Goal: Task Accomplishment & Management: Manage account settings

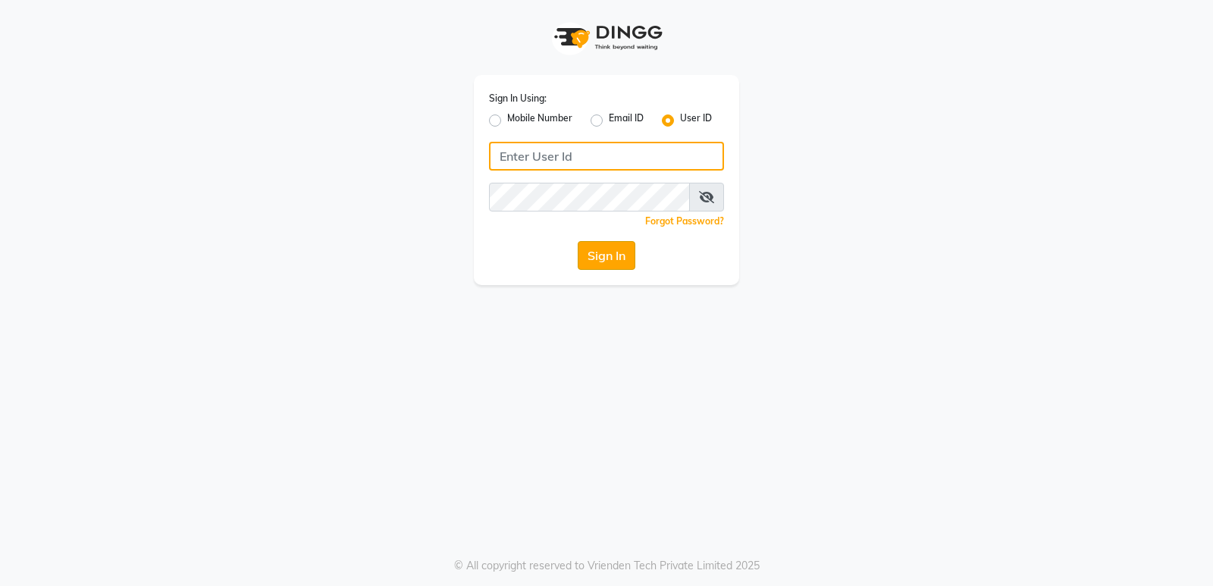
type input "e1931-09"
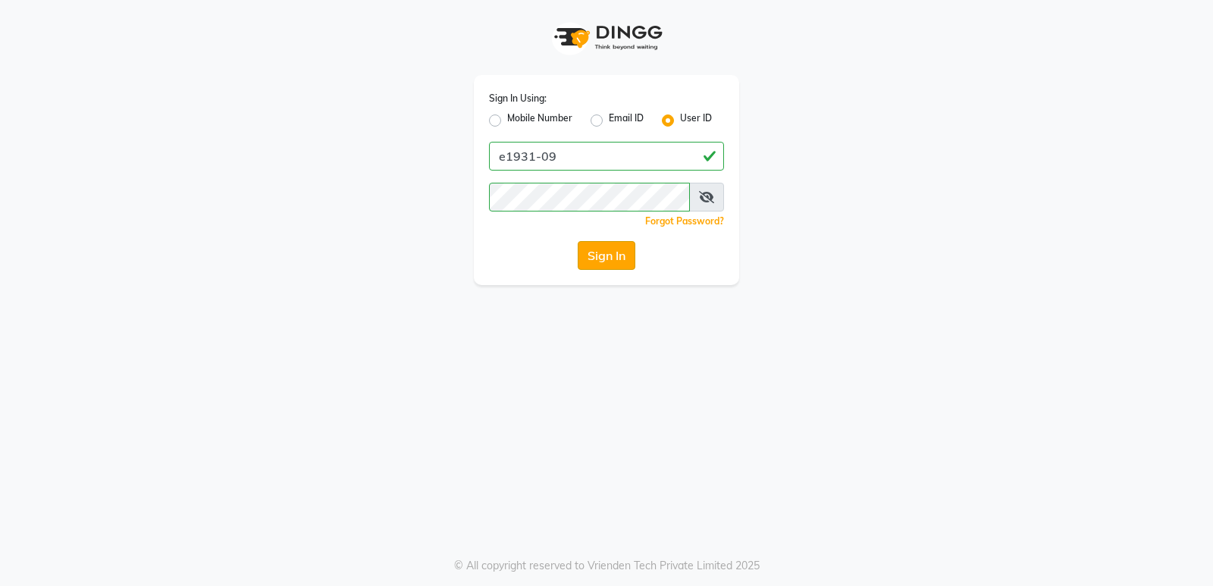
click at [607, 258] on button "Sign In" at bounding box center [606, 255] width 58 height 29
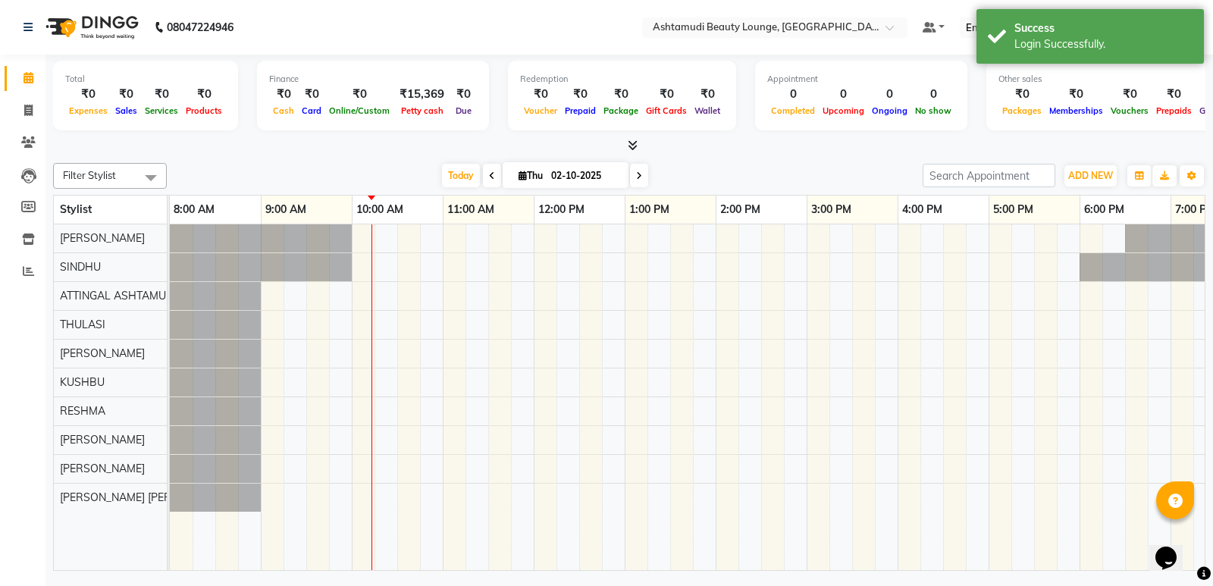
click at [155, 177] on span at bounding box center [151, 177] width 30 height 29
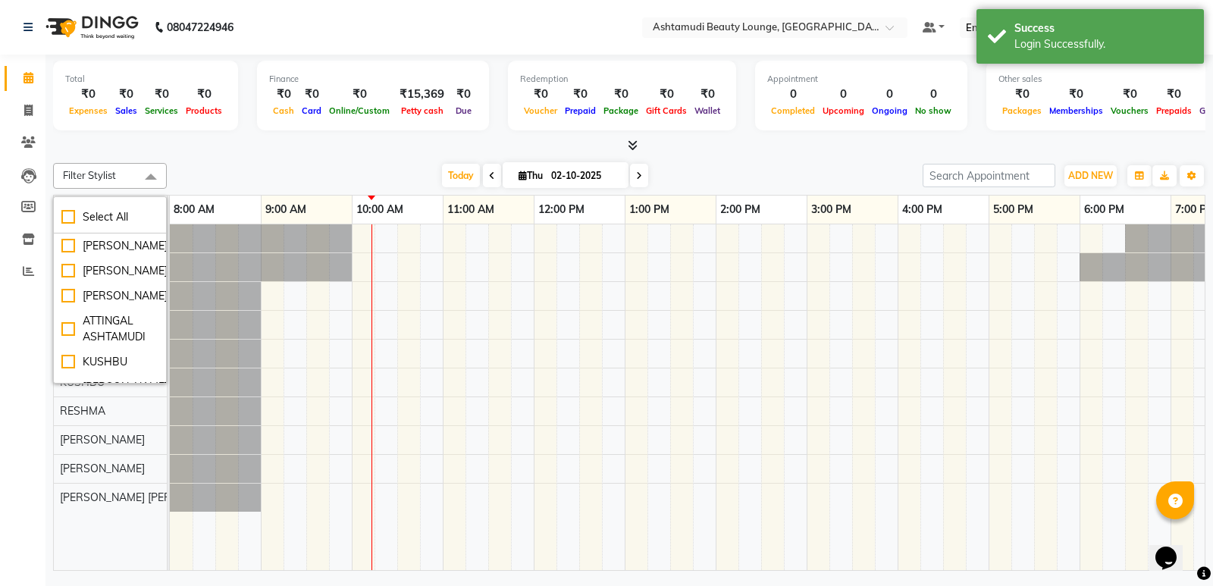
click at [243, 172] on div "Today Thu 02-10-2025" at bounding box center [544, 175] width 740 height 23
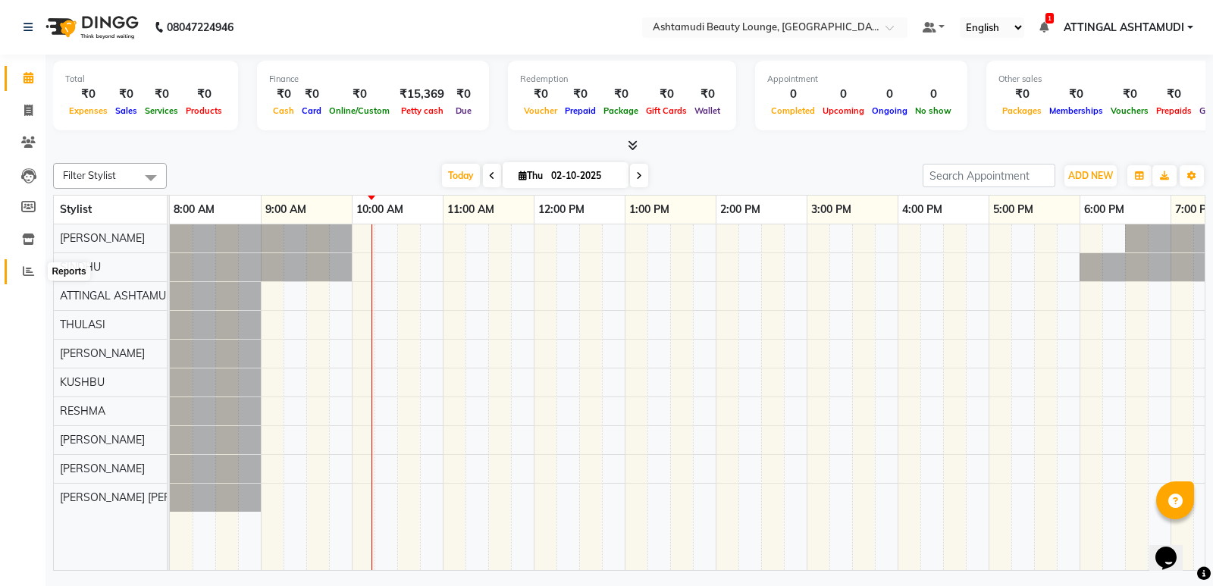
click at [29, 268] on icon at bounding box center [28, 270] width 11 height 11
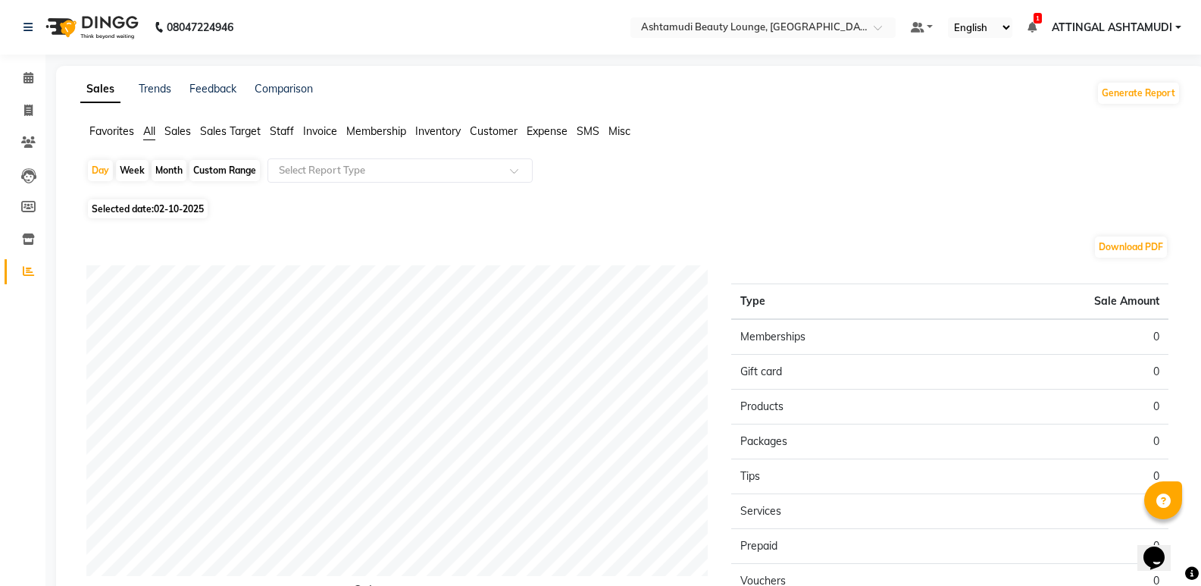
click at [311, 138] on li "Invoice" at bounding box center [320, 132] width 34 height 16
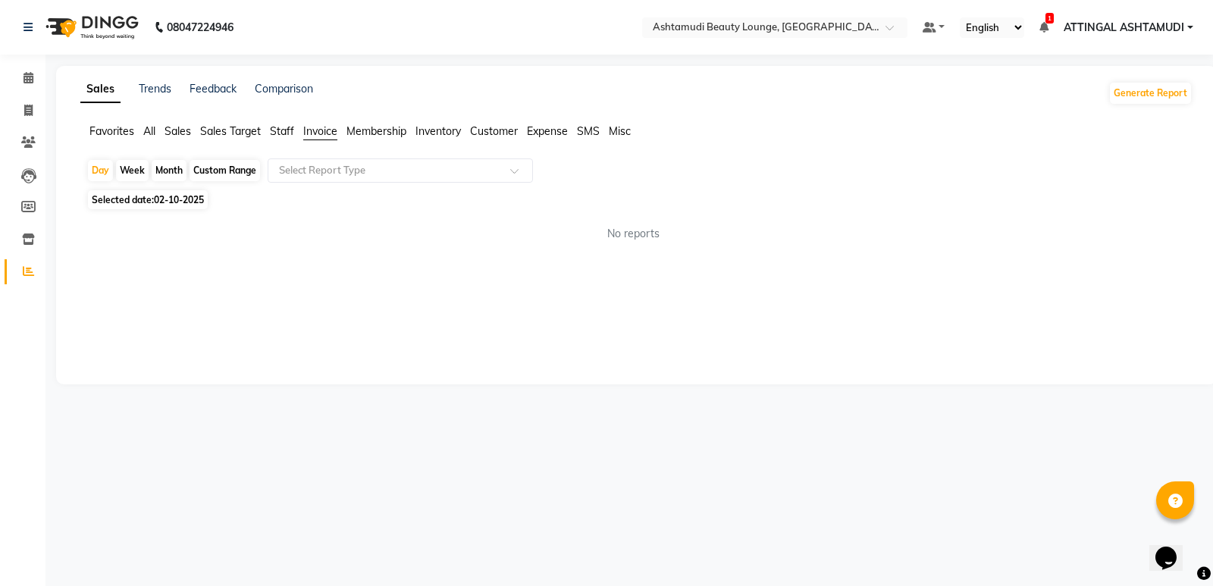
click at [446, 132] on span "Inventory" at bounding box center [437, 131] width 45 height 14
click at [281, 132] on span "Staff" at bounding box center [282, 131] width 24 height 14
click at [118, 133] on span "Favorites" at bounding box center [111, 131] width 45 height 14
click at [153, 132] on span "All" at bounding box center [149, 131] width 12 height 14
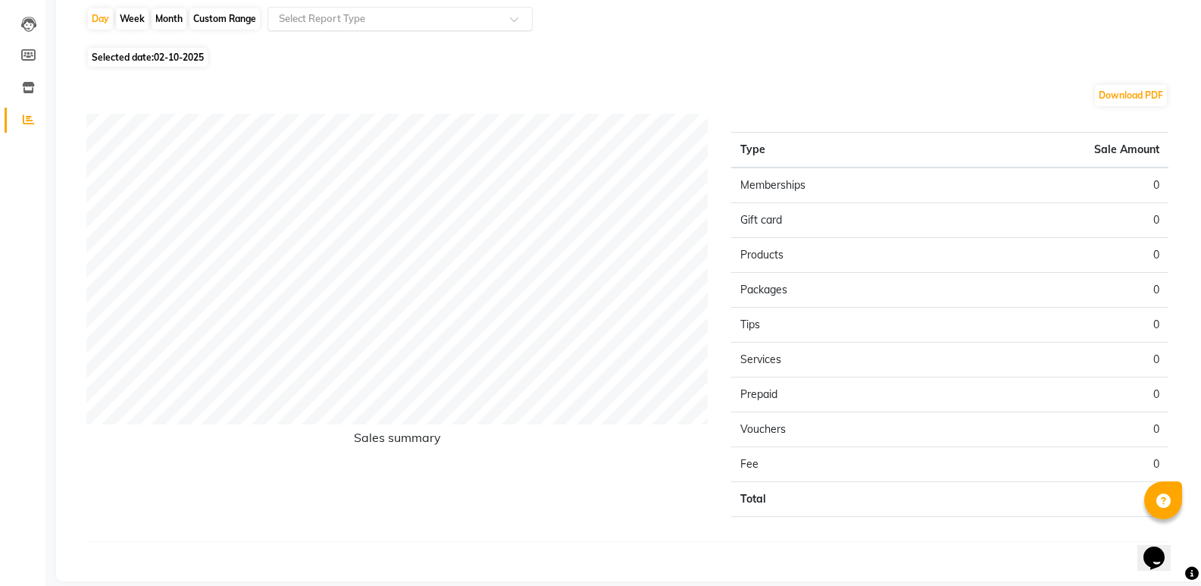
scroll to position [170, 0]
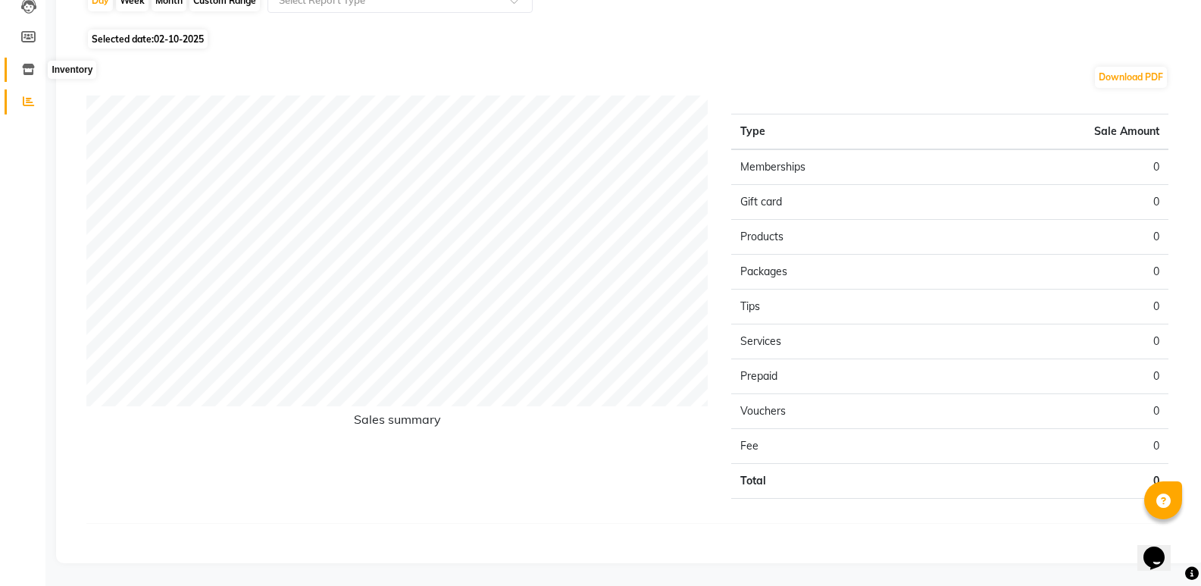
click at [27, 70] on icon at bounding box center [28, 69] width 13 height 11
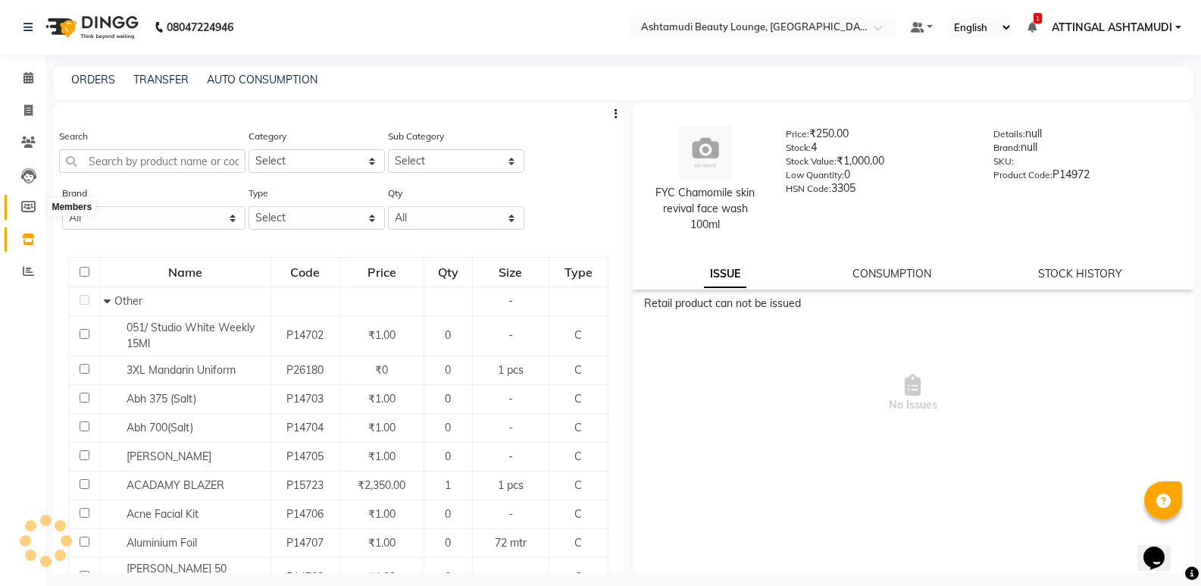
click at [28, 204] on icon at bounding box center [28, 206] width 14 height 11
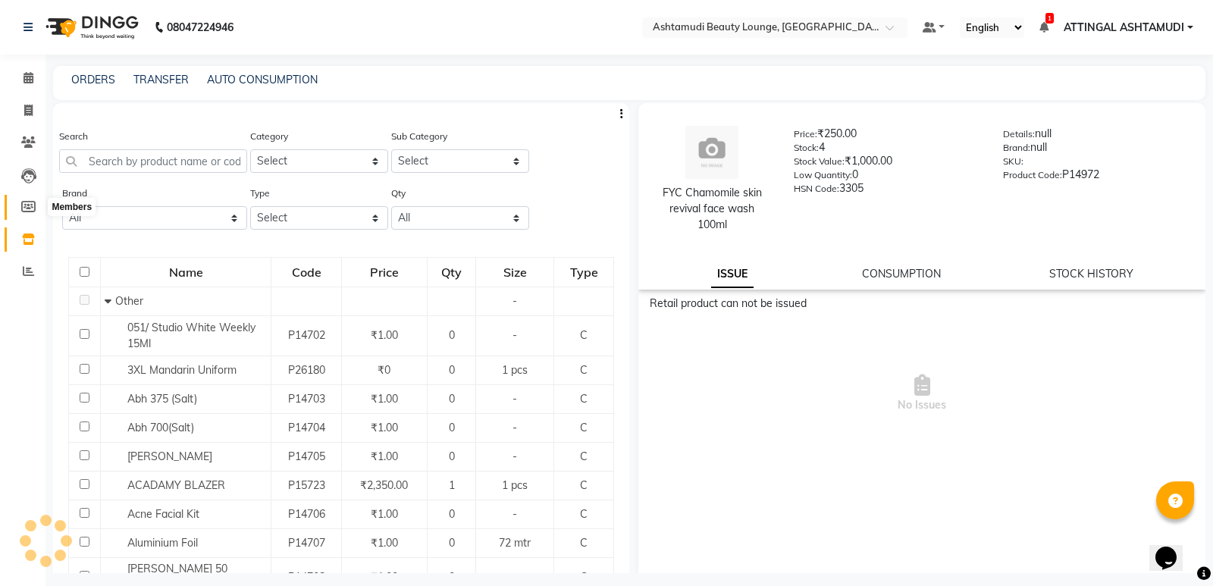
select select
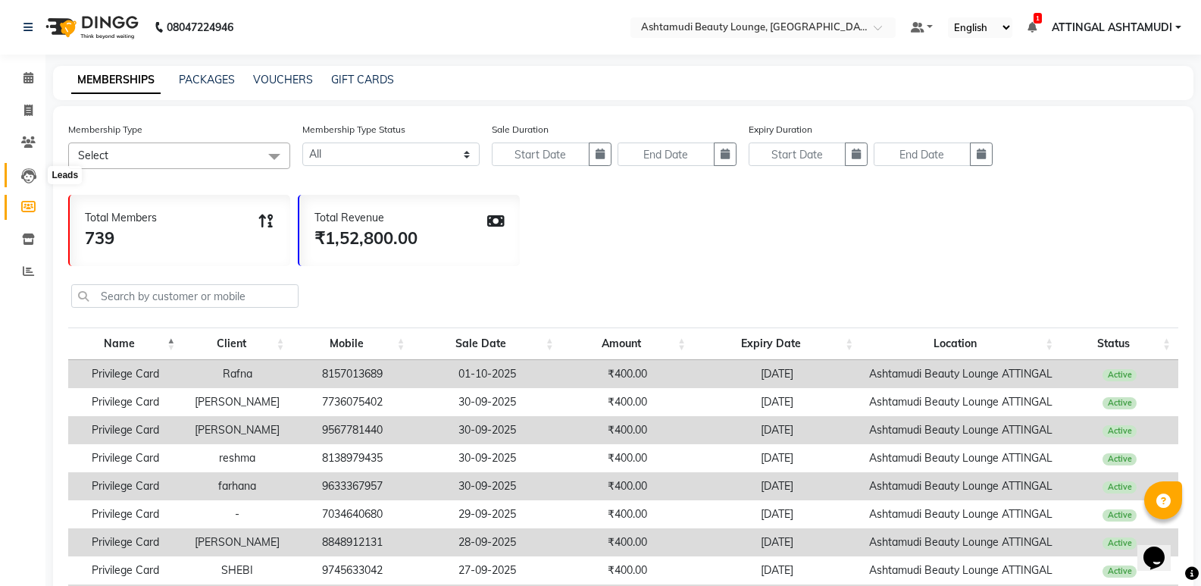
click at [27, 175] on icon at bounding box center [28, 175] width 15 height 15
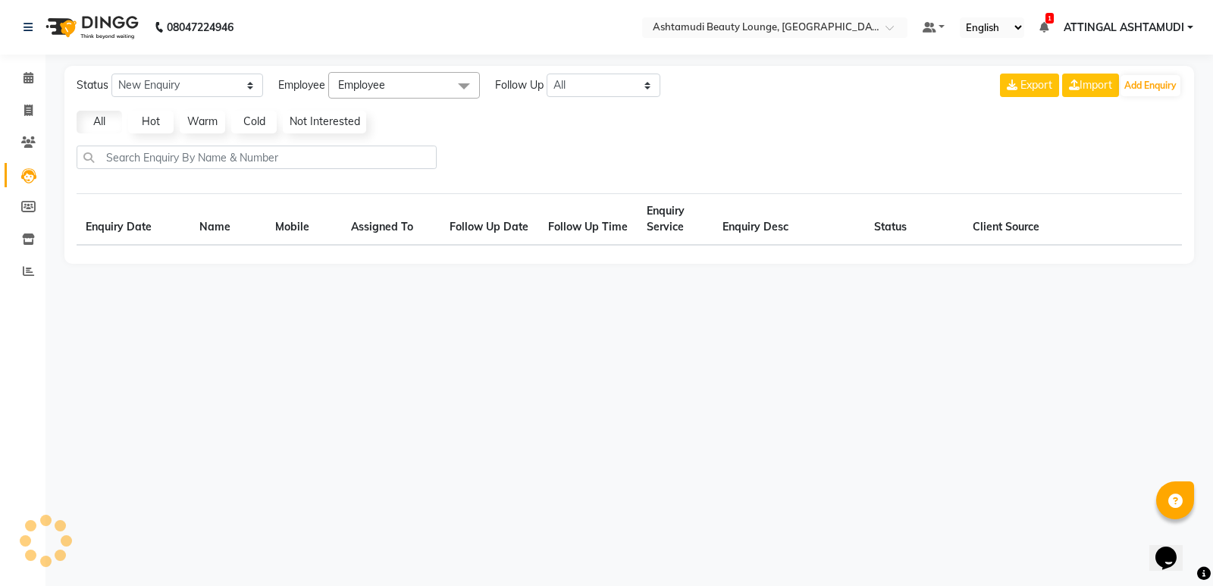
select select "10"
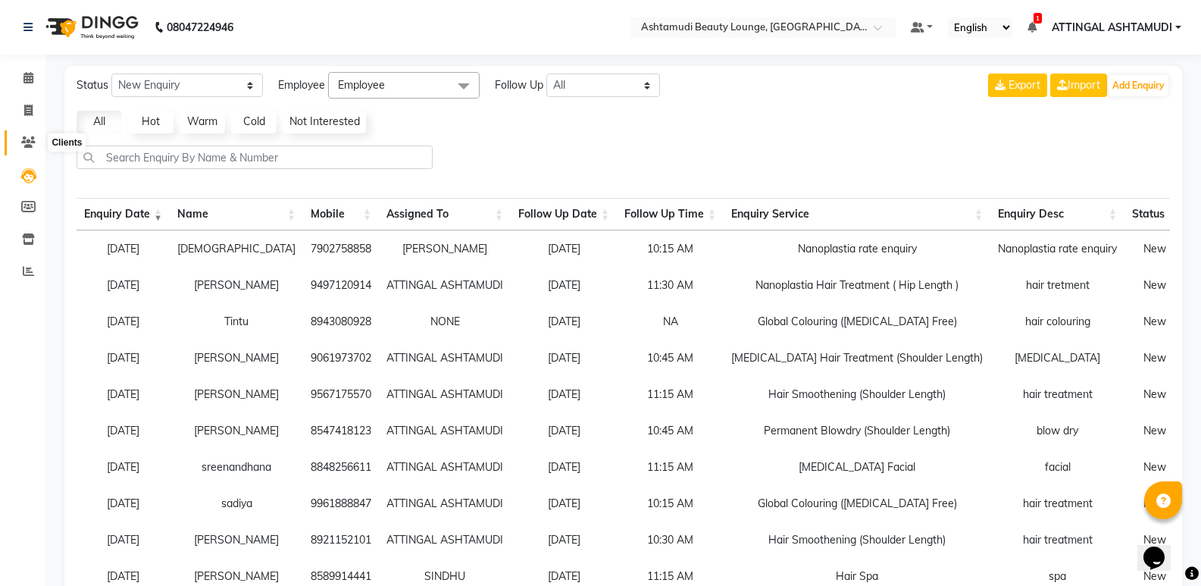
click at [29, 137] on icon at bounding box center [28, 141] width 14 height 11
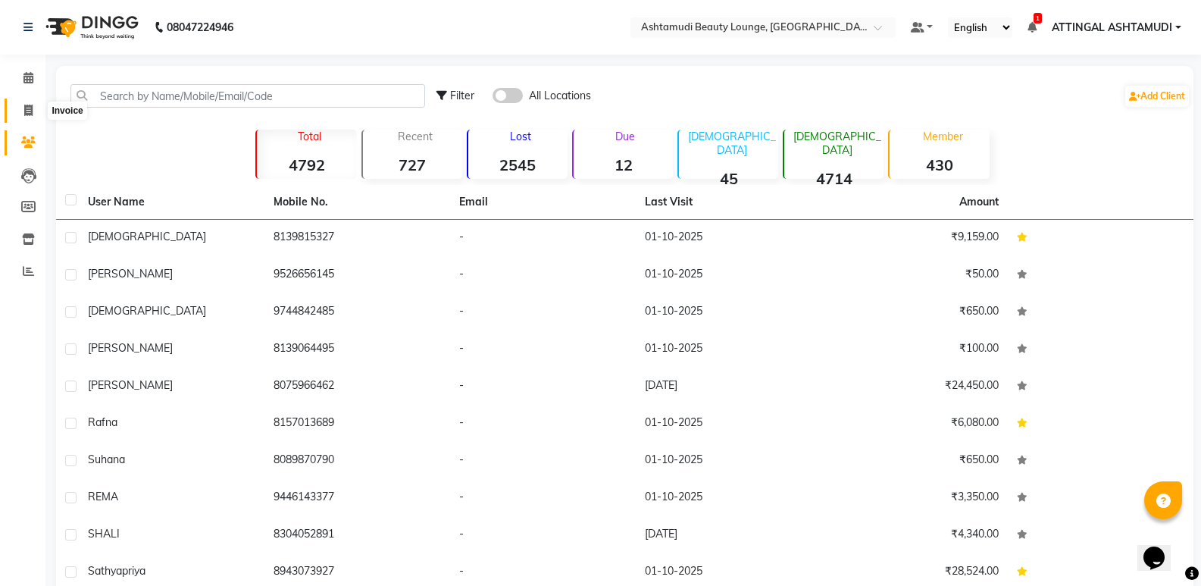
click at [30, 108] on icon at bounding box center [28, 110] width 8 height 11
select select "service"
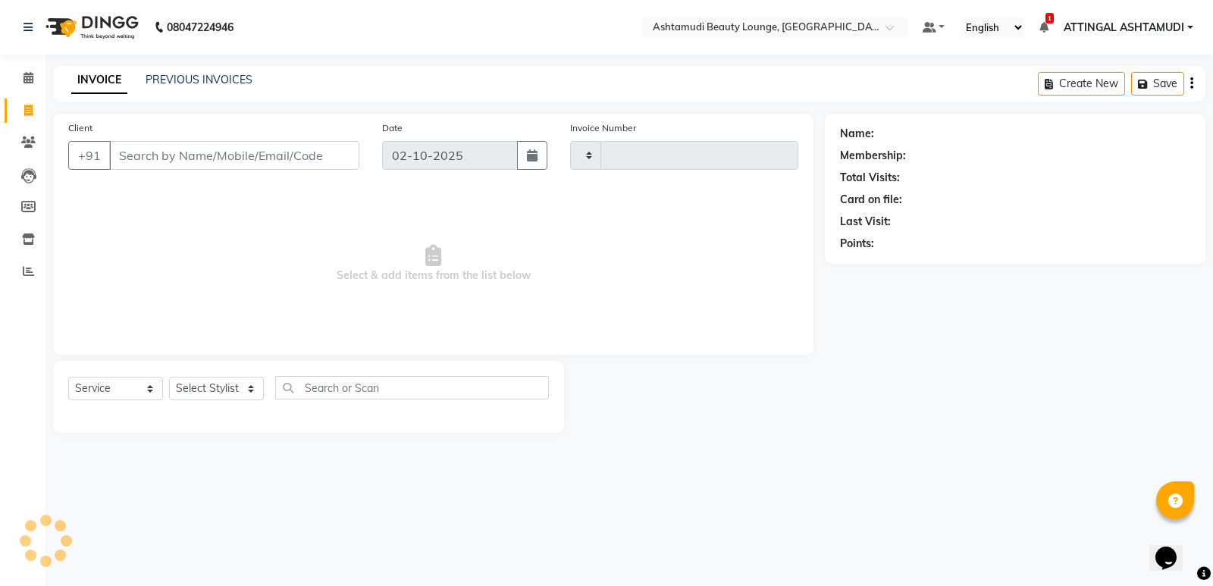
type input "1944"
select select "4628"
click at [37, 73] on span at bounding box center [28, 78] width 27 height 17
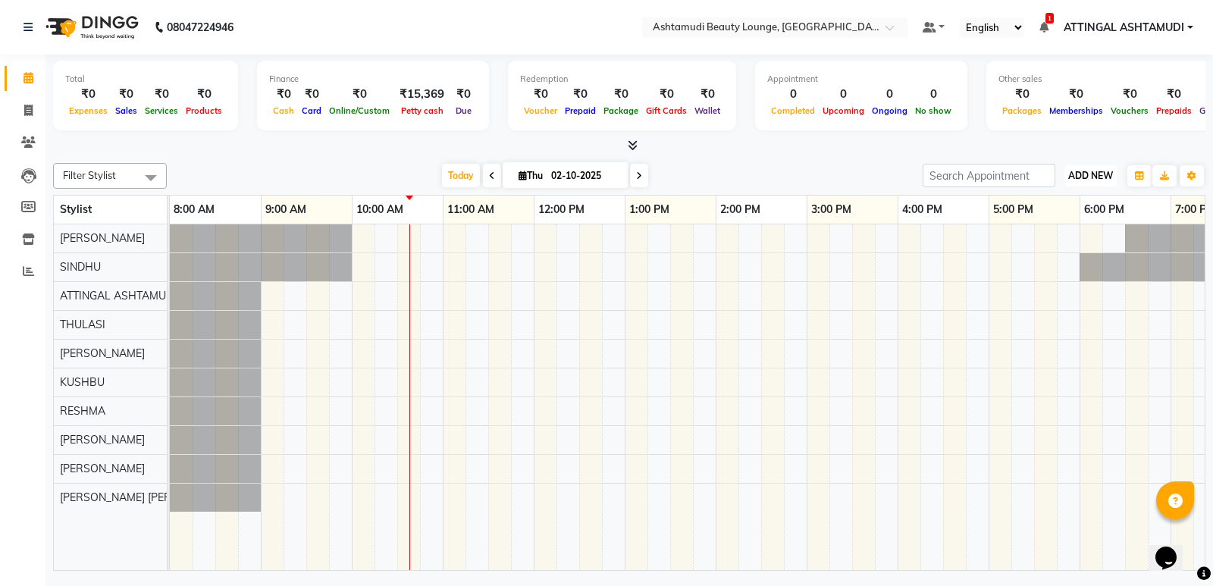
click at [1084, 172] on span "ADD NEW" at bounding box center [1090, 175] width 45 height 11
click at [1061, 262] on link "Add Attendance" at bounding box center [1056, 264] width 120 height 20
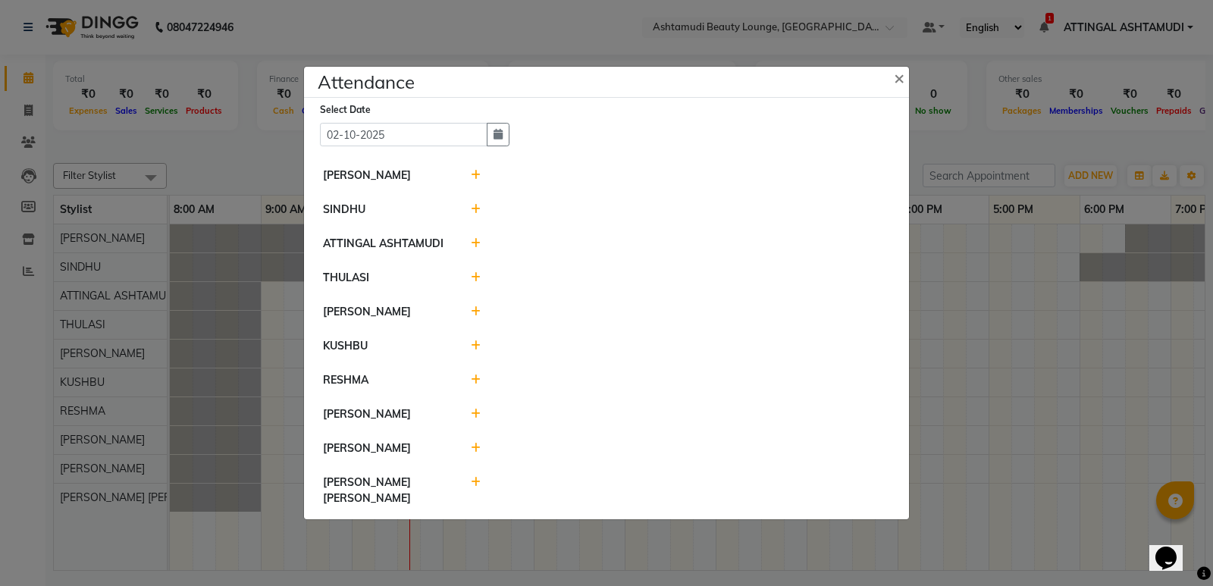
click at [475, 180] on icon at bounding box center [476, 175] width 10 height 11
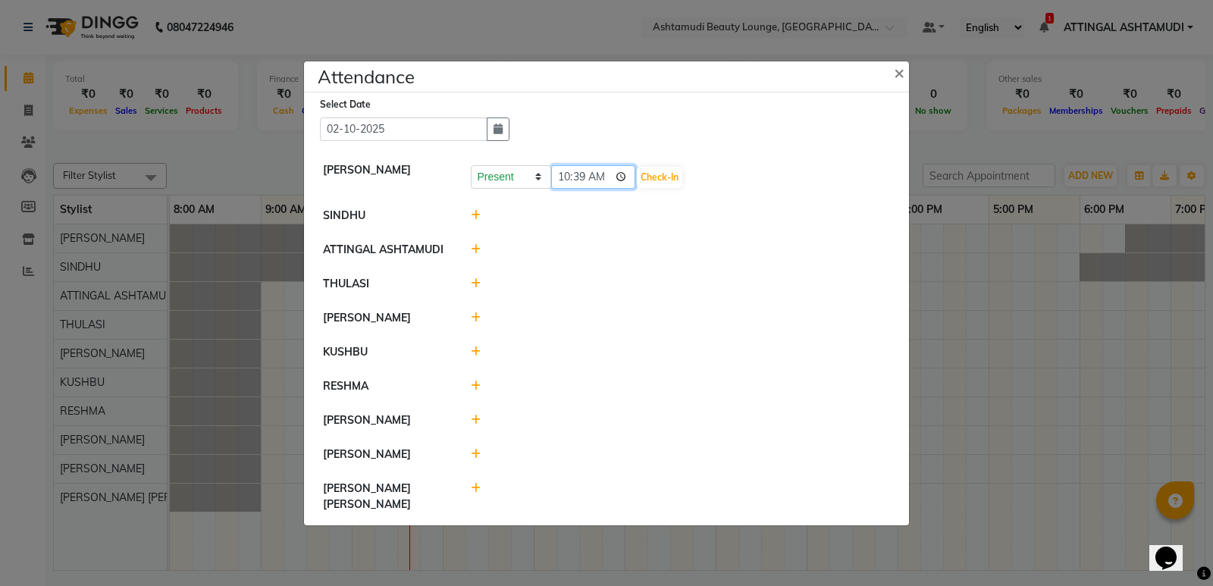
click at [578, 188] on input "10:39" at bounding box center [593, 176] width 85 height 23
type input "10:10"
click at [646, 187] on button "Check-In" at bounding box center [659, 177] width 45 height 21
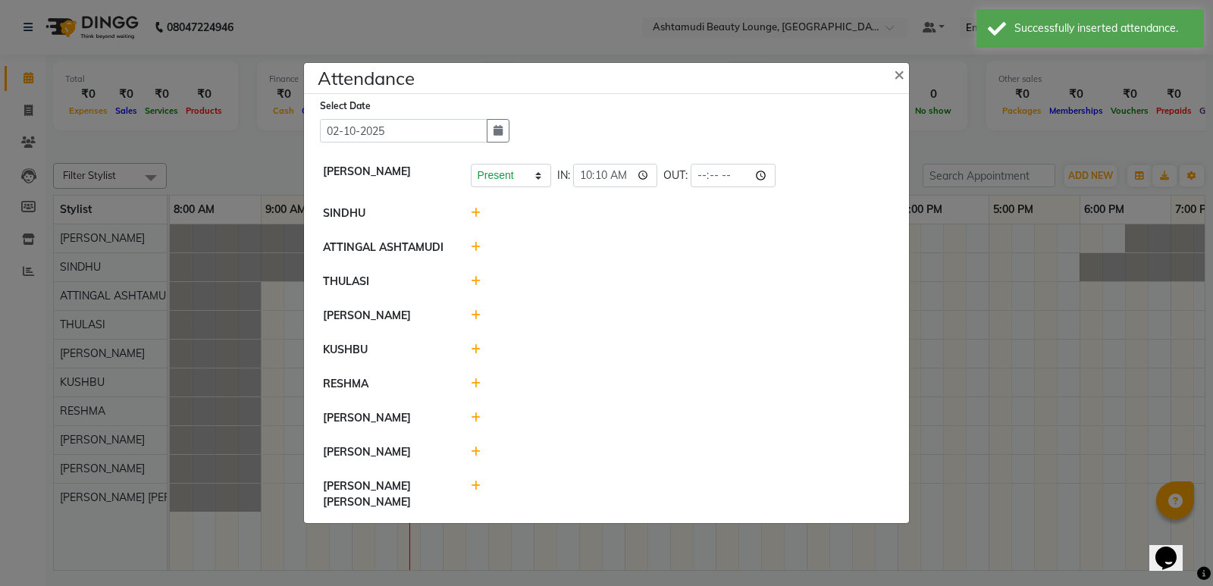
click at [476, 218] on icon at bounding box center [476, 213] width 10 height 11
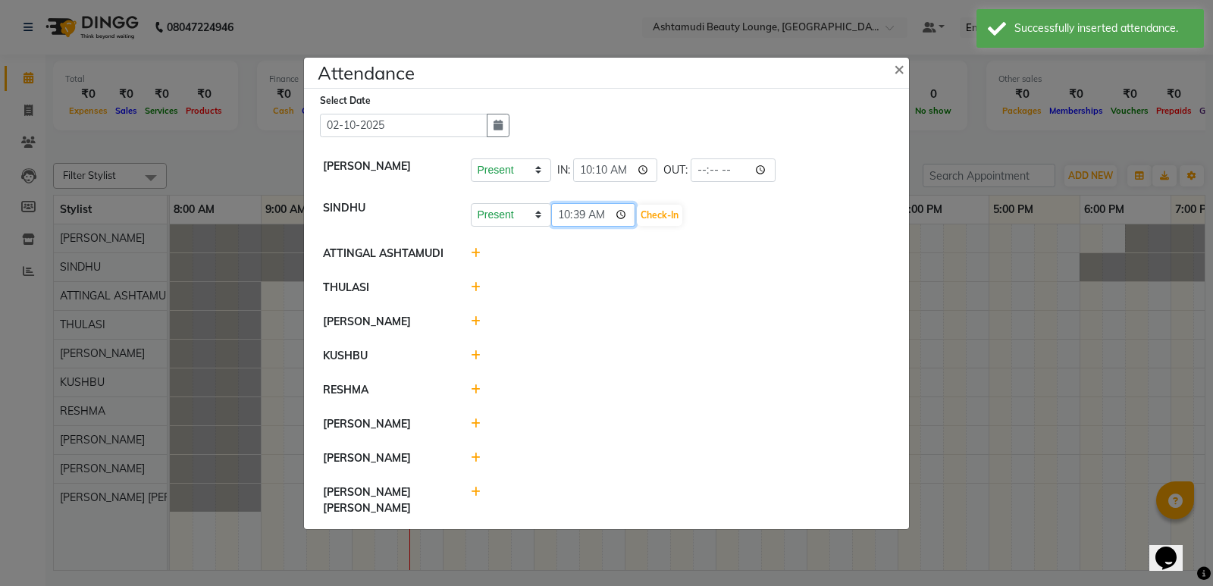
click at [582, 225] on input "10:39" at bounding box center [593, 214] width 85 height 23
type input "10:15"
click at [640, 217] on button "Check-In" at bounding box center [659, 215] width 45 height 21
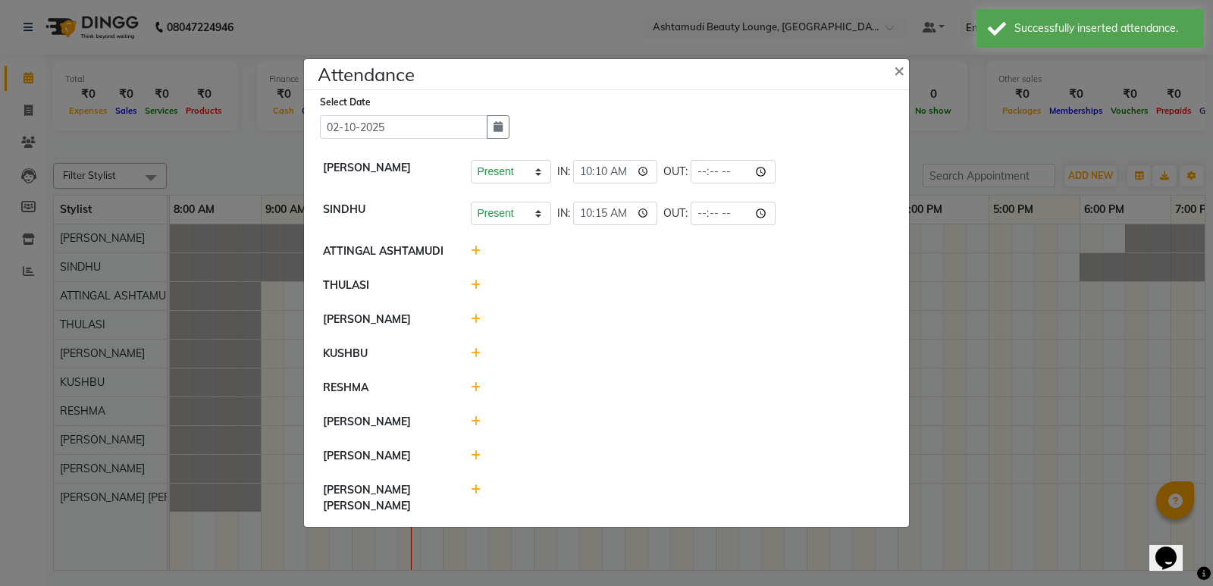
click at [476, 289] on icon at bounding box center [476, 285] width 10 height 11
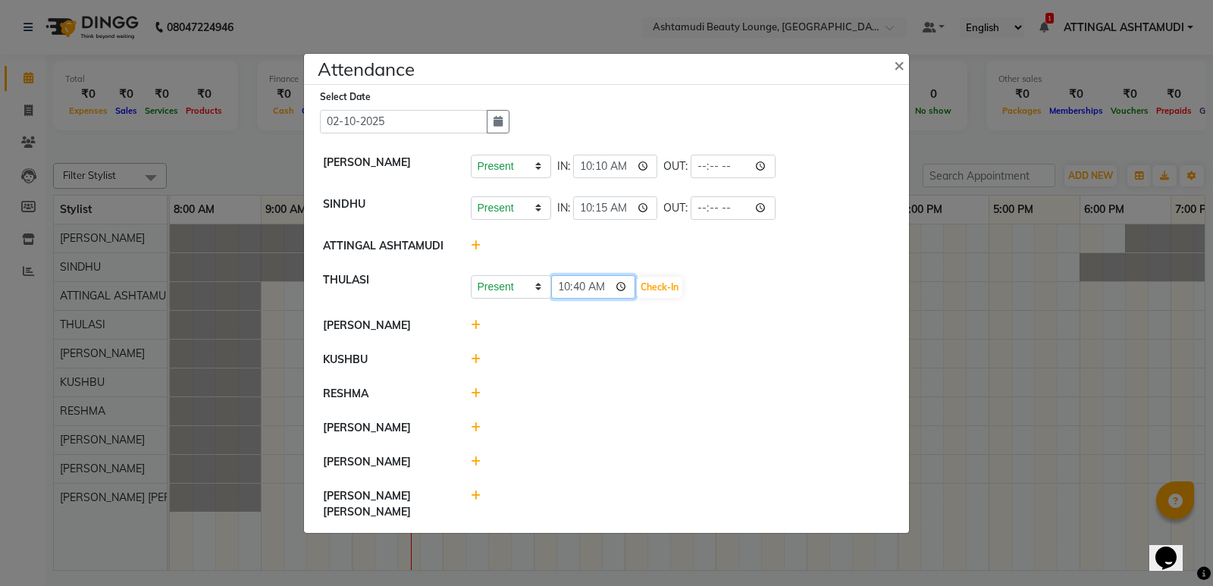
click at [565, 299] on input "10:40" at bounding box center [593, 286] width 85 height 23
type input "09:15"
click at [637, 291] on button "Check-In" at bounding box center [659, 287] width 45 height 21
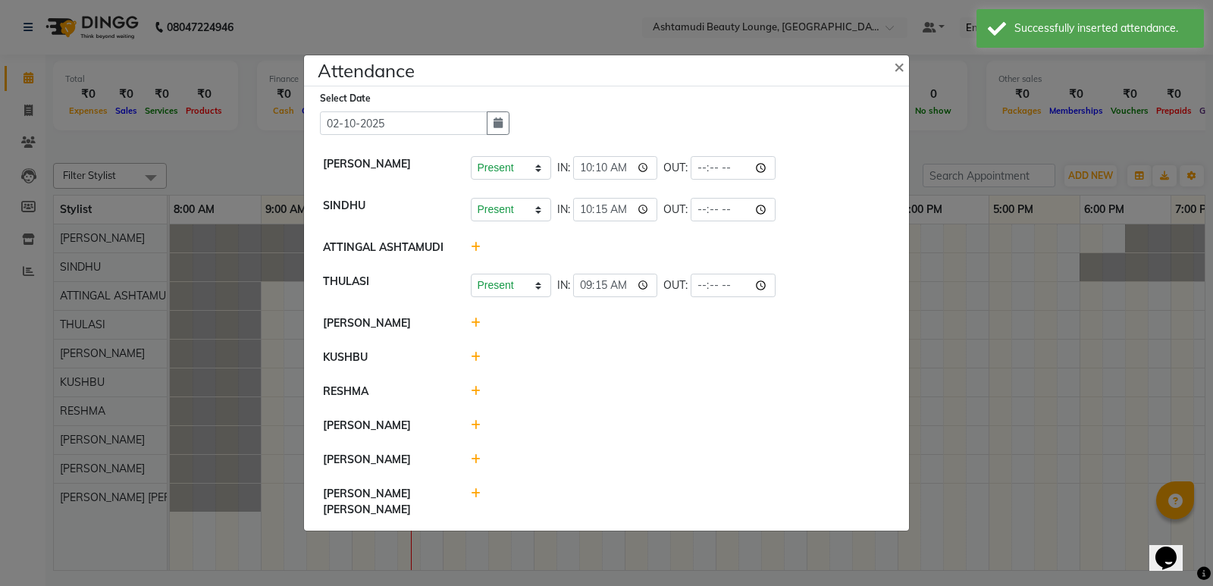
click at [479, 362] on icon at bounding box center [476, 357] width 10 height 11
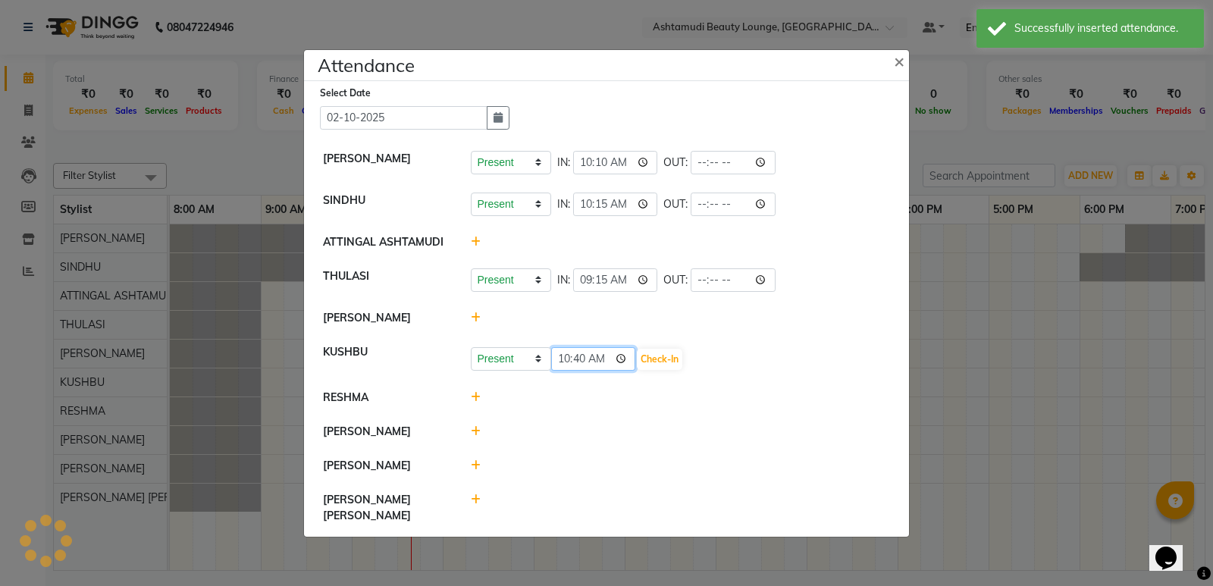
click at [567, 368] on input "10:40" at bounding box center [593, 358] width 85 height 23
type input "09:52"
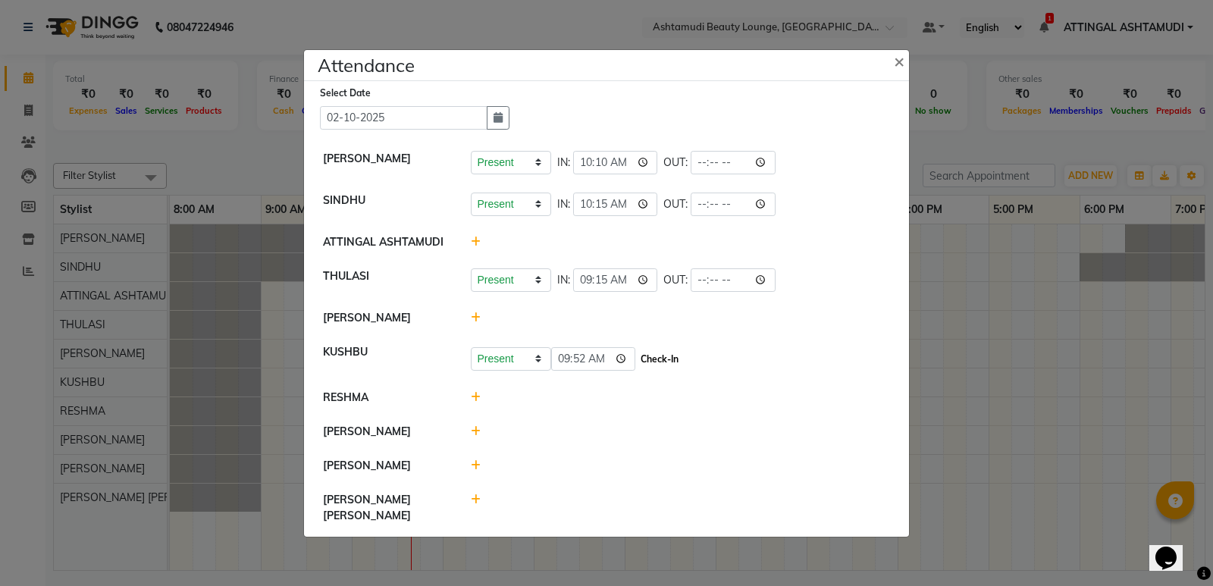
click at [639, 365] on button "Check-In" at bounding box center [659, 359] width 45 height 21
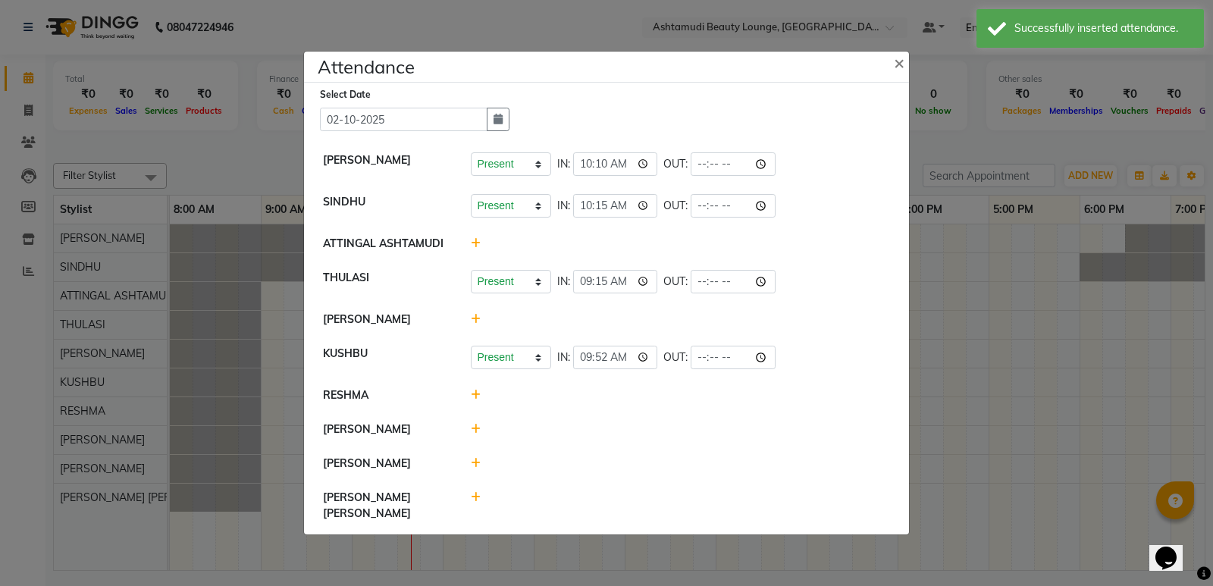
click at [472, 400] on icon at bounding box center [476, 395] width 10 height 11
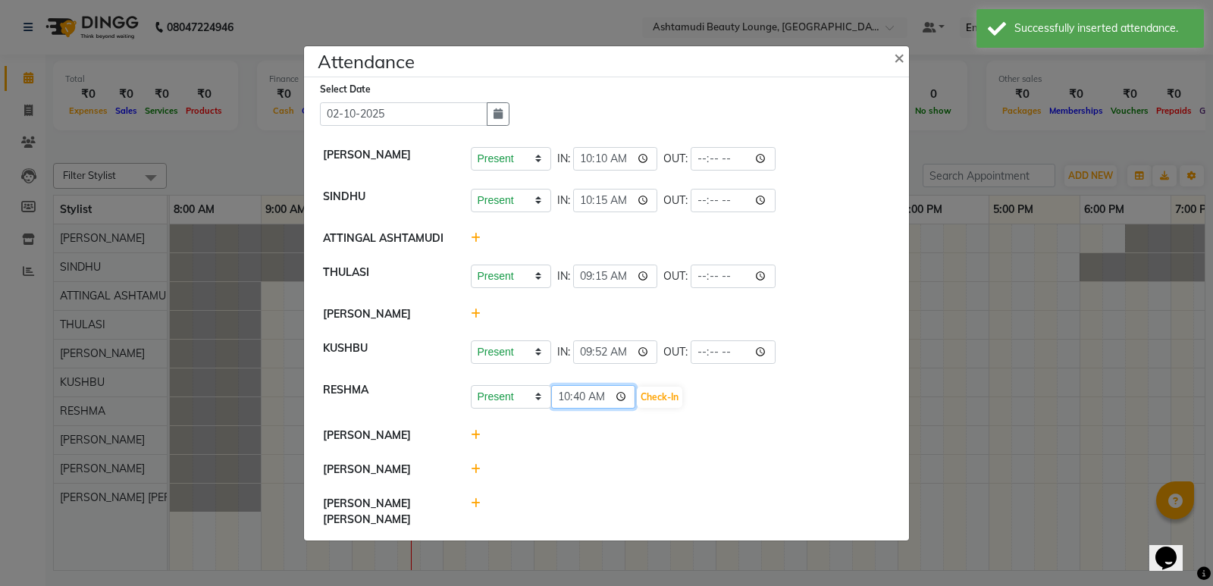
click at [562, 406] on input "10:40" at bounding box center [593, 396] width 85 height 23
type input "09:40"
click at [650, 402] on button "Check-In" at bounding box center [659, 397] width 45 height 21
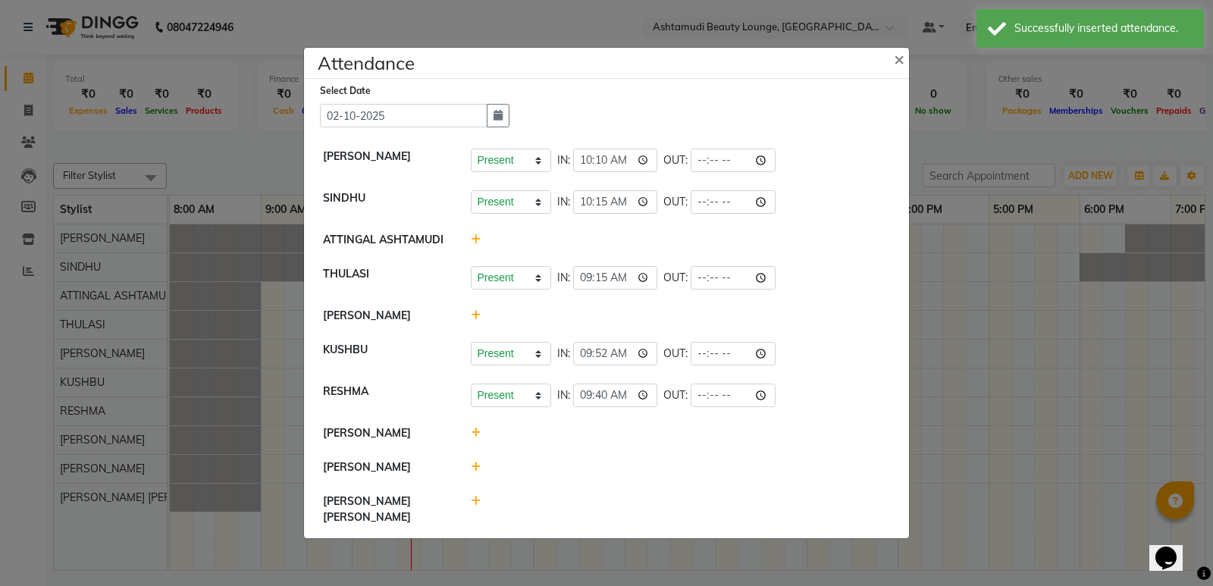
click at [473, 438] on icon at bounding box center [476, 432] width 10 height 11
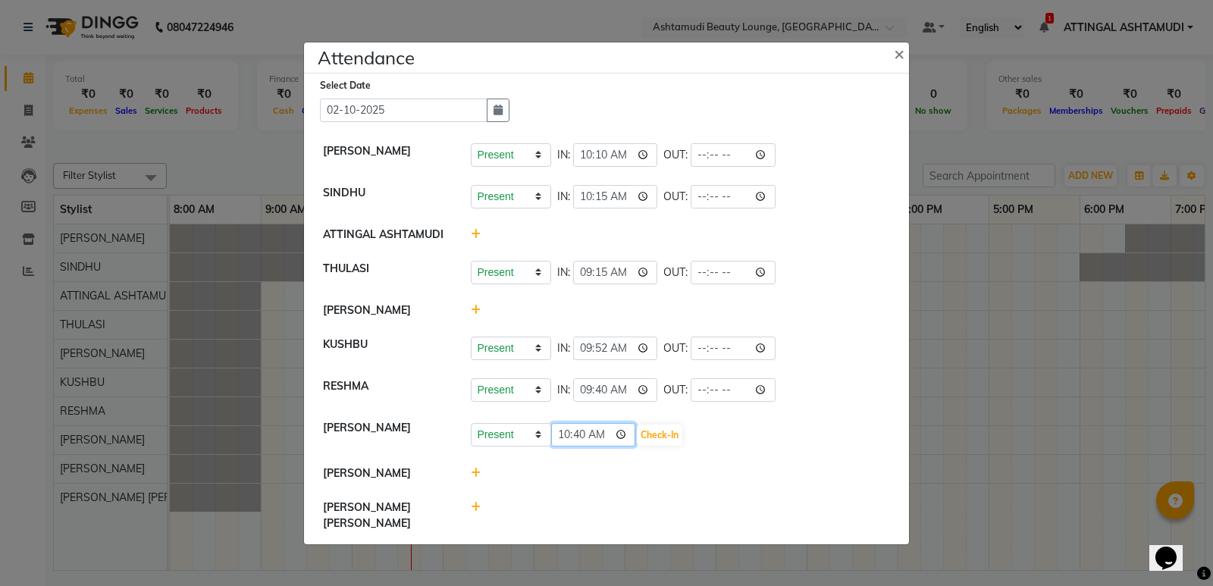
click at [559, 446] on input "10:40" at bounding box center [593, 434] width 85 height 23
click at [587, 443] on input "10:40" at bounding box center [593, 434] width 85 height 23
click at [576, 444] on input "10:40" at bounding box center [593, 434] width 85 height 23
type input "10:15"
click at [643, 443] on button "Check-In" at bounding box center [659, 434] width 45 height 21
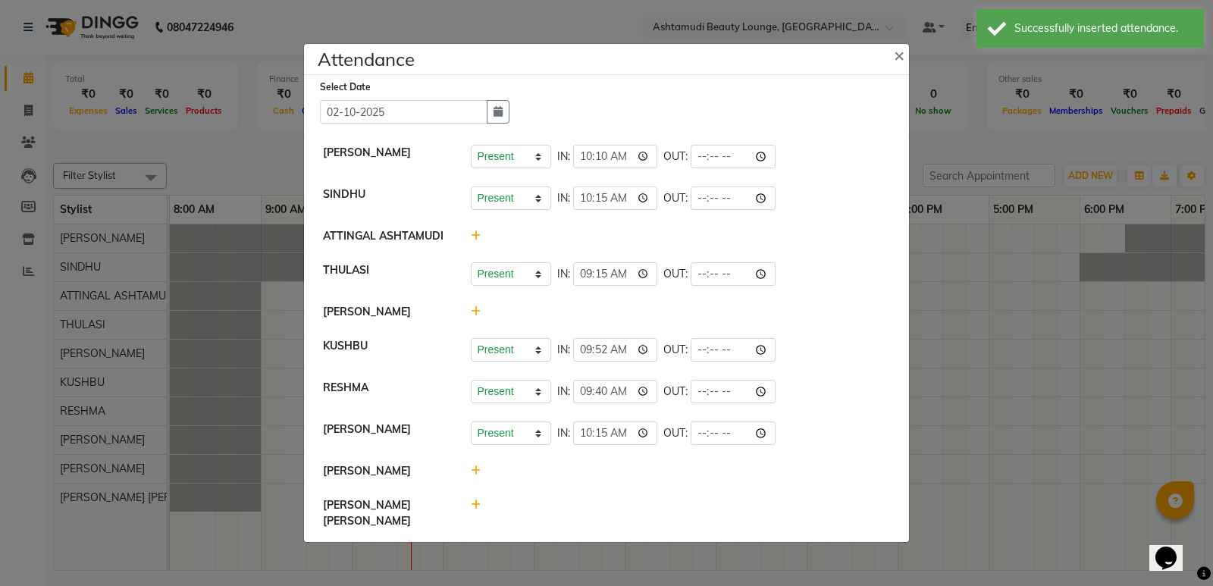
click at [474, 510] on icon at bounding box center [476, 504] width 10 height 11
click at [565, 516] on input "10:40" at bounding box center [593, 511] width 85 height 23
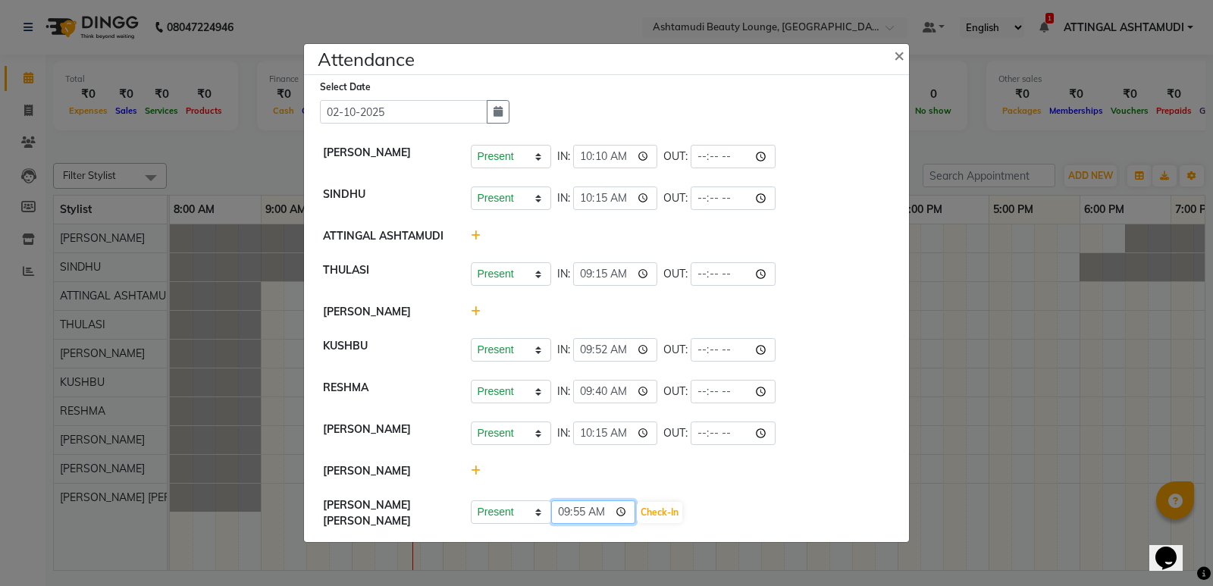
type input "09:50"
click at [649, 511] on button "Check-In" at bounding box center [659, 512] width 45 height 21
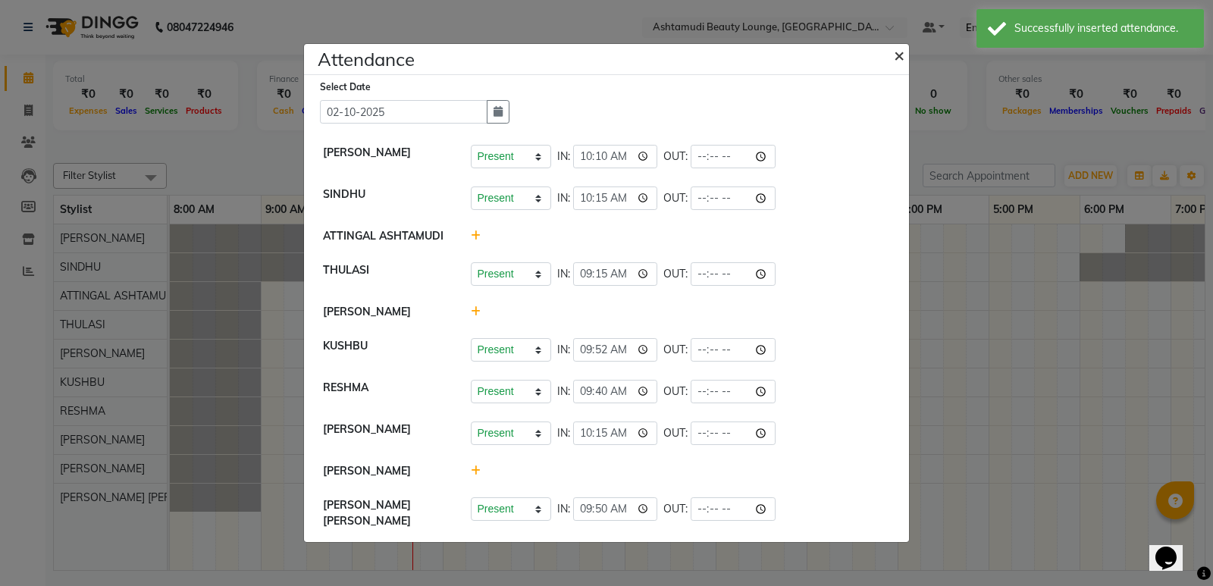
click at [903, 56] on span "×" at bounding box center [899, 54] width 11 height 23
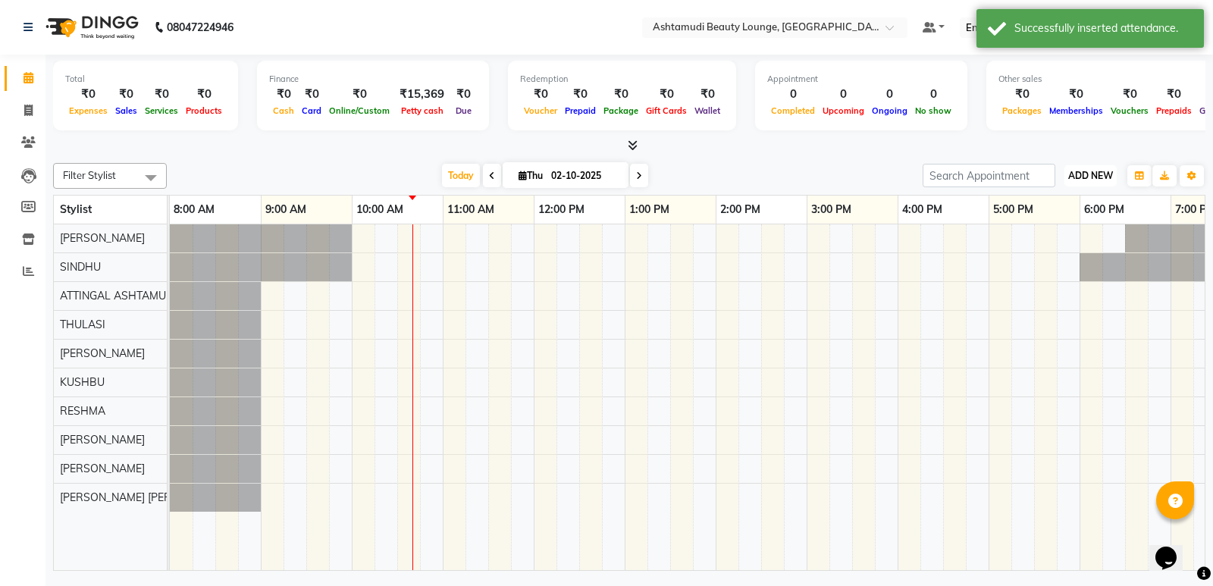
click at [1080, 170] on span "ADD NEW" at bounding box center [1090, 175] width 45 height 11
click at [1059, 245] on link "Add Expense" at bounding box center [1056, 244] width 120 height 20
select select "1"
select select "3459"
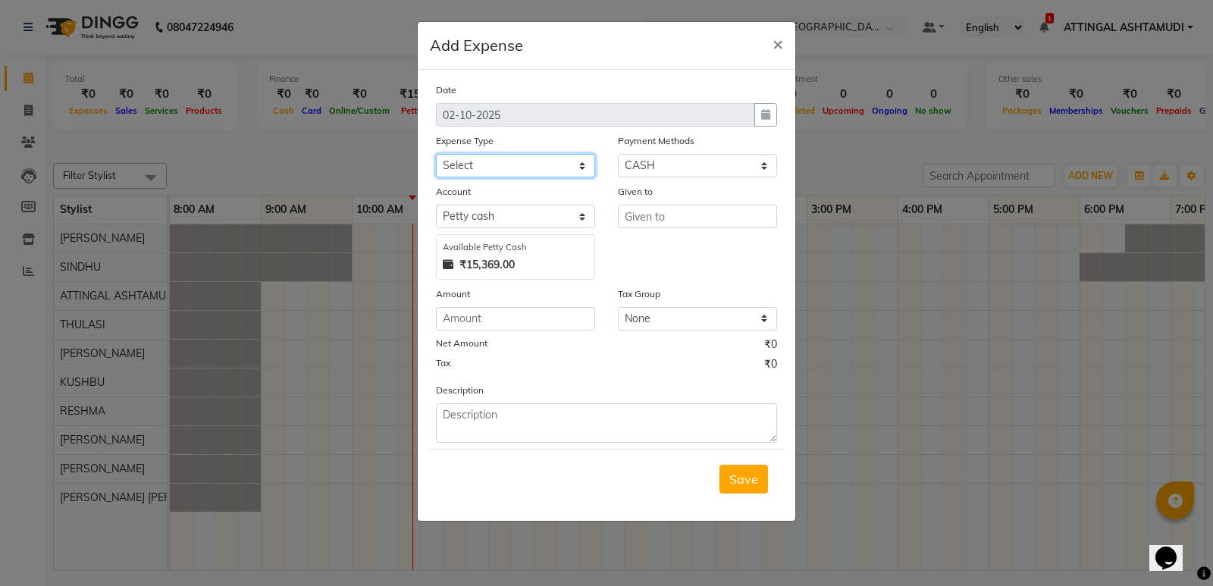
click at [480, 162] on select "Select ACCOMODATION EXPENSES ADVERTISEMENT SALES PROMOTIONAL EXPENSES Bonus BRI…" at bounding box center [515, 165] width 159 height 23
click at [1059, 393] on ngb-modal-window "Add Expense × Date [DATE] Expense Type Select ACCOMODATION EXPENSES ADVERTISEME…" at bounding box center [606, 293] width 1213 height 586
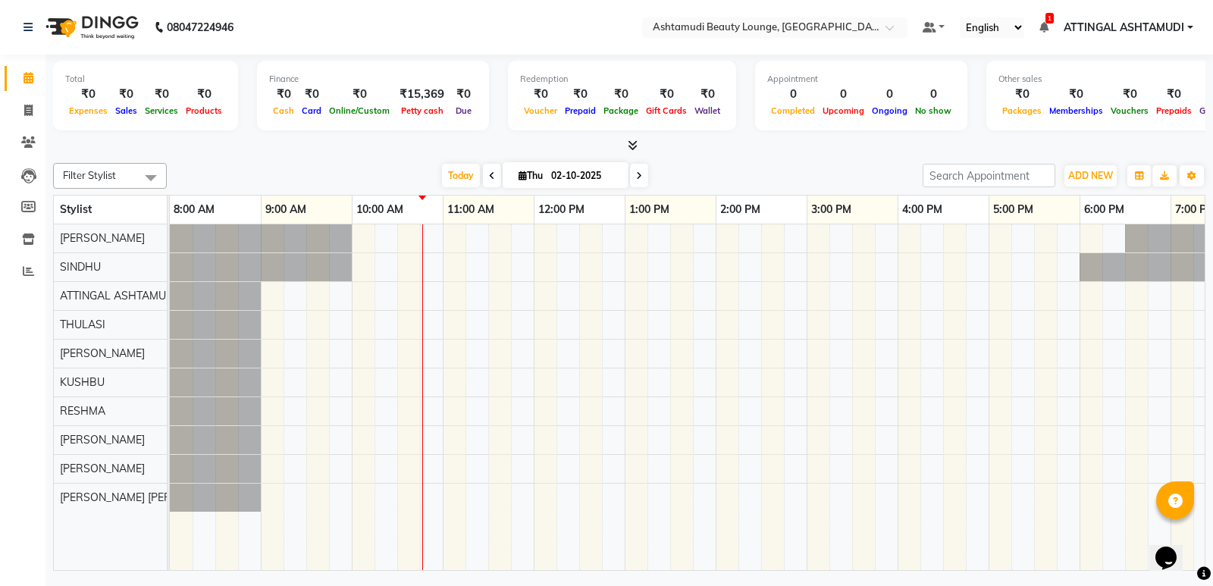
click at [485, 169] on span at bounding box center [492, 175] width 18 height 23
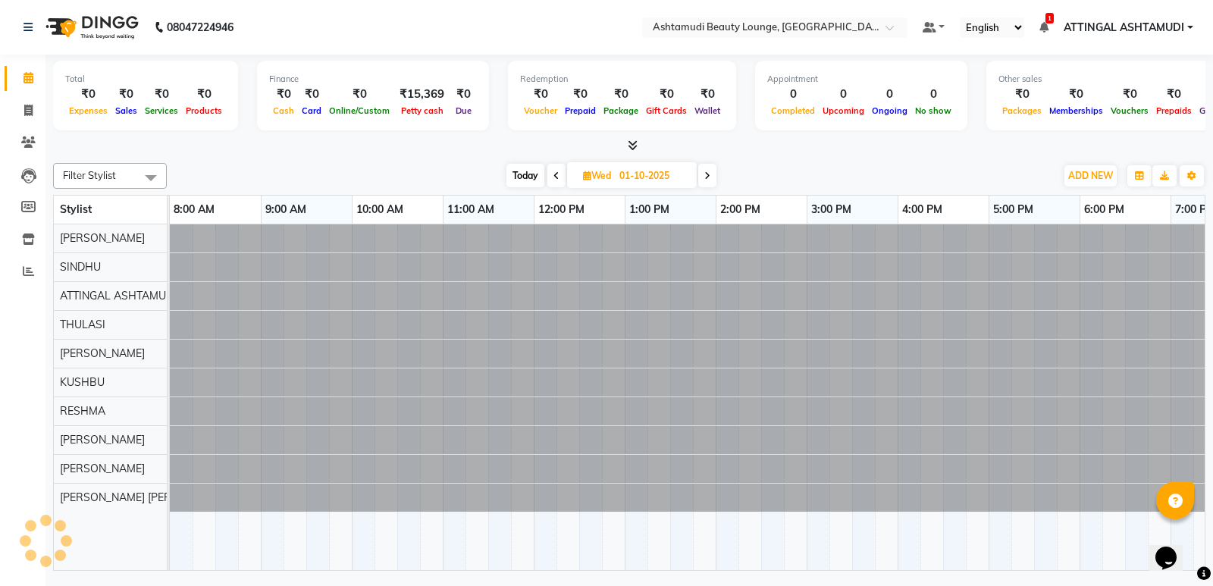
scroll to position [0, 148]
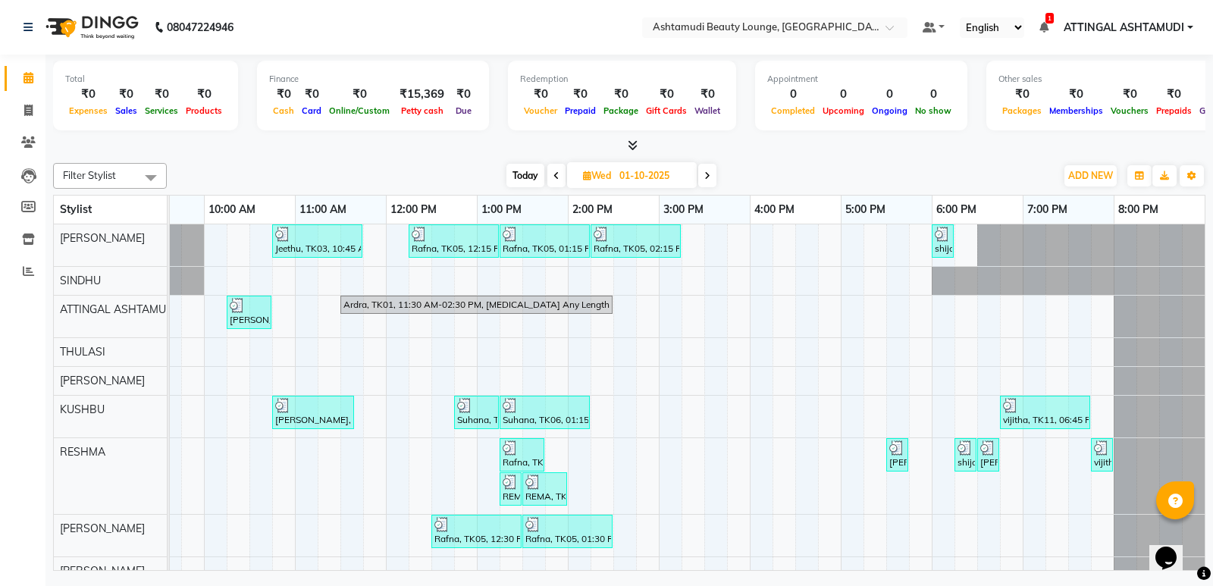
click at [706, 174] on icon at bounding box center [707, 175] width 6 height 9
type input "02-10-2025"
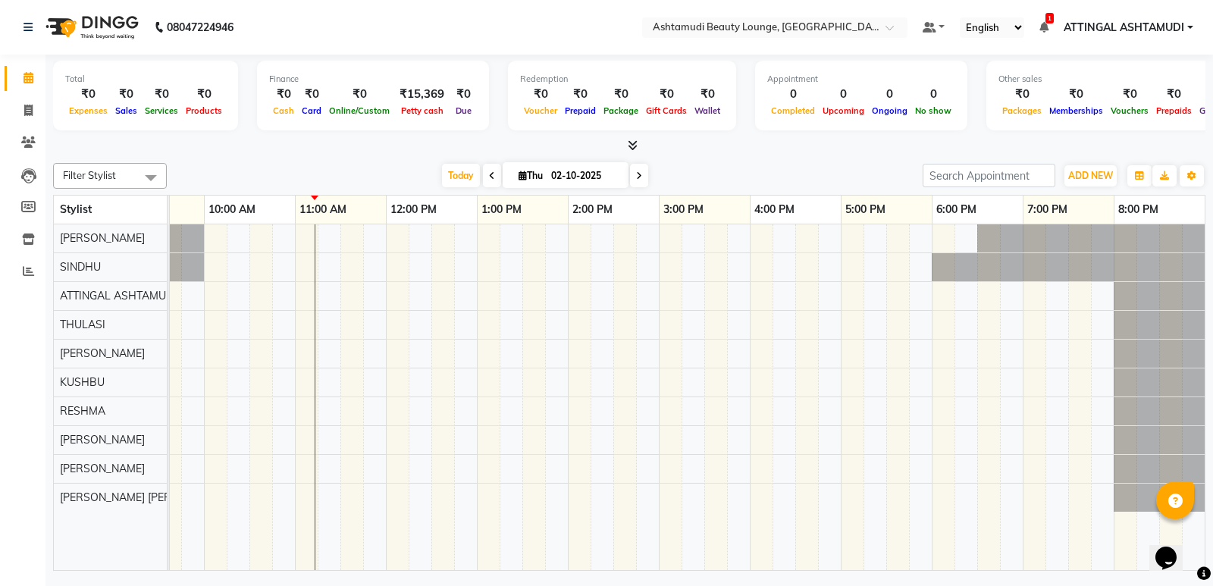
drag, startPoint x: 661, startPoint y: 549, endPoint x: 758, endPoint y: 612, distance: 115.6
click at [758, 585] on html "08047224946 Select Location × Ashtamudi Beauty Lounge, Attingal Default Panel M…" at bounding box center [606, 293] width 1213 height 586
drag, startPoint x: 0, startPoint y: 487, endPoint x: 0, endPoint y: 505, distance: 17.4
click at [0, 505] on div "Calendar Invoice Clients Leads Members Inventory Reports Completed InProgress U…" at bounding box center [102, 303] width 205 height 520
click at [30, 577] on aside "Calendar Invoice Clients Leads Members Inventory Reports Completed InProgress U…" at bounding box center [22, 293] width 45 height 586
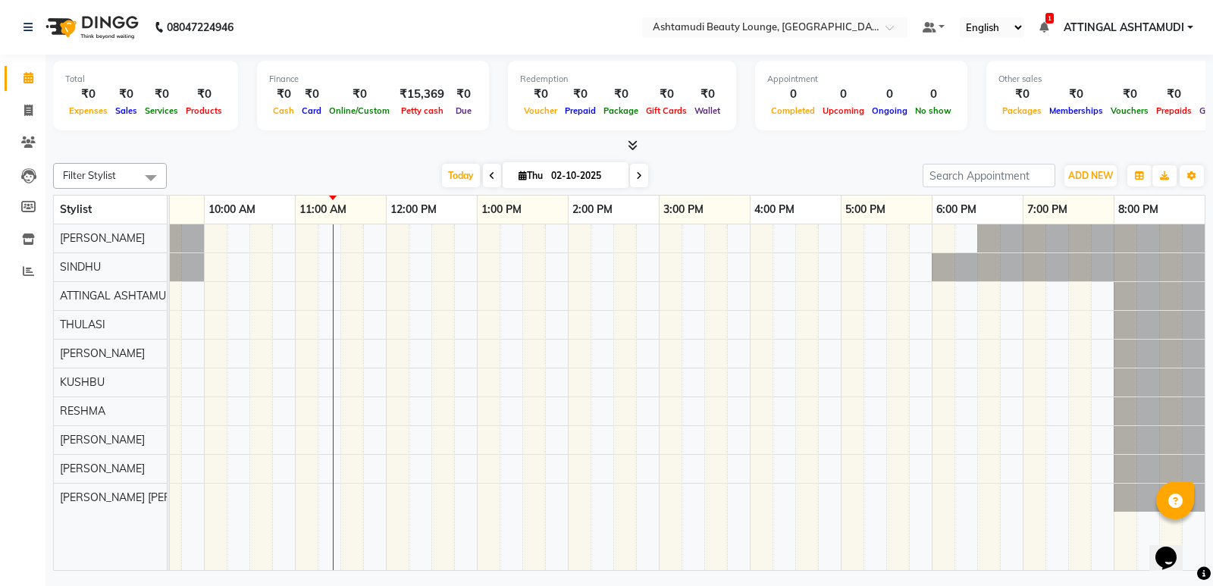
click at [337, 236] on div at bounding box center [613, 397] width 1182 height 346
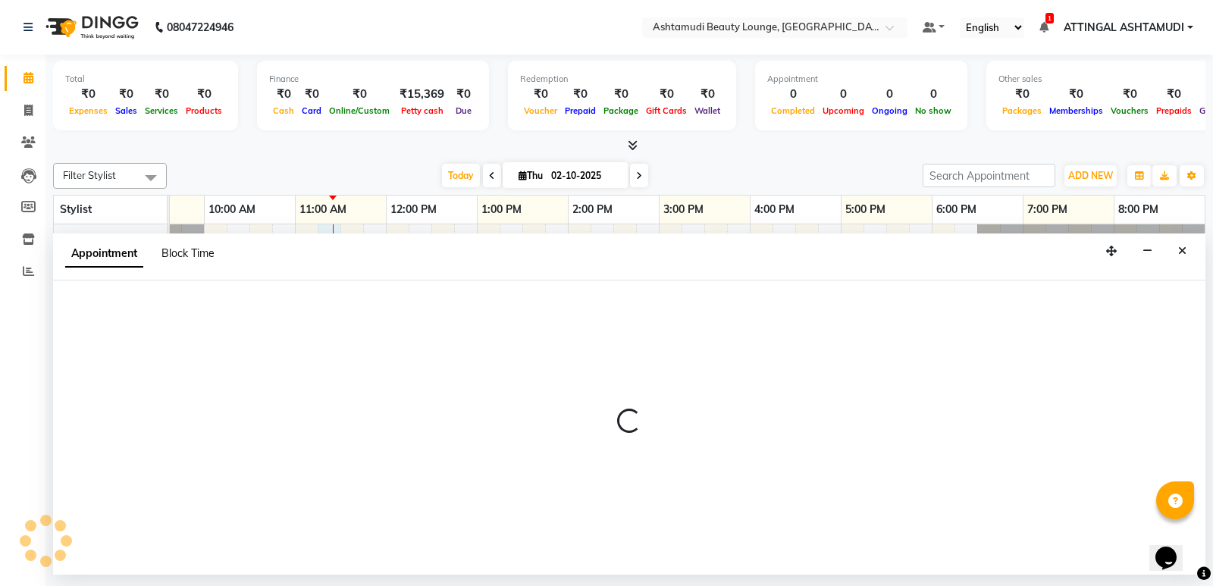
select select "27403"
select select "675"
select select "tentative"
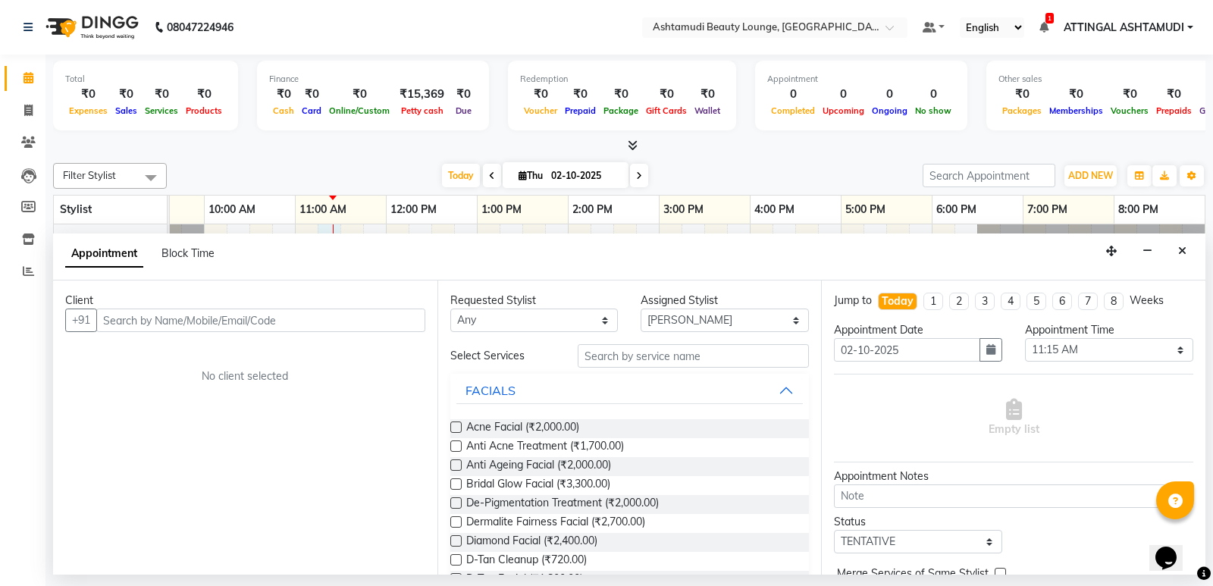
click at [125, 322] on input "text" at bounding box center [260, 319] width 329 height 23
click at [593, 353] on input "text" at bounding box center [693, 355] width 232 height 23
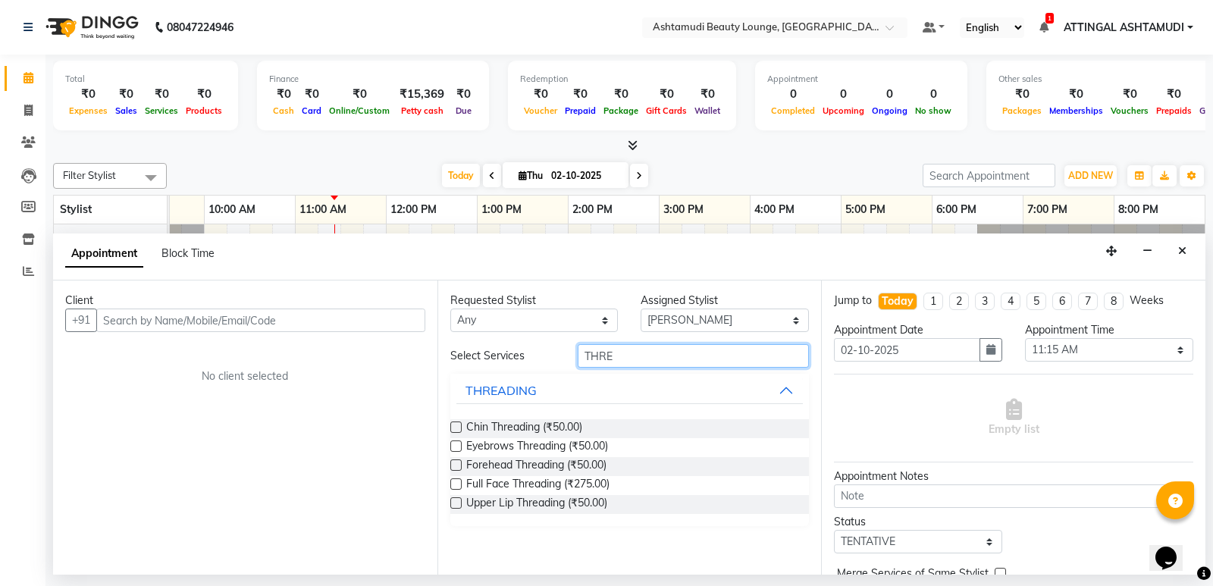
type input "THRE"
click at [454, 449] on label at bounding box center [455, 445] width 11 height 11
click at [454, 449] on input "checkbox" at bounding box center [455, 448] width 10 height 10
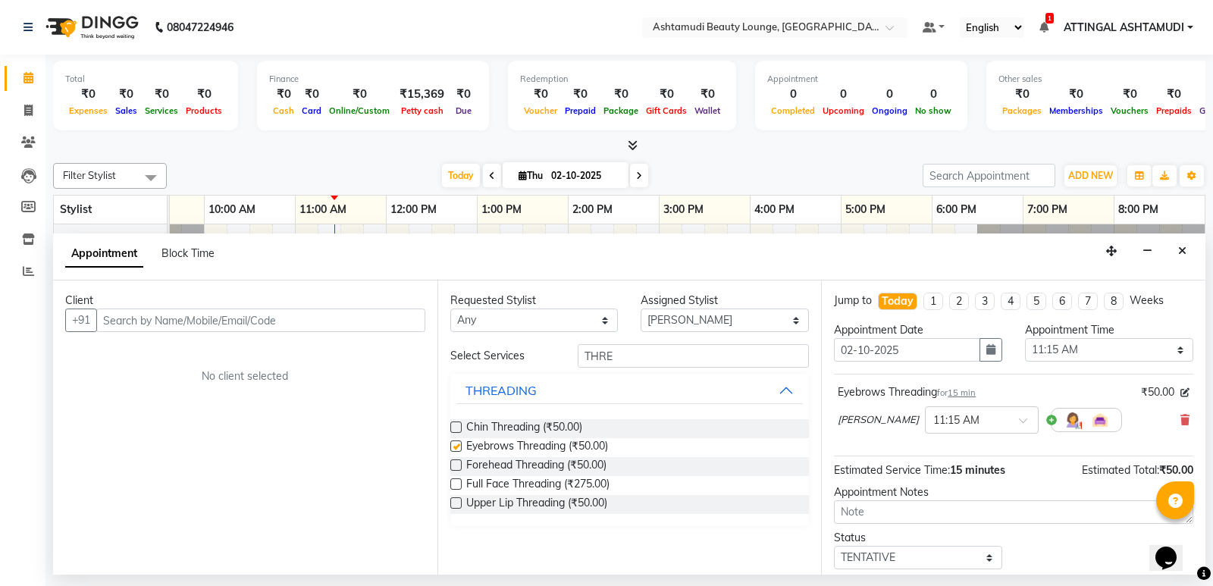
checkbox input "false"
click at [214, 313] on input "text" at bounding box center [260, 319] width 329 height 23
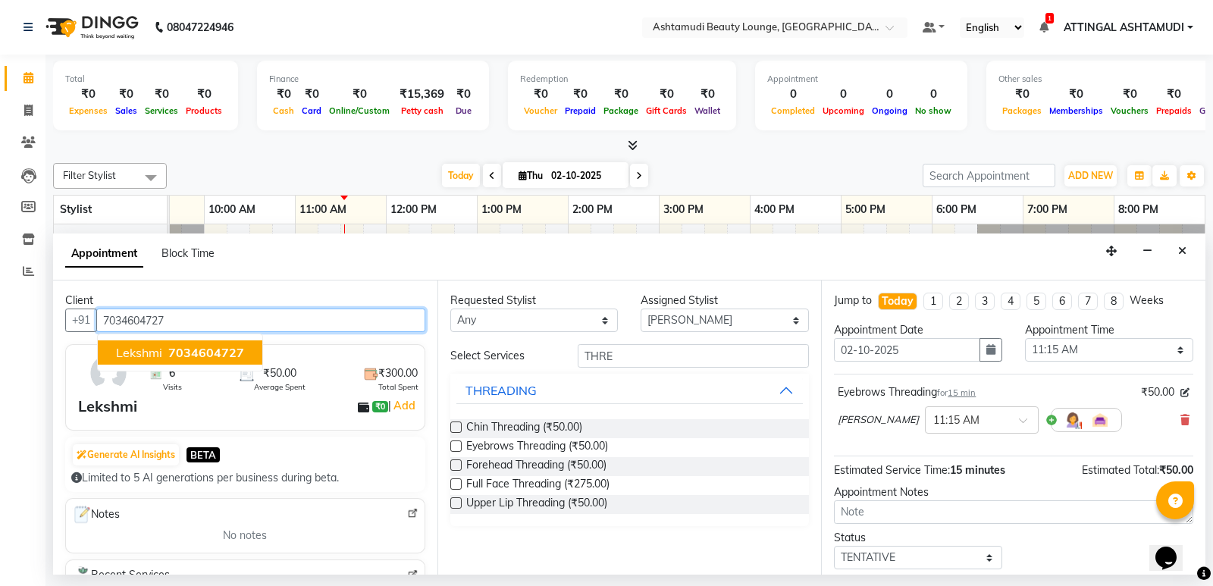
click at [165, 355] on ngb-highlight "7034604727" at bounding box center [204, 352] width 79 height 15
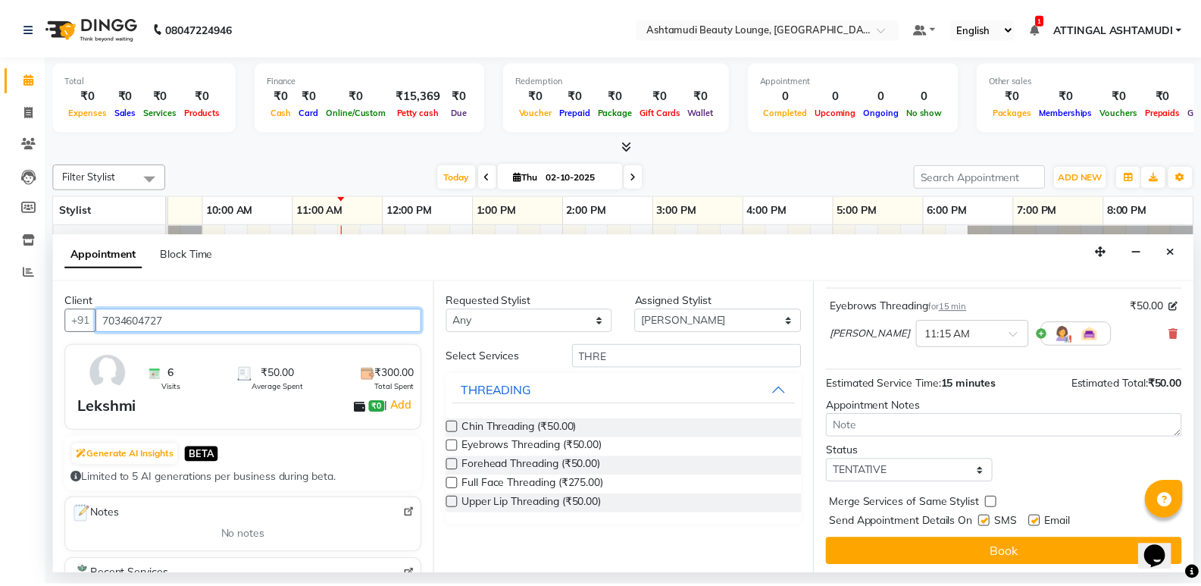
scroll to position [90, 0]
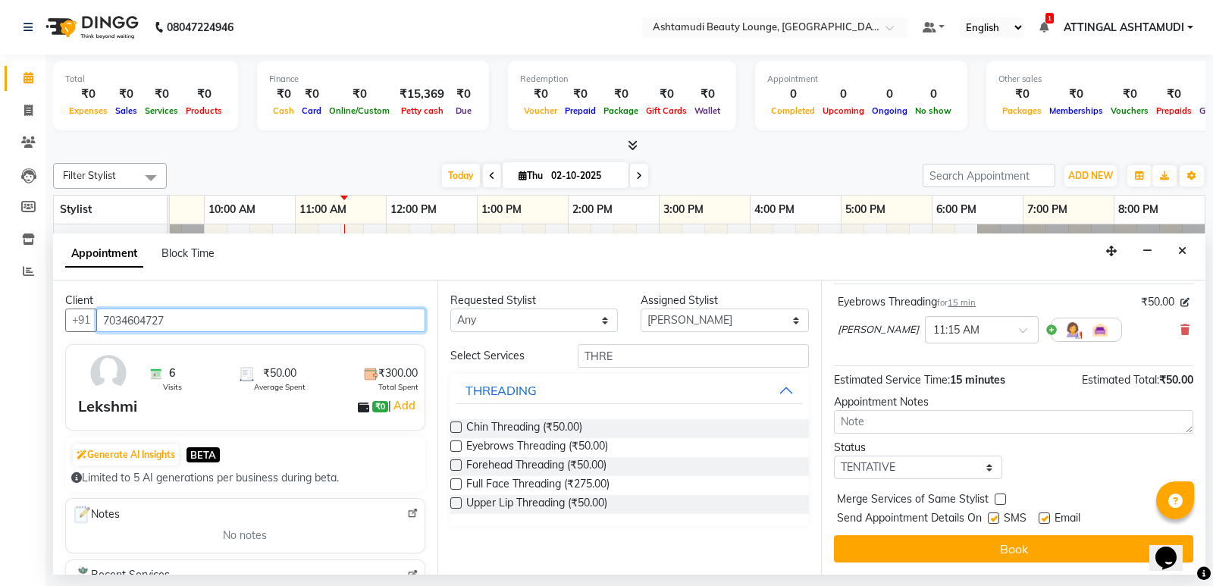
type input "7034604727"
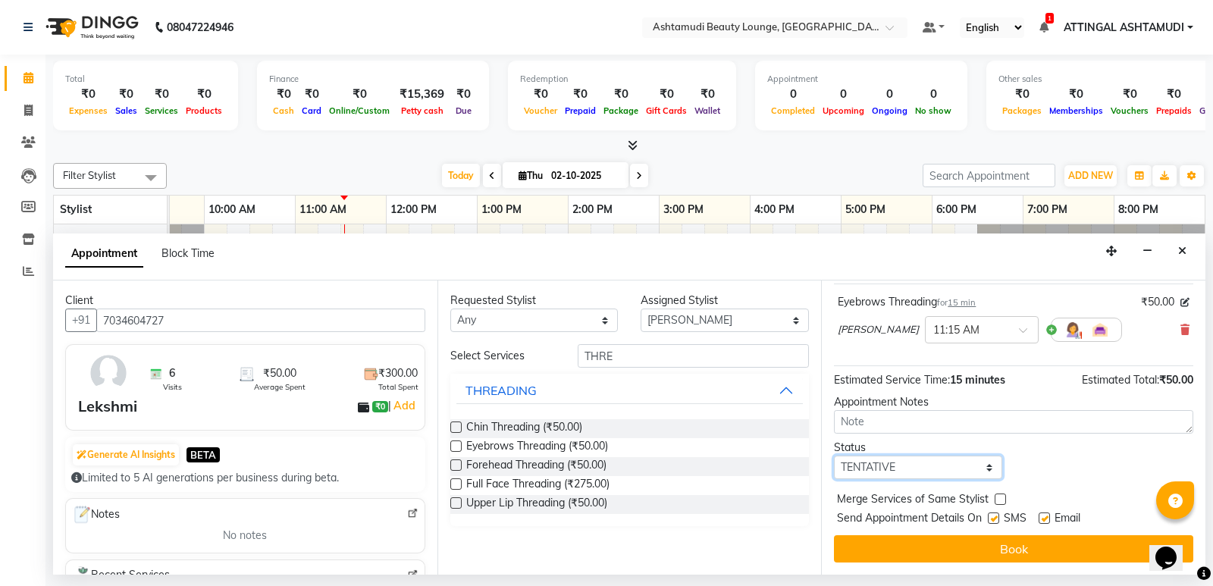
click at [981, 460] on select "Select TENTATIVE CONFIRM CHECK-IN UPCOMING" at bounding box center [918, 466] width 168 height 23
select select "check-in"
click at [834, 455] on select "Select TENTATIVE CONFIRM CHECK-IN UPCOMING" at bounding box center [918, 466] width 168 height 23
click at [994, 518] on label at bounding box center [992, 517] width 11 height 11
click at [994, 518] on input "checkbox" at bounding box center [992, 520] width 10 height 10
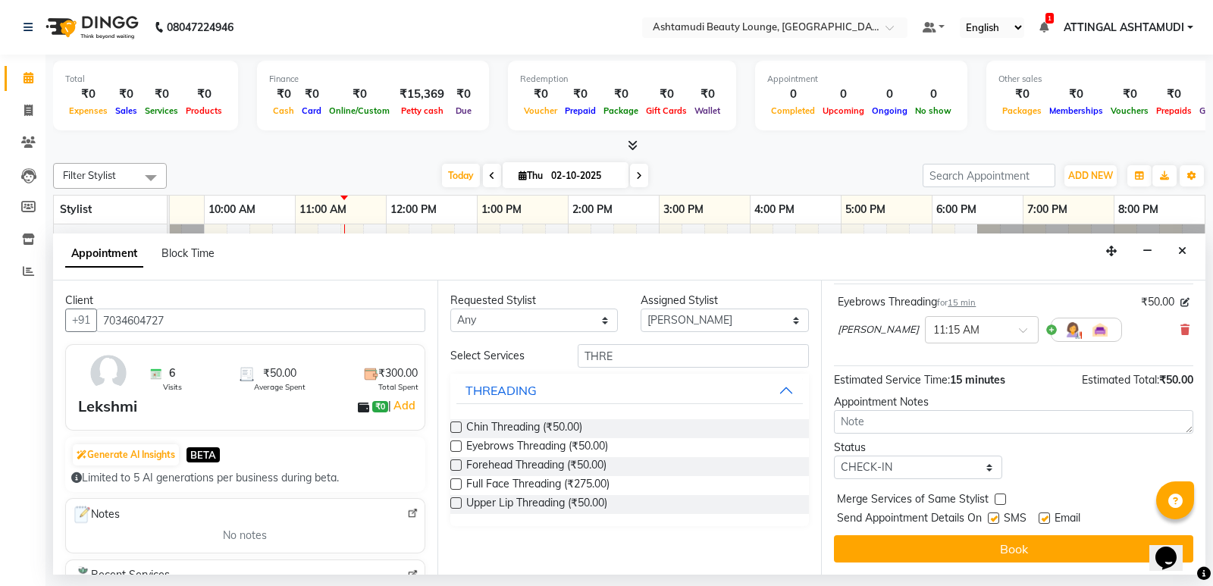
checkbox input "false"
click at [1049, 518] on label at bounding box center [1043, 517] width 11 height 11
click at [1048, 518] on input "checkbox" at bounding box center [1043, 520] width 10 height 10
checkbox input "false"
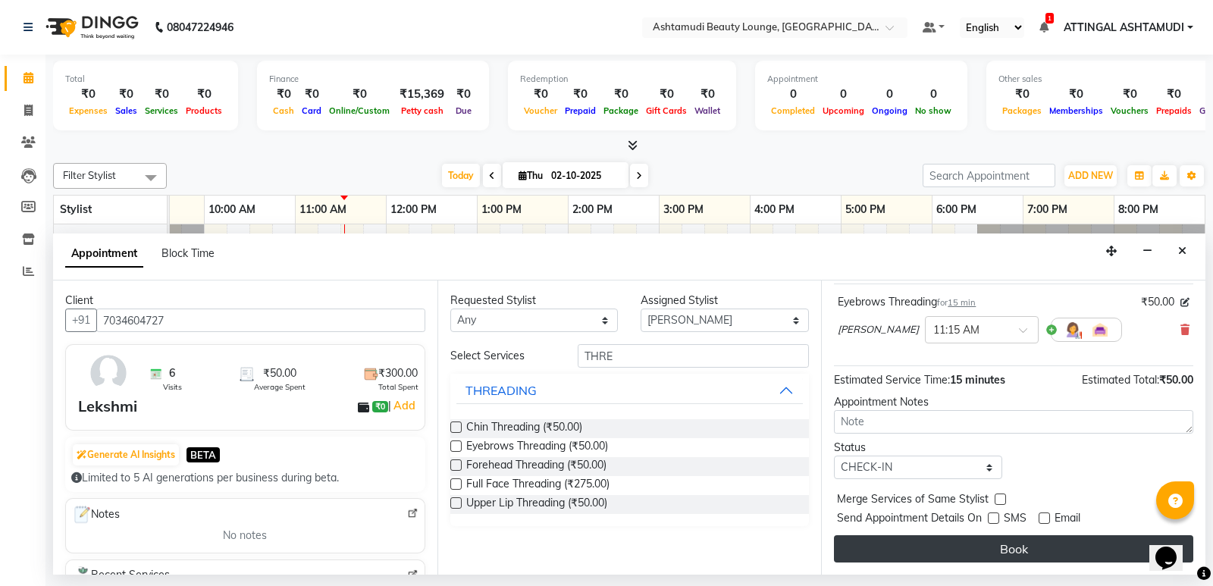
click at [994, 554] on button "Book" at bounding box center [1013, 548] width 359 height 27
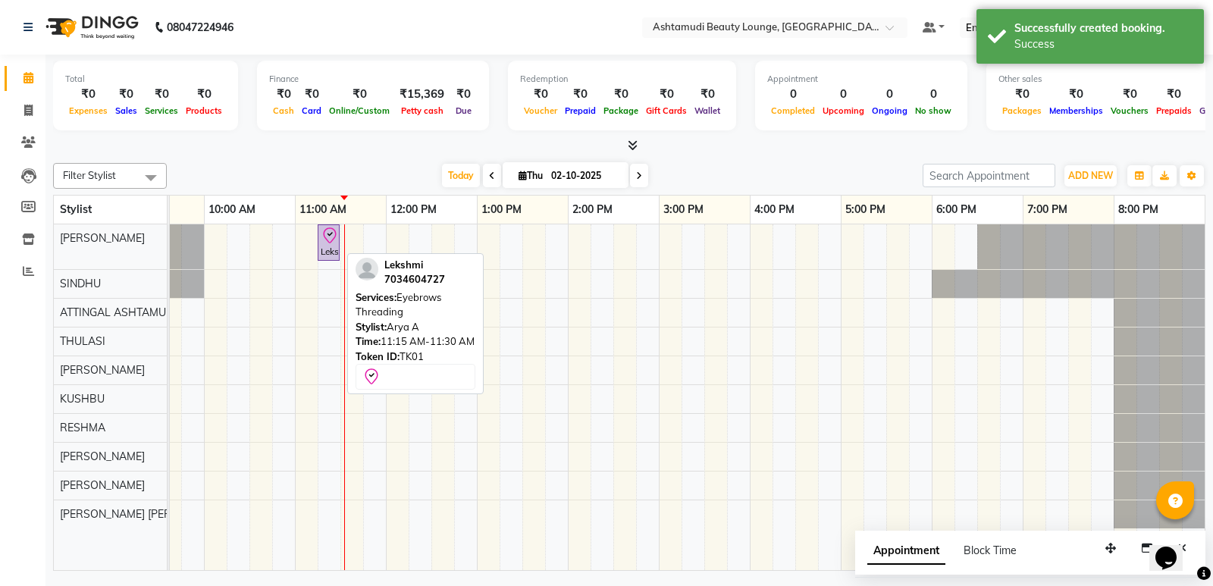
click at [328, 255] on div "Lekshmi, TK01, 11:15 AM-11:30 AM, Eyebrows Threading" at bounding box center [328, 243] width 19 height 32
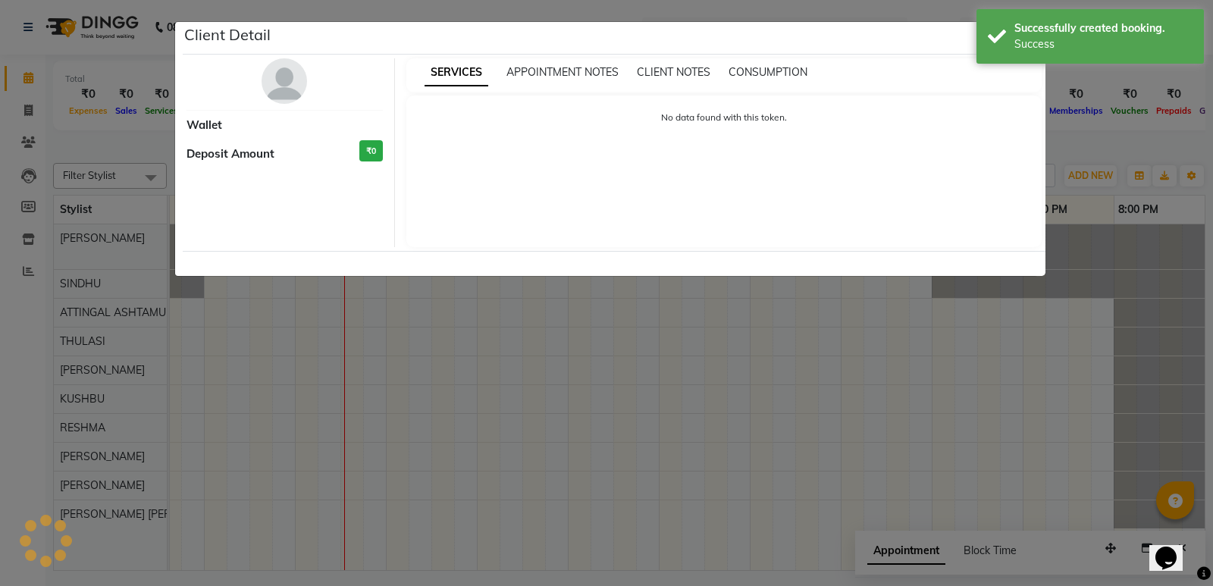
select select "8"
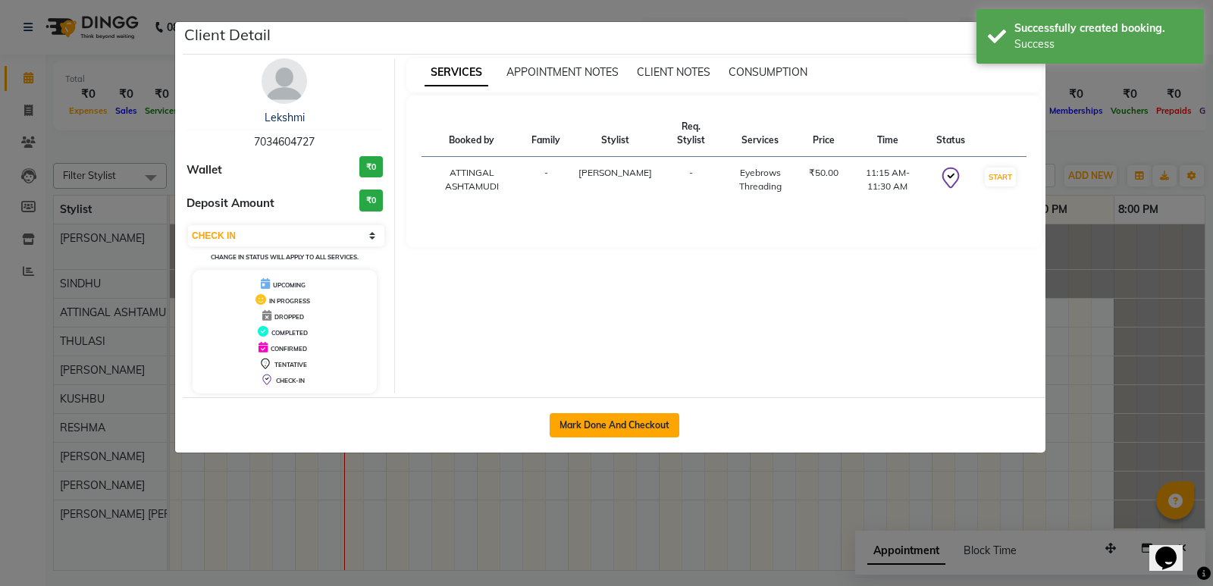
click at [618, 420] on button "Mark Done And Checkout" at bounding box center [614, 425] width 130 height 24
select select "4628"
select select "service"
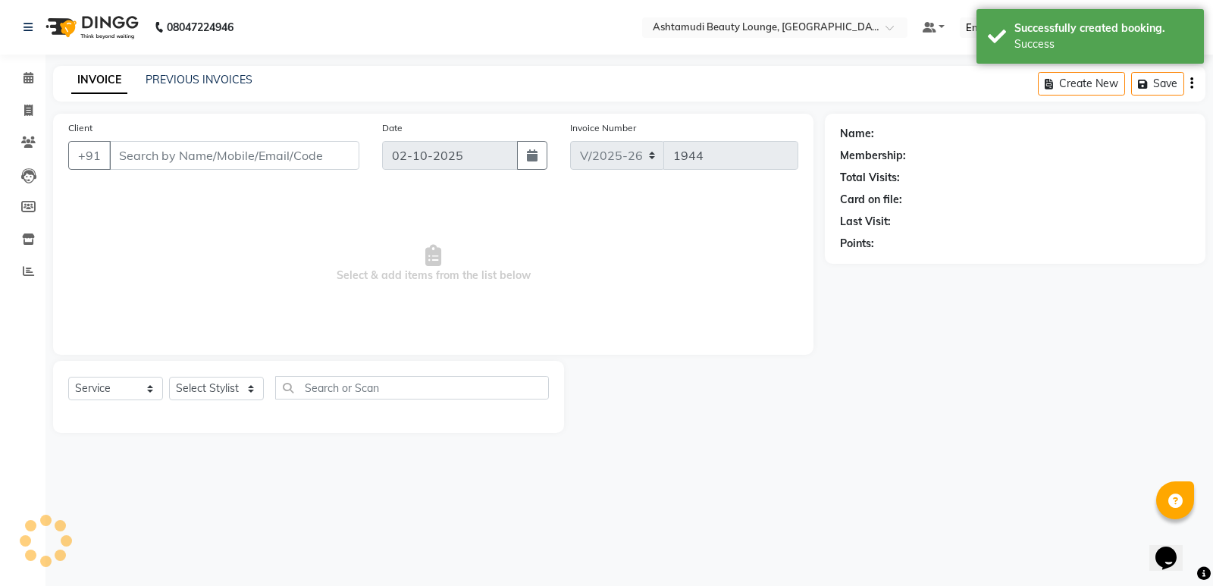
type input "7034604727"
select select "27403"
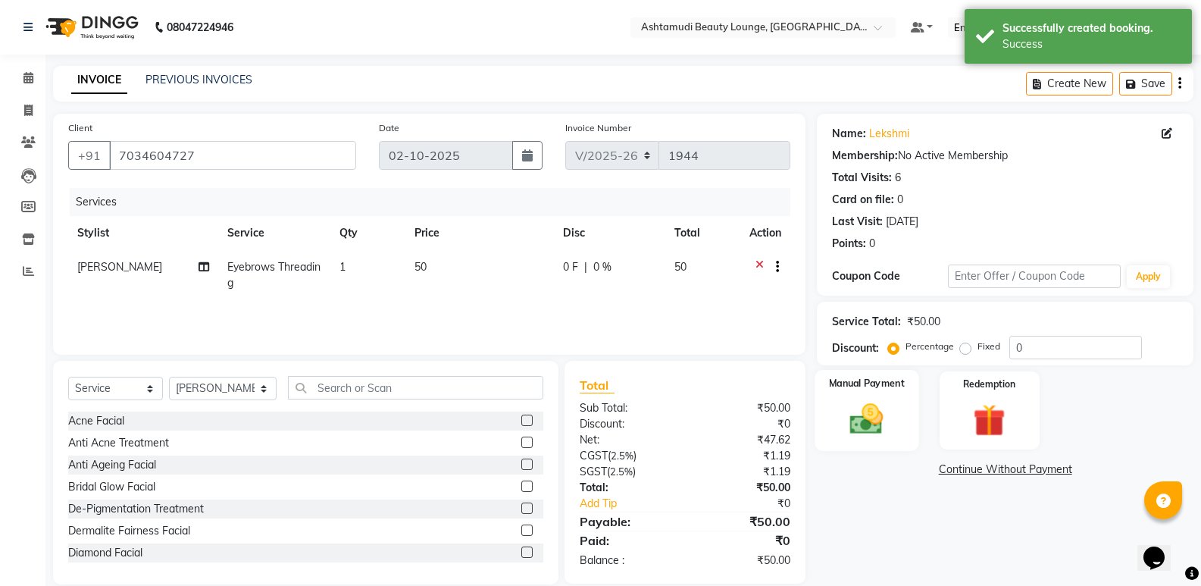
click at [853, 414] on img at bounding box center [867, 418] width 54 height 39
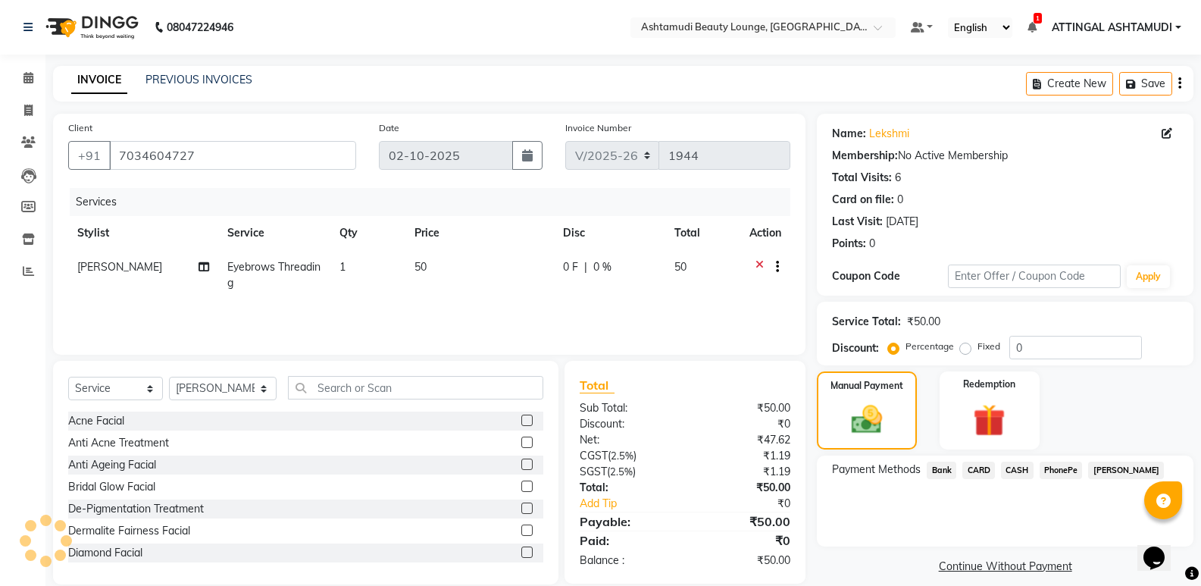
click at [1058, 473] on span "PhonePe" at bounding box center [1061, 470] width 43 height 17
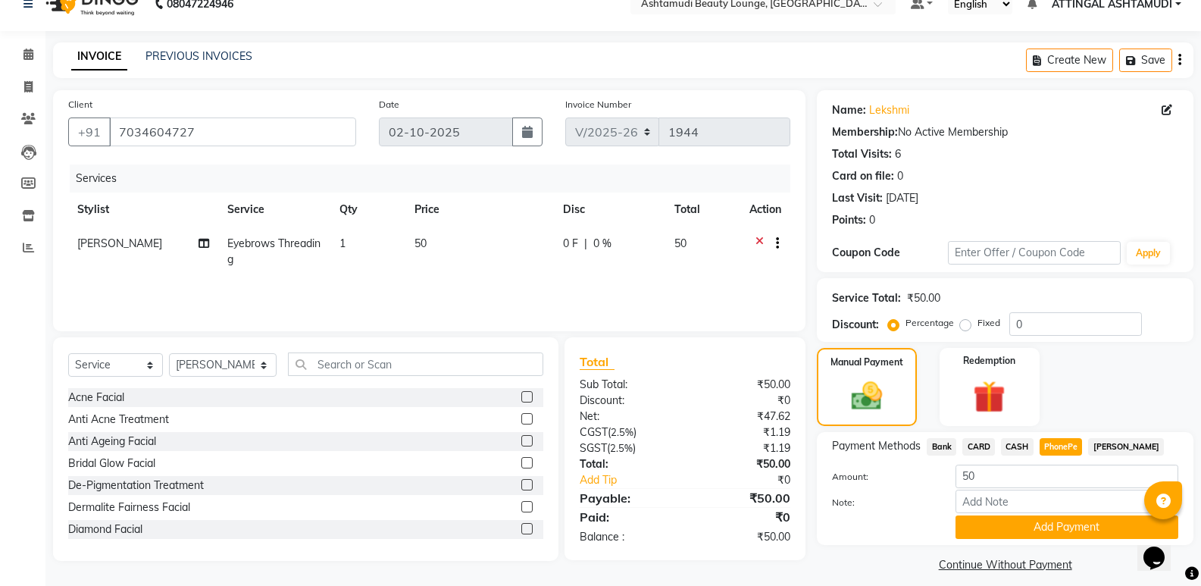
scroll to position [36, 0]
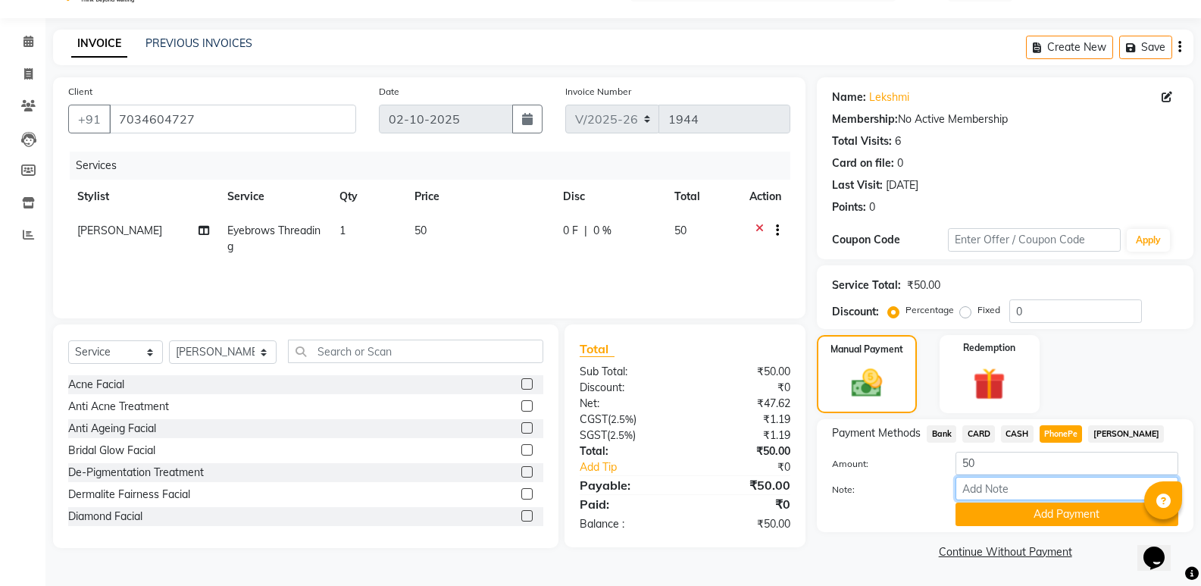
click at [1045, 493] on input "Note:" at bounding box center [1067, 488] width 223 height 23
type input "SINDHU"
click at [1000, 514] on button "Add Payment" at bounding box center [1067, 513] width 223 height 23
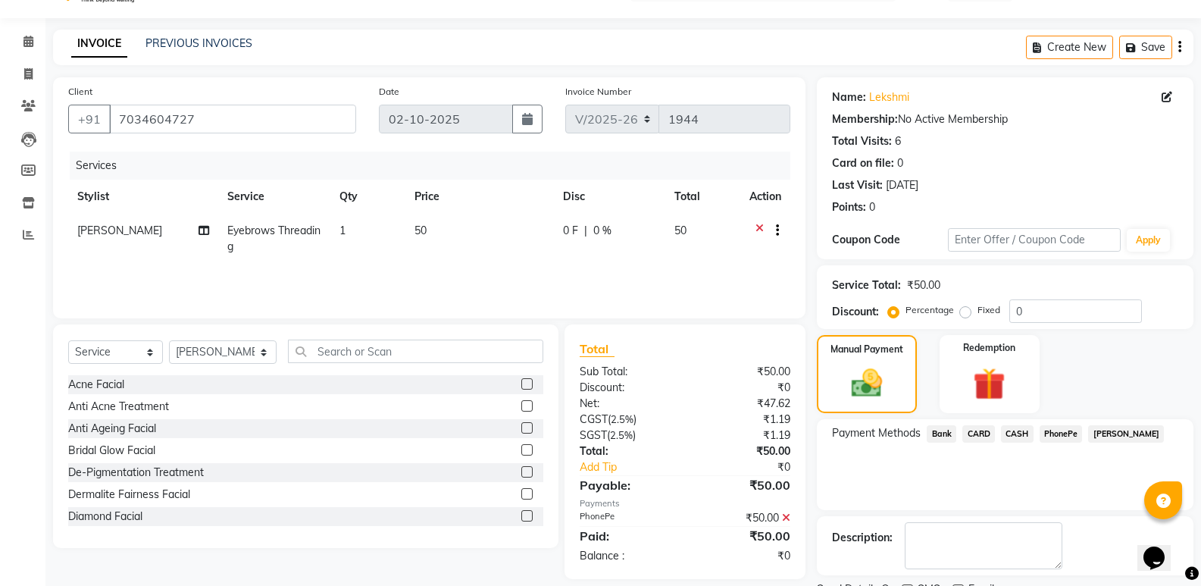
scroll to position [100, 0]
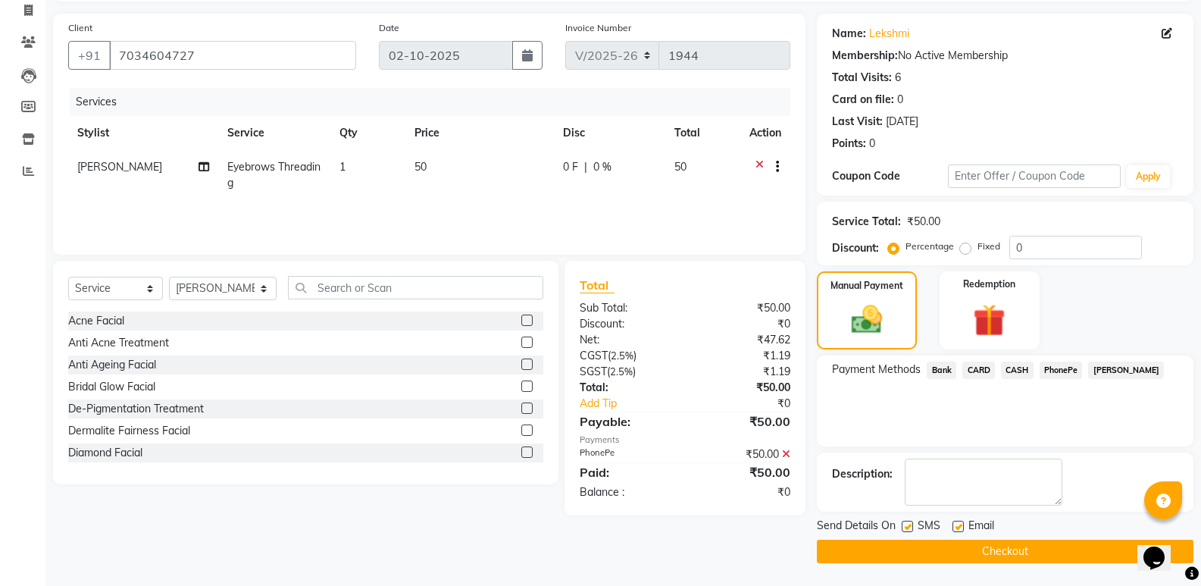
drag, startPoint x: 967, startPoint y: 522, endPoint x: 959, endPoint y: 525, distance: 8.2
click at [962, 525] on div "Email" at bounding box center [980, 527] width 54 height 19
click at [959, 525] on label at bounding box center [958, 526] width 11 height 11
click at [959, 525] on input "checkbox" at bounding box center [958, 527] width 10 height 10
checkbox input "false"
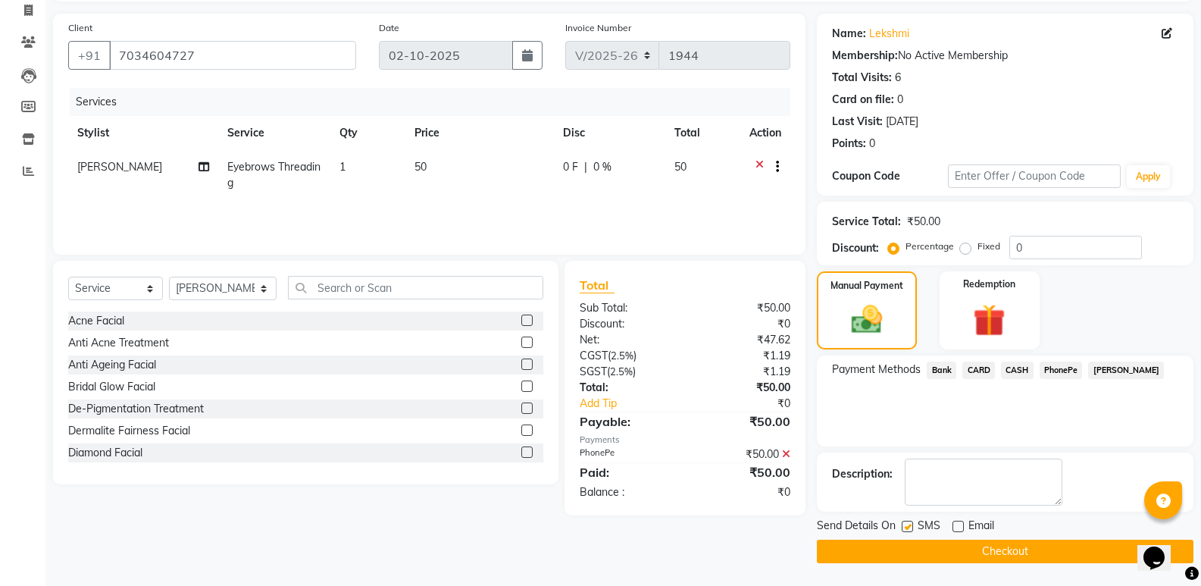
click at [936, 549] on button "Checkout" at bounding box center [1005, 551] width 377 height 23
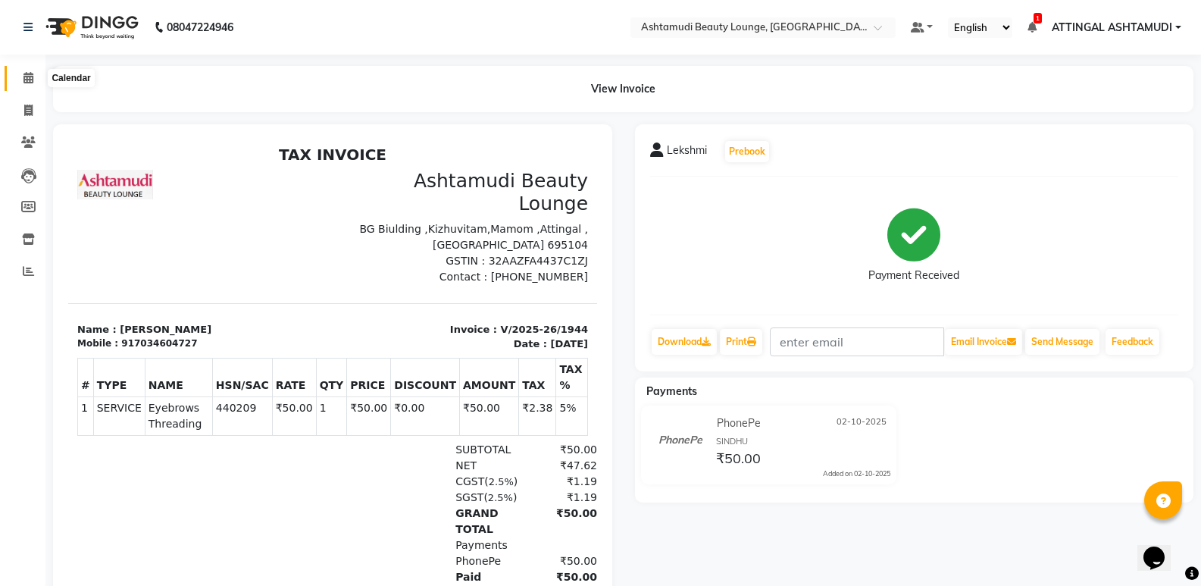
click at [29, 74] on icon at bounding box center [28, 77] width 10 height 11
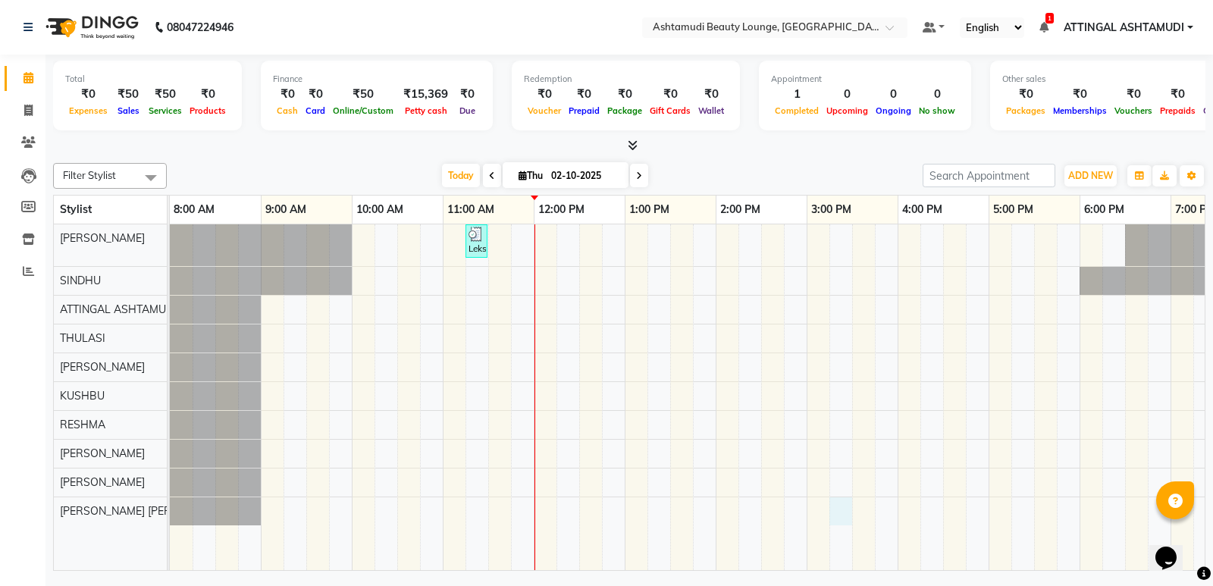
drag, startPoint x: 836, startPoint y: 505, endPoint x: 838, endPoint y: 515, distance: 10.1
click at [838, 515] on div "Lekshmi, TK01, 11:15 AM-11:30 AM, Eyebrows Threading" at bounding box center [761, 397] width 1182 height 346
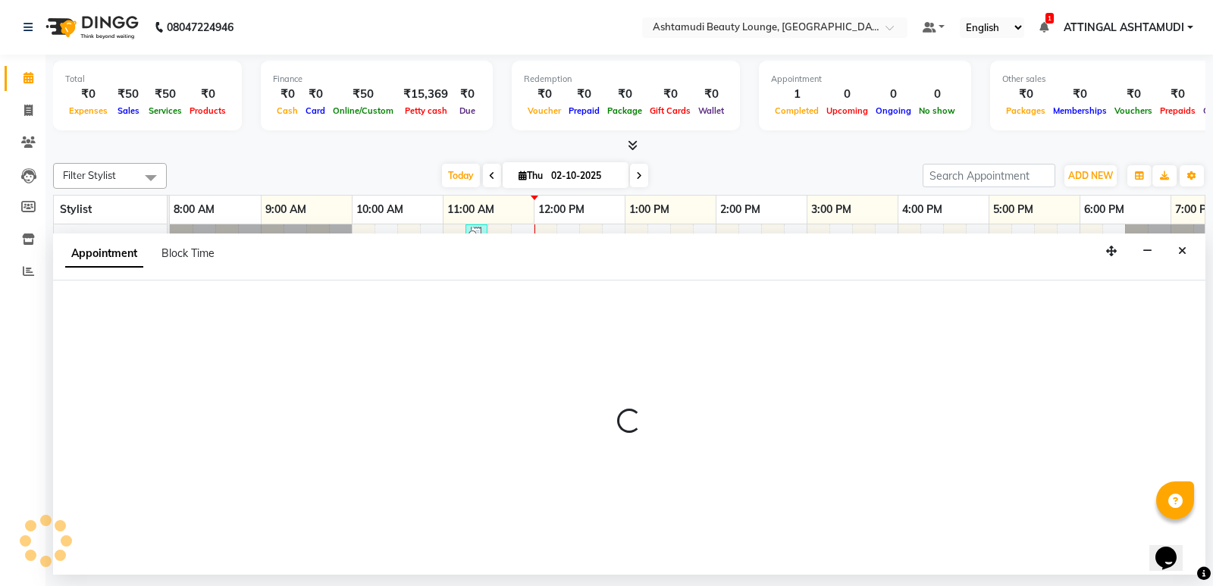
select select "87759"
select select "tentative"
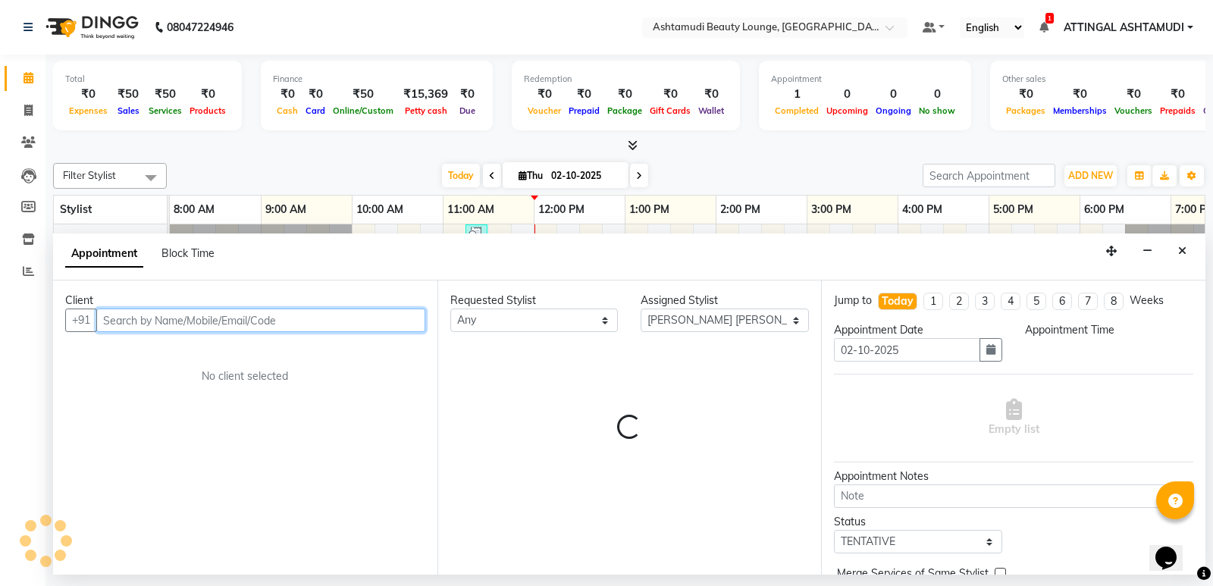
select select "915"
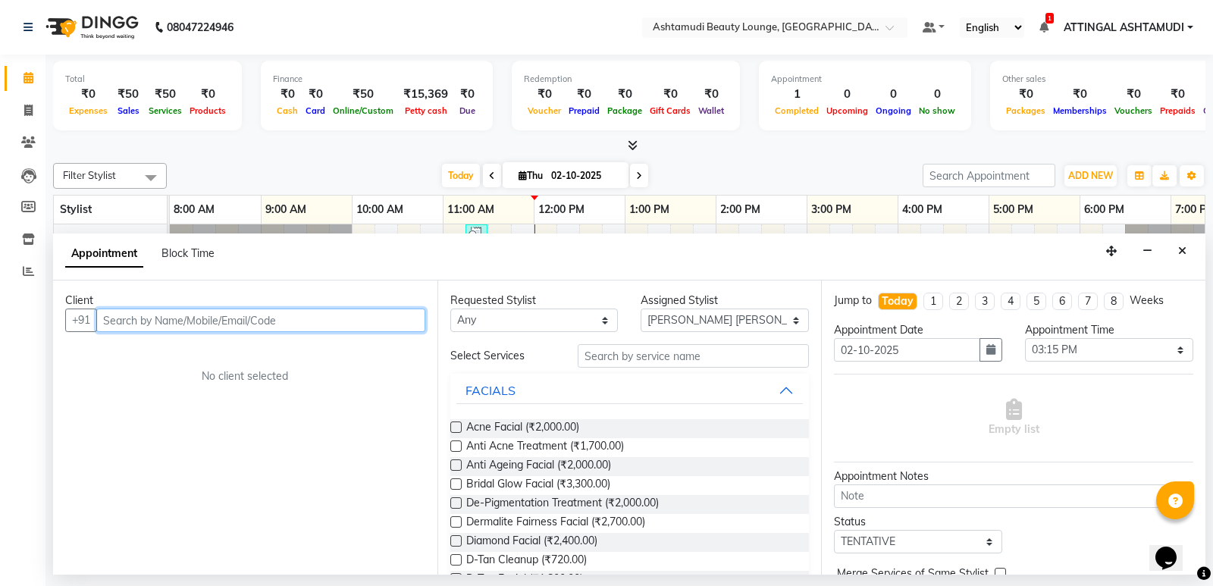
click at [830, 543] on div "Status Select TENTATIVE CONFIRM CHECK-IN UPCOMING" at bounding box center [917, 533] width 191 height 39
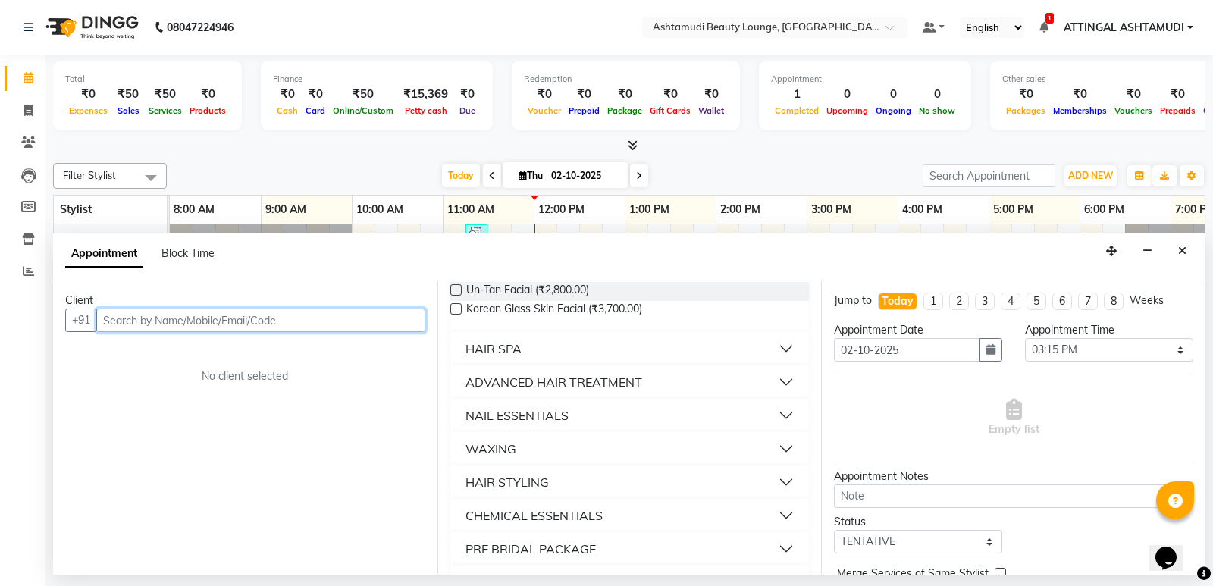
scroll to position [1114, 0]
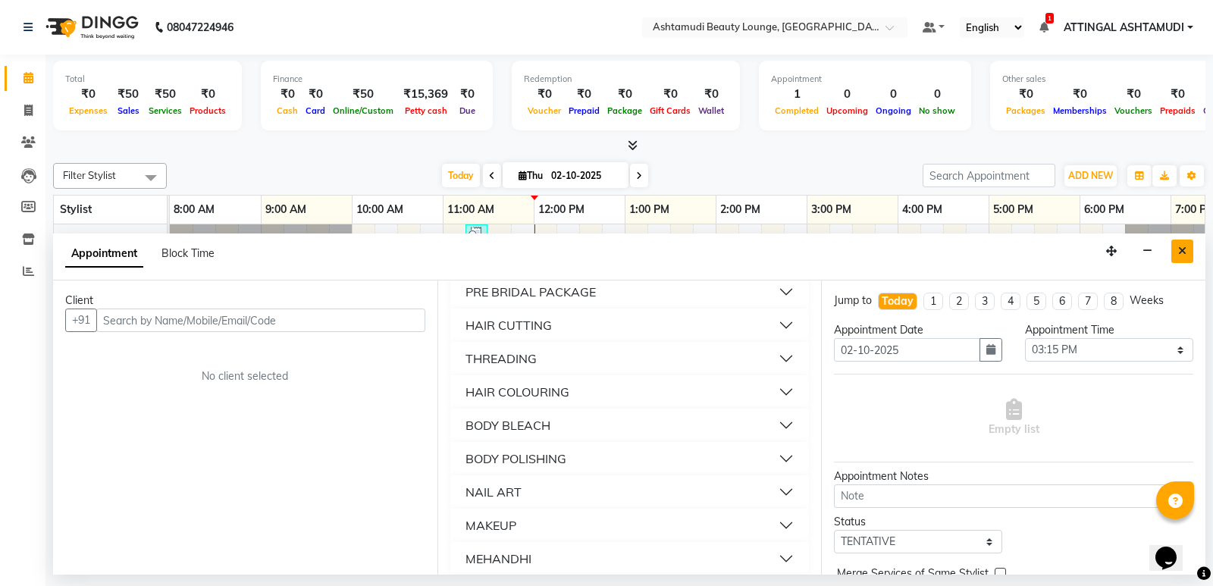
click at [1179, 246] on icon "Close" at bounding box center [1182, 251] width 8 height 11
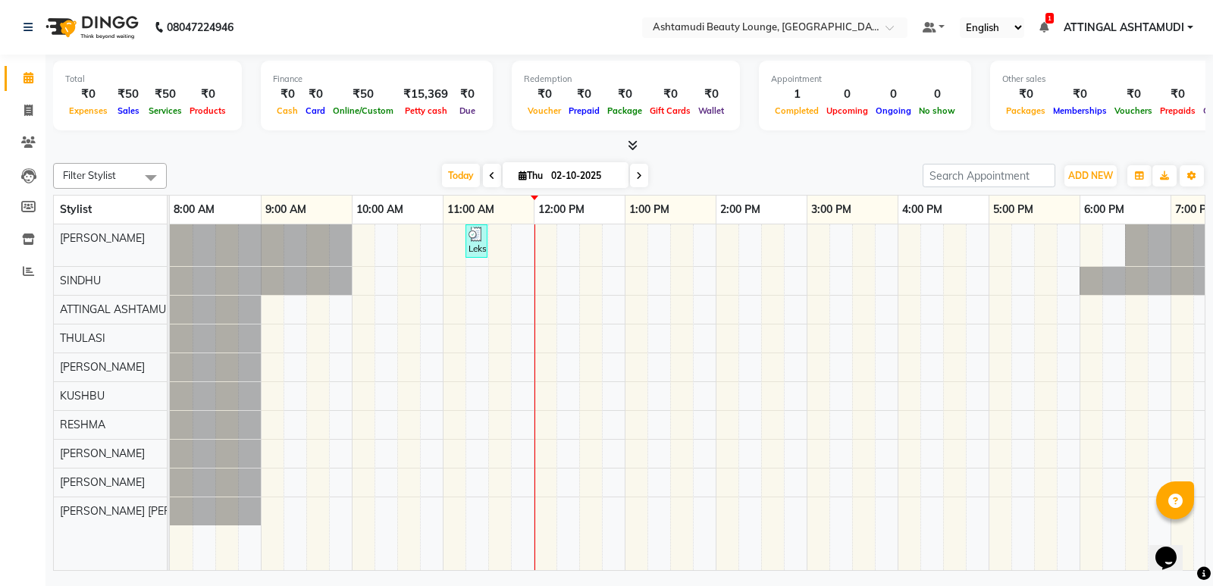
click at [489, 172] on icon at bounding box center [492, 175] width 6 height 9
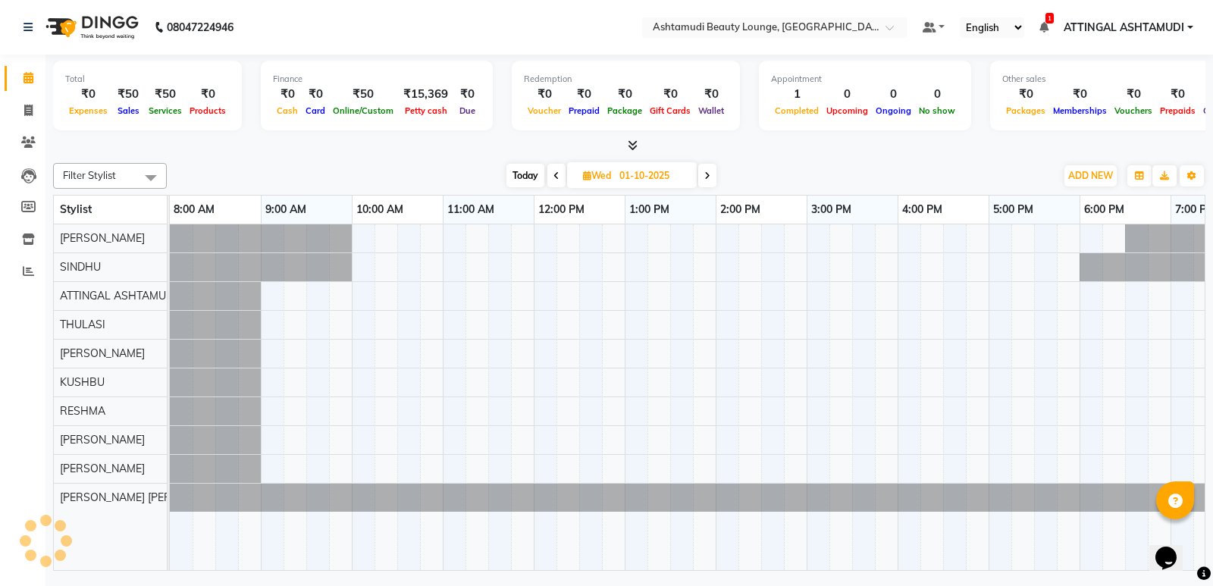
scroll to position [0, 148]
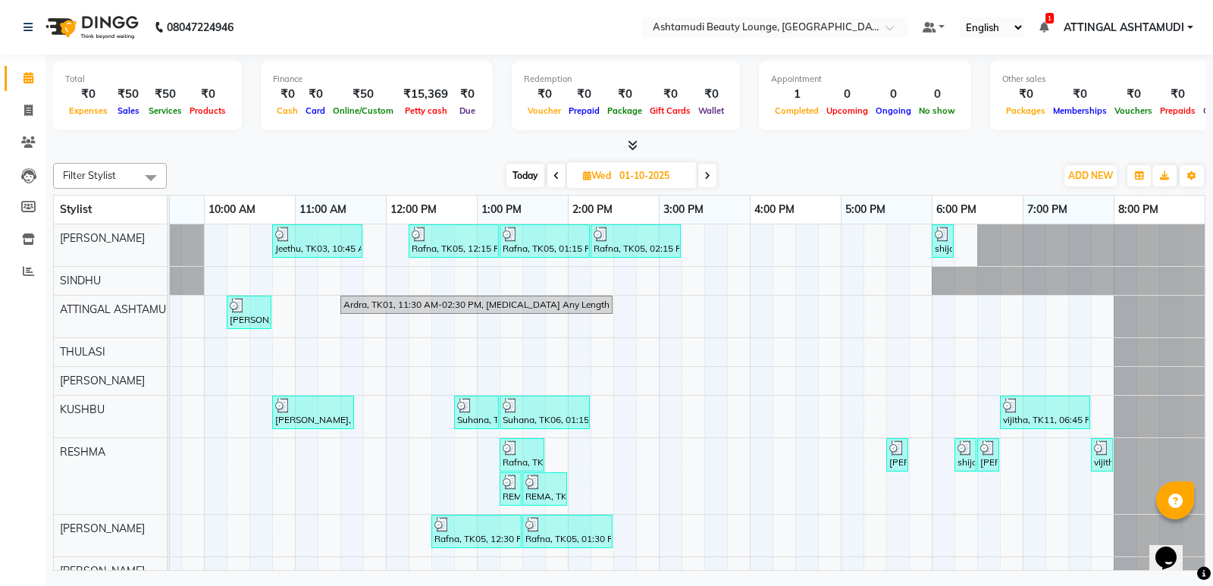
click at [702, 174] on span at bounding box center [707, 175] width 18 height 23
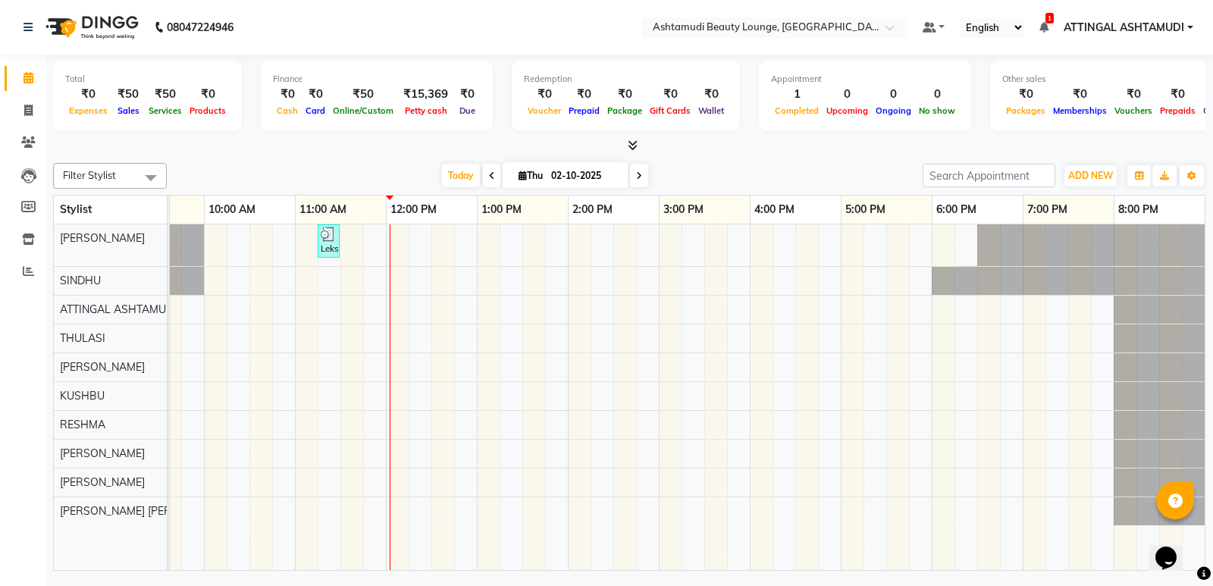
click at [491, 172] on span at bounding box center [492, 175] width 18 height 23
type input "01-10-2025"
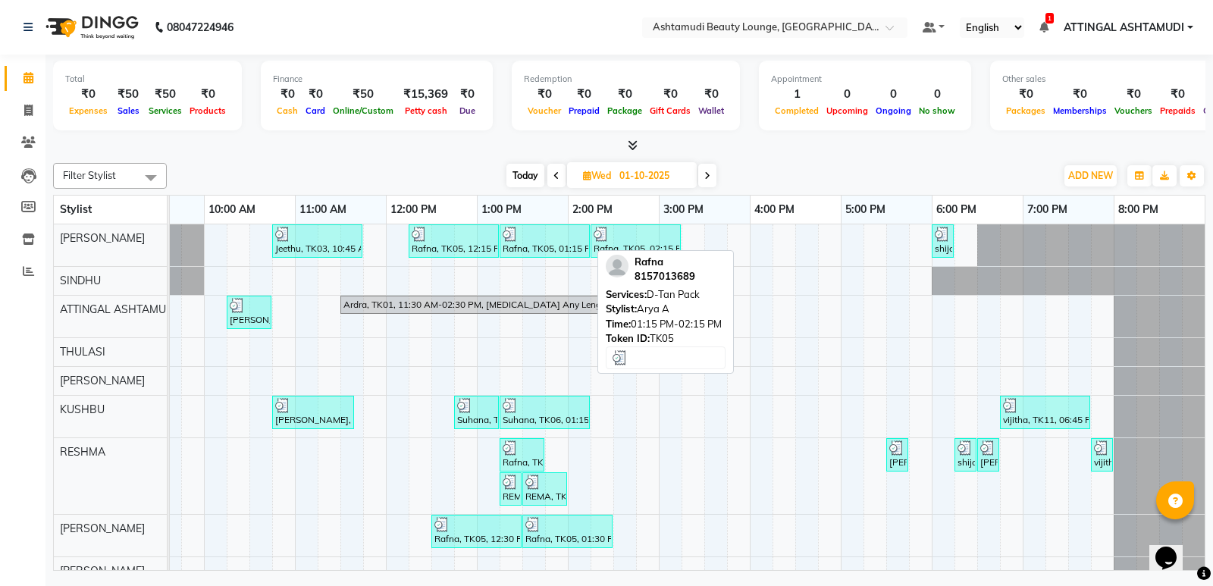
click at [509, 246] on div "Rafna, TK05, 01:15 PM-02:15 PM, D-Tan Pack" at bounding box center [544, 241] width 87 height 29
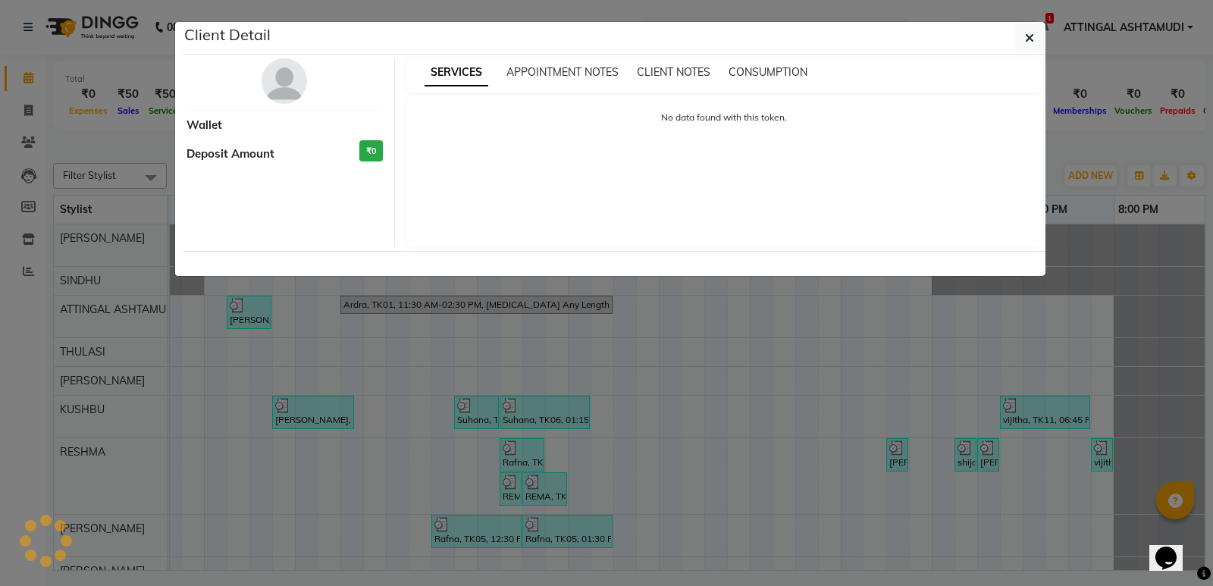
select select "3"
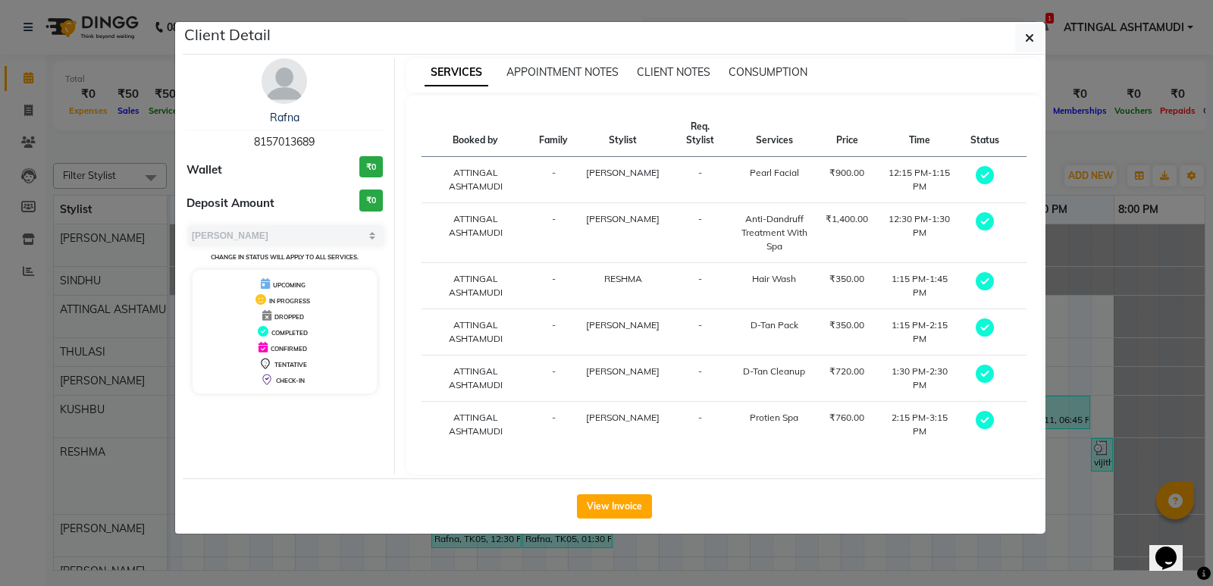
click at [764, 64] on div "SERVICES APPOINTMENT NOTES CLIENT NOTES CONSUMPTION" at bounding box center [724, 75] width 636 height 34
click at [763, 70] on span "CONSUMPTION" at bounding box center [767, 72] width 79 height 14
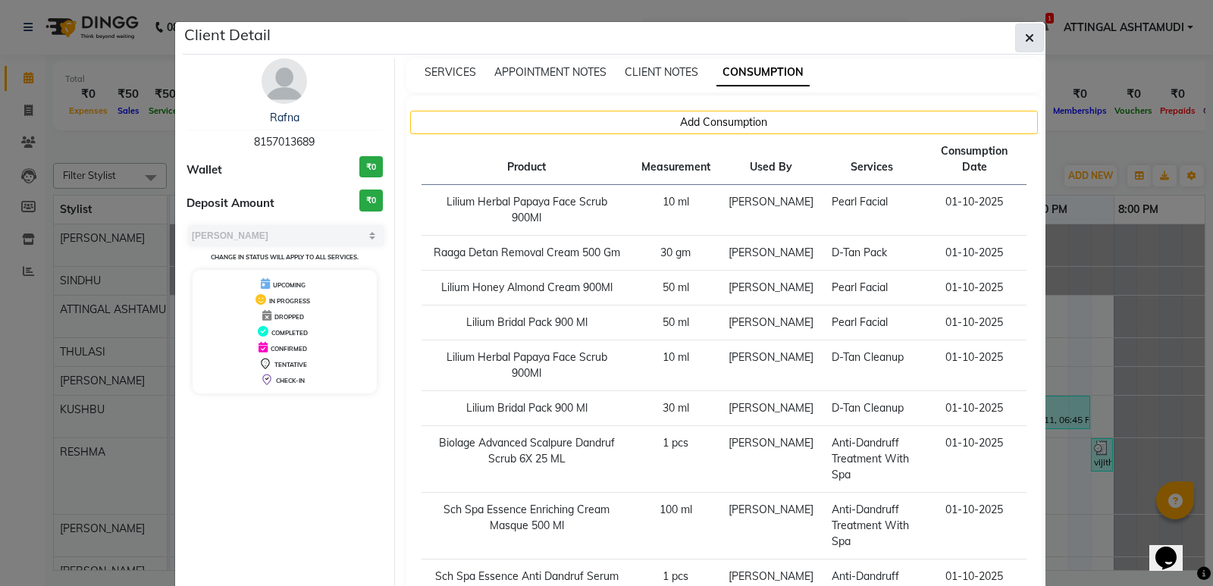
click at [1025, 36] on icon "button" at bounding box center [1029, 38] width 9 height 12
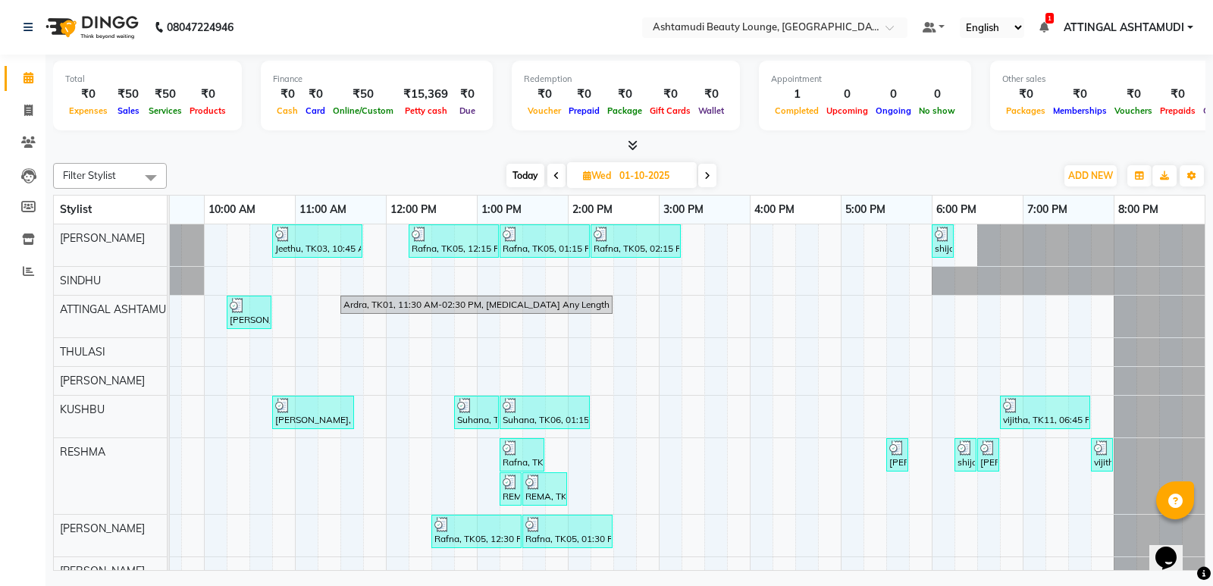
click at [556, 171] on icon at bounding box center [556, 175] width 6 height 9
type input "30-09-2025"
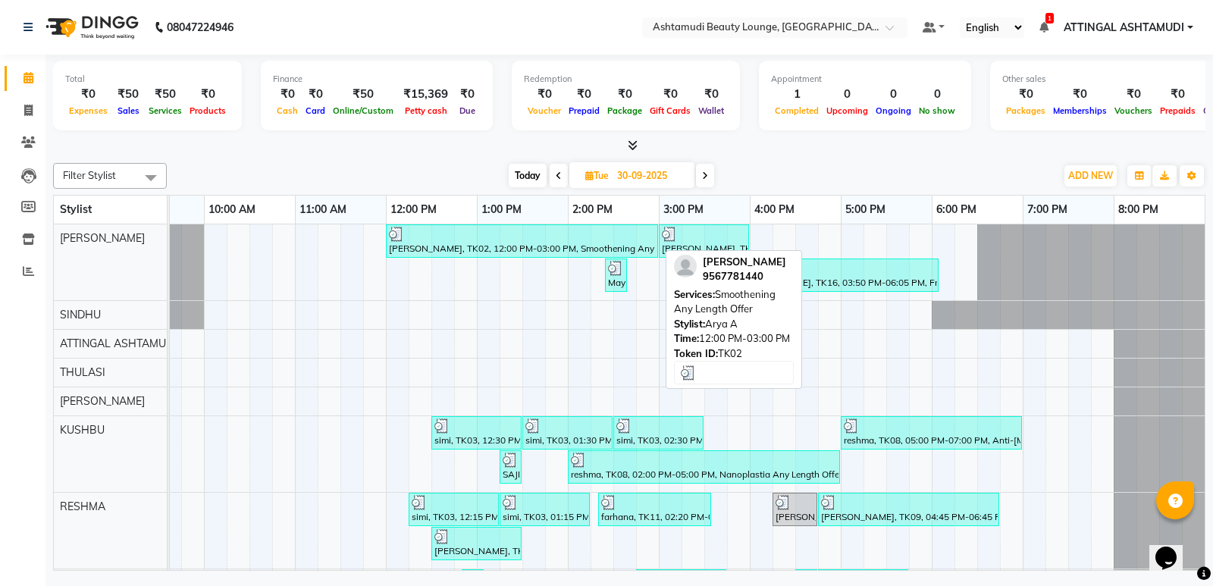
click at [534, 242] on div "[PERSON_NAME], TK02, 12:00 PM-03:00 PM, Smoothening Any Length Offer" at bounding box center [521, 241] width 269 height 29
select select "3"
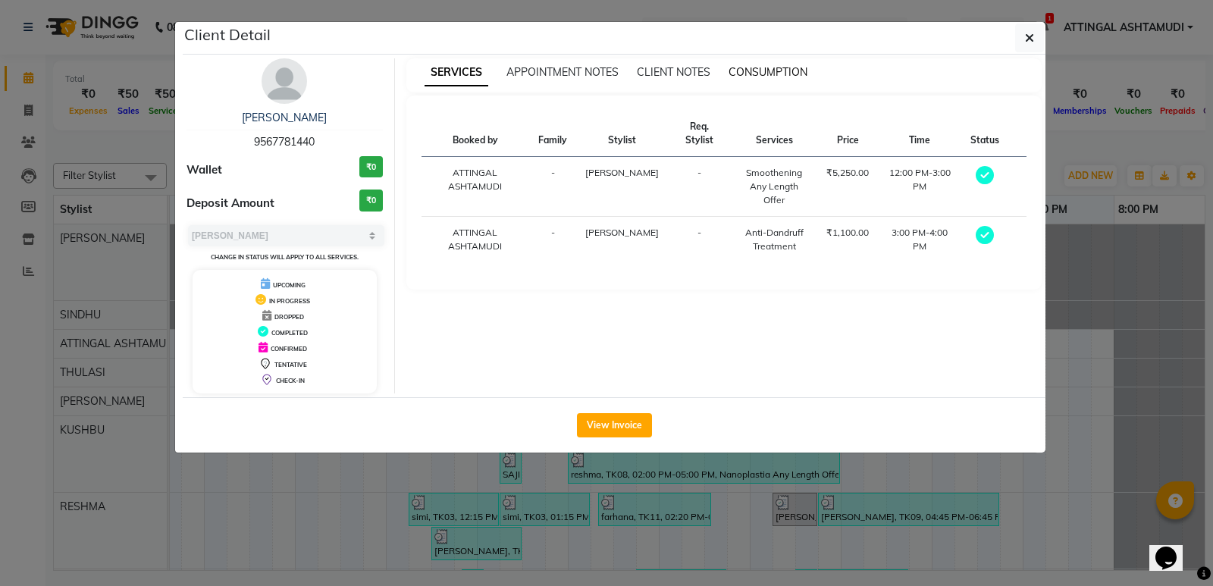
click at [762, 74] on span "CONSUMPTION" at bounding box center [767, 72] width 79 height 14
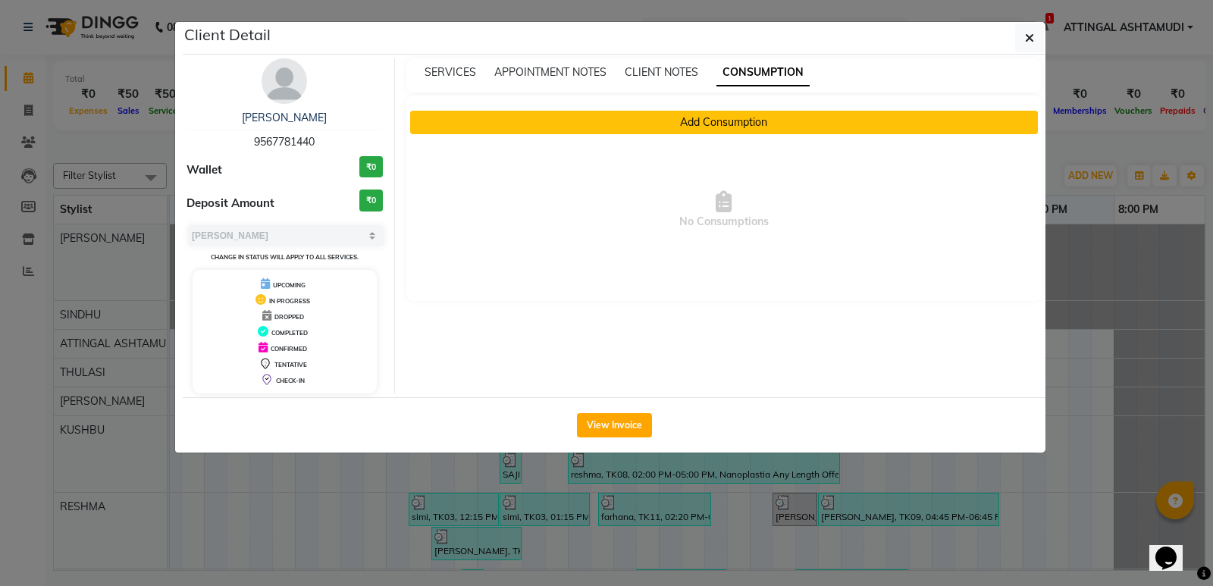
click at [716, 119] on button "Add Consumption" at bounding box center [724, 122] width 628 height 23
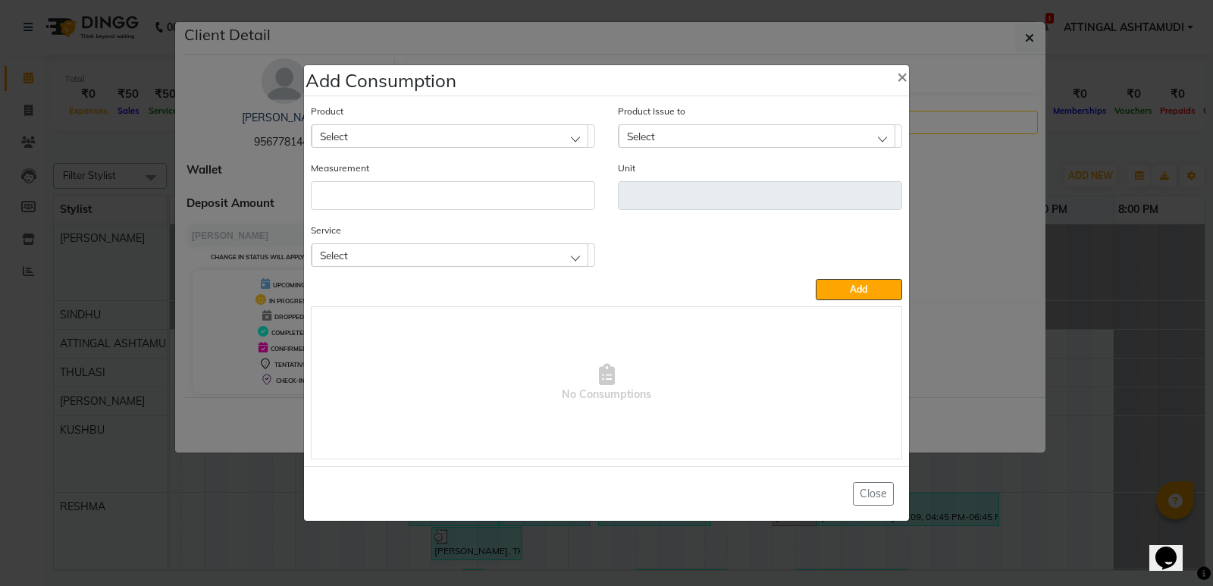
click at [444, 130] on div "Select" at bounding box center [449, 135] width 277 height 23
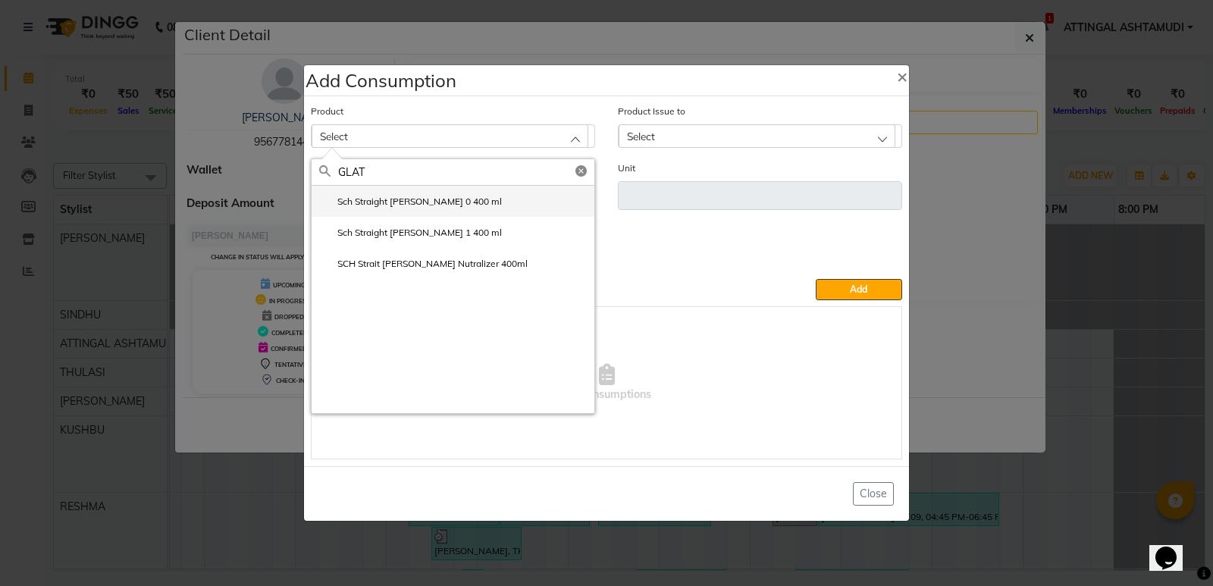
type input "GLAT"
click at [424, 198] on label "Sch Straight [PERSON_NAME] 0 400 ml" at bounding box center [410, 202] width 183 height 14
type input "ml"
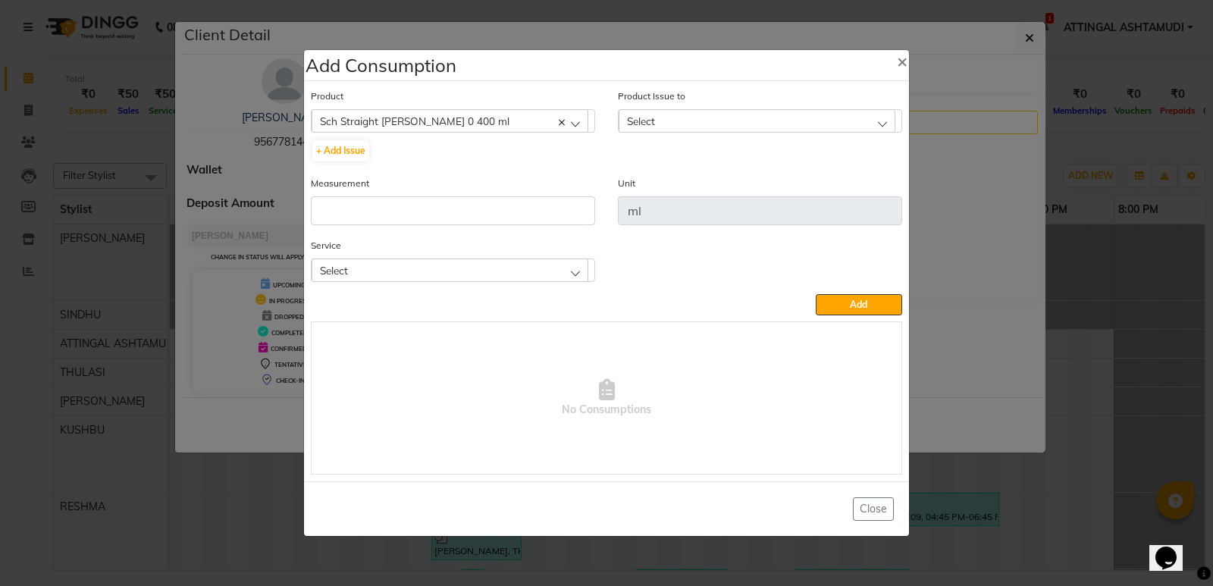
click at [634, 124] on span "Select" at bounding box center [641, 120] width 28 height 13
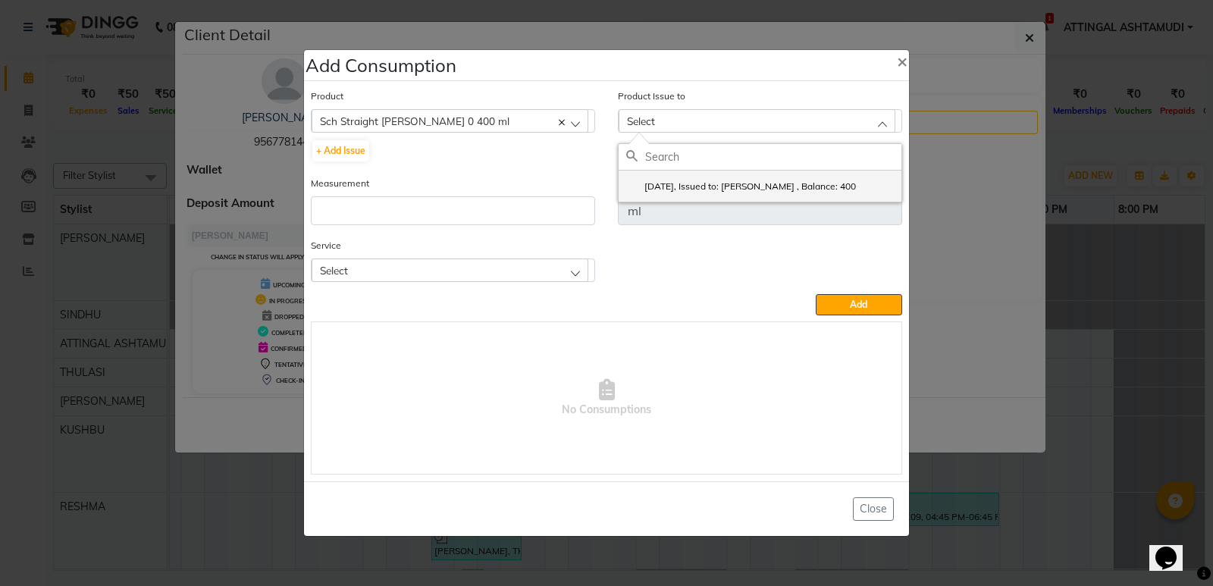
click at [654, 182] on label "[DATE], Issued to: [PERSON_NAME] , Balance: 400" at bounding box center [741, 187] width 230 height 14
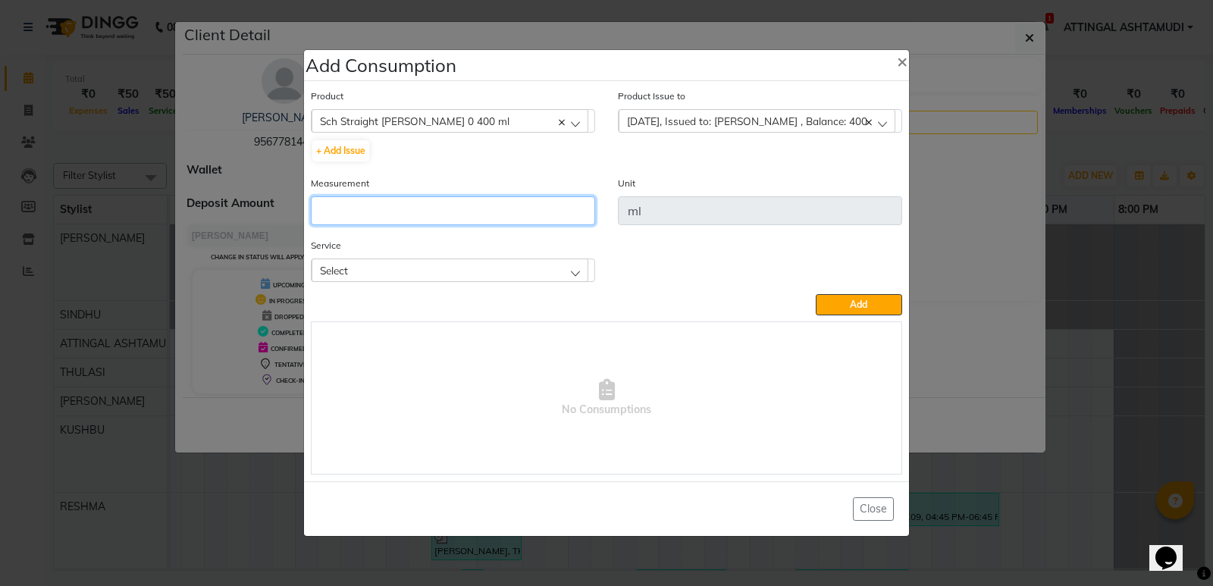
click at [365, 218] on input "number" at bounding box center [453, 210] width 284 height 29
type input "400"
click at [358, 268] on div "Select" at bounding box center [449, 269] width 277 height 23
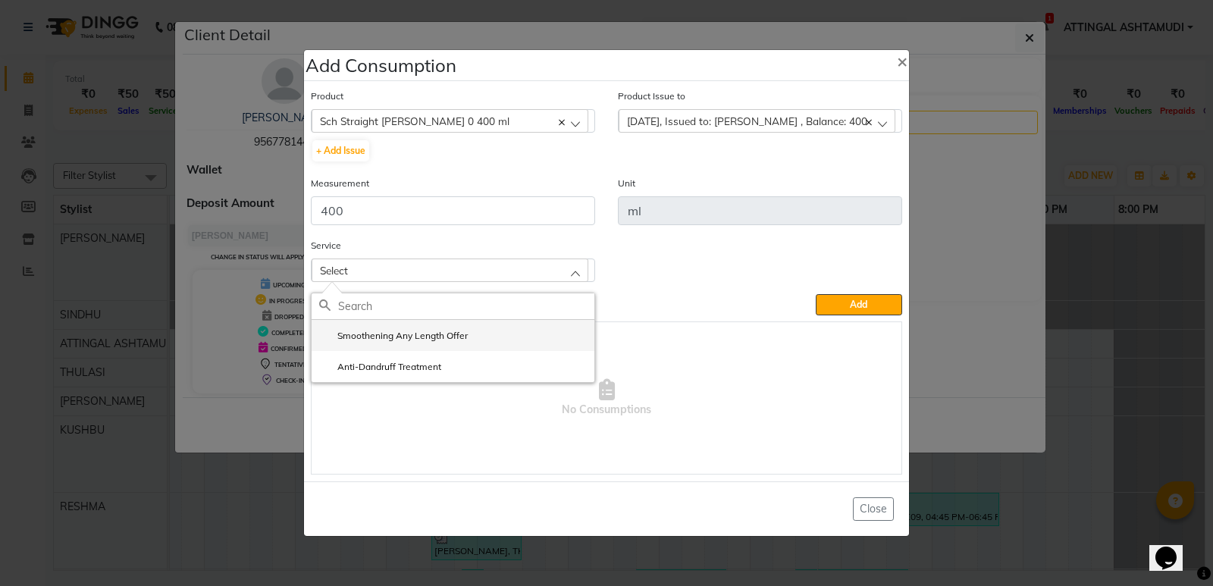
click at [361, 334] on label "Smoothening Any Length Offer" at bounding box center [393, 336] width 149 height 14
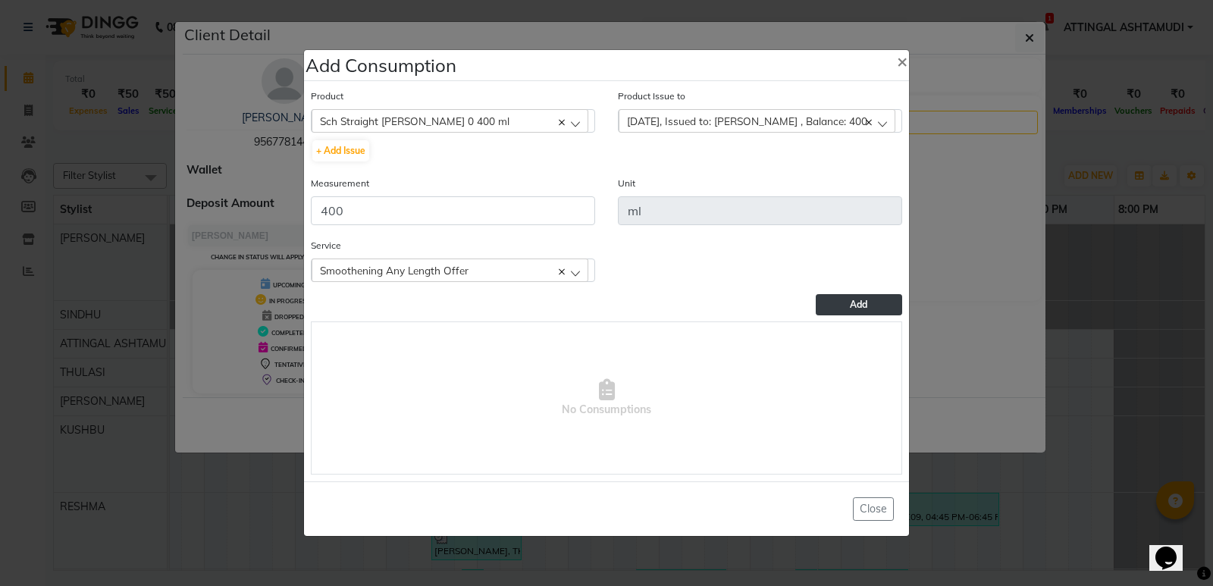
click at [856, 305] on span "Add" at bounding box center [858, 304] width 17 height 11
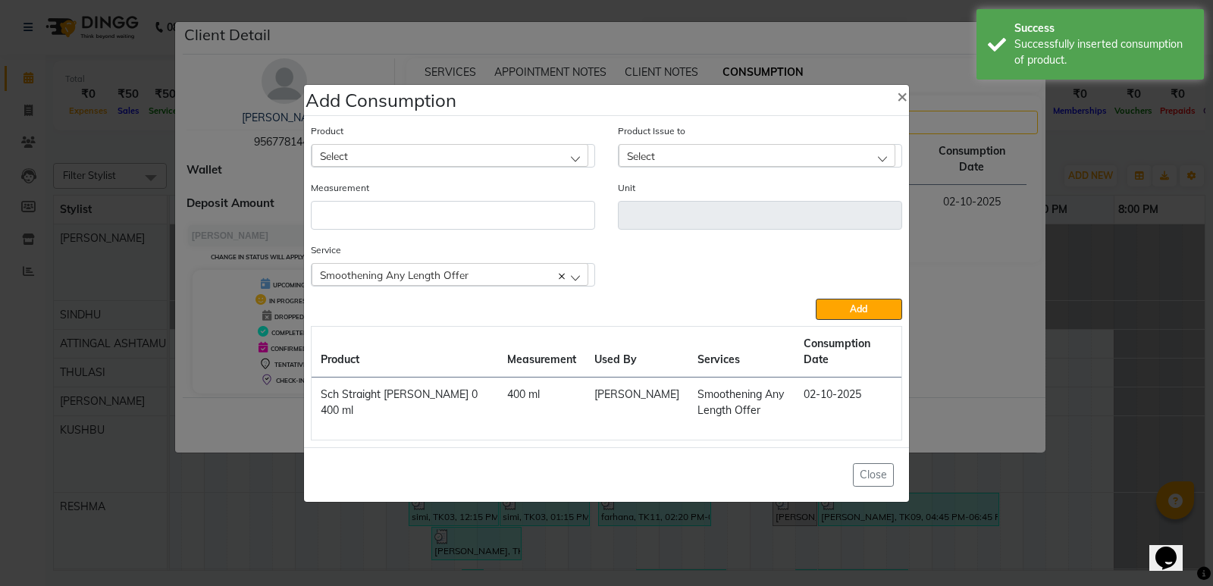
click at [539, 159] on div "Select" at bounding box center [449, 155] width 277 height 23
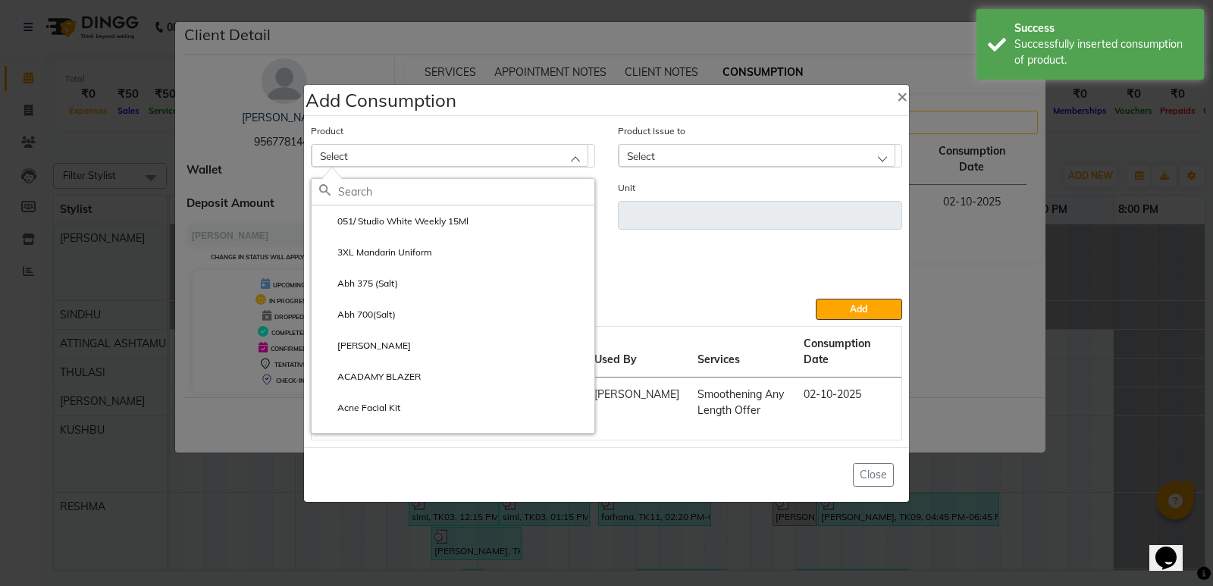
click at [455, 196] on input "text" at bounding box center [466, 192] width 256 height 26
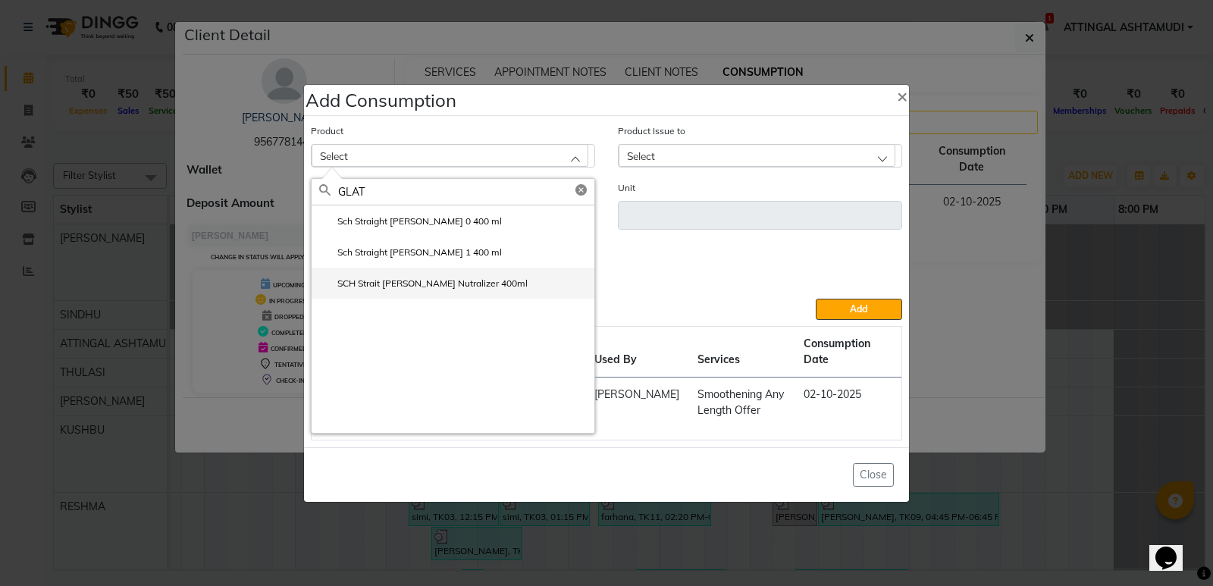
type input "GLAT"
click at [424, 286] on label "SCH Strait [PERSON_NAME] Nutralizer 400ml" at bounding box center [423, 284] width 208 height 14
type input "ml"
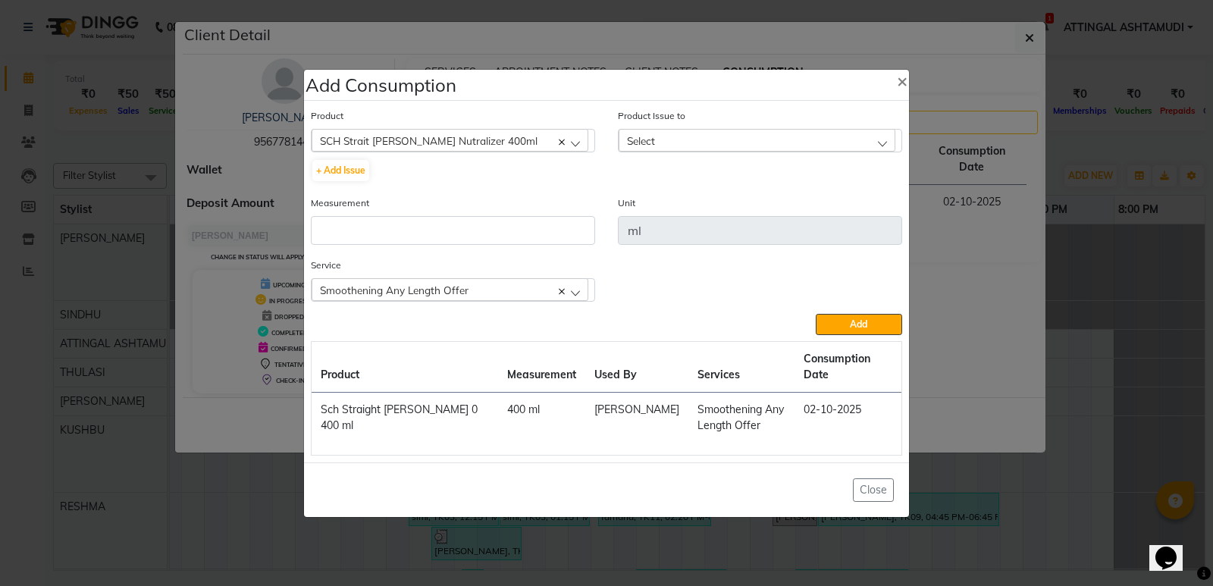
click at [639, 147] on span "Select" at bounding box center [641, 140] width 28 height 13
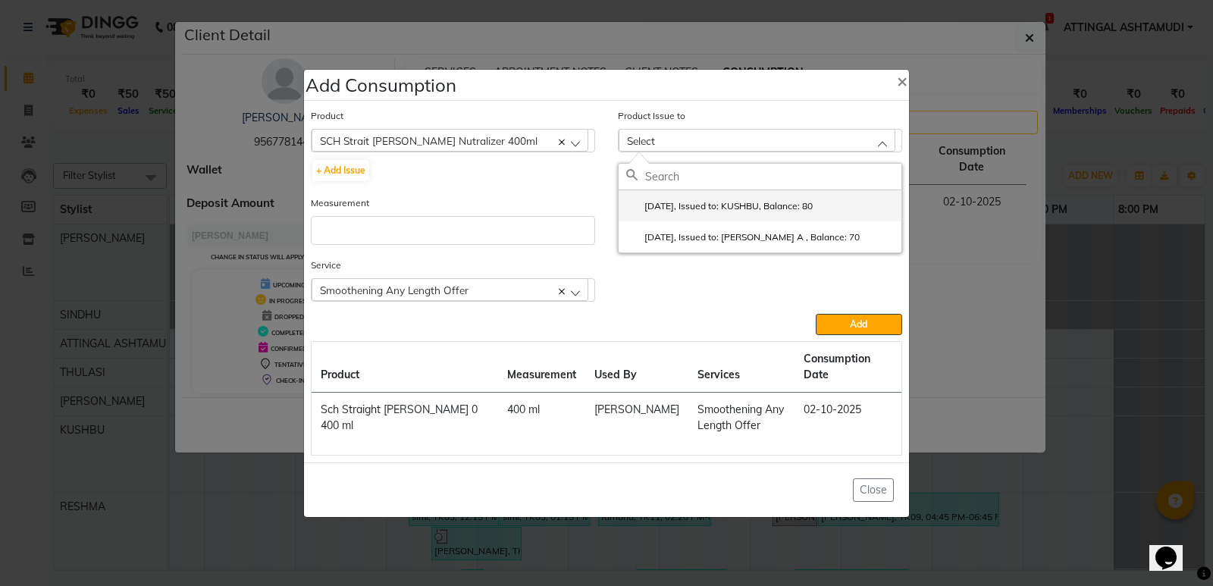
click at [661, 213] on label "[DATE], Issued to: KUSHBU, Balance: 80" at bounding box center [719, 206] width 186 height 14
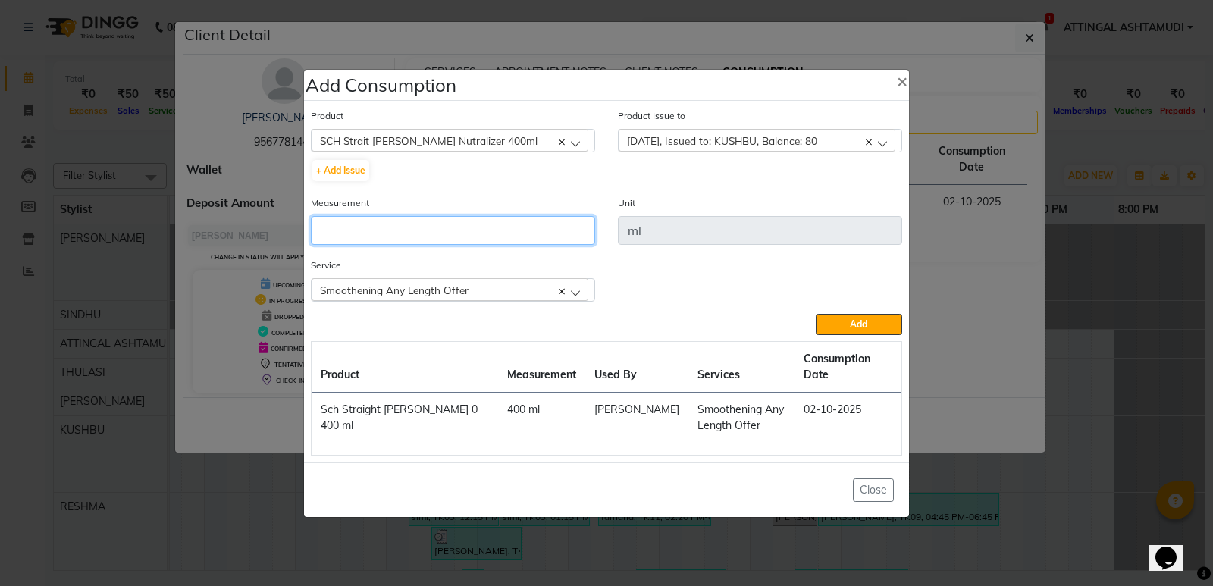
click at [362, 244] on input "number" at bounding box center [453, 230] width 284 height 29
type input "80"
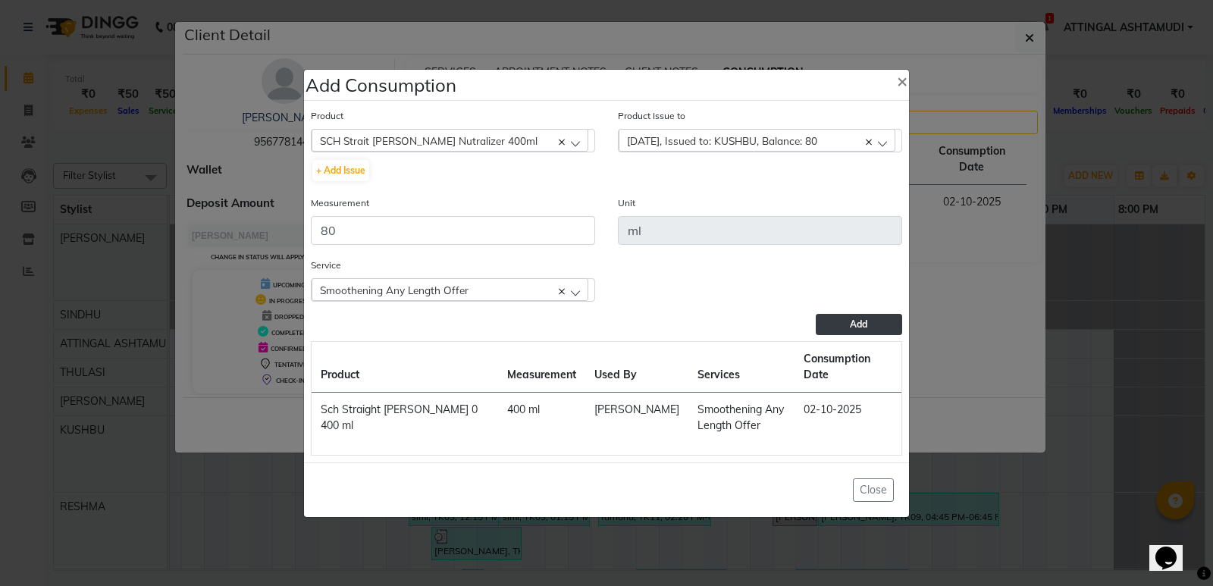
click at [865, 327] on span "Add" at bounding box center [858, 323] width 17 height 11
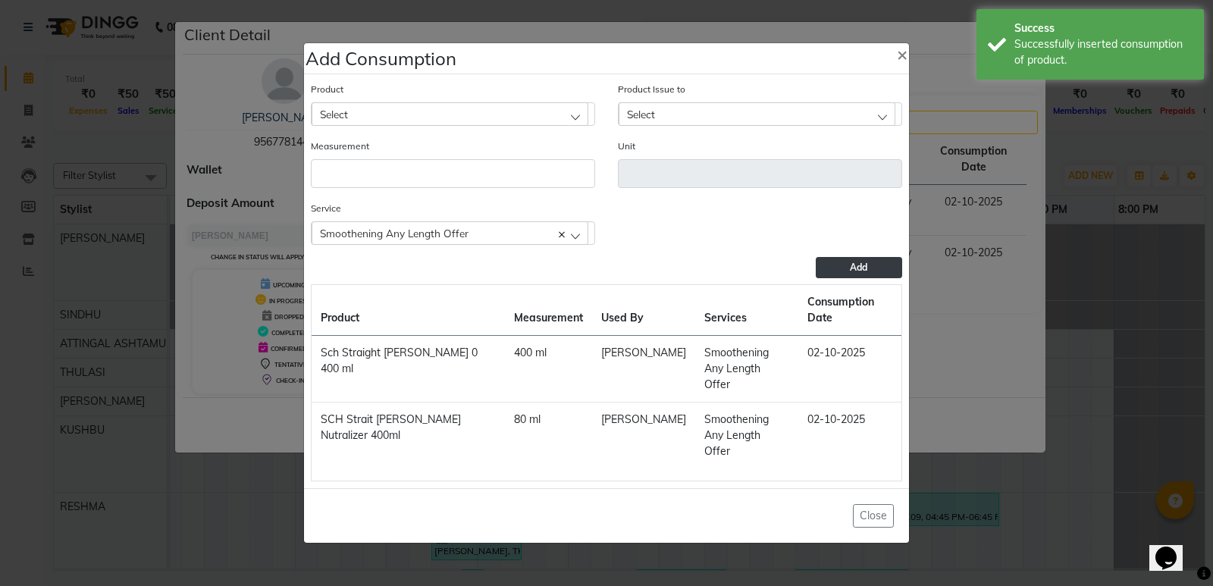
click at [452, 125] on div "Select" at bounding box center [449, 113] width 277 height 23
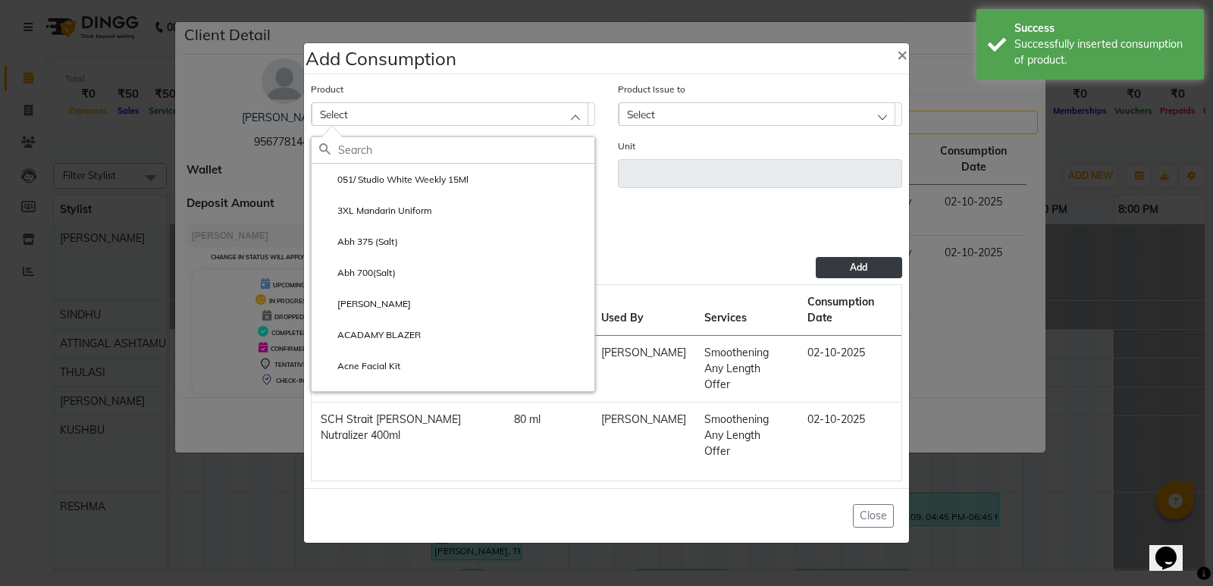
click at [418, 163] on input "text" at bounding box center [466, 150] width 256 height 26
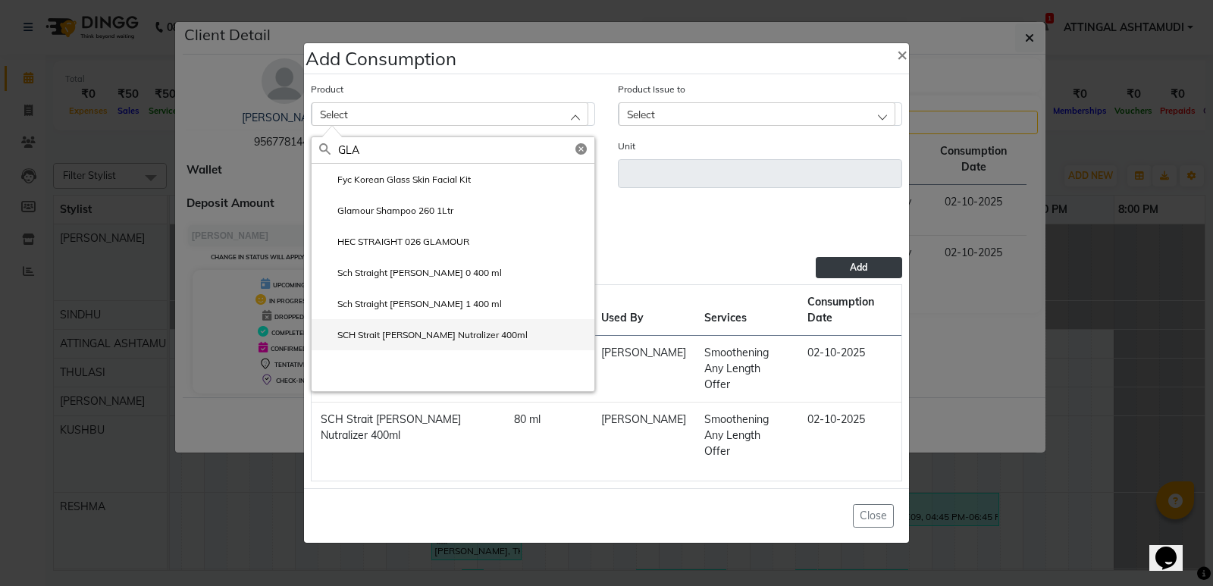
type input "GLA"
click at [409, 350] on li "SCH Strait [PERSON_NAME] Nutralizer 400ml" at bounding box center [452, 334] width 283 height 31
type input "ml"
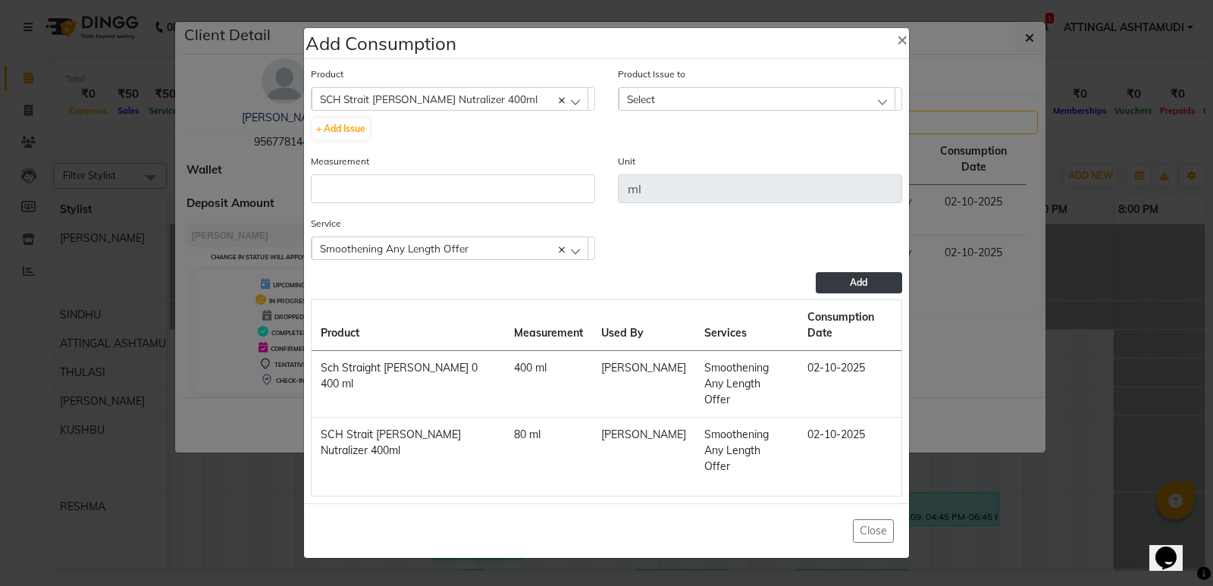
click at [655, 105] on span "Select" at bounding box center [641, 98] width 28 height 13
click at [675, 171] on label "[DATE], Issued to: [PERSON_NAME] A , Balance: 70" at bounding box center [742, 165] width 233 height 14
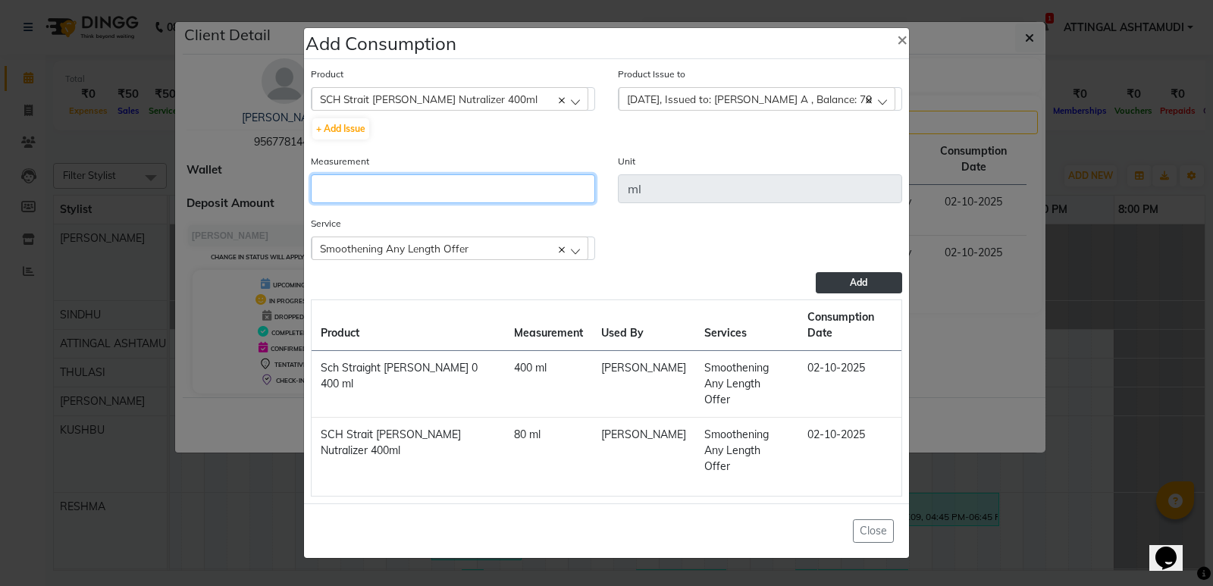
click at [342, 203] on input "number" at bounding box center [453, 188] width 284 height 29
type input "70"
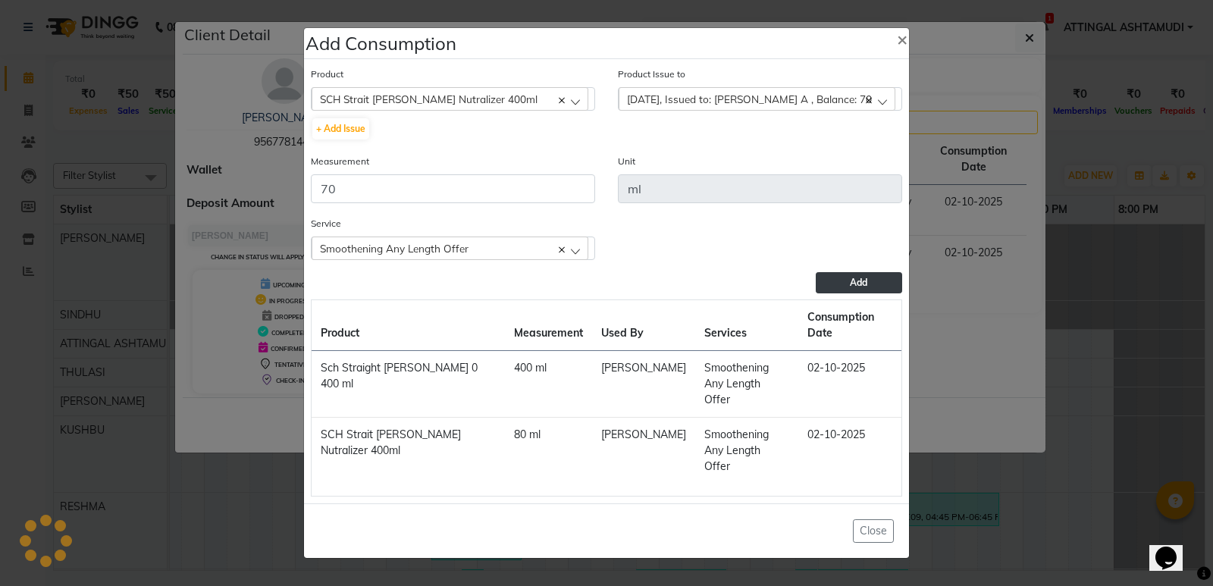
click at [849, 293] on button "Add" at bounding box center [858, 282] width 86 height 21
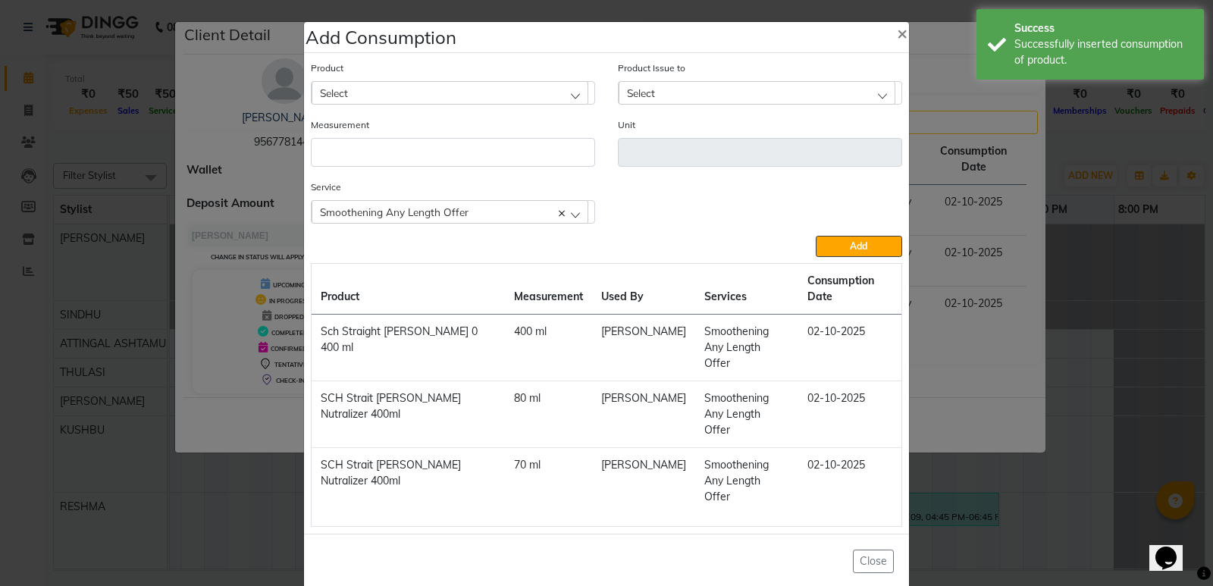
click at [573, 223] on div "Smoothening Any Length Offer" at bounding box center [449, 211] width 277 height 23
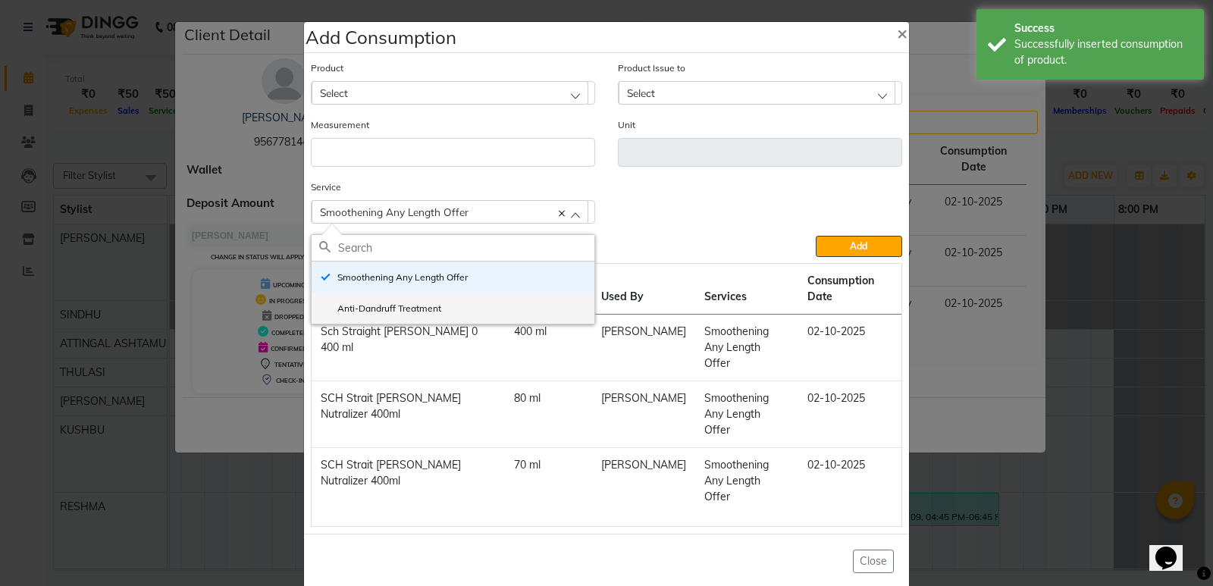
click at [429, 315] on label "Anti-Dandruff Treatment" at bounding box center [380, 309] width 122 height 14
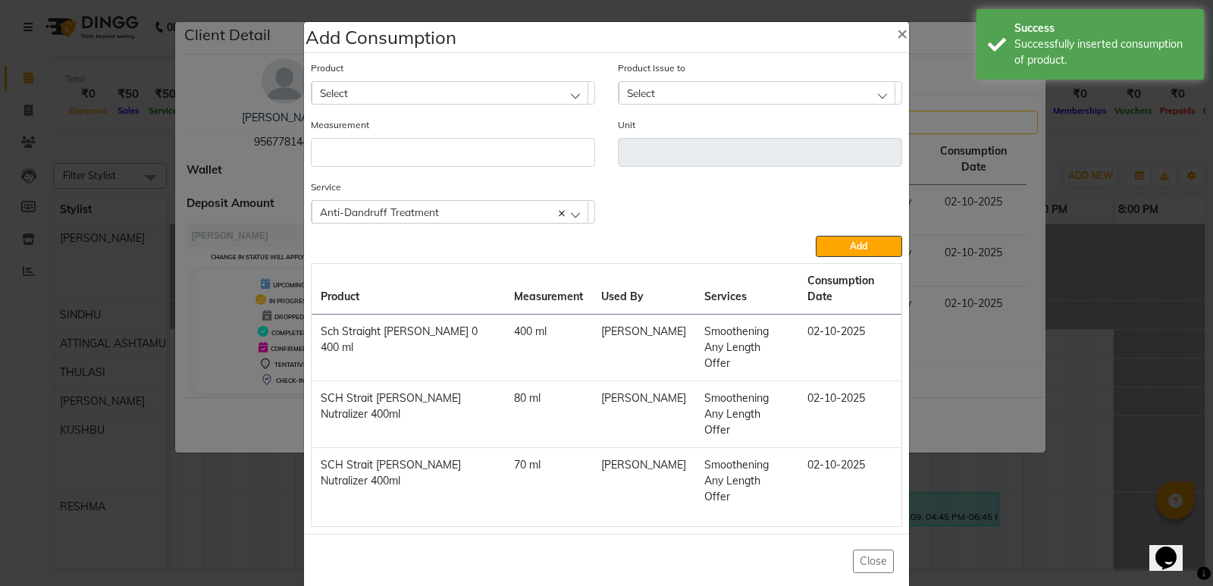
click at [408, 104] on div "Select" at bounding box center [449, 92] width 277 height 23
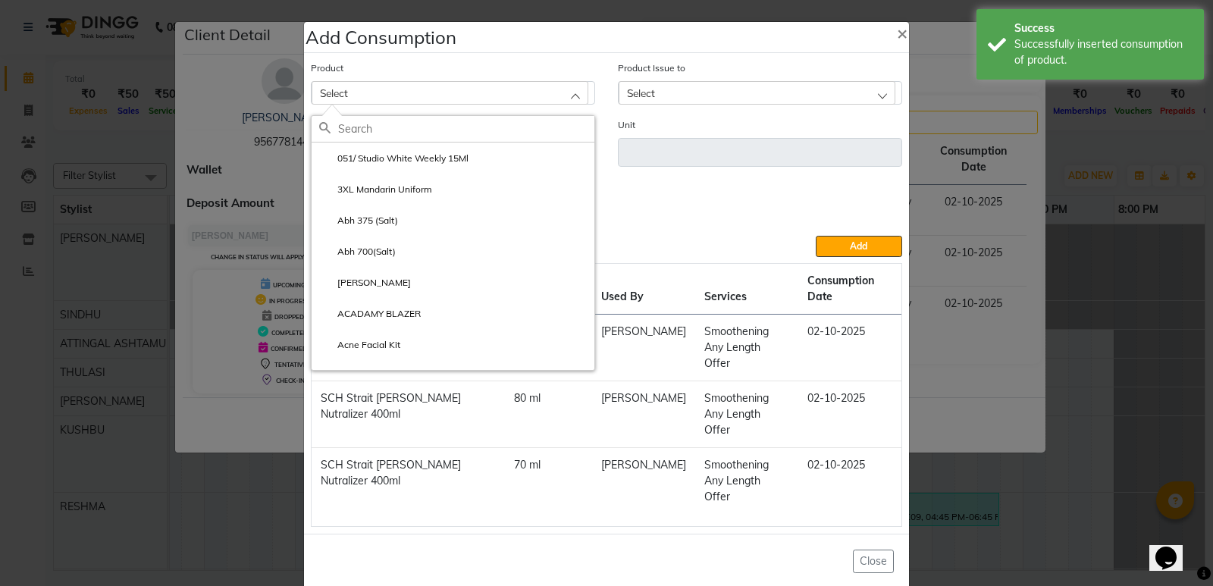
click at [375, 142] on input "text" at bounding box center [466, 129] width 256 height 26
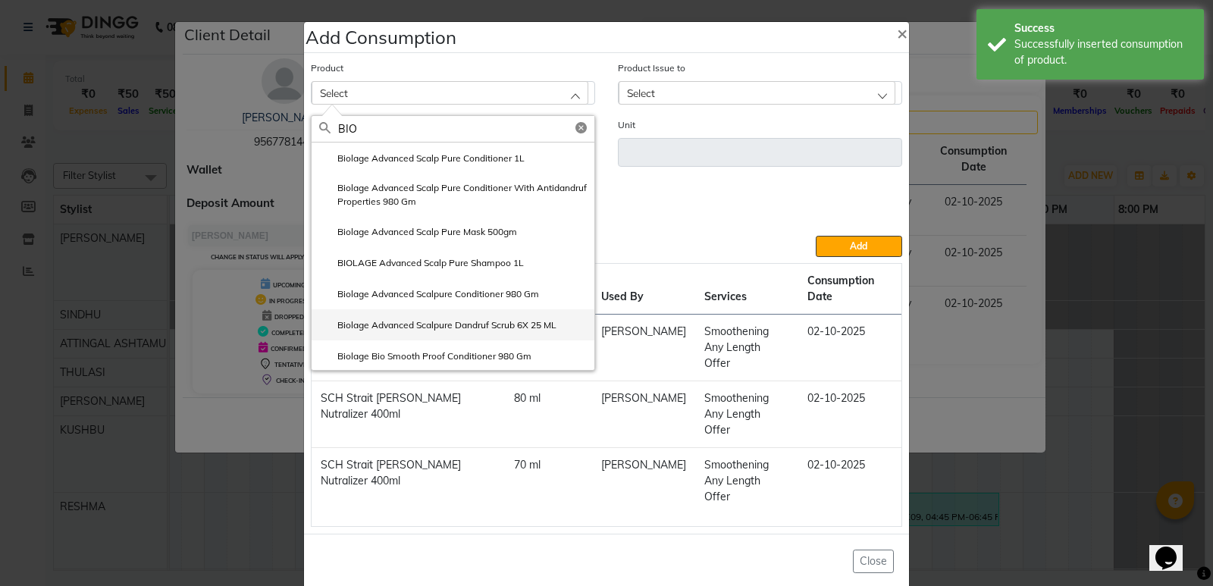
type input "BIO"
click at [451, 332] on label "Biolage Advanced Scalpure Dandruf Scrub 6X 25 ML" at bounding box center [437, 325] width 237 height 14
type input "pcs"
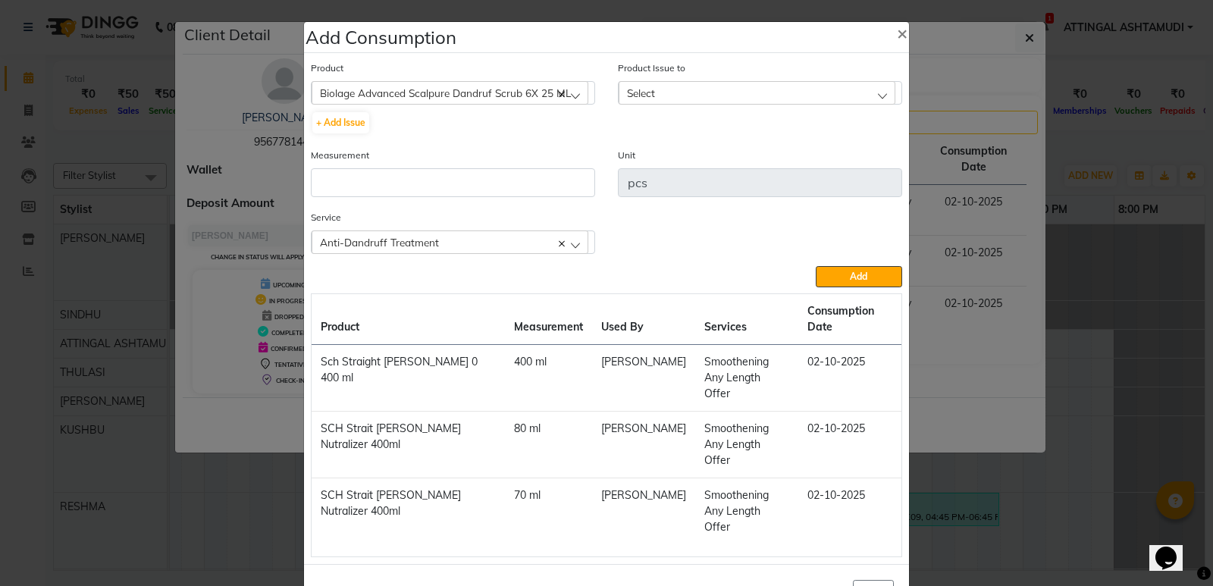
click at [634, 97] on span "Select" at bounding box center [641, 92] width 28 height 13
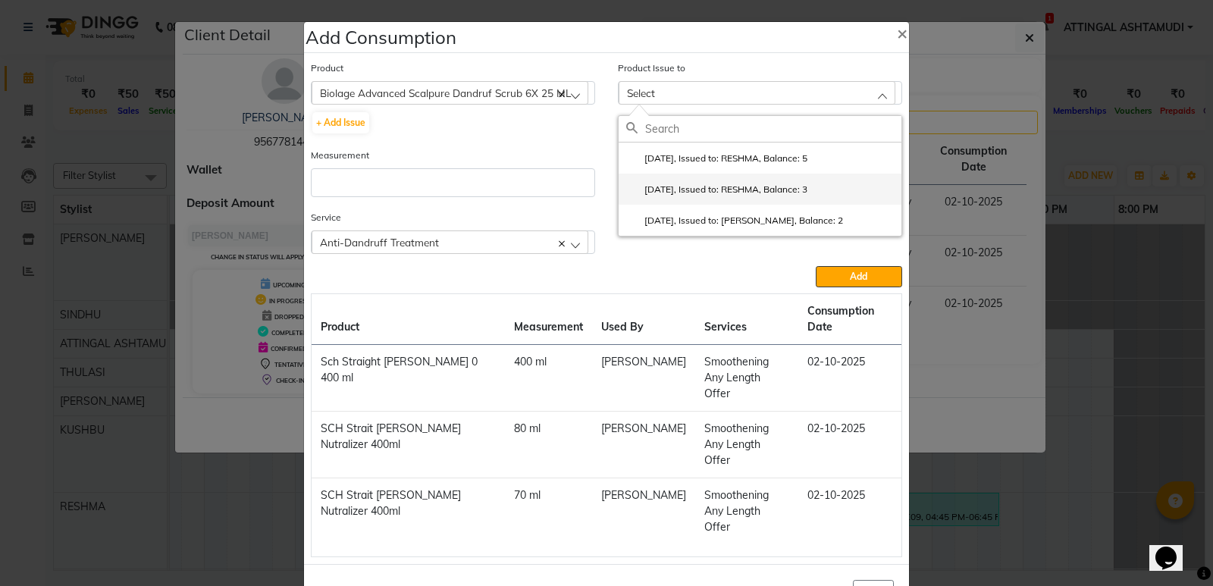
click at [674, 194] on label "[DATE], Issued to: RESHMA, Balance: 3" at bounding box center [716, 190] width 181 height 14
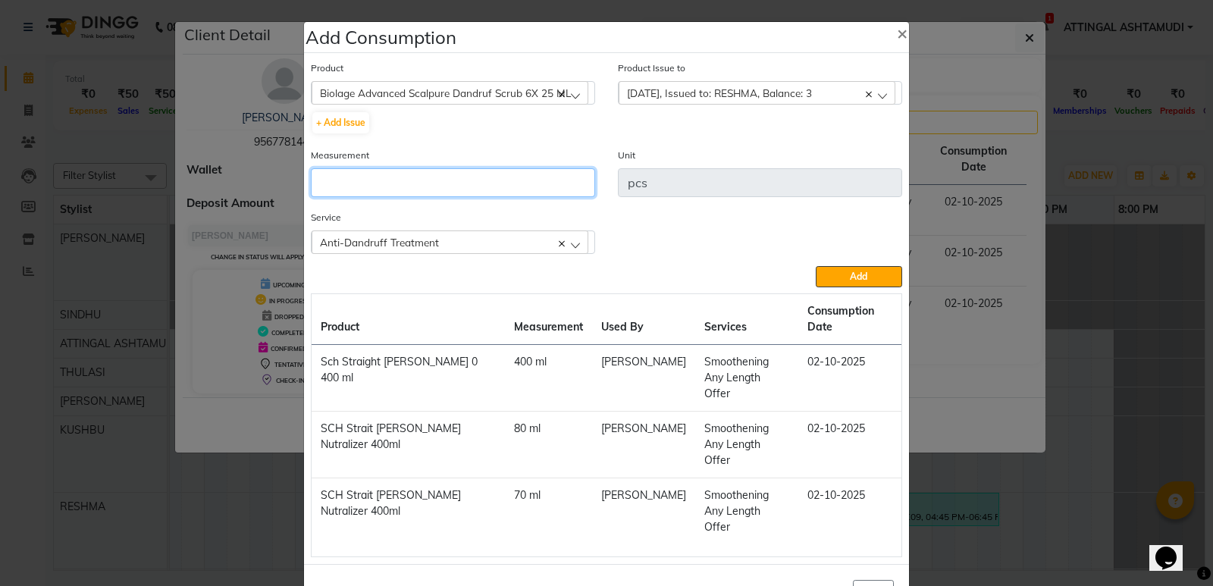
click at [348, 188] on input "number" at bounding box center [453, 182] width 284 height 29
type input "1"
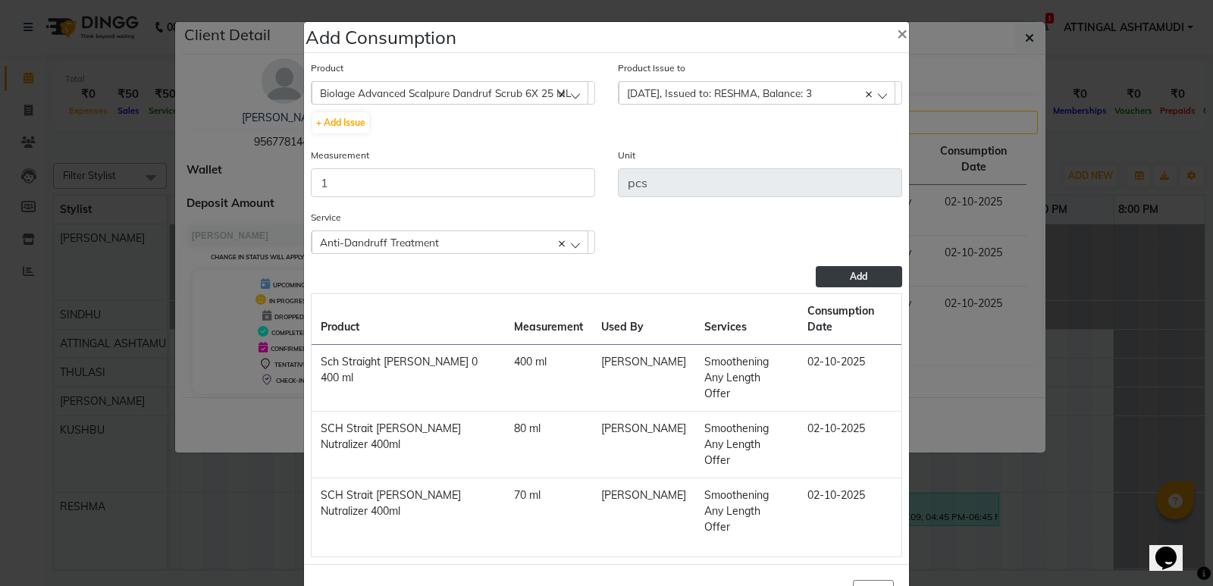
click at [840, 280] on button "Add" at bounding box center [858, 276] width 86 height 21
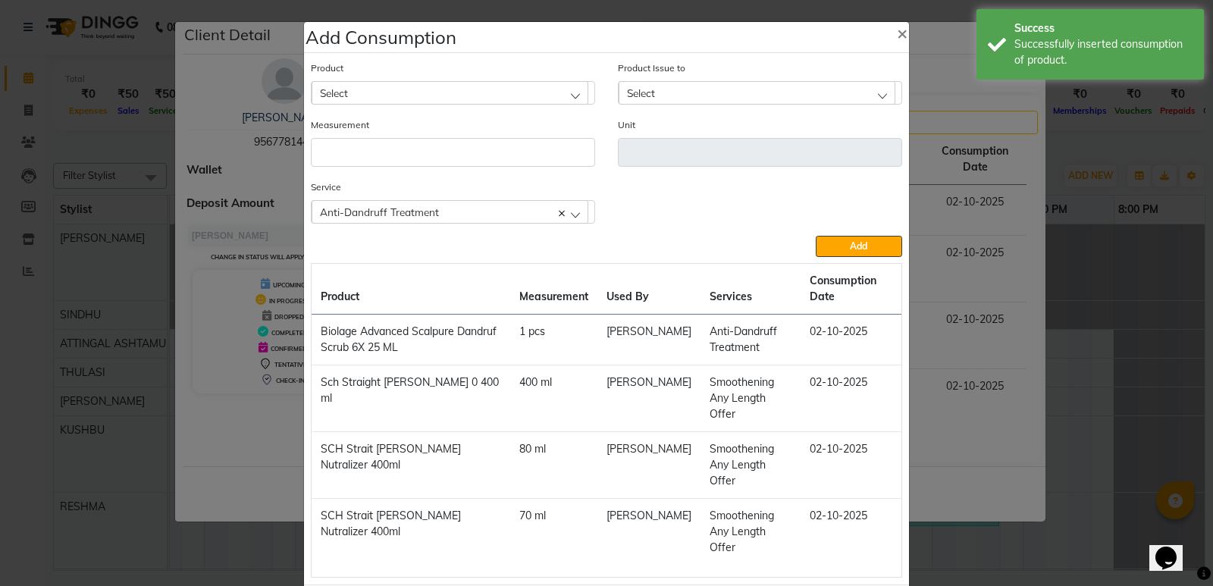
click at [571, 208] on div "Anti-Dandruff Treatment" at bounding box center [449, 211] width 277 height 23
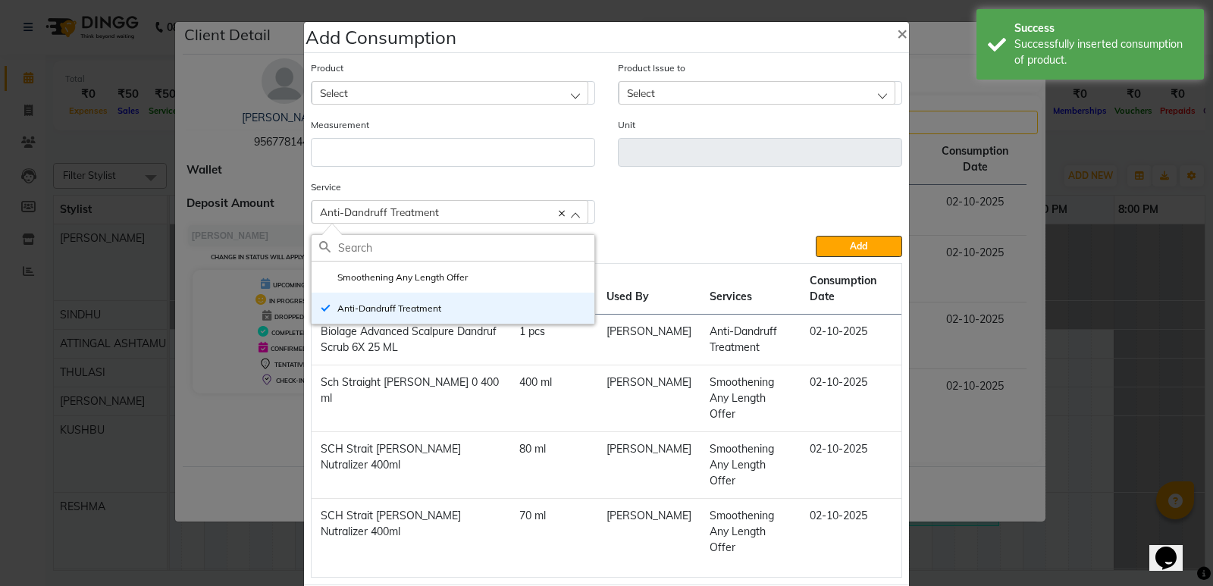
click at [913, 261] on ngb-modal-window "Add Consumption × Product Select 051/ Studio White Weekly 15Ml Product Issue to…" at bounding box center [606, 293] width 1213 height 586
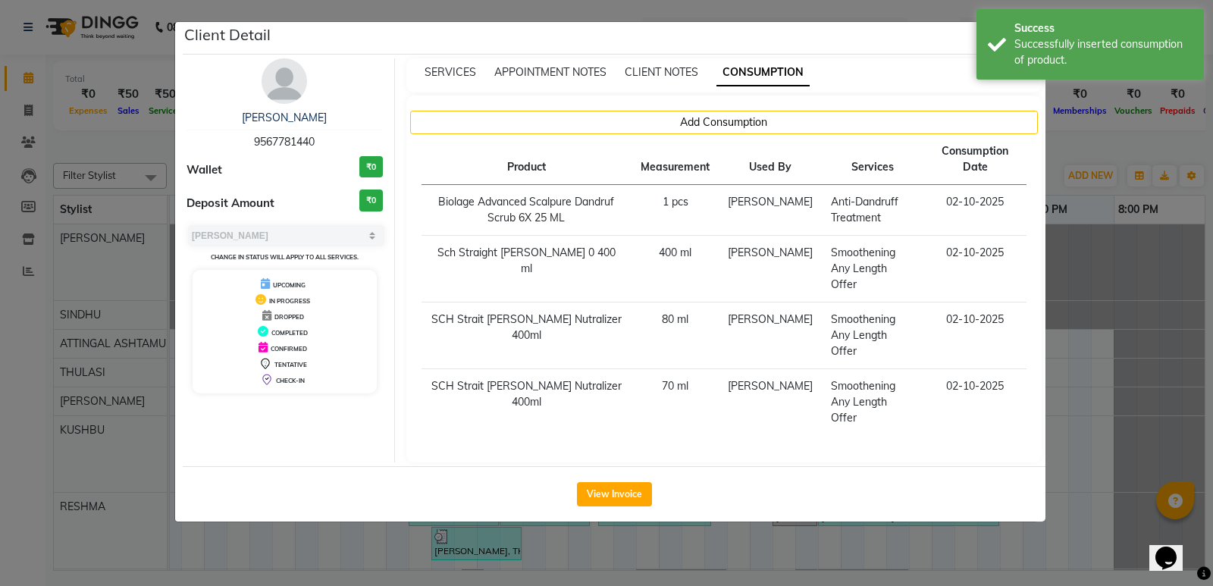
click at [1122, 314] on ngb-modal-window "Client Detail [PERSON_NAME] 9567781440 Wallet ₹0 Deposit Amount ₹0 Select MARK …" at bounding box center [606, 293] width 1213 height 586
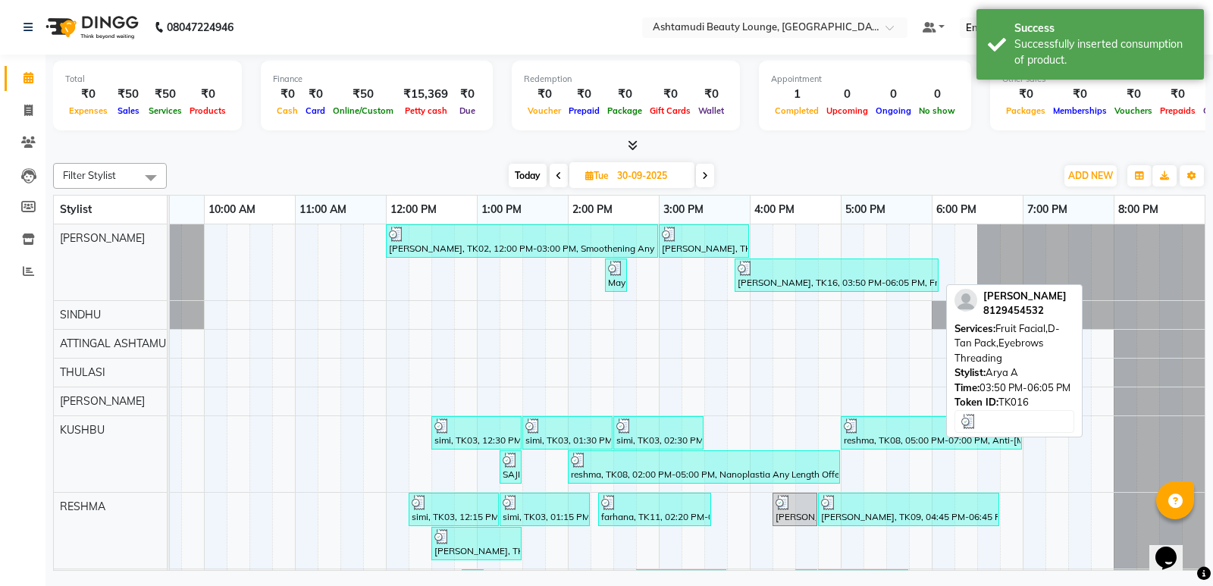
click at [790, 285] on div "[PERSON_NAME], TK16, 03:50 PM-06:05 PM, Fruit Facial,D-Tan Pack,Eyebrows Thread…" at bounding box center [836, 275] width 201 height 29
select select "3"
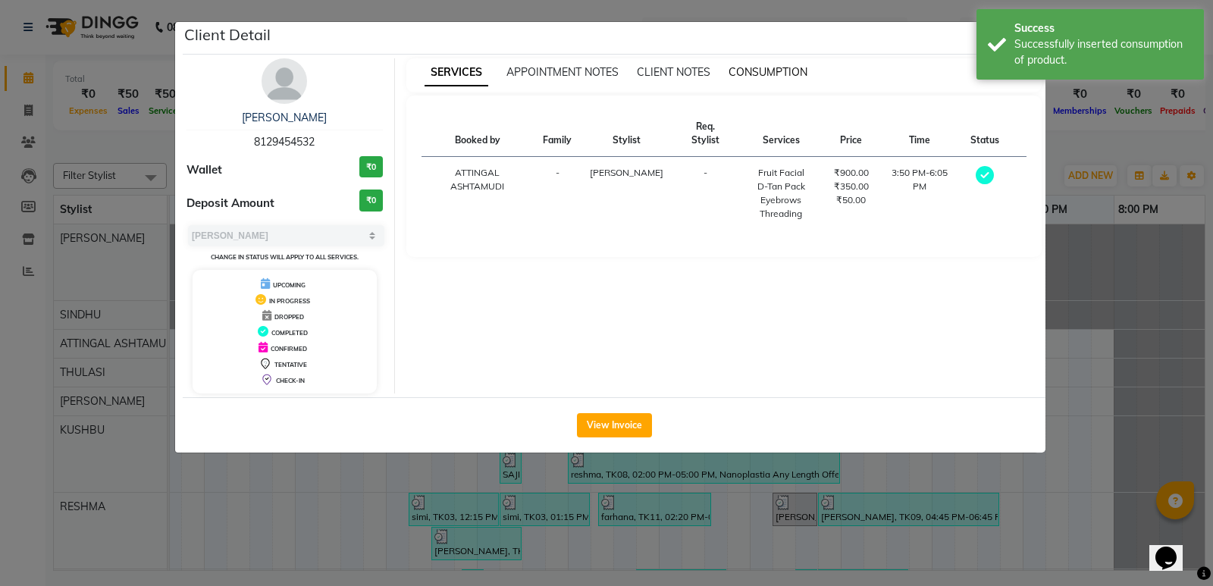
click at [762, 72] on span "CONSUMPTION" at bounding box center [767, 72] width 79 height 14
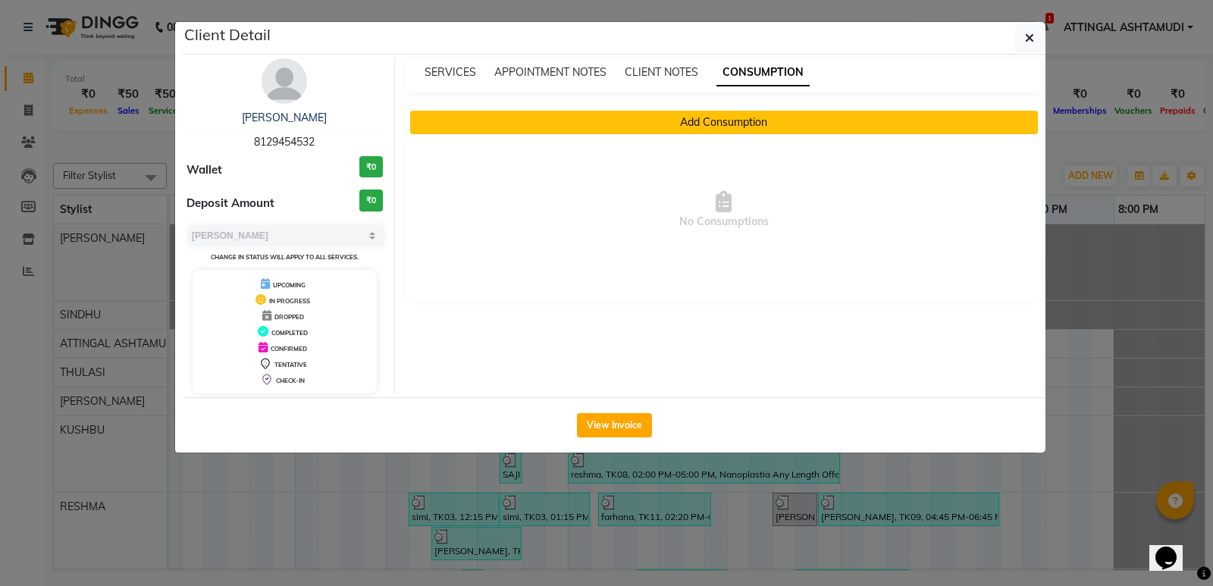
click at [718, 120] on button "Add Consumption" at bounding box center [724, 122] width 628 height 23
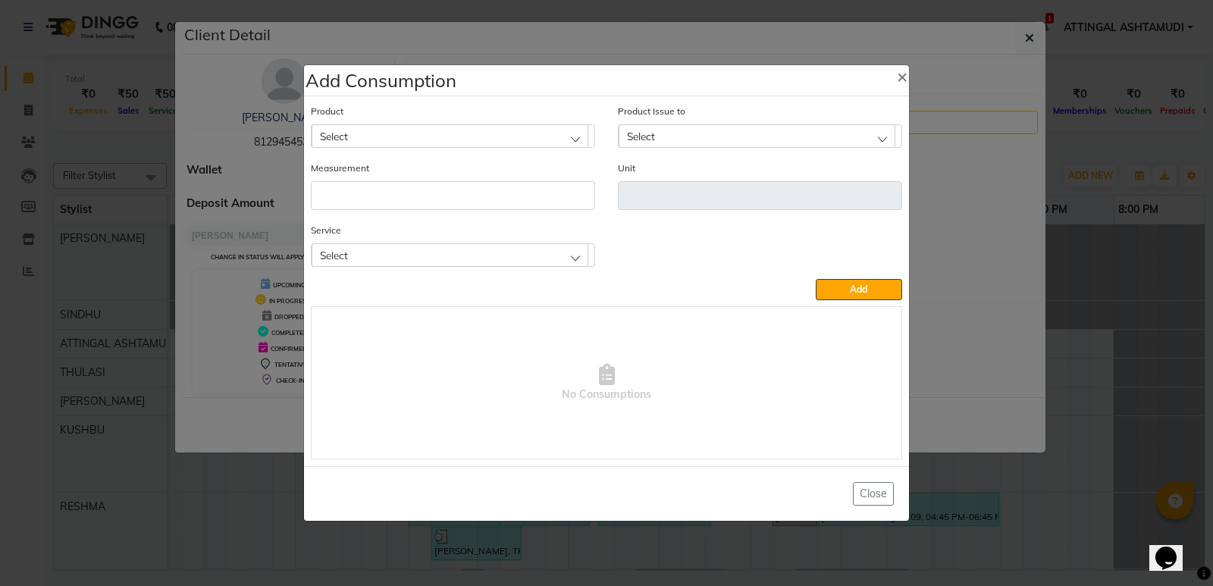
click at [383, 129] on div "Select" at bounding box center [449, 135] width 277 height 23
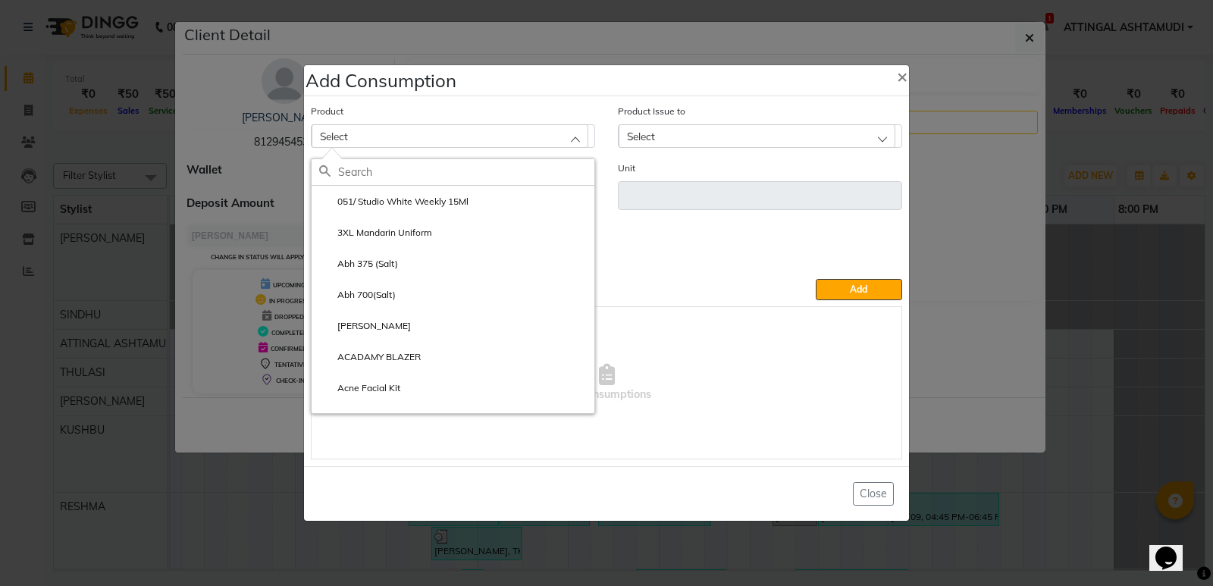
click at [344, 172] on input "text" at bounding box center [466, 172] width 256 height 26
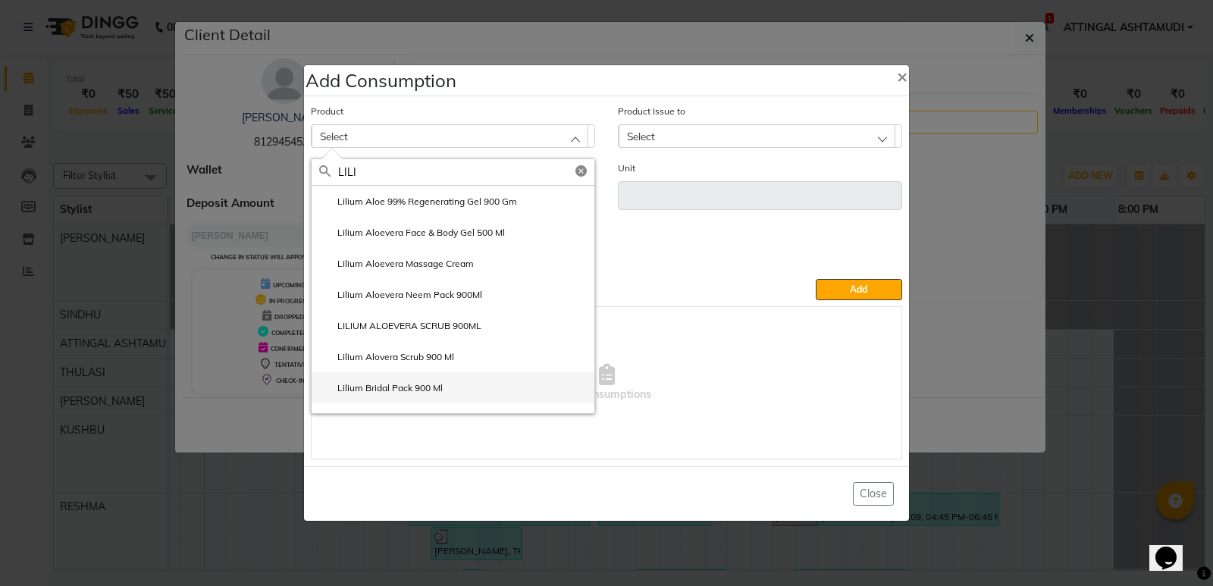
type input "LILI"
click at [369, 384] on label "Lilium Bridal Pack 900 Ml" at bounding box center [381, 388] width 124 height 14
type input "ml"
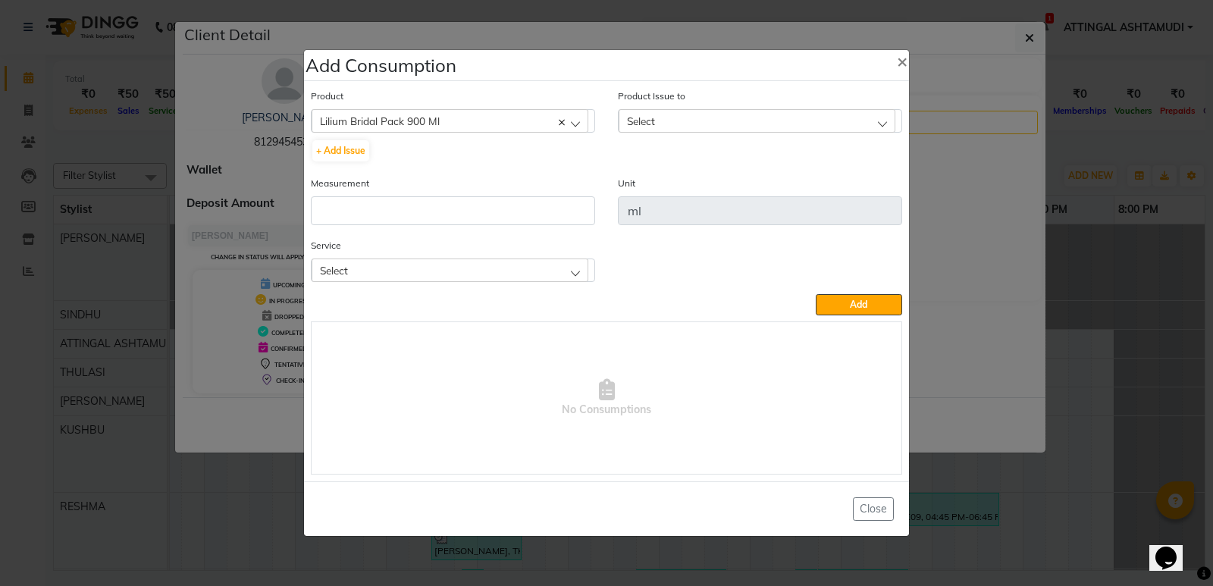
click at [655, 114] on span "Select" at bounding box center [641, 120] width 28 height 13
click at [668, 183] on label "[DATE], Issued to: , Balance: 220" at bounding box center [703, 187] width 154 height 14
click at [349, 208] on input "number" at bounding box center [453, 210] width 284 height 29
type input "30"
click at [408, 264] on div "Select" at bounding box center [449, 269] width 277 height 23
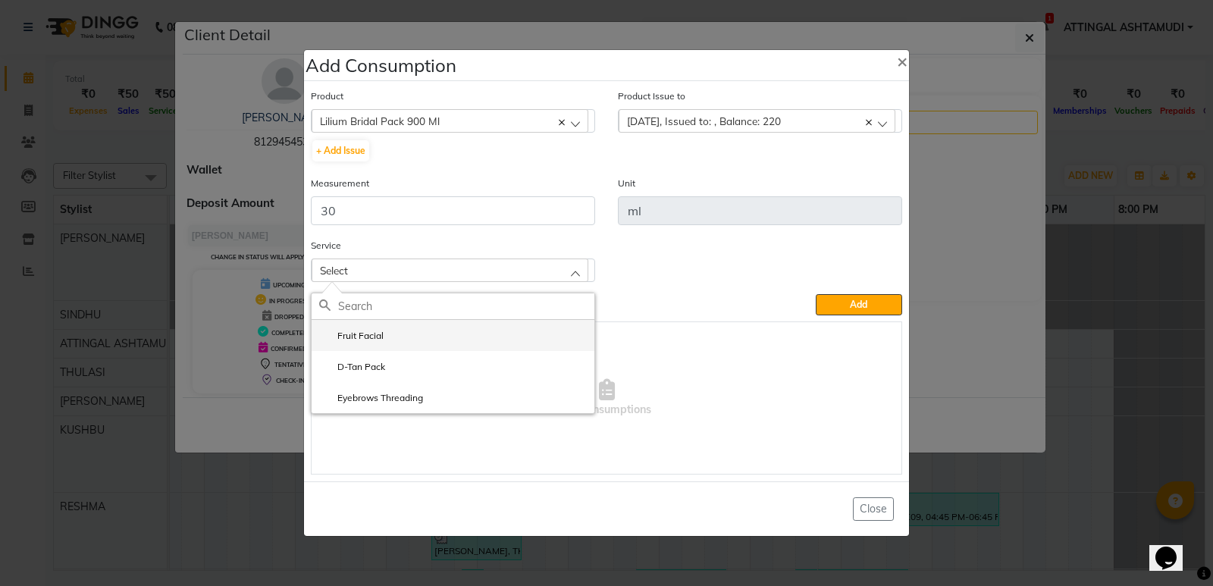
click at [373, 334] on label "Fruit Facial" at bounding box center [351, 336] width 64 height 14
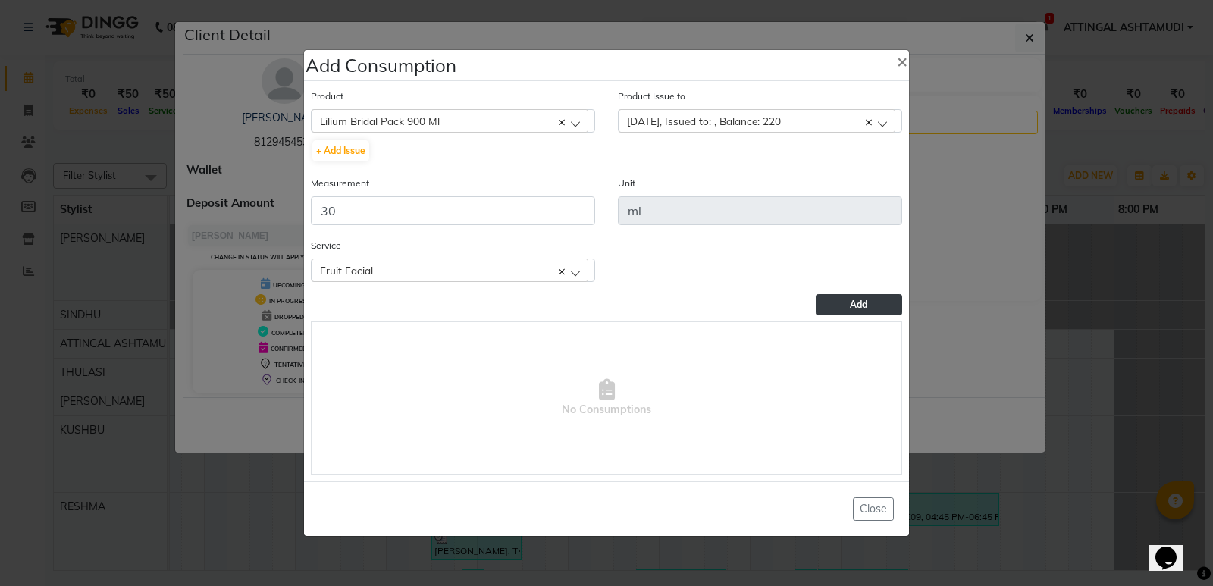
click at [862, 303] on span "Add" at bounding box center [858, 304] width 17 height 11
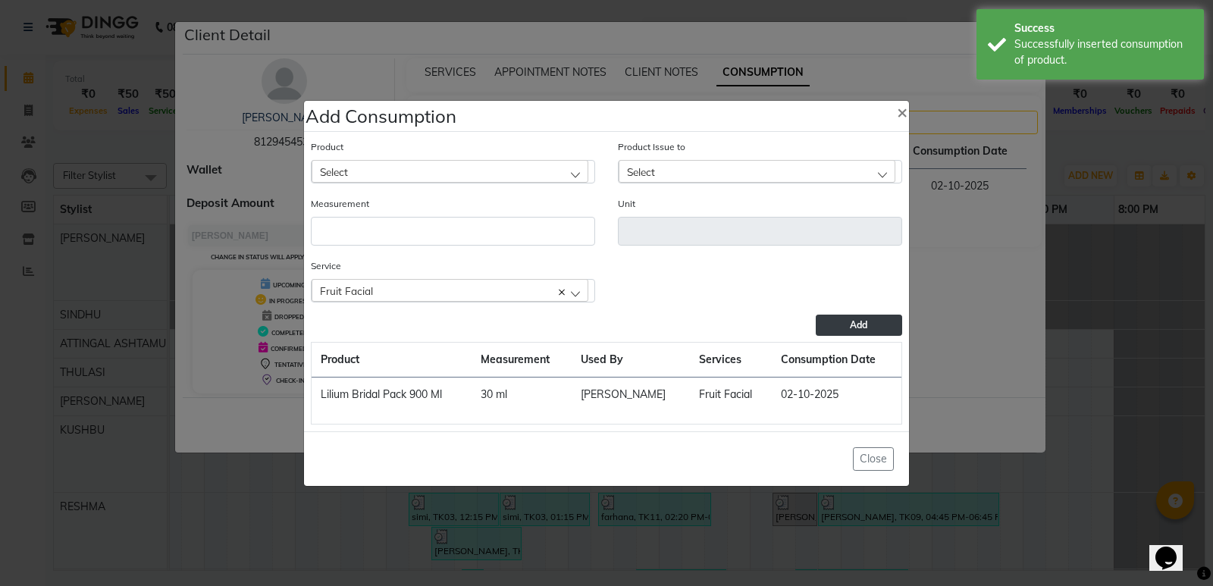
click at [461, 168] on div "Select" at bounding box center [449, 171] width 277 height 23
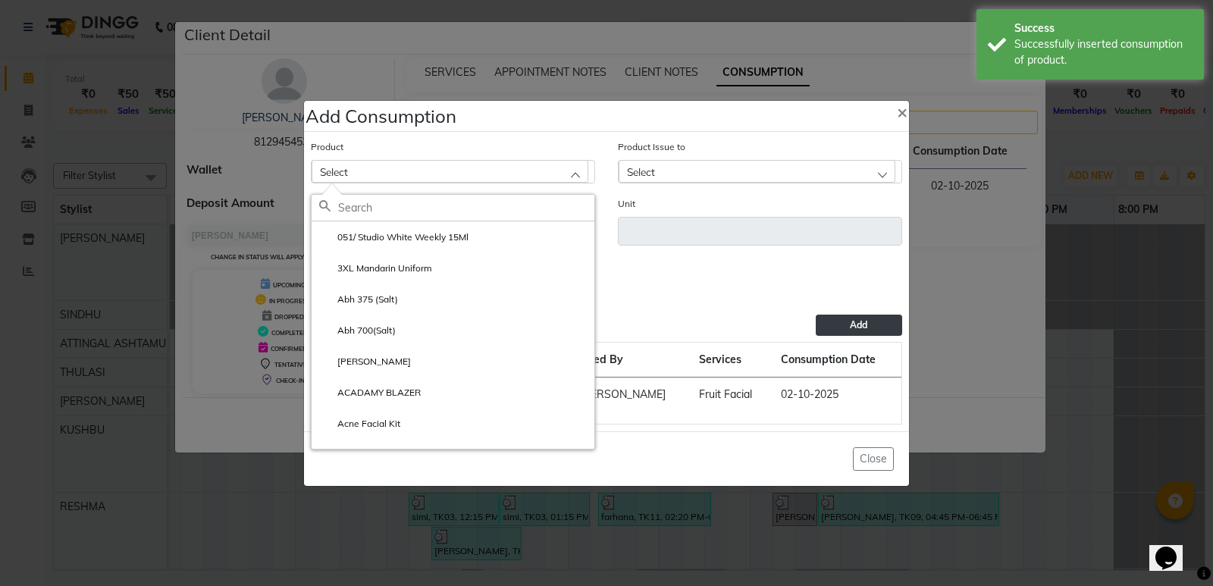
click at [413, 205] on input "text" at bounding box center [466, 208] width 256 height 26
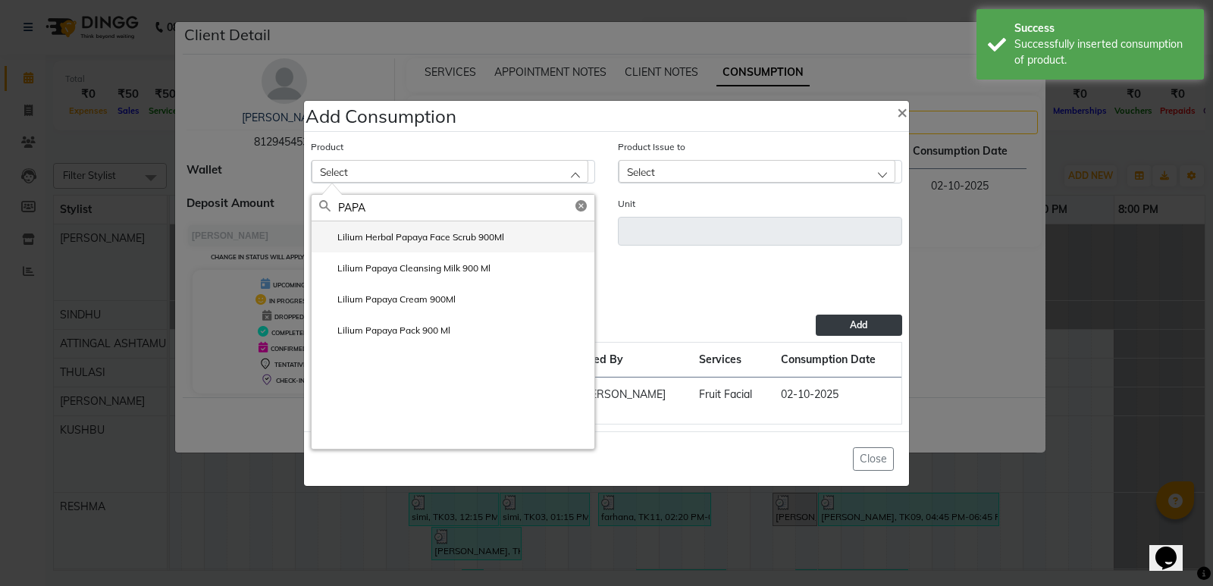
type input "PAPA"
click at [440, 233] on label "Lilium Herbal Papaya Face Scrub 900Ml" at bounding box center [411, 237] width 185 height 14
type input "ml"
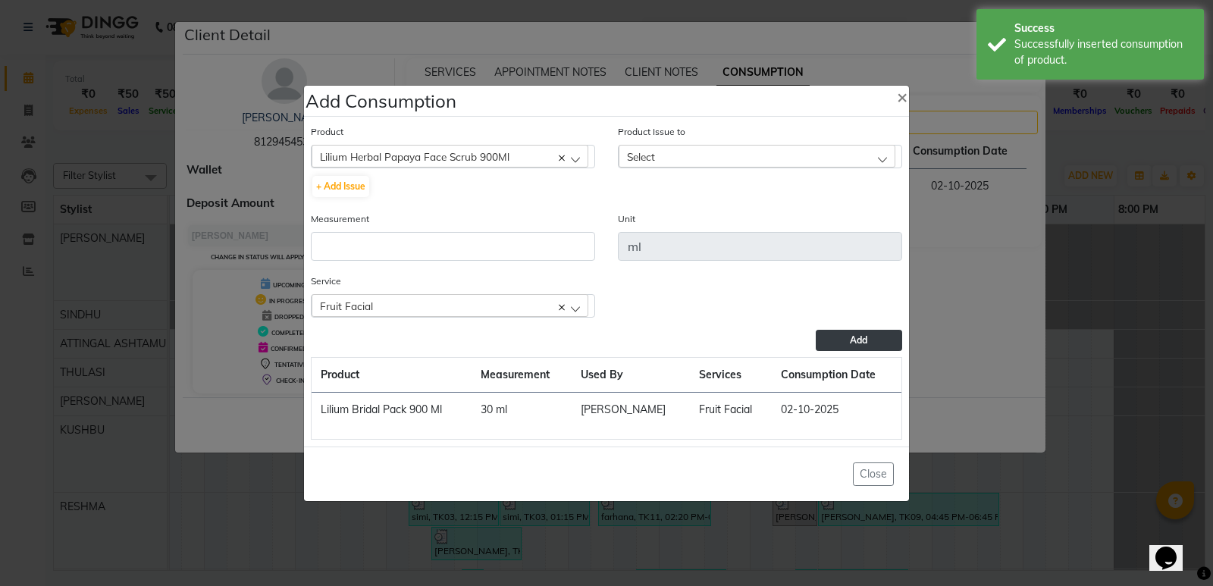
click at [642, 155] on span "Select" at bounding box center [641, 156] width 28 height 13
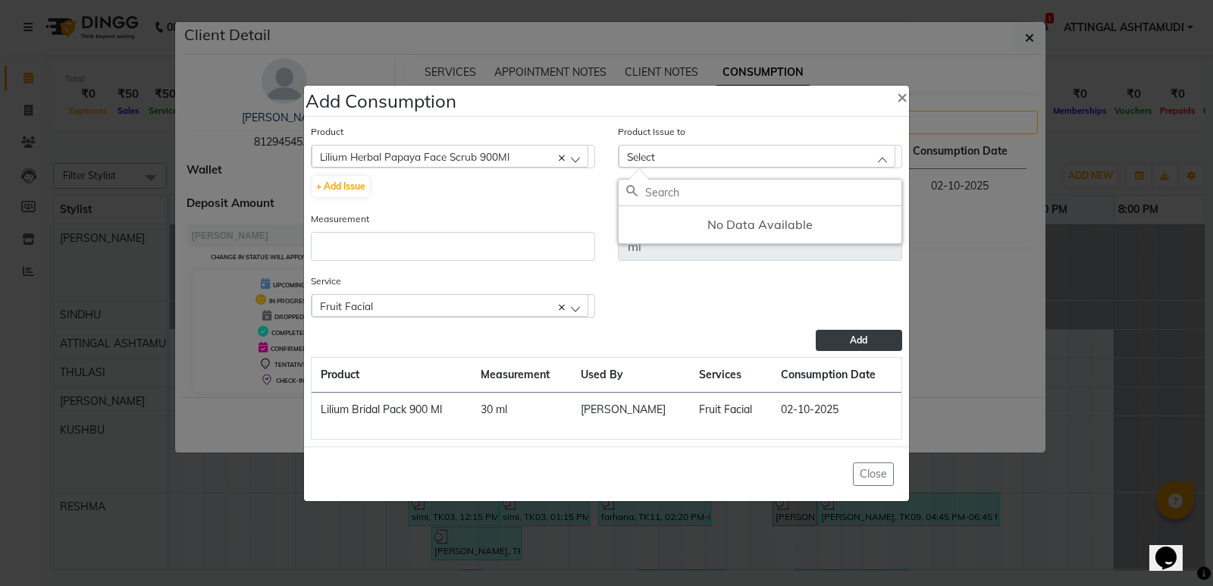
click at [551, 154] on div "Lilium Herbal Papaya Face Scrub 900Ml" at bounding box center [449, 156] width 277 height 23
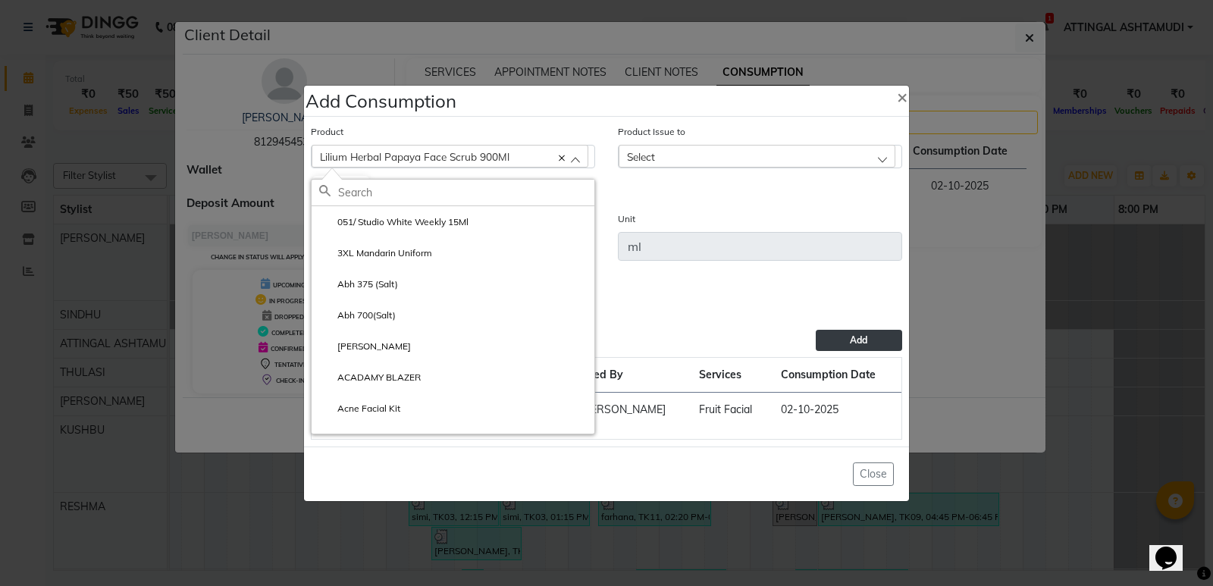
click at [468, 191] on input "text" at bounding box center [466, 193] width 256 height 26
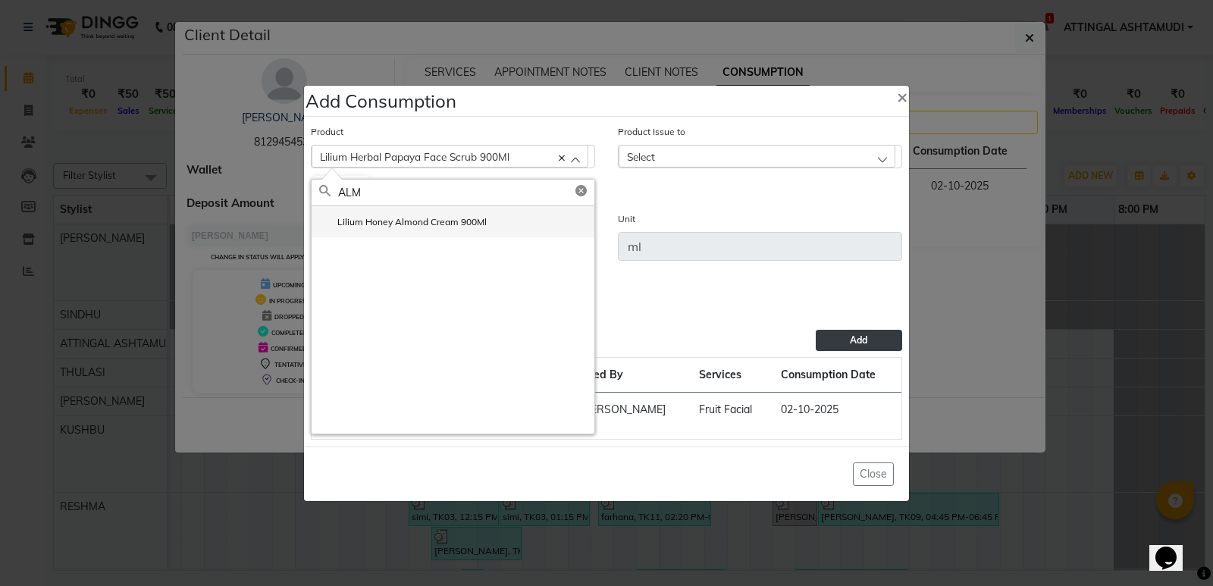
type input "ALM"
click at [445, 215] on label "Lilium Honey Almond Cream 900Ml" at bounding box center [402, 222] width 167 height 14
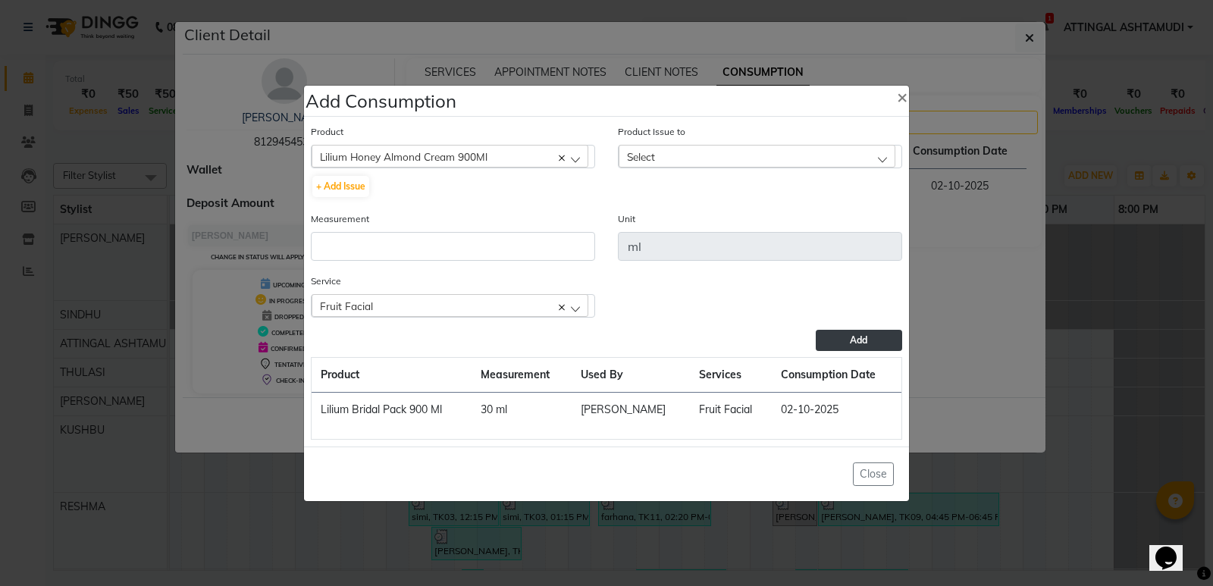
click at [670, 148] on div "Select" at bounding box center [756, 156] width 277 height 23
click at [681, 211] on li "[DATE], Issued to: RESHMA, Balance: 600" at bounding box center [759, 221] width 283 height 31
click at [362, 238] on input "number" at bounding box center [453, 246] width 284 height 29
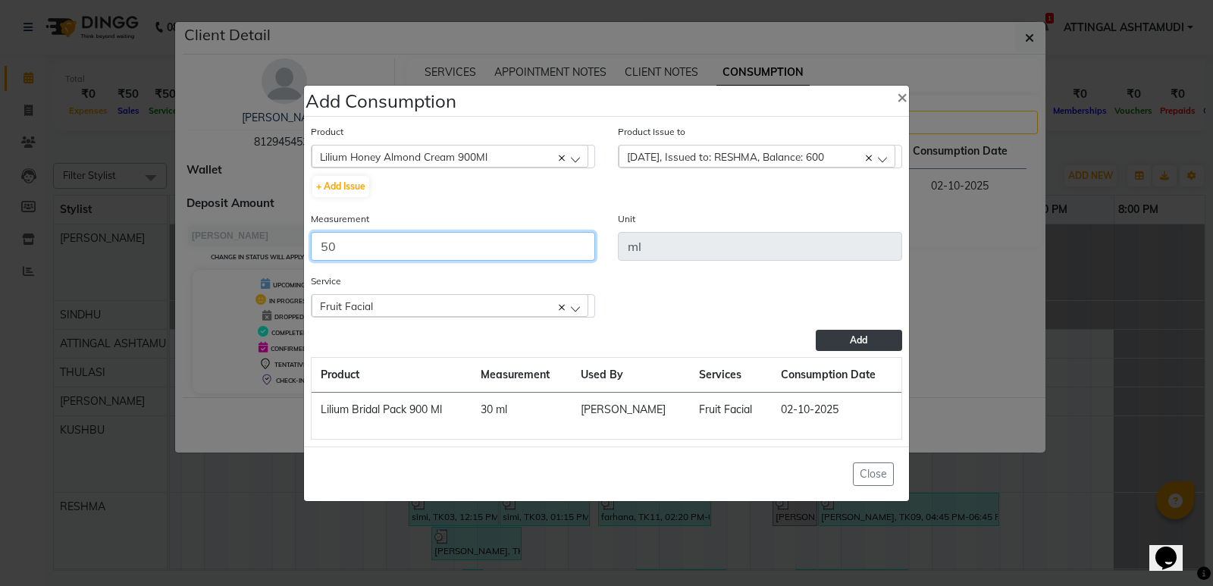
type input "50"
click at [869, 342] on button "Add" at bounding box center [858, 340] width 86 height 21
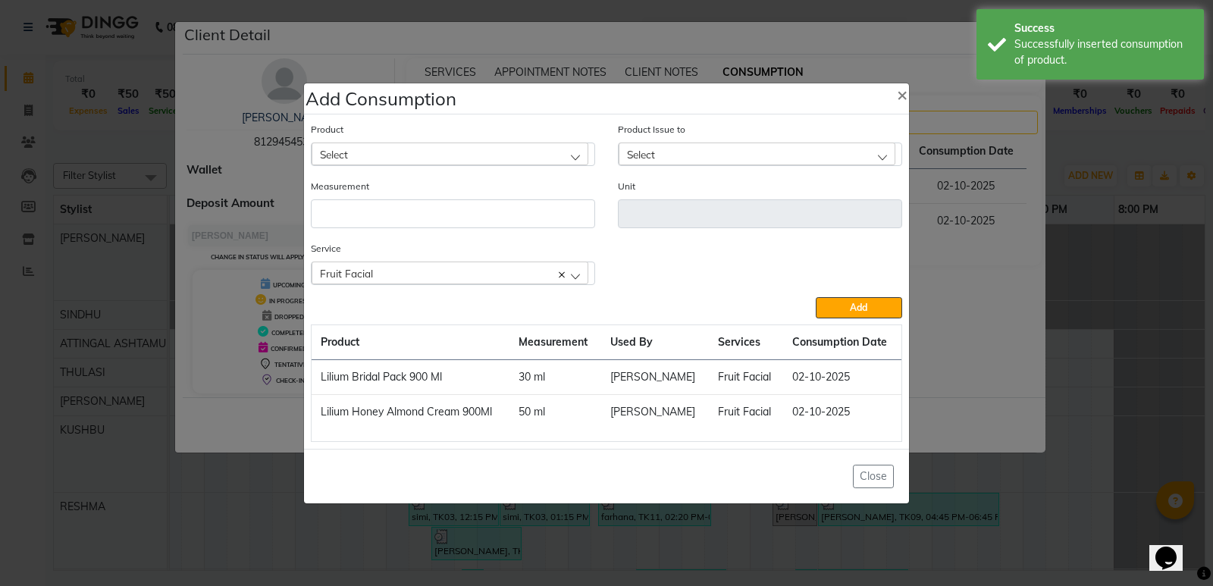
click at [557, 159] on div "Select" at bounding box center [449, 153] width 277 height 23
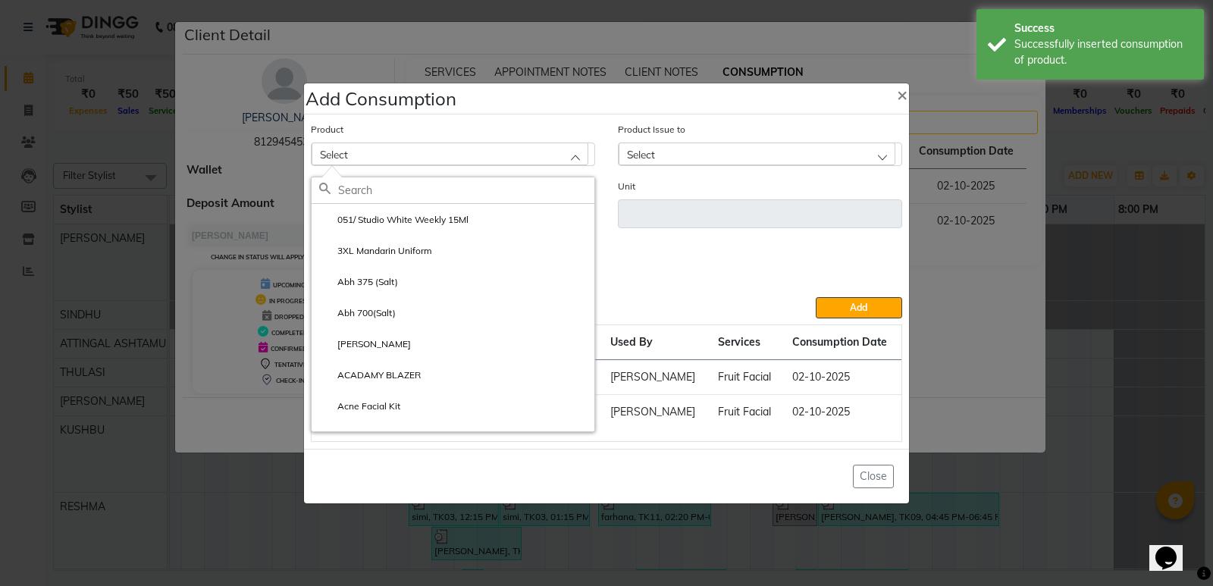
click at [406, 183] on input "text" at bounding box center [466, 190] width 256 height 26
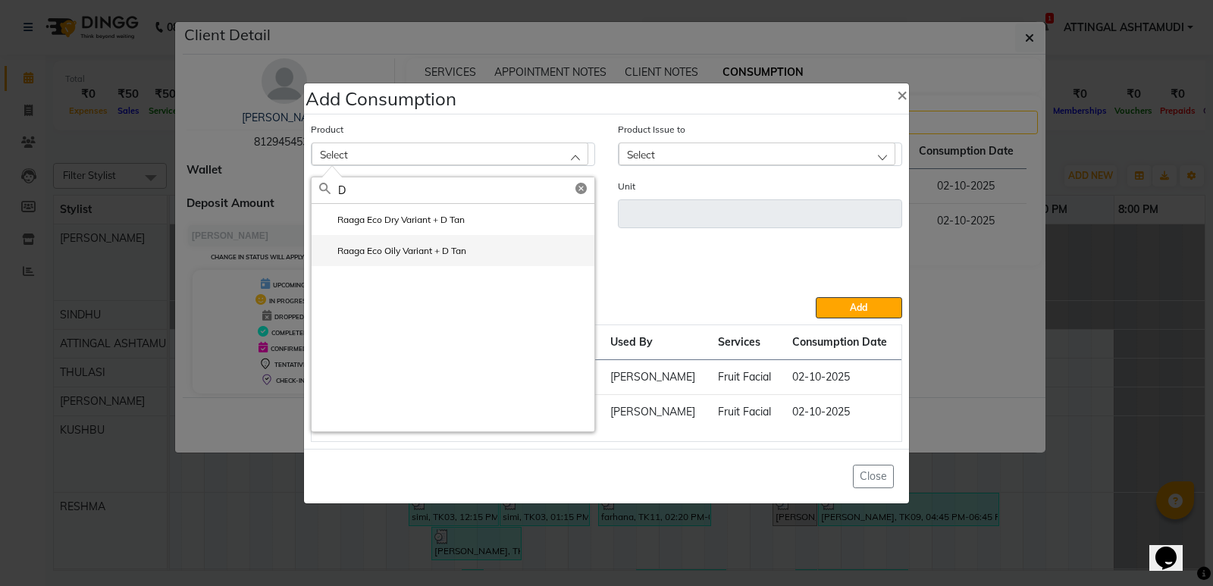
type input "D"
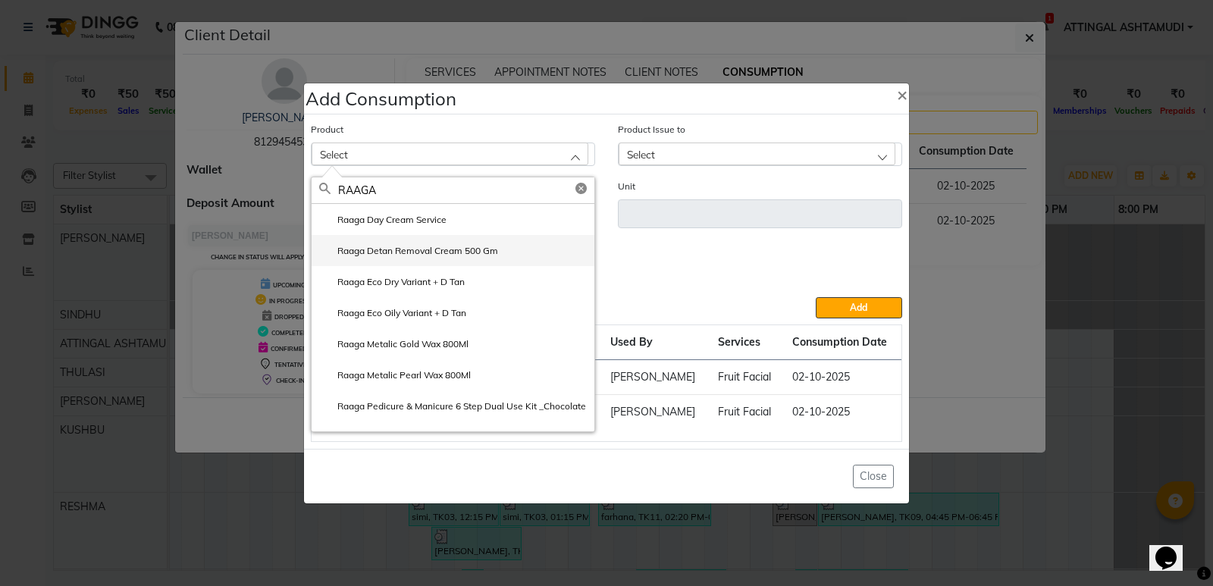
type input "RAAGA"
click at [373, 246] on label "Raaga Detan Removal Cream 500 Gm" at bounding box center [408, 251] width 179 height 14
type input "gm"
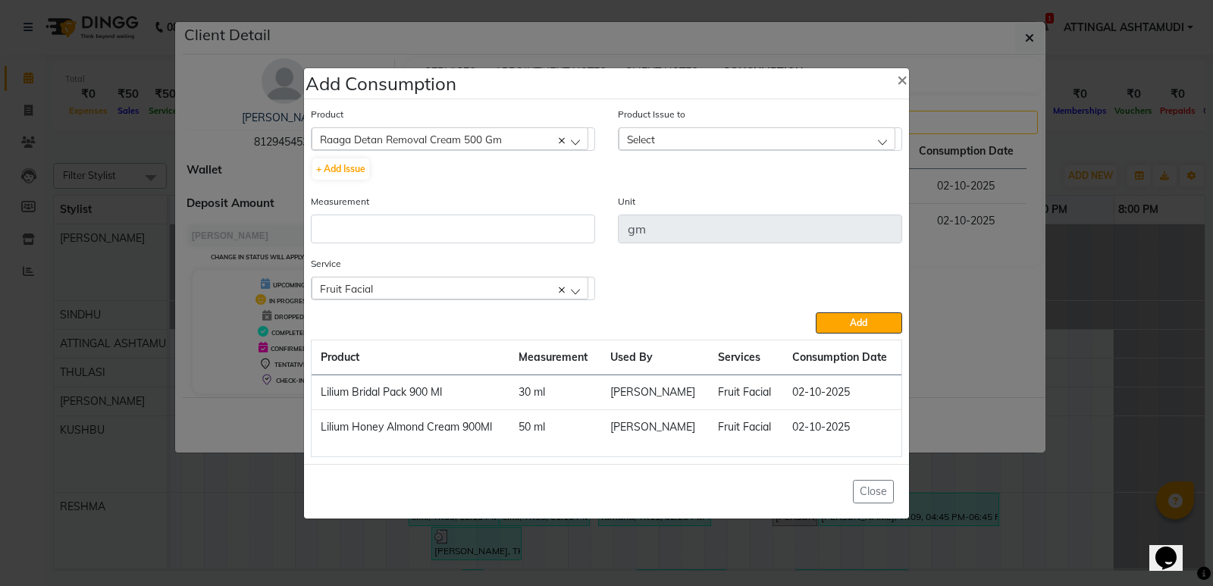
click at [653, 142] on span "Select" at bounding box center [641, 139] width 28 height 13
click at [671, 199] on label "[DATE], Issued to: RESHMA, Balance: 440" at bounding box center [722, 205] width 192 height 14
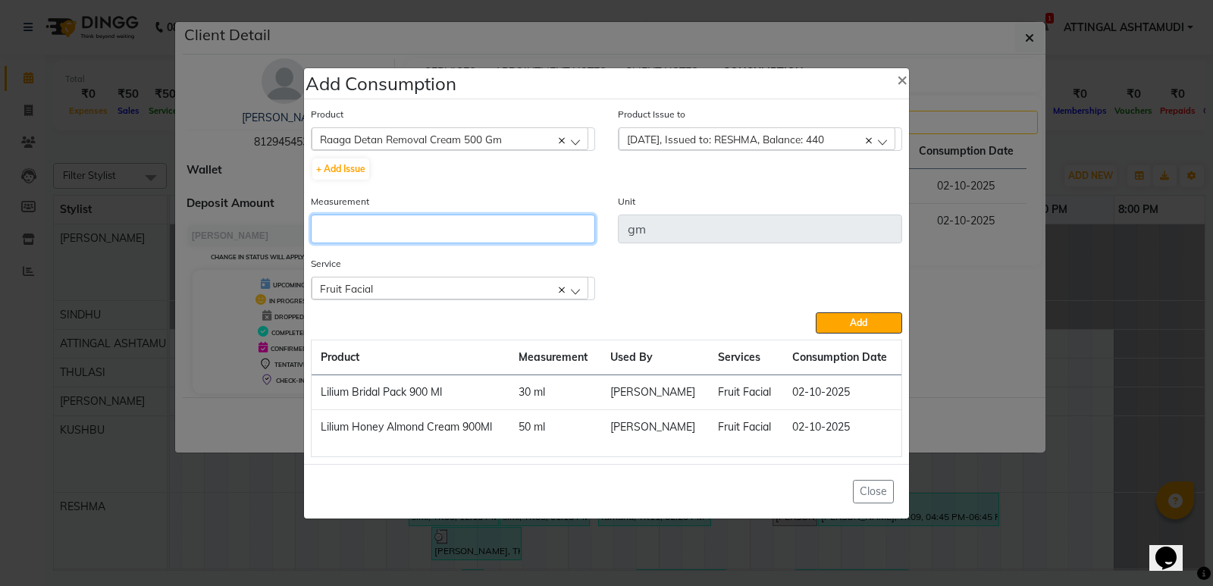
click at [425, 227] on input "number" at bounding box center [453, 228] width 284 height 29
type input "40"
click at [428, 290] on div "Fruit Facial" at bounding box center [449, 288] width 277 height 23
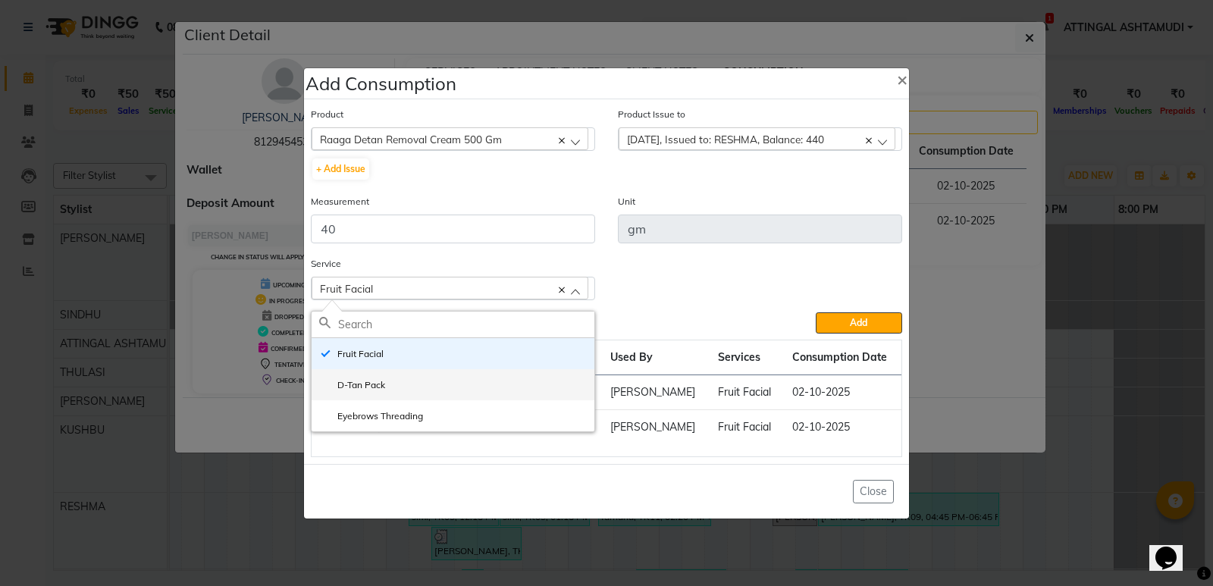
click at [374, 377] on li "D-Tan Pack" at bounding box center [452, 384] width 283 height 31
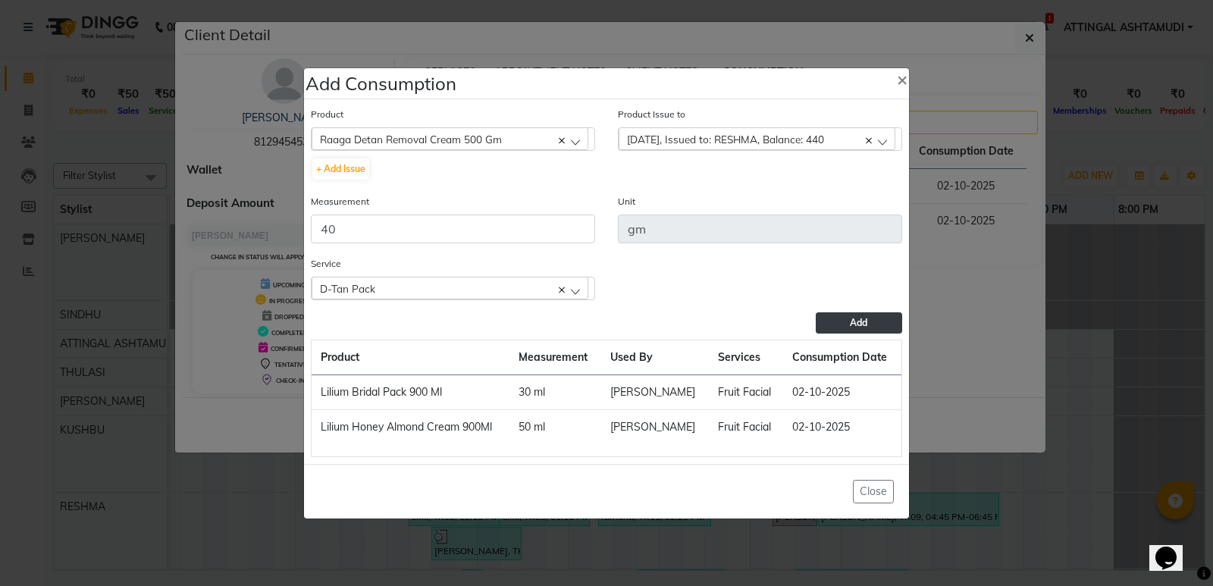
click at [871, 324] on button "Add" at bounding box center [858, 322] width 86 height 21
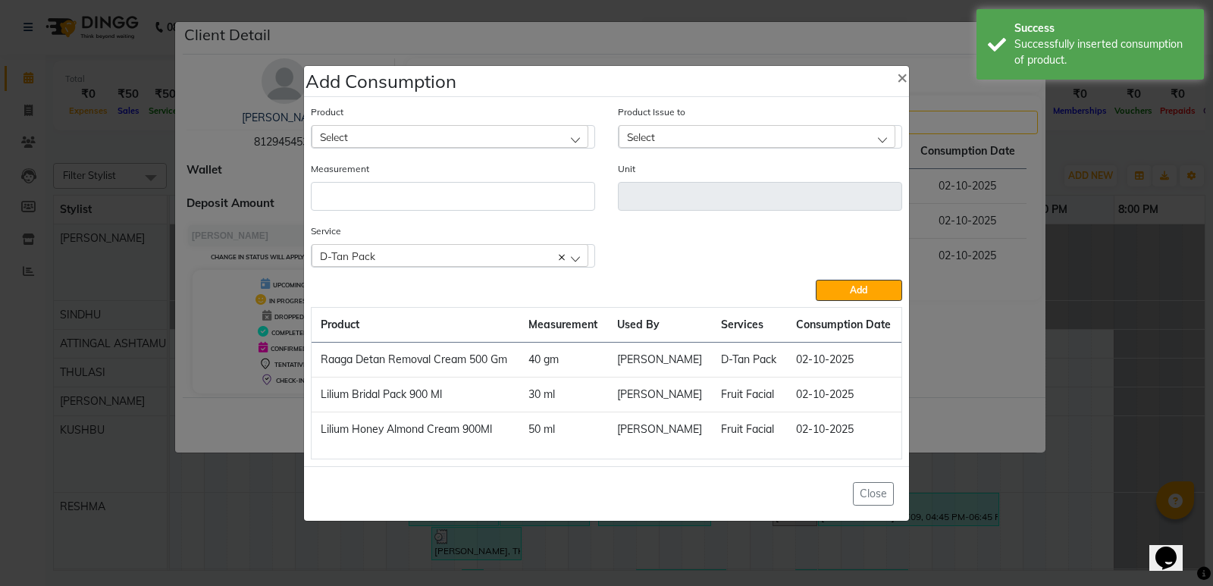
click at [1069, 318] on ngb-modal-window "Add Consumption × Product Select 051/ Studio White Weekly 15Ml Product Issue to…" at bounding box center [606, 293] width 1213 height 586
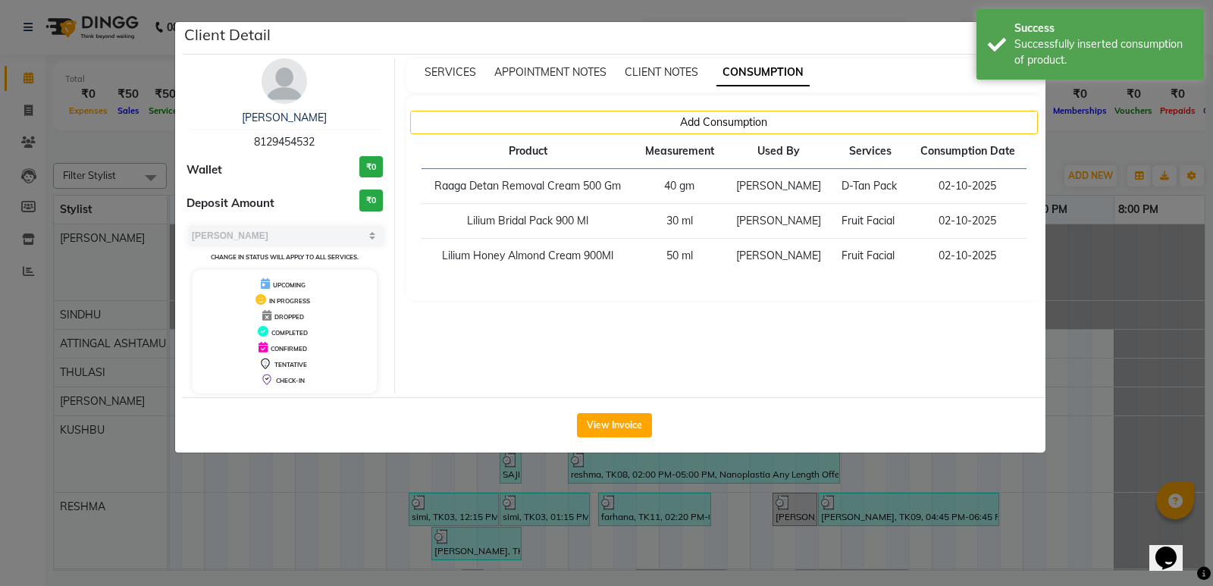
click at [1062, 313] on ngb-modal-window "Client Detail [PERSON_NAME] 8129454532 Wallet ₹0 Deposit Amount ₹0 Select MARK …" at bounding box center [606, 293] width 1213 height 586
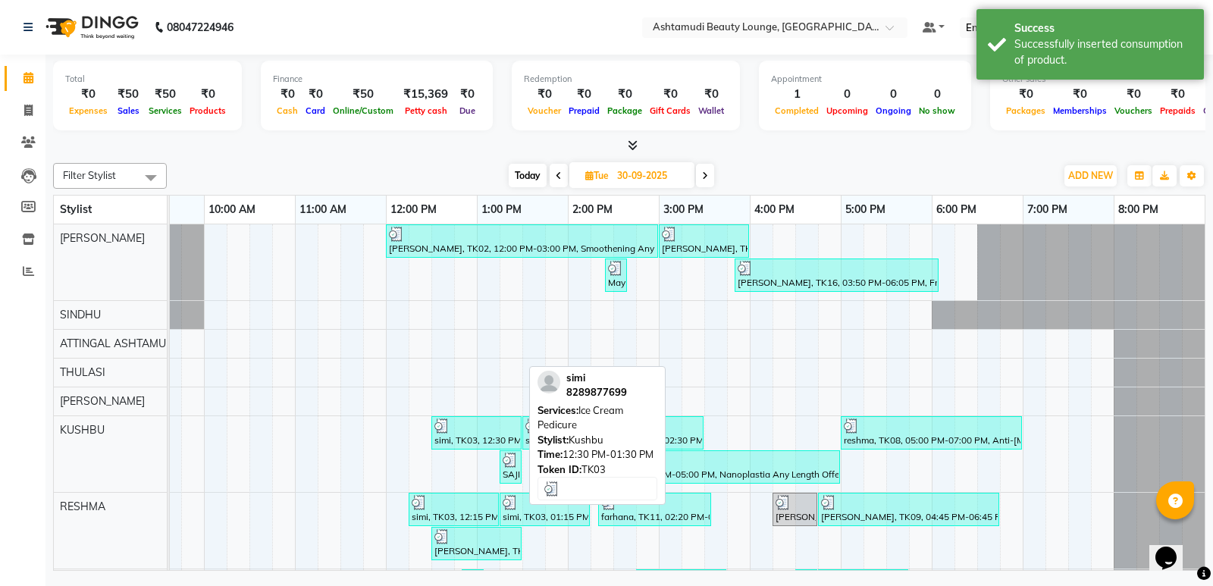
click at [471, 430] on div at bounding box center [476, 425] width 84 height 15
select select "3"
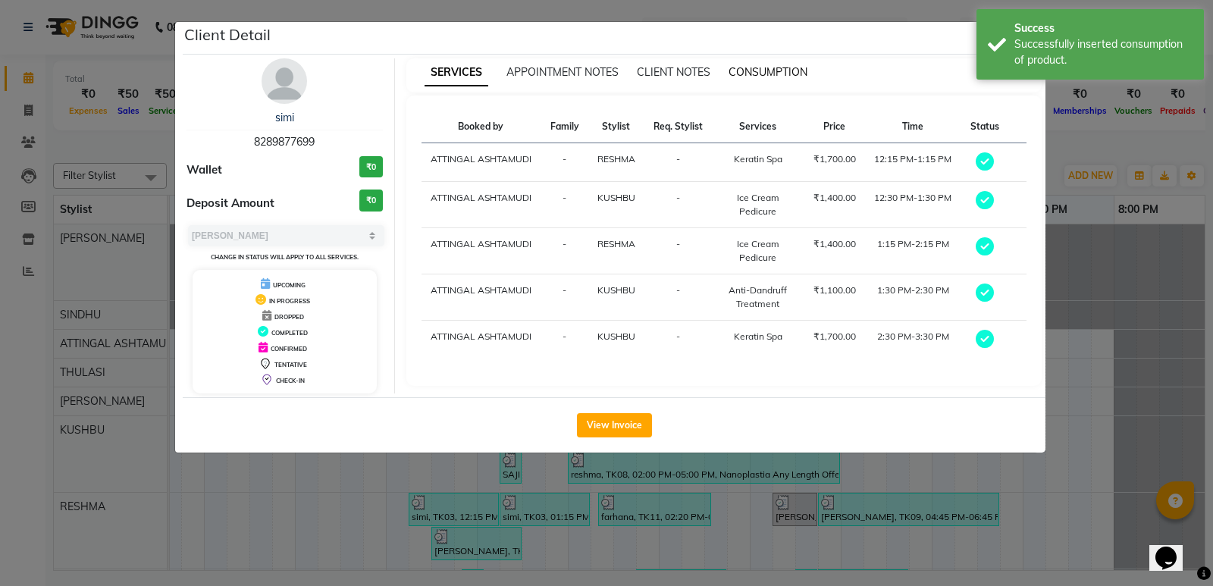
click at [764, 67] on span "CONSUMPTION" at bounding box center [767, 72] width 79 height 14
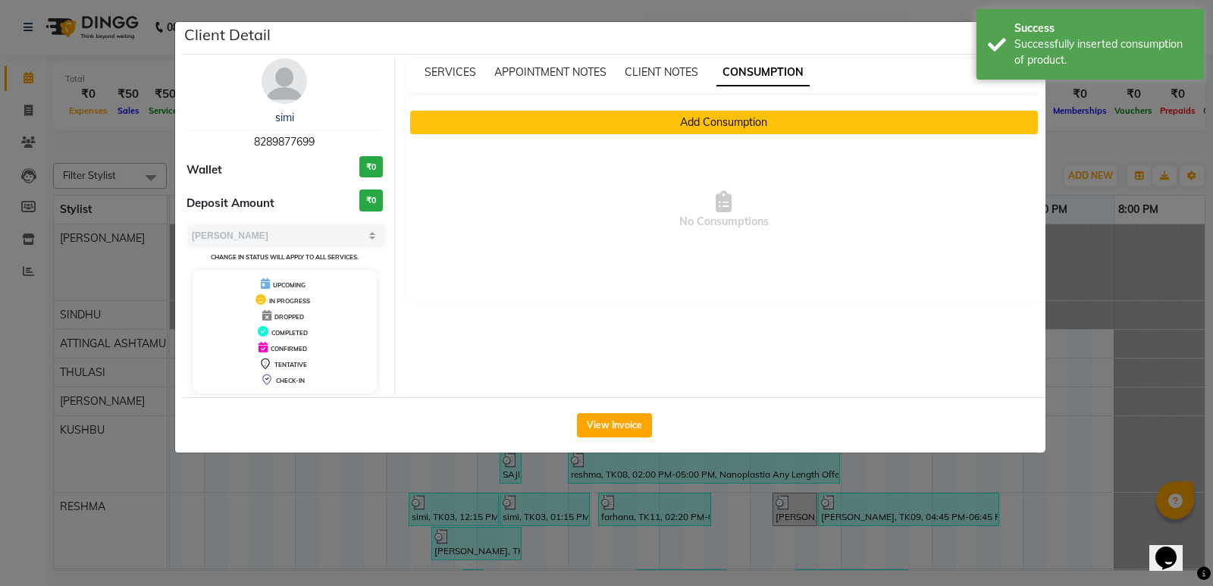
click at [681, 125] on button "Add Consumption" at bounding box center [724, 122] width 628 height 23
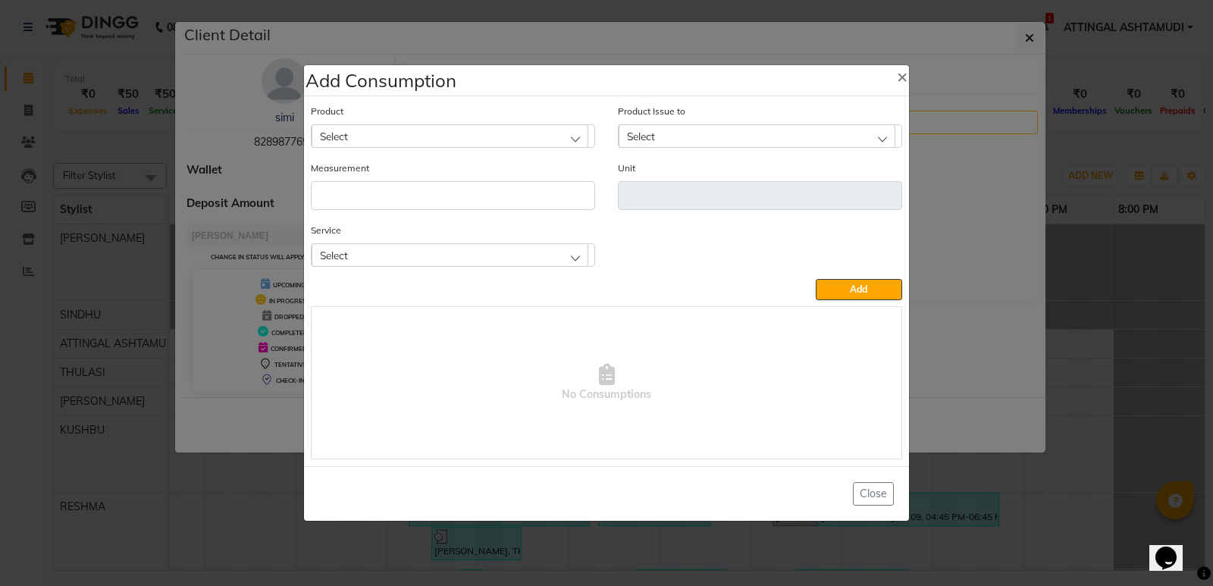
click at [405, 130] on div "Select" at bounding box center [449, 135] width 277 height 23
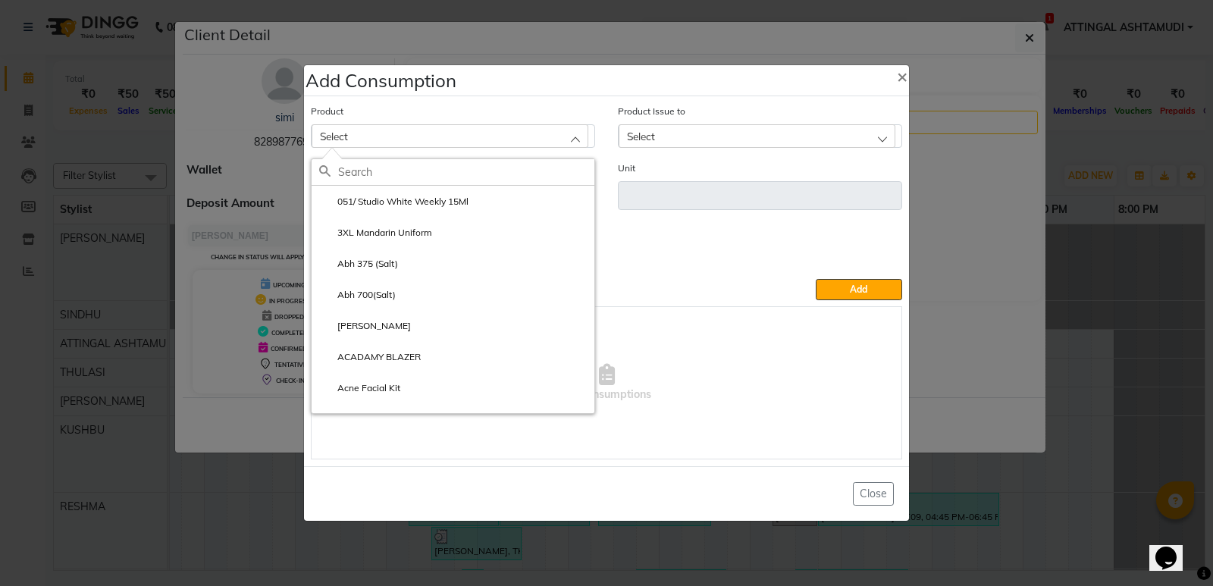
click at [346, 172] on input "text" at bounding box center [466, 172] width 256 height 26
type input "H"
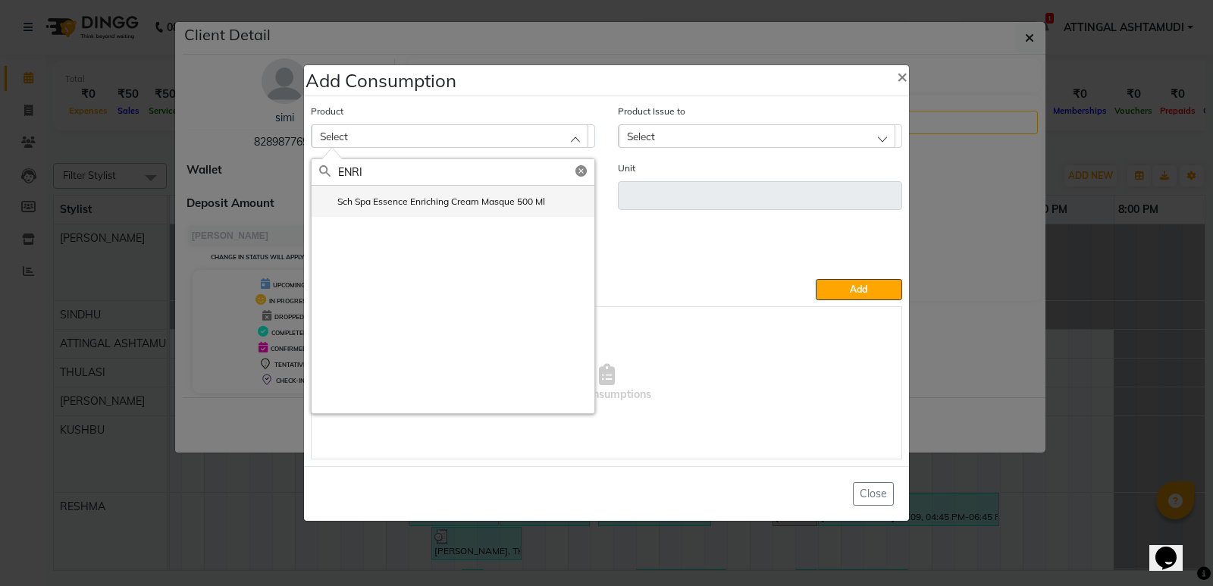
type input "ENRI"
click at [417, 201] on label "Sch Spa Essence Enriching Cream Masque 500 Ml" at bounding box center [432, 202] width 226 height 14
type input "ml"
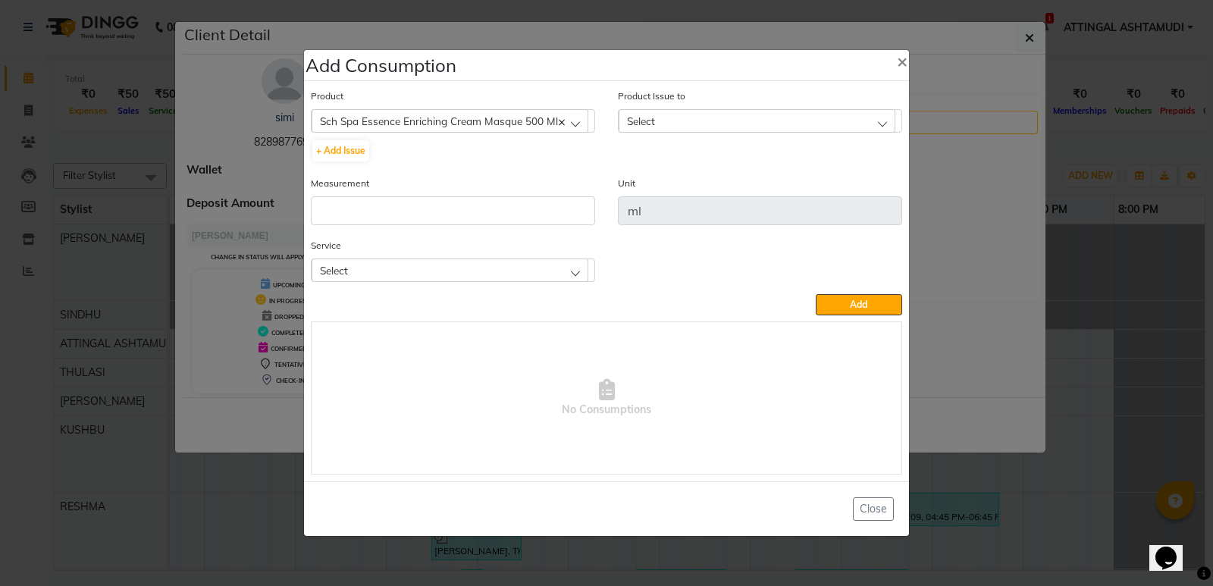
click at [646, 118] on span "Select" at bounding box center [641, 120] width 28 height 13
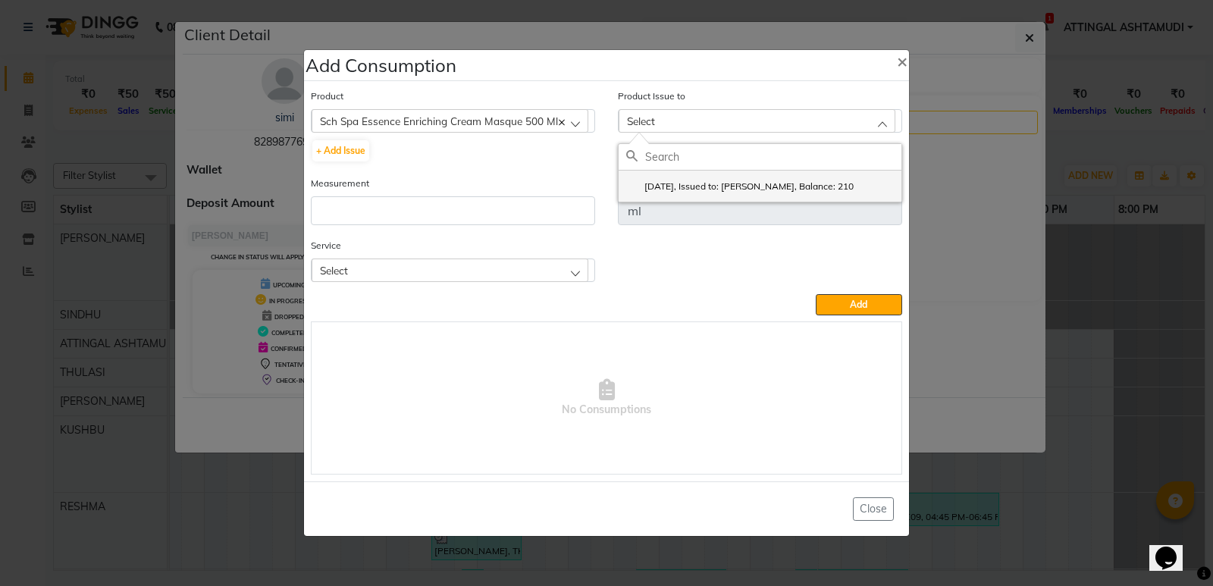
click at [671, 181] on label "[DATE], Issued to: [PERSON_NAME], Balance: 210" at bounding box center [739, 187] width 227 height 14
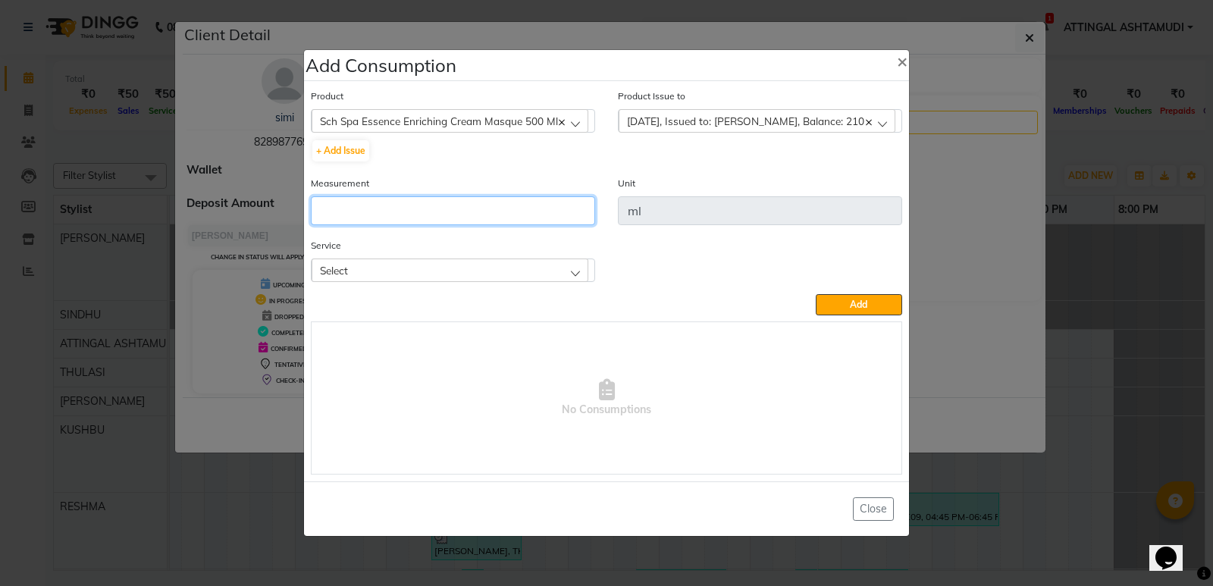
click at [369, 218] on input "number" at bounding box center [453, 210] width 284 height 29
type input "100"
click at [385, 267] on div "Select" at bounding box center [449, 269] width 277 height 23
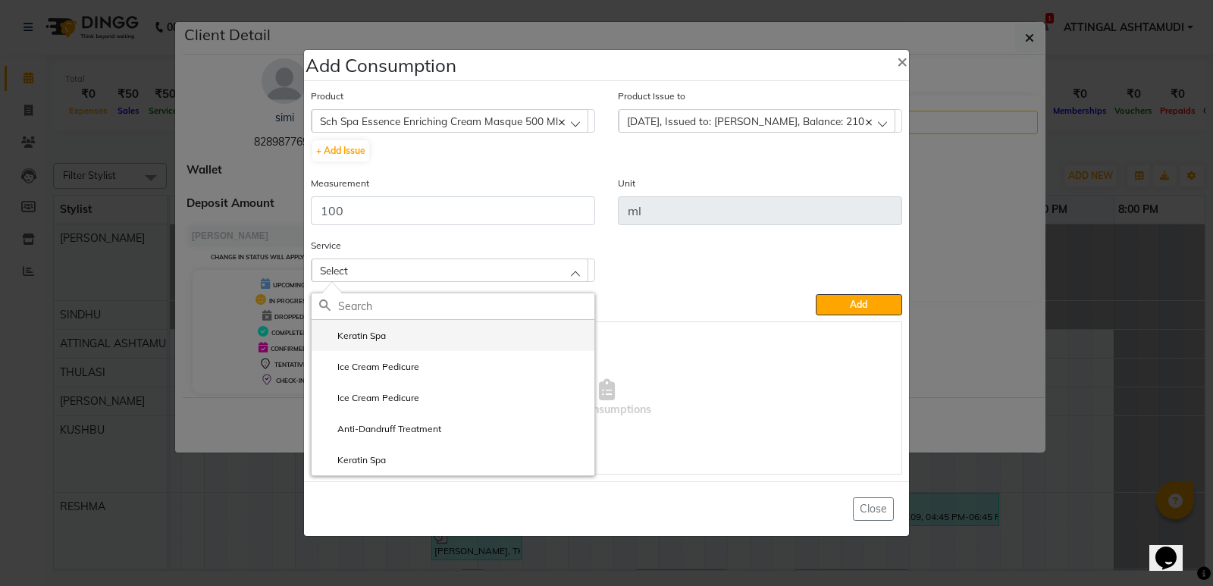
click at [378, 333] on label "Keratin Spa" at bounding box center [352, 336] width 67 height 14
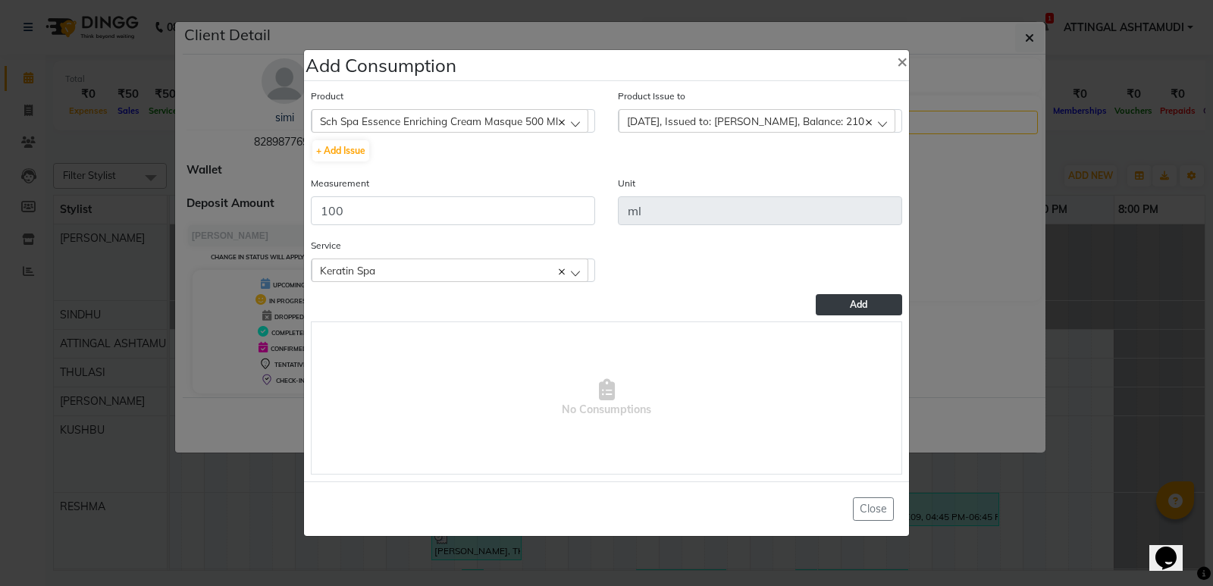
click at [875, 302] on button "Add" at bounding box center [858, 304] width 86 height 21
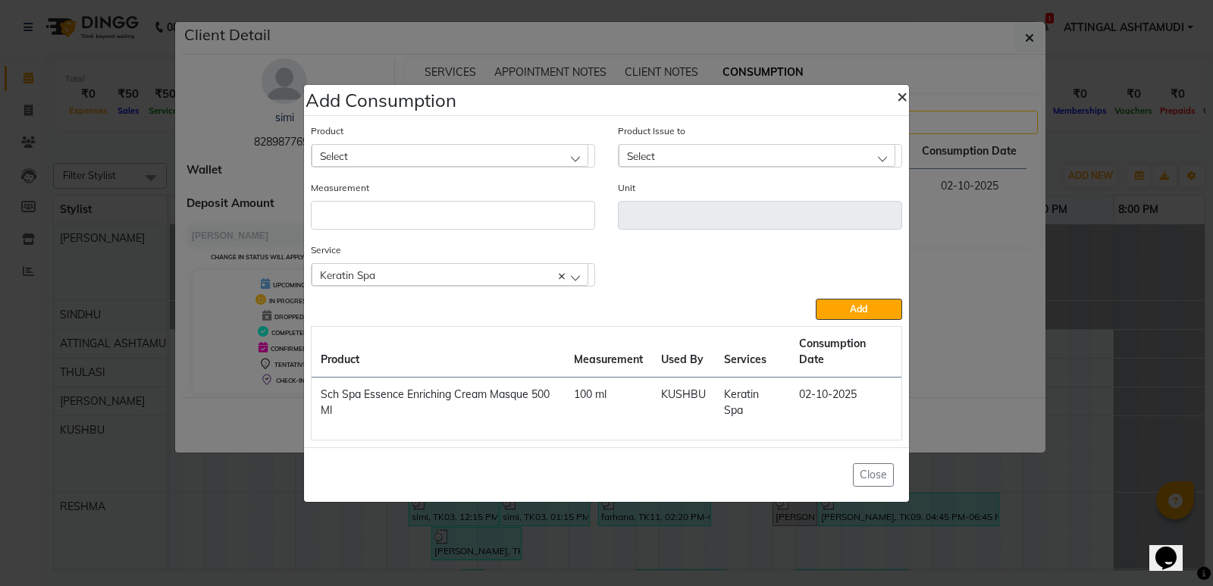
click at [899, 92] on span "×" at bounding box center [902, 95] width 11 height 23
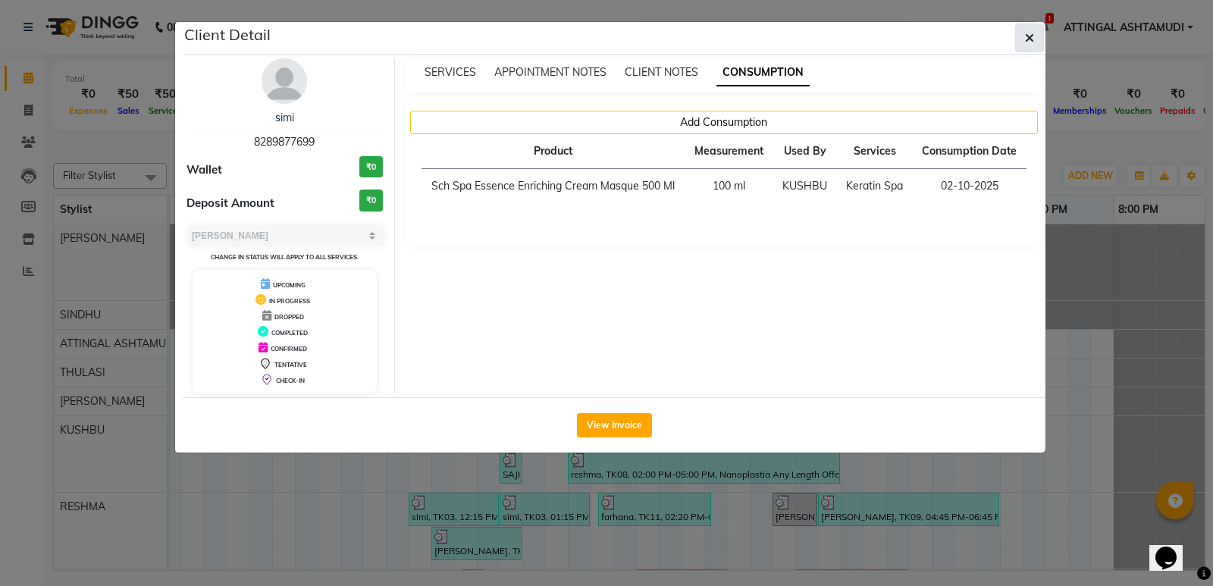
click at [1029, 37] on icon "button" at bounding box center [1029, 38] width 9 height 12
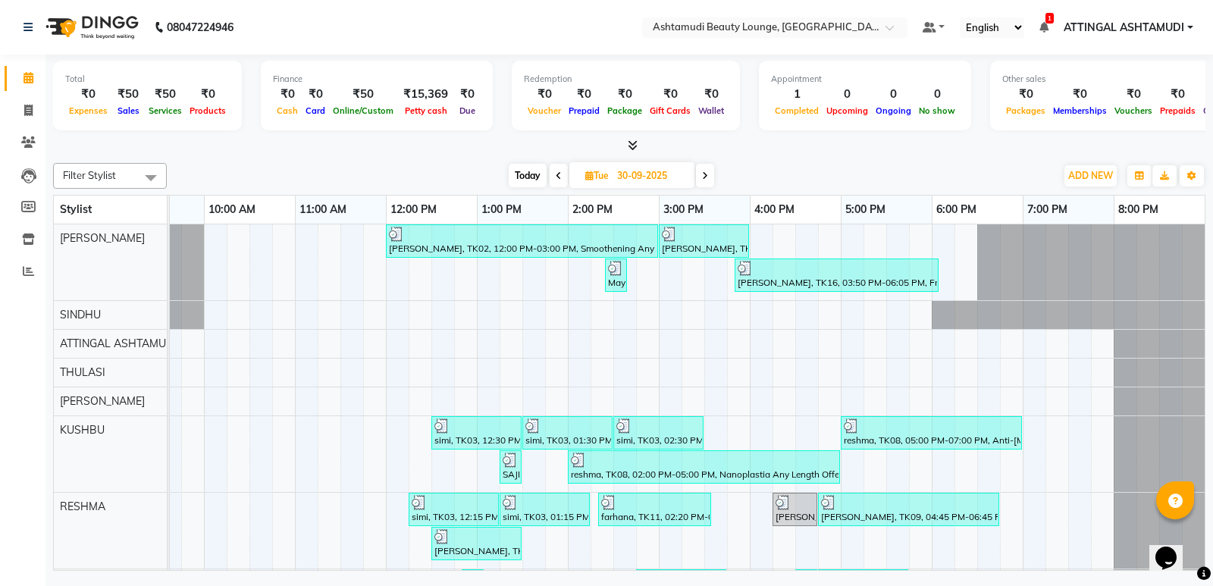
click at [417, 343] on div "[PERSON_NAME], TK02, 12:00 PM-03:00 PM, Smoothening Any Length Offer [PERSON_NA…" at bounding box center [613, 487] width 1182 height 526
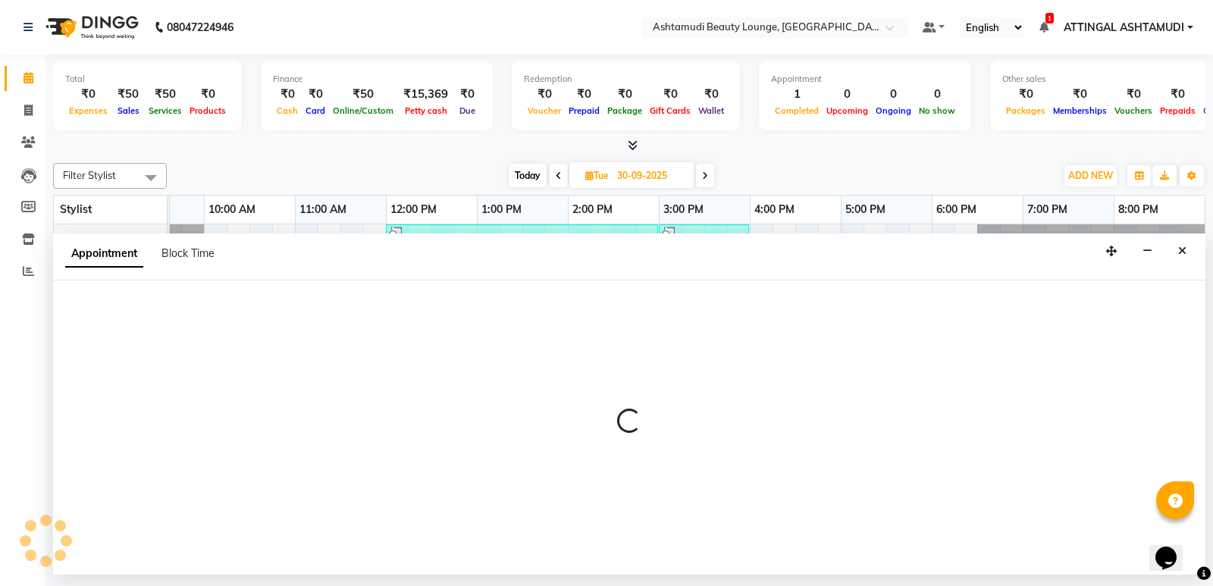
select select "27460"
select select "tentative"
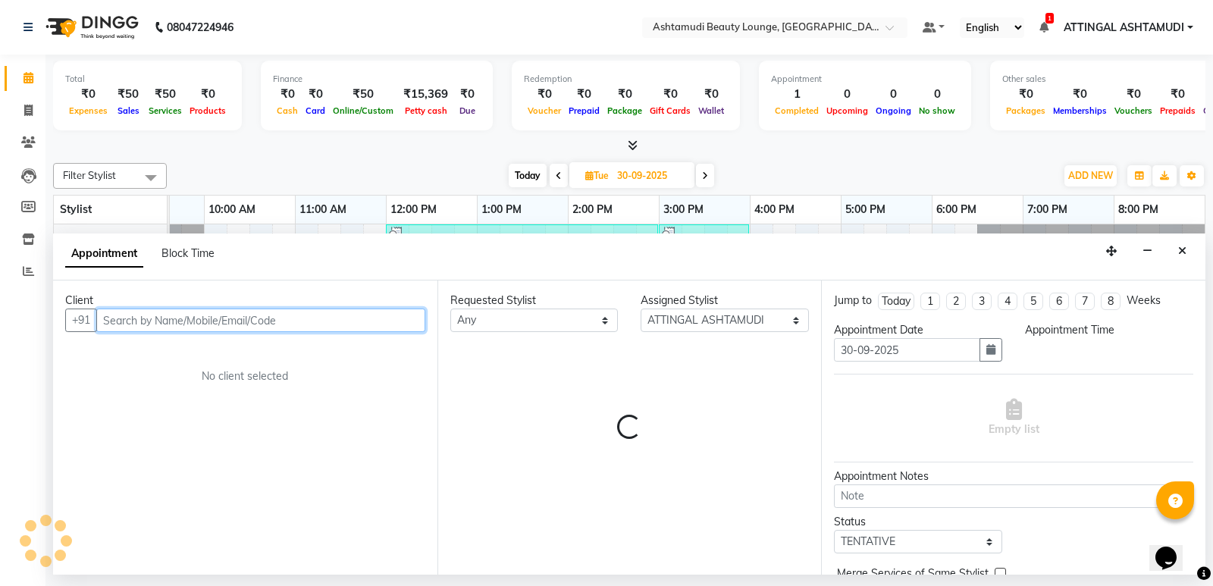
select select "735"
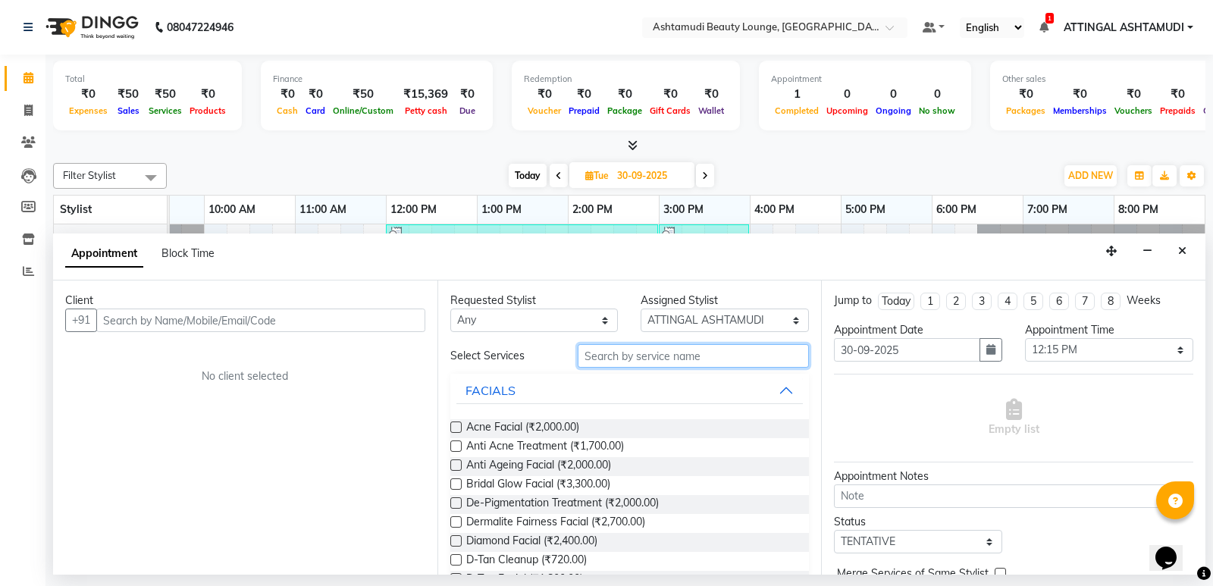
click at [599, 355] on input "text" at bounding box center [693, 355] width 232 height 23
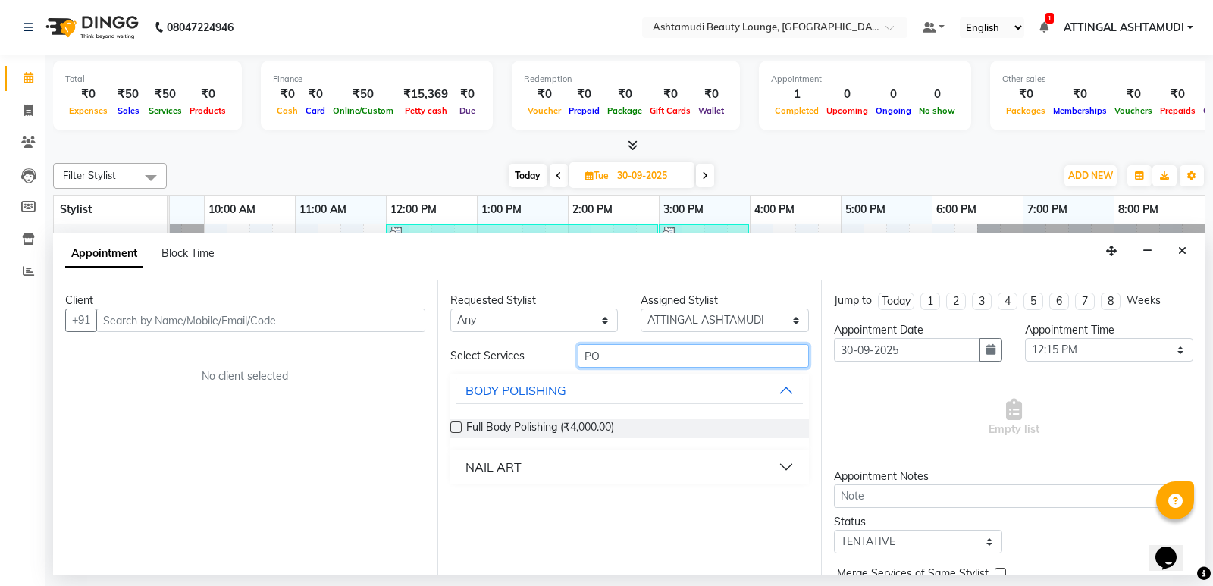
type input "P"
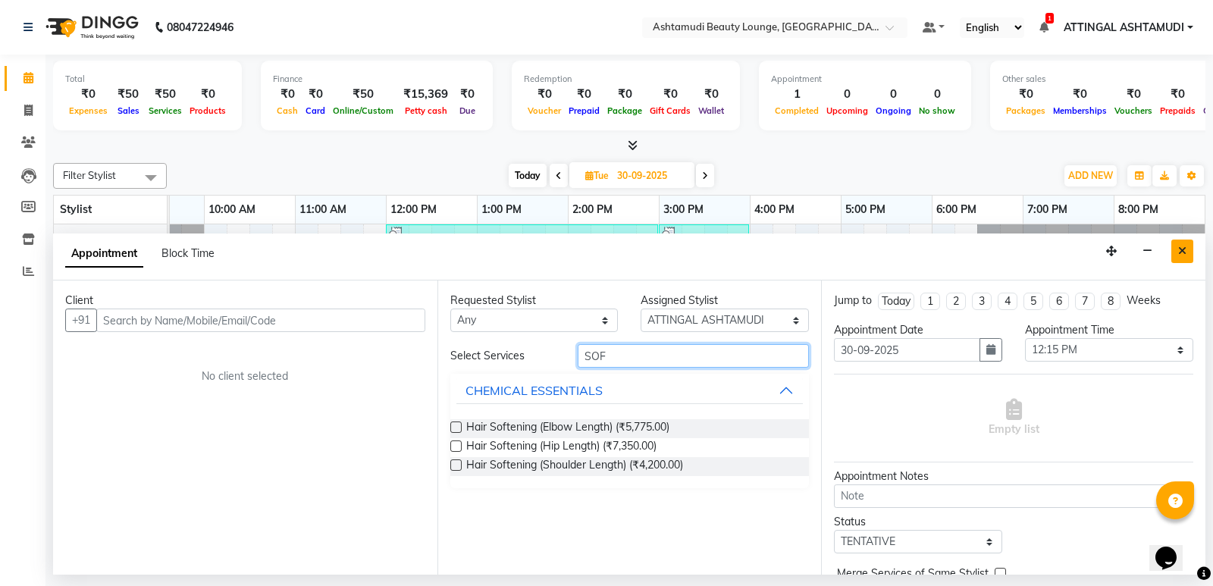
type input "SOF"
click at [1181, 249] on icon "Close" at bounding box center [1182, 251] width 8 height 11
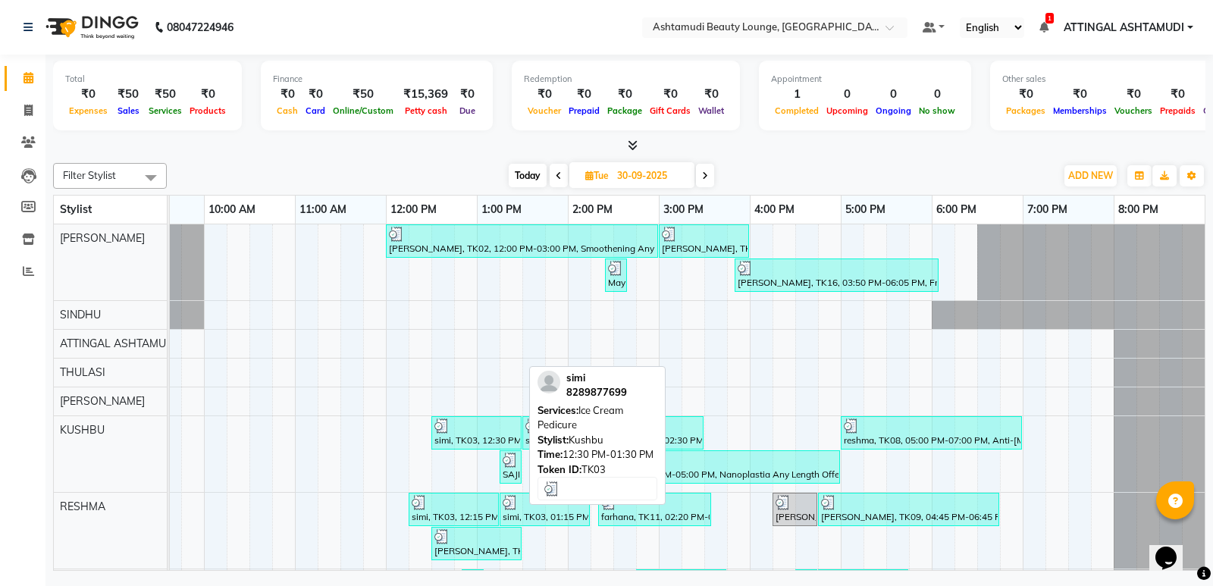
click at [521, 439] on link "simi, TK03, 12:30 PM-01:30 PM, Ice Cream Pedicure" at bounding box center [476, 432] width 90 height 33
select select "3"
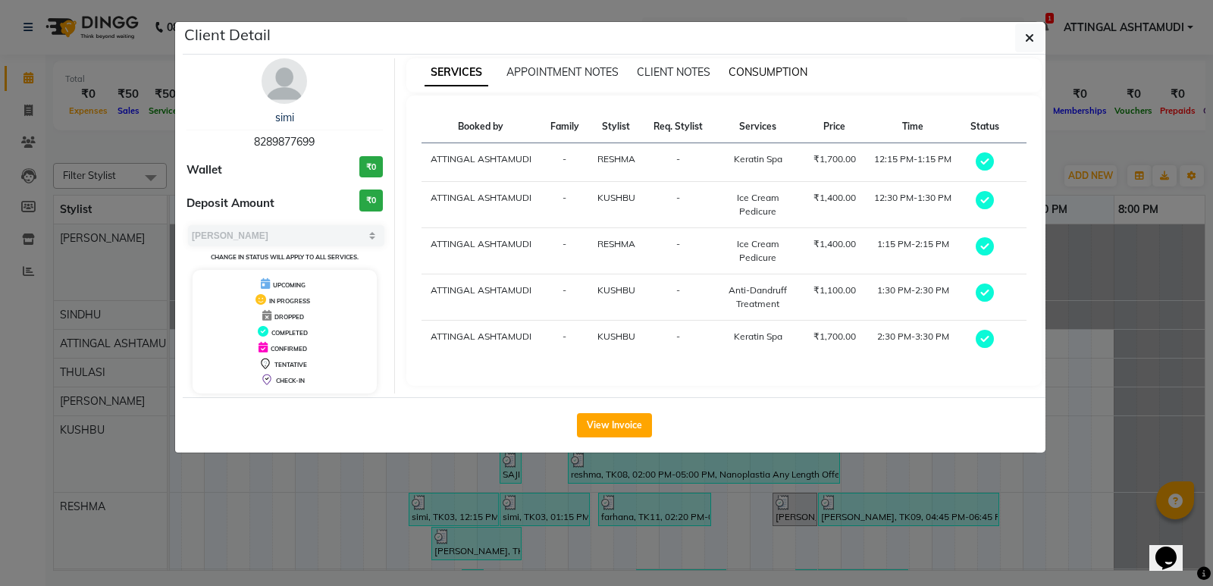
click at [787, 67] on span "CONSUMPTION" at bounding box center [767, 72] width 79 height 14
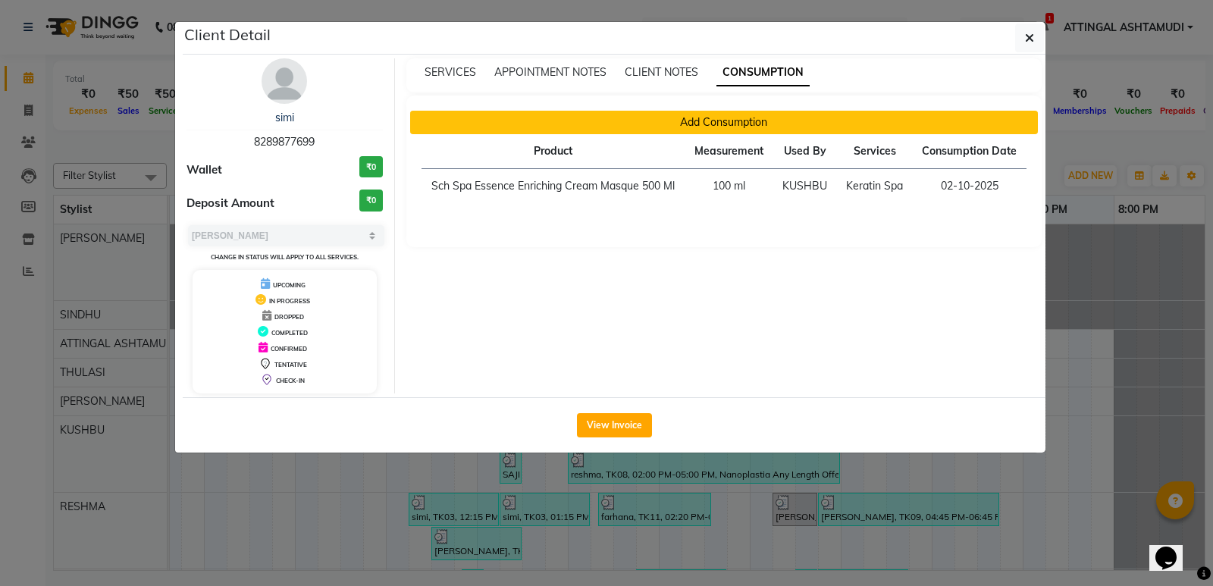
click at [714, 116] on button "Add Consumption" at bounding box center [724, 122] width 628 height 23
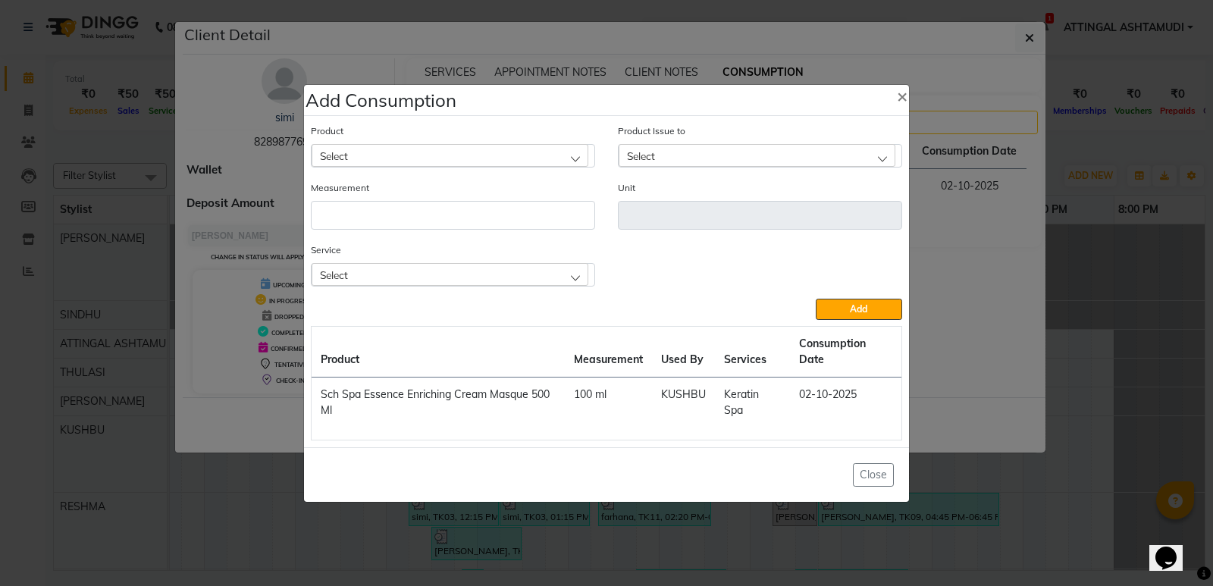
click at [575, 277] on div "Select" at bounding box center [449, 274] width 277 height 23
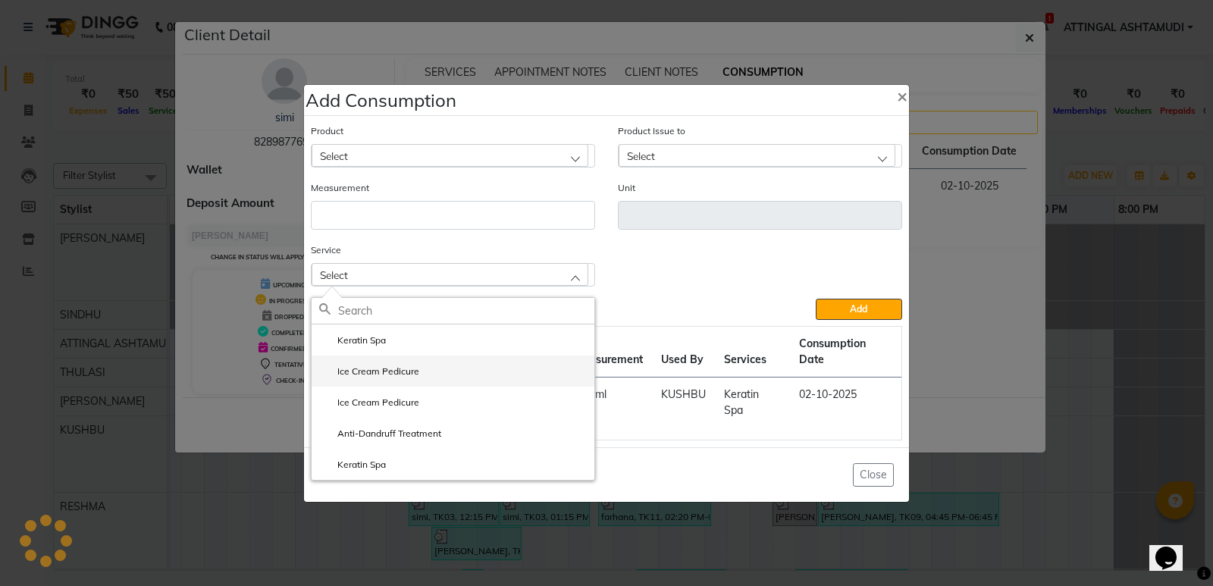
click at [381, 374] on label "Ice Cream Pedicure" at bounding box center [369, 372] width 100 height 14
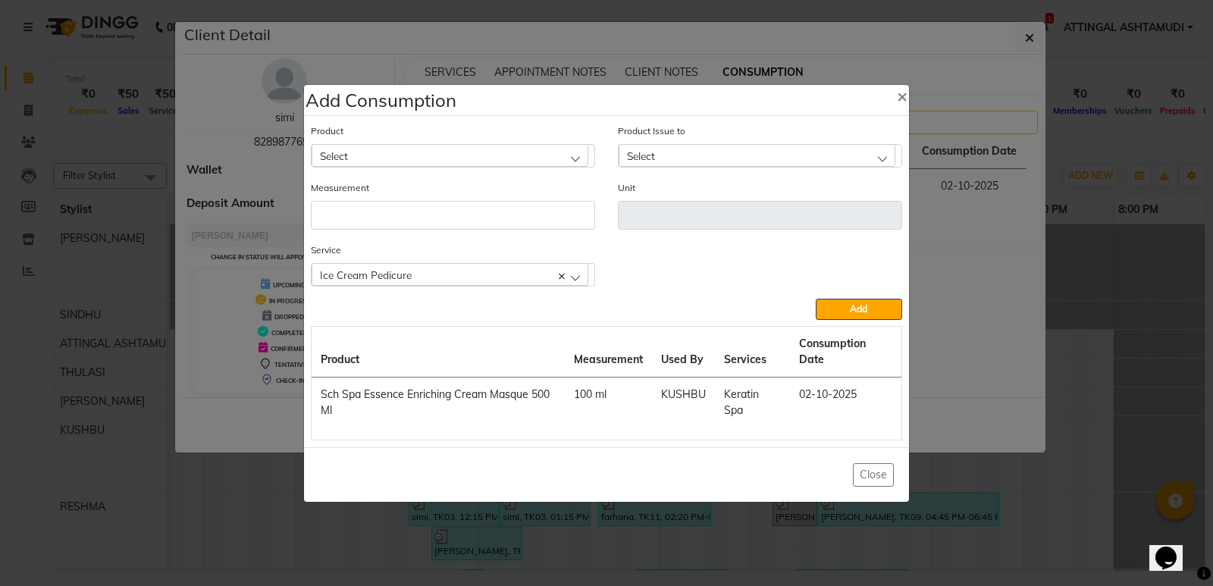
click at [399, 154] on div "Select" at bounding box center [449, 155] width 277 height 23
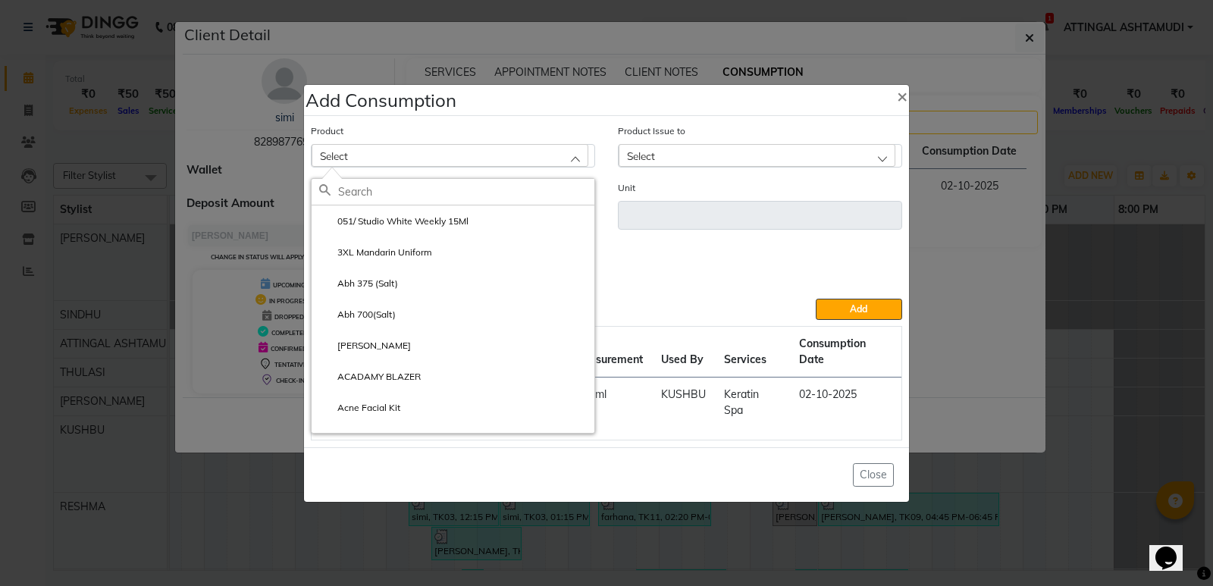
click at [380, 189] on input "text" at bounding box center [466, 192] width 256 height 26
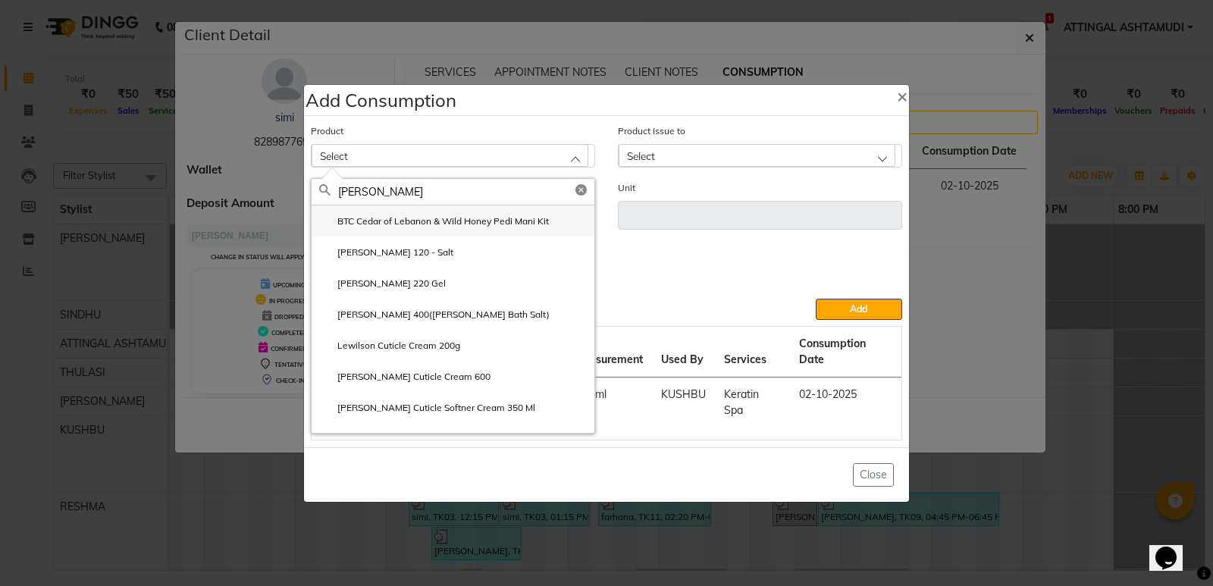
type input "[PERSON_NAME]"
click at [403, 214] on label "BTC Cedar of Lebanon & Wild Honey Pedi Mani Kit" at bounding box center [434, 221] width 230 height 14
type input "pc"
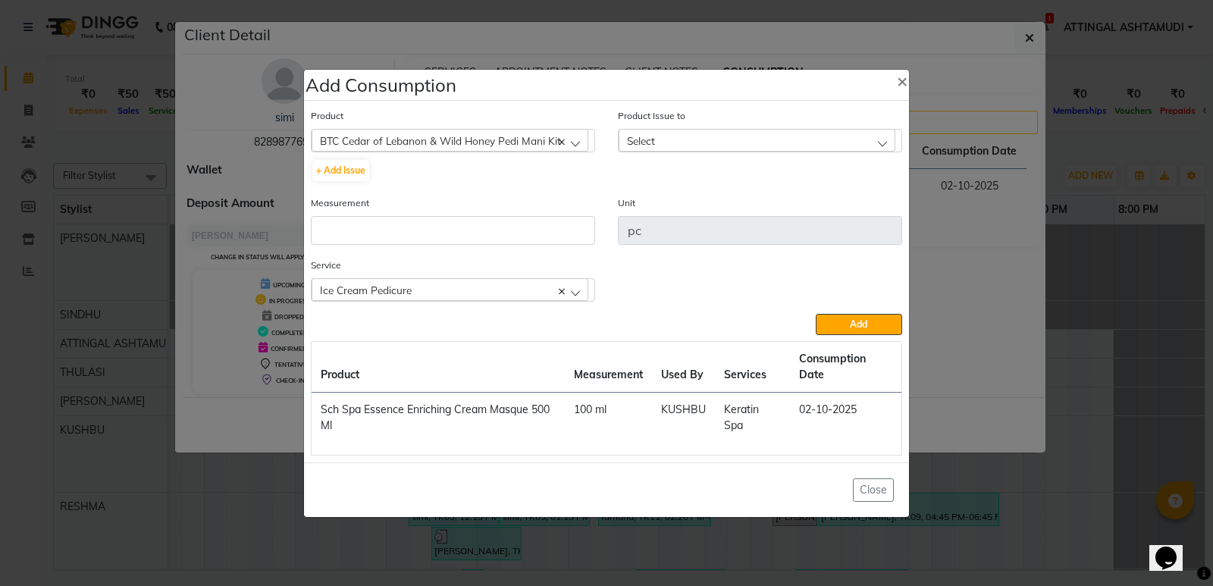
click at [682, 133] on div "Select" at bounding box center [756, 140] width 277 height 23
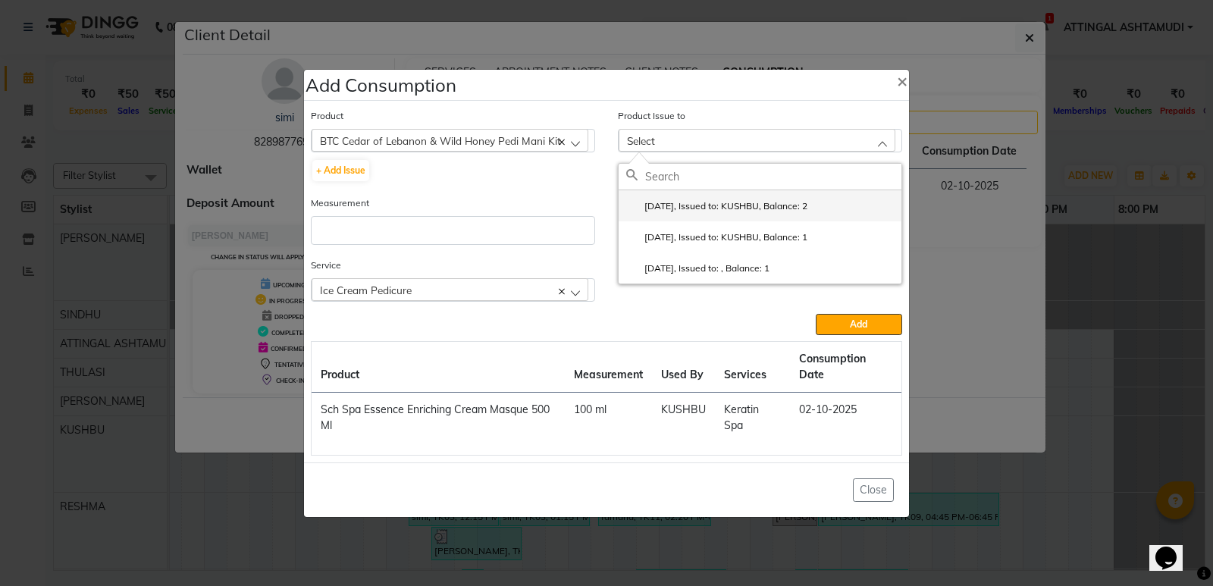
click at [664, 201] on label "[DATE], Issued to: KUSHBU, Balance: 2" at bounding box center [716, 206] width 181 height 14
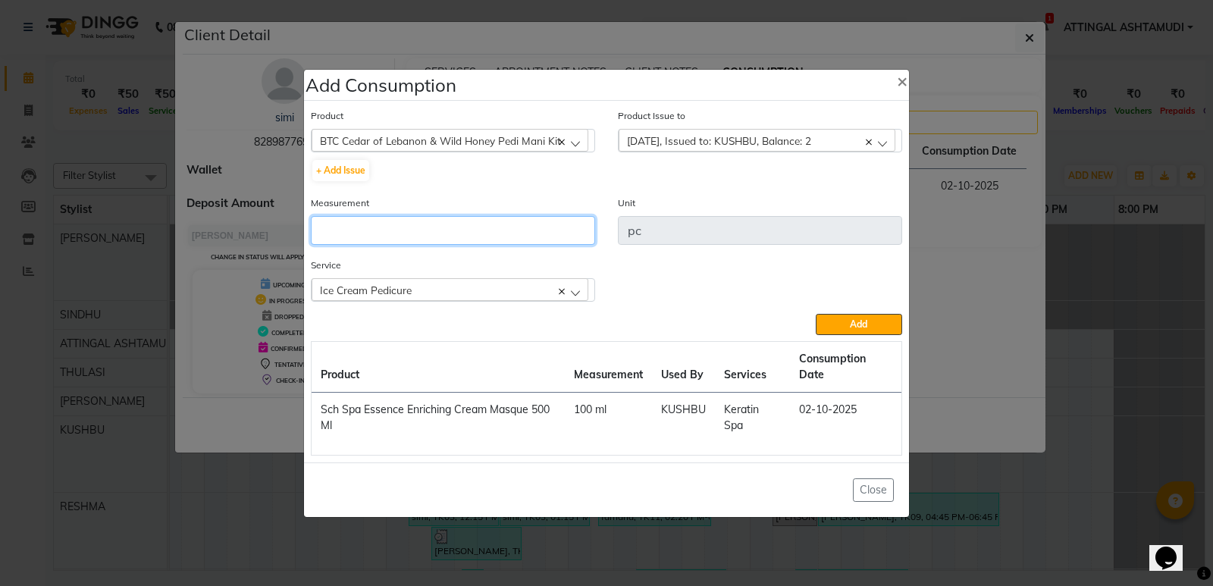
click at [417, 233] on input "number" at bounding box center [453, 230] width 284 height 29
type input "2"
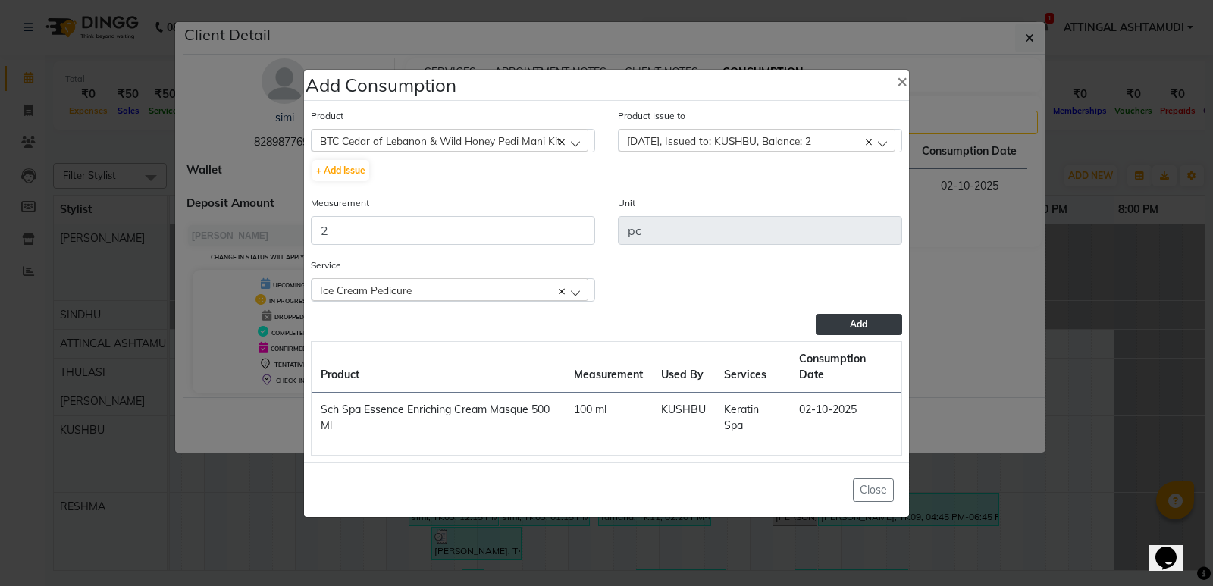
click at [872, 324] on button "Add" at bounding box center [858, 324] width 86 height 21
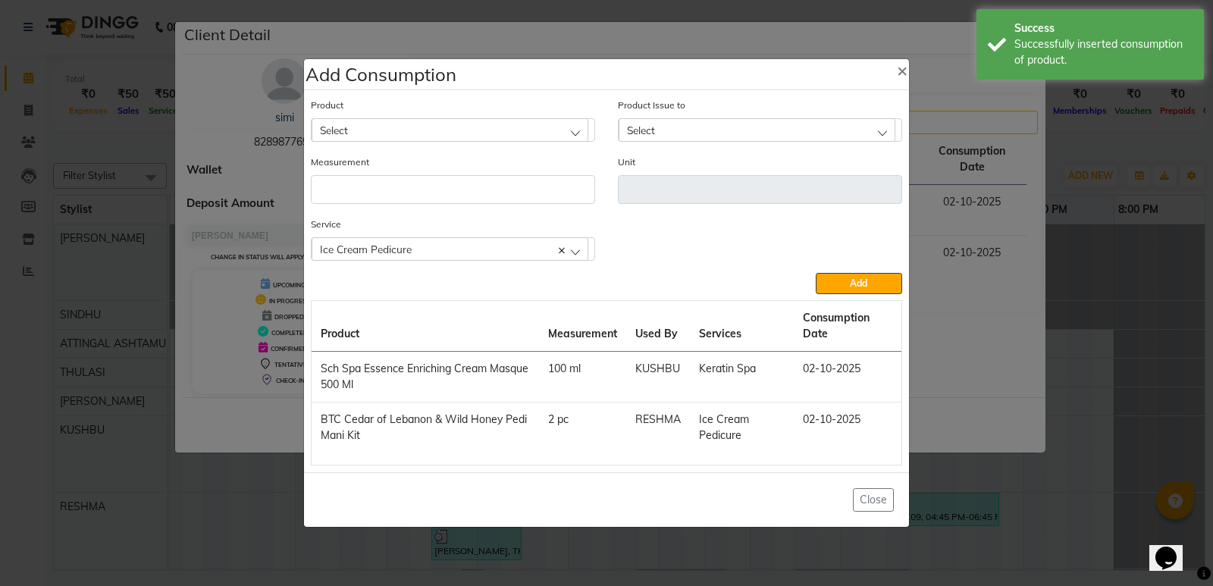
click at [579, 252] on div "Ice Cream Pedicure" at bounding box center [449, 248] width 277 height 23
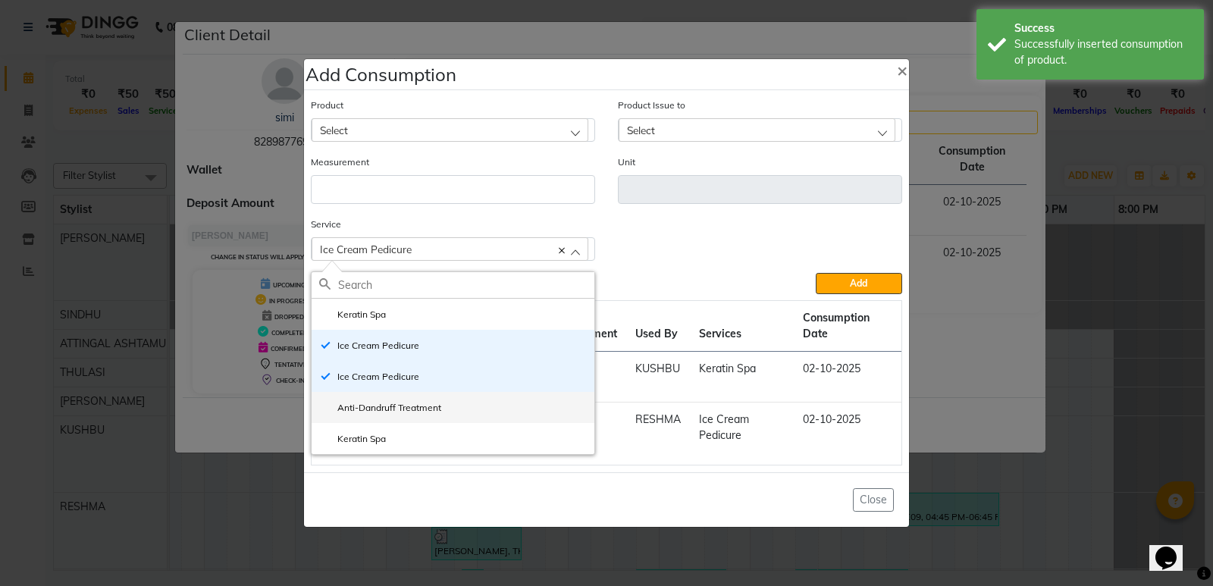
click at [422, 405] on label "Anti-Dandruff Treatment" at bounding box center [380, 408] width 122 height 14
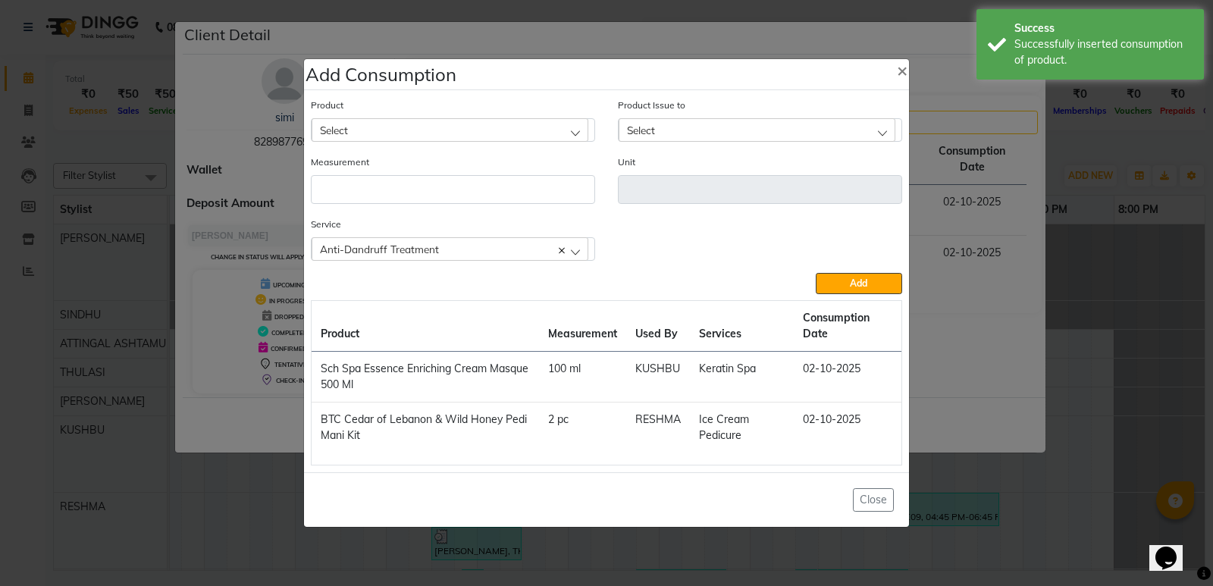
click at [379, 123] on div "Select" at bounding box center [449, 129] width 277 height 23
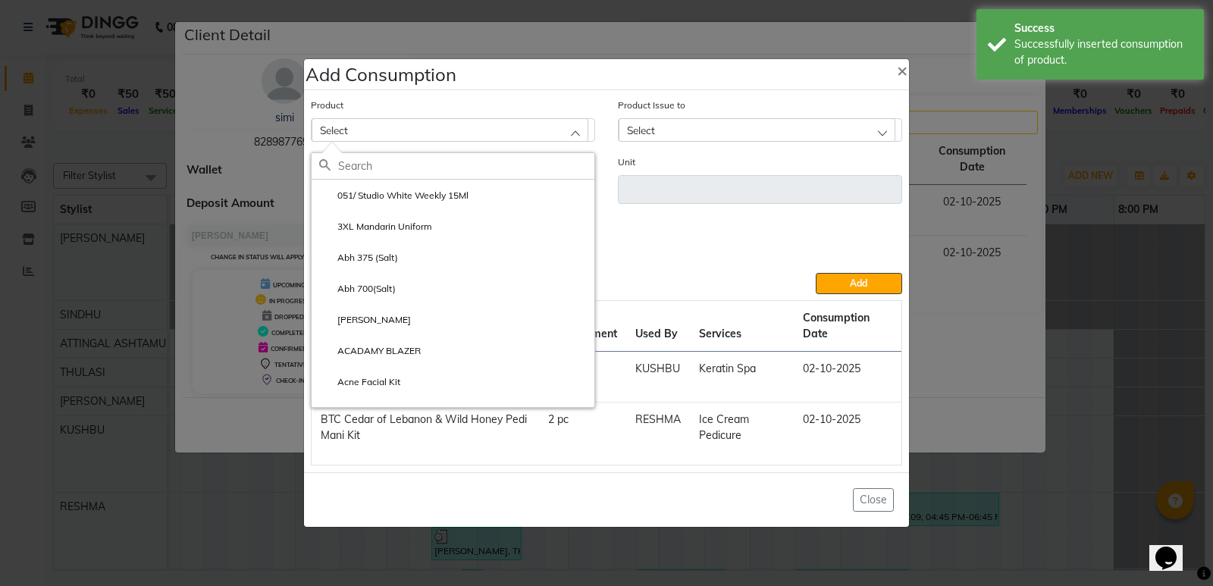
click at [360, 165] on input "text" at bounding box center [466, 166] width 256 height 26
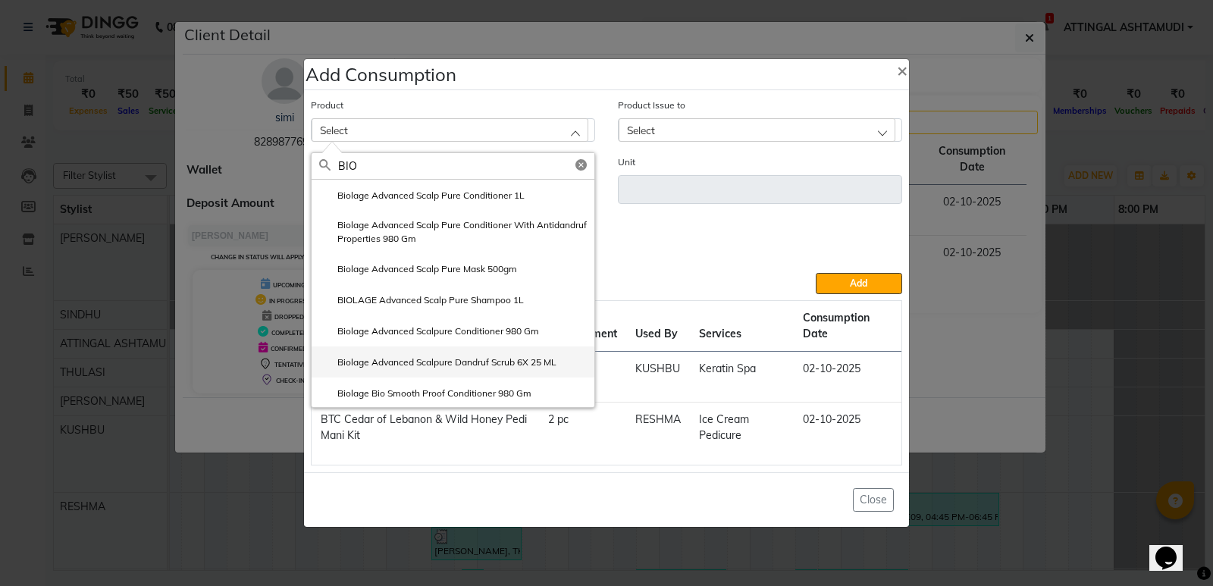
type input "BIO"
click at [456, 355] on label "Biolage Advanced Scalpure Dandruf Scrub 6X 25 ML" at bounding box center [437, 362] width 237 height 14
type input "pcs"
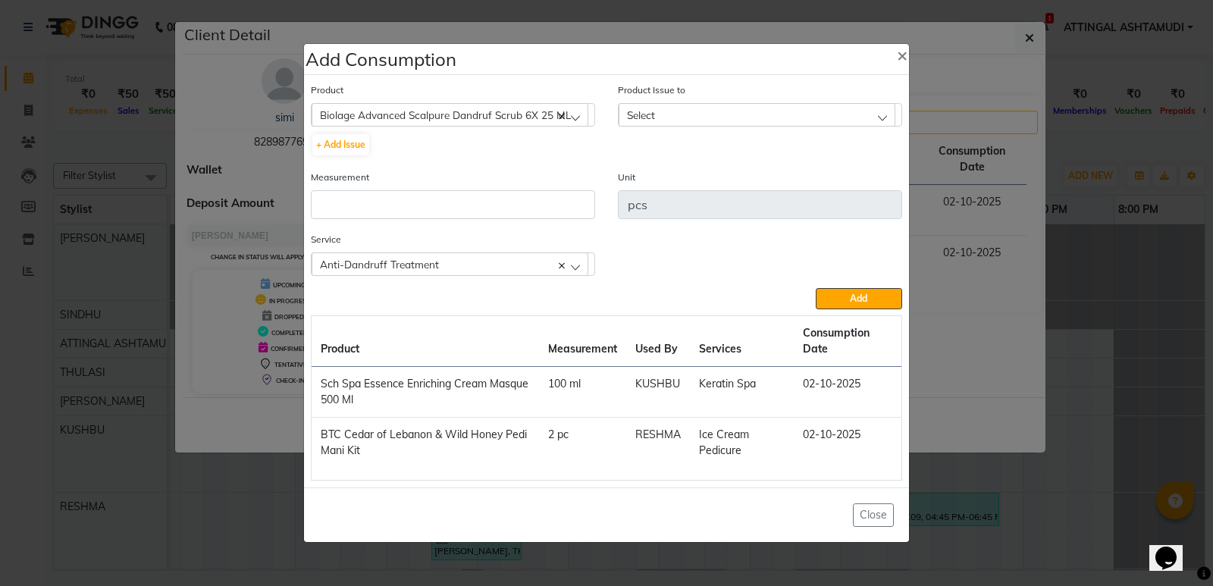
click at [672, 114] on div "Select" at bounding box center [756, 114] width 277 height 23
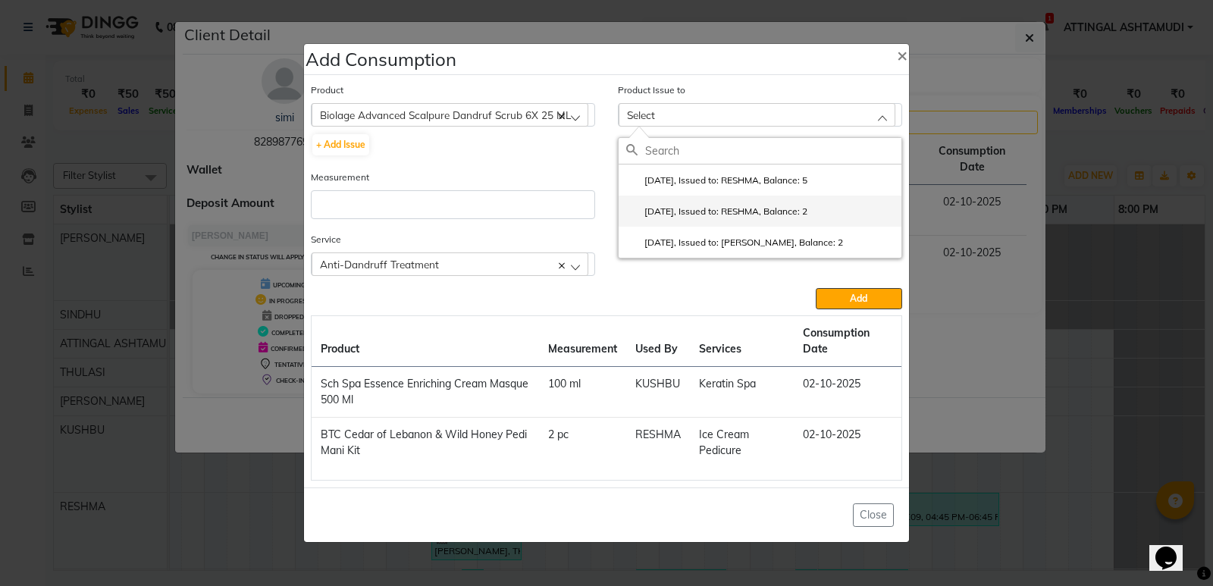
click at [692, 212] on label "[DATE], Issued to: RESHMA, Balance: 2" at bounding box center [716, 212] width 181 height 14
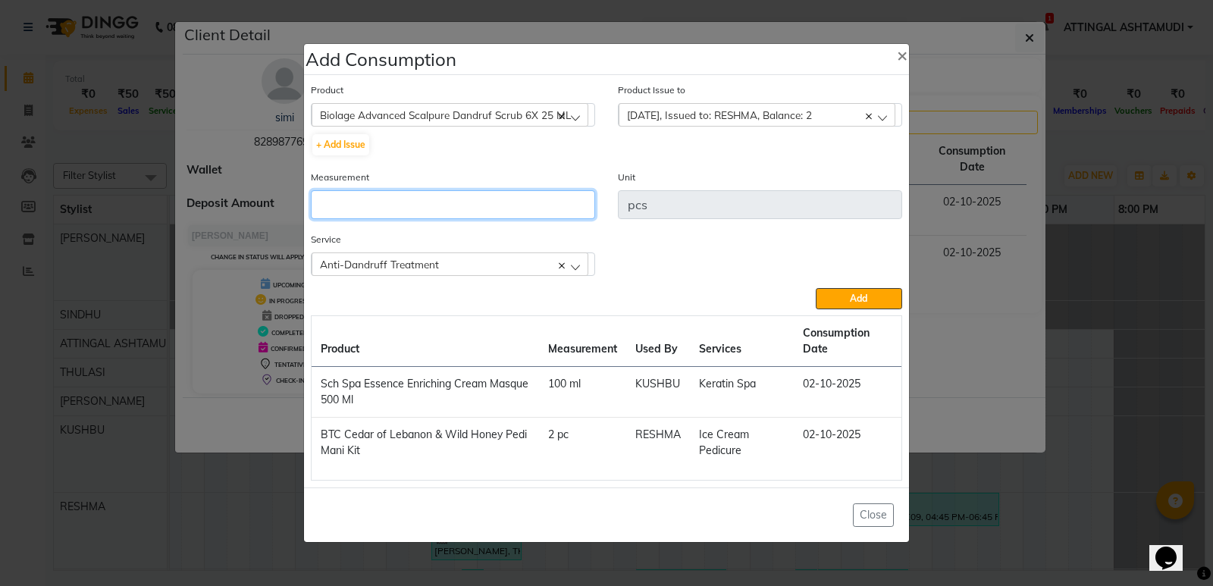
click at [413, 199] on input "number" at bounding box center [453, 204] width 284 height 29
type input "1"
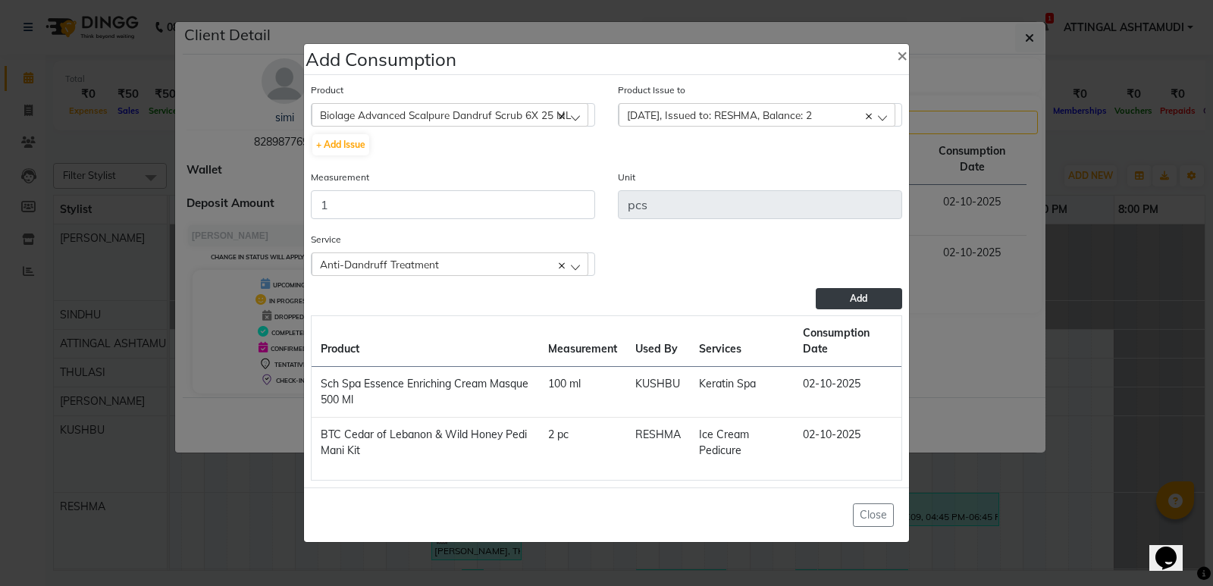
click at [856, 290] on button "Add" at bounding box center [858, 298] width 86 height 21
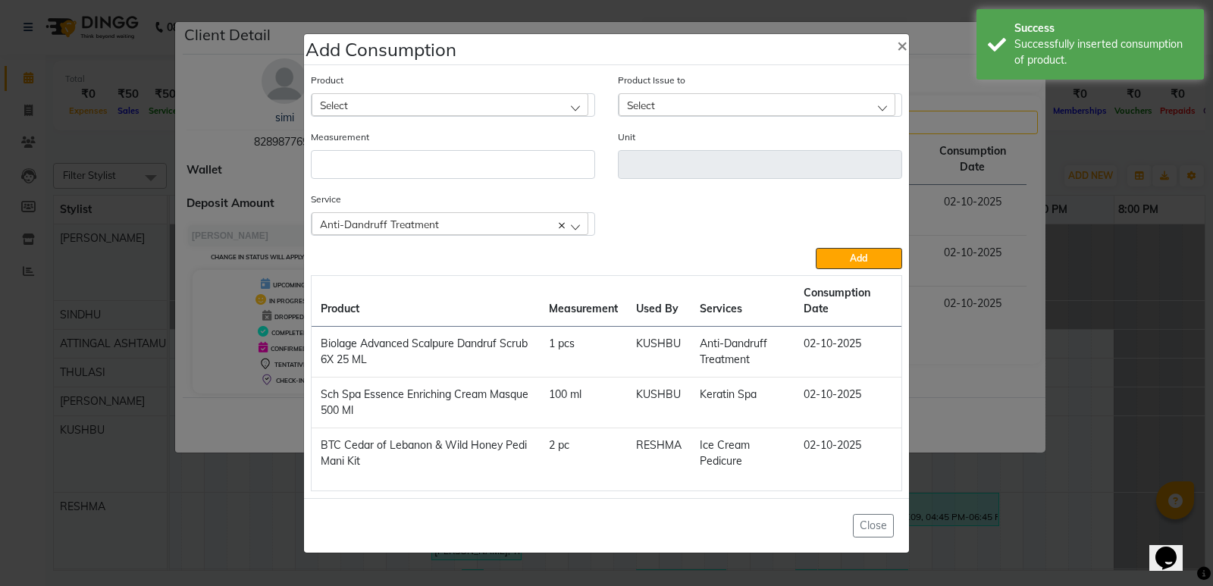
click at [575, 223] on div "Anti-Dandruff Treatment" at bounding box center [449, 223] width 277 height 23
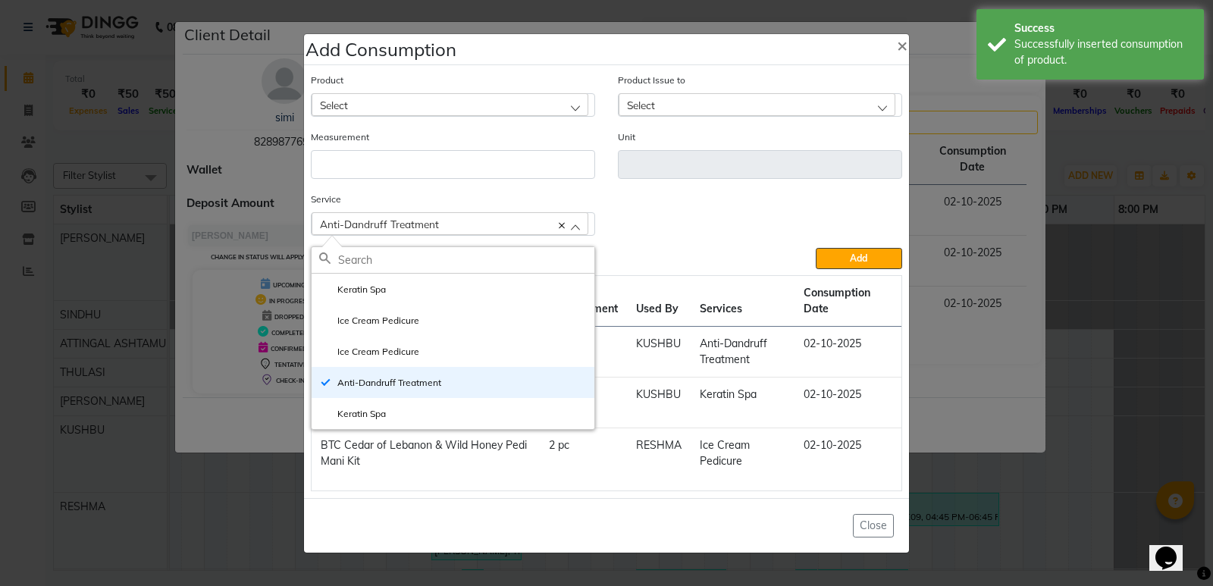
click at [374, 415] on label "Keratin Spa" at bounding box center [352, 414] width 67 height 14
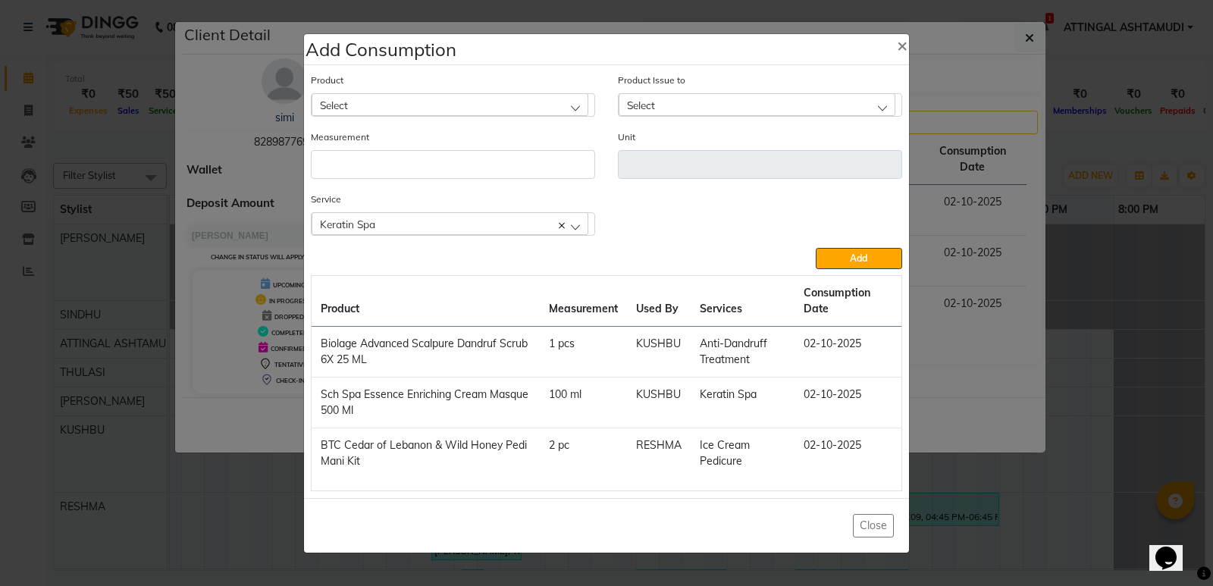
click at [579, 223] on div "Keratin Spa" at bounding box center [449, 223] width 277 height 23
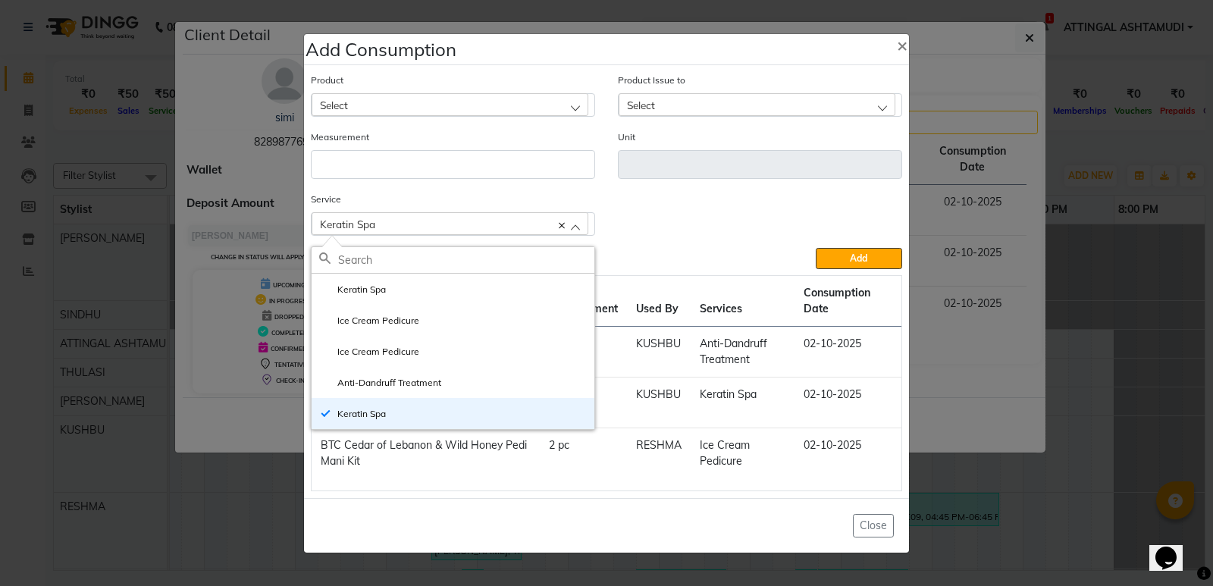
click at [635, 255] on div "Add" at bounding box center [606, 258] width 591 height 21
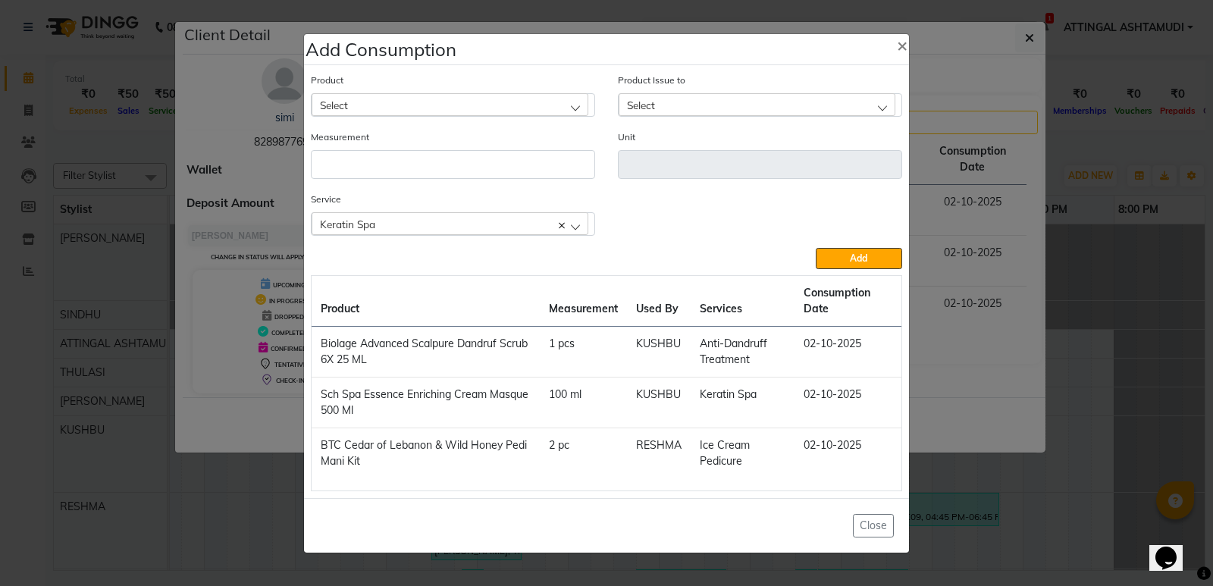
click at [367, 100] on div "Select" at bounding box center [449, 104] width 277 height 23
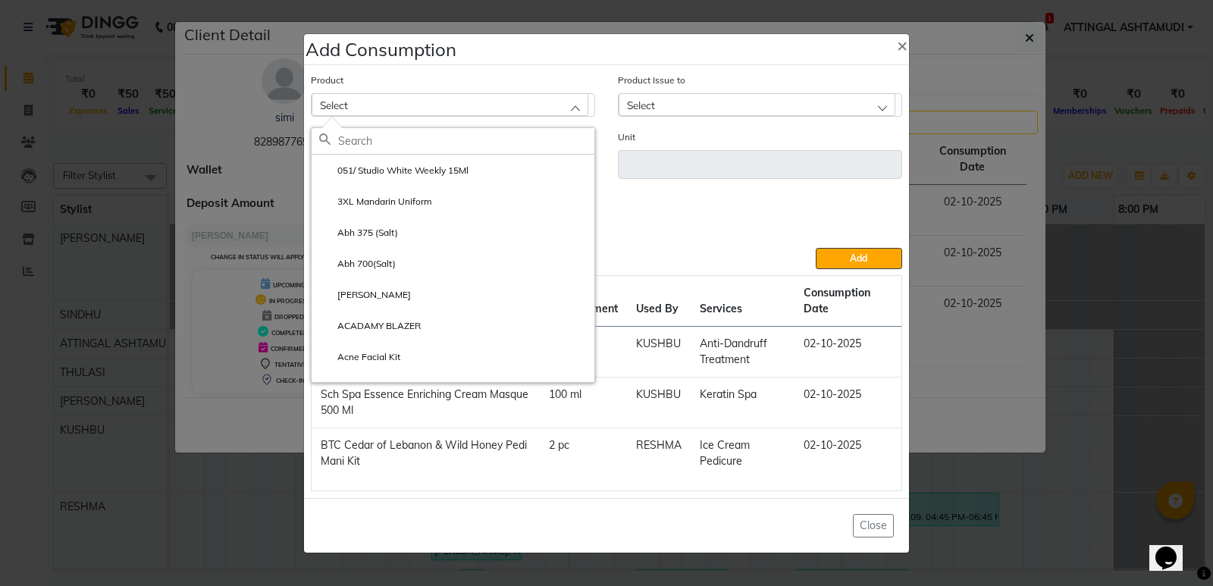
click at [359, 135] on input "text" at bounding box center [466, 141] width 256 height 26
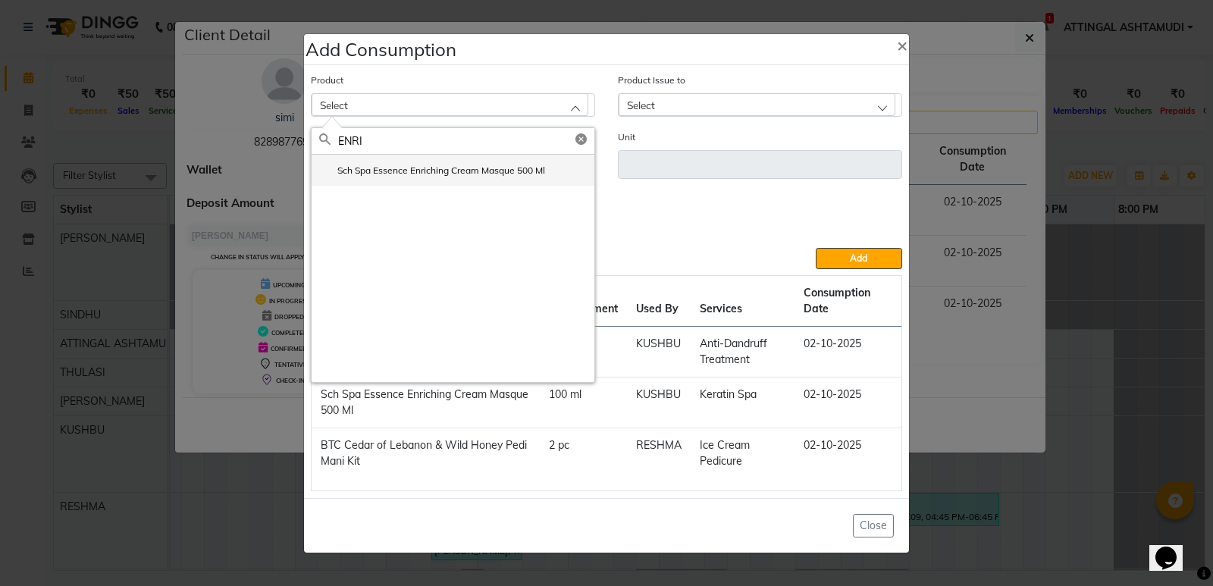
type input "ENRI"
click at [372, 171] on label "Sch Spa Essence Enriching Cream Masque 500 Ml" at bounding box center [432, 171] width 226 height 14
type input "ml"
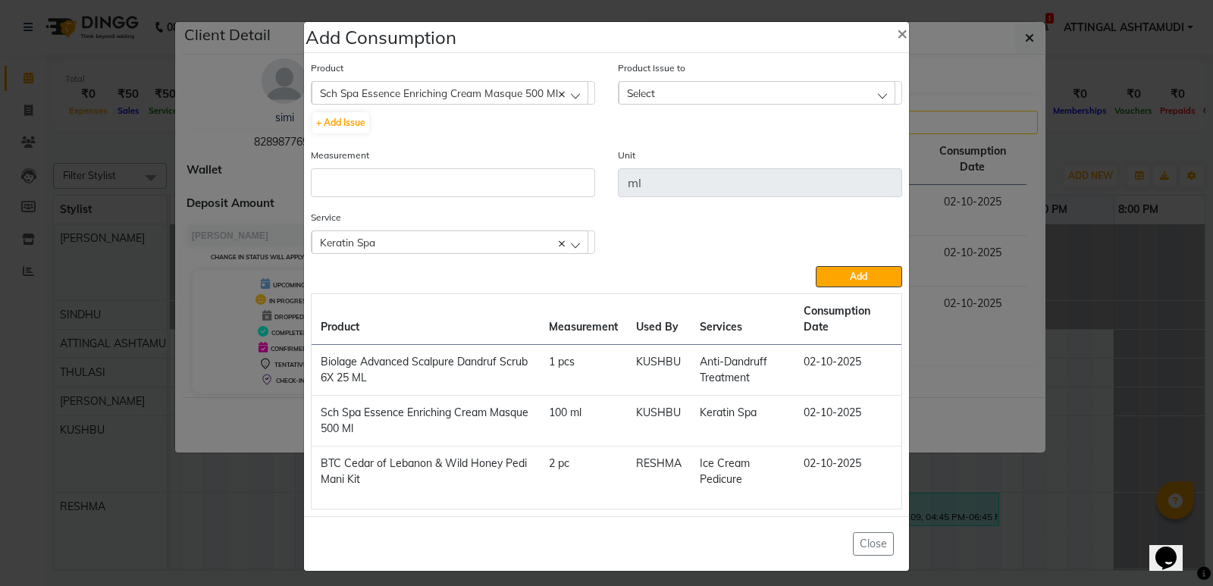
click at [634, 93] on span "Select" at bounding box center [641, 92] width 28 height 13
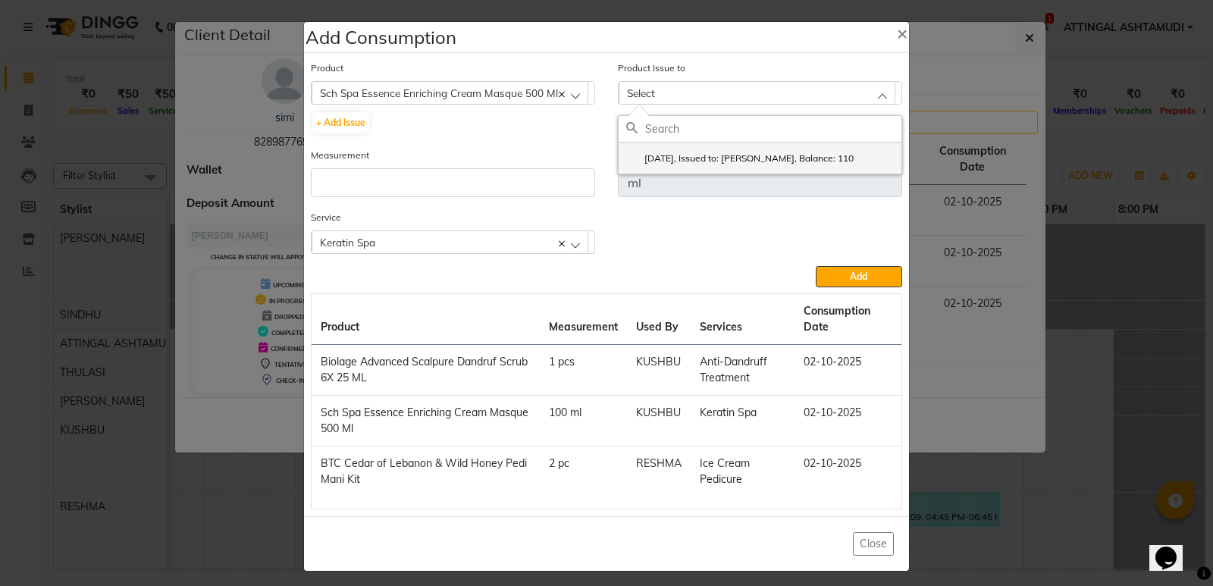
click at [678, 152] on label "[DATE], Issued to: [PERSON_NAME], Balance: 110" at bounding box center [739, 159] width 227 height 14
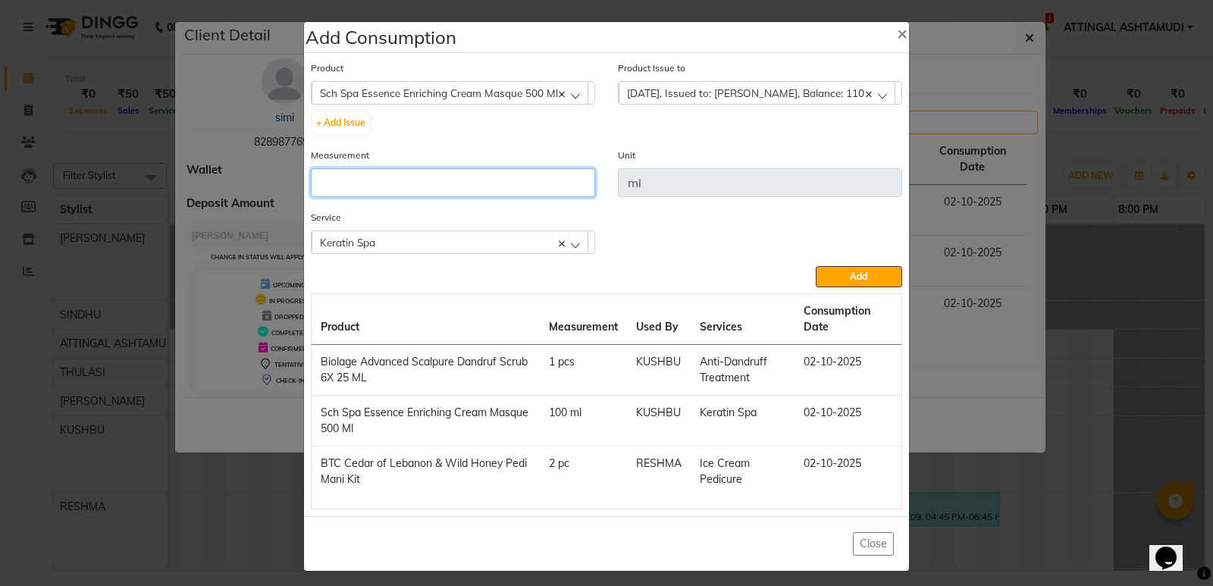
click at [368, 184] on input "number" at bounding box center [453, 182] width 284 height 29
type input "110"
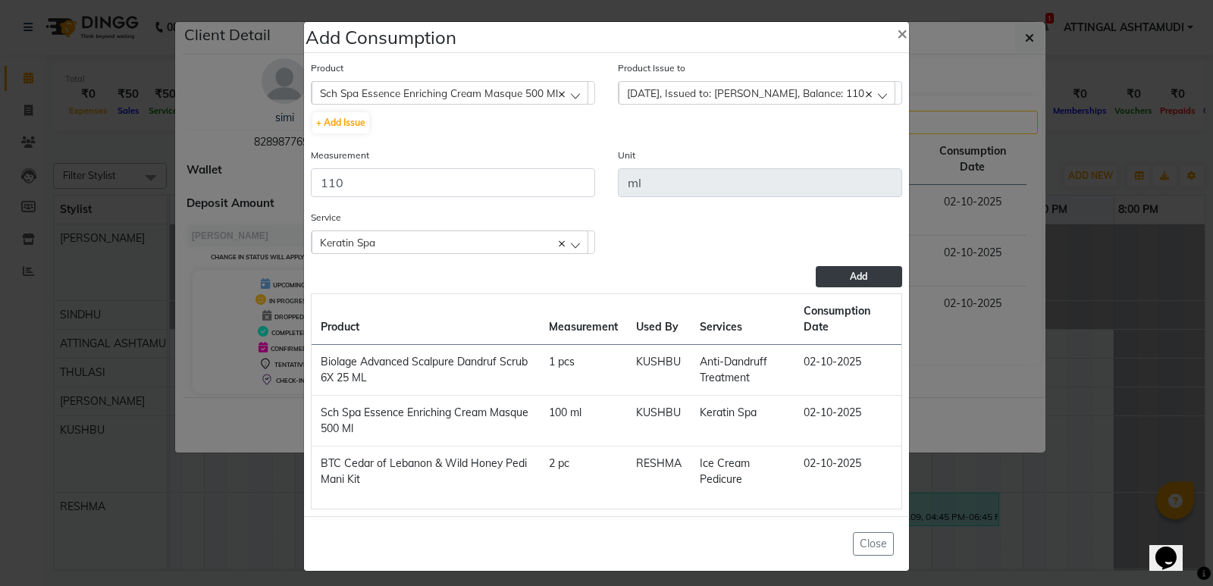
click at [862, 274] on button "Add" at bounding box center [858, 276] width 86 height 21
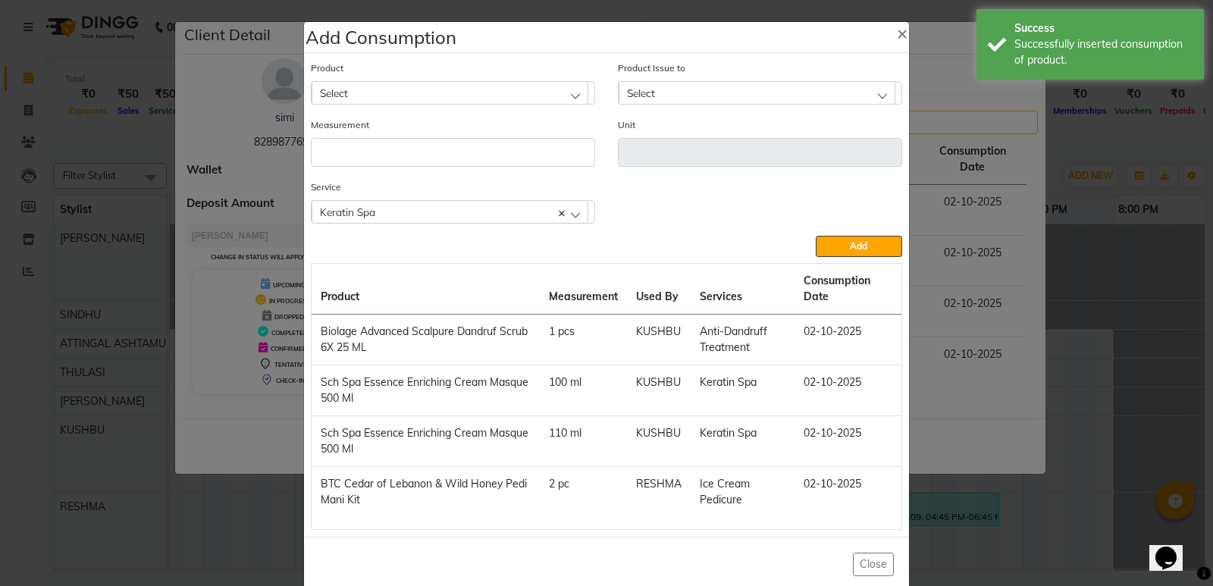
click at [365, 86] on div "Select" at bounding box center [449, 92] width 277 height 23
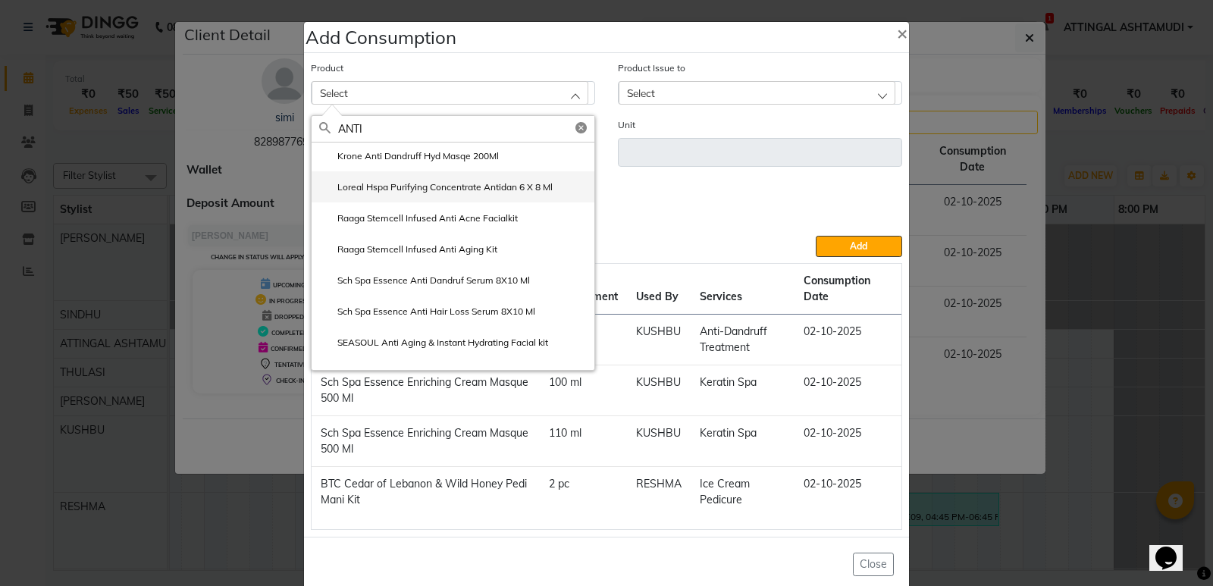
scroll to position [126, 0]
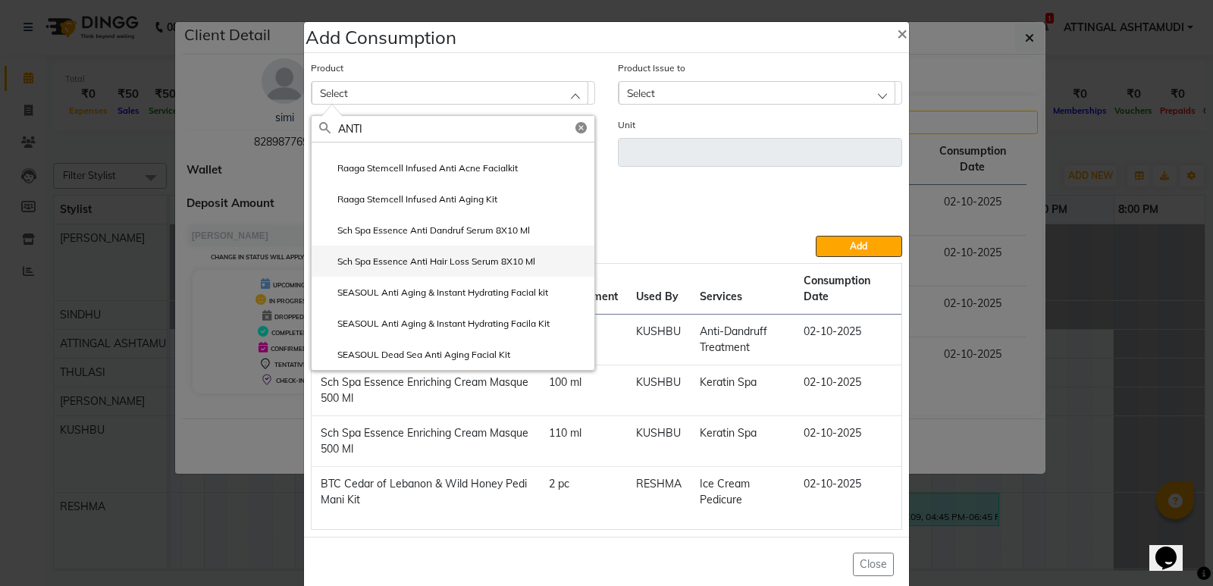
type input "ANTI"
click at [418, 259] on label "Sch Spa Essence Anti Hair Loss Serum 8X10 Ml" at bounding box center [427, 262] width 216 height 14
type input "nos"
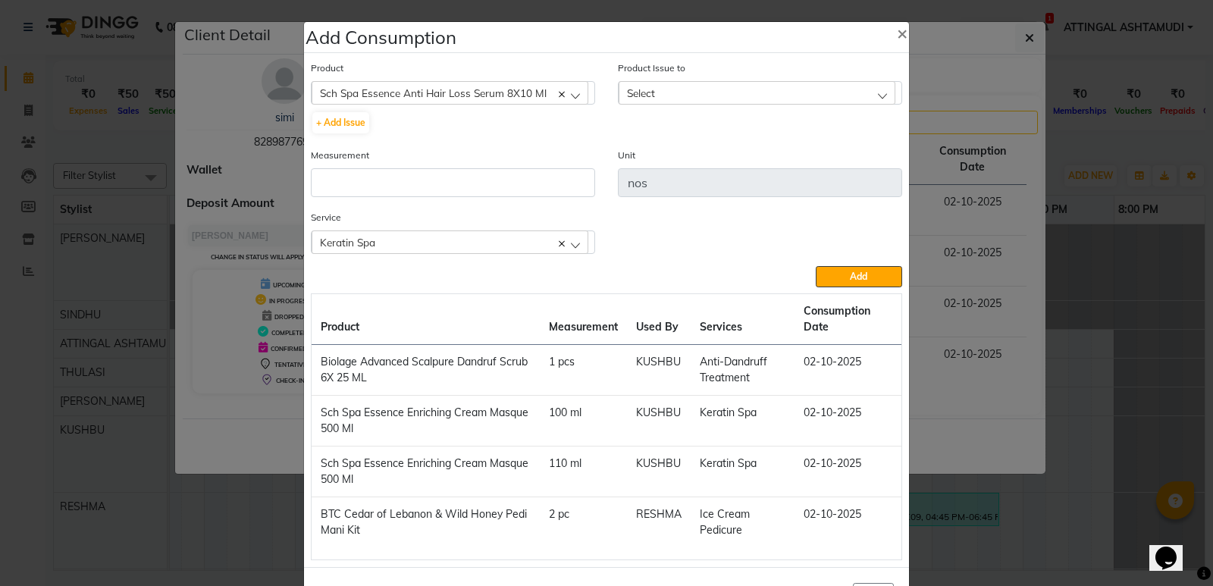
click at [628, 97] on span "Select" at bounding box center [641, 92] width 28 height 13
click at [656, 155] on label "[DATE], Issued to: [PERSON_NAME], Balance: 7" at bounding box center [734, 159] width 217 height 14
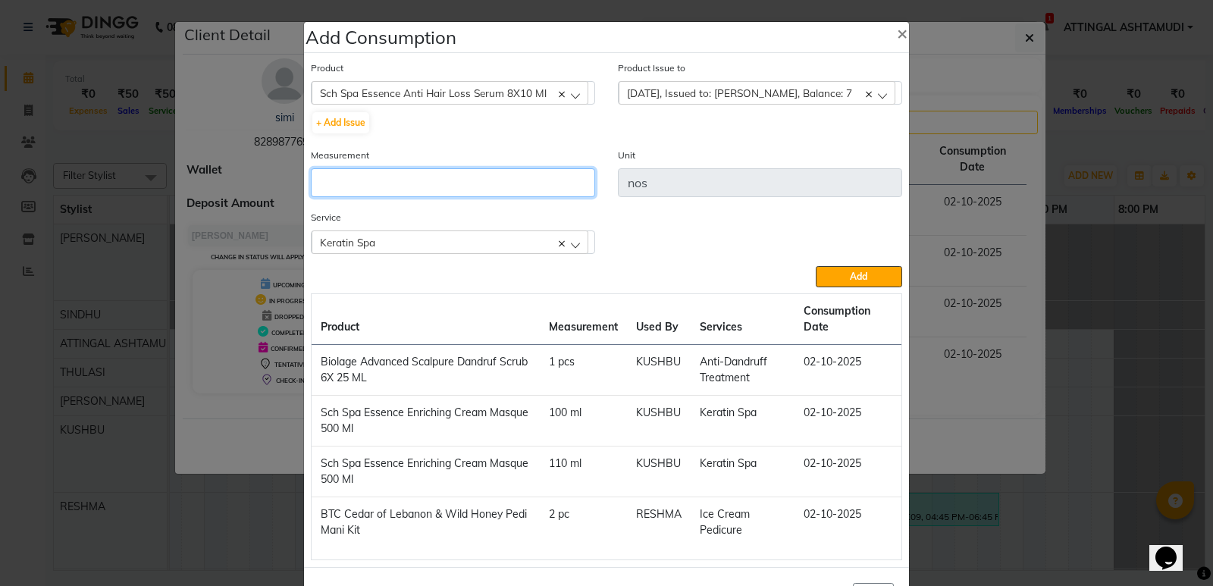
click at [383, 172] on input "number" at bounding box center [453, 182] width 284 height 29
type input "1"
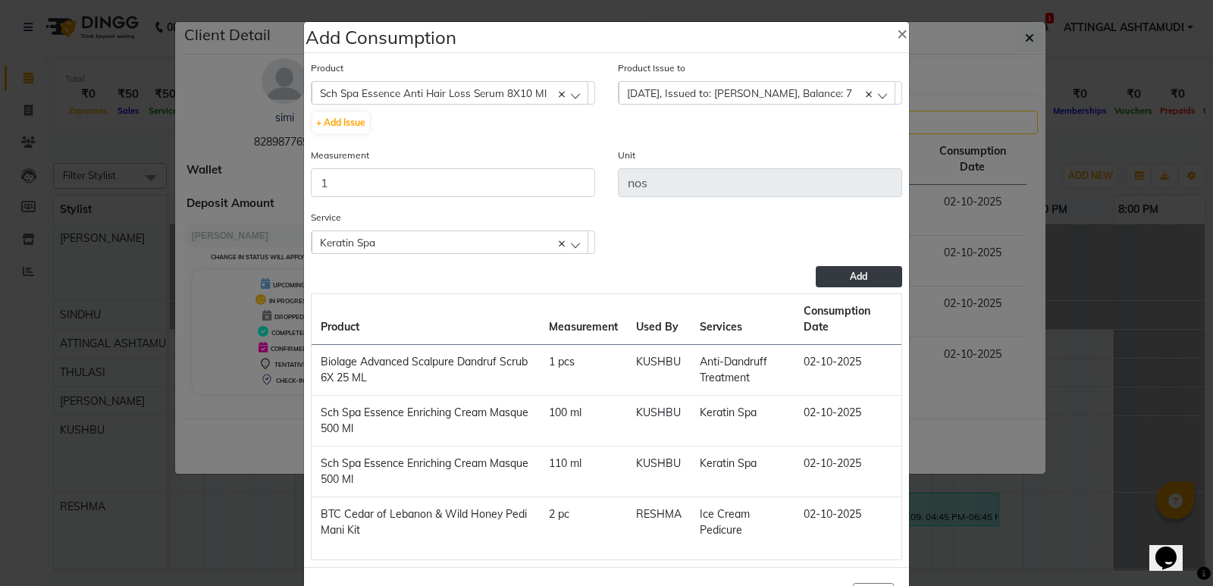
click at [831, 277] on button "Add" at bounding box center [858, 276] width 86 height 21
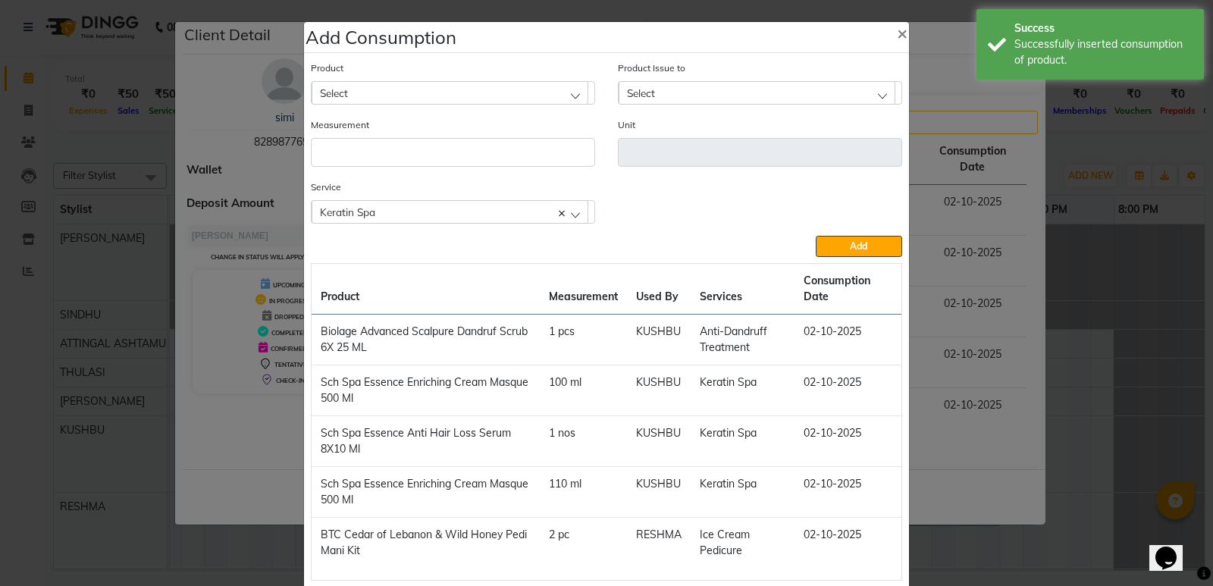
click at [572, 213] on div "Keratin Spa" at bounding box center [449, 211] width 277 height 23
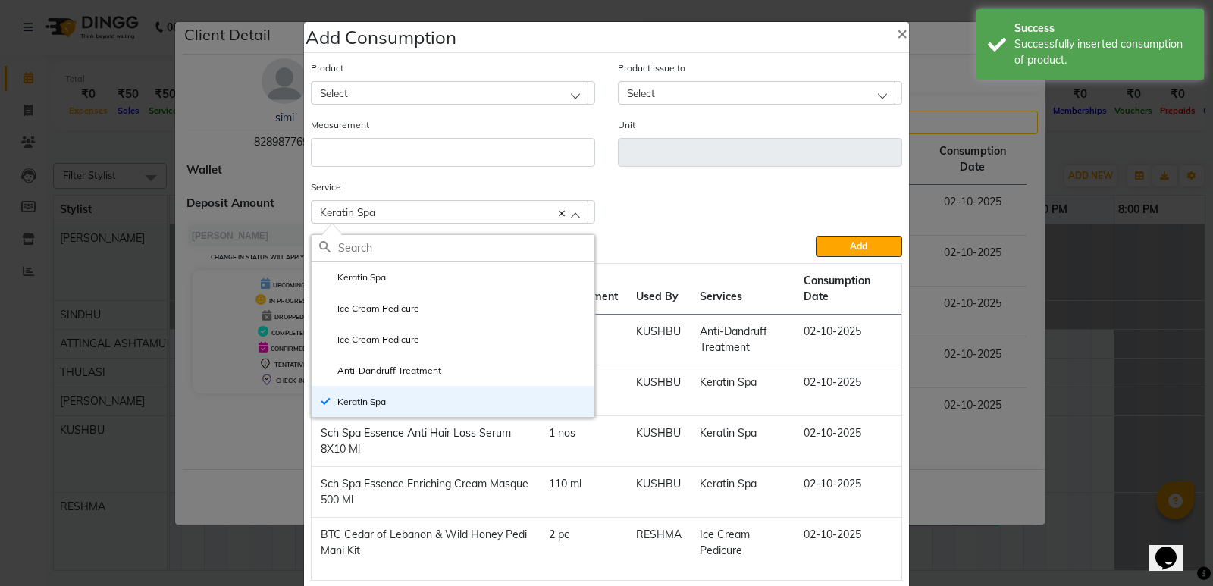
click at [677, 214] on div "Service Keratin Spa Keratin Spa Ice Cream Pedicure Ice Cream Pedicure Anti-[MED…" at bounding box center [606, 207] width 614 height 57
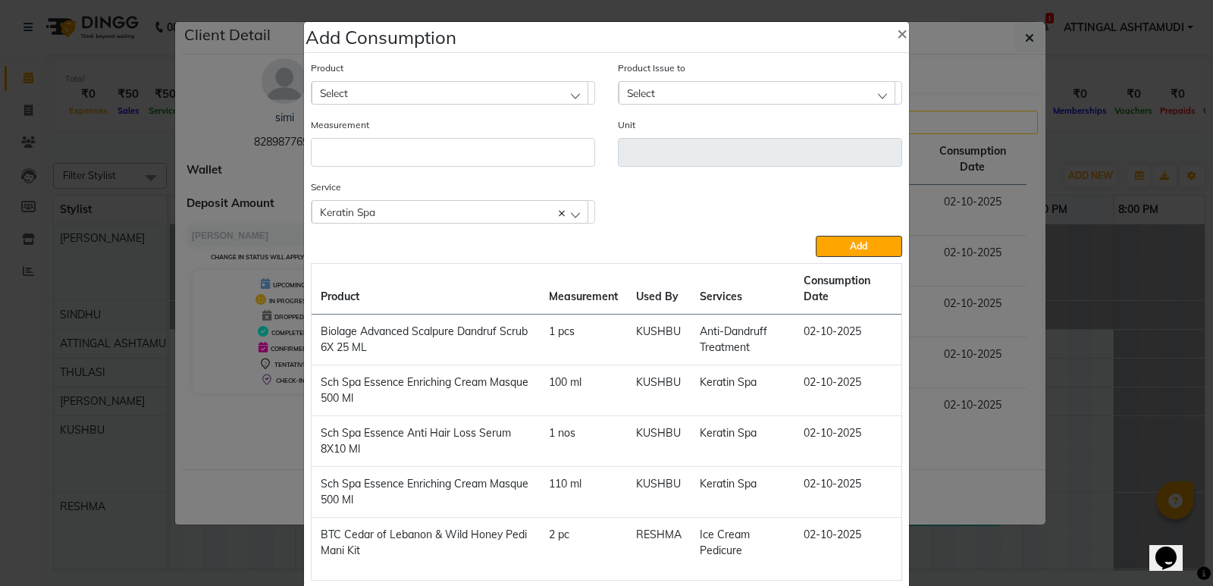
click at [1084, 235] on ngb-modal-window "Add Consumption × Product Select 051/ Studio White Weekly 15Ml Product Issue to…" at bounding box center [606, 293] width 1213 height 586
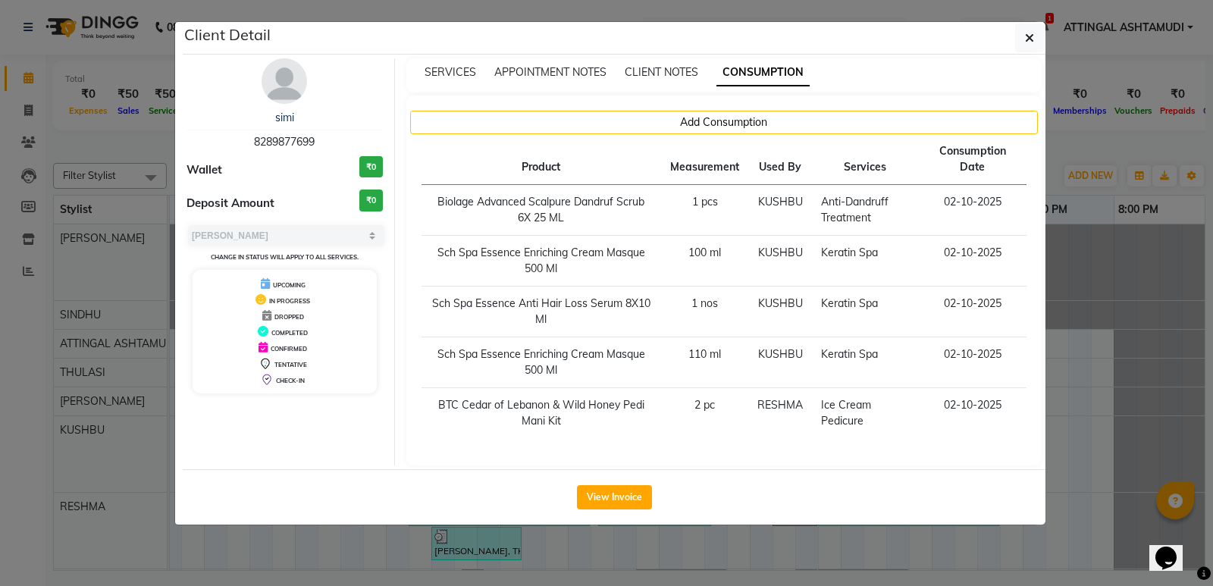
click at [1083, 250] on ngb-modal-window "Client Detail simi 8289877699 Wallet ₹0 Deposit Amount ₹0 Select MARK DONE UPCO…" at bounding box center [606, 293] width 1213 height 586
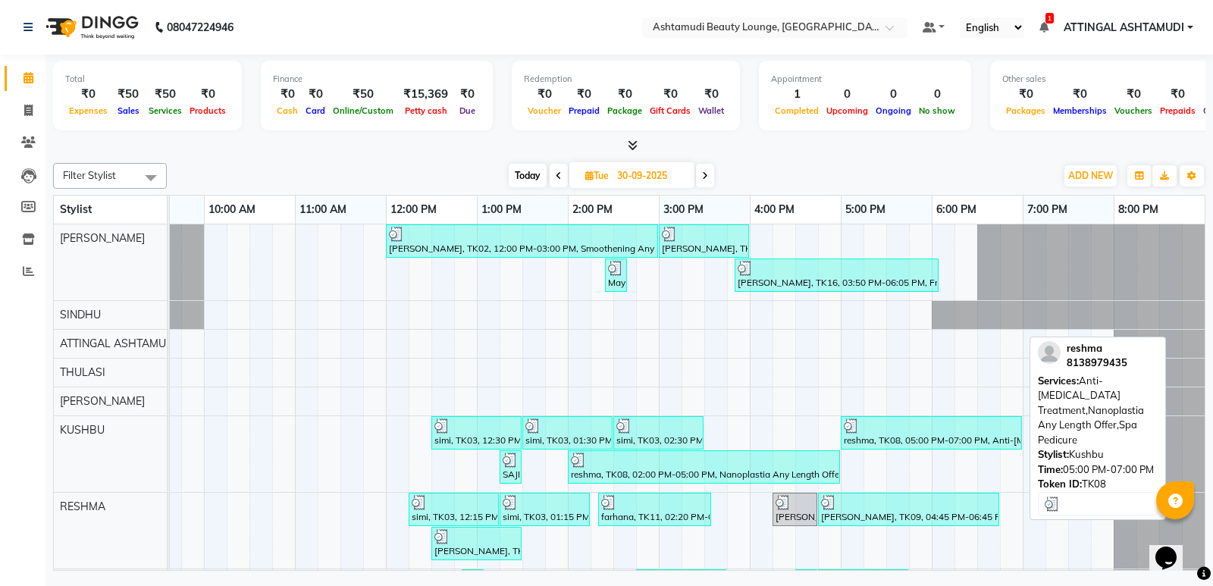
click at [875, 433] on div "reshma, TK08, 05:00 PM-07:00 PM, Anti-[MEDICAL_DATA] Treatment,Nanoplastia Any …" at bounding box center [931, 432] width 178 height 29
select select "3"
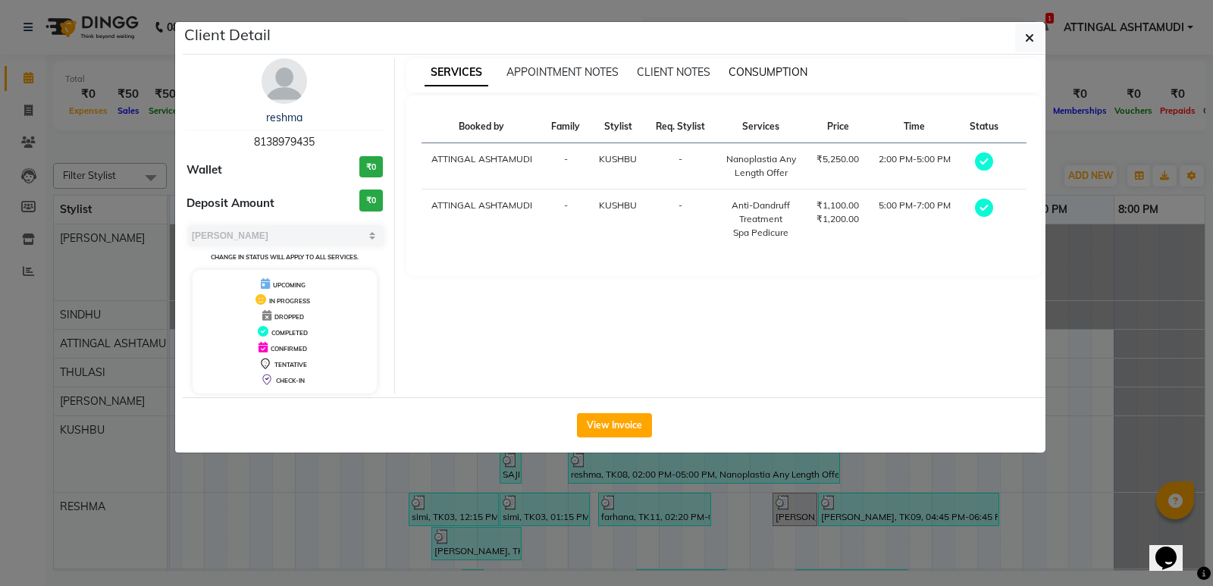
click at [766, 70] on span "CONSUMPTION" at bounding box center [767, 72] width 79 height 14
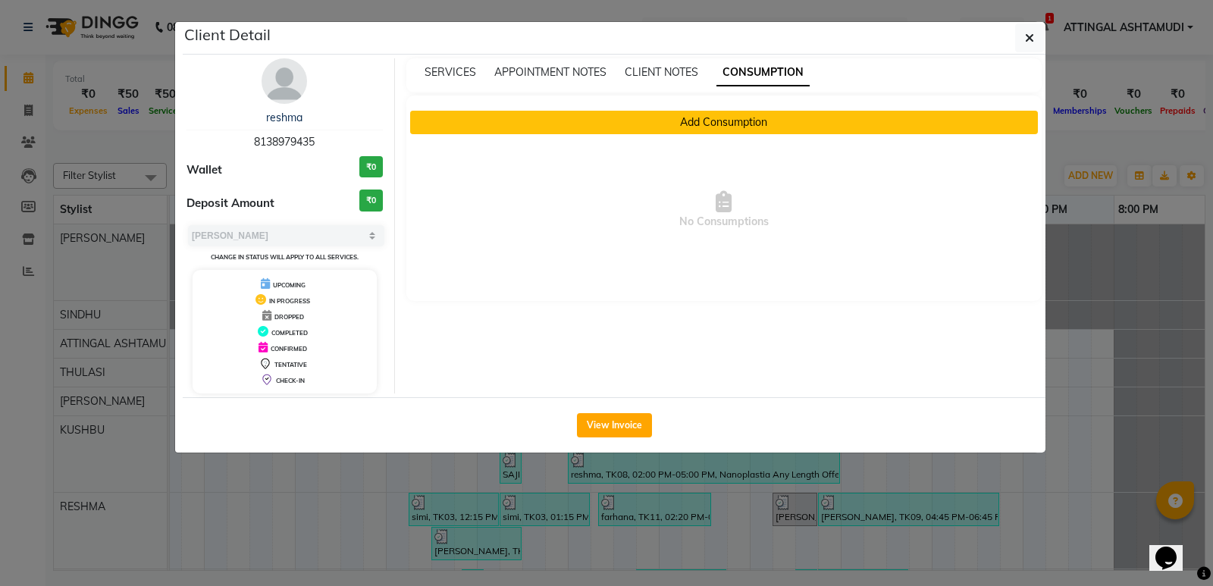
click at [730, 114] on button "Add Consumption" at bounding box center [724, 122] width 628 height 23
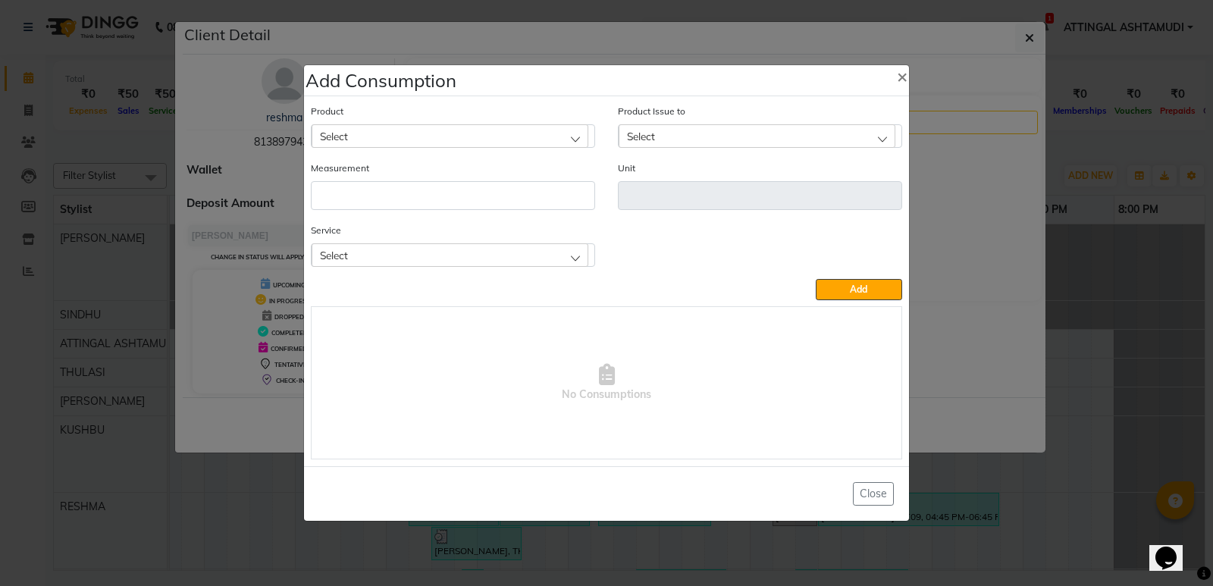
click at [474, 256] on div "Select" at bounding box center [449, 254] width 277 height 23
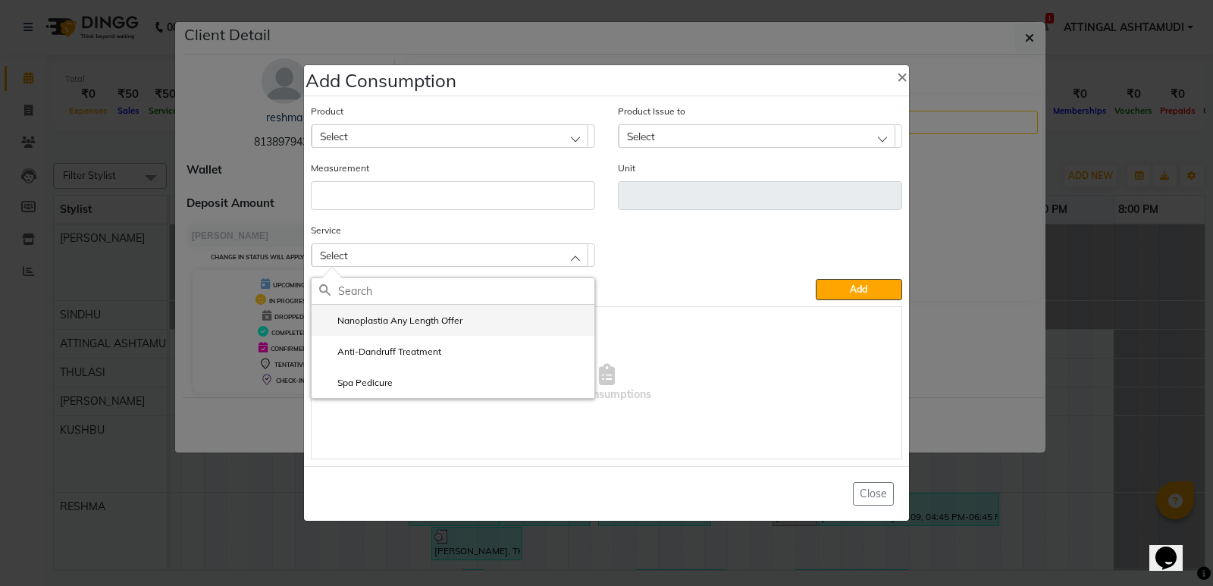
click at [409, 319] on label "Nanoplastia Any Length Offer" at bounding box center [390, 321] width 143 height 14
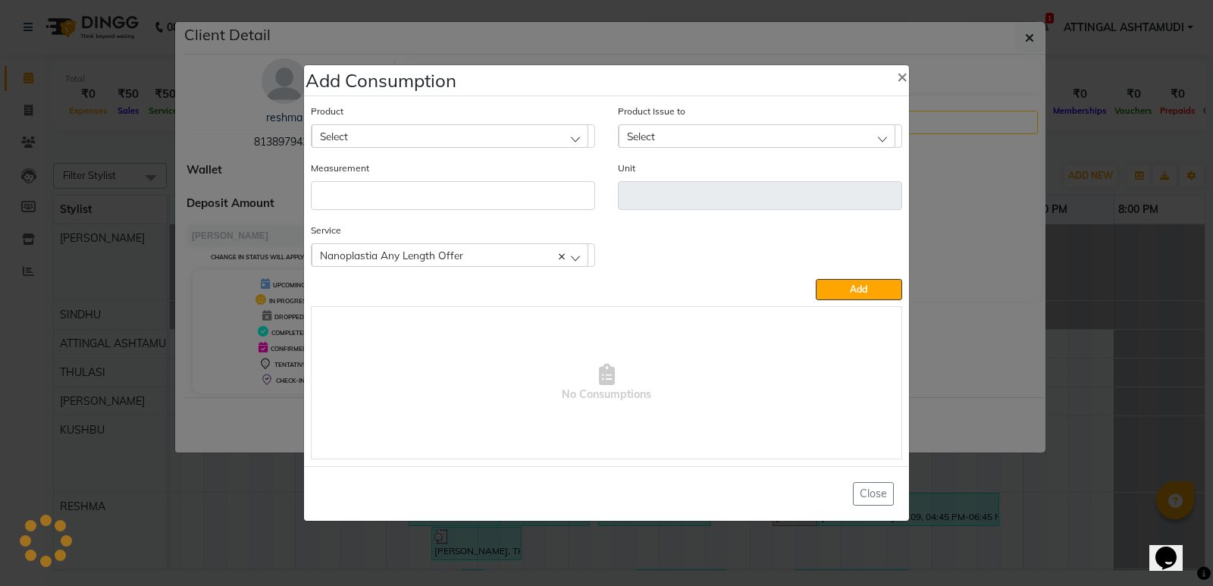
click at [380, 134] on div "Select" at bounding box center [449, 135] width 277 height 23
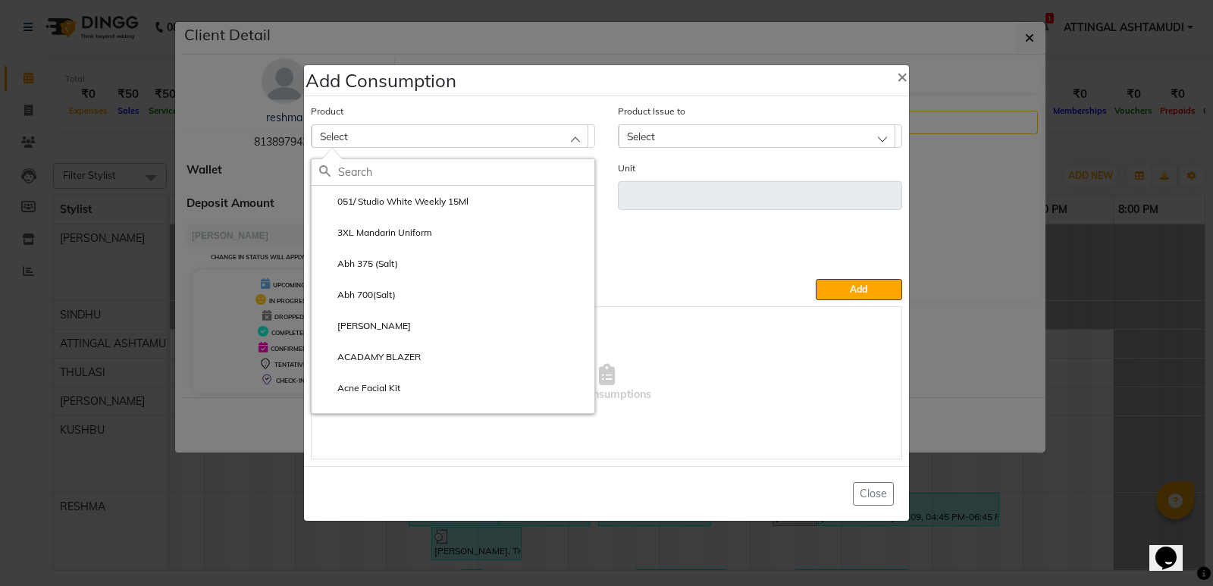
click at [374, 168] on input "text" at bounding box center [466, 172] width 256 height 26
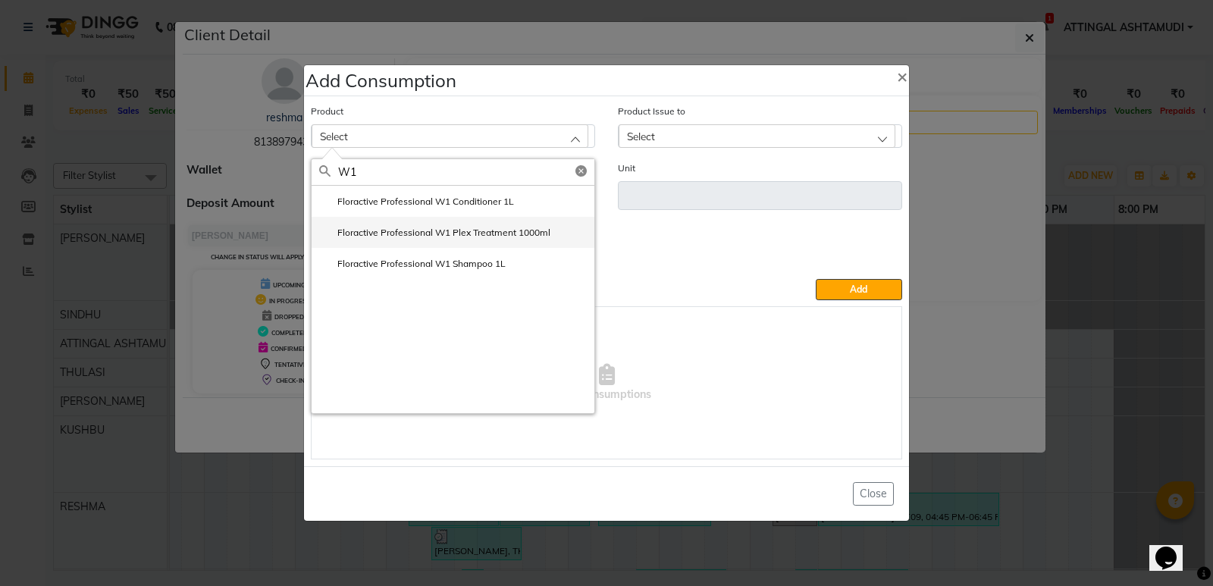
type input "W1"
click at [408, 230] on label "Floractive Professional W1 Plex Treatment 1000ml" at bounding box center [434, 233] width 231 height 14
type input "ml"
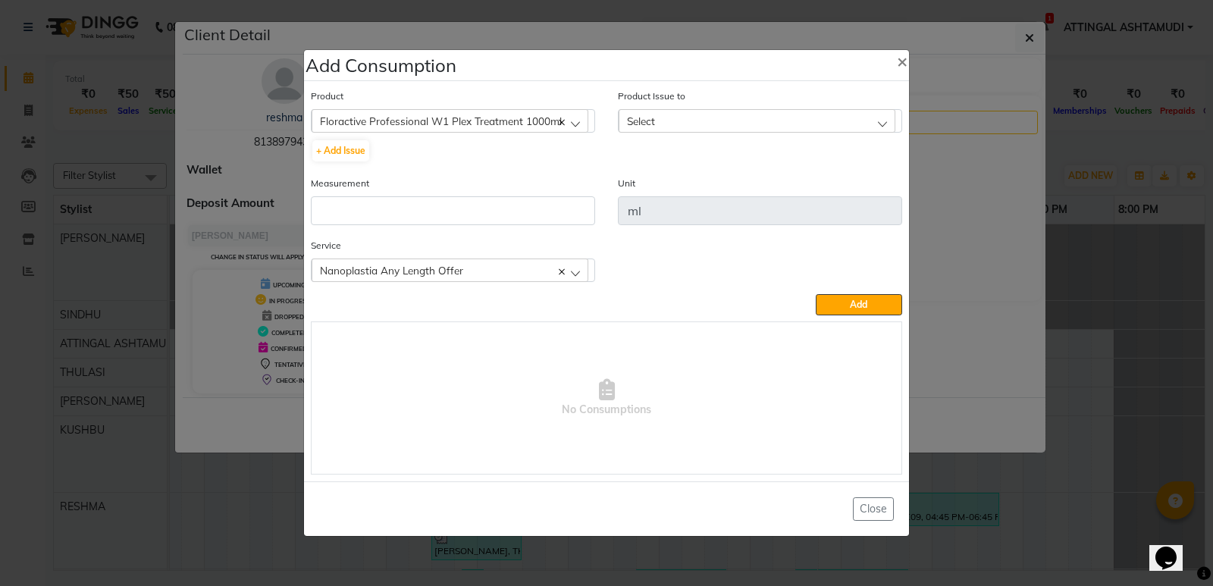
click at [668, 119] on div "Select" at bounding box center [756, 120] width 277 height 23
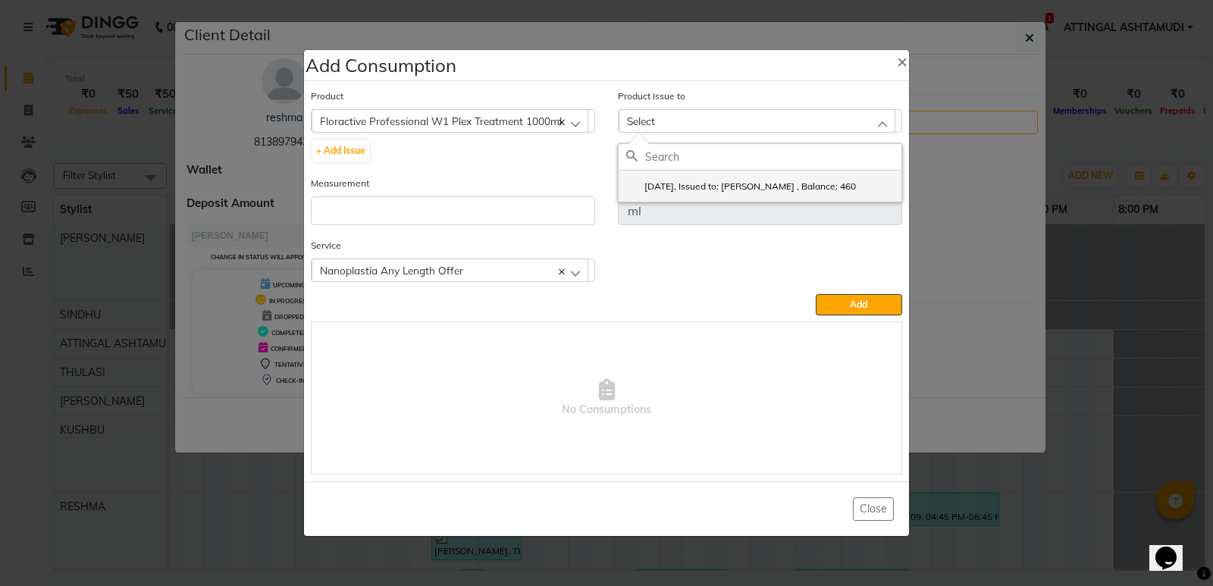
click at [669, 191] on label "[DATE], Issued to: [PERSON_NAME] , Balance: 460" at bounding box center [741, 187] width 230 height 14
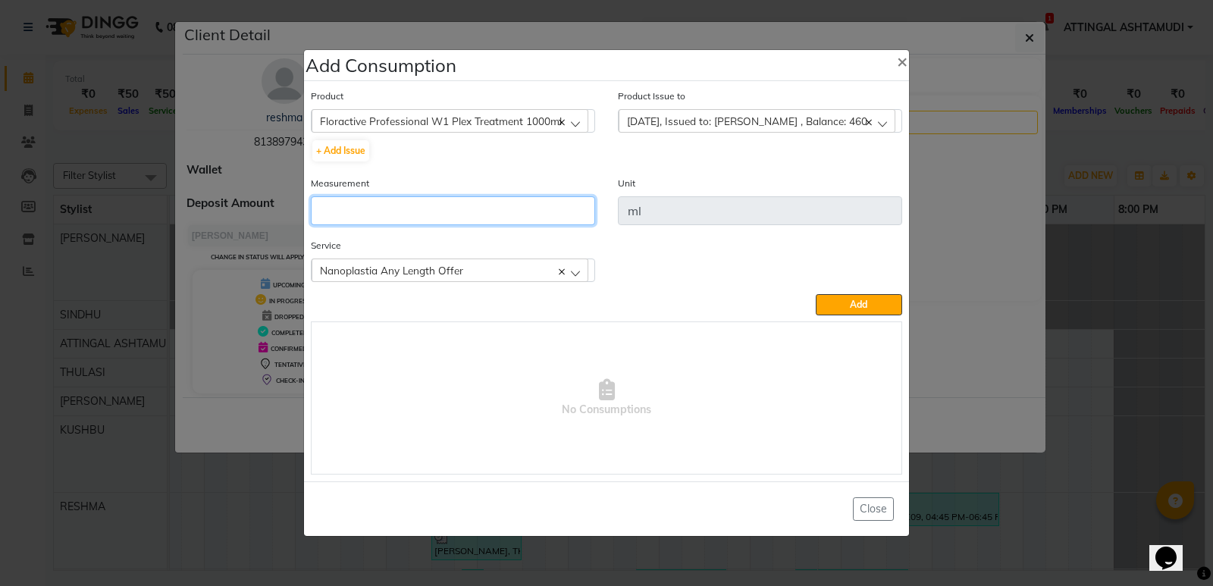
click at [335, 214] on input "number" at bounding box center [453, 210] width 284 height 29
type input "120"
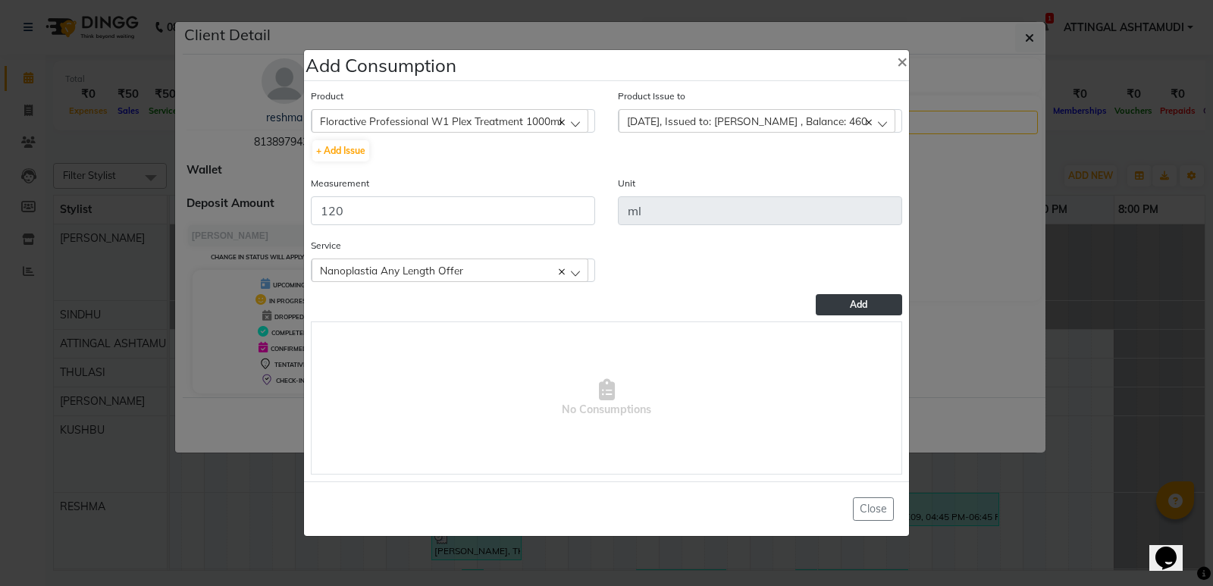
click at [862, 307] on span "Add" at bounding box center [858, 304] width 17 height 11
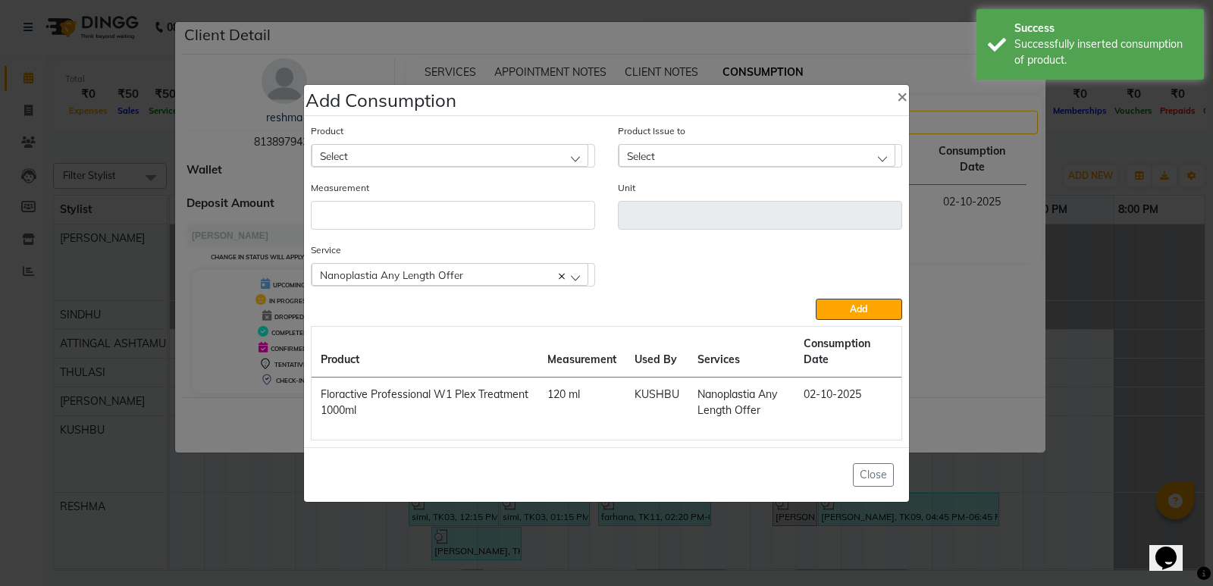
click at [552, 156] on div "Select" at bounding box center [449, 155] width 277 height 23
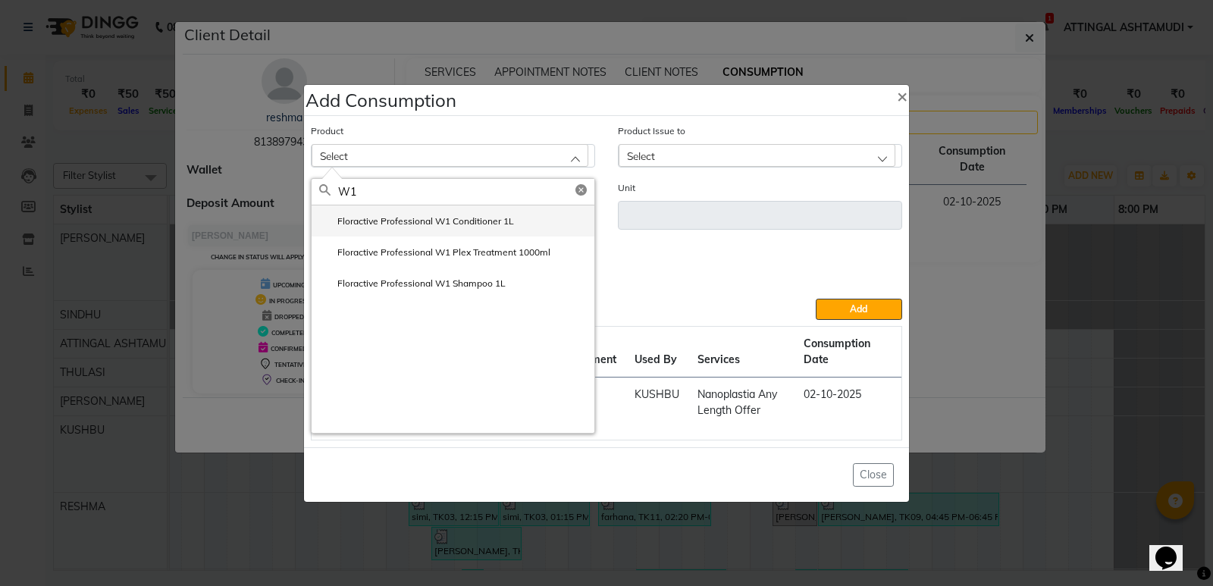
type input "W1"
click at [416, 221] on label "Floractive Professional W1 Conditioner 1L" at bounding box center [416, 221] width 195 height 14
type input "ml"
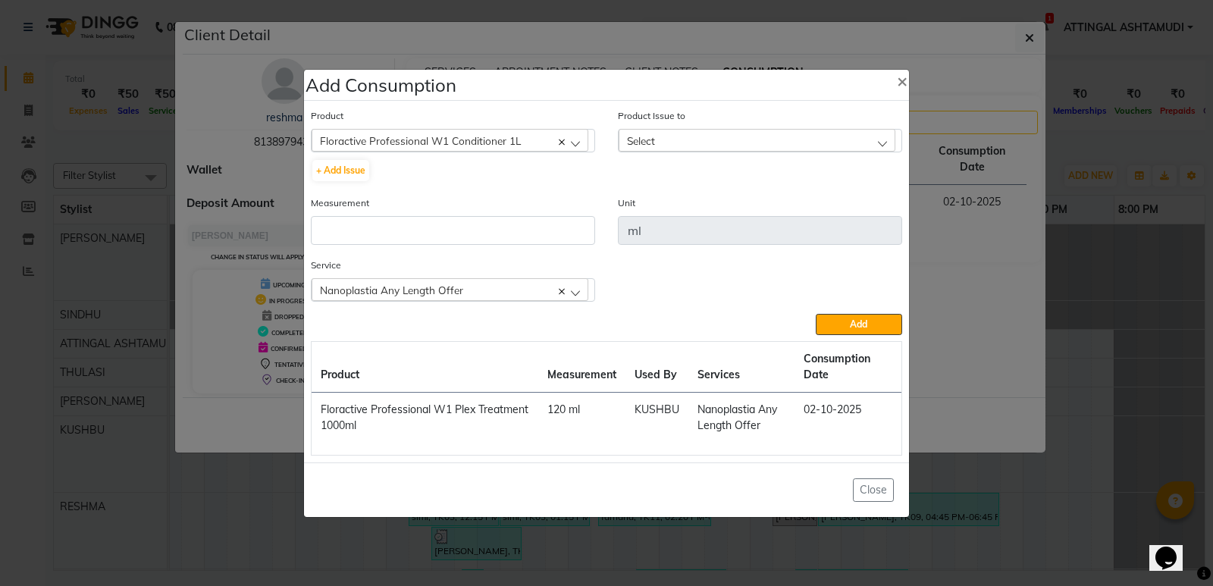
click at [648, 136] on span "Select" at bounding box center [641, 140] width 28 height 13
click at [674, 199] on label "[DATE], Issued to: [PERSON_NAME] A , Balance: 640" at bounding box center [745, 206] width 239 height 14
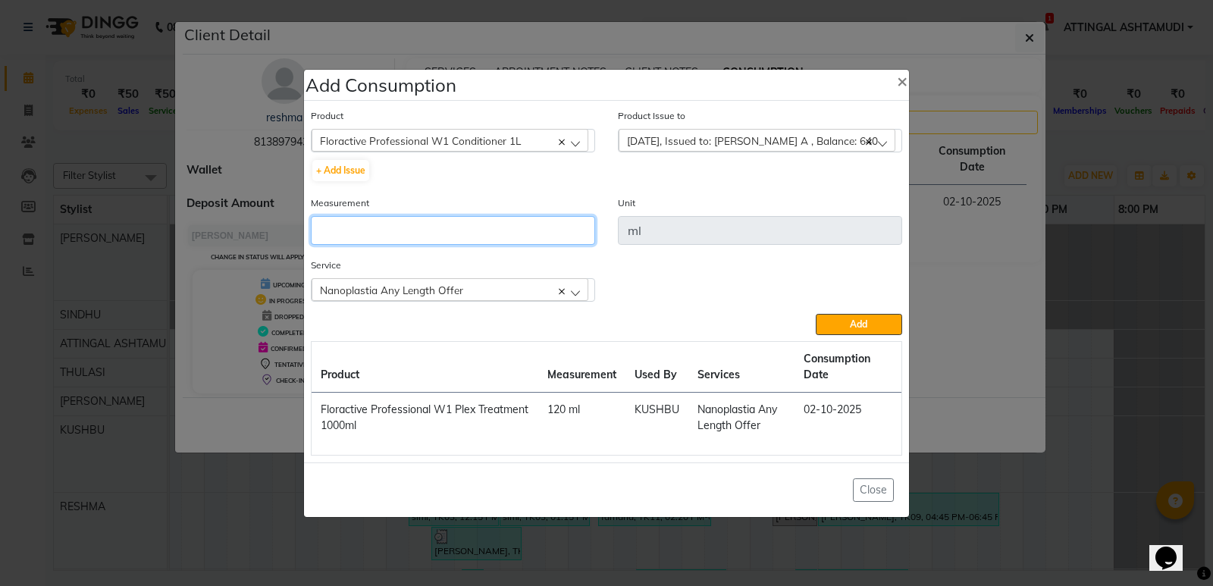
click at [379, 231] on input "number" at bounding box center [453, 230] width 284 height 29
type input "50"
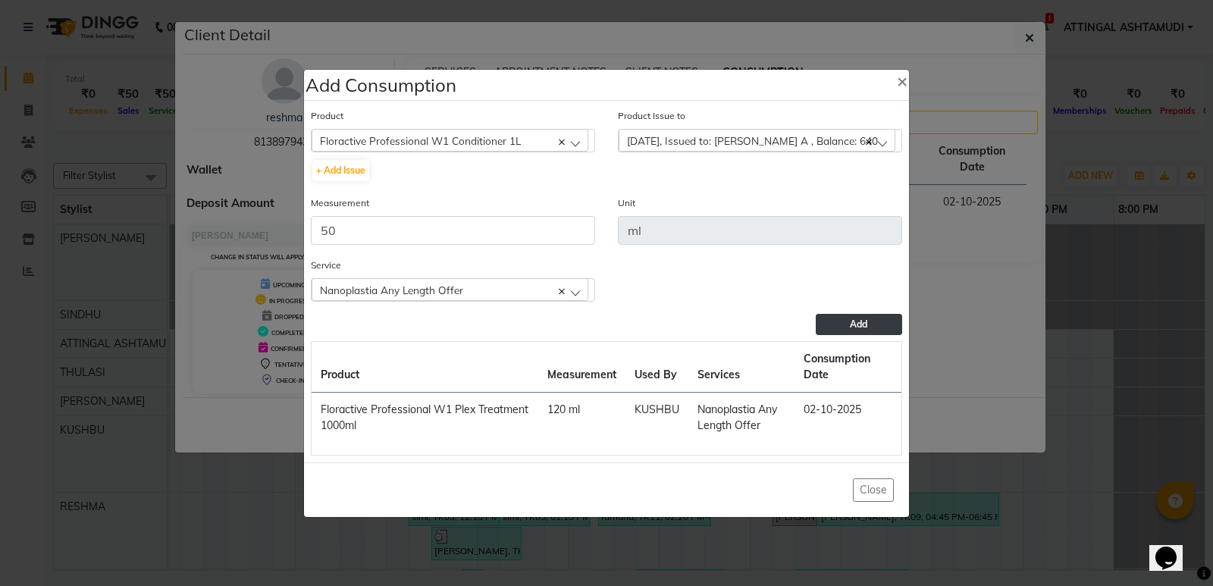
click at [863, 321] on span "Add" at bounding box center [858, 323] width 17 height 11
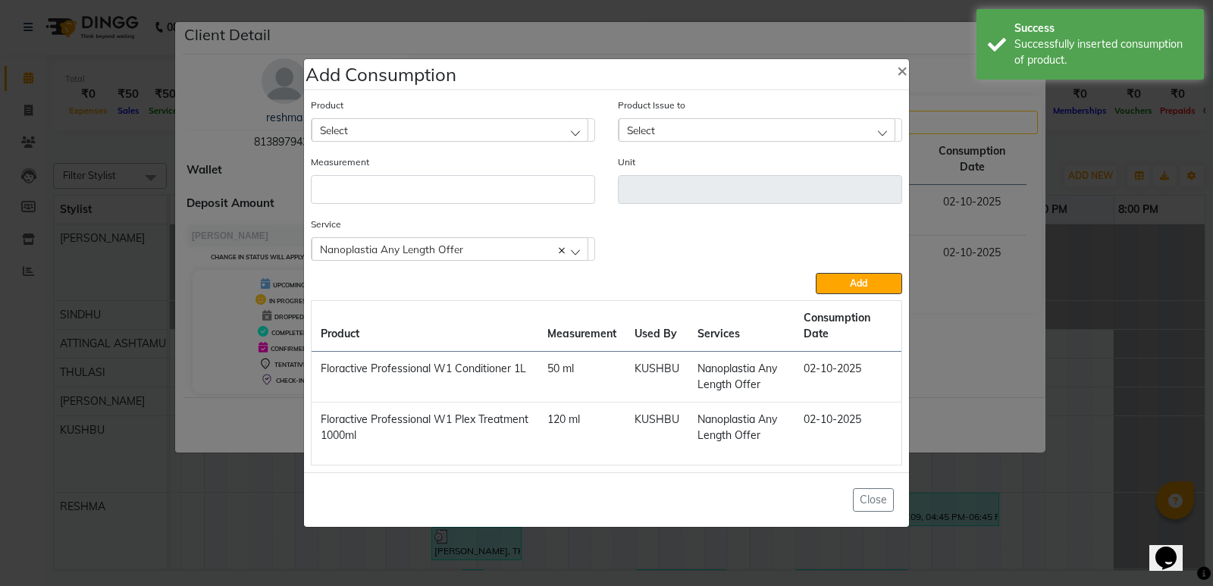
click at [557, 128] on div "Select" at bounding box center [449, 129] width 277 height 23
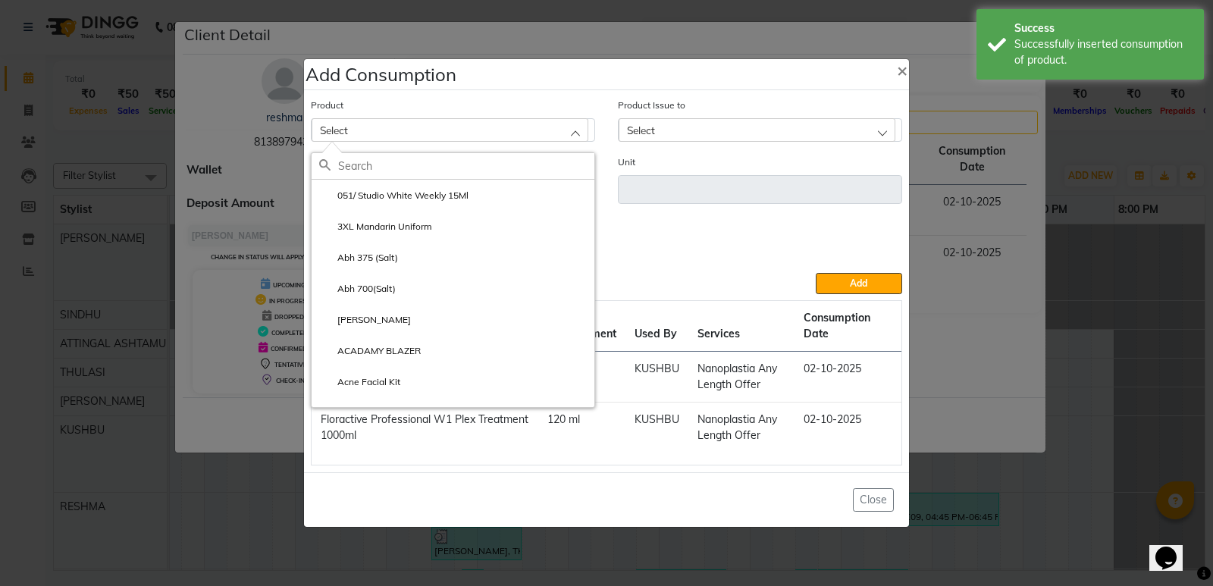
click at [496, 157] on input "text" at bounding box center [466, 166] width 256 height 26
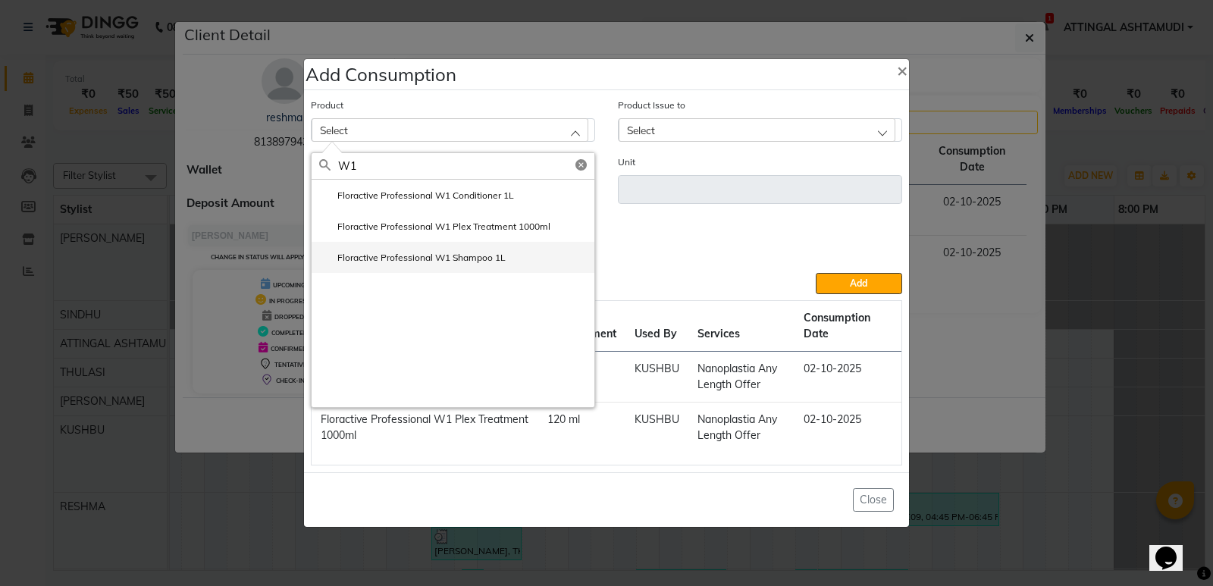
type input "W1"
click at [454, 252] on label "Floractive Professional W1 Shampoo 1L" at bounding box center [412, 258] width 186 height 14
type input "ml"
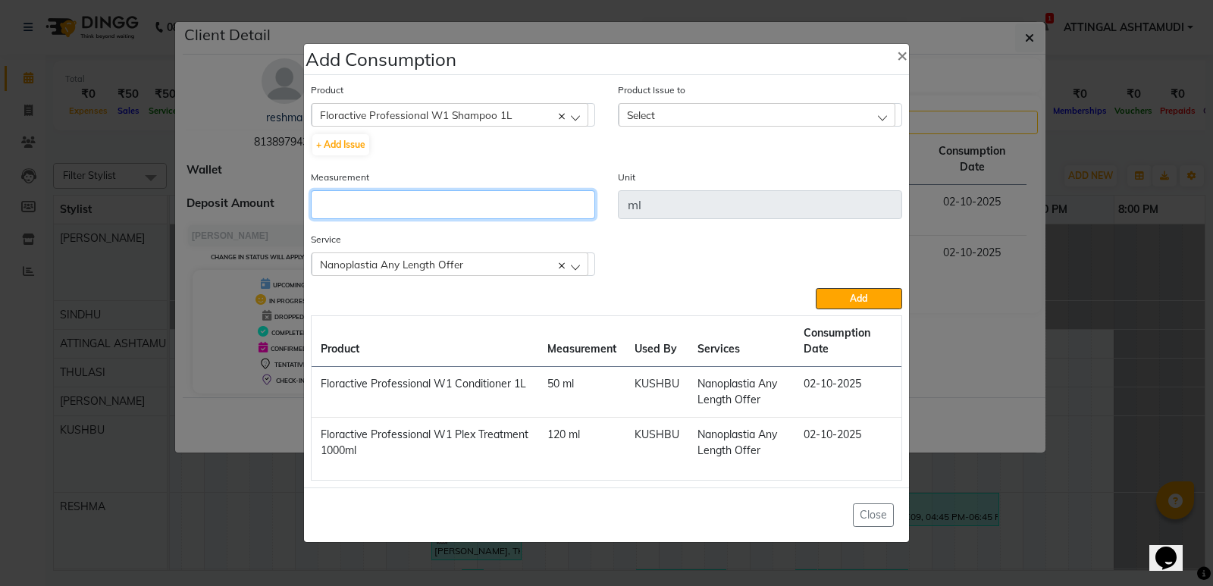
click at [437, 202] on input "number" at bounding box center [453, 204] width 284 height 29
type input "50"
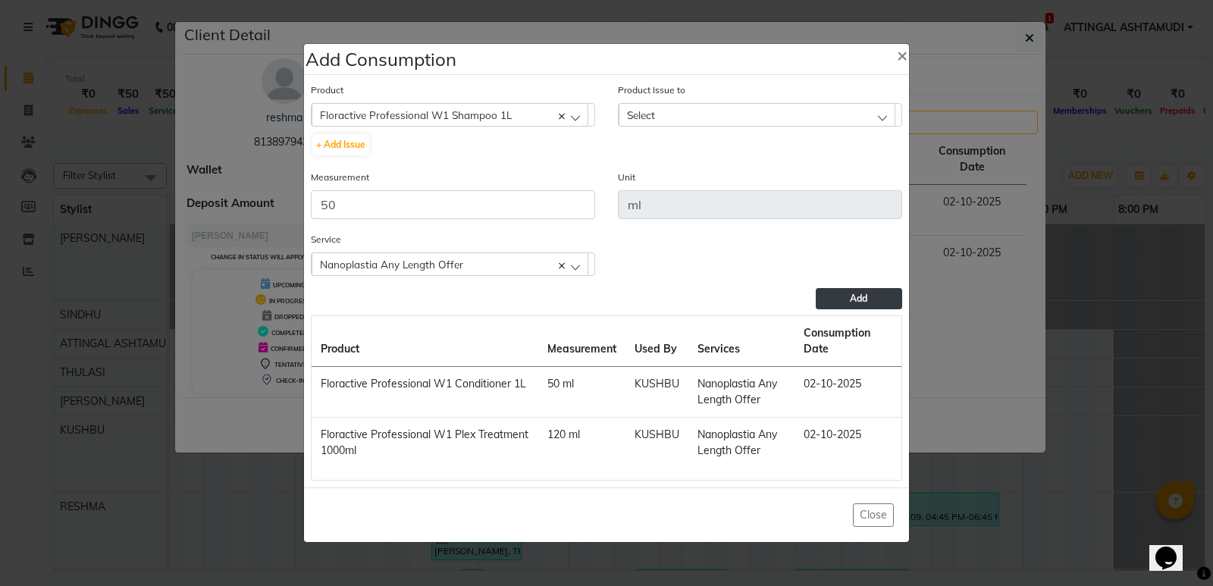
click at [857, 300] on span "Add" at bounding box center [858, 298] width 17 height 11
click at [872, 303] on button "Add" at bounding box center [858, 298] width 86 height 21
click at [638, 111] on span "Select" at bounding box center [641, 114] width 28 height 13
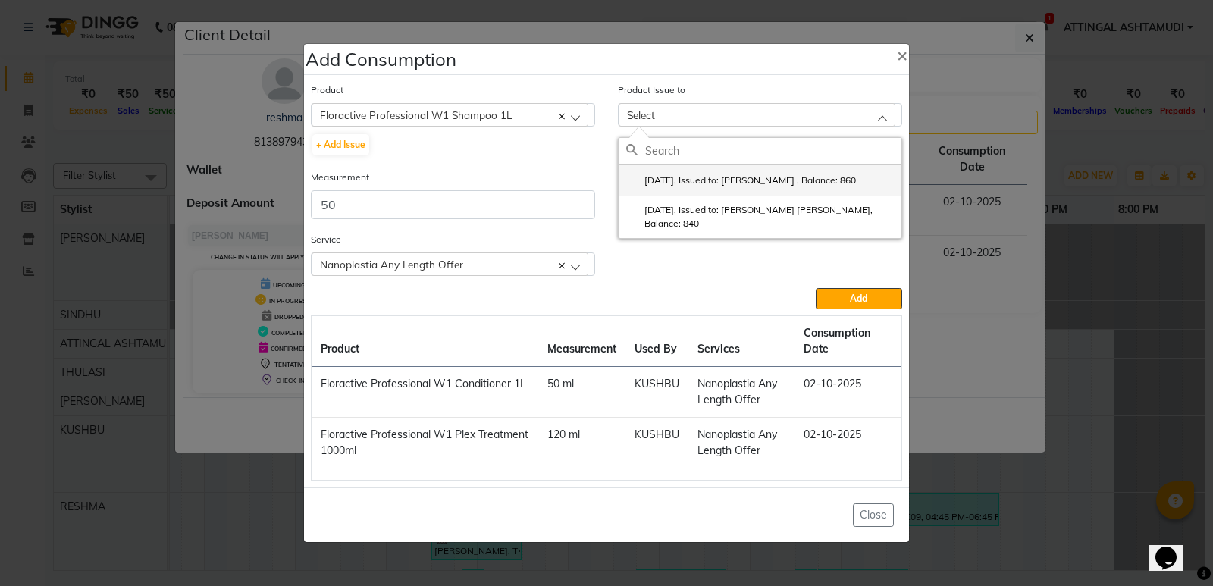
click at [671, 174] on label "[DATE], Issued to: [PERSON_NAME] , Balance: 860" at bounding box center [741, 181] width 230 height 14
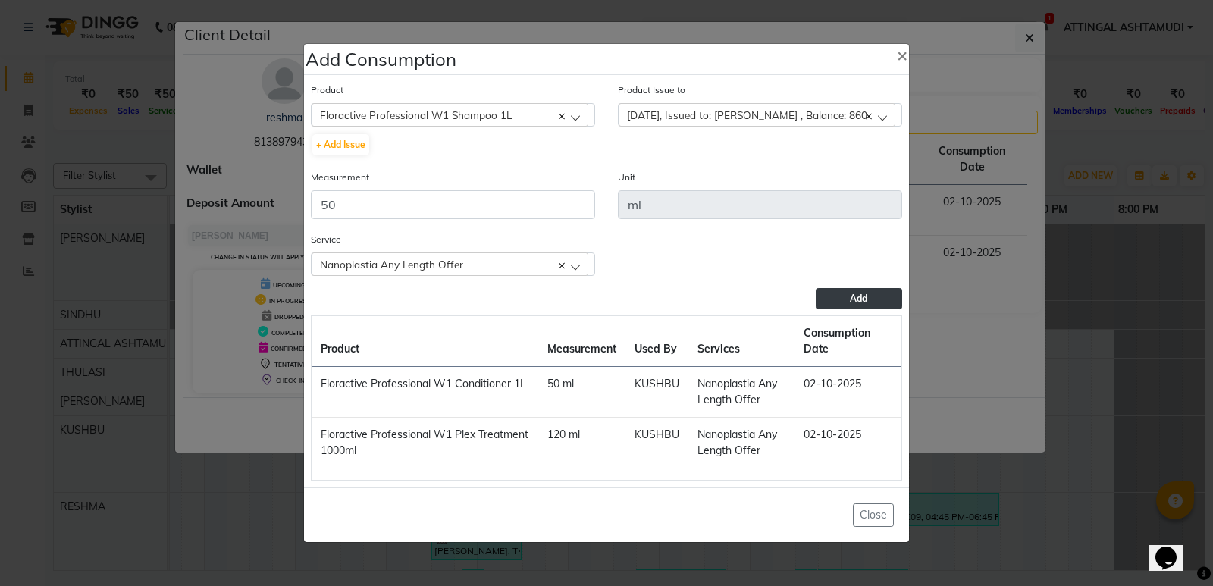
click at [875, 299] on button "Add" at bounding box center [858, 298] width 86 height 21
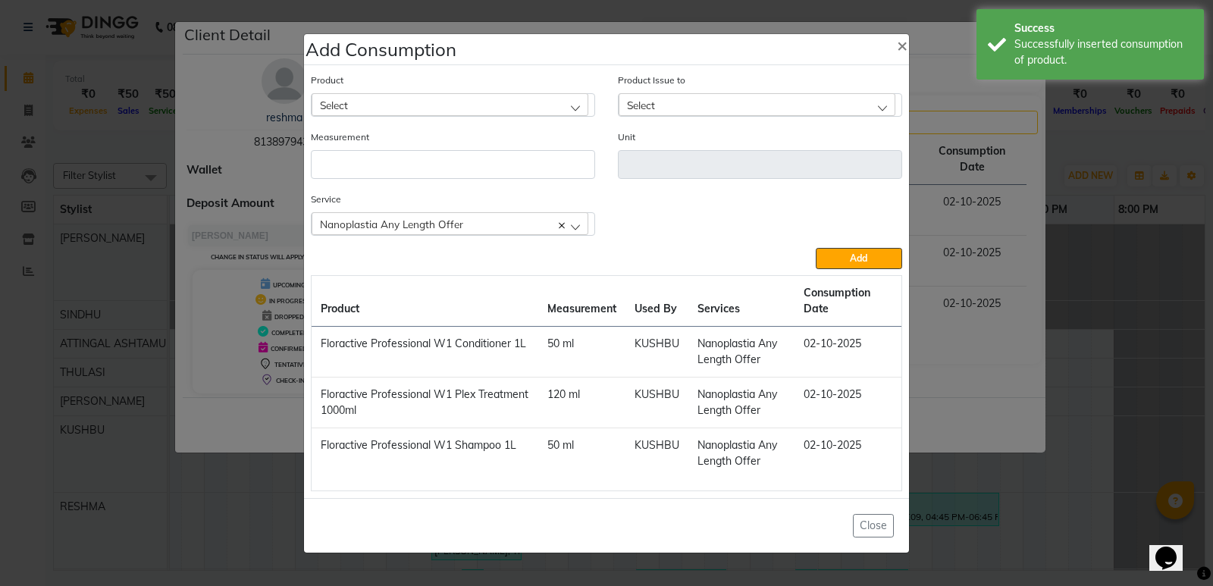
click at [576, 224] on div "Nanoplastia Any Length Offer" at bounding box center [449, 223] width 277 height 23
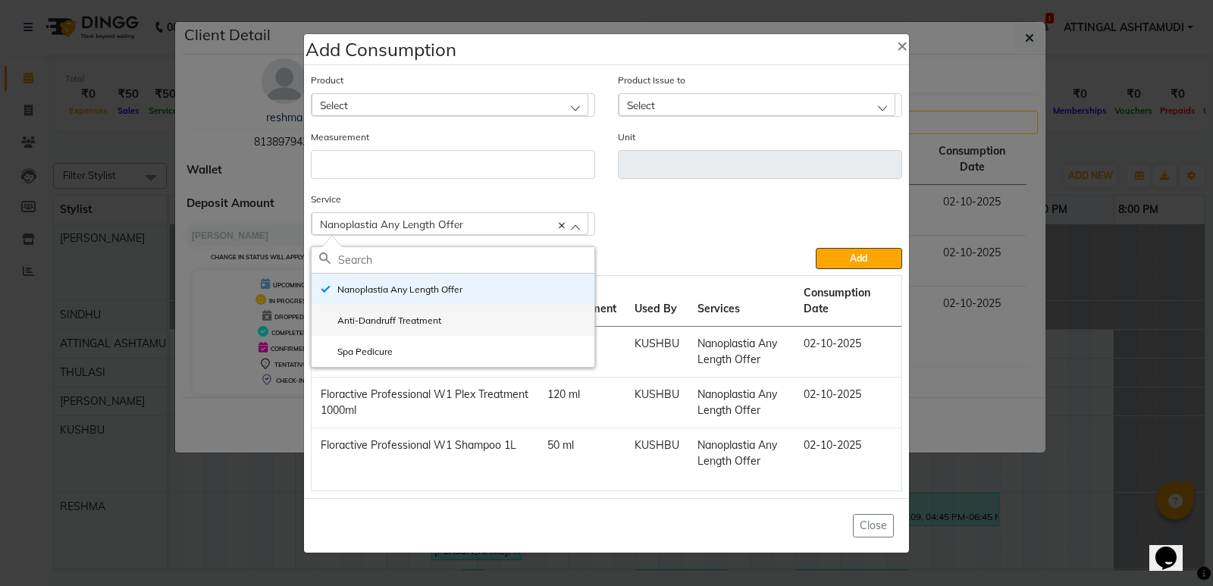
click at [426, 320] on label "Anti-Dandruff Treatment" at bounding box center [380, 321] width 122 height 14
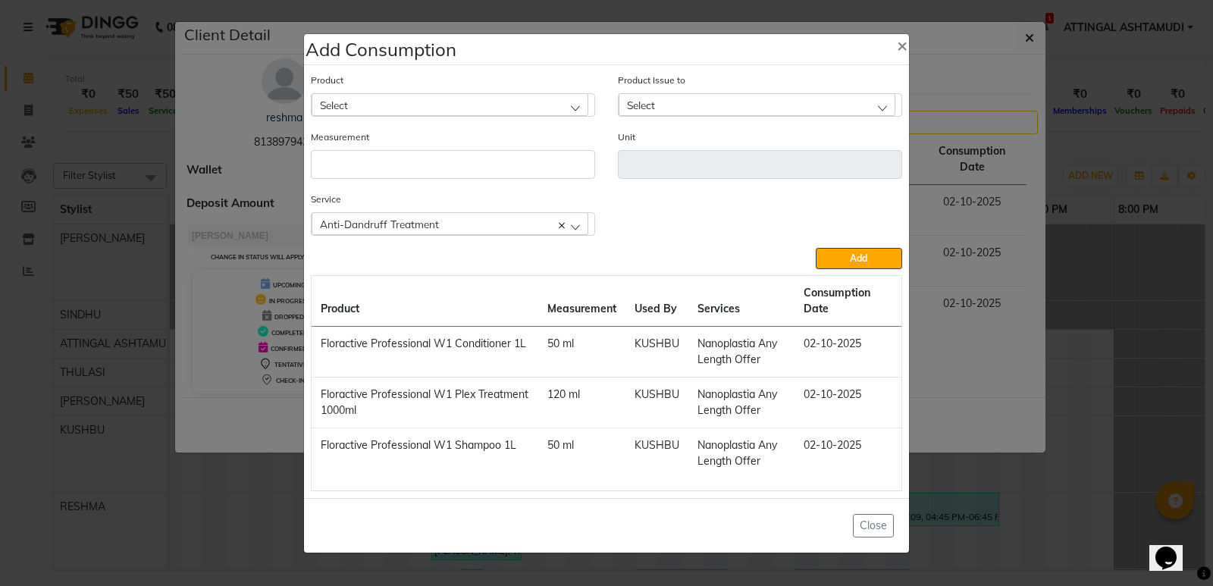
click at [419, 108] on div "Select" at bounding box center [449, 104] width 277 height 23
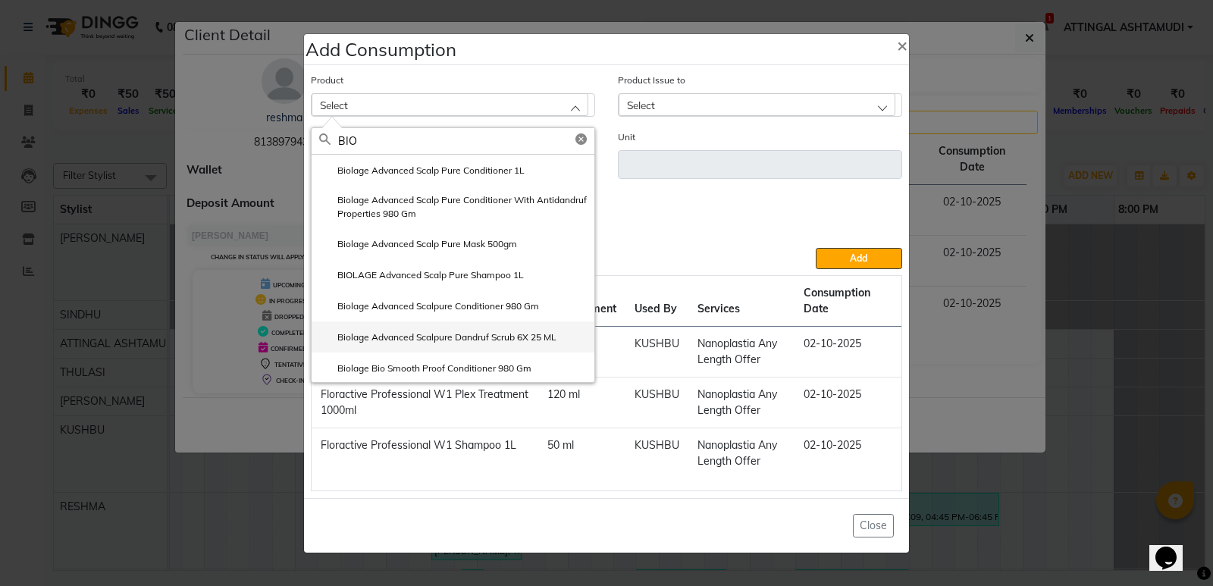
type input "BIO"
click at [441, 330] on label "Biolage Advanced Scalpure Dandruf Scrub 6X 25 ML" at bounding box center [437, 337] width 237 height 14
type input "pcs"
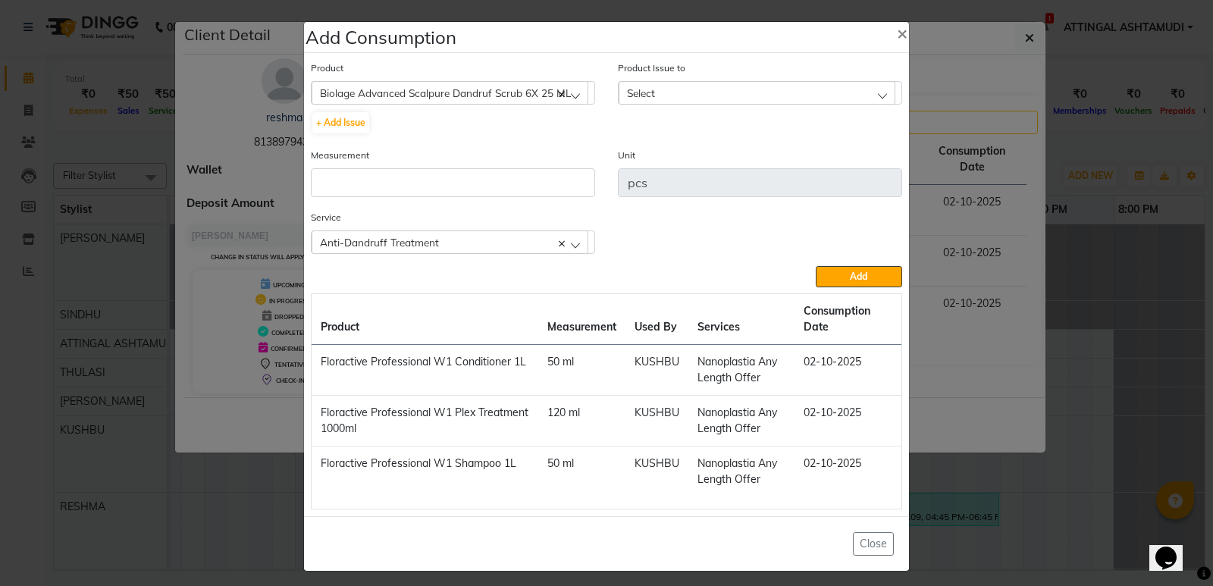
click at [645, 97] on span "Select" at bounding box center [641, 92] width 28 height 13
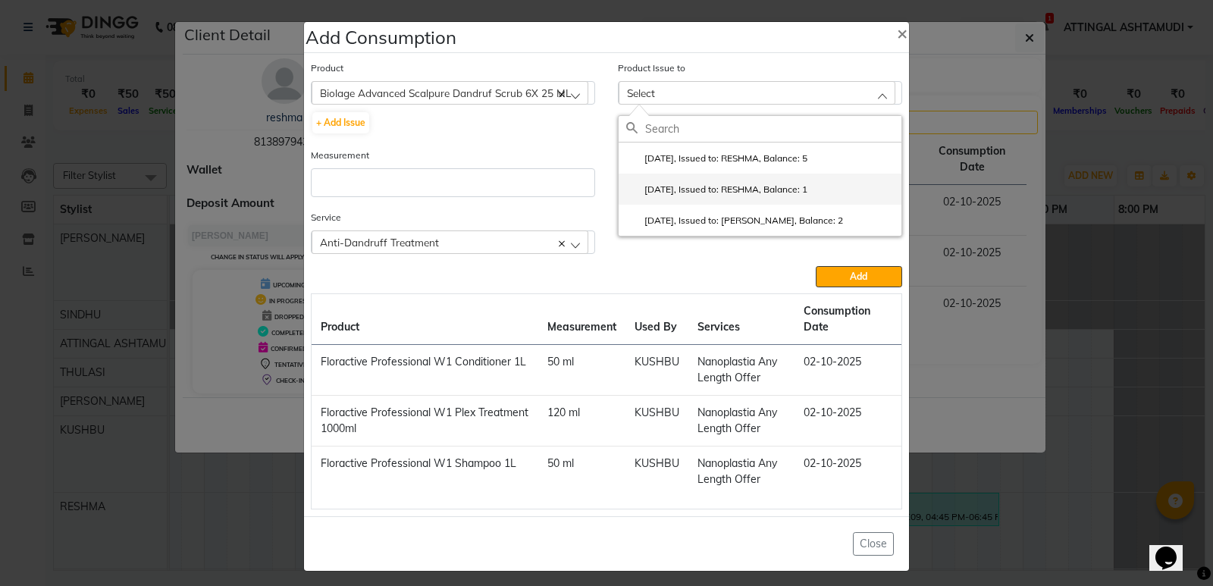
click at [662, 183] on label "[DATE], Issued to: RESHMA, Balance: 1" at bounding box center [716, 190] width 181 height 14
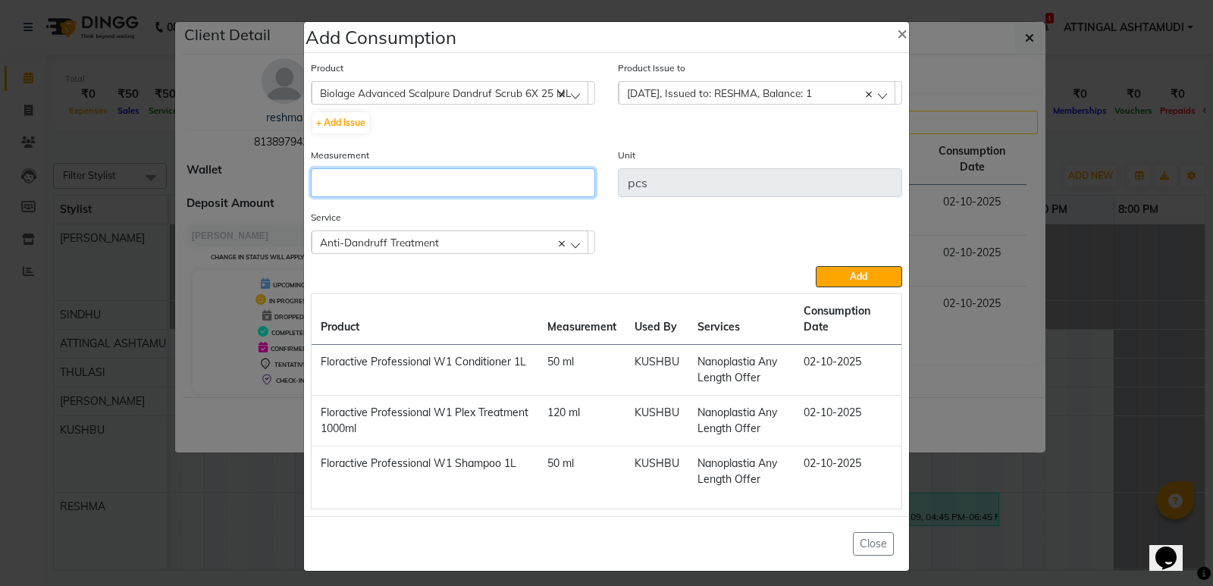
click at [446, 184] on input "number" at bounding box center [453, 182] width 284 height 29
type input "1"
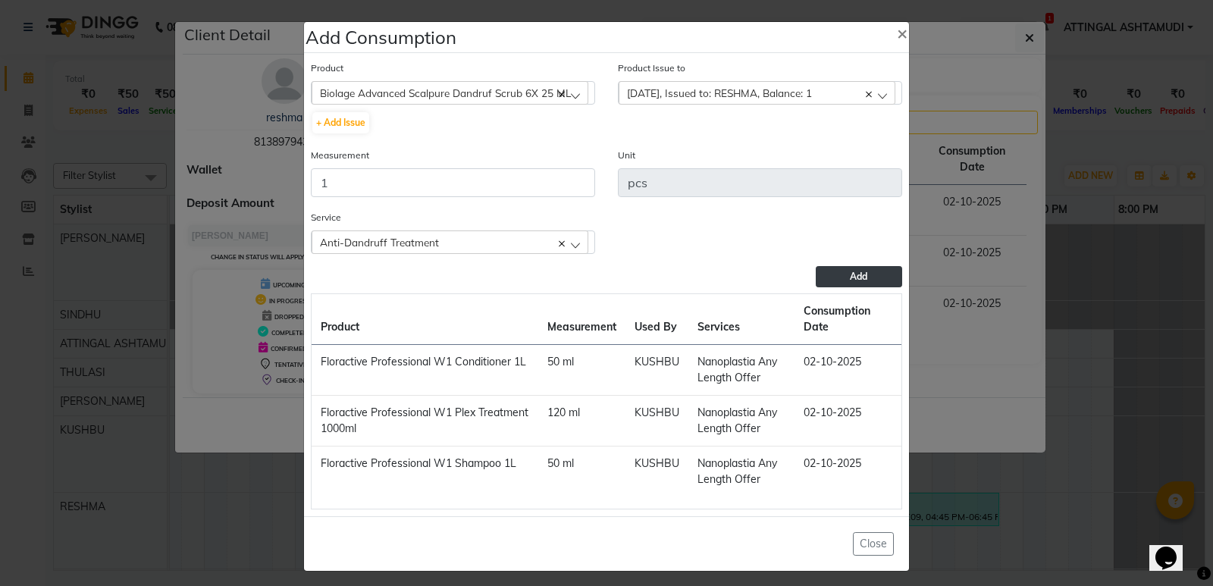
click at [840, 273] on button "Add" at bounding box center [858, 276] width 86 height 21
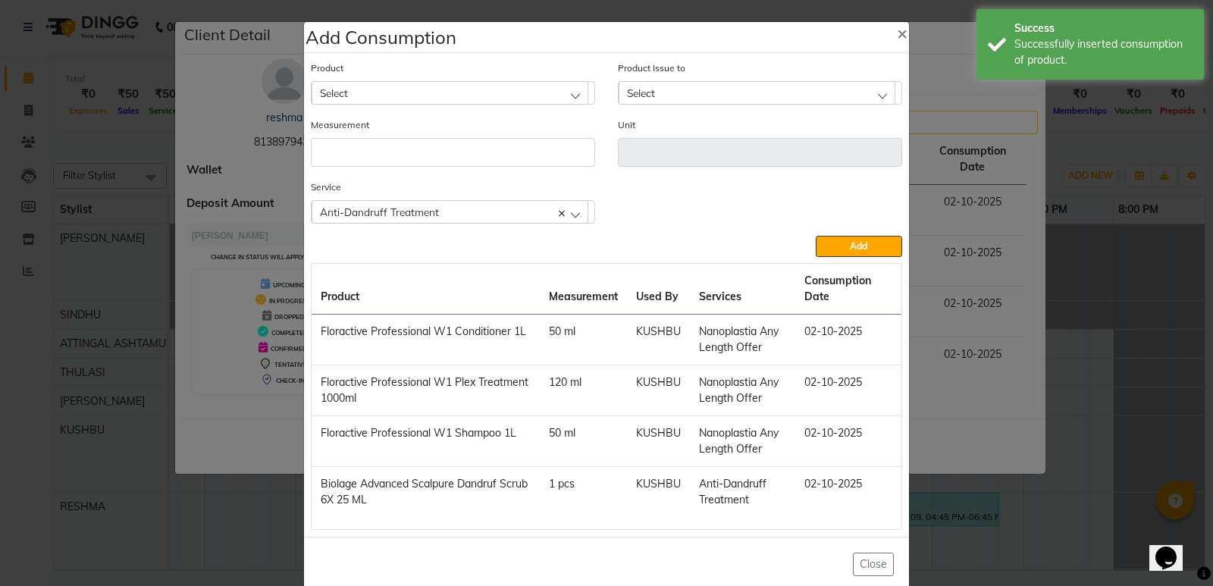
click at [1109, 326] on ngb-modal-window "Add Consumption × Product Select 051/ Studio White Weekly 15Ml Product Issue to…" at bounding box center [606, 293] width 1213 height 586
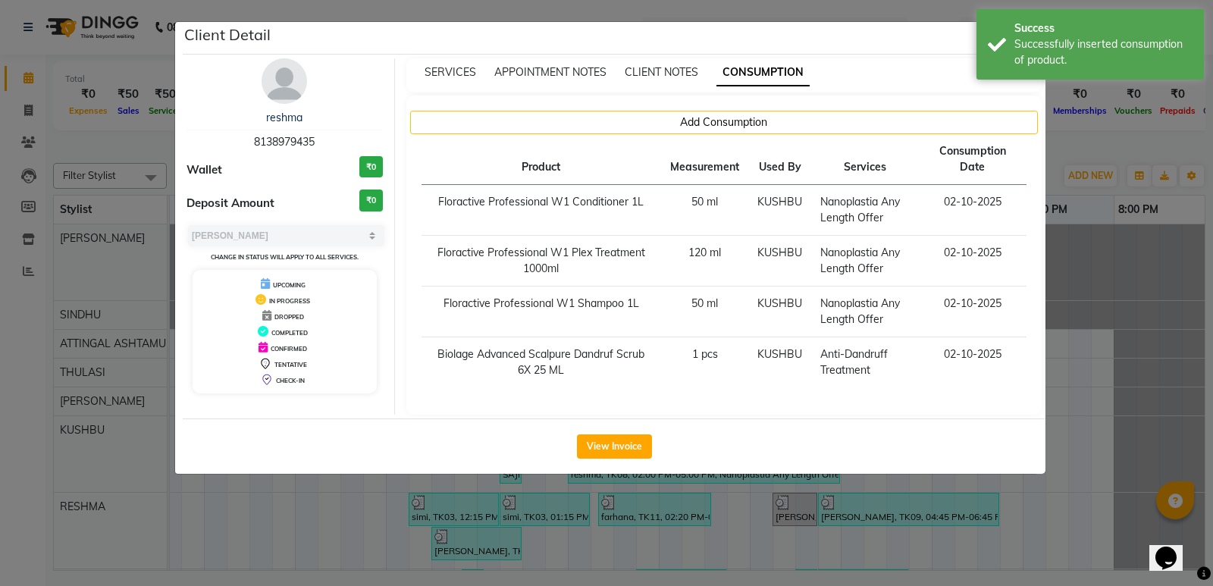
click at [1113, 317] on ngb-modal-window "Client Detail reshma 8138979435 Wallet ₹0 Deposit Amount ₹0 Select MARK DONE UP…" at bounding box center [606, 293] width 1213 height 586
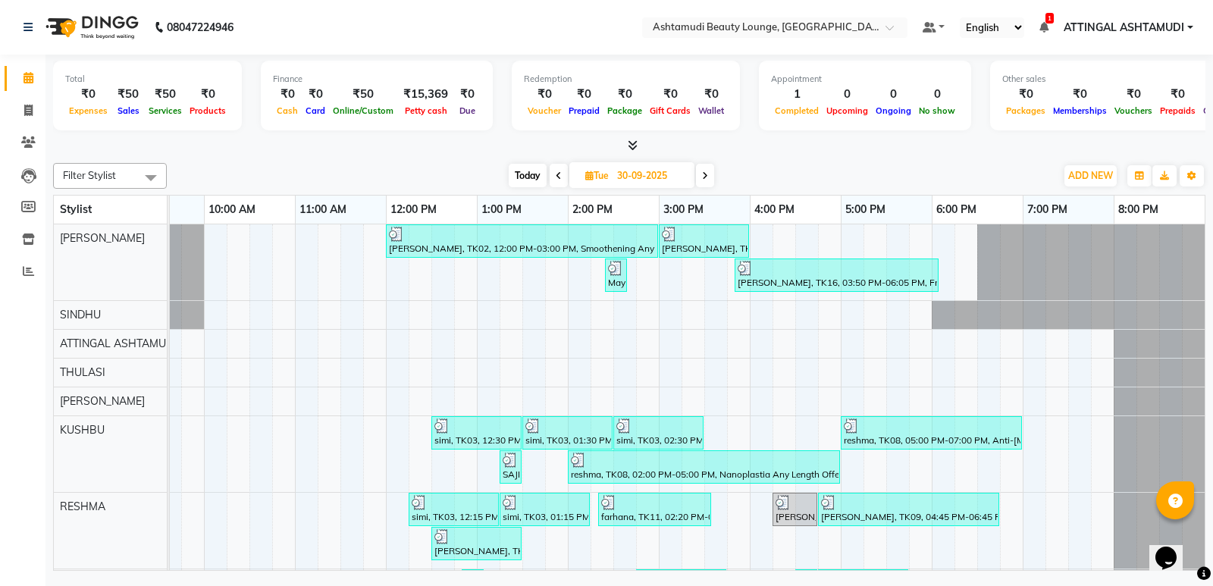
drag, startPoint x: 945, startPoint y: 445, endPoint x: 943, endPoint y: 480, distance: 34.9
click at [943, 480] on div "[PERSON_NAME], TK02, 12:00 PM-03:00 PM, Smoothening Any Length Offer [PERSON_NA…" at bounding box center [613, 487] width 1182 height 526
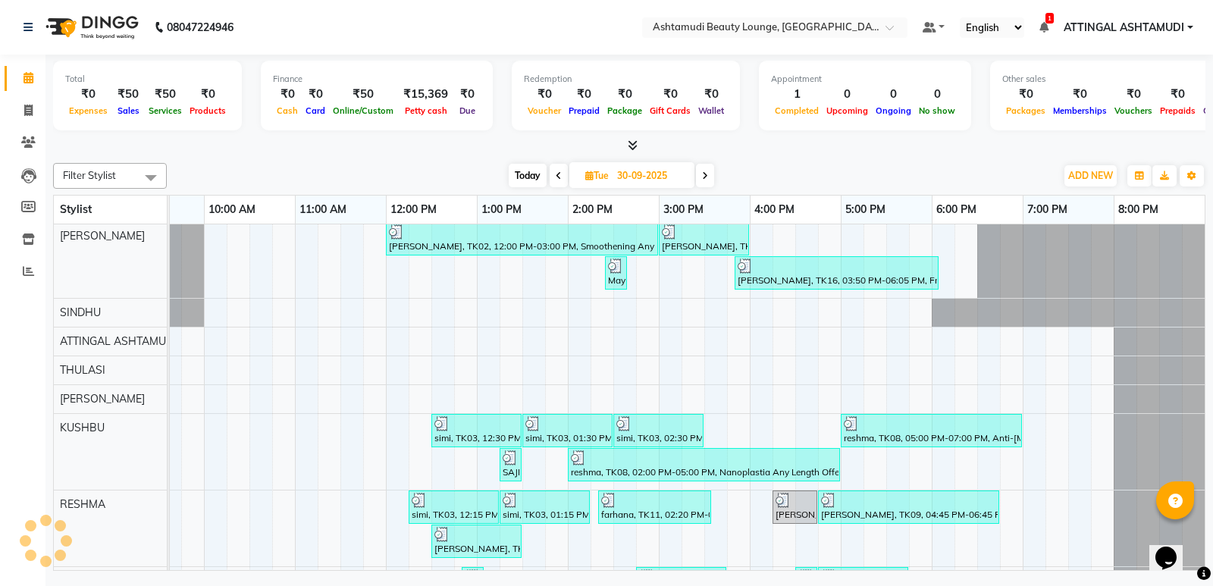
drag, startPoint x: 709, startPoint y: 560, endPoint x: 720, endPoint y: 585, distance: 27.5
click at [718, 584] on div "08047224946 Select Location × Ashtamudi Beauty Lounge, Attingal Default Panel M…" at bounding box center [606, 293] width 1213 height 586
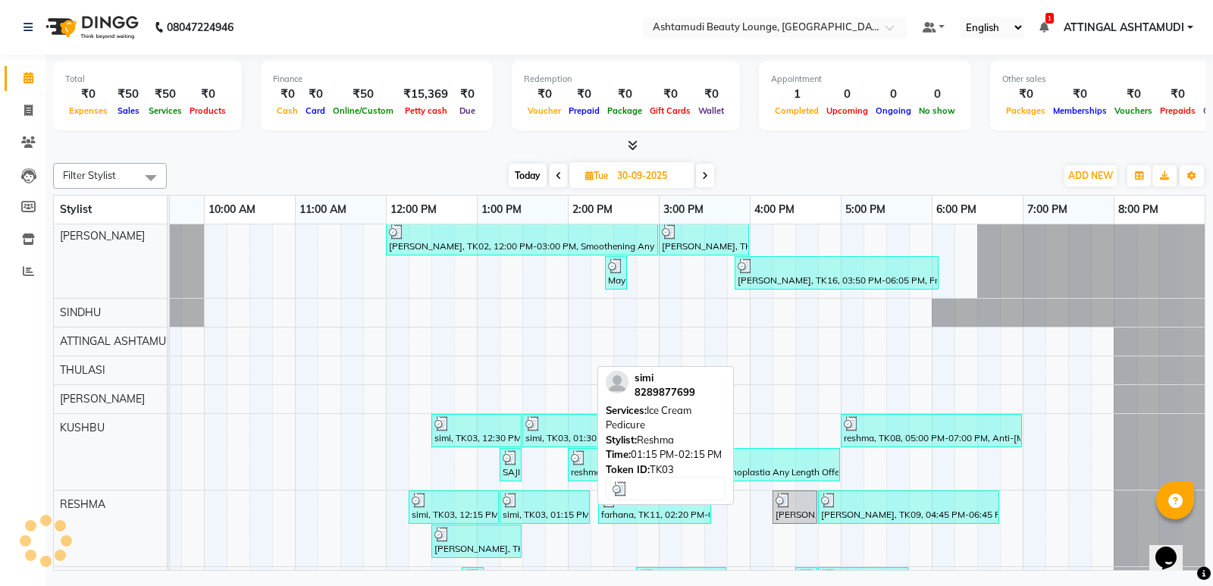
click at [530, 519] on div "simi, TK03, 01:15 PM-02:15 PM, Ice Cream Pedicure" at bounding box center [544, 507] width 87 height 29
select select "3"
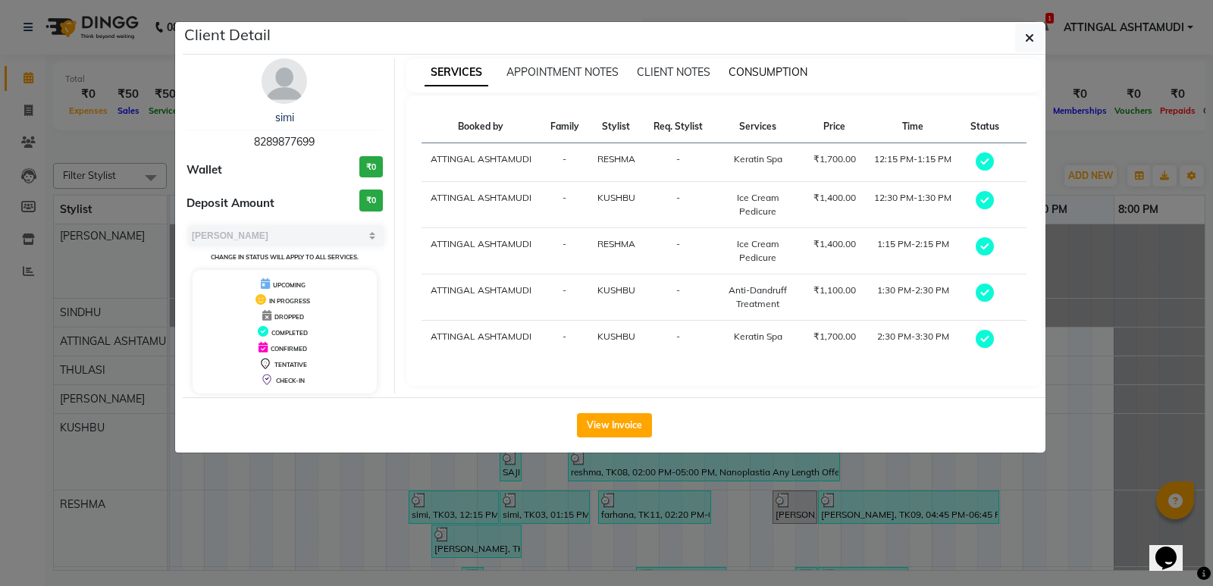
click at [763, 67] on span "CONSUMPTION" at bounding box center [767, 72] width 79 height 14
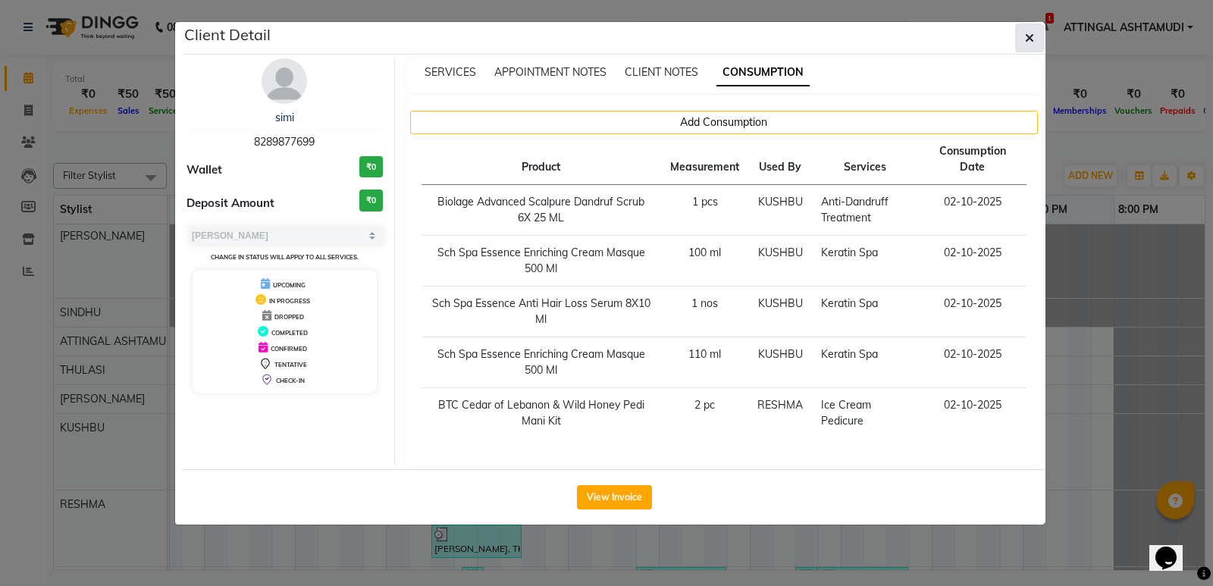
click at [1033, 36] on icon "button" at bounding box center [1029, 38] width 9 height 12
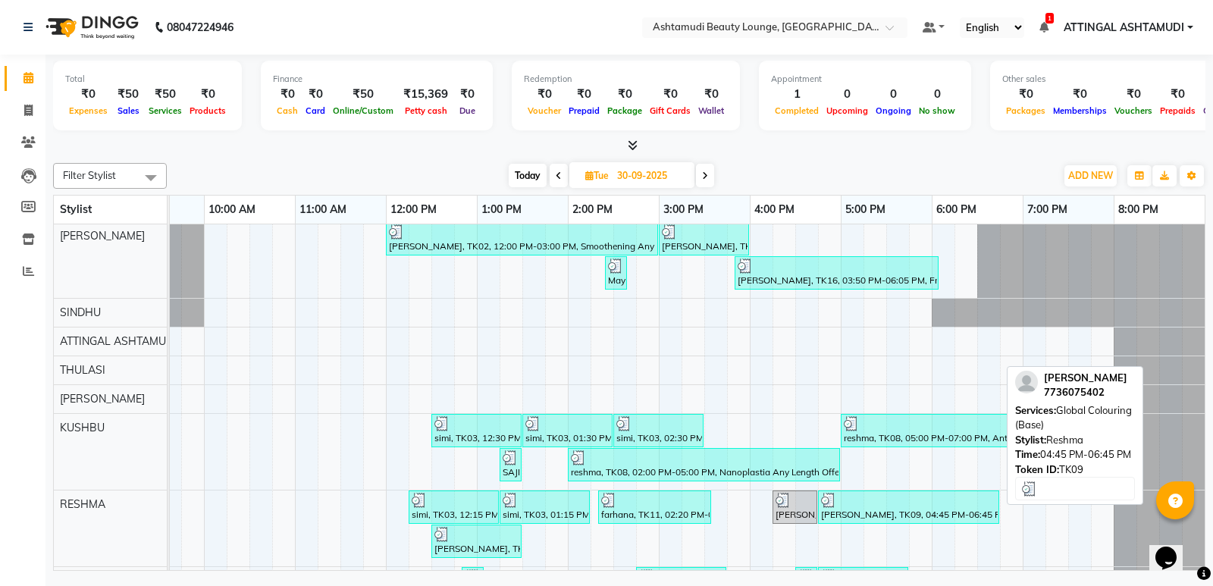
click at [862, 506] on div at bounding box center [908, 500] width 175 height 15
select select "3"
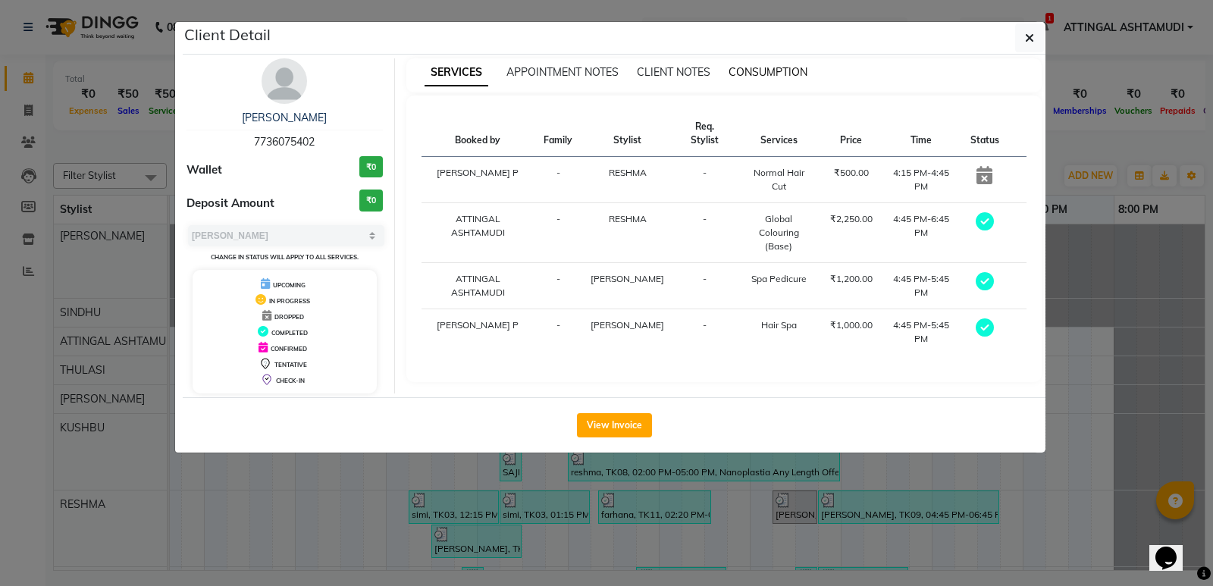
click at [768, 72] on span "CONSUMPTION" at bounding box center [767, 72] width 79 height 14
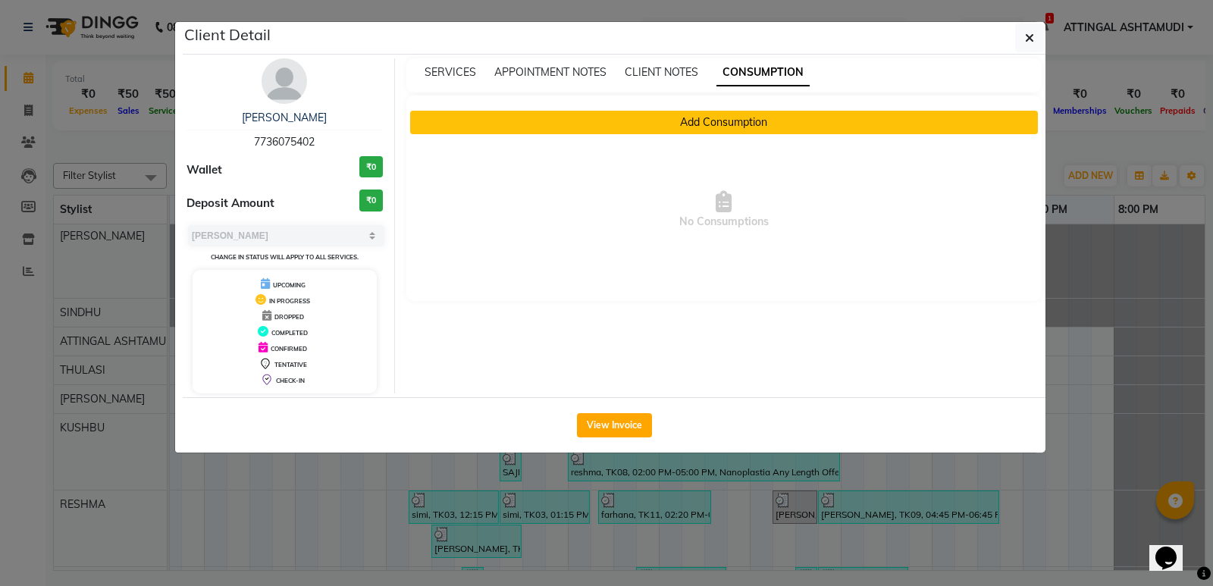
click at [719, 122] on button "Add Consumption" at bounding box center [724, 122] width 628 height 23
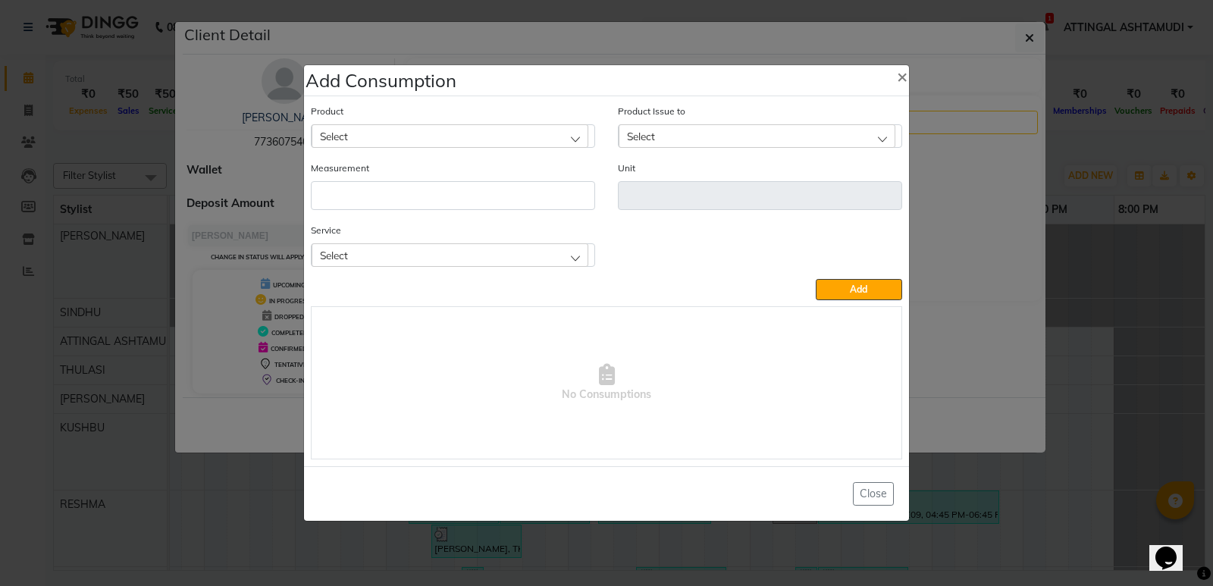
click at [588, 247] on div "Select" at bounding box center [453, 254] width 284 height 23
click at [574, 257] on div "Select" at bounding box center [449, 254] width 277 height 23
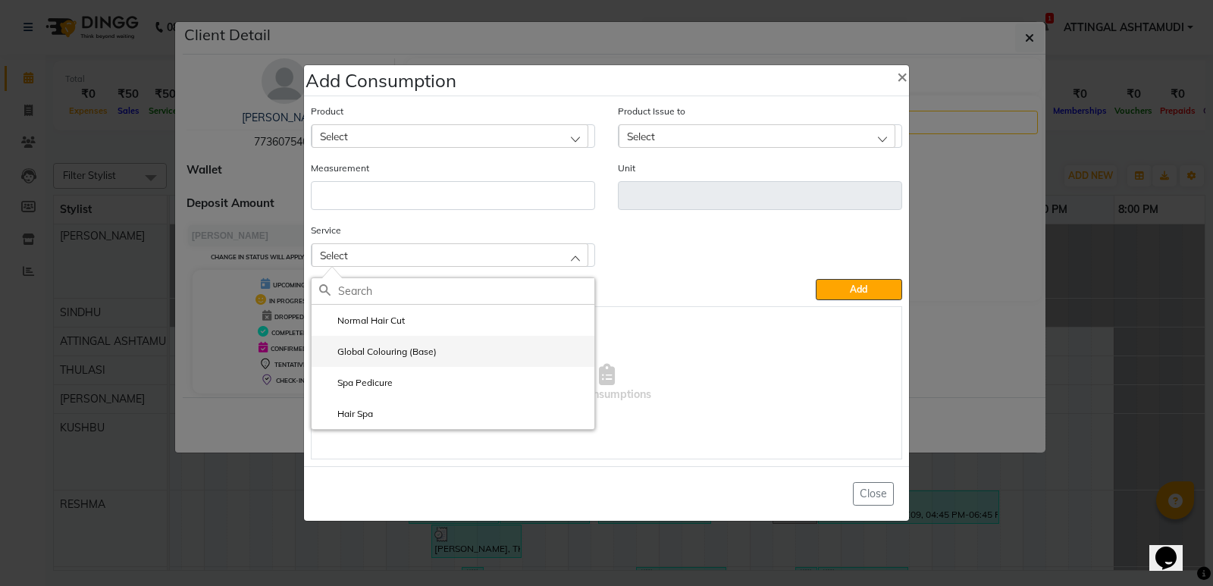
click at [358, 353] on label "Global Colouring (Base)" at bounding box center [377, 352] width 117 height 14
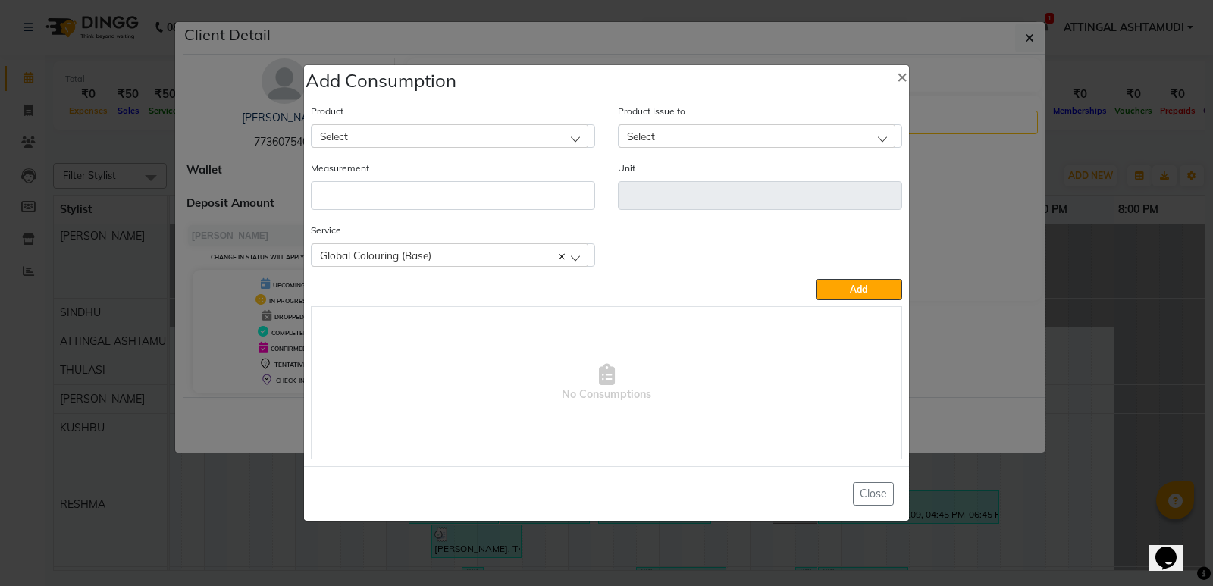
click at [406, 130] on div "Select" at bounding box center [449, 135] width 277 height 23
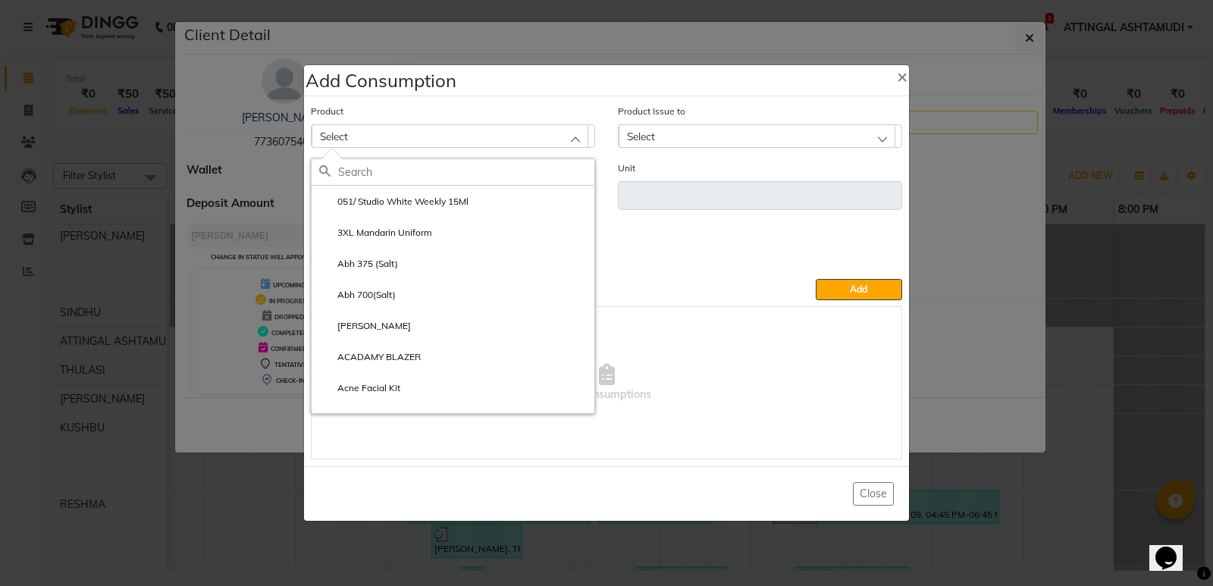
click at [384, 174] on input "text" at bounding box center [466, 172] width 256 height 26
type input "3"
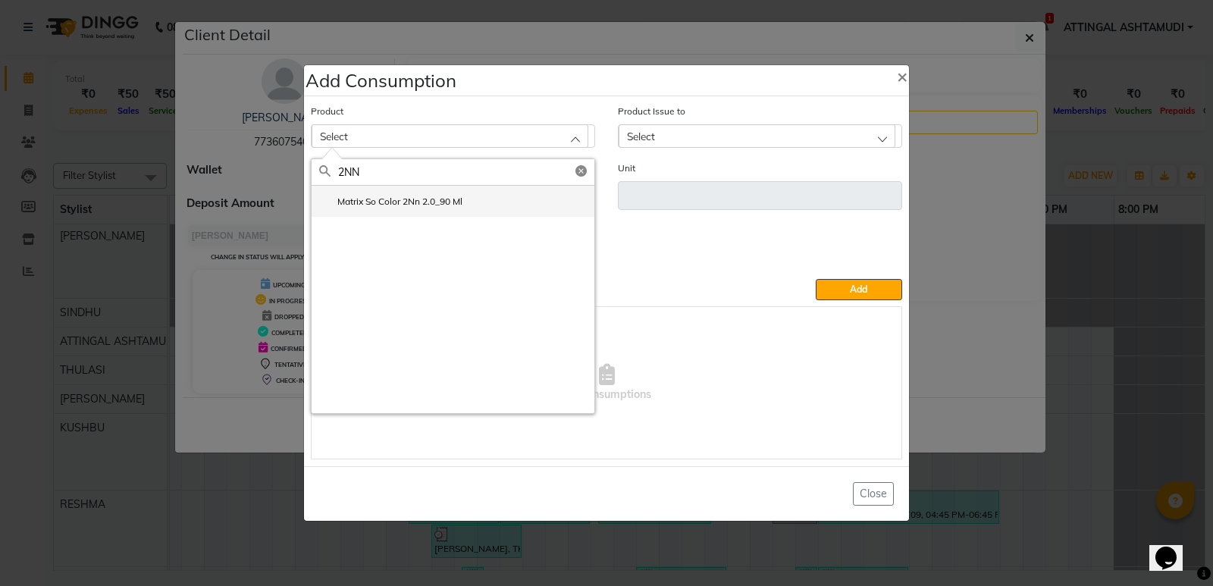
type input "2NN"
click at [405, 199] on label "Matrix So Color 2Nn 2.0_90 Ml" at bounding box center [390, 202] width 143 height 14
type input "ml"
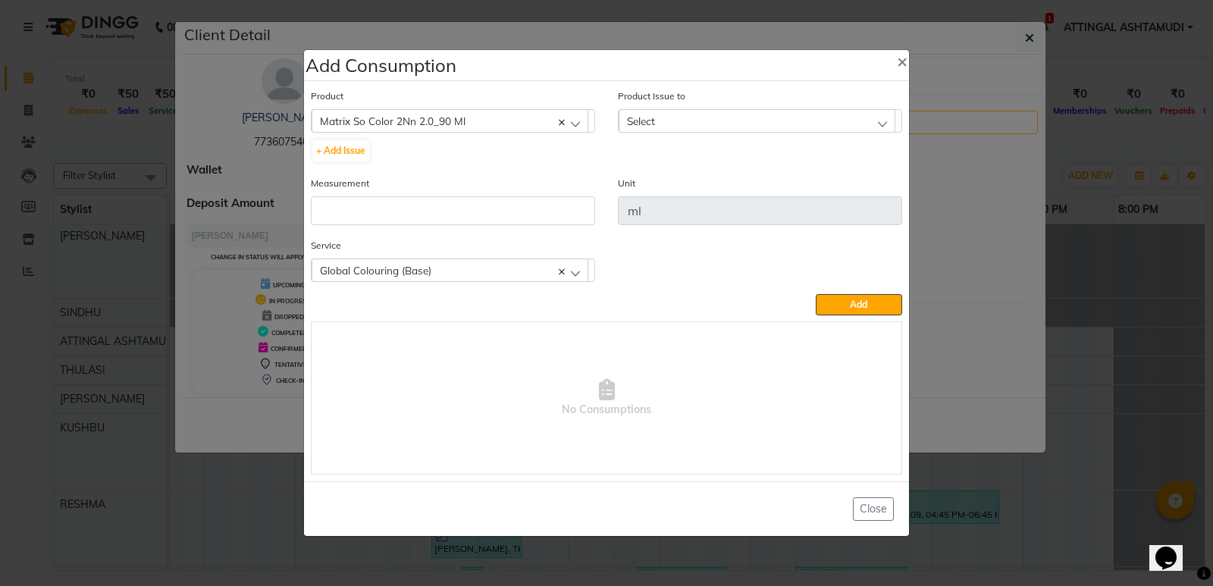
click at [647, 117] on span "Select" at bounding box center [641, 120] width 28 height 13
click at [493, 120] on div "Matrix So Color 2Nn 2.0_90 Ml" at bounding box center [449, 120] width 277 height 23
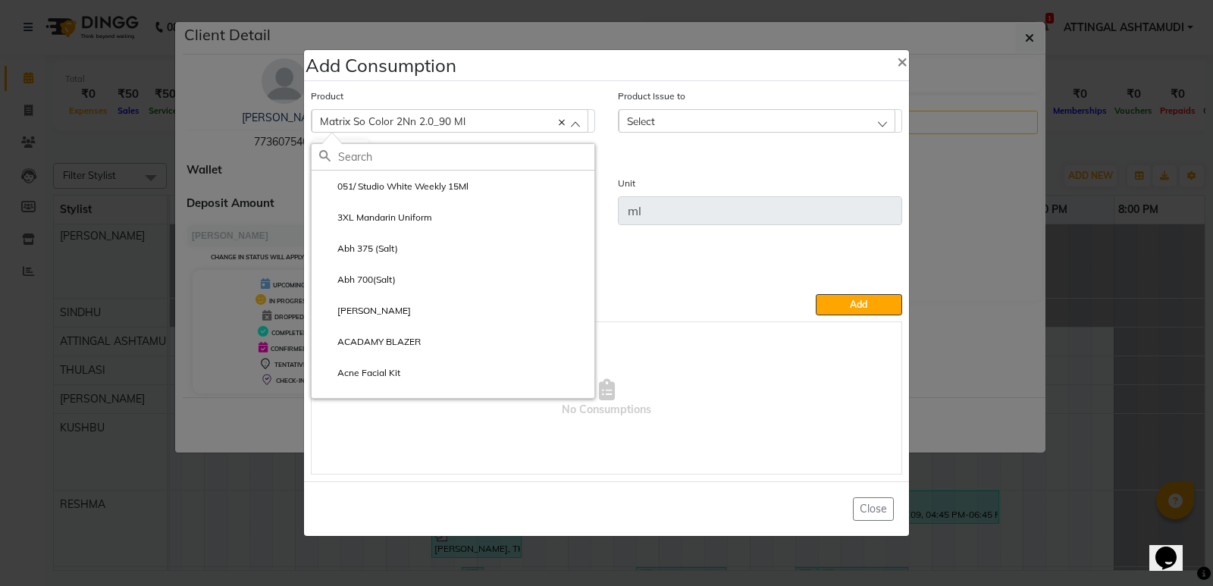
click at [393, 157] on input "text" at bounding box center [466, 157] width 256 height 26
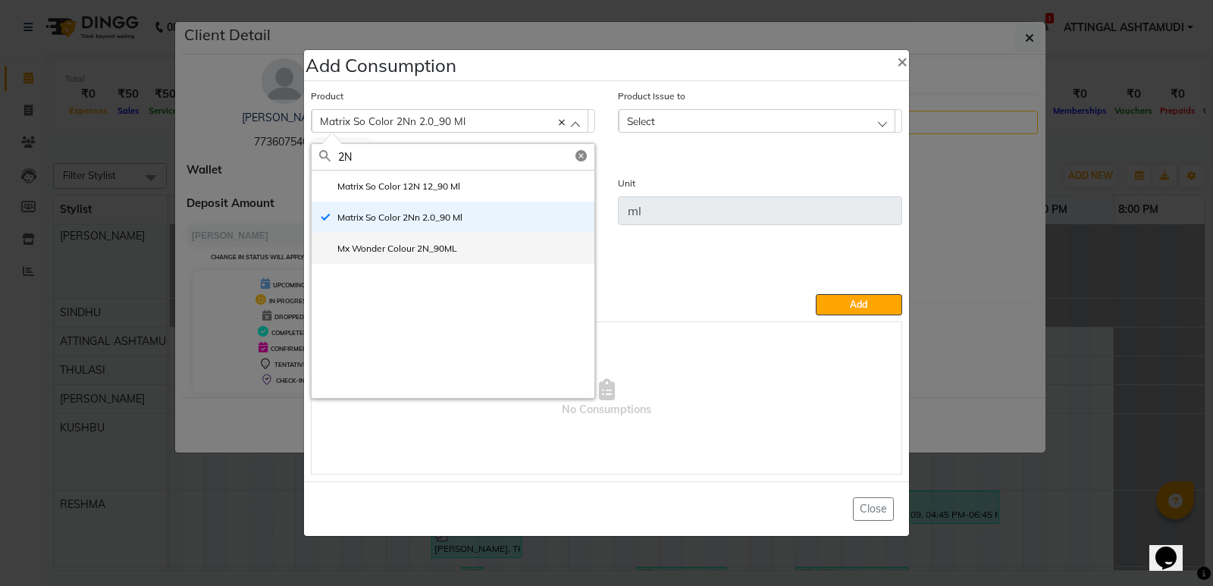
click at [413, 239] on li "Mx Wonder Colour 2N_90ML" at bounding box center [452, 248] width 283 height 31
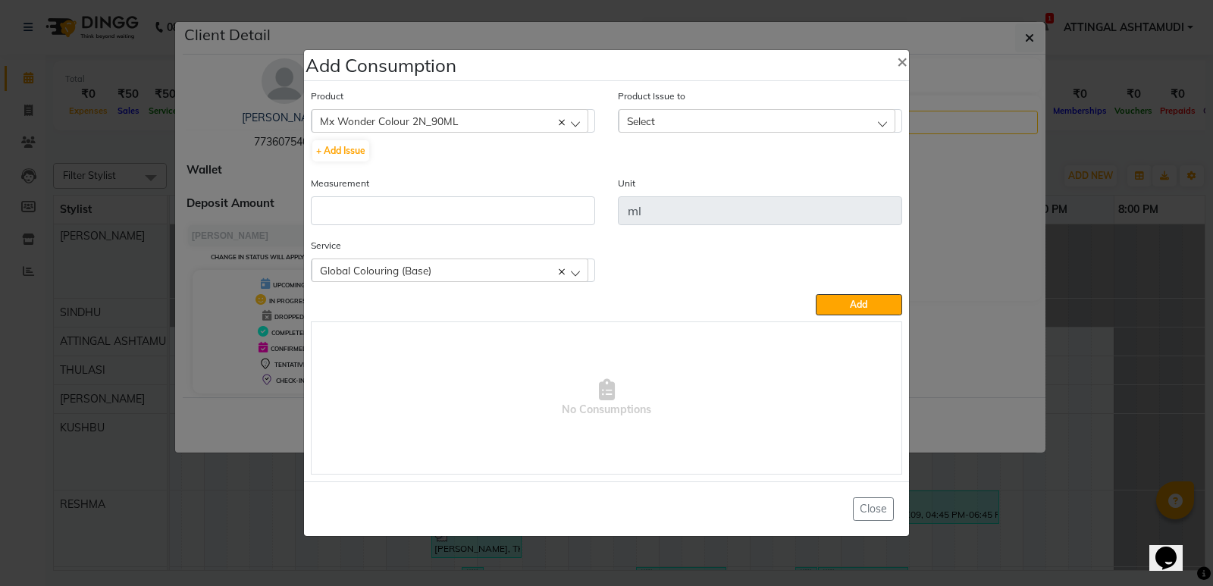
click at [647, 114] on span "Select" at bounding box center [641, 120] width 28 height 13
click at [568, 123] on div "Mx Wonder Colour 2N_90ML" at bounding box center [449, 120] width 277 height 23
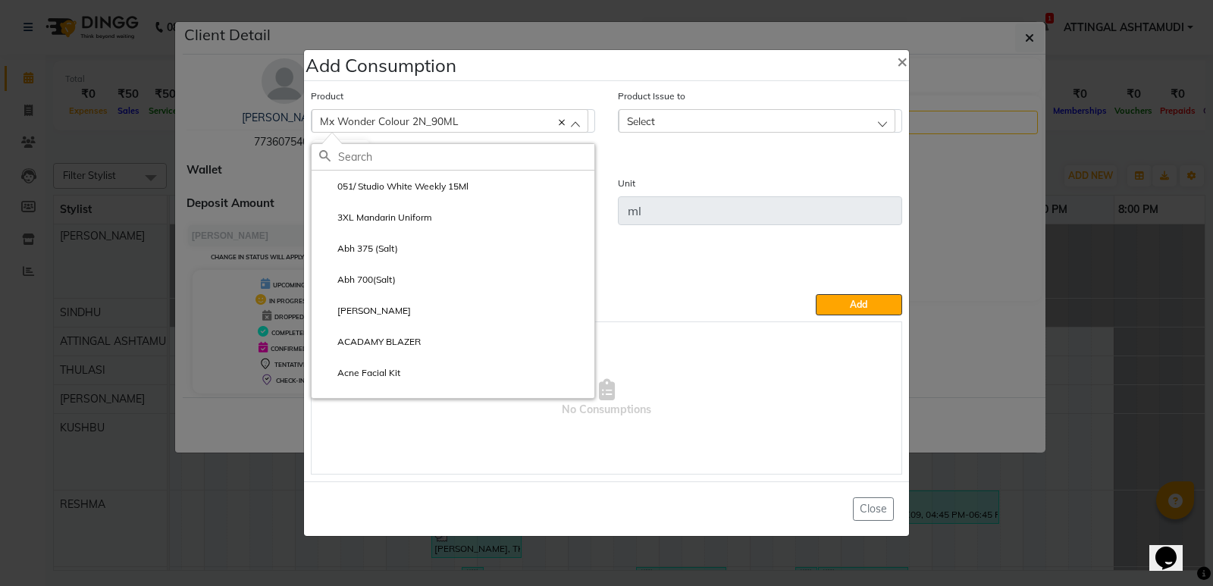
click at [373, 156] on input "text" at bounding box center [466, 157] width 256 height 26
type input "3-0"
click at [380, 180] on label "Sch Igora royal 3-0_60 Ml" at bounding box center [381, 187] width 124 height 14
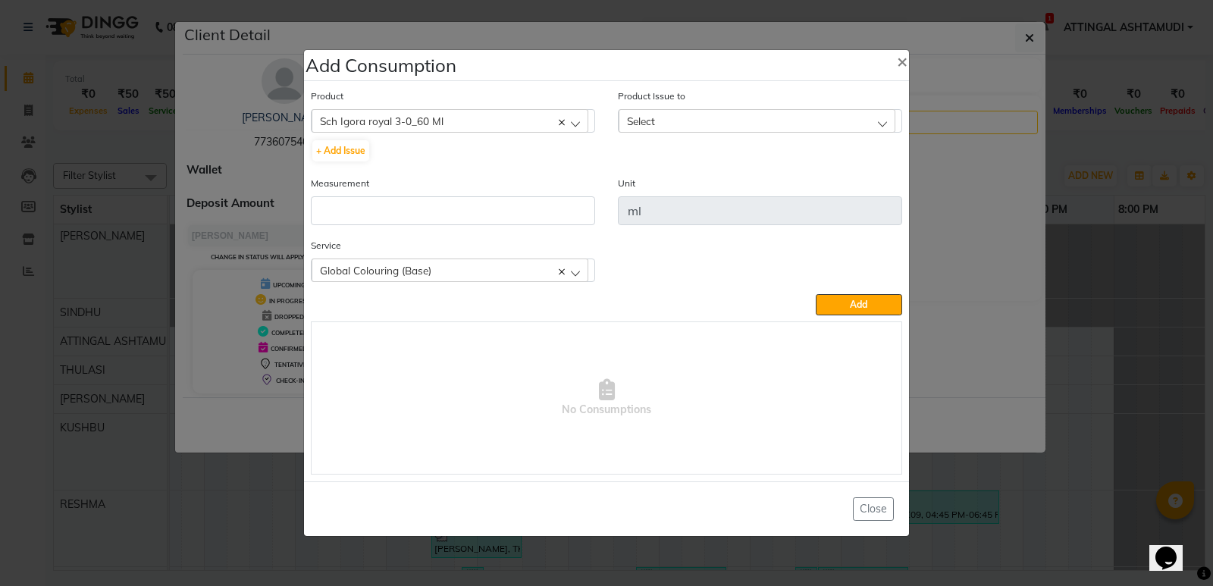
click at [644, 123] on span "Select" at bounding box center [641, 120] width 28 height 13
click at [518, 117] on div "Sch Igora royal 3-0_60 Ml" at bounding box center [449, 120] width 277 height 23
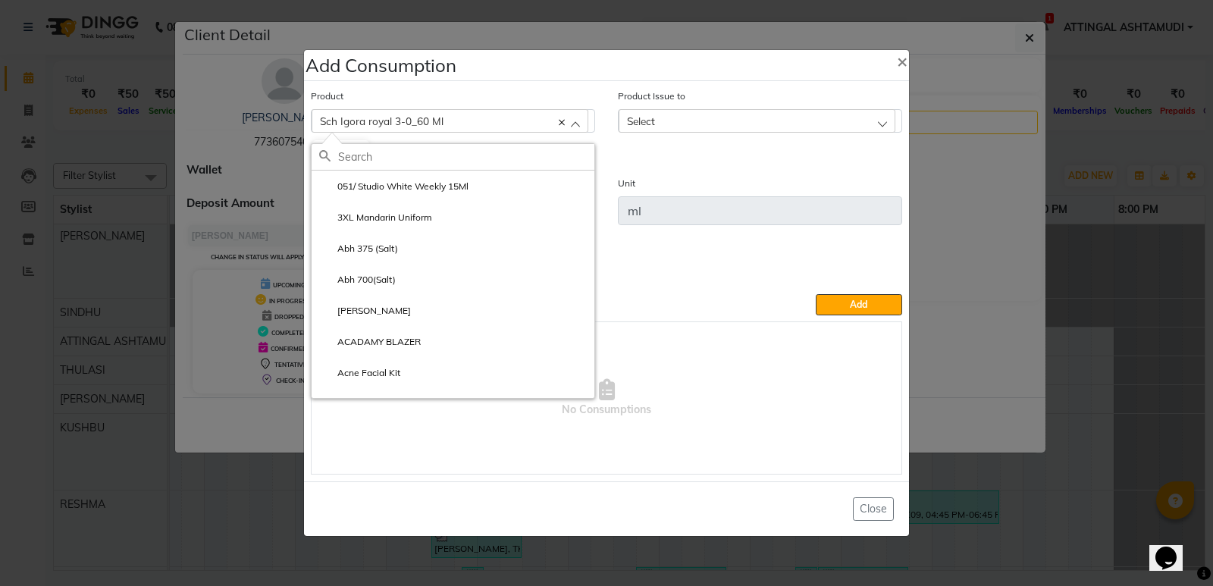
click at [404, 149] on input "text" at bounding box center [466, 157] width 256 height 26
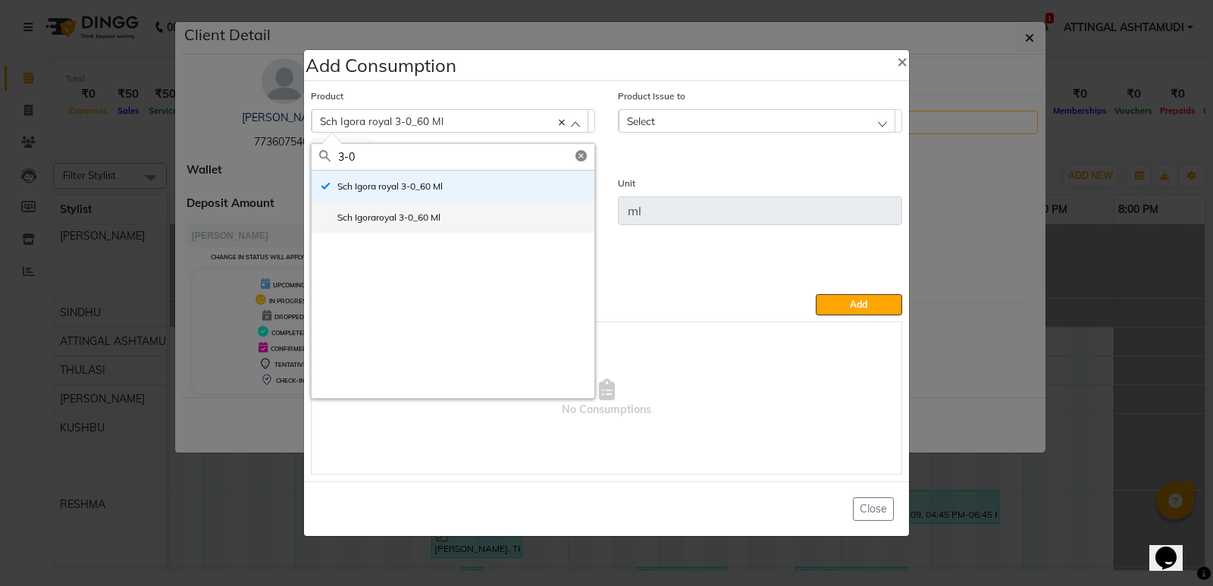
type input "3-0"
click at [352, 214] on label "Sch Igoraroyal 3-0_60 Ml" at bounding box center [379, 218] width 121 height 14
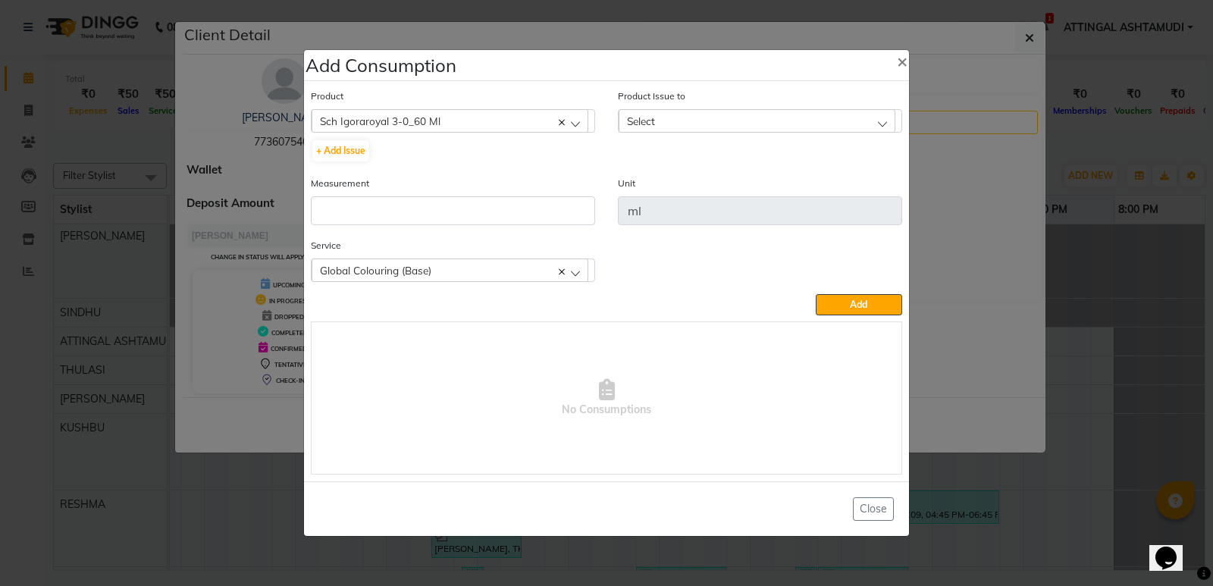
click at [643, 113] on div "Select" at bounding box center [756, 120] width 277 height 23
drag, startPoint x: 670, startPoint y: 229, endPoint x: 702, endPoint y: 218, distance: 33.8
click at [686, 225] on div "Unit ml" at bounding box center [759, 206] width 307 height 62
click at [900, 68] on span "×" at bounding box center [902, 60] width 11 height 23
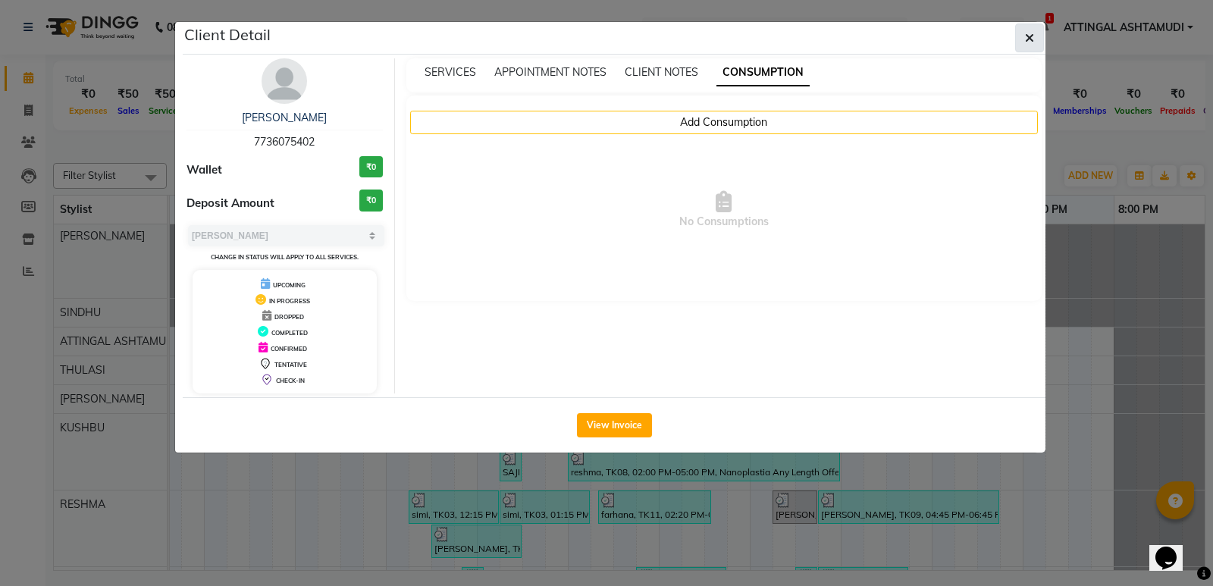
click at [1031, 33] on icon "button" at bounding box center [1029, 38] width 9 height 12
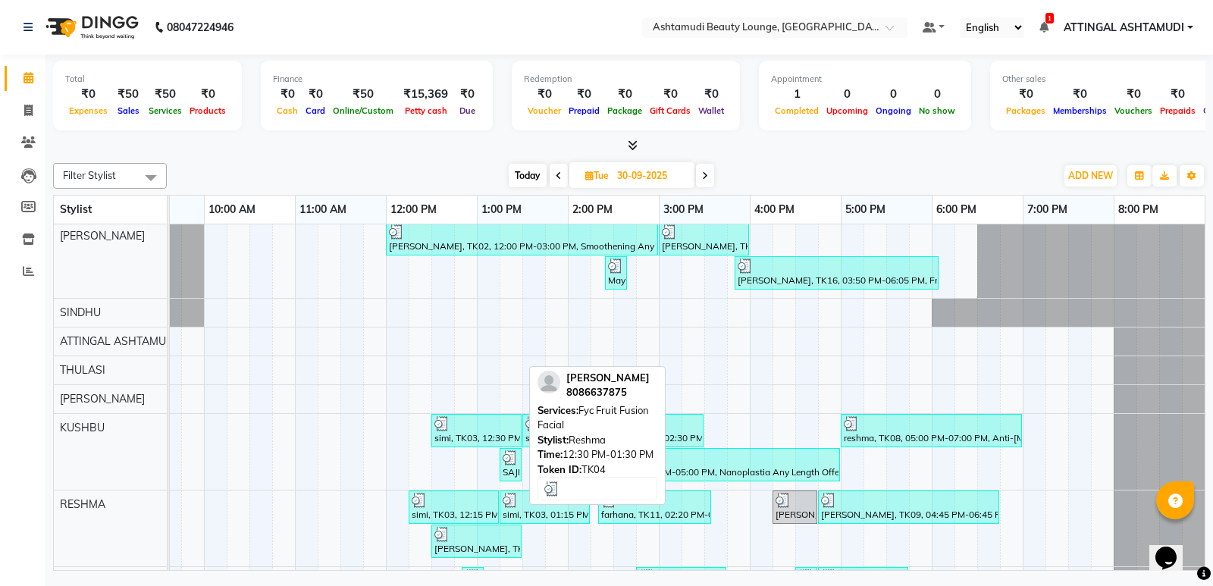
click at [463, 545] on div "[PERSON_NAME], TK04, 12:30 PM-01:30 PM, Fyc Fruit Fusion Facial" at bounding box center [476, 541] width 87 height 29
select select "3"
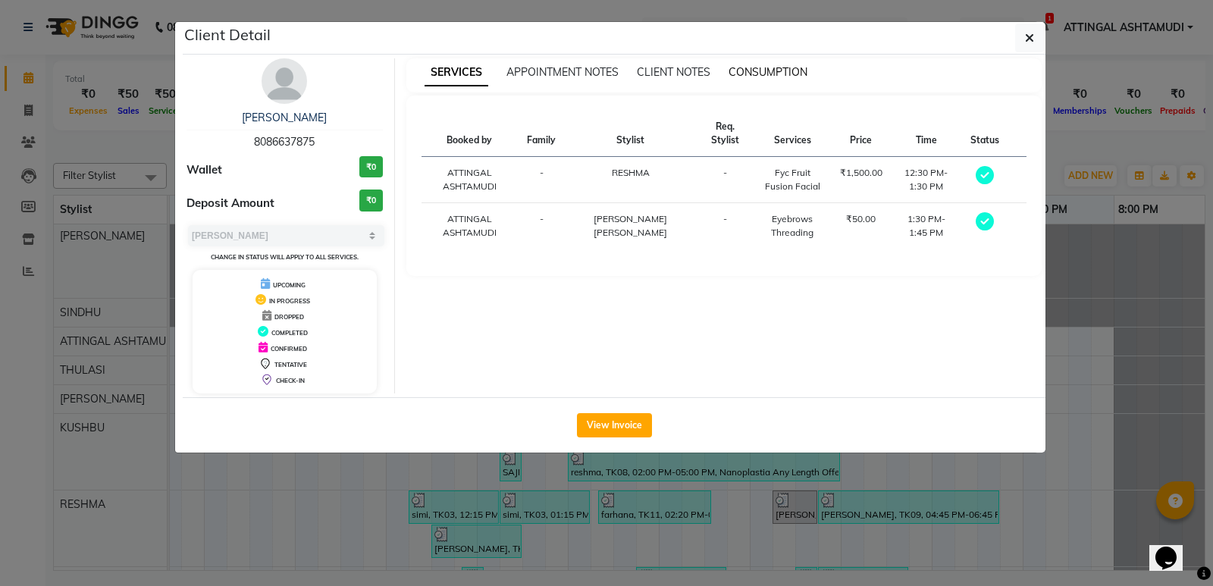
click at [757, 65] on span "CONSUMPTION" at bounding box center [767, 72] width 79 height 14
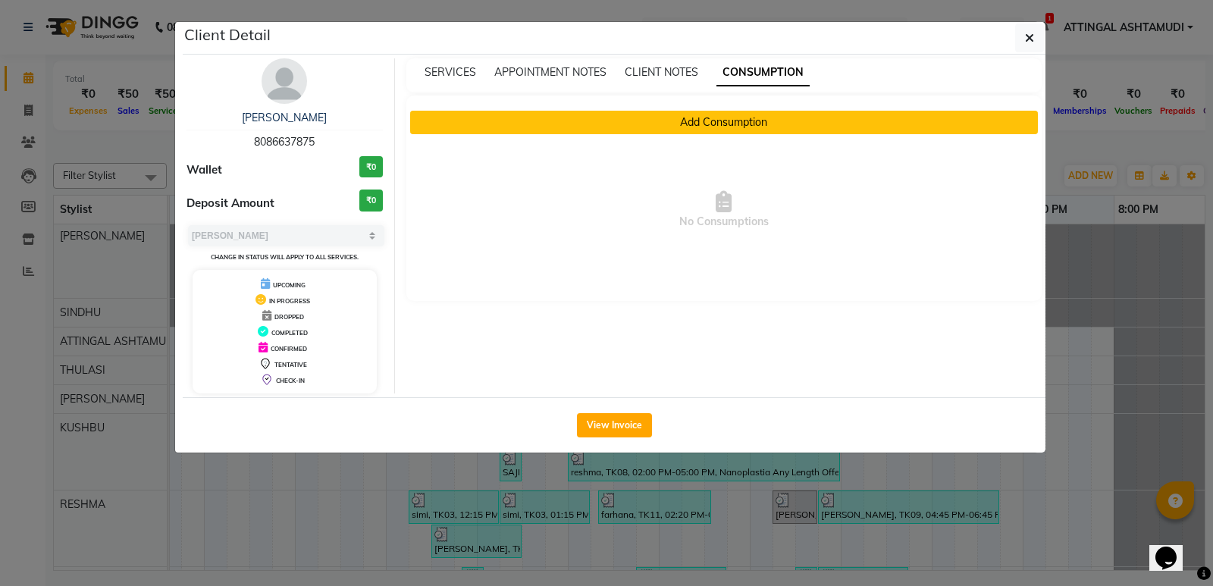
click at [675, 121] on button "Add Consumption" at bounding box center [724, 122] width 628 height 23
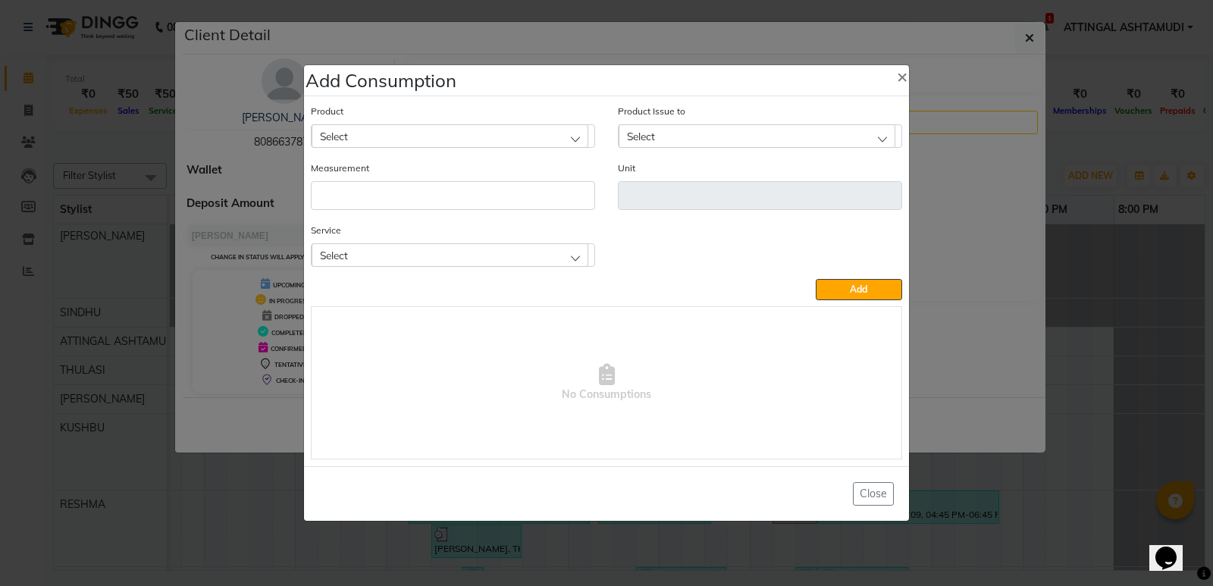
click at [424, 131] on div "Select" at bounding box center [449, 135] width 277 height 23
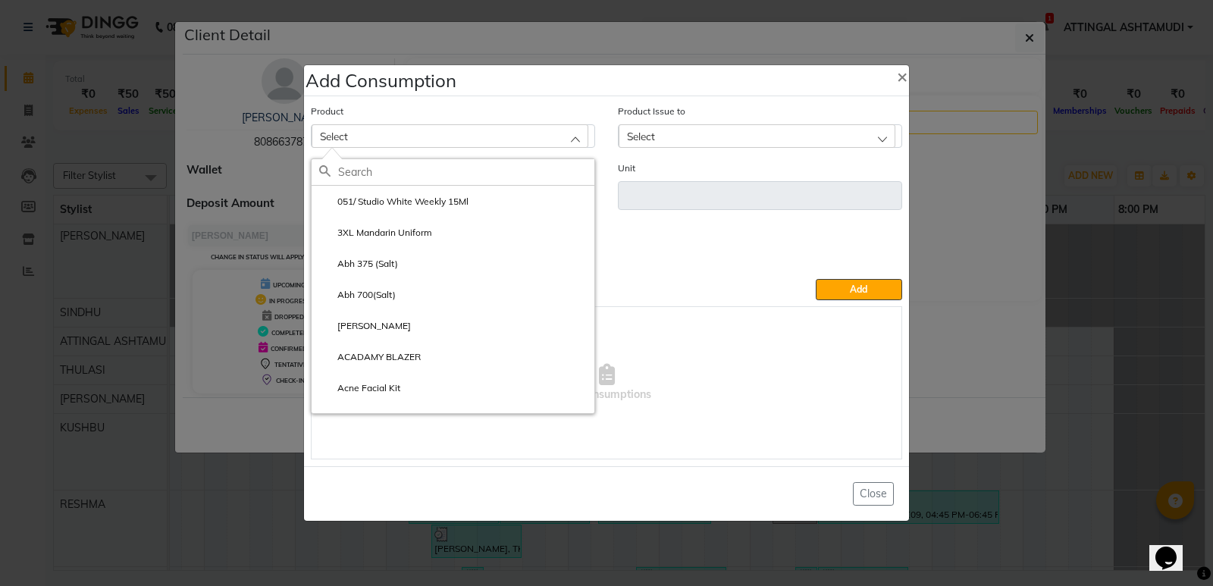
click at [355, 175] on input "text" at bounding box center [466, 172] width 256 height 26
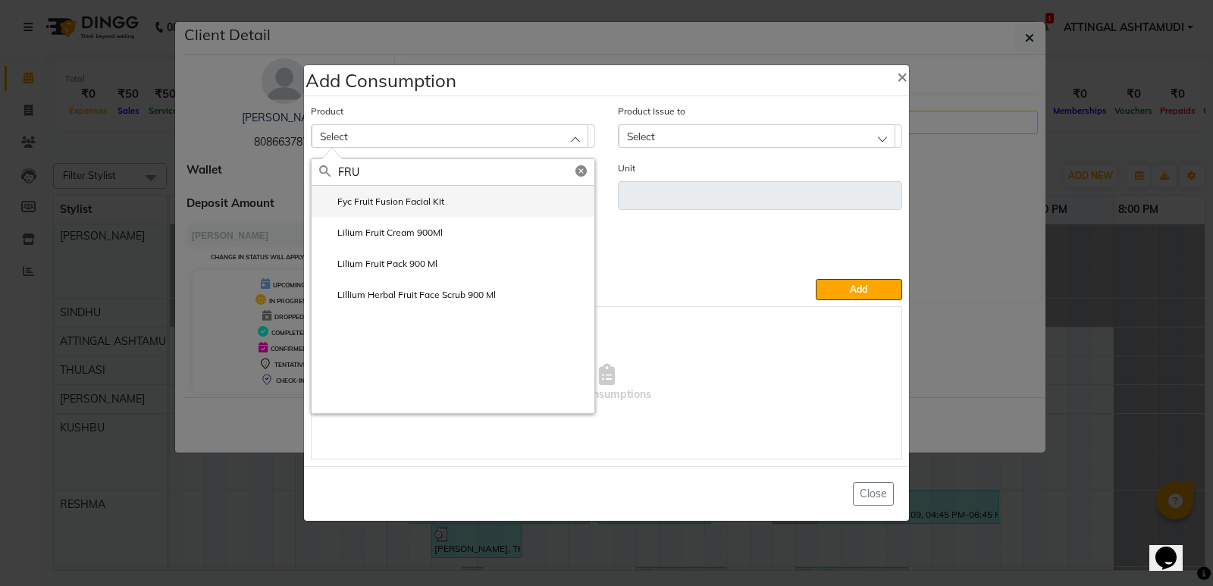
type input "FRU"
click at [387, 200] on label "Fyc Fruit Fusion Facial Kit" at bounding box center [381, 202] width 125 height 14
type input "gm"
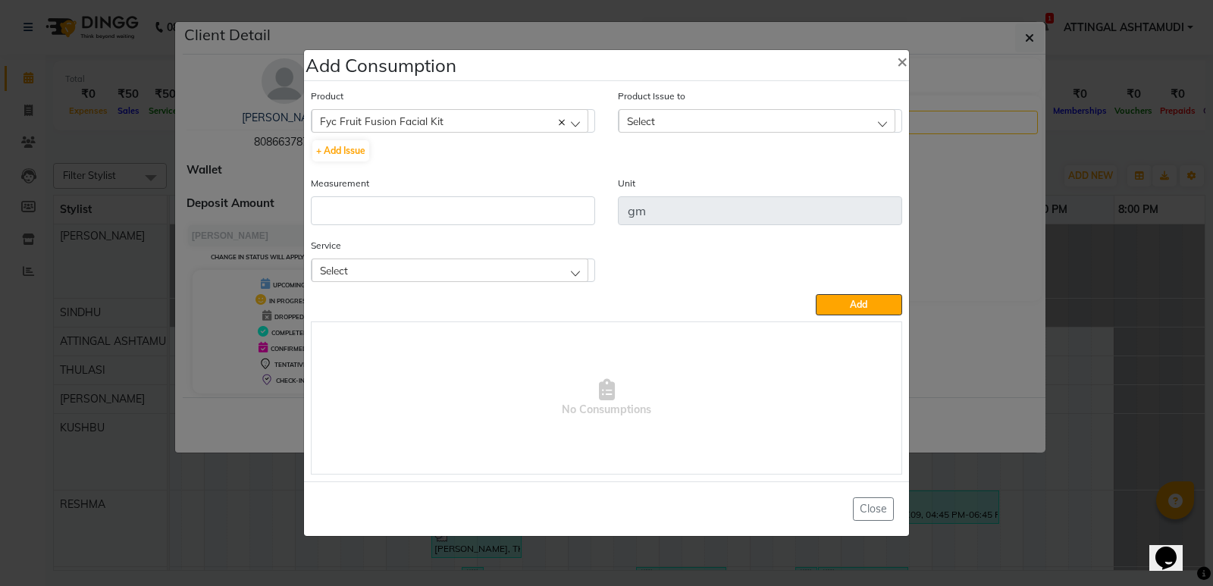
click at [646, 124] on span "Select" at bounding box center [641, 120] width 28 height 13
click at [651, 182] on label "[DATE], Issued to: [PERSON_NAME] [PERSON_NAME], Balance: 190" at bounding box center [760, 191] width 268 height 27
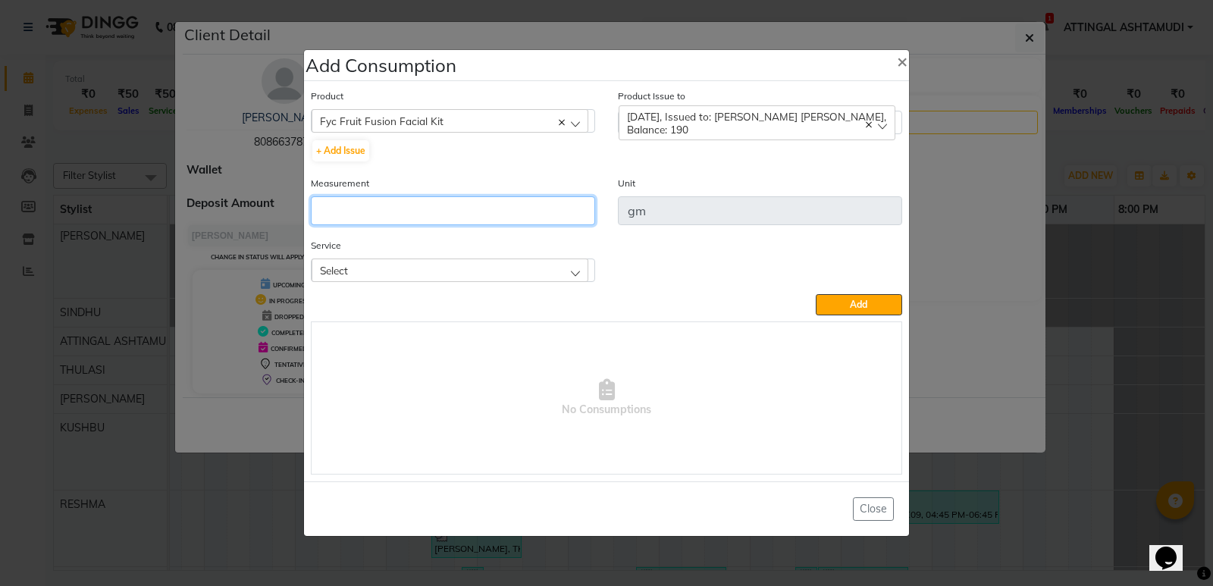
click at [368, 212] on input "number" at bounding box center [453, 210] width 284 height 29
type input "50"
click at [346, 268] on span "Select" at bounding box center [334, 270] width 28 height 13
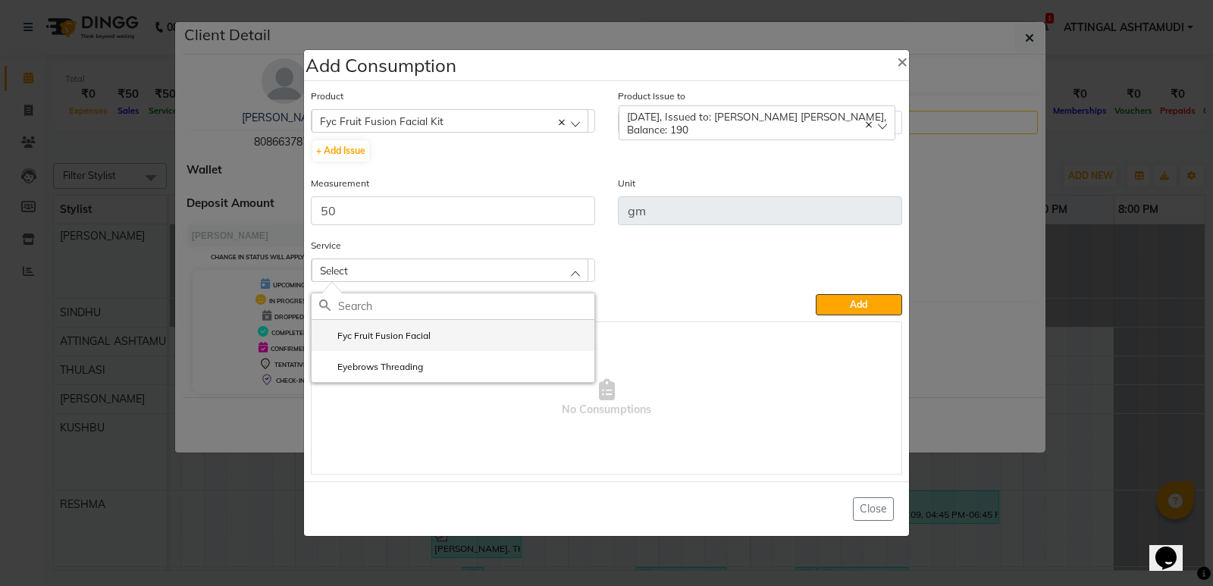
click at [352, 330] on label "Fyc Fruit Fusion Facial" at bounding box center [374, 336] width 111 height 14
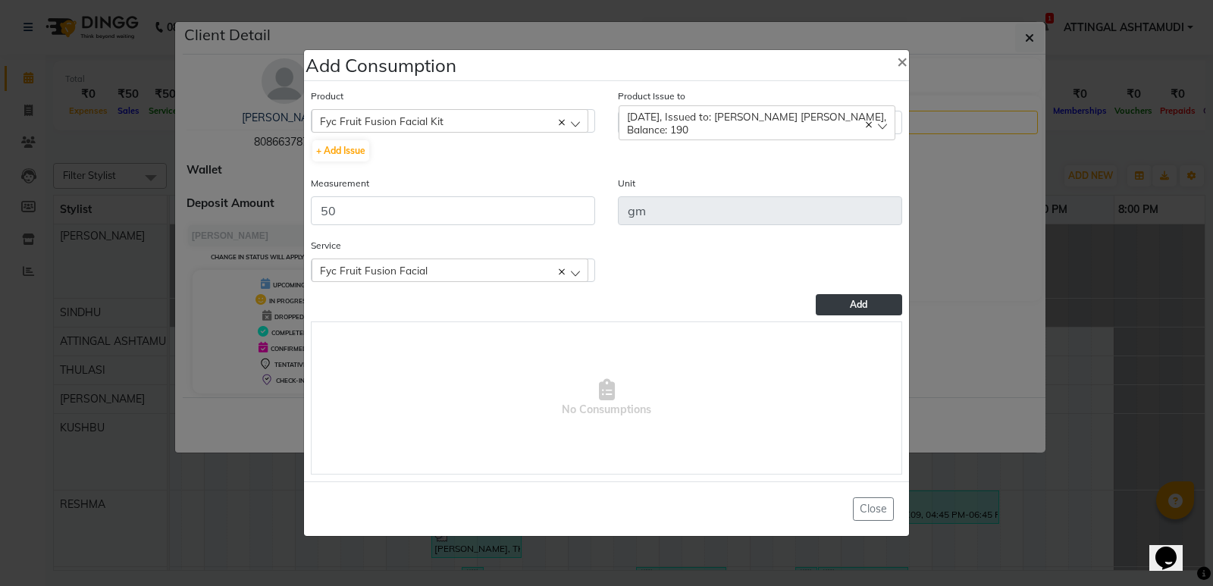
click at [868, 305] on button "Add" at bounding box center [858, 304] width 86 height 21
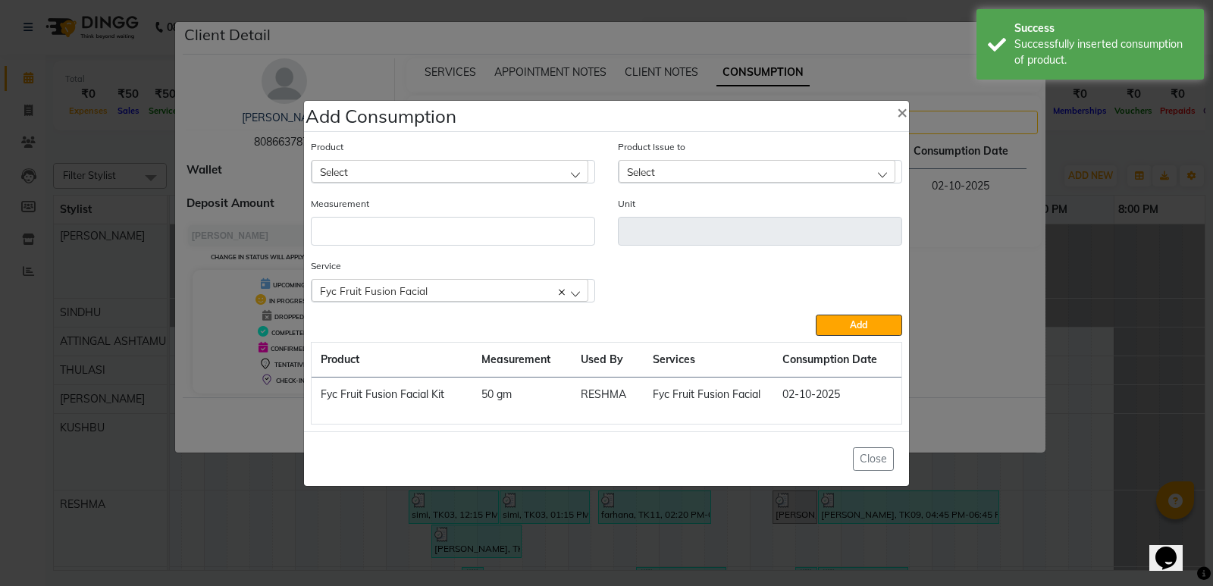
click at [962, 313] on ngb-modal-window "Add Consumption × Product Select 051/ Studio White Weekly 15Ml Product Issue to…" at bounding box center [606, 293] width 1213 height 586
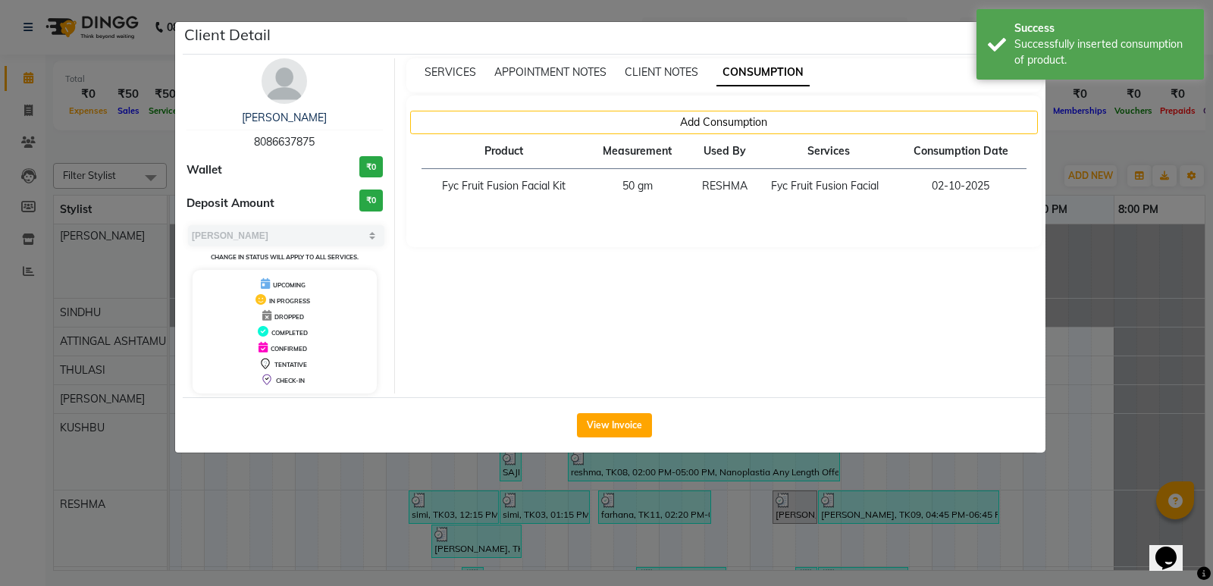
click at [1072, 262] on ngb-modal-window "Client Detail [PERSON_NAME] 8086637875 Wallet ₹0 Deposit Amount ₹0 Select MARK …" at bounding box center [606, 293] width 1213 height 586
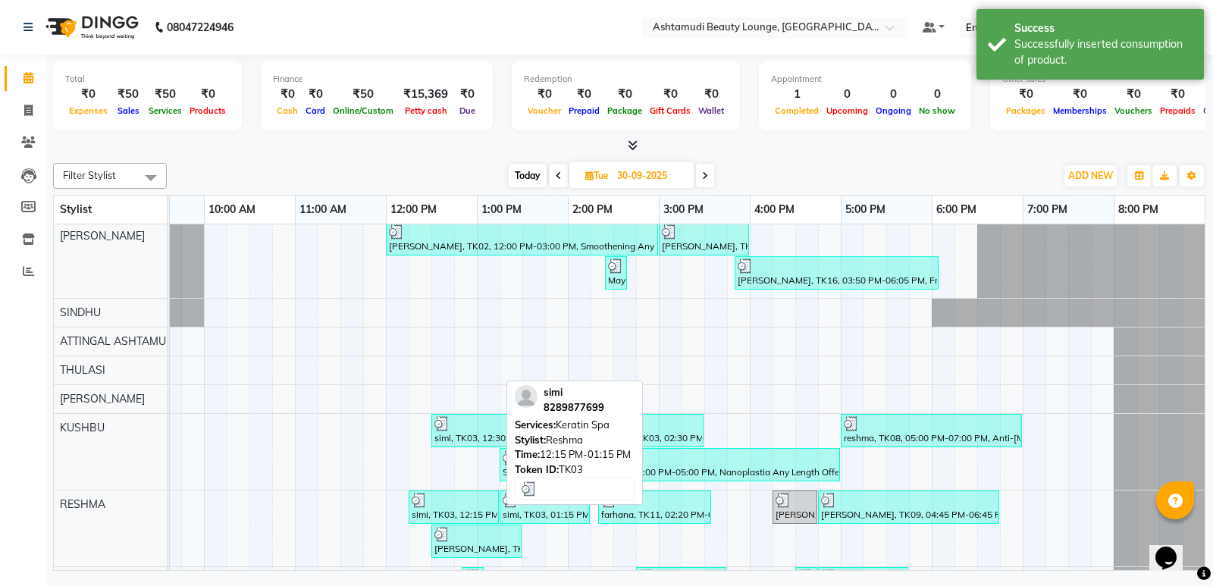
click at [440, 510] on div "simi, TK03, 12:15 PM-01:15 PM, [GEOGRAPHIC_DATA]" at bounding box center [453, 507] width 87 height 29
select select "3"
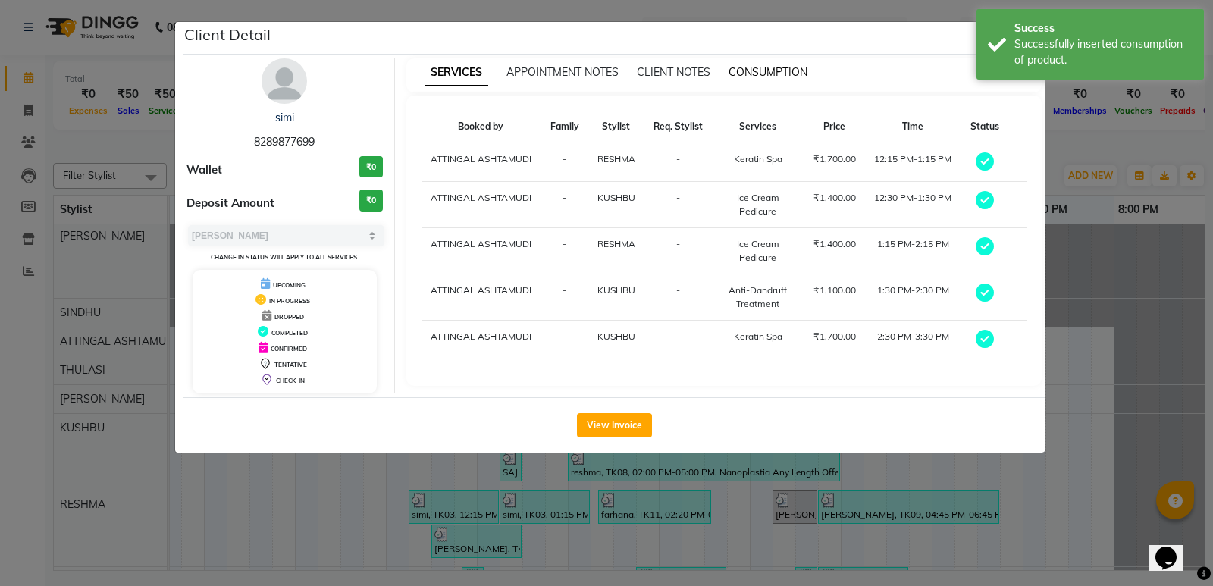
click at [771, 69] on span "CONSUMPTION" at bounding box center [767, 72] width 79 height 14
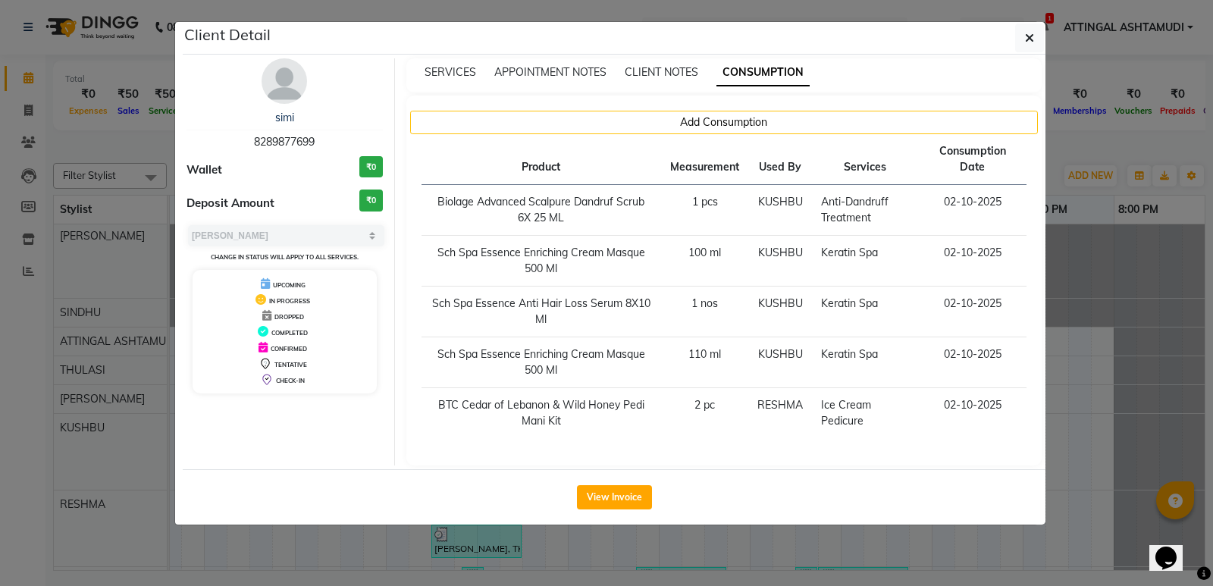
click at [1104, 299] on ngb-modal-window "Client Detail simi 8289877699 Wallet ₹0 Deposit Amount ₹0 Select MARK DONE UPCO…" at bounding box center [606, 293] width 1213 height 586
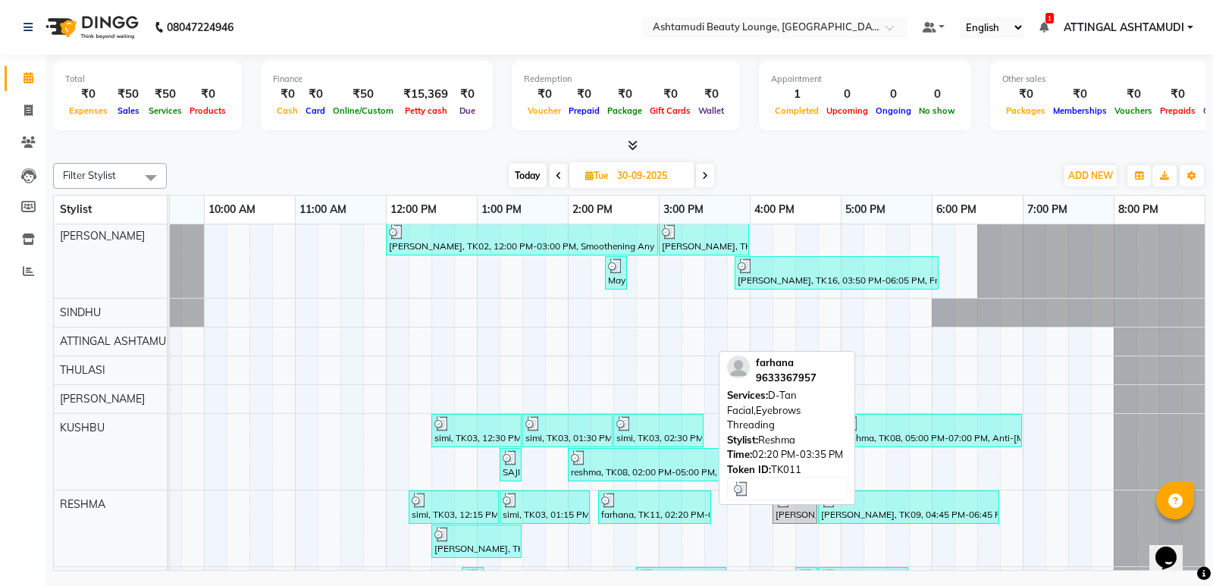
click at [649, 508] on div "farhana, TK11, 02:20 PM-03:35 PM, D-Tan Facial,Eyebrows Threading" at bounding box center [654, 507] width 110 height 29
select select "3"
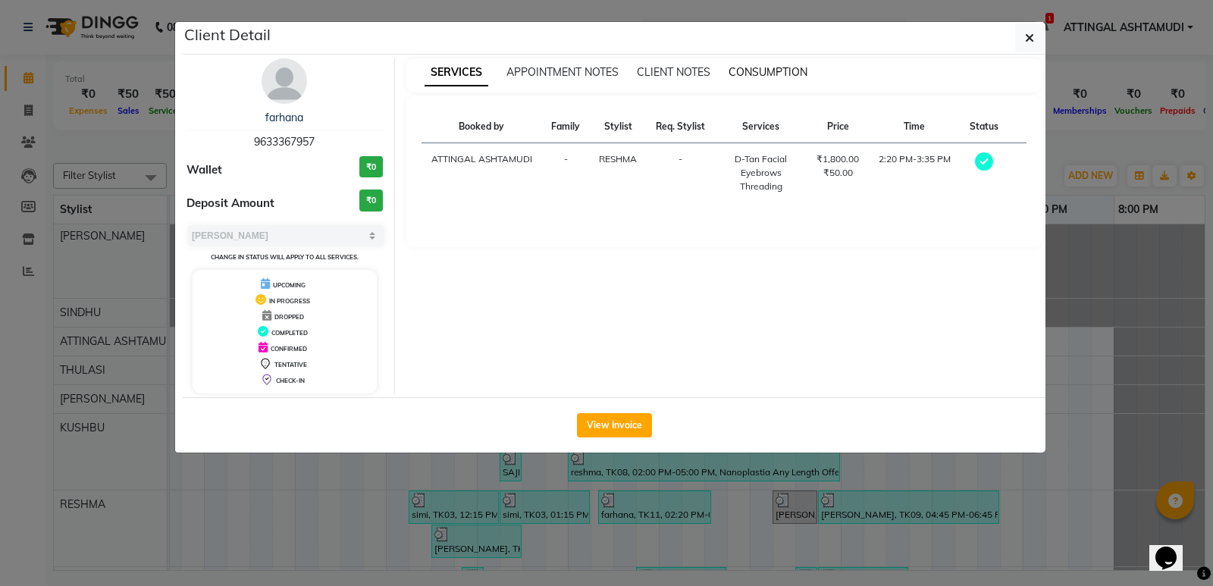
click at [771, 70] on span "CONSUMPTION" at bounding box center [767, 72] width 79 height 14
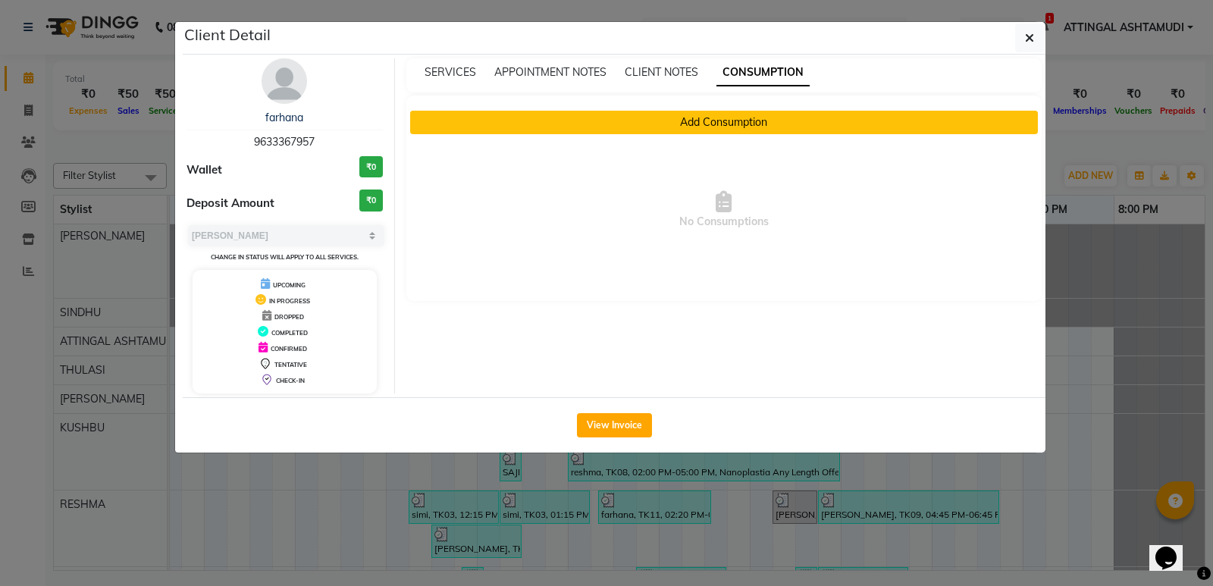
click at [699, 120] on button "Add Consumption" at bounding box center [724, 122] width 628 height 23
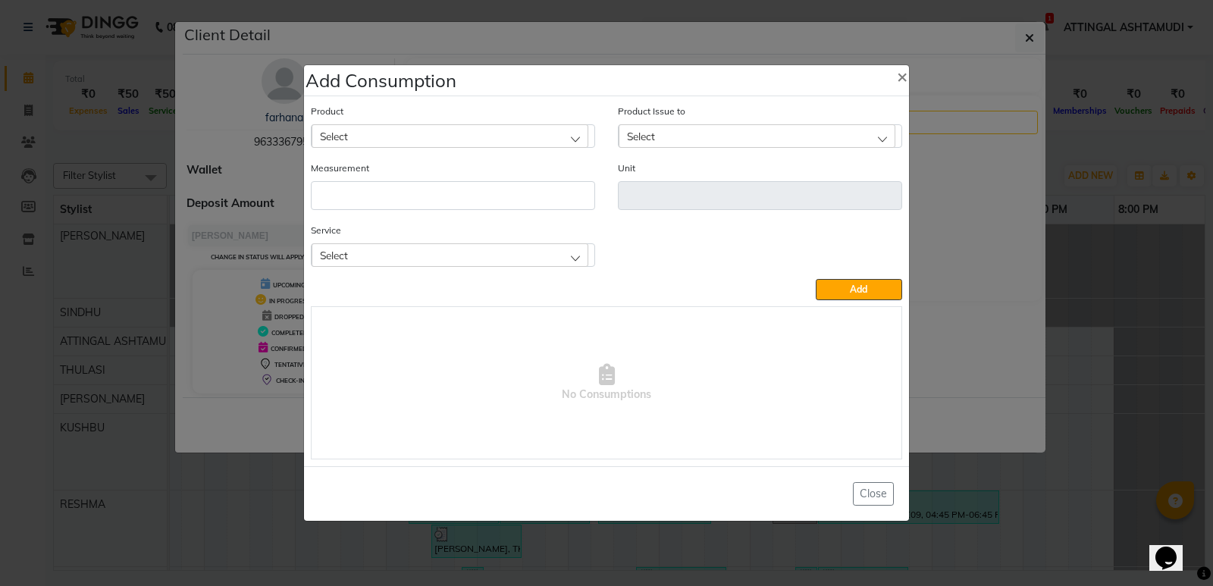
click at [551, 253] on div "Select" at bounding box center [449, 254] width 277 height 23
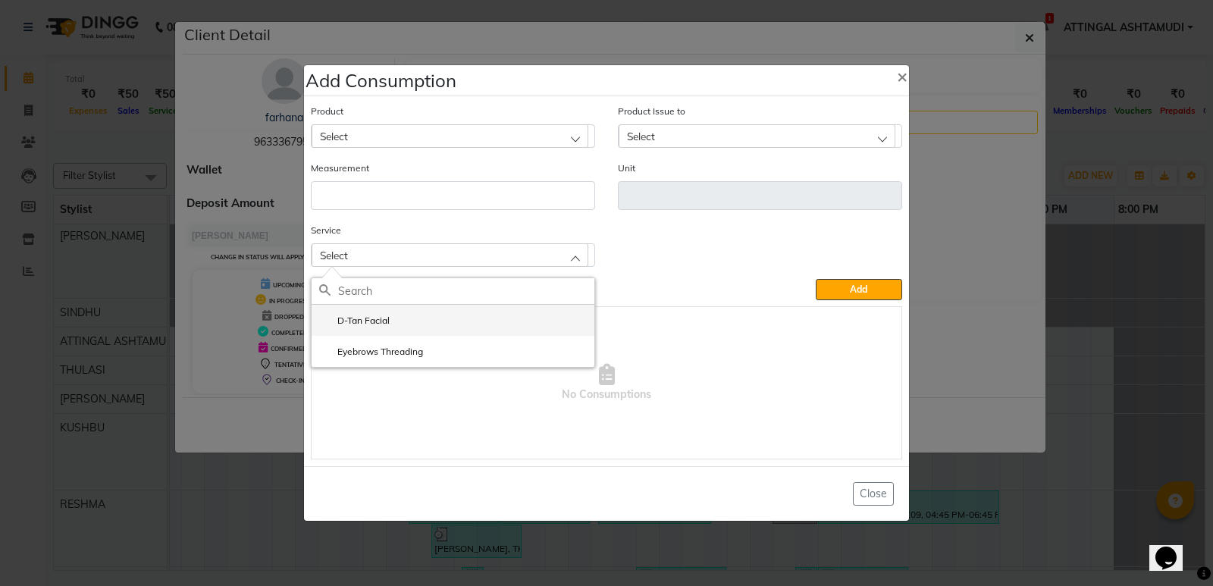
click at [375, 322] on label "D-Tan Facial" at bounding box center [354, 321] width 70 height 14
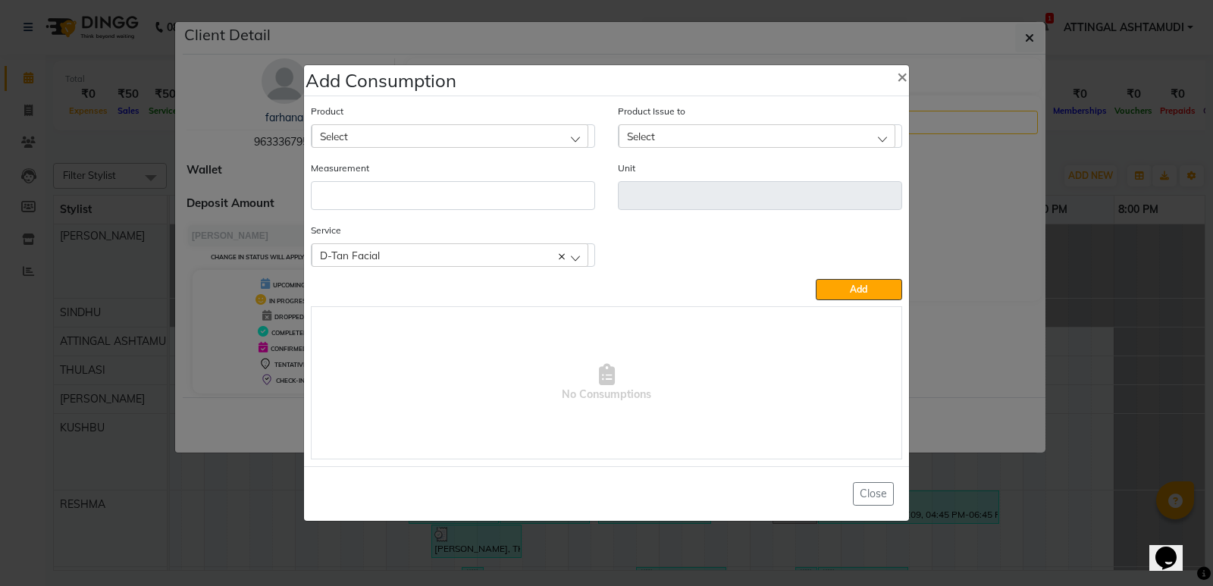
click at [433, 142] on div "Select" at bounding box center [449, 135] width 277 height 23
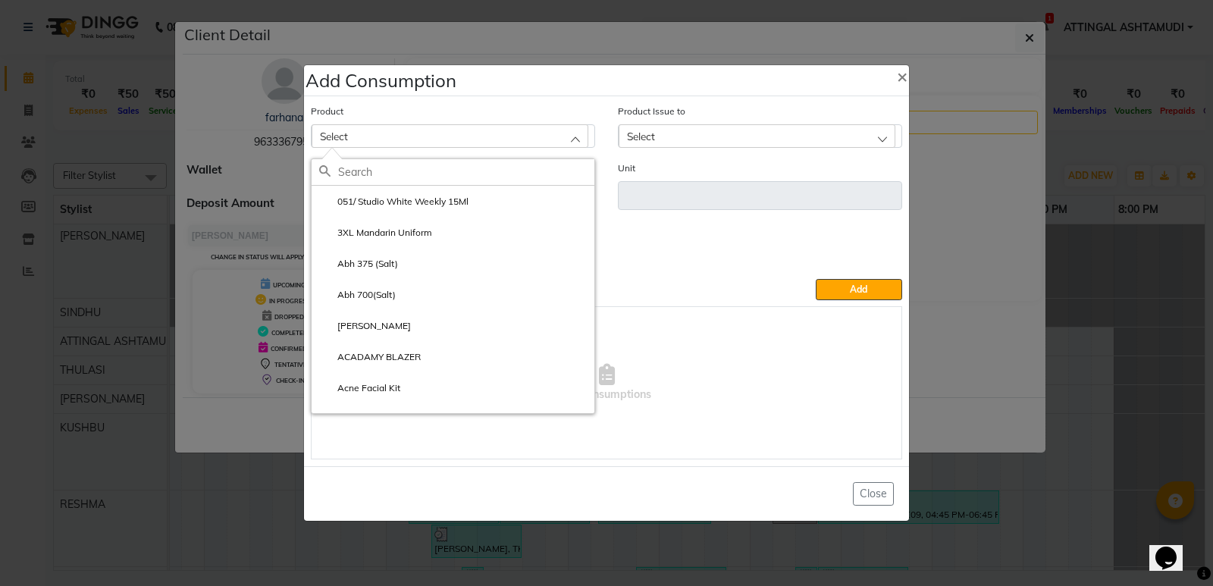
click at [416, 174] on input "text" at bounding box center [466, 172] width 256 height 26
click at [423, 162] on input "text" at bounding box center [466, 172] width 256 height 26
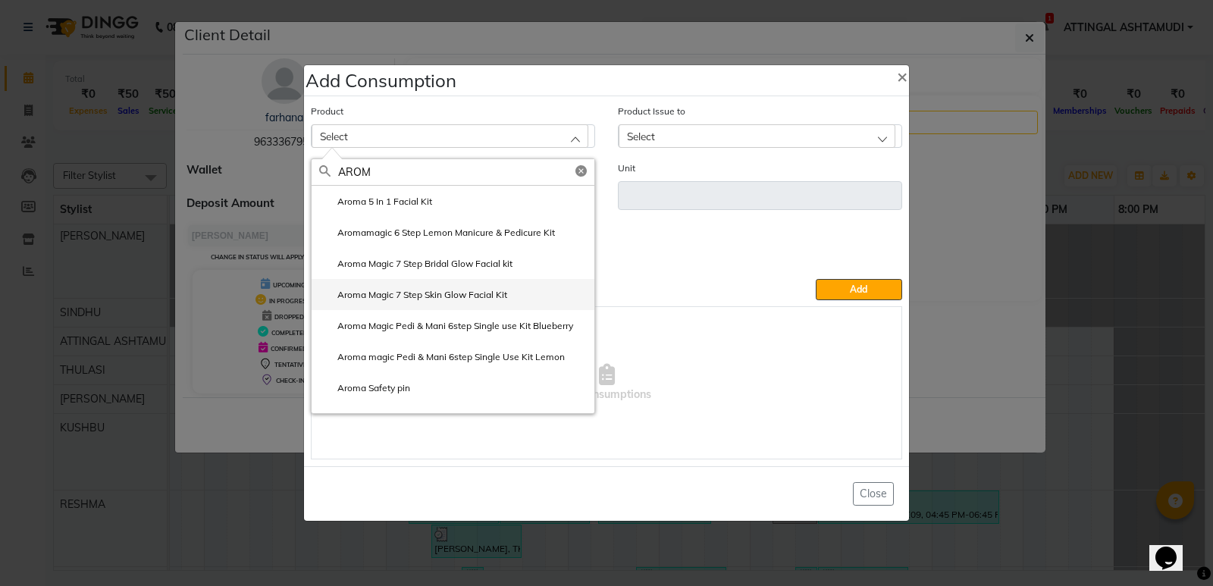
type input "AROM"
click at [387, 293] on label "Aroma Magic 7 Step Skin Glow Facial Kit" at bounding box center [413, 295] width 188 height 14
type input "pcs"
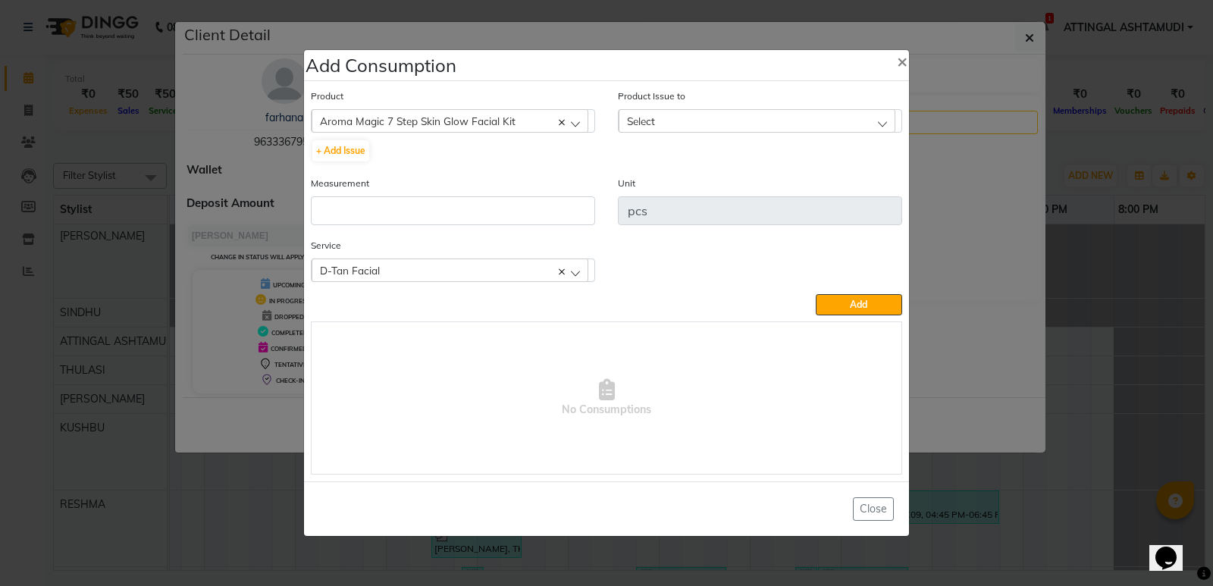
click at [642, 121] on span "Select" at bounding box center [641, 120] width 28 height 13
click at [900, 63] on span "×" at bounding box center [902, 60] width 11 height 23
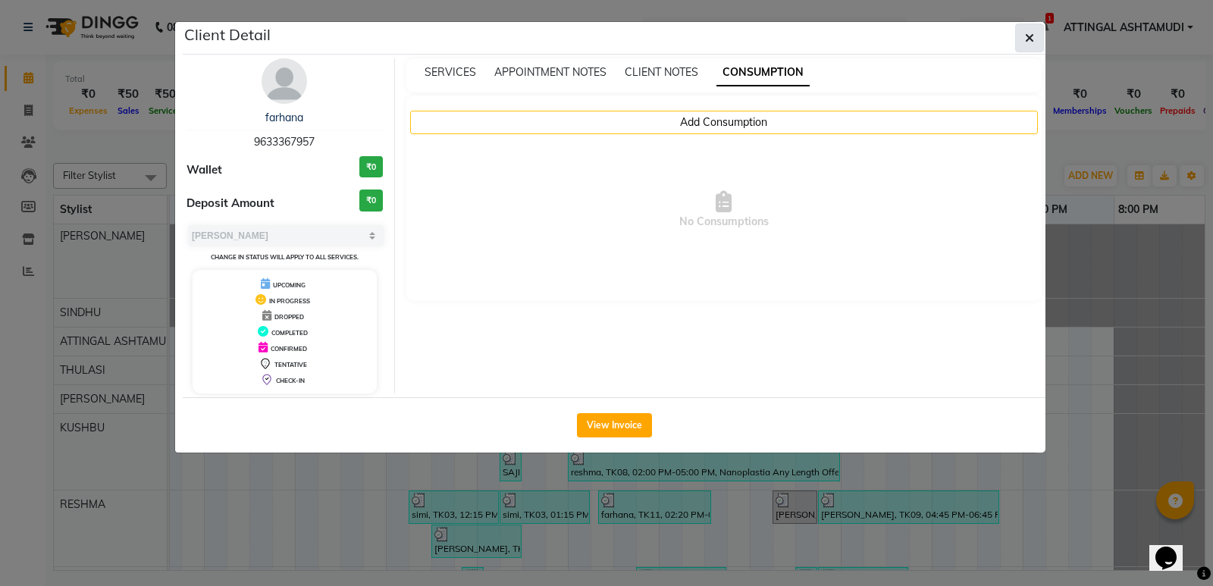
click at [1036, 36] on button "button" at bounding box center [1029, 37] width 29 height 29
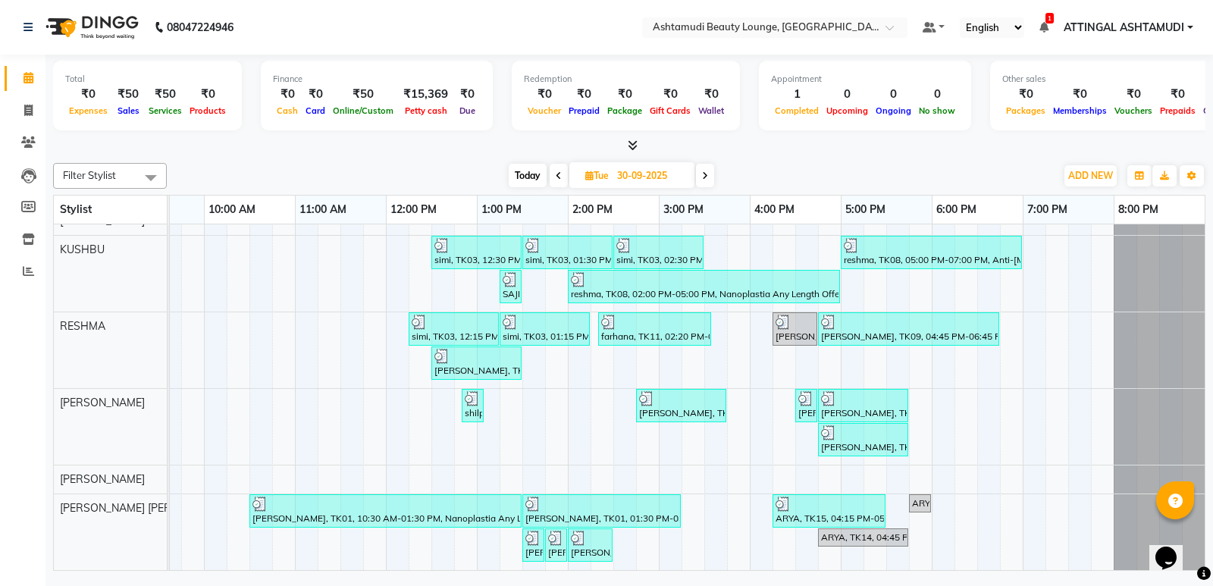
scroll to position [192, 0]
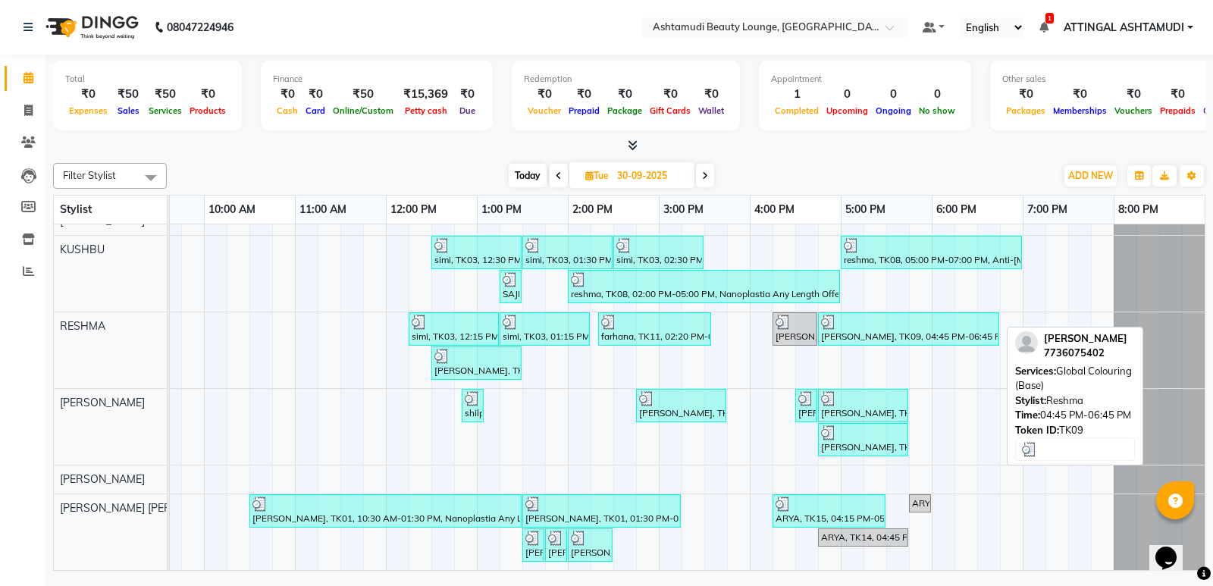
click at [885, 322] on div "[PERSON_NAME], TK09, 04:45 PM-06:45 PM, Global Colouring (Base)" at bounding box center [908, 329] width 178 height 29
select select "3"
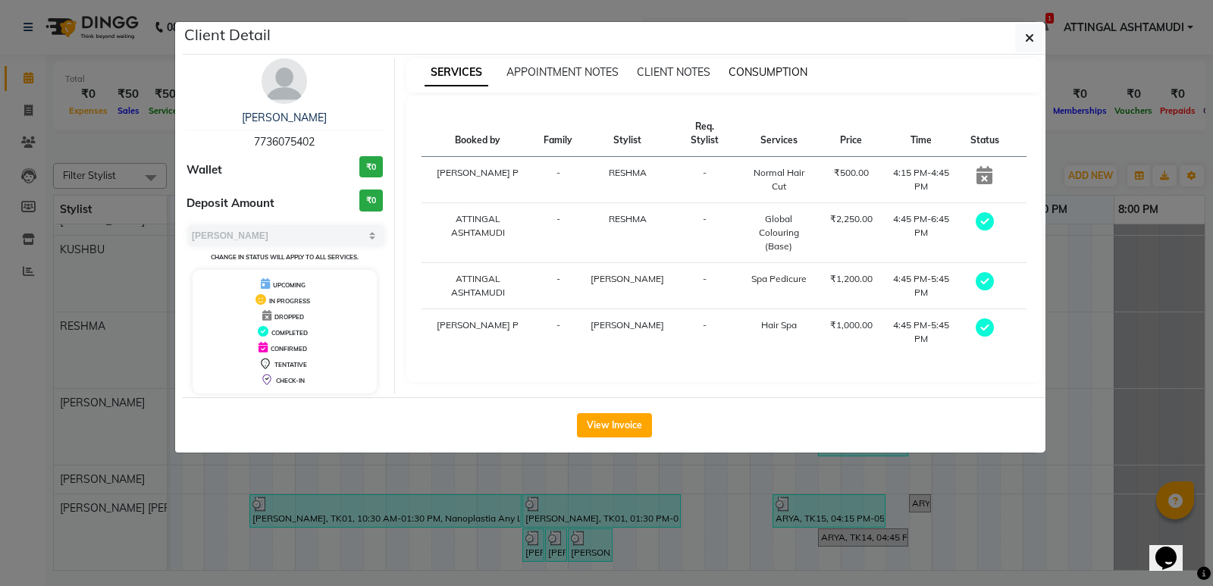
click at [759, 73] on span "CONSUMPTION" at bounding box center [767, 72] width 79 height 14
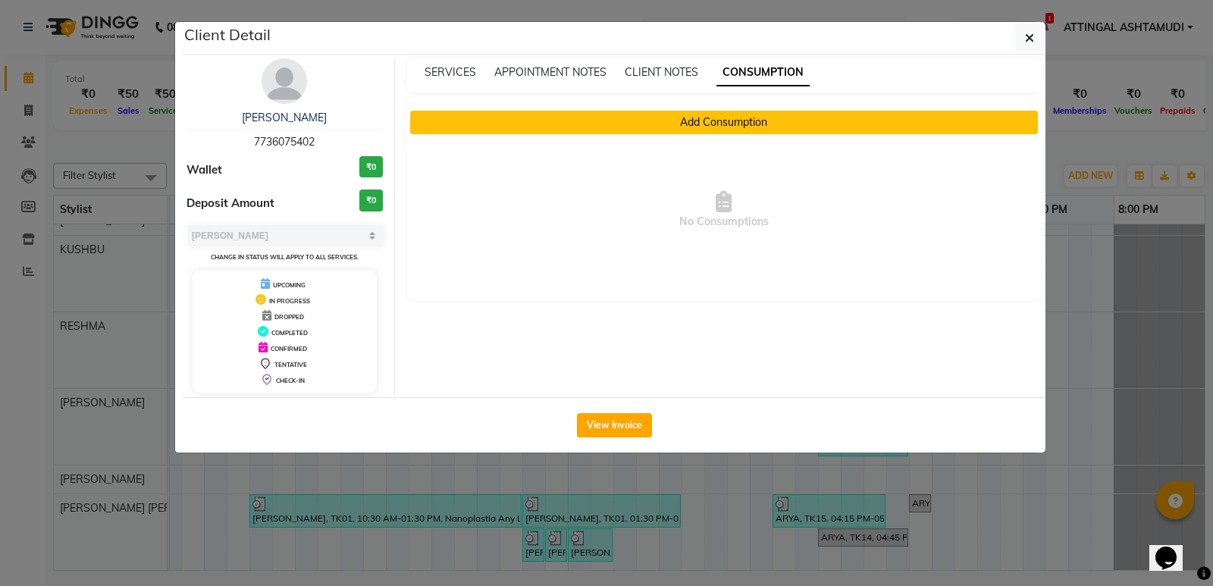
click at [726, 124] on button "Add Consumption" at bounding box center [724, 122] width 628 height 23
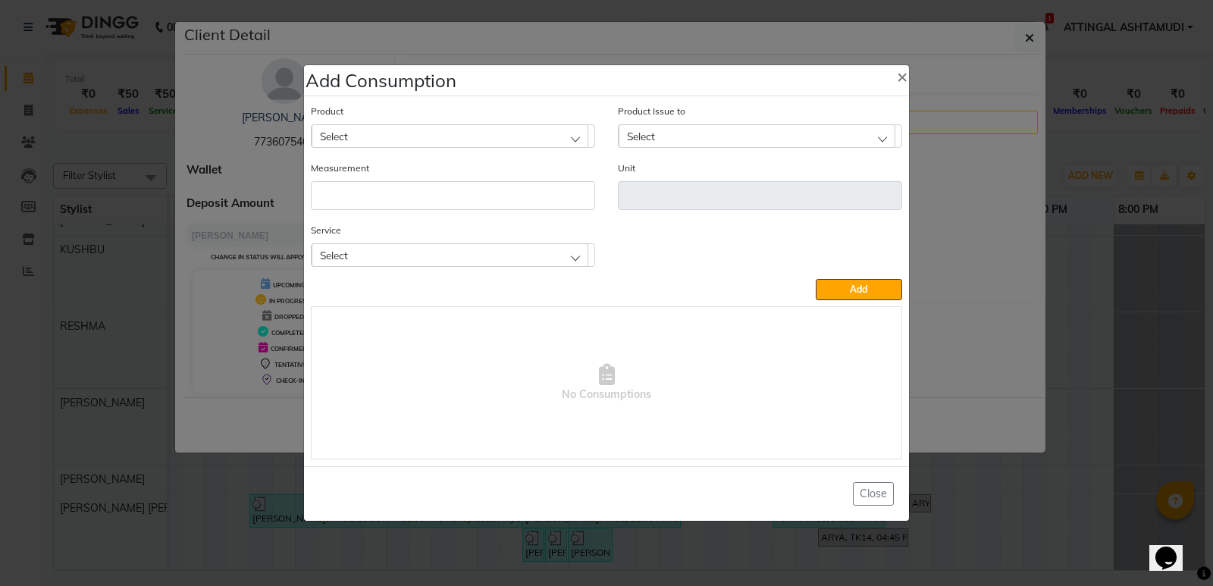
click at [574, 258] on div "Select" at bounding box center [449, 254] width 277 height 23
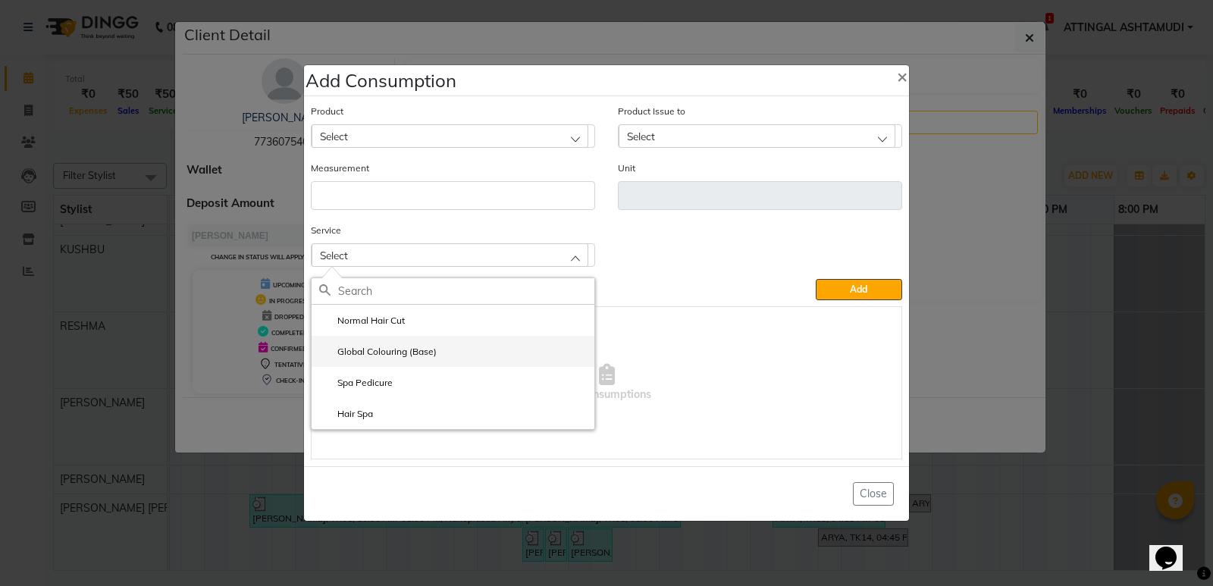
click at [399, 351] on label "Global Colouring (Base)" at bounding box center [377, 352] width 117 height 14
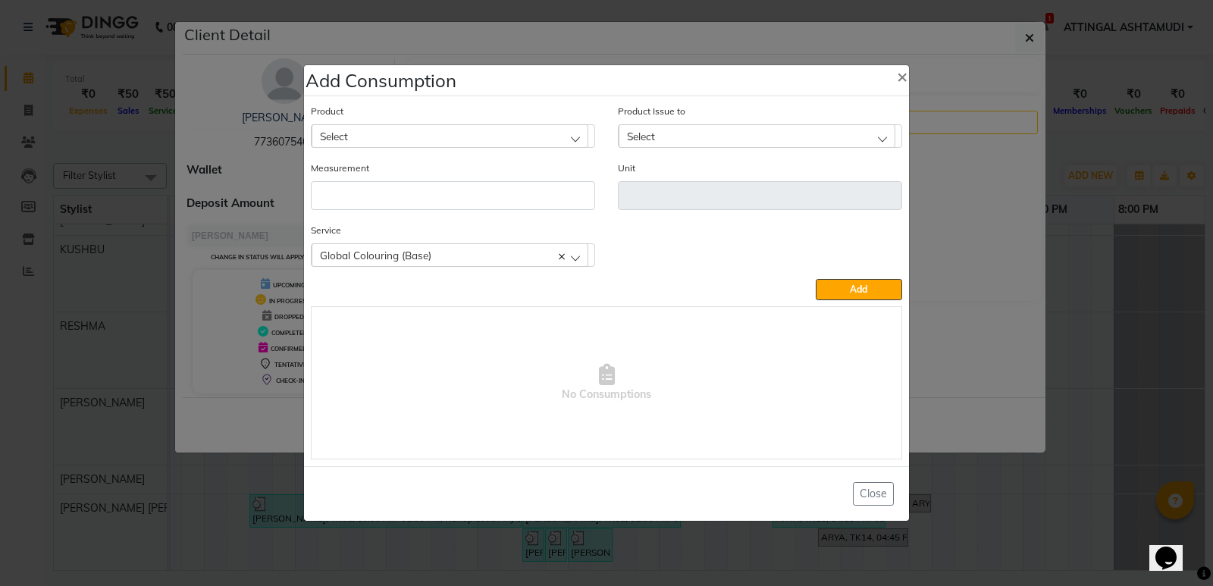
click at [418, 130] on div "Select" at bounding box center [449, 135] width 277 height 23
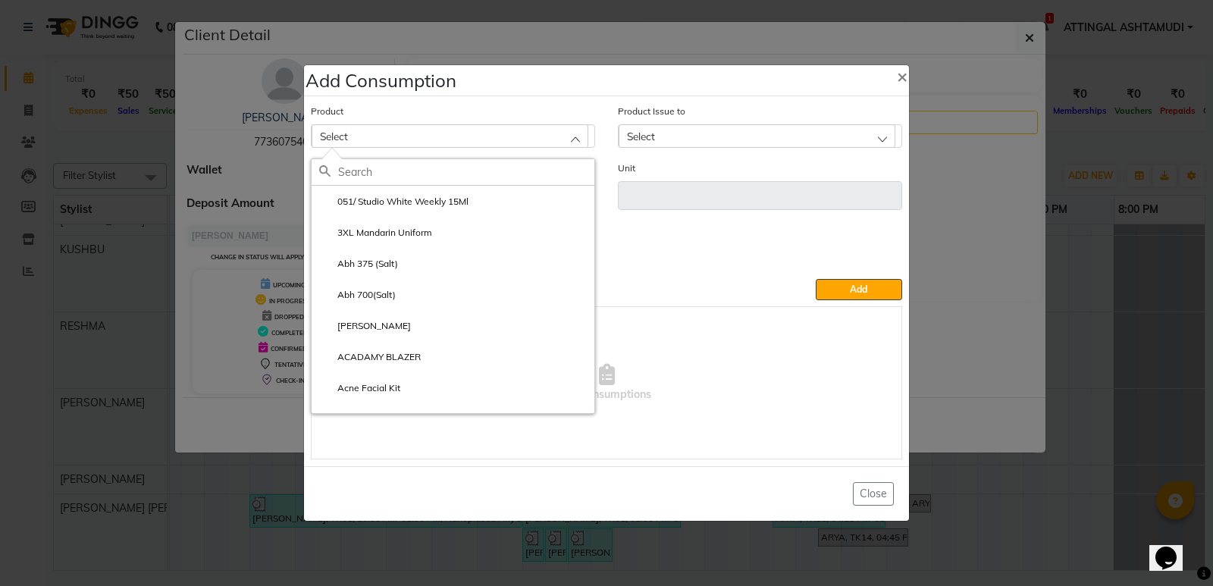
click at [378, 166] on input "text" at bounding box center [466, 172] width 256 height 26
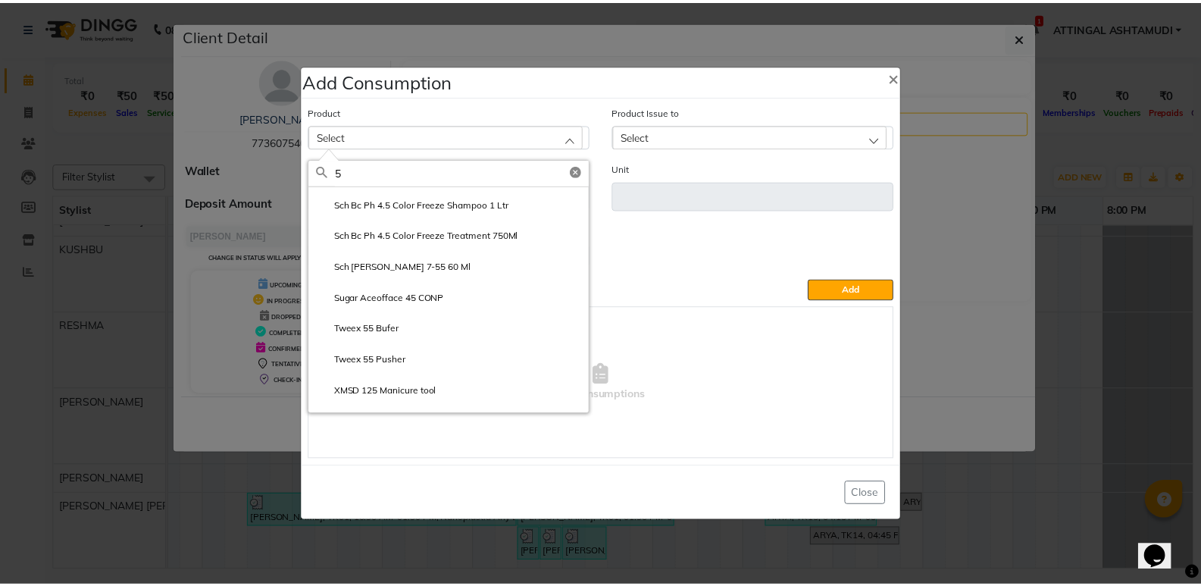
scroll to position [2600, 0]
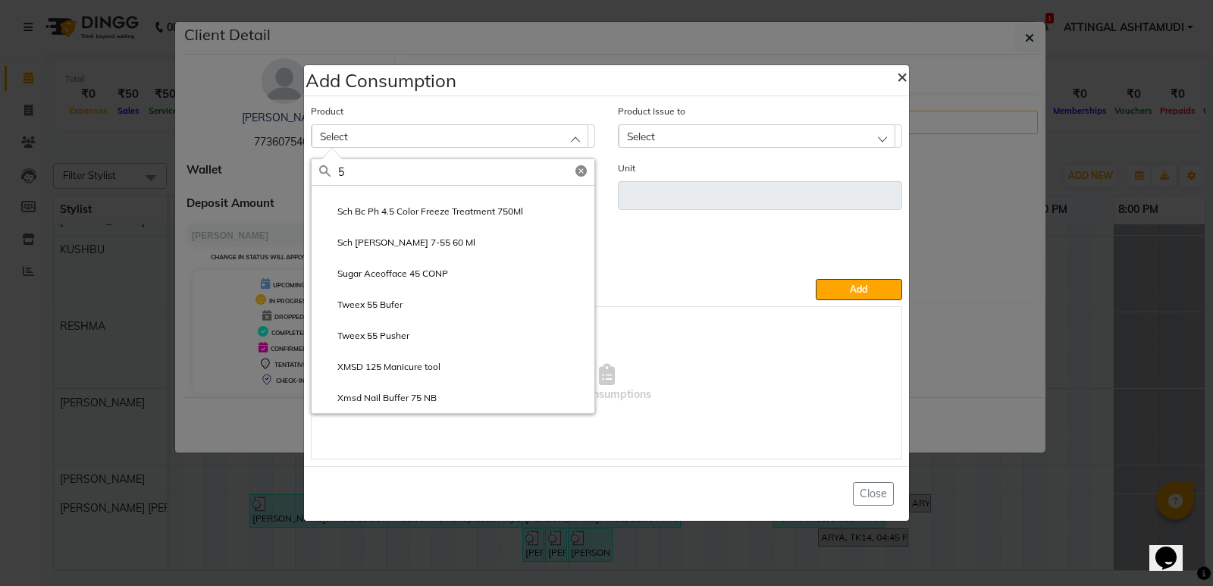
type input "5"
click at [906, 72] on span "×" at bounding box center [902, 75] width 11 height 23
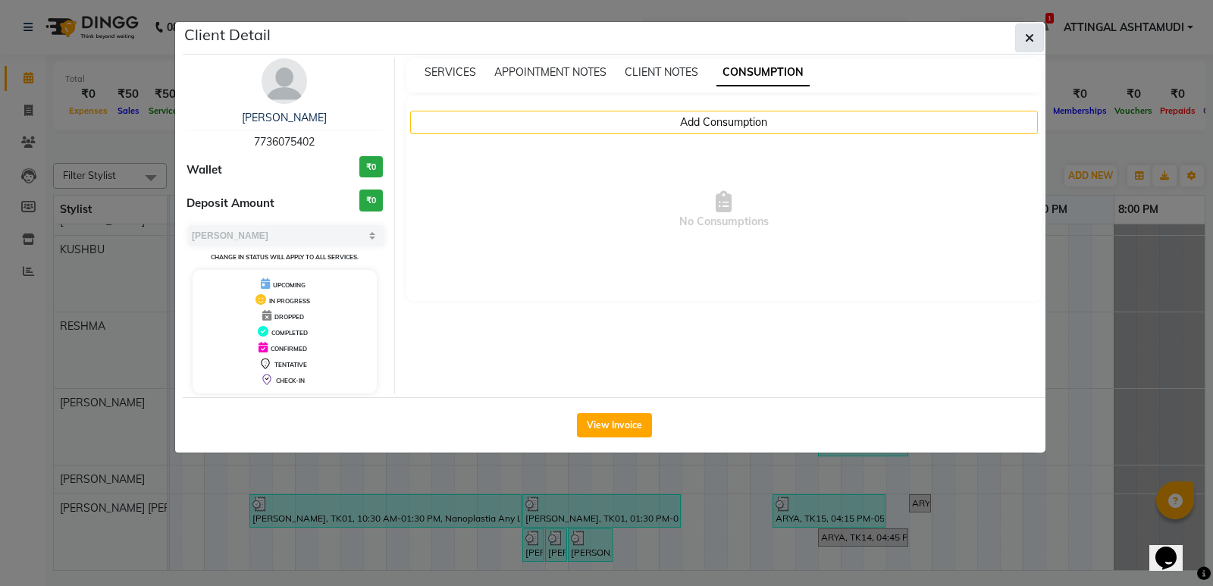
click at [1033, 42] on icon "button" at bounding box center [1029, 38] width 9 height 12
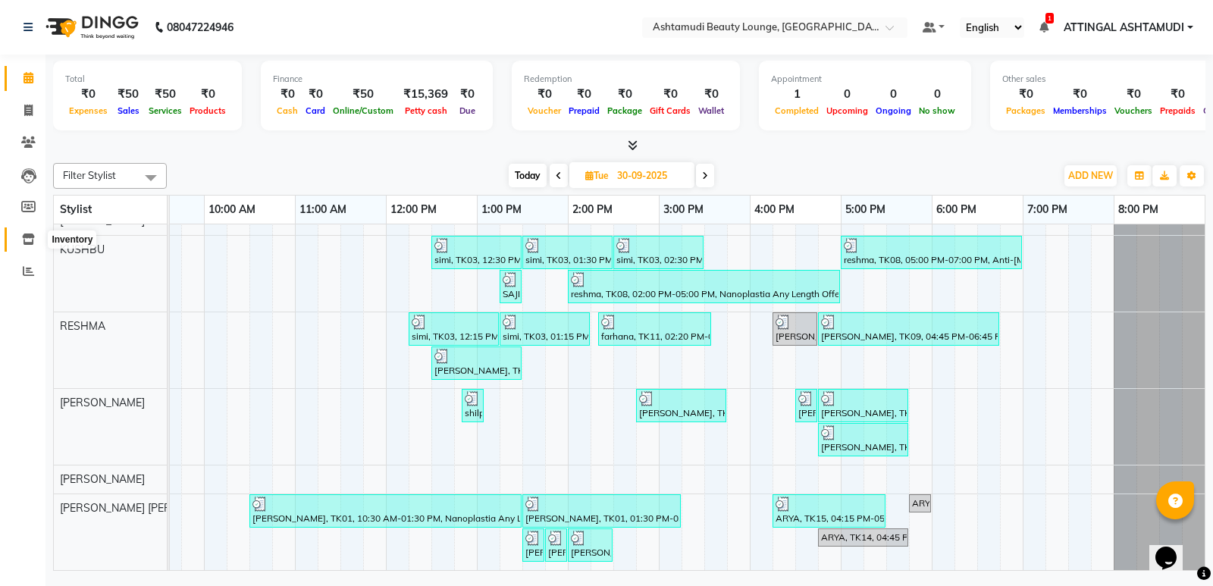
click at [23, 237] on icon at bounding box center [28, 238] width 13 height 11
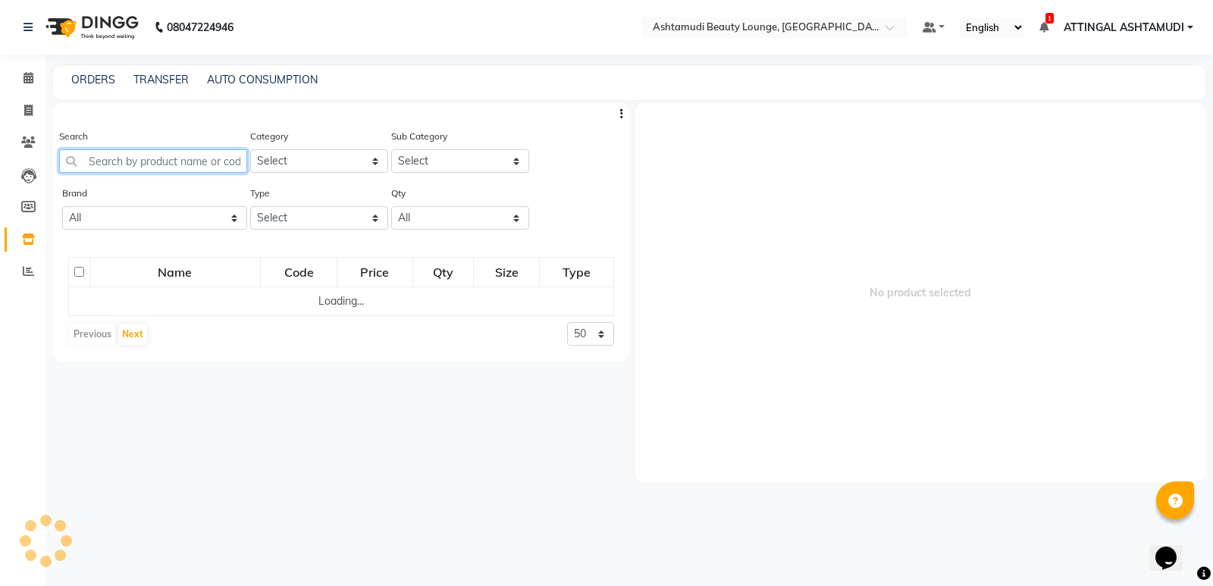
click at [110, 158] on input "text" at bounding box center [153, 160] width 188 height 23
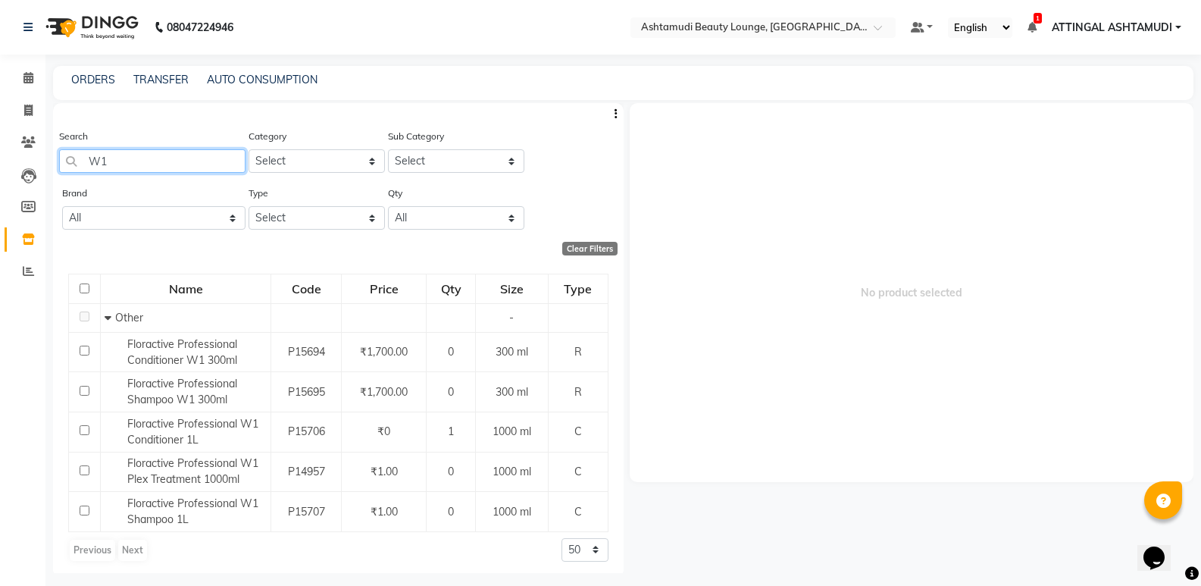
click at [124, 157] on input "W1" at bounding box center [152, 160] width 186 height 23
type input "W"
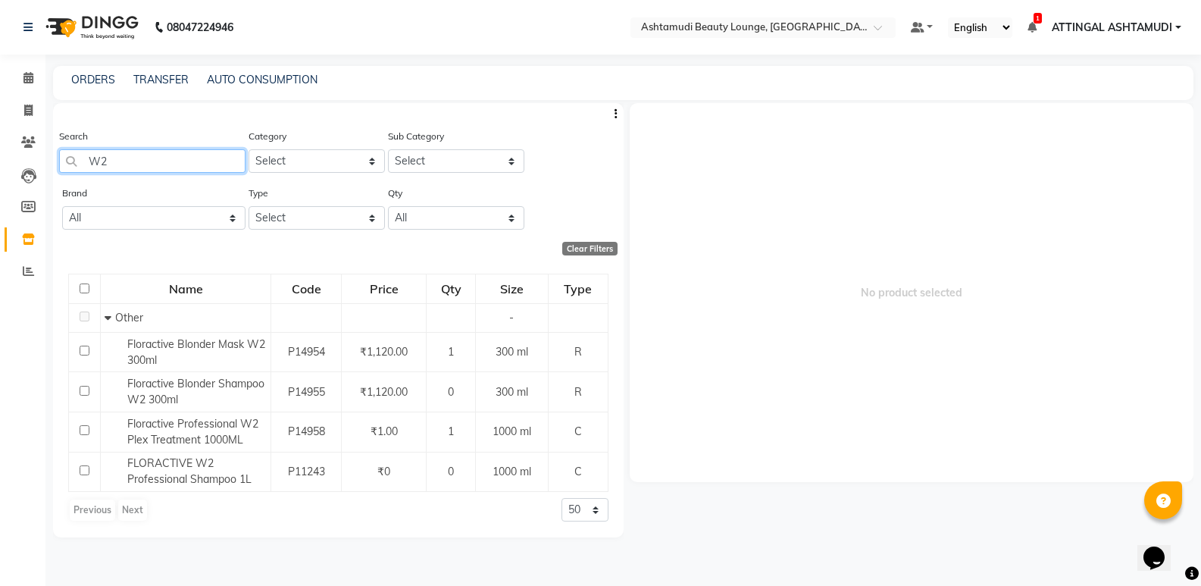
click at [137, 160] on input "W2" at bounding box center [152, 160] width 186 height 23
type input "W"
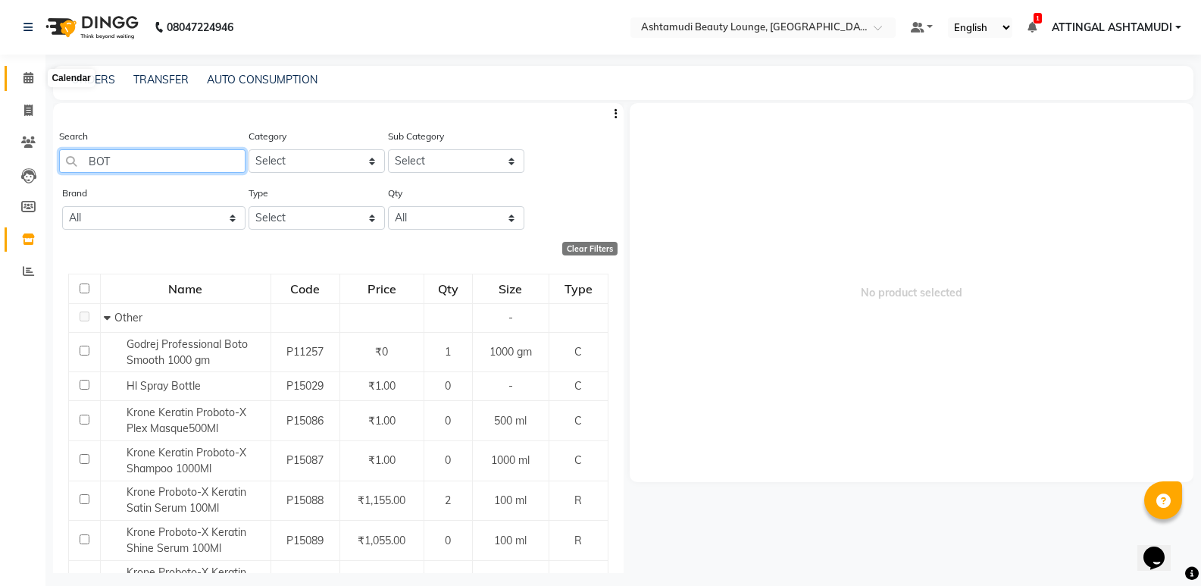
type input "BOT"
click at [23, 77] on icon at bounding box center [28, 77] width 10 height 11
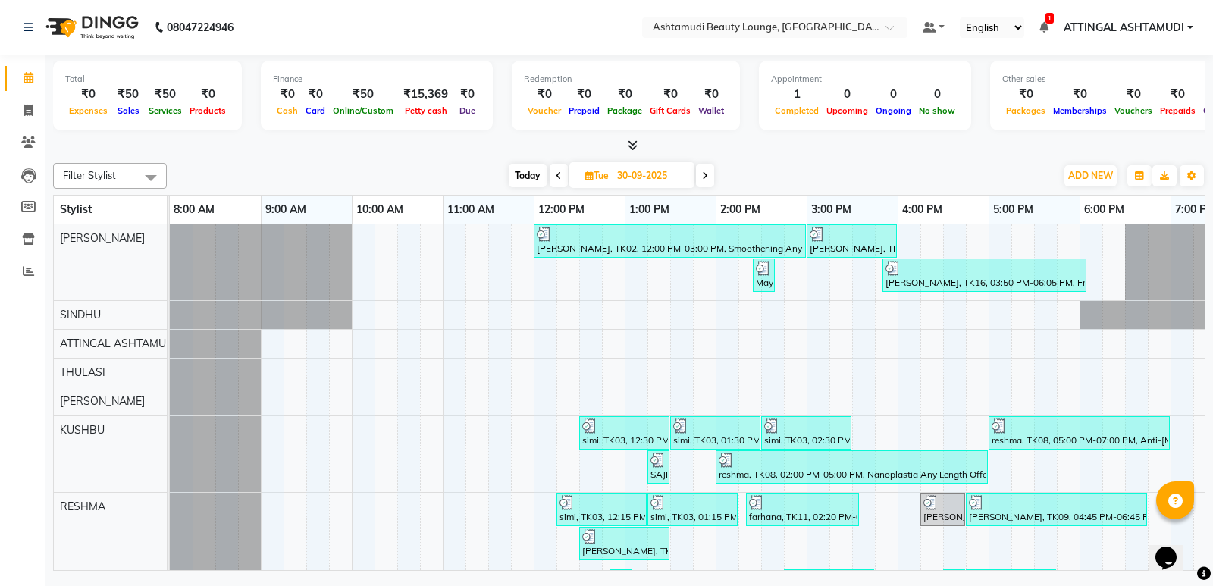
click at [706, 172] on icon at bounding box center [705, 175] width 6 height 9
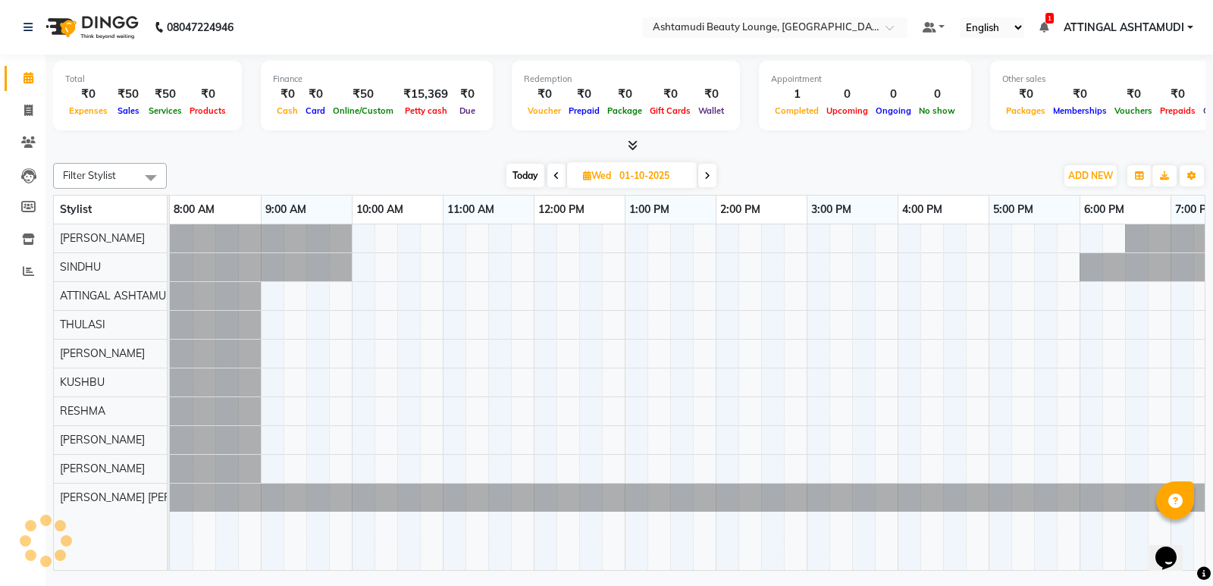
scroll to position [0, 148]
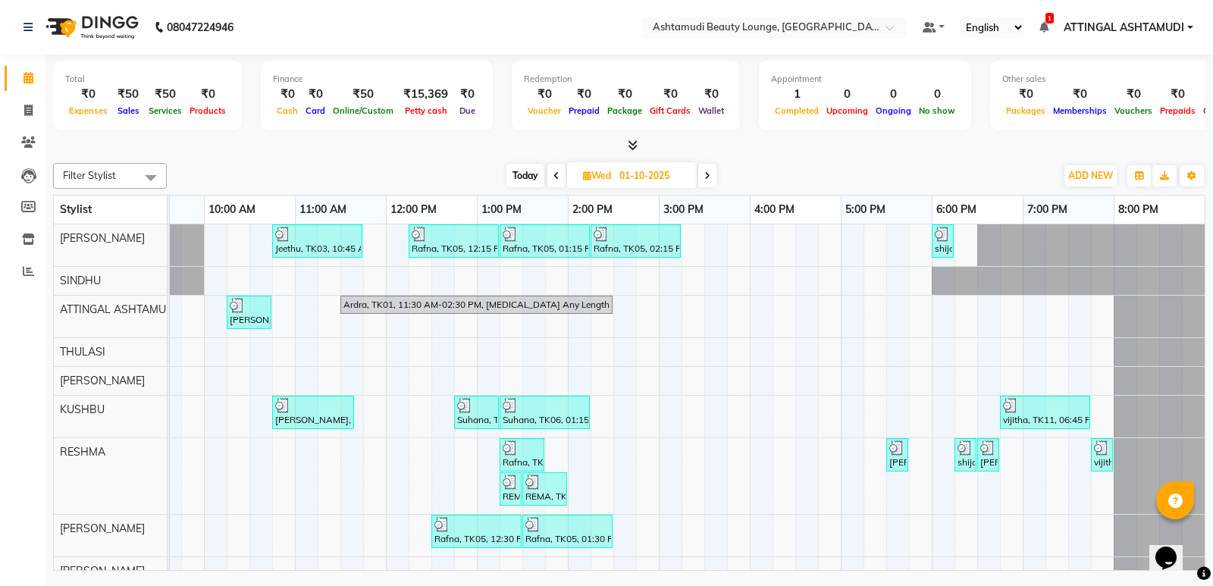
click at [706, 172] on icon at bounding box center [707, 175] width 6 height 9
type input "02-10-2025"
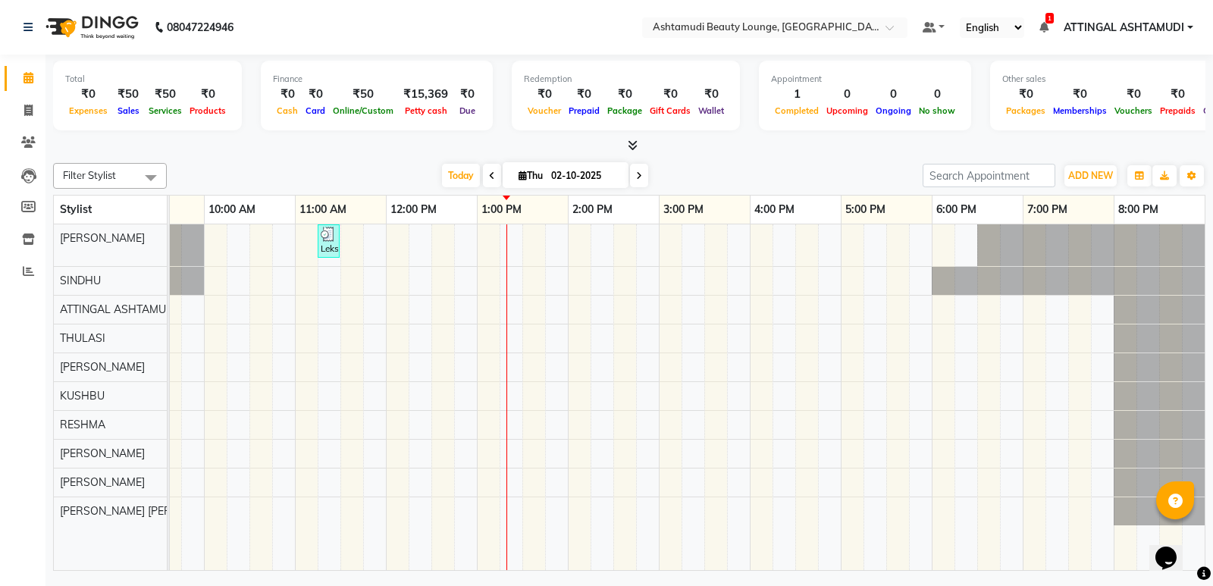
click at [511, 390] on div "Lekshmi, TK01, 11:15 AM-11:30 AM, Eyebrows Threading" at bounding box center [613, 397] width 1182 height 346
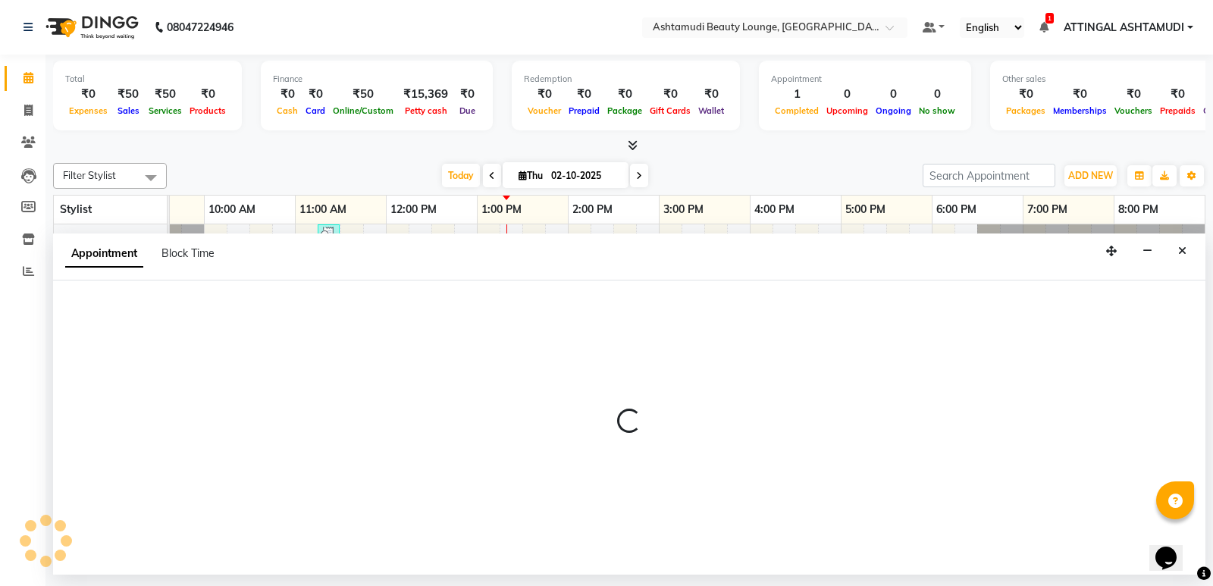
select select "58127"
select select "tentative"
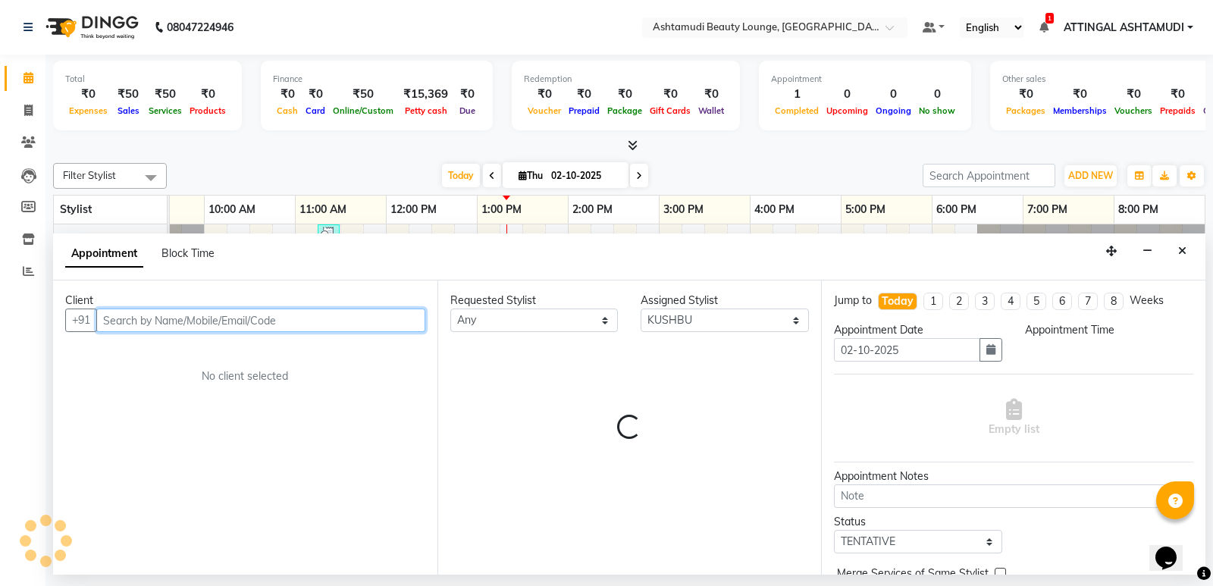
select select "795"
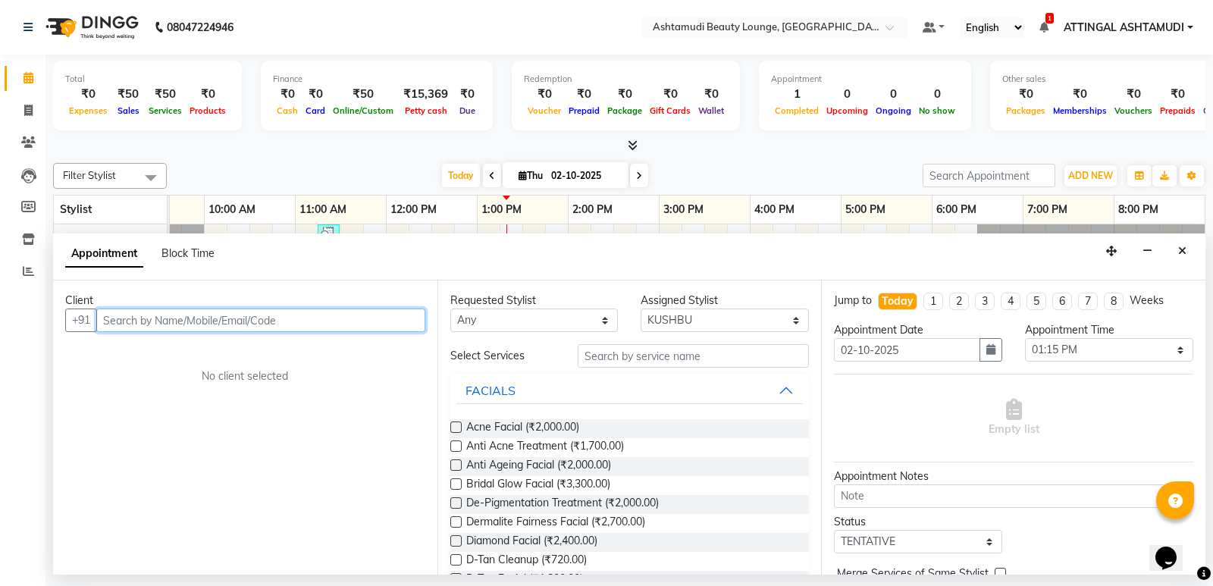
click at [146, 310] on input "text" at bounding box center [260, 319] width 329 height 23
type input "7012351314"
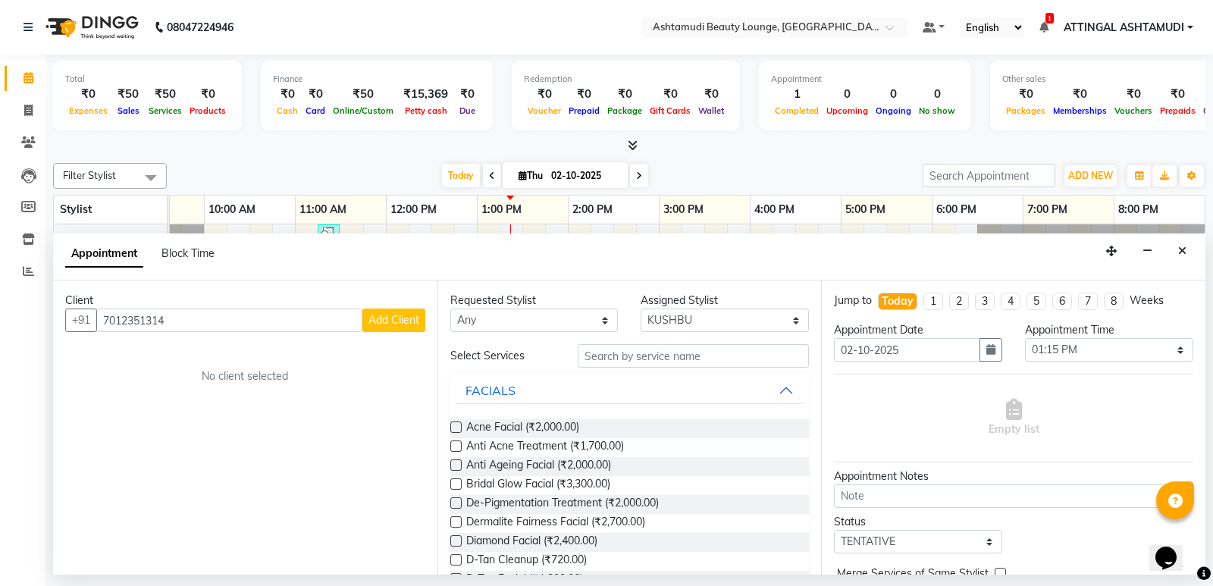
click at [392, 319] on span "Add Client" at bounding box center [393, 320] width 51 height 14
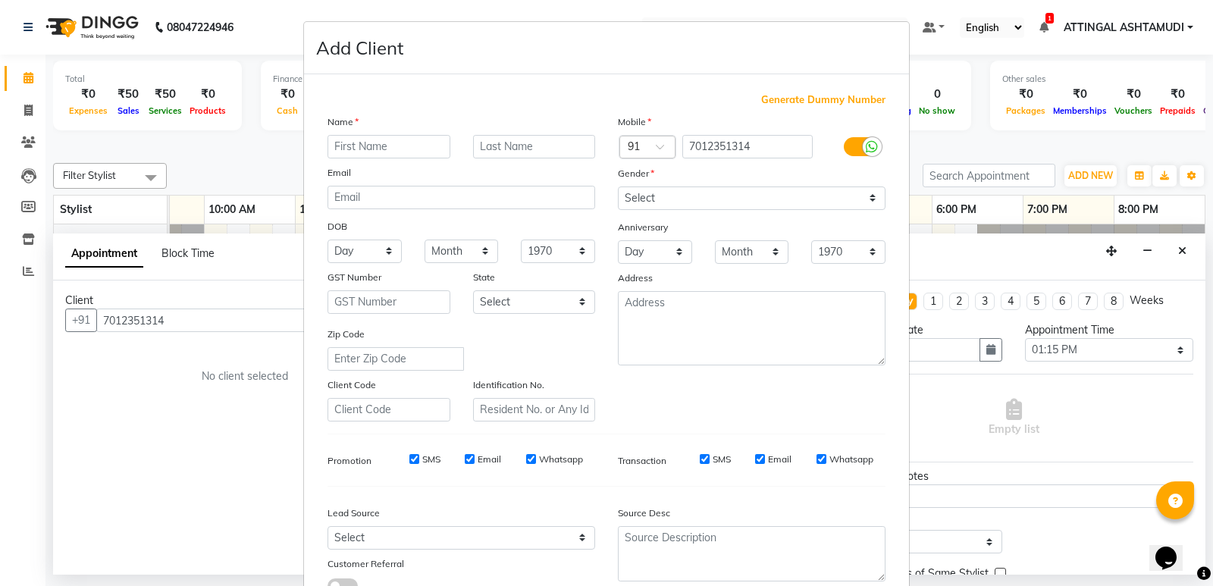
click at [368, 146] on input "text" at bounding box center [388, 146] width 123 height 23
type input "NOORA"
click at [629, 194] on select "Select [DEMOGRAPHIC_DATA] [DEMOGRAPHIC_DATA] Other Prefer Not To Say" at bounding box center [752, 197] width 268 height 23
select select "[DEMOGRAPHIC_DATA]"
click at [618, 186] on select "Select [DEMOGRAPHIC_DATA] [DEMOGRAPHIC_DATA] Other Prefer Not To Say" at bounding box center [752, 197] width 268 height 23
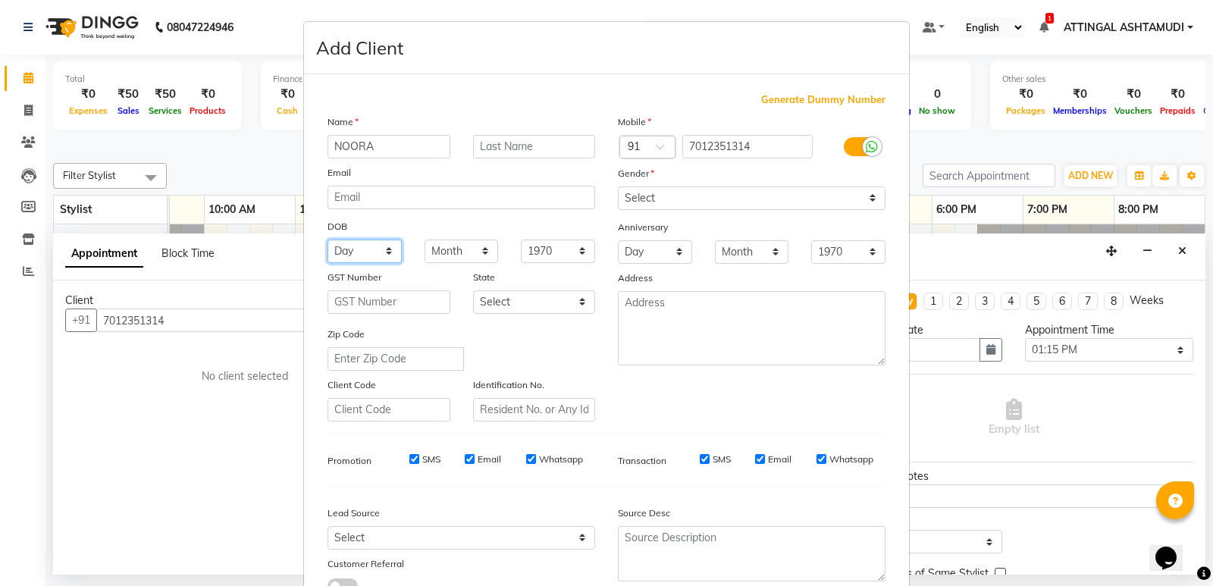
click at [378, 254] on select "Day 01 02 03 04 05 06 07 08 09 10 11 12 13 14 15 16 17 18 19 20 21 22 23 24 25 …" at bounding box center [364, 250] width 74 height 23
select select "02"
click at [327, 239] on select "Day 01 02 03 04 05 06 07 08 09 10 11 12 13 14 15 16 17 18 19 20 21 22 23 24 25 …" at bounding box center [364, 250] width 74 height 23
click at [468, 250] on select "Month January February March April May June July August September October Novem…" at bounding box center [461, 250] width 74 height 23
select select "12"
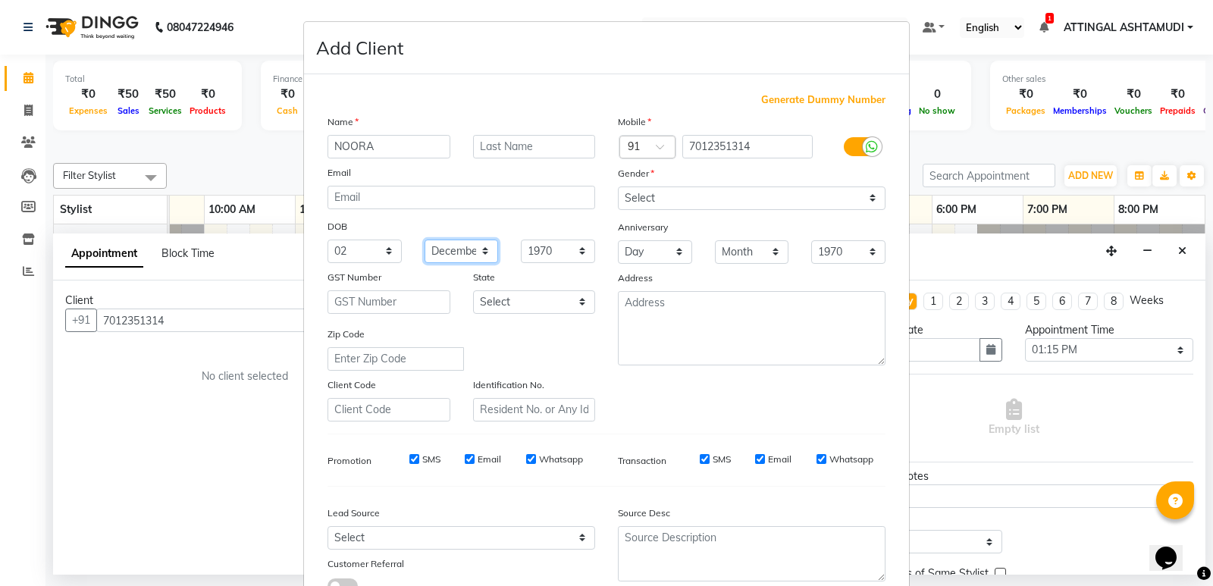
click at [424, 239] on select "Month January February March April May June July August September October Novem…" at bounding box center [461, 250] width 74 height 23
click at [577, 533] on select "Select Walk-in Referral Internet Friend Word of Mouth Advertisement Facebook Ju…" at bounding box center [461, 537] width 268 height 23
select select "31328"
click at [327, 526] on select "Select Walk-in Referral Internet Friend Word of Mouth Advertisement Facebook Ju…" at bounding box center [461, 537] width 268 height 23
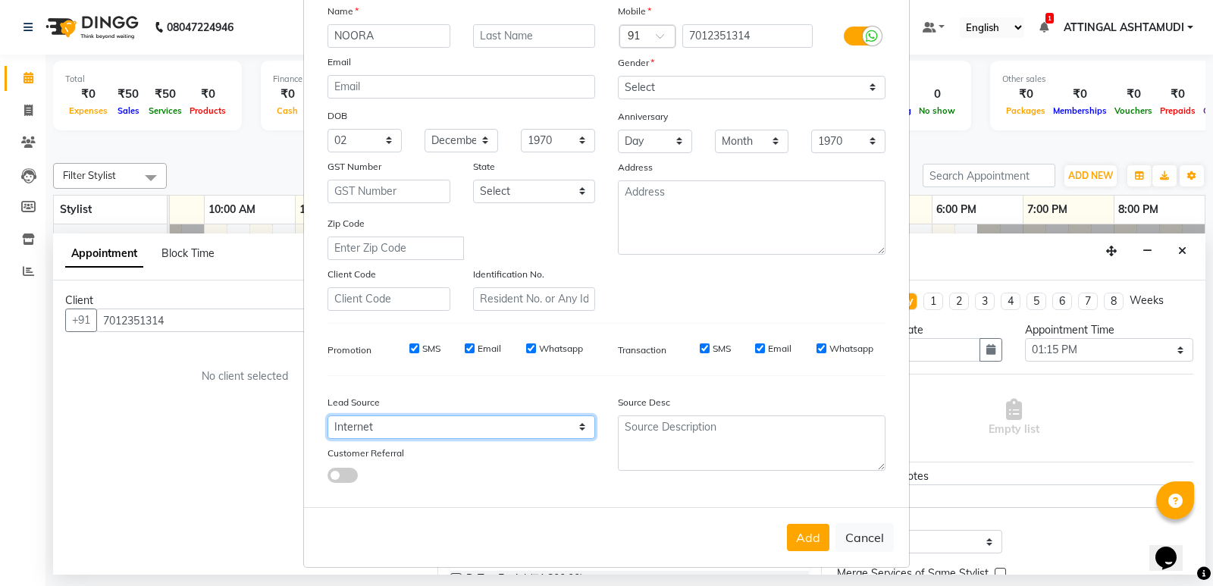
scroll to position [114, 0]
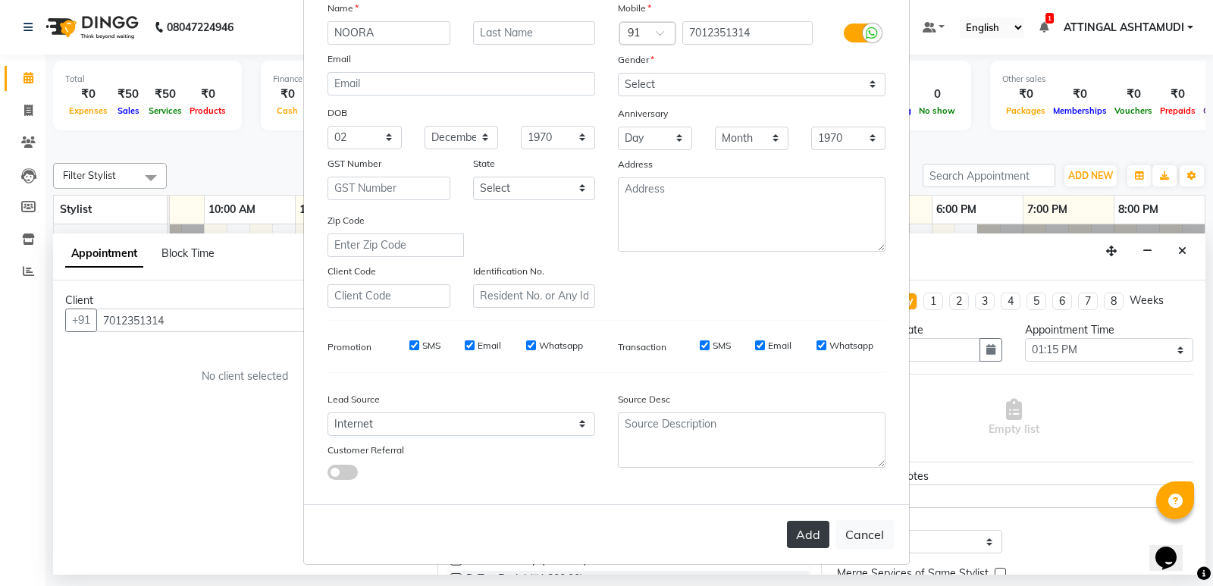
click at [795, 534] on button "Add" at bounding box center [808, 534] width 42 height 27
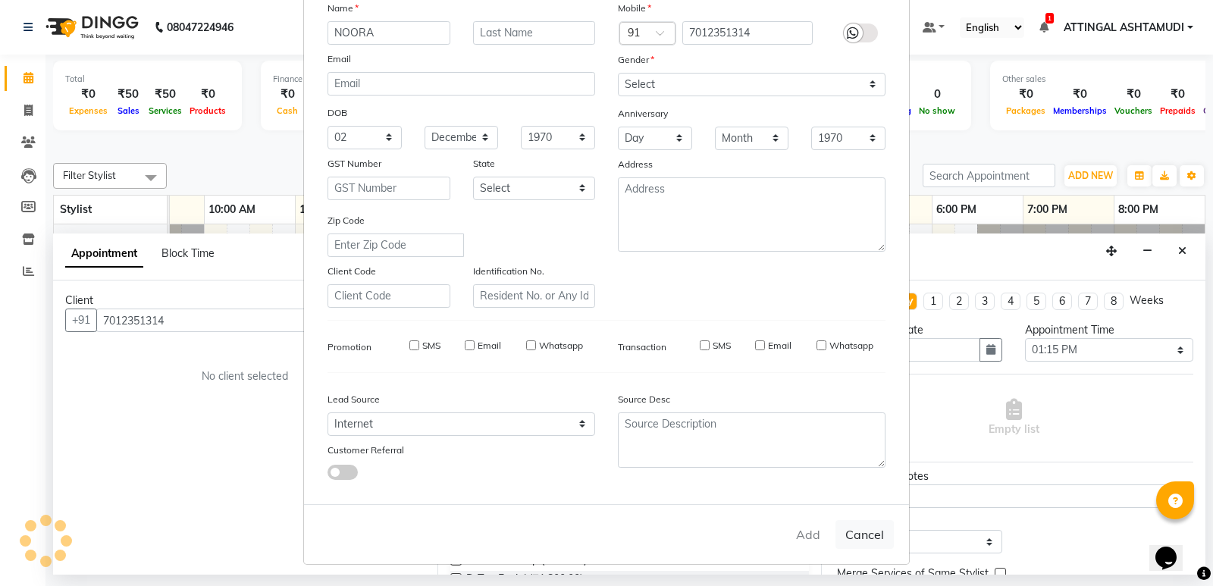
select select
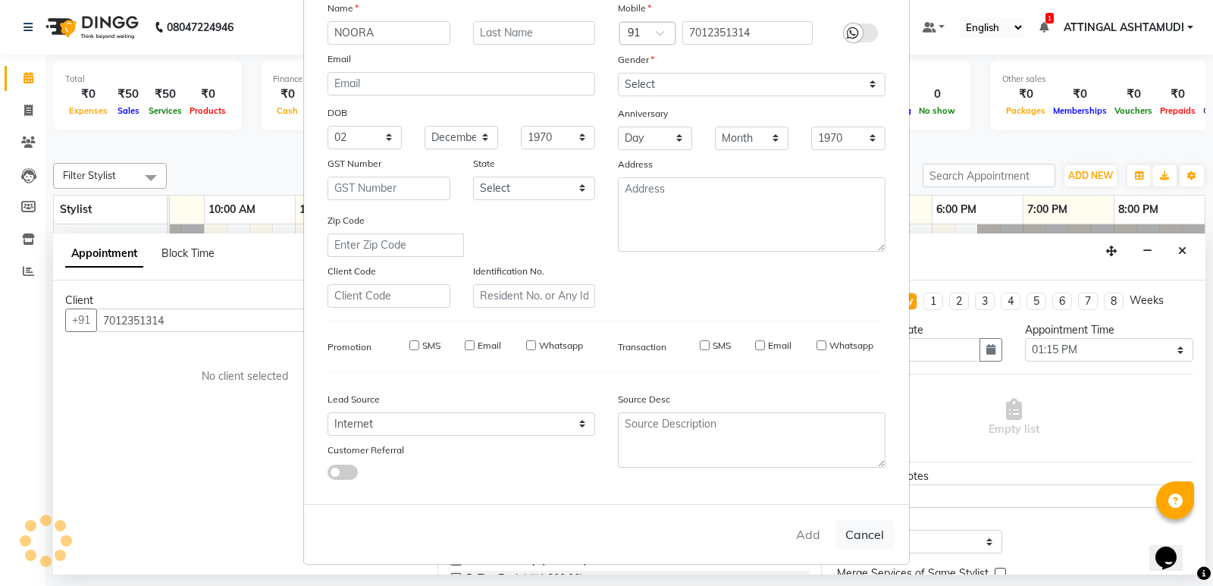
select select
checkbox input "false"
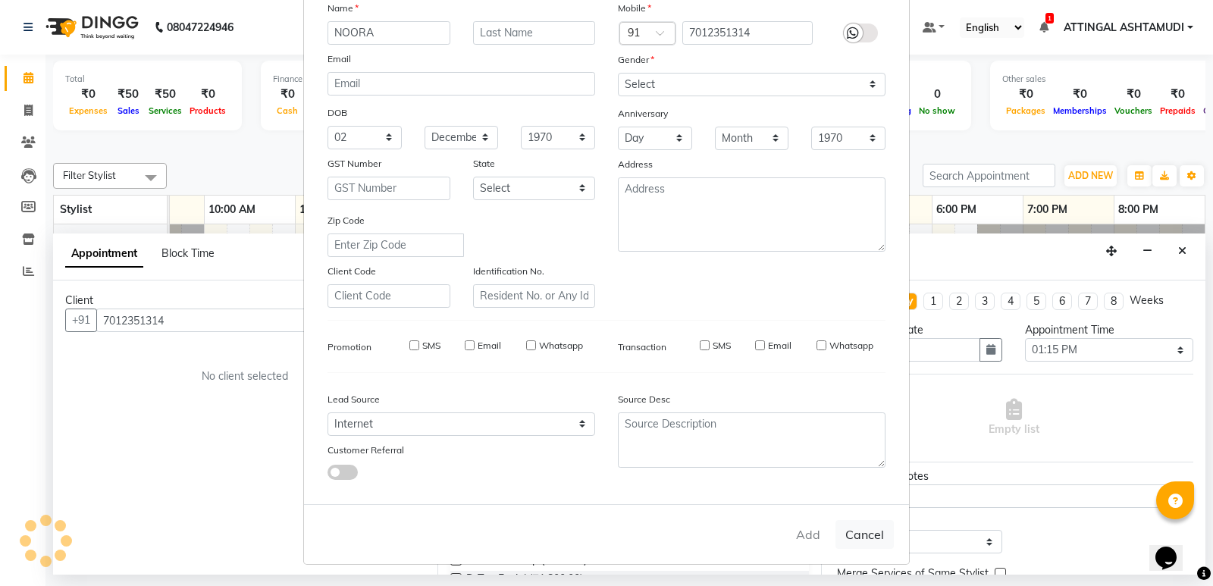
checkbox input "false"
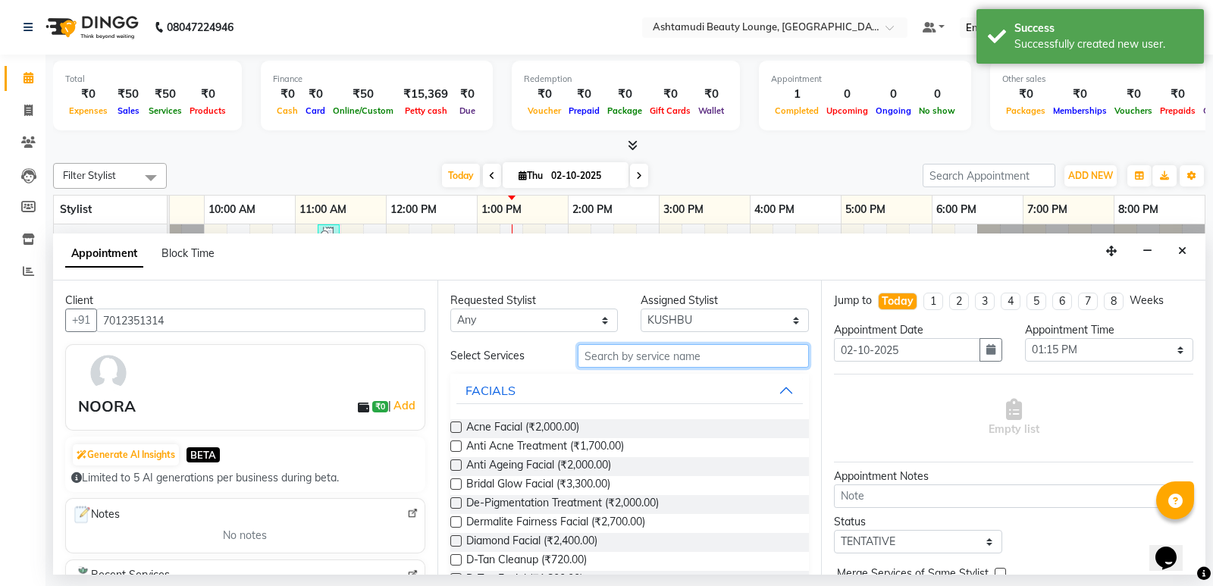
click at [612, 358] on input "text" at bounding box center [693, 355] width 232 height 23
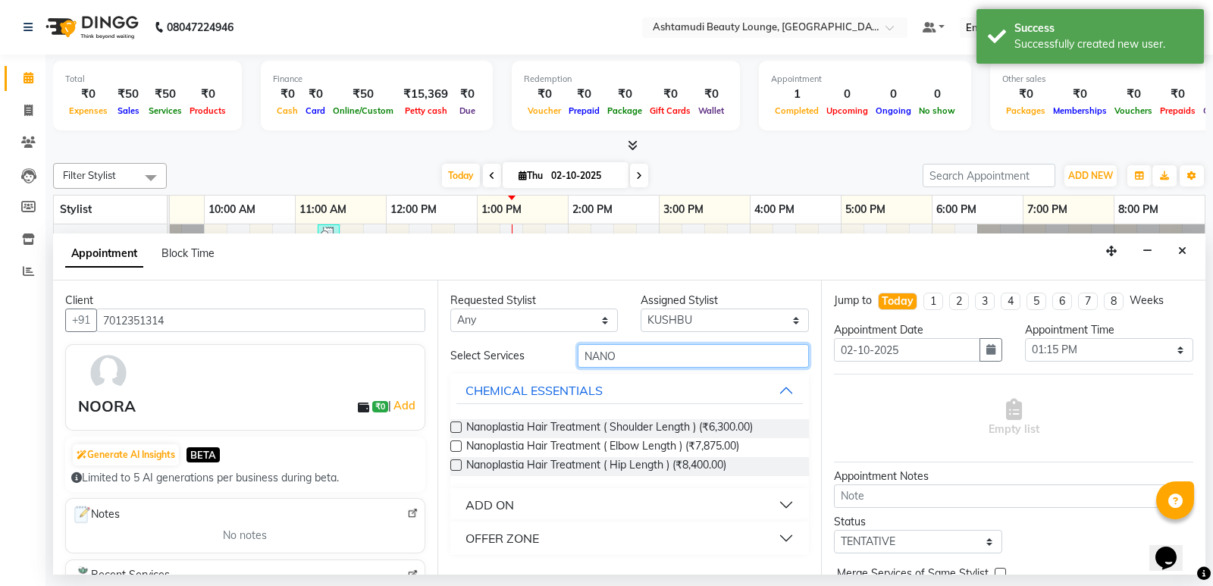
type input "NANO"
click at [520, 535] on div "OFFER ZONE" at bounding box center [502, 538] width 74 height 18
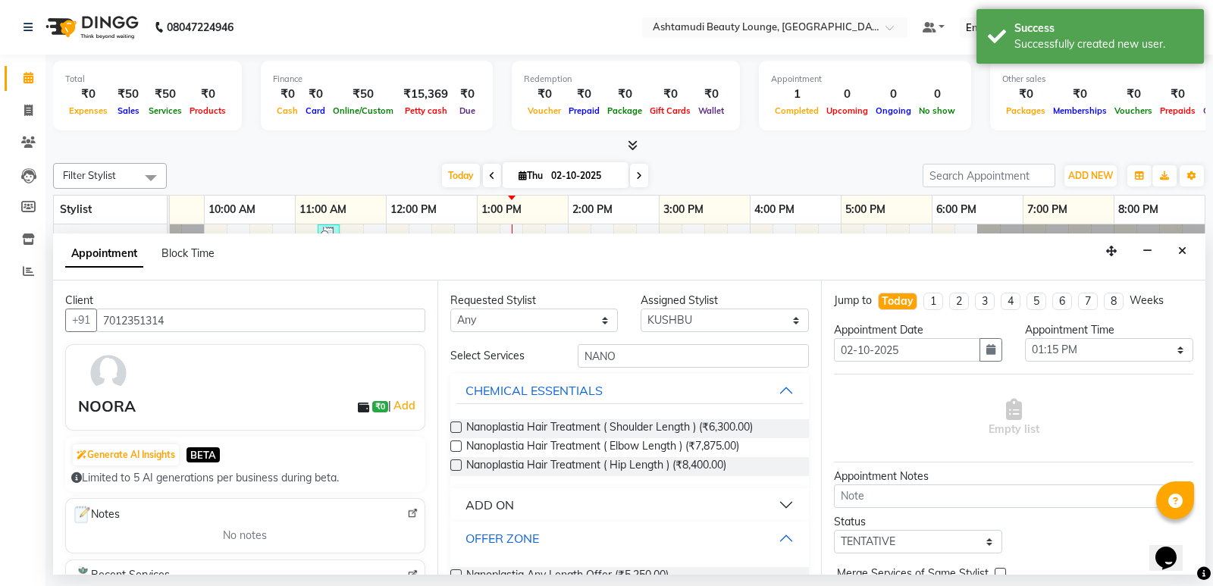
scroll to position [36, 0]
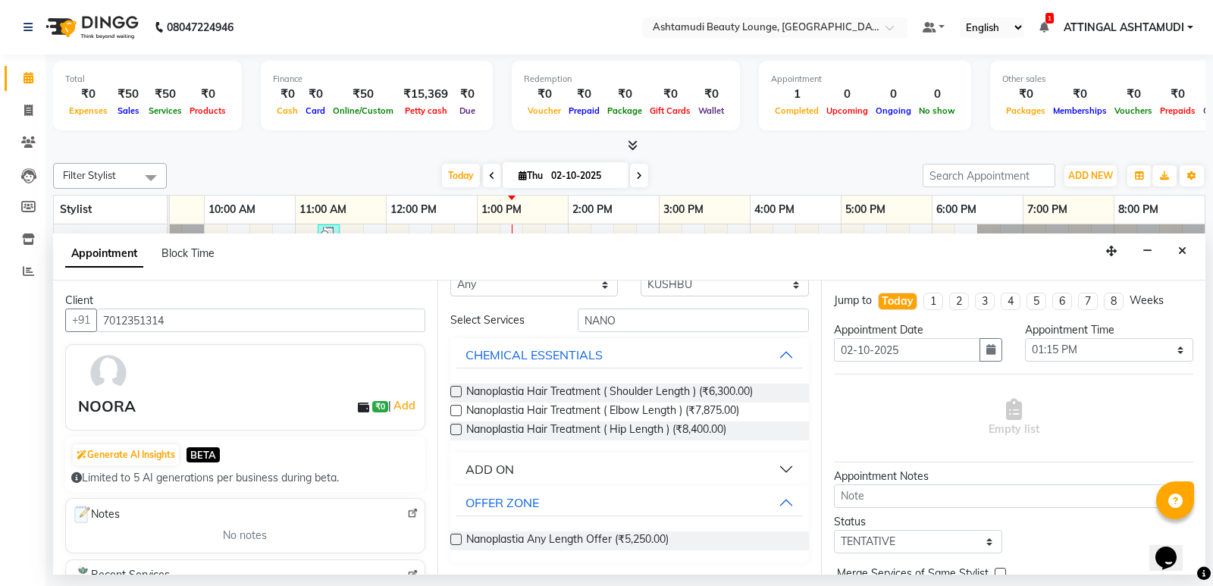
click at [455, 538] on label at bounding box center [455, 539] width 11 height 11
click at [455, 538] on input "checkbox" at bounding box center [455, 541] width 10 height 10
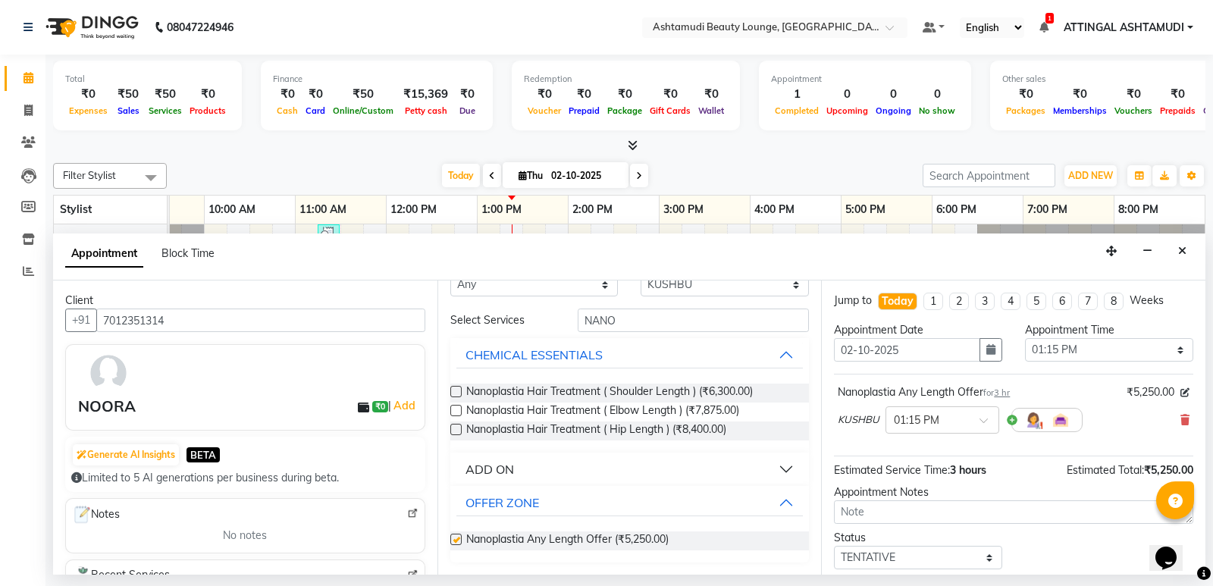
checkbox input "false"
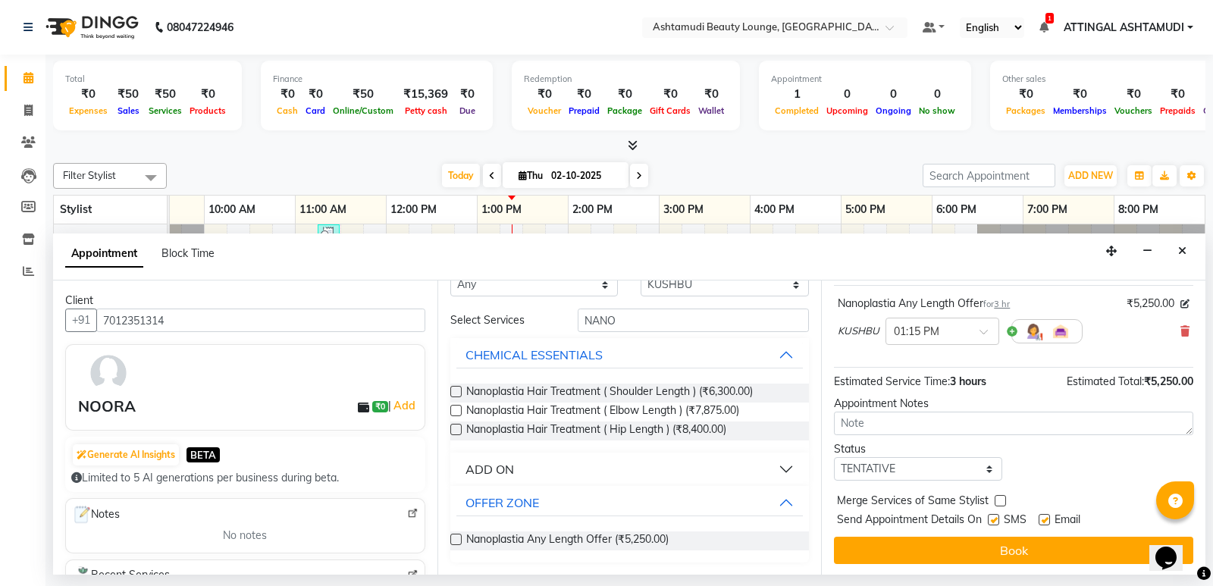
scroll to position [90, 0]
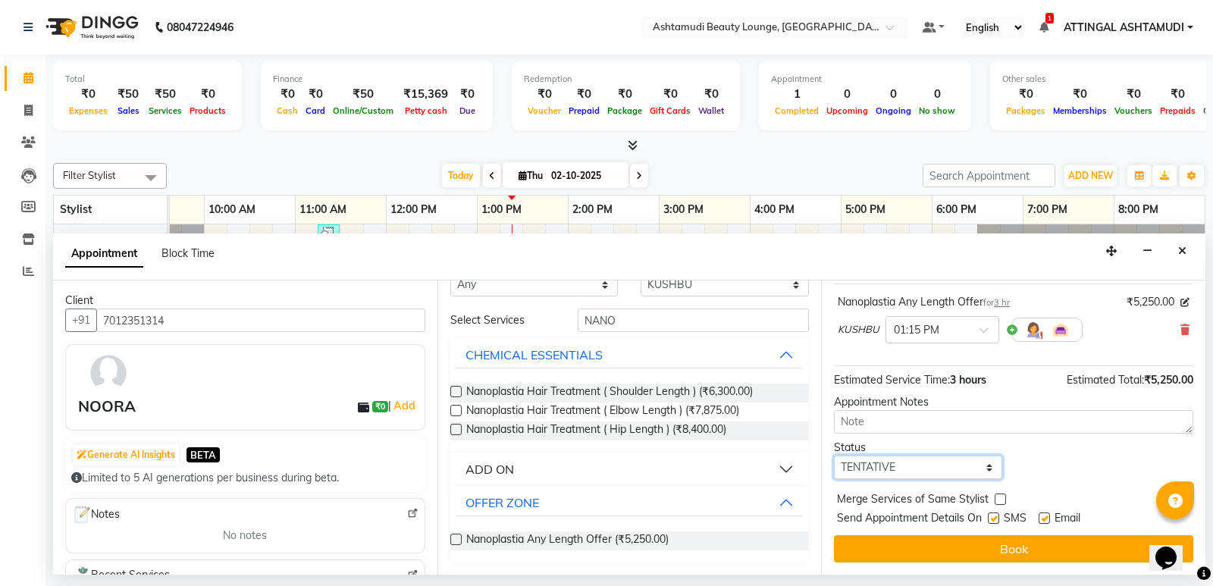
click at [981, 466] on select "Select TENTATIVE CONFIRM CHECK-IN UPCOMING" at bounding box center [918, 466] width 168 height 23
select select "check-in"
click at [834, 455] on select "Select TENTATIVE CONFIRM CHECK-IN UPCOMING" at bounding box center [918, 466] width 168 height 23
click at [992, 517] on label at bounding box center [992, 517] width 11 height 11
click at [992, 517] on input "checkbox" at bounding box center [992, 520] width 10 height 10
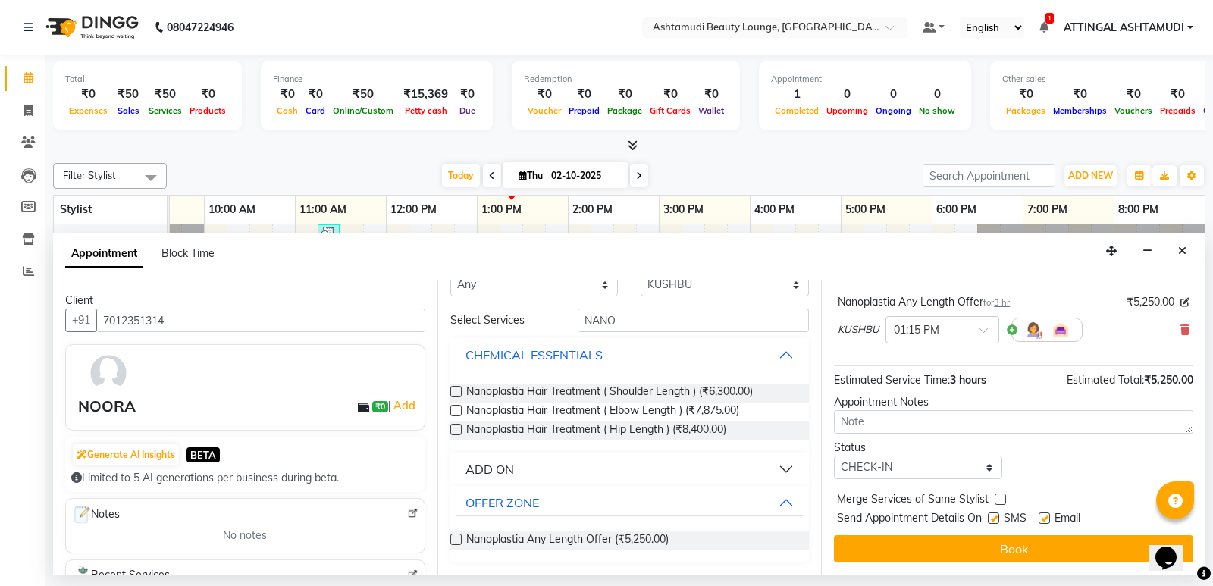
checkbox input "false"
click at [1043, 516] on label at bounding box center [1043, 517] width 11 height 11
click at [1043, 516] on input "checkbox" at bounding box center [1043, 520] width 10 height 10
checkbox input "false"
click at [1026, 544] on button "Book" at bounding box center [1013, 548] width 359 height 27
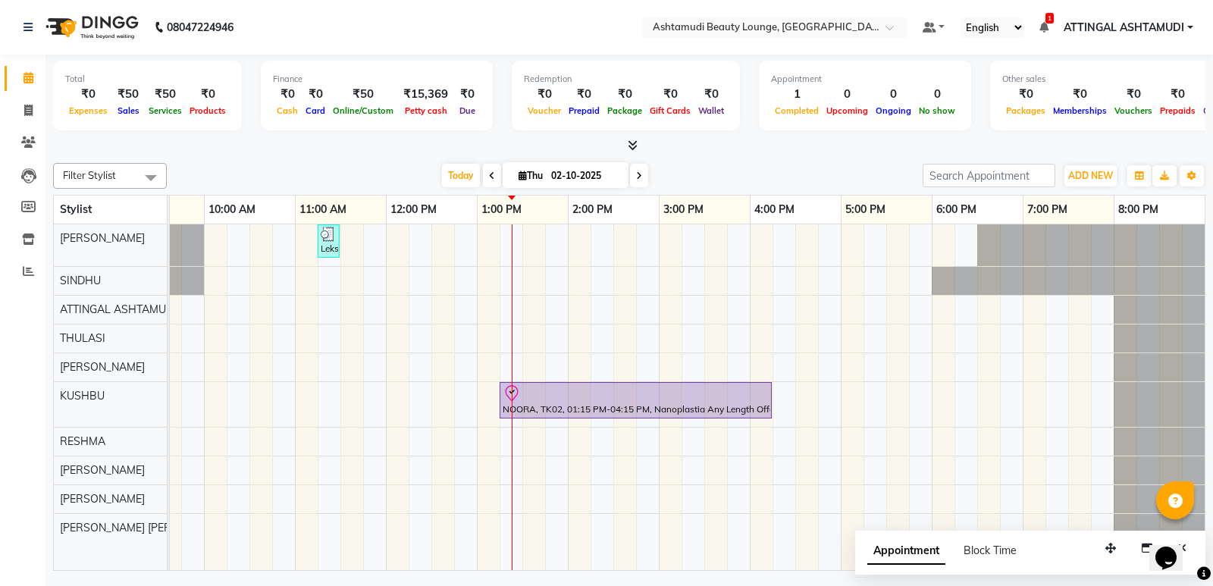
click at [511, 524] on div "Lekshmi, TK01, 11:15 AM-11:30 AM, Eyebrows Threading [PERSON_NAME], TK02, 01:15…" at bounding box center [613, 397] width 1182 height 346
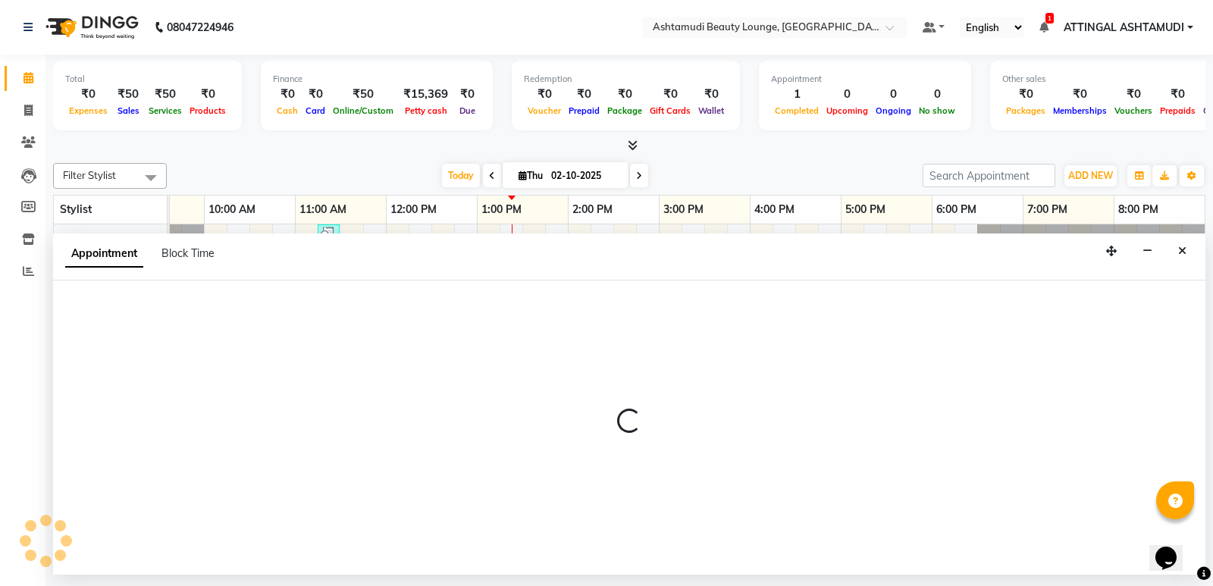
select select "87759"
select select "795"
select select "tentative"
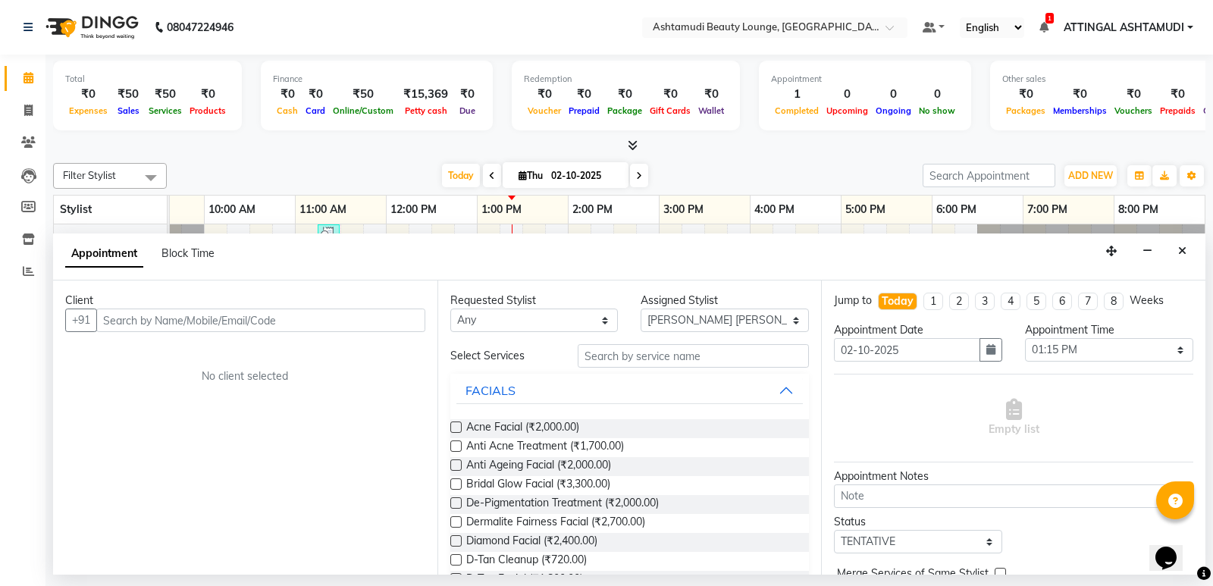
click at [155, 318] on input "text" at bounding box center [260, 319] width 329 height 23
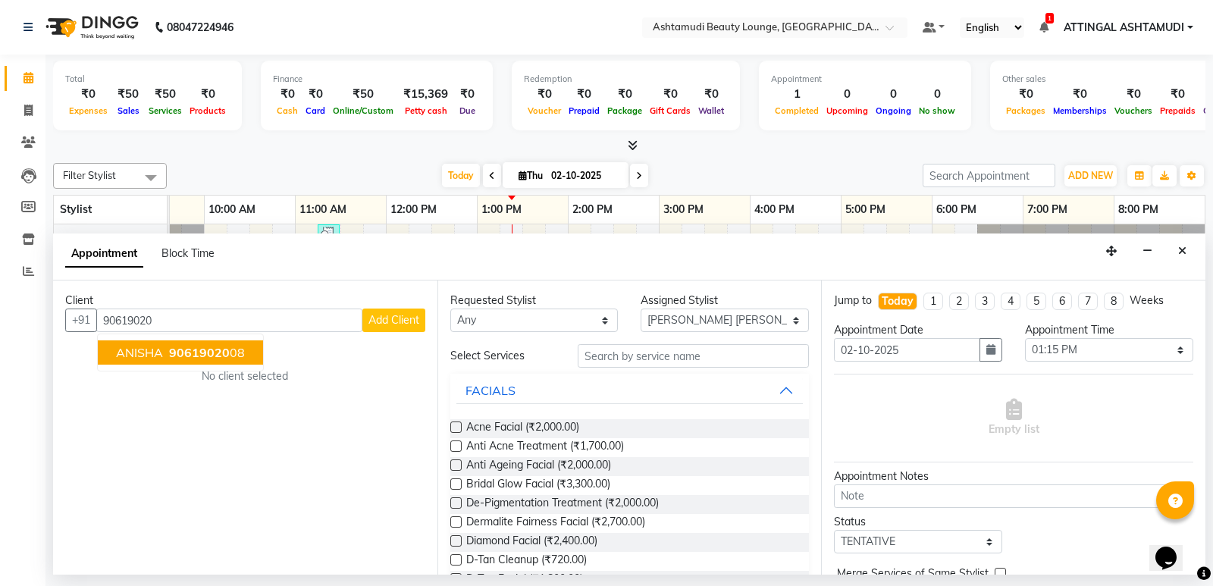
click at [149, 350] on span "ANISHA" at bounding box center [139, 352] width 47 height 15
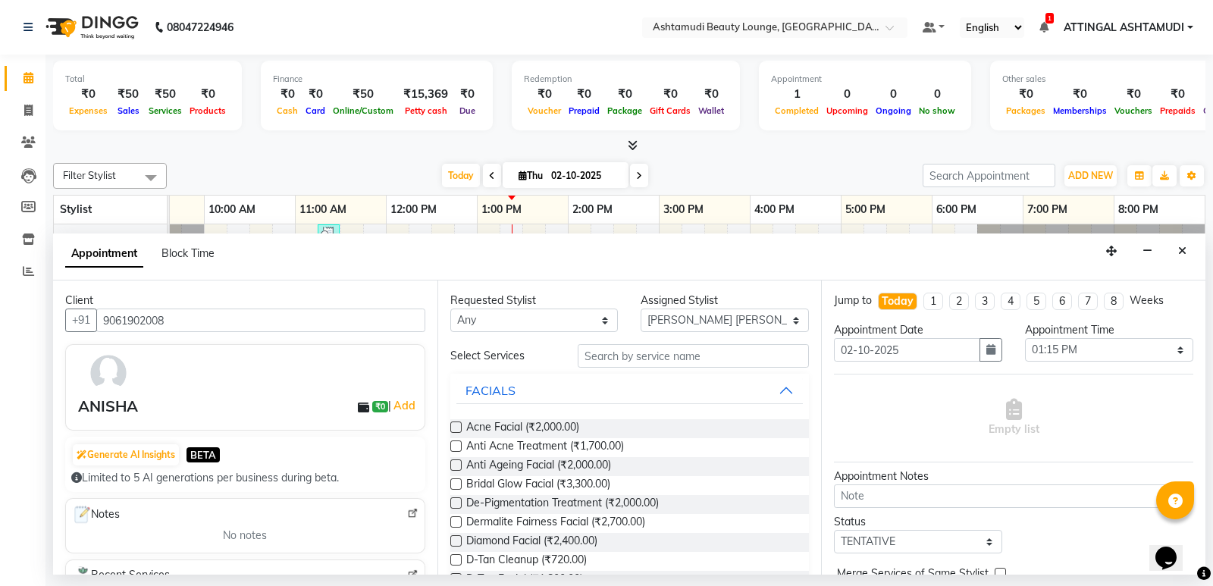
type input "9061902008"
click at [621, 358] on input "text" at bounding box center [693, 355] width 232 height 23
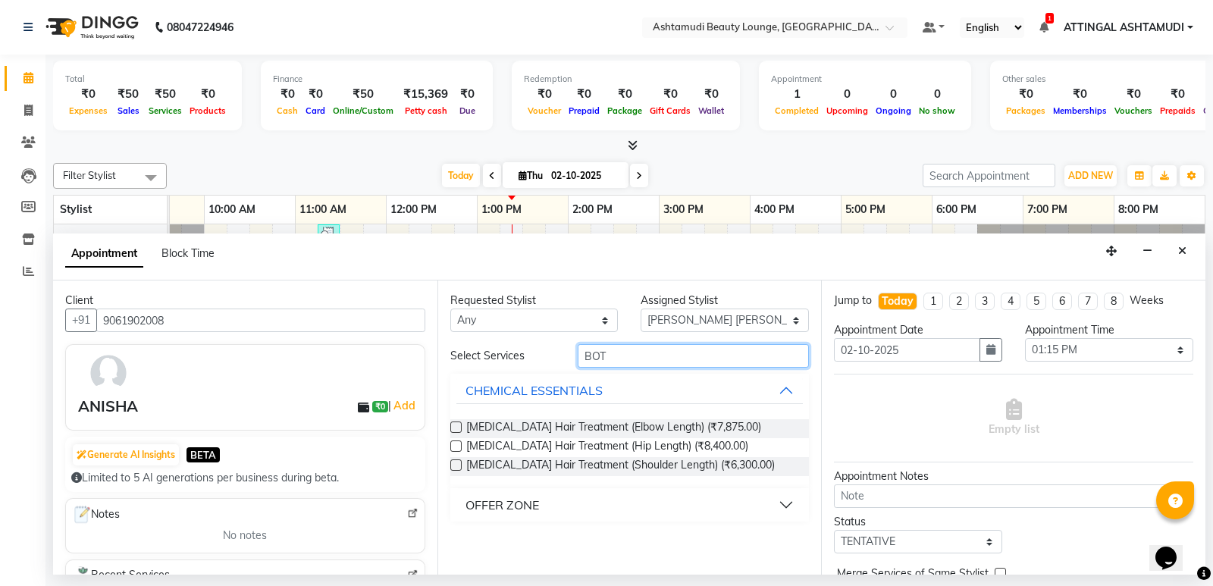
type input "BOT"
click at [533, 501] on div "OFFER ZONE" at bounding box center [502, 505] width 74 height 18
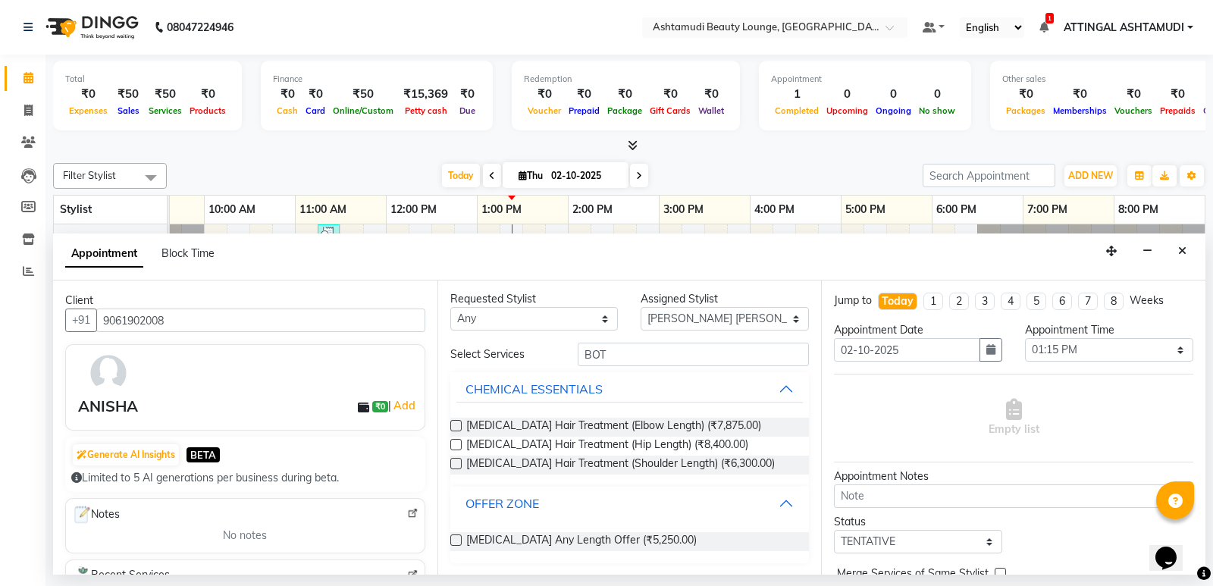
scroll to position [2, 0]
click at [452, 540] on label at bounding box center [455, 539] width 11 height 11
click at [452, 540] on input "checkbox" at bounding box center [455, 541] width 10 height 10
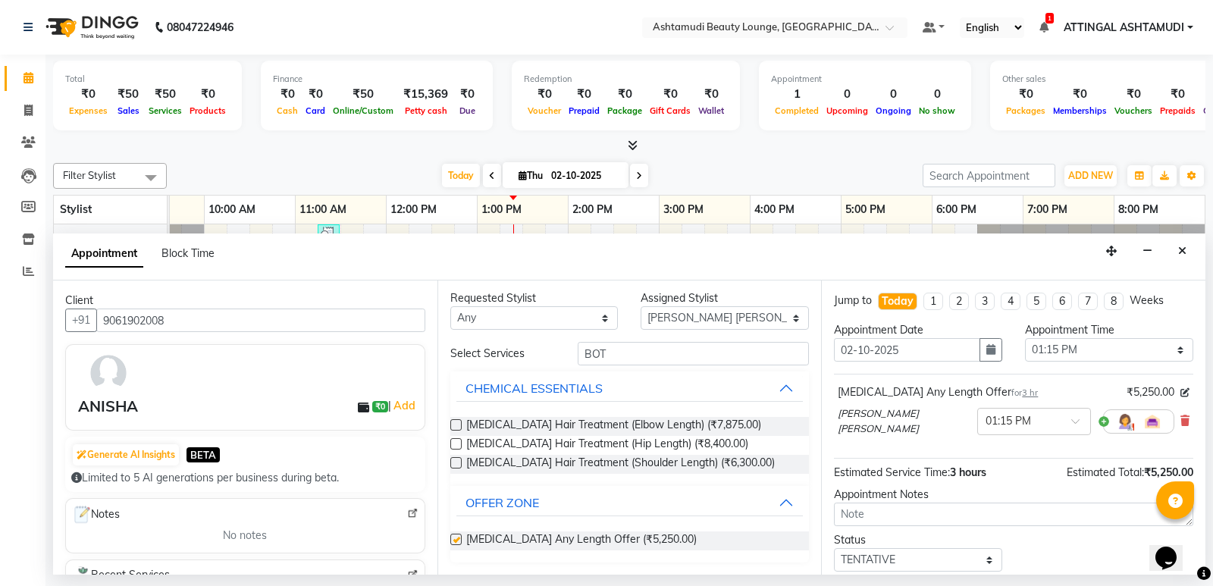
checkbox input "false"
click at [624, 355] on input "BOT" at bounding box center [693, 353] width 232 height 23
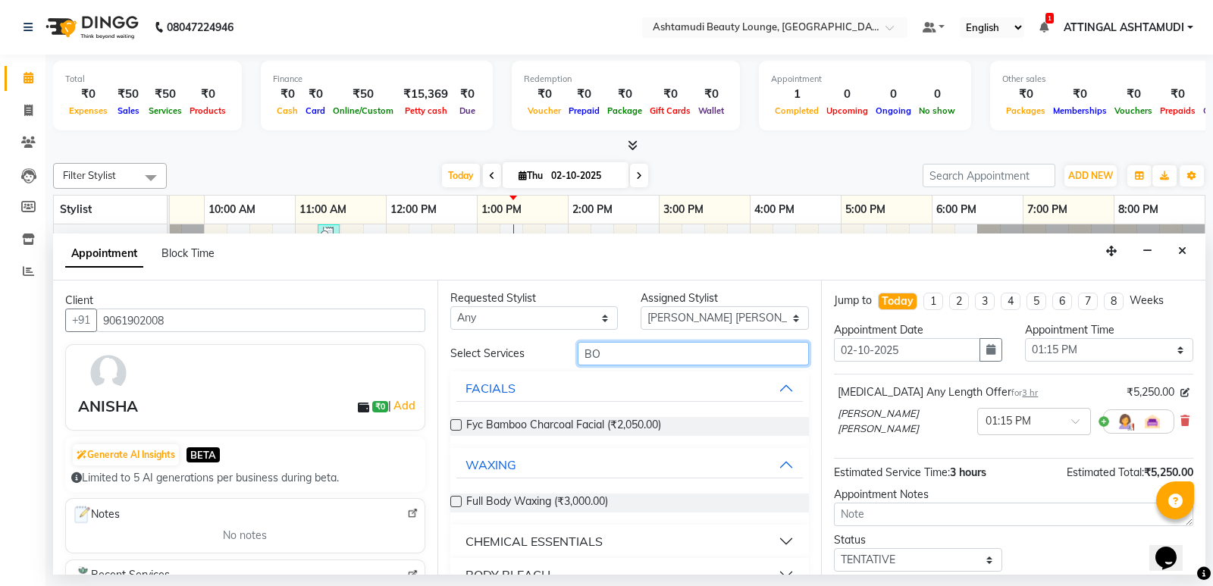
type input "B"
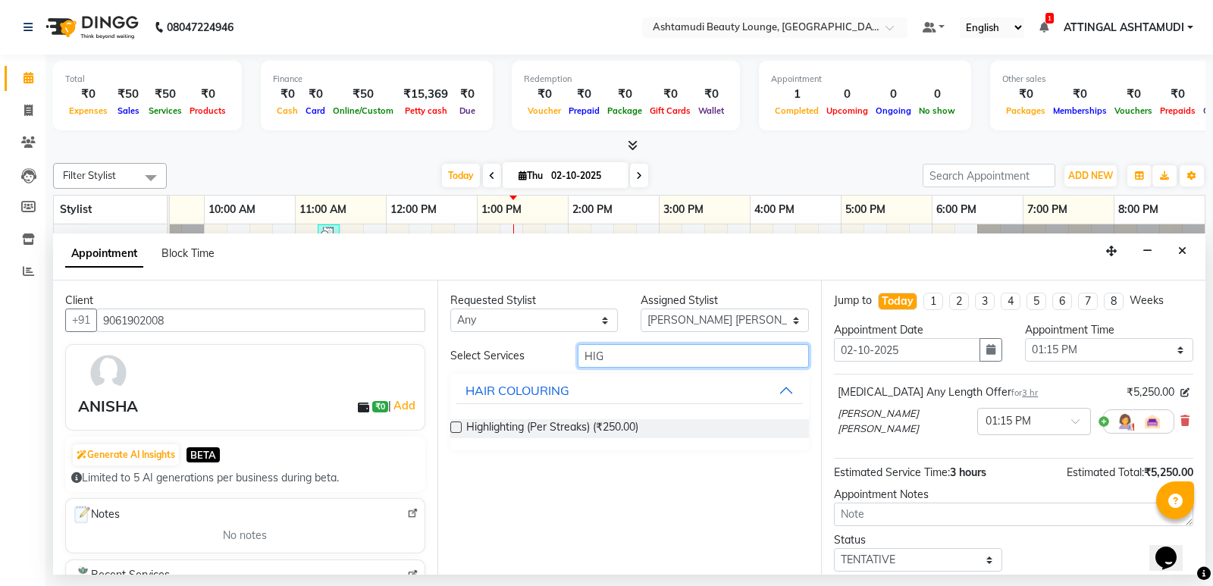
scroll to position [0, 0]
type input "HIG"
click at [455, 428] on label at bounding box center [455, 426] width 11 height 11
click at [455, 428] on input "checkbox" at bounding box center [455, 429] width 10 height 10
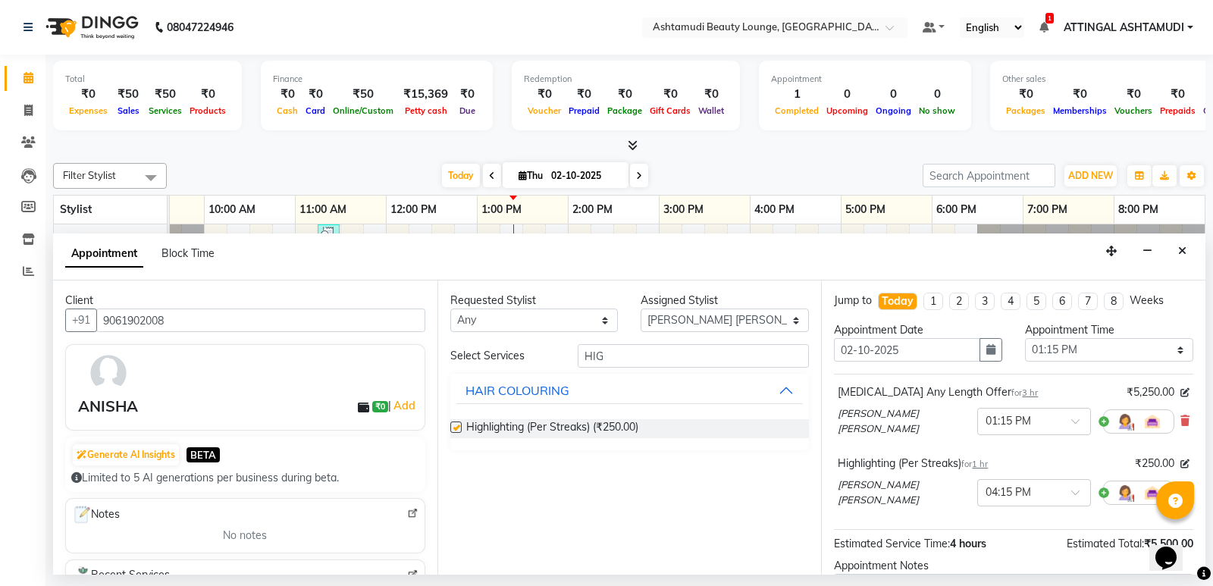
checkbox input "false"
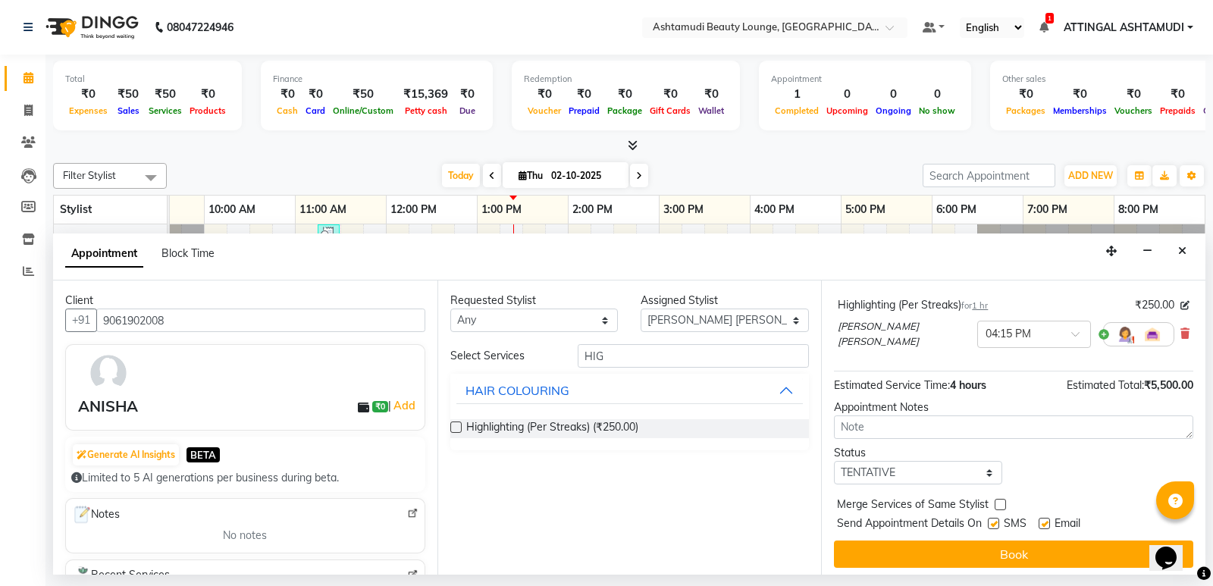
scroll to position [159, 0]
click at [959, 466] on select "Select TENTATIVE CONFIRM CHECK-IN UPCOMING" at bounding box center [918, 471] width 168 height 23
select select "check-in"
click at [834, 460] on select "Select TENTATIVE CONFIRM CHECK-IN UPCOMING" at bounding box center [918, 471] width 168 height 23
click at [994, 518] on label at bounding box center [992, 522] width 11 height 11
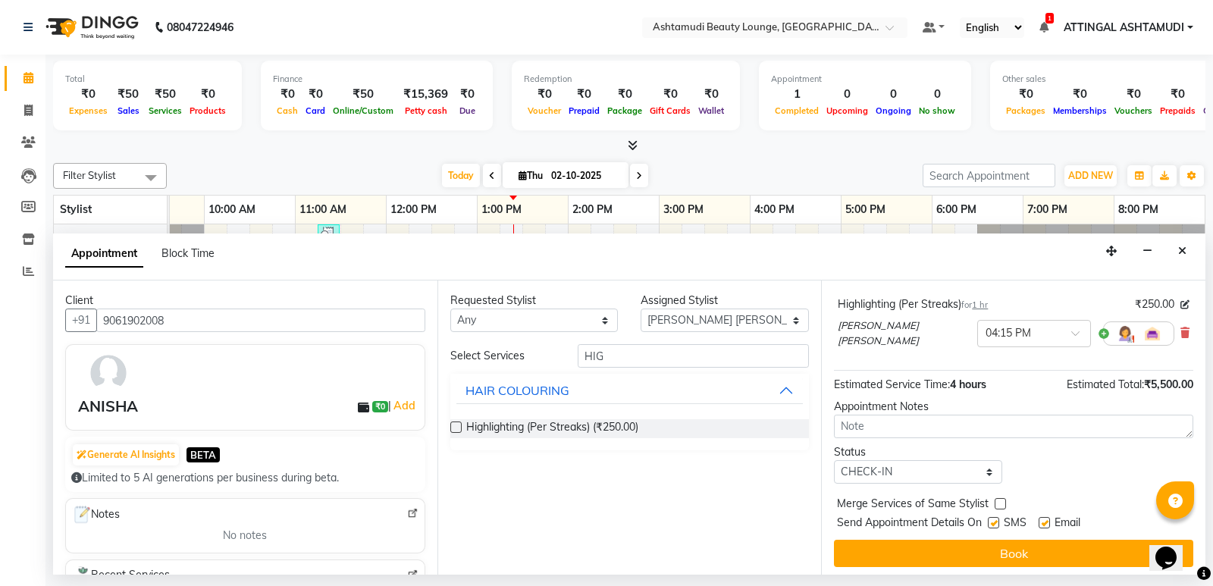
click at [994, 519] on input "checkbox" at bounding box center [992, 524] width 10 height 10
checkbox input "false"
click at [1044, 517] on label at bounding box center [1043, 522] width 11 height 11
click at [1044, 519] on input "checkbox" at bounding box center [1043, 524] width 10 height 10
checkbox input "false"
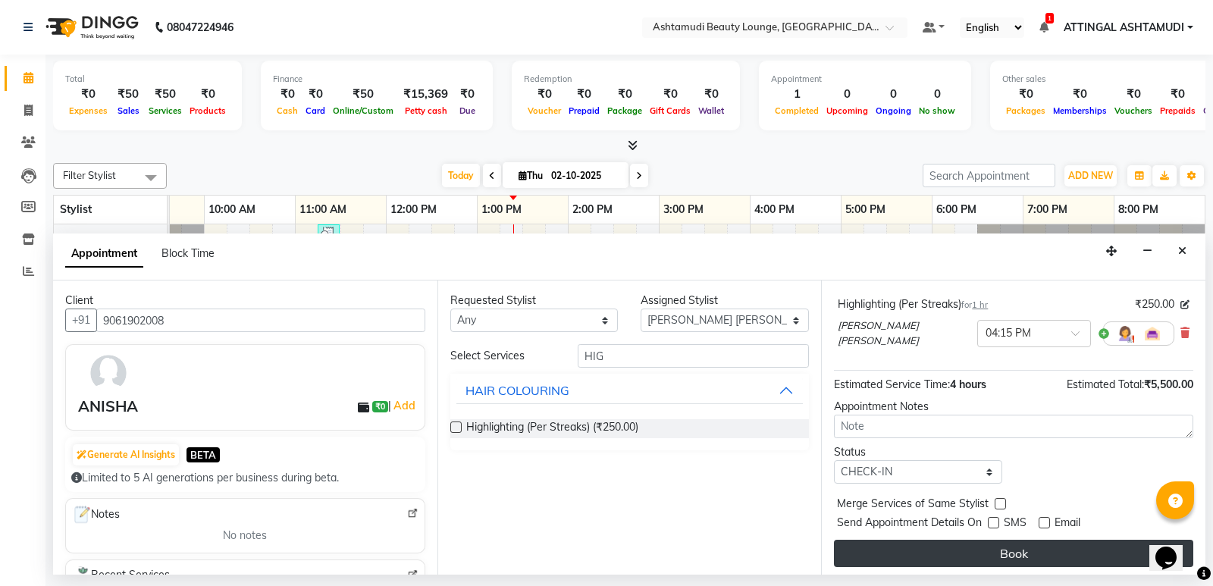
click at [1013, 548] on button "Book" at bounding box center [1013, 553] width 359 height 27
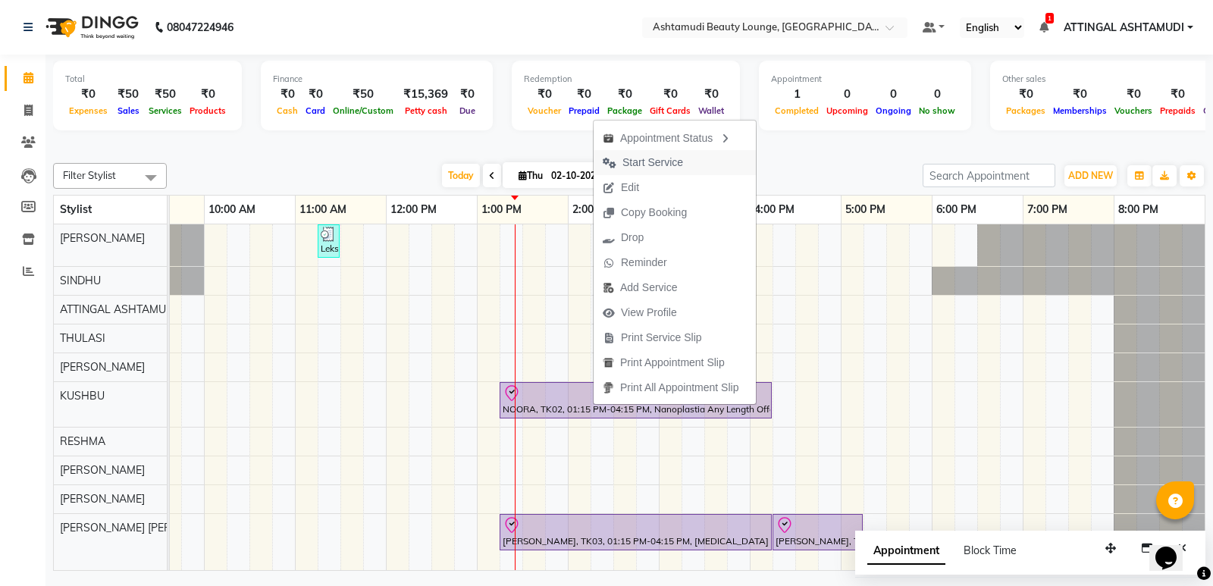
click at [638, 161] on span "Start Service" at bounding box center [652, 163] width 61 height 16
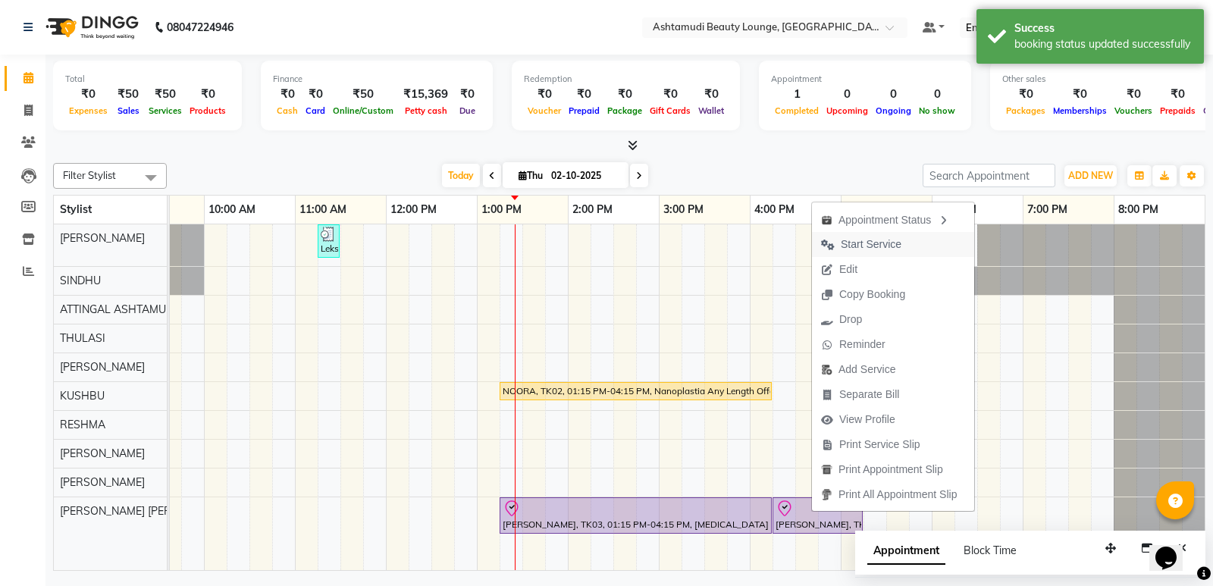
click at [868, 239] on span "Start Service" at bounding box center [870, 244] width 61 height 16
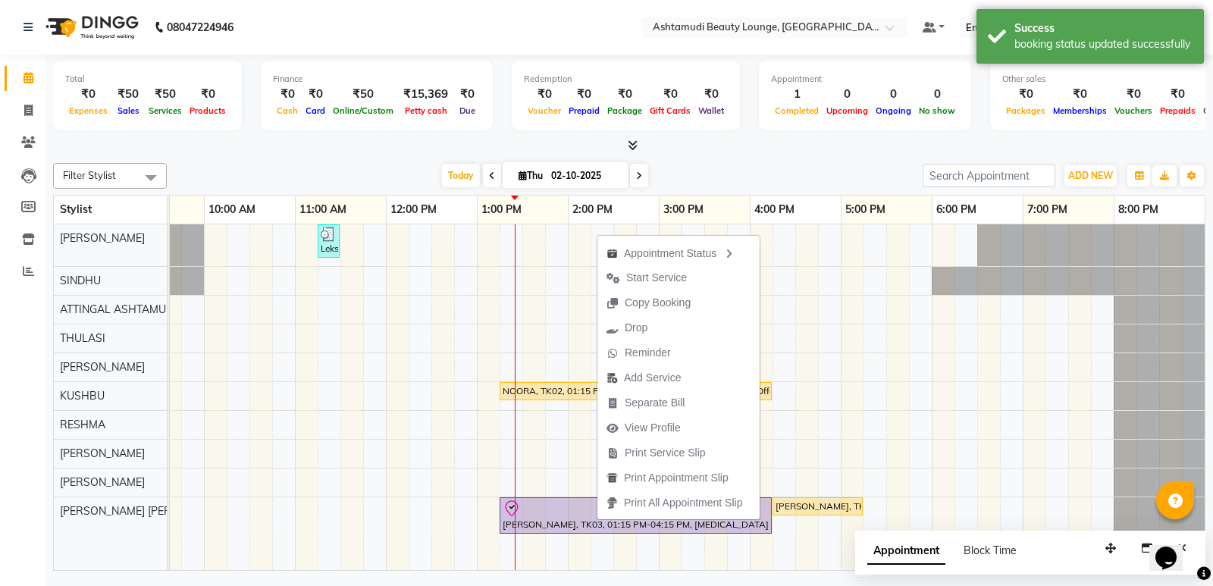
click at [641, 276] on span "Start Service" at bounding box center [656, 278] width 61 height 16
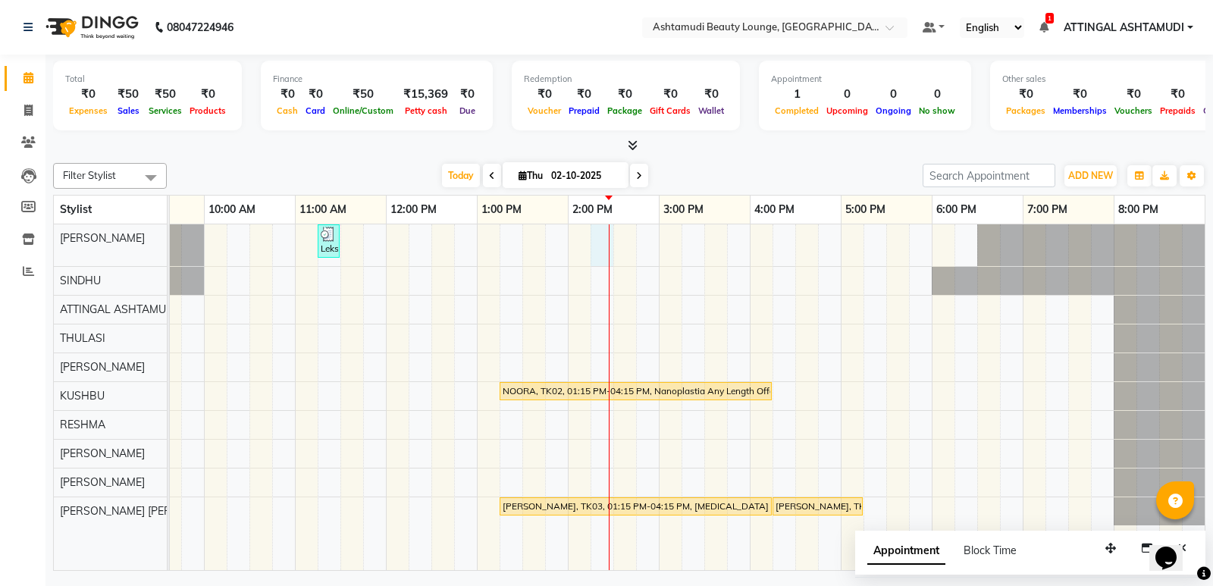
click at [609, 242] on div at bounding box center [609, 397] width 1 height 346
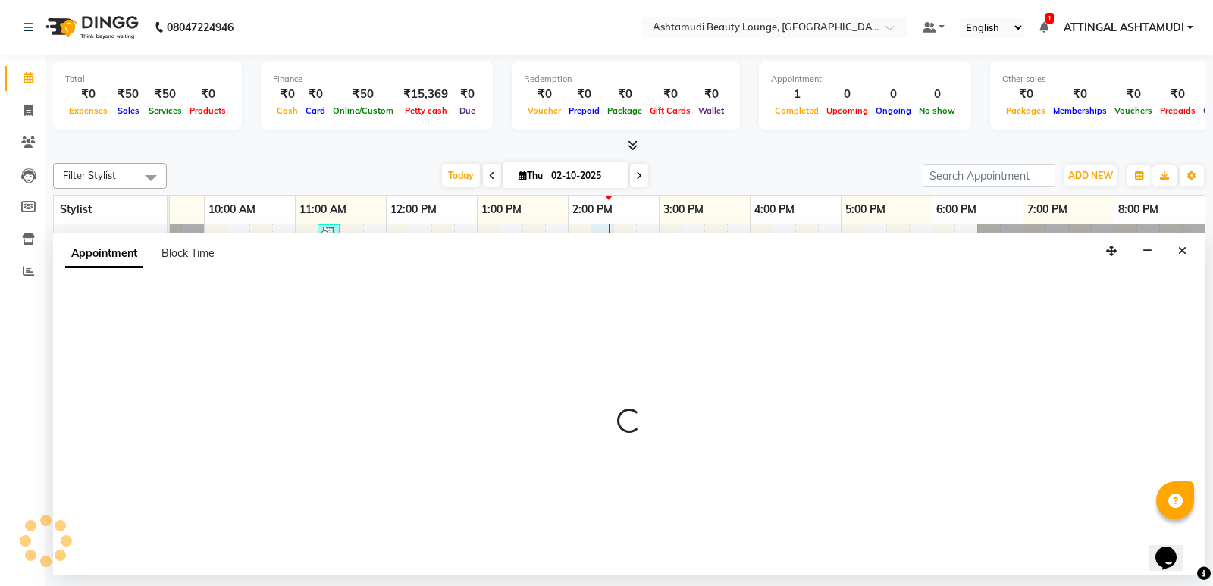
select select "27403"
select select "855"
select select "tentative"
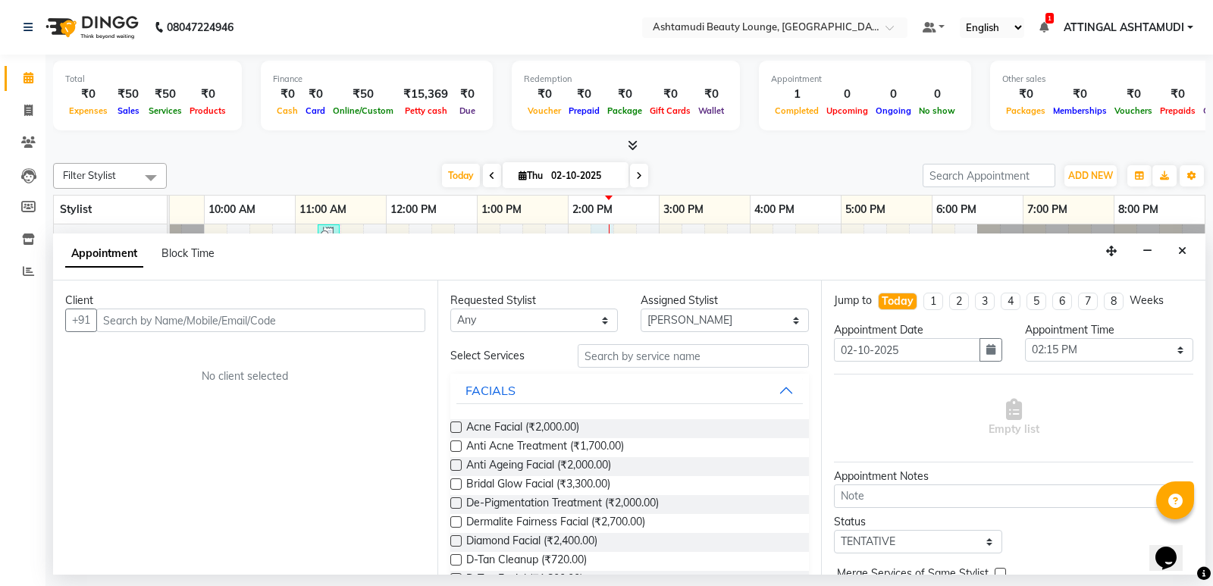
click at [150, 321] on input "text" at bounding box center [260, 319] width 329 height 23
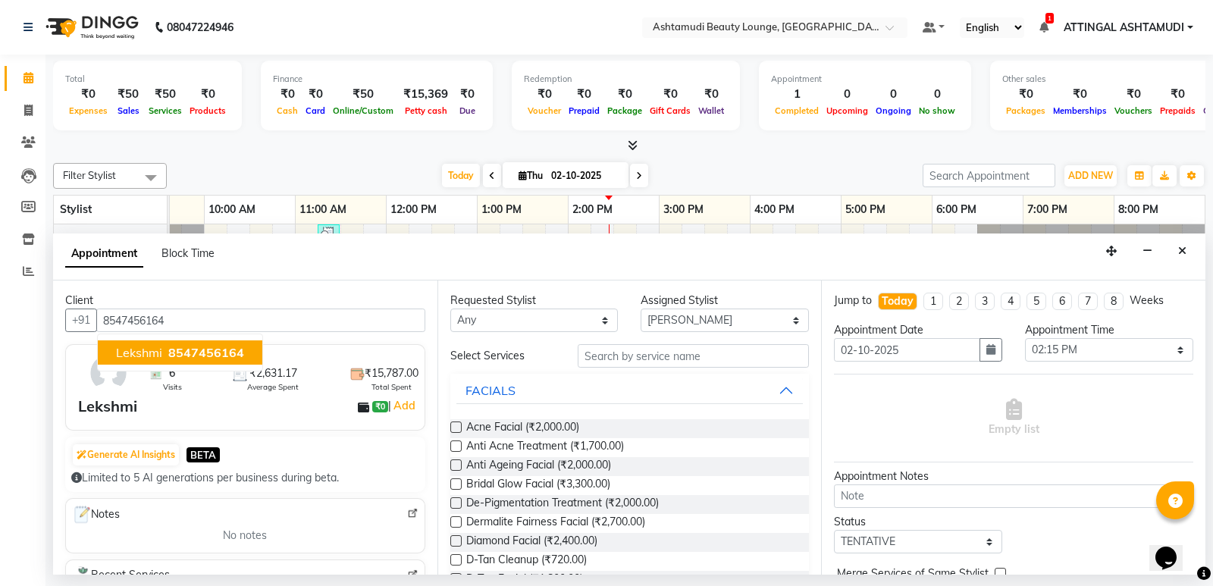
click at [179, 351] on span "8547456164" at bounding box center [206, 352] width 76 height 15
type input "8547456164"
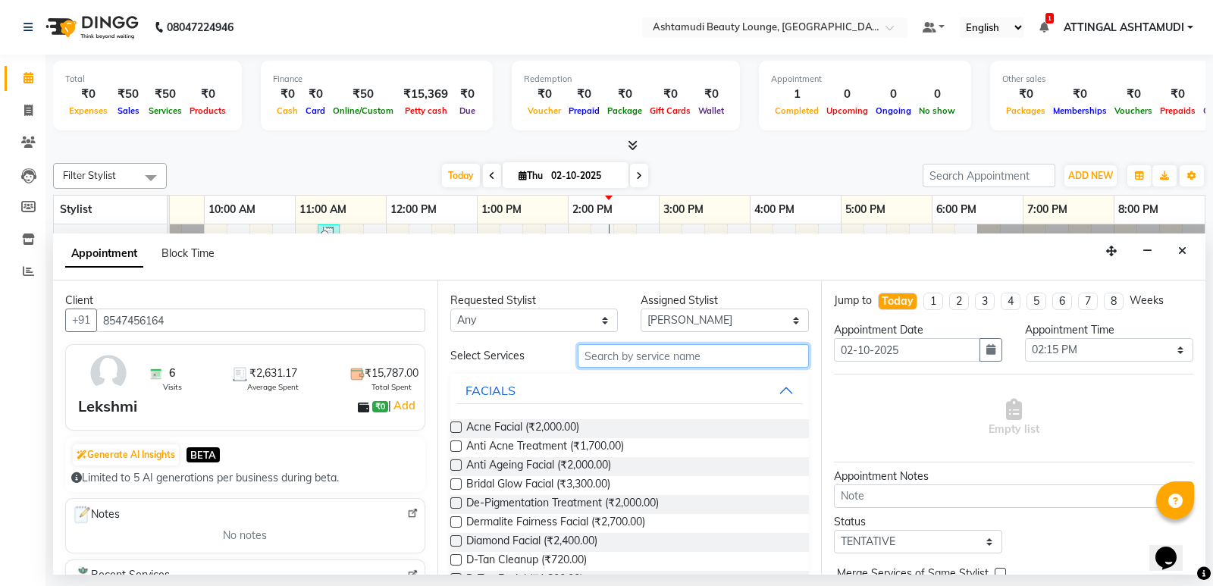
click at [606, 365] on input "text" at bounding box center [693, 355] width 232 height 23
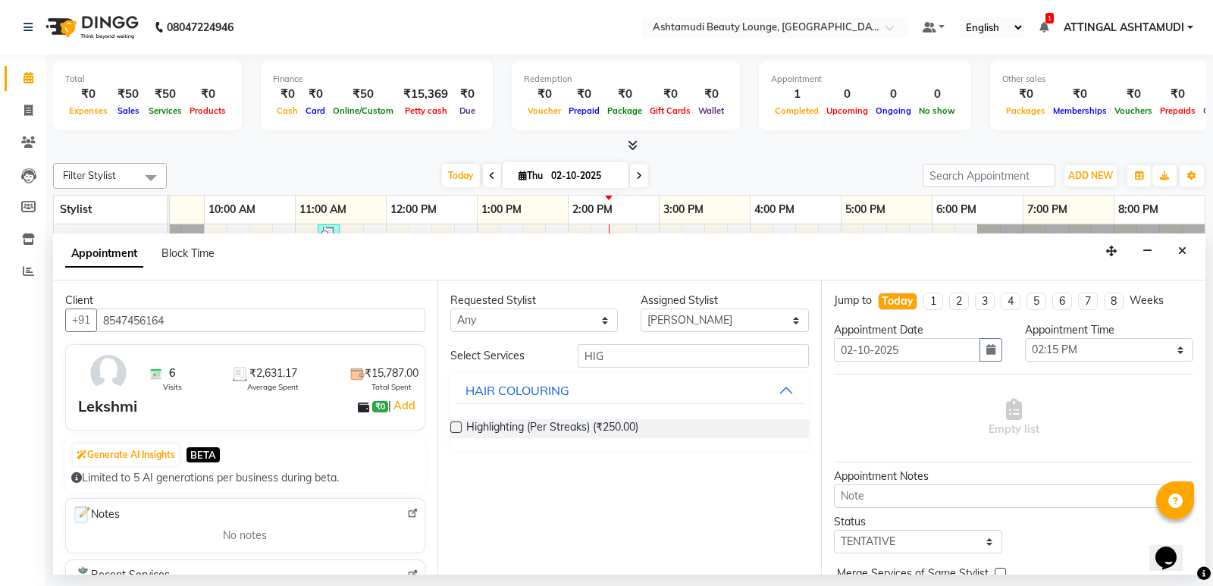
click at [455, 427] on label at bounding box center [455, 426] width 11 height 11
click at [455, 427] on input "checkbox" at bounding box center [455, 429] width 10 height 10
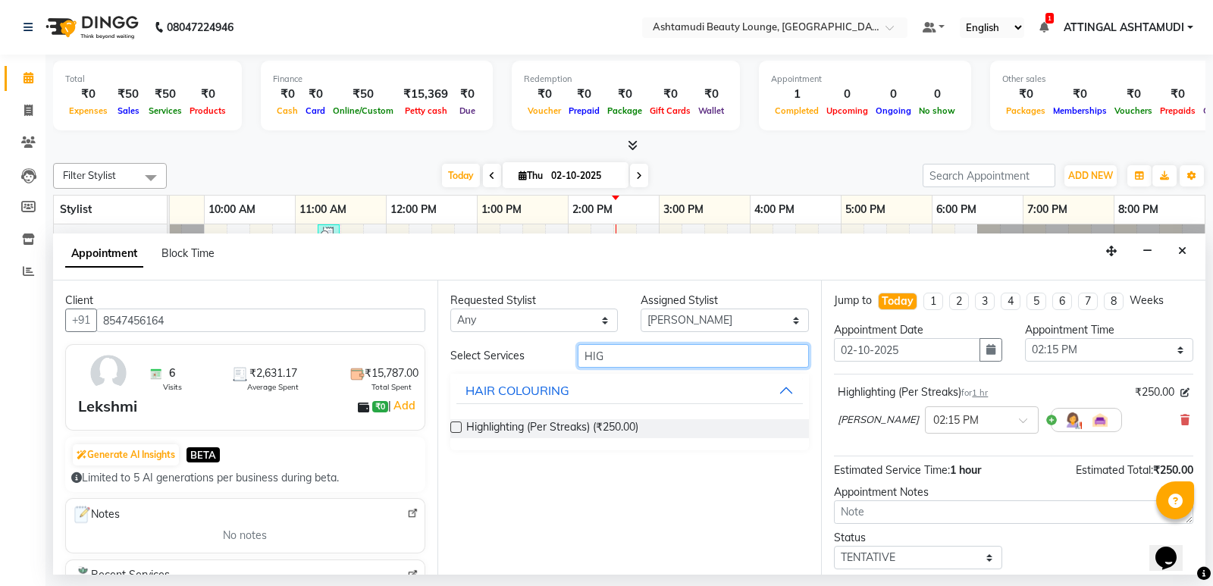
click at [637, 354] on input "HIG" at bounding box center [693, 355] width 232 height 23
click at [461, 427] on label at bounding box center [455, 426] width 11 height 11
click at [460, 427] on input "checkbox" at bounding box center [455, 429] width 10 height 10
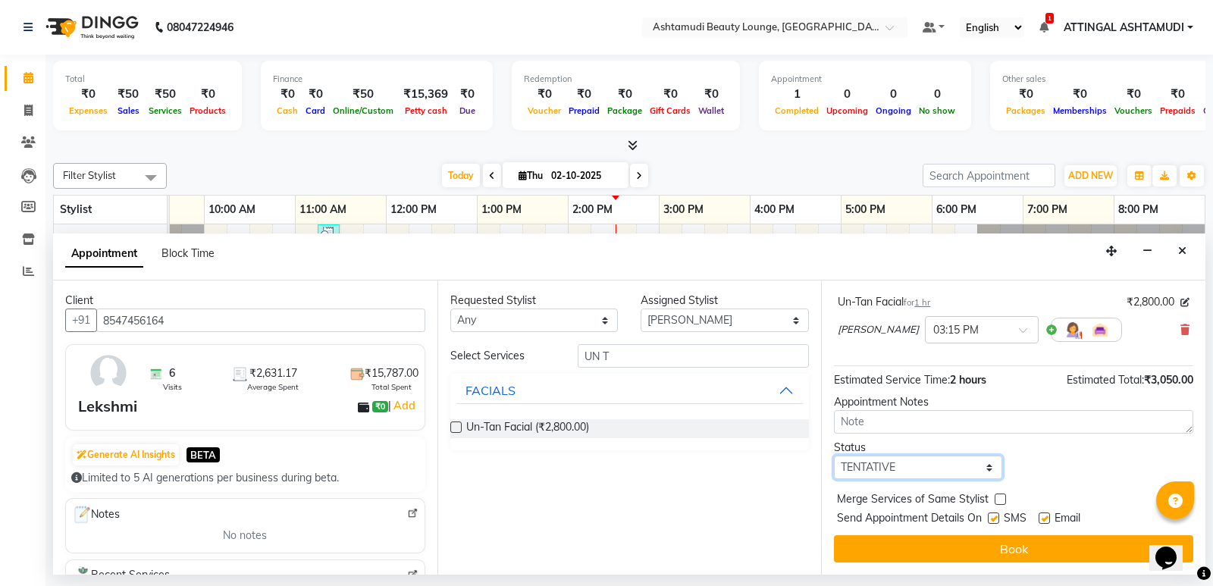
click at [986, 471] on select "Select TENTATIVE CONFIRM CHECK-IN UPCOMING" at bounding box center [918, 466] width 168 height 23
click at [834, 455] on select "Select TENTATIVE CONFIRM CHECK-IN UPCOMING" at bounding box center [918, 466] width 168 height 23
click at [995, 515] on label at bounding box center [992, 517] width 11 height 11
click at [995, 515] on input "checkbox" at bounding box center [992, 520] width 10 height 10
click at [1041, 518] on label at bounding box center [1043, 517] width 11 height 11
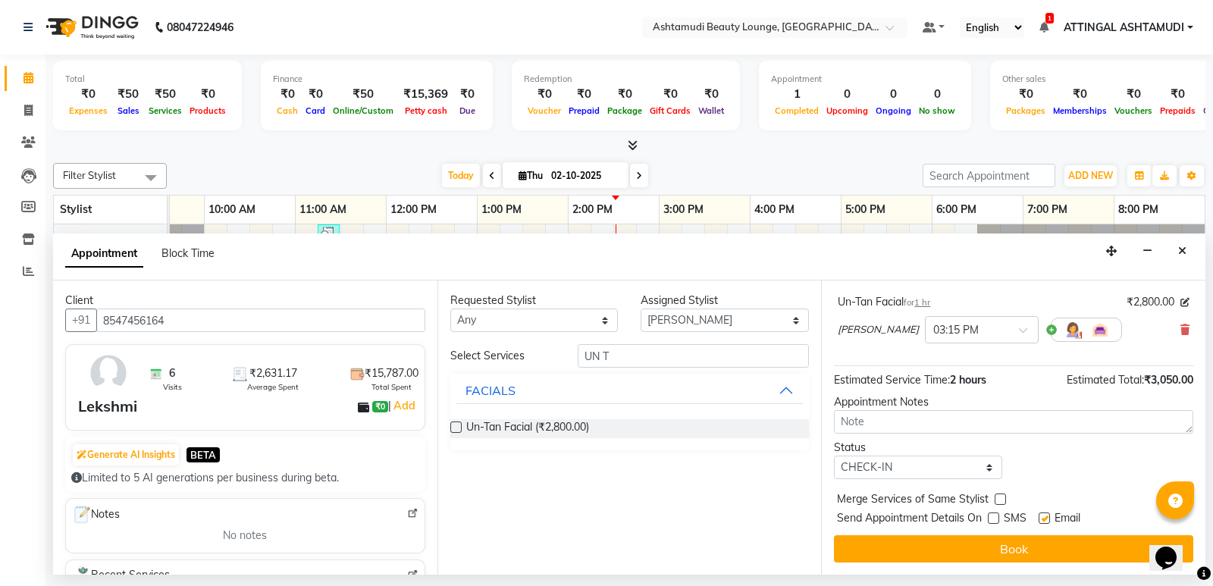
click at [1041, 518] on input "checkbox" at bounding box center [1043, 520] width 10 height 10
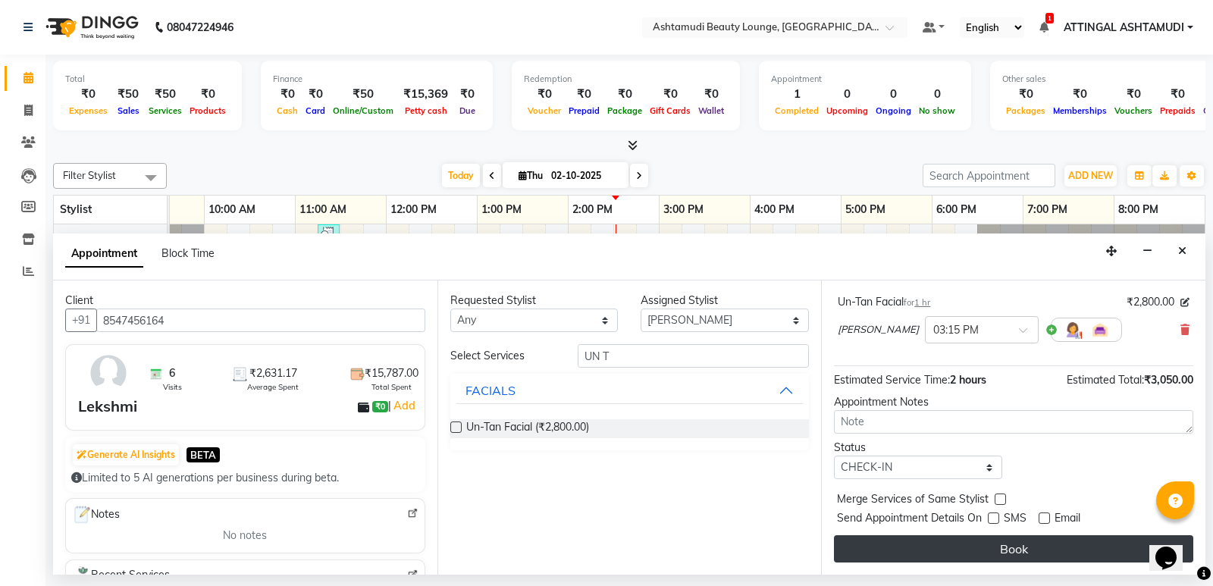
click at [1018, 551] on button "Book" at bounding box center [1013, 548] width 359 height 27
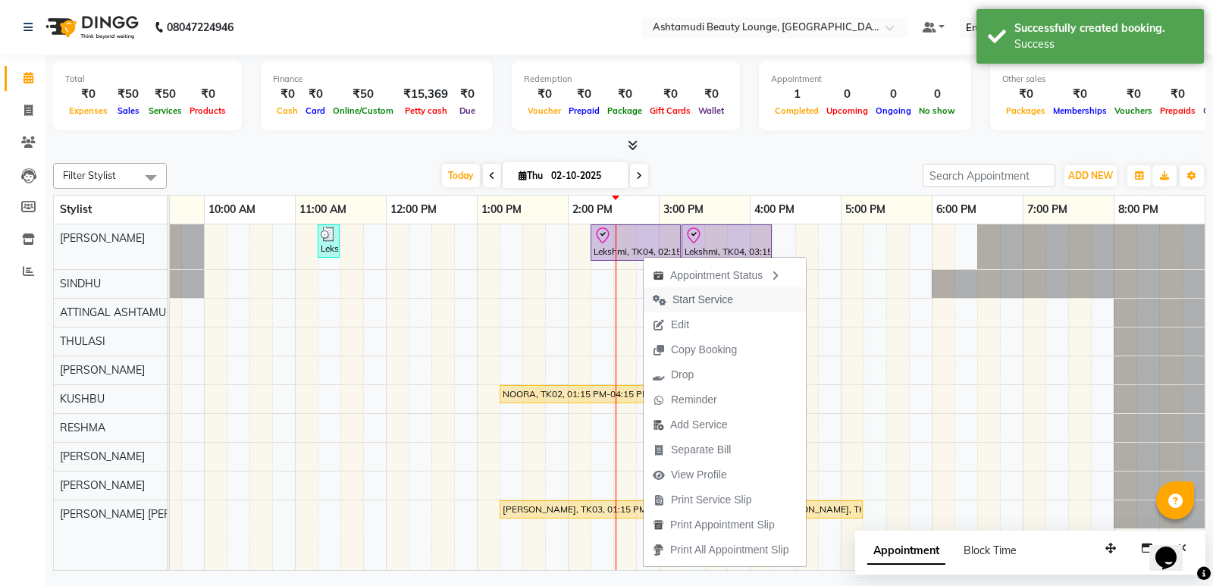
click at [716, 295] on span "Start Service" at bounding box center [702, 300] width 61 height 16
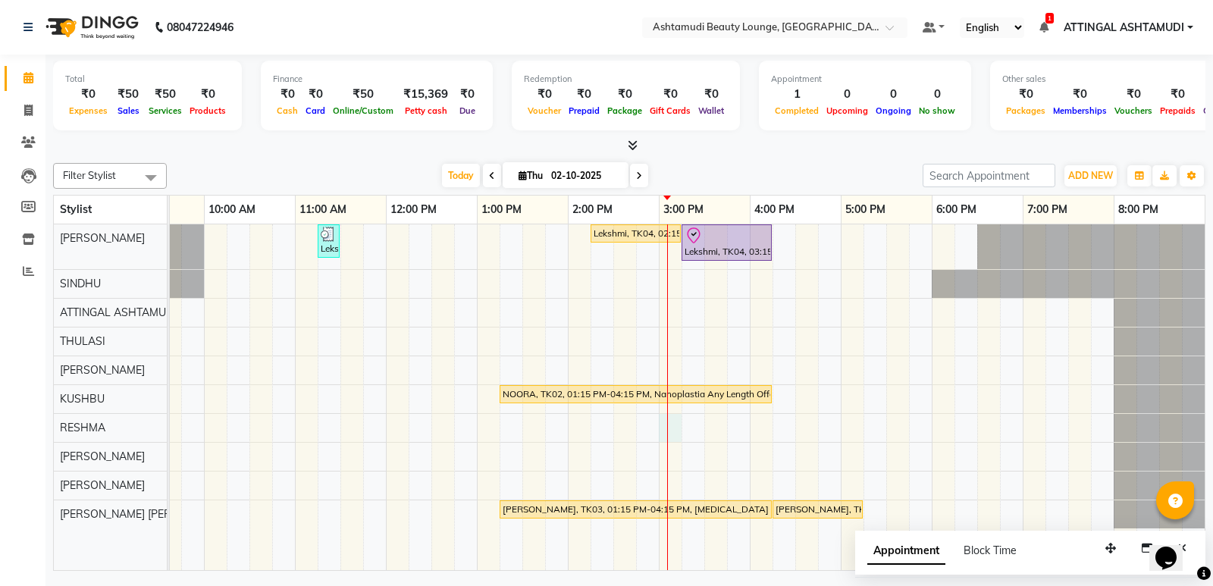
click at [670, 421] on div "Lekshmi, TK01, 11:15 AM-11:30 AM, Eyebrows Threading Lekshmi, TK04, 02:15 PM-03…" at bounding box center [613, 397] width 1182 height 346
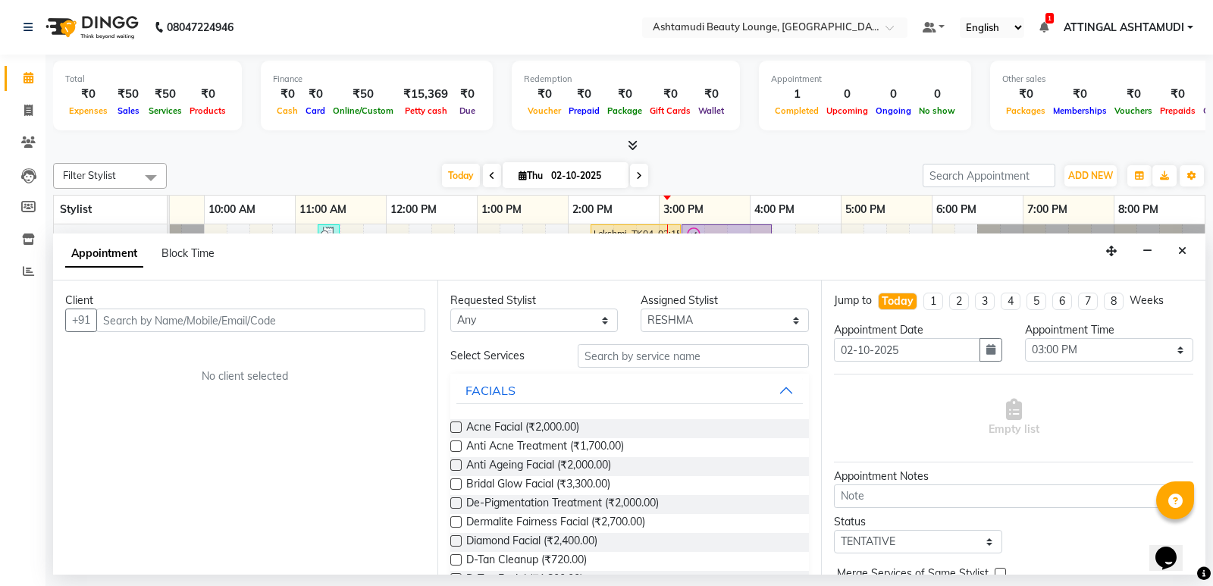
click at [153, 319] on input "text" at bounding box center [260, 319] width 329 height 23
click at [608, 357] on input "text" at bounding box center [693, 355] width 232 height 23
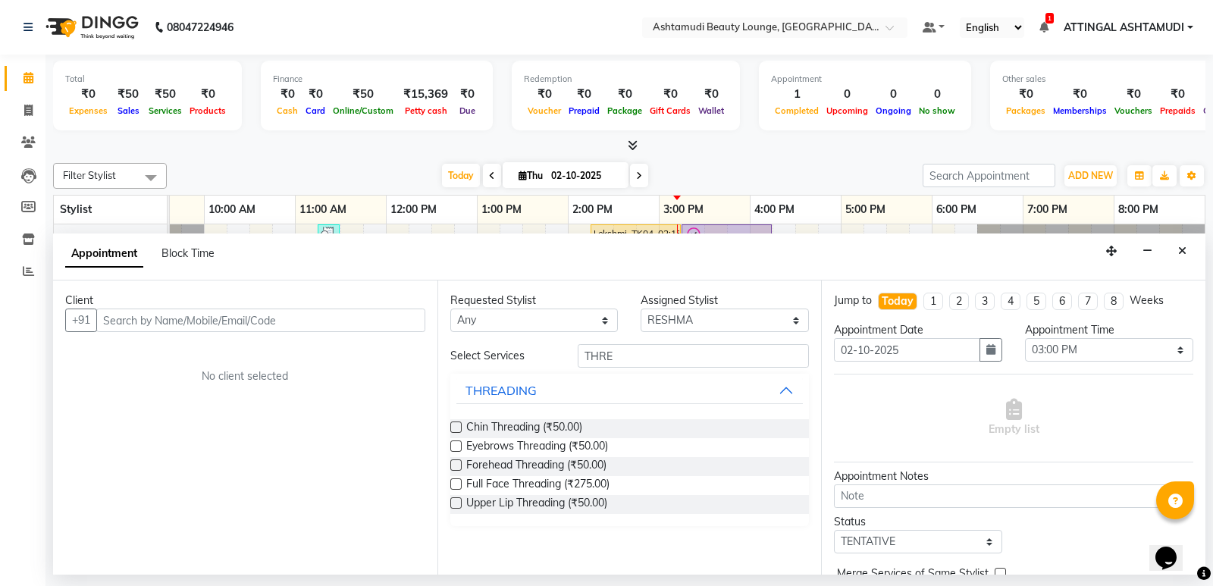
click at [455, 445] on label at bounding box center [455, 445] width 11 height 11
click at [455, 445] on input "checkbox" at bounding box center [455, 448] width 10 height 10
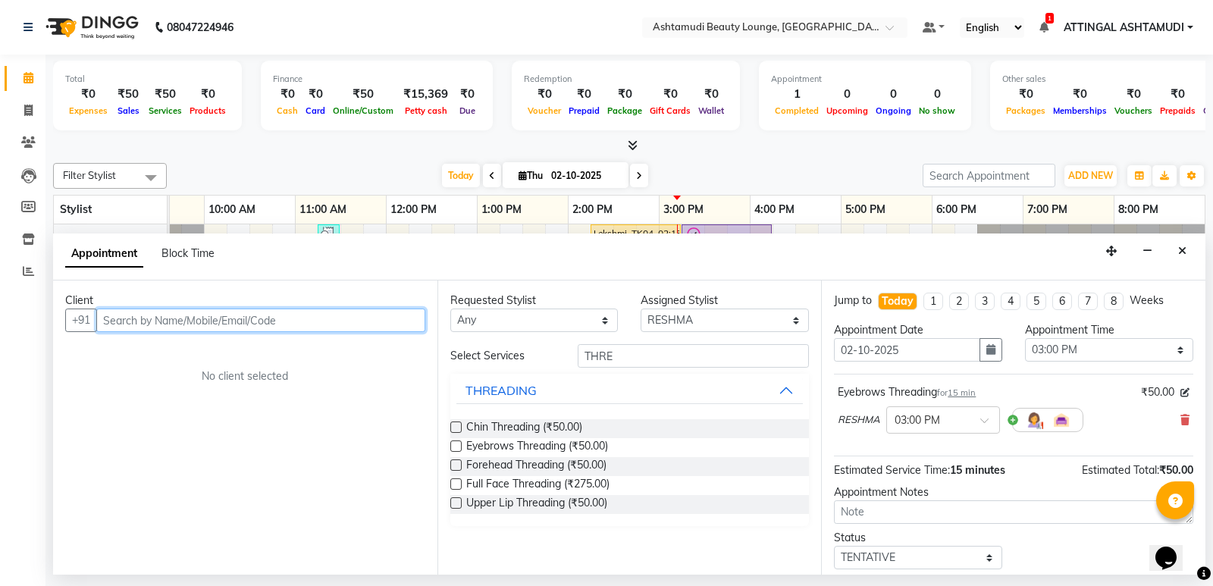
click at [162, 321] on input "text" at bounding box center [260, 319] width 329 height 23
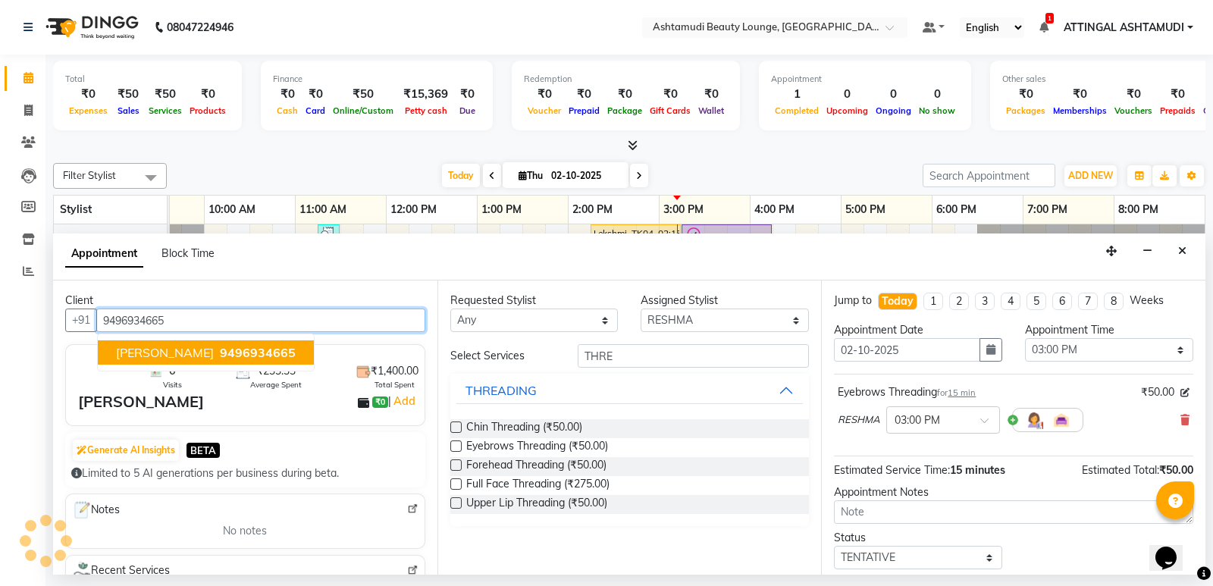
click at [220, 355] on span "9496934665" at bounding box center [258, 352] width 76 height 15
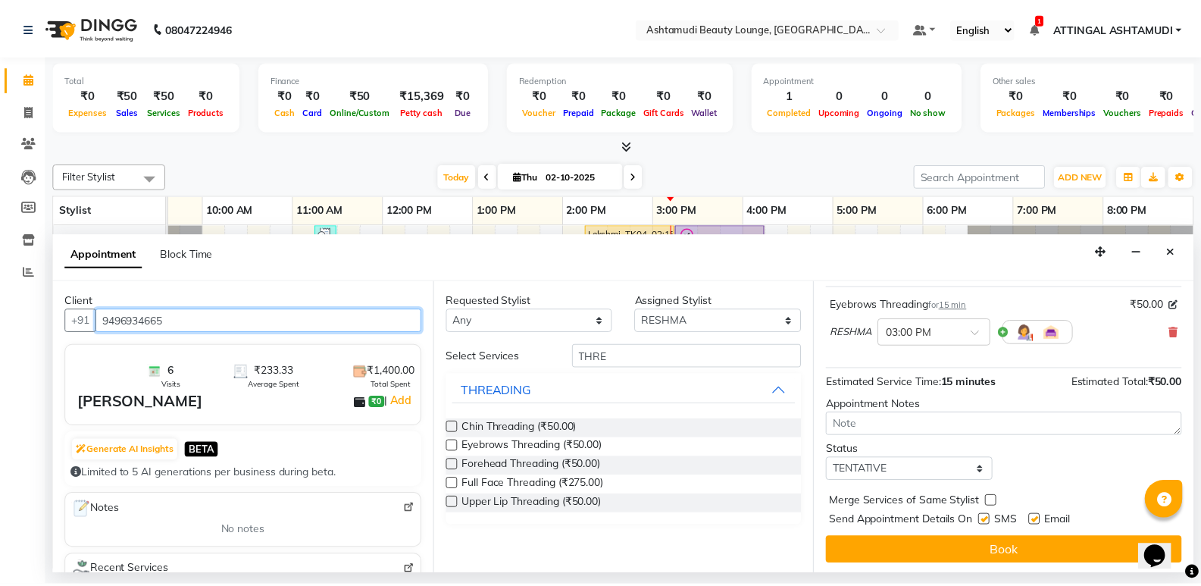
scroll to position [90, 0]
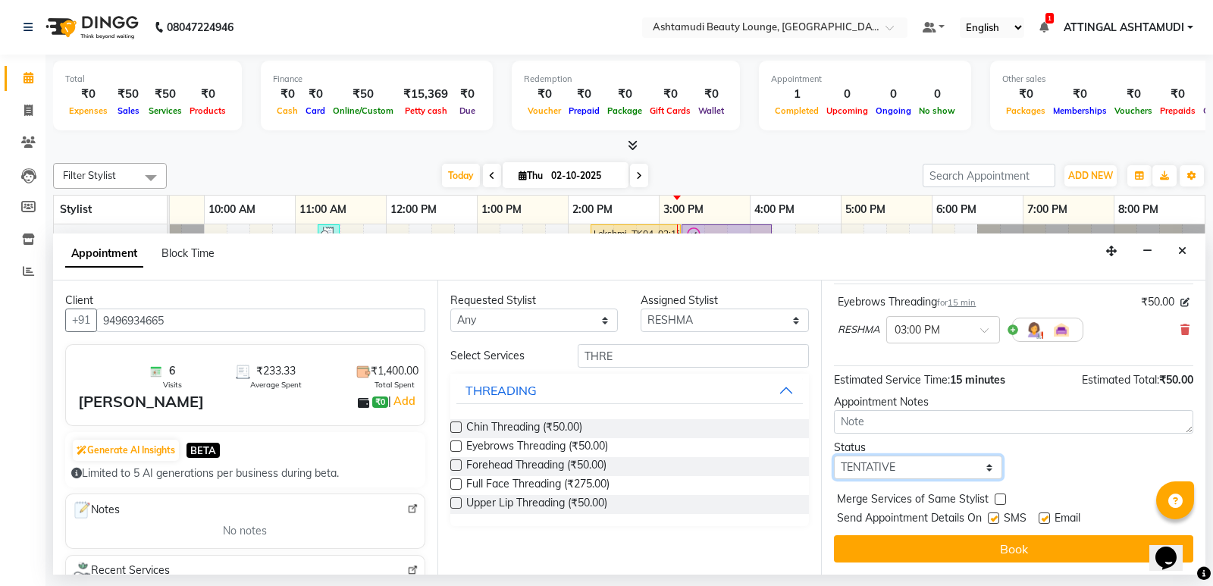
click at [969, 471] on select "Select TENTATIVE CONFIRM CHECK-IN UPCOMING" at bounding box center [918, 466] width 168 height 23
click at [834, 455] on select "Select TENTATIVE CONFIRM CHECK-IN UPCOMING" at bounding box center [918, 466] width 168 height 23
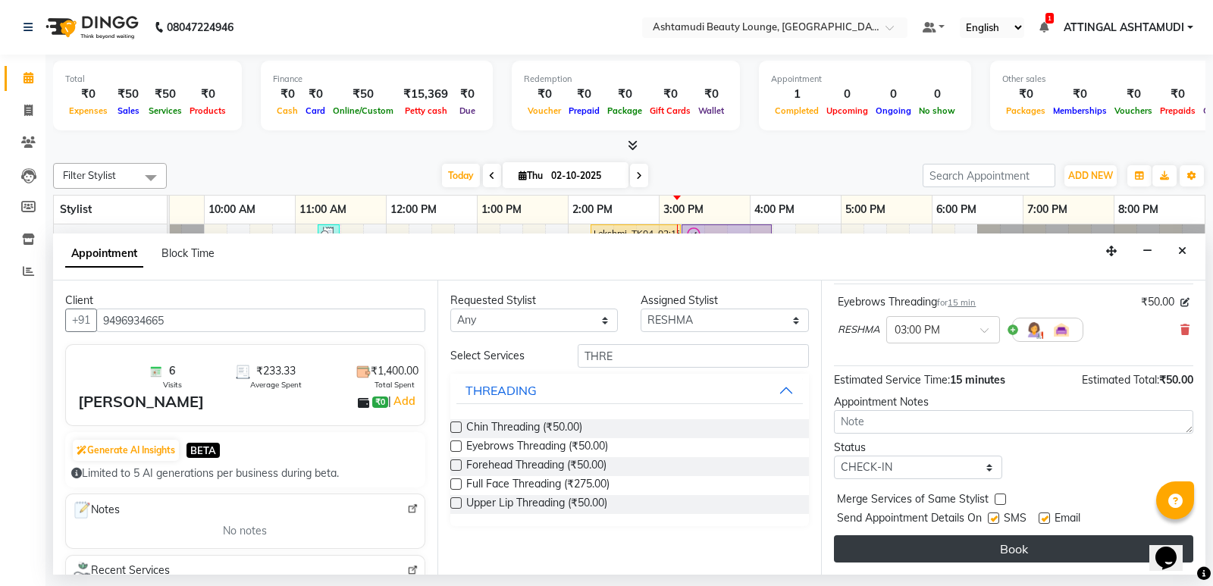
click at [987, 543] on button "Book" at bounding box center [1013, 548] width 359 height 27
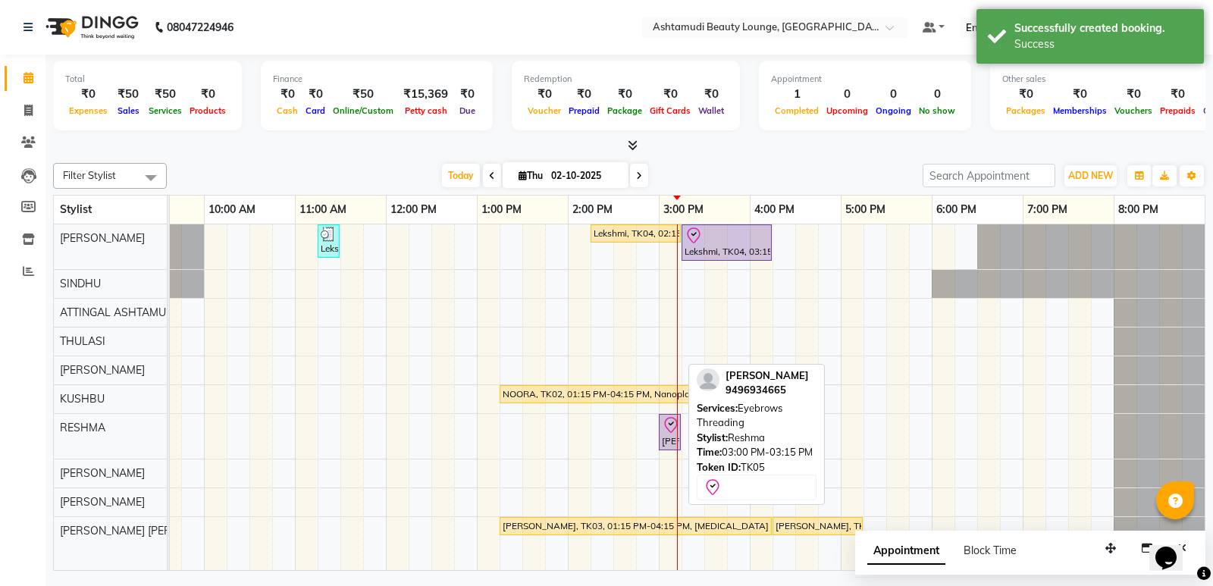
click at [664, 428] on icon at bounding box center [671, 425] width 18 height 18
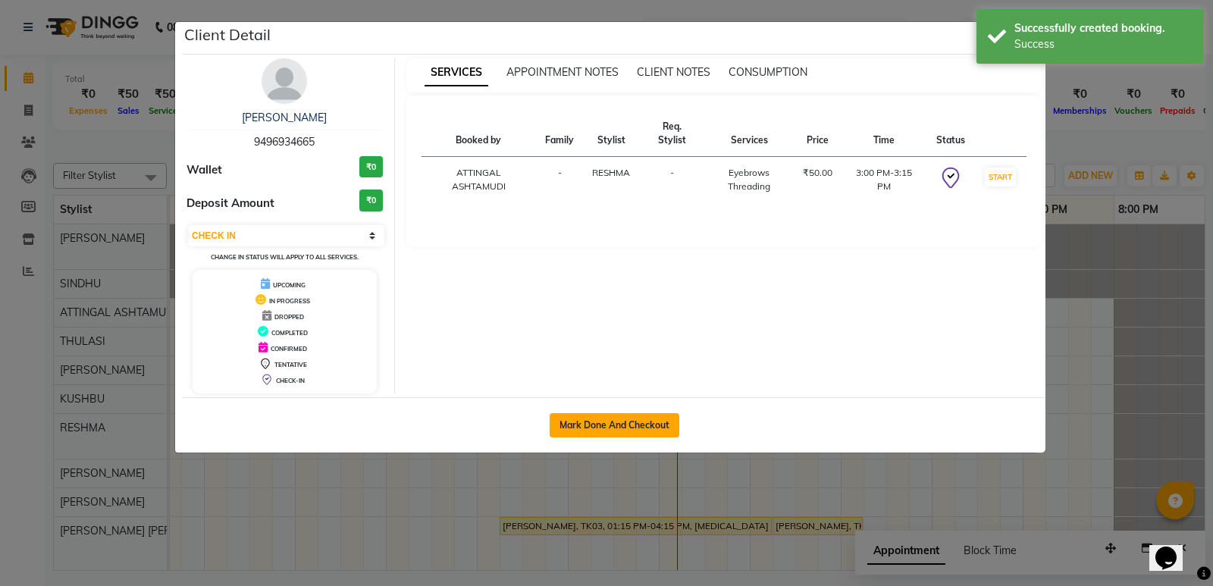
click at [660, 425] on button "Mark Done And Checkout" at bounding box center [614, 425] width 130 height 24
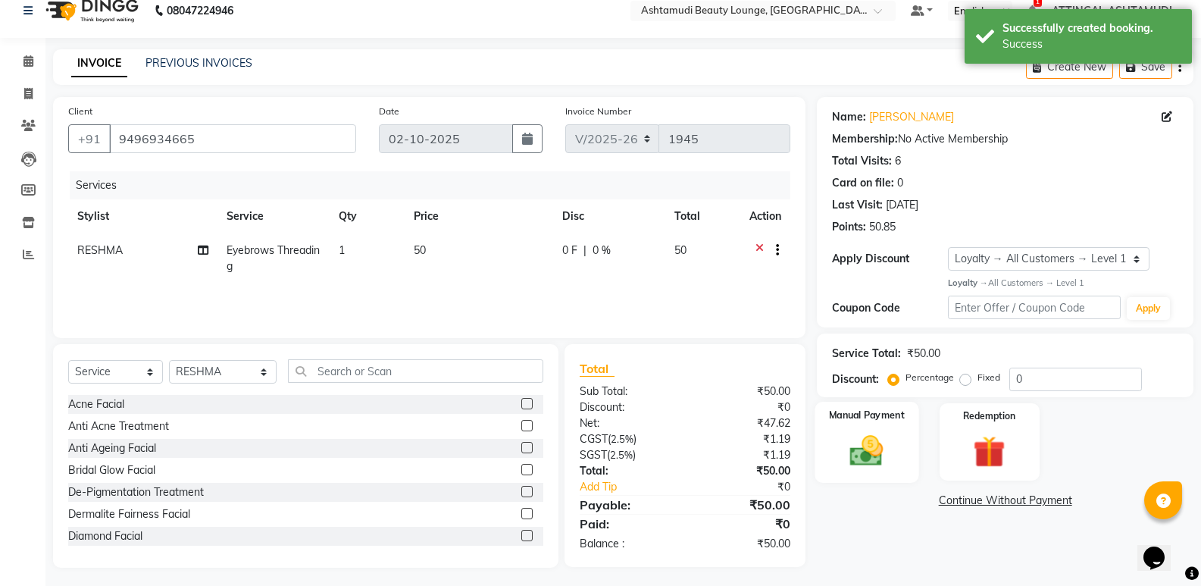
scroll to position [21, 0]
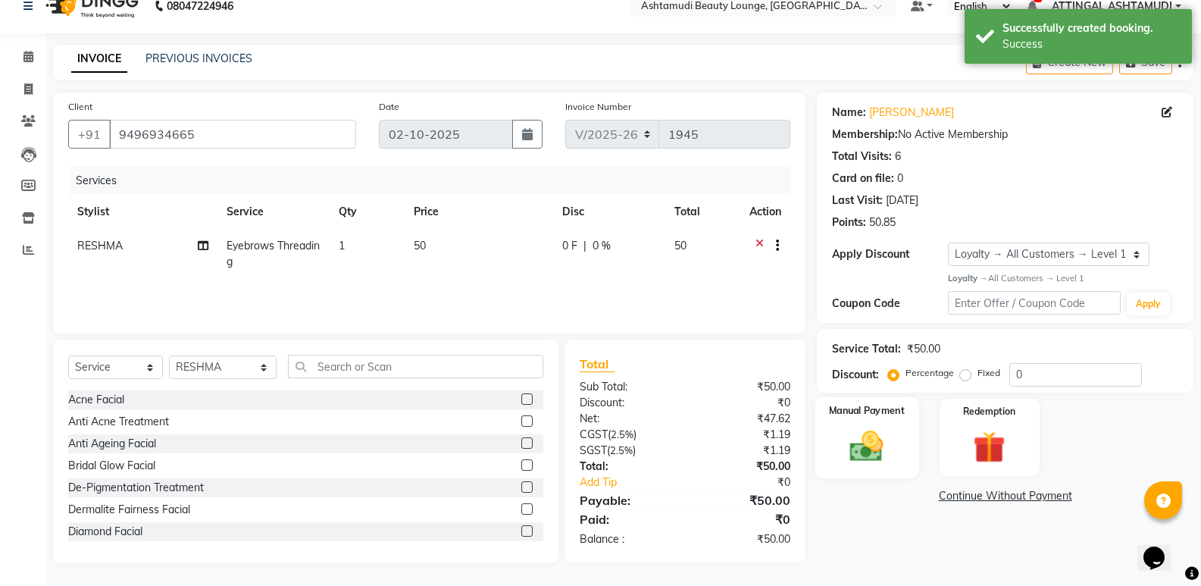
click at [865, 446] on img at bounding box center [867, 446] width 54 height 39
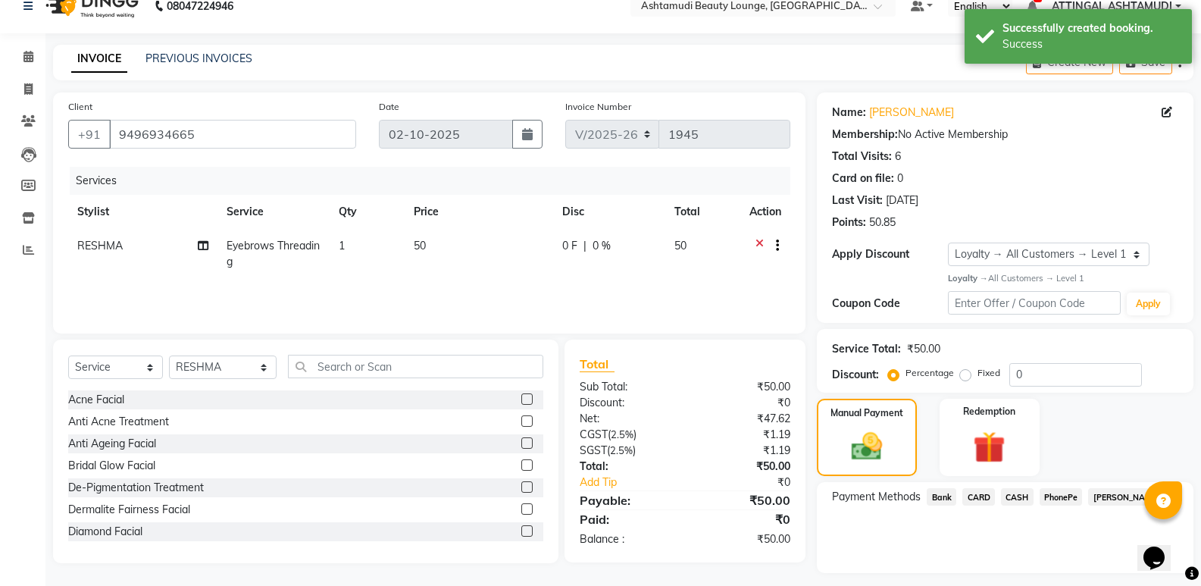
click at [1058, 495] on span "PhonePe" at bounding box center [1061, 496] width 43 height 17
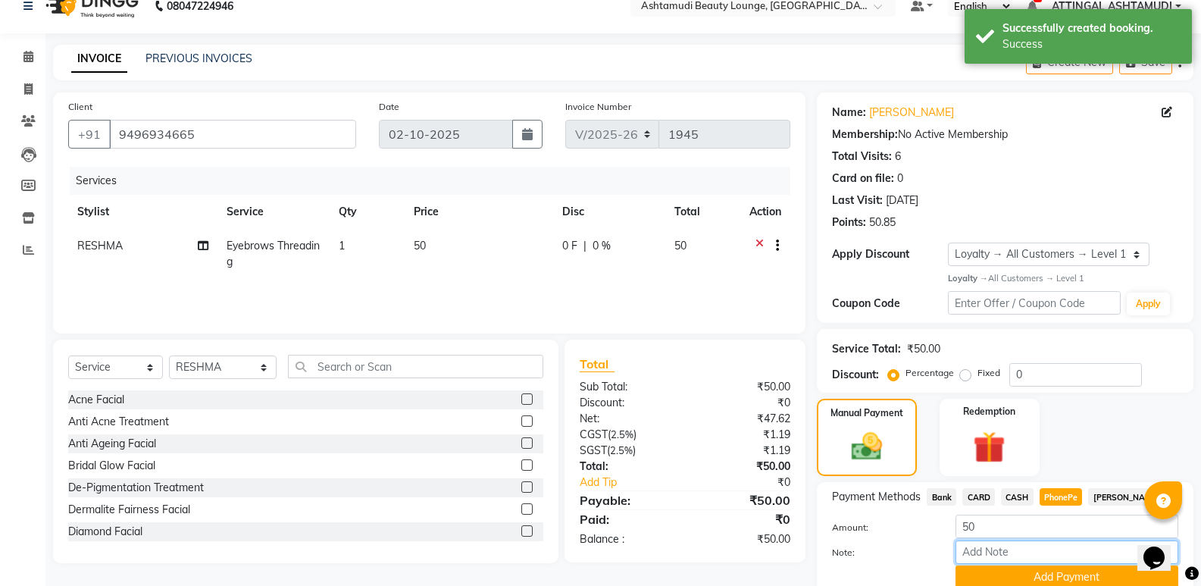
click at [1026, 549] on input "Note:" at bounding box center [1067, 551] width 223 height 23
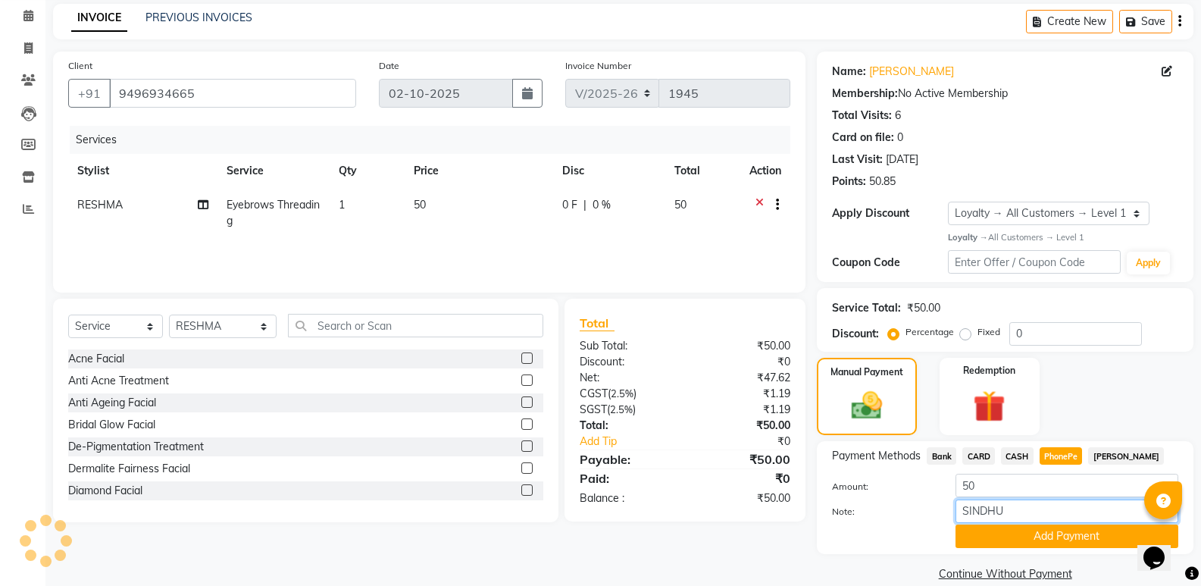
scroll to position [84, 0]
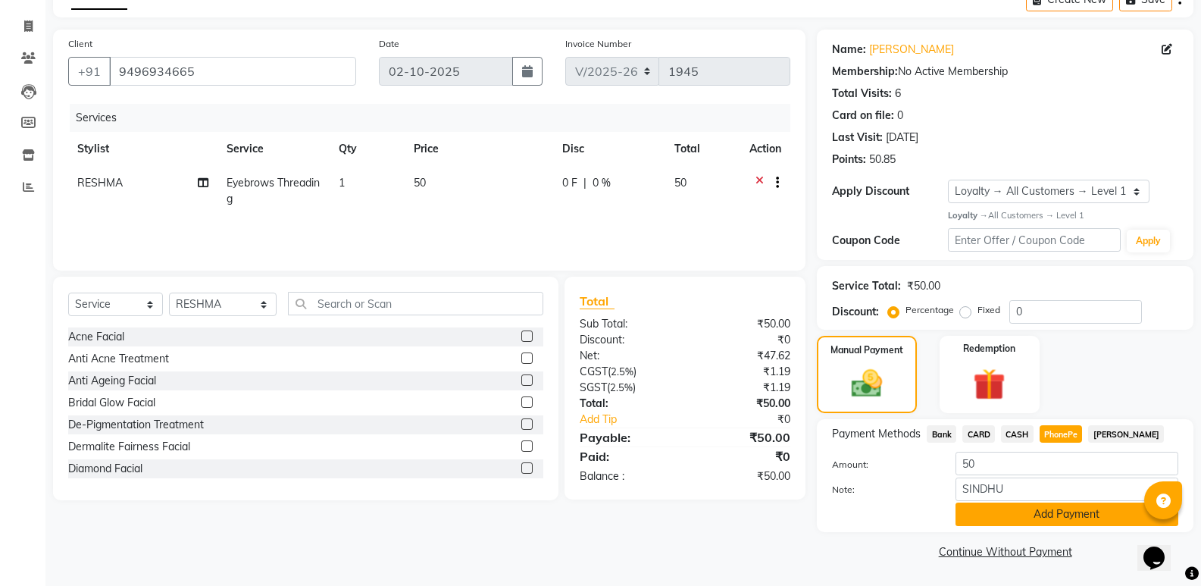
click at [1046, 512] on button "Add Payment" at bounding box center [1067, 513] width 223 height 23
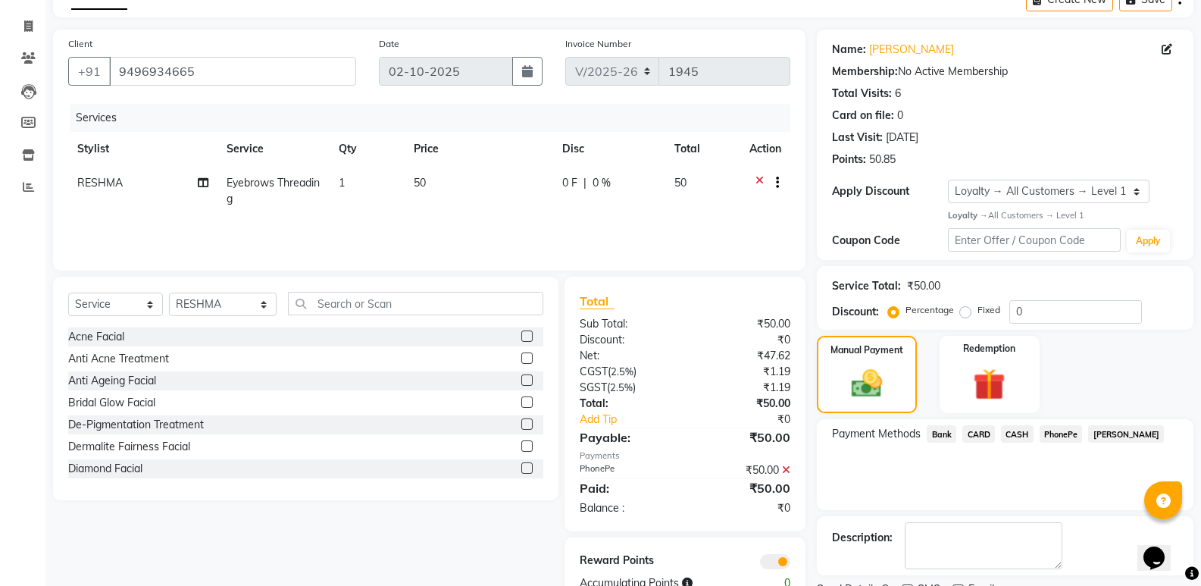
scroll to position [148, 0]
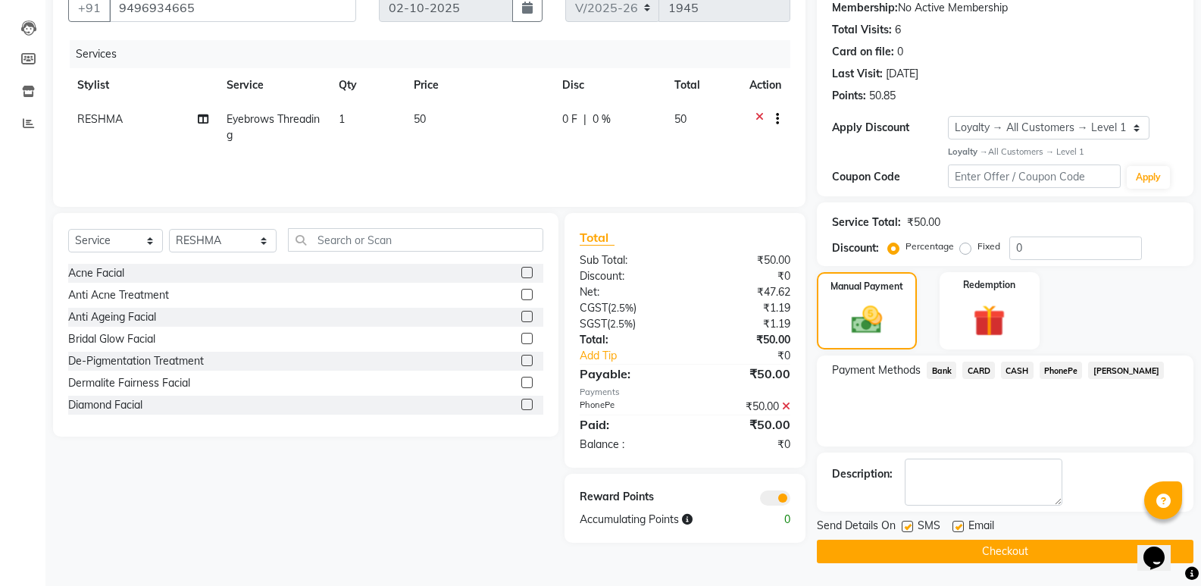
click at [959, 524] on label at bounding box center [958, 526] width 11 height 11
click at [959, 524] on input "checkbox" at bounding box center [958, 527] width 10 height 10
click at [975, 549] on button "Checkout" at bounding box center [1005, 551] width 377 height 23
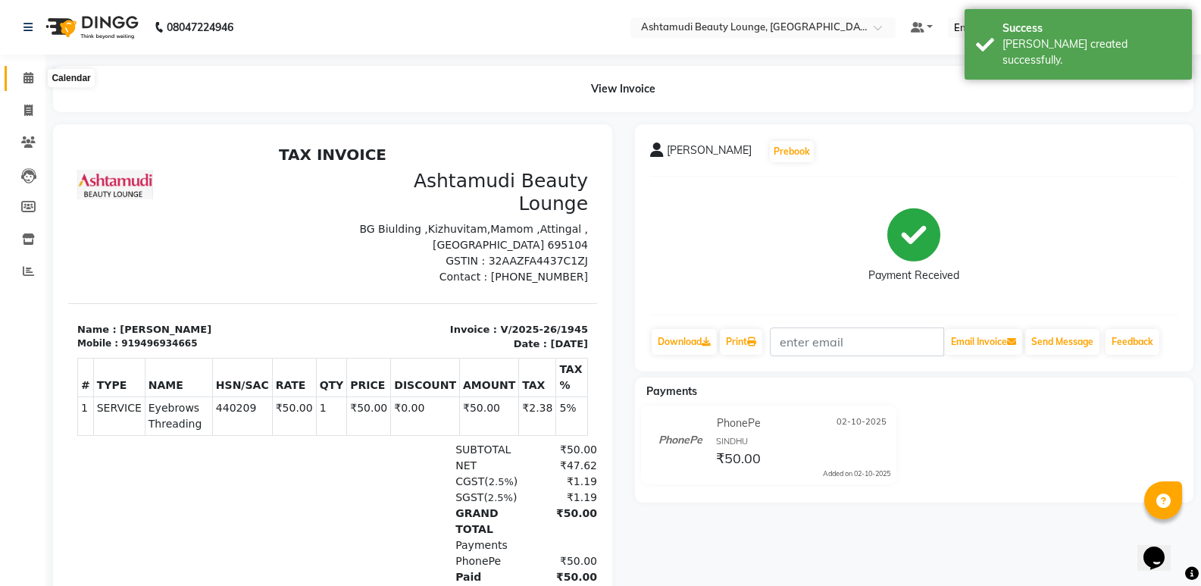
click at [28, 80] on icon at bounding box center [28, 77] width 10 height 11
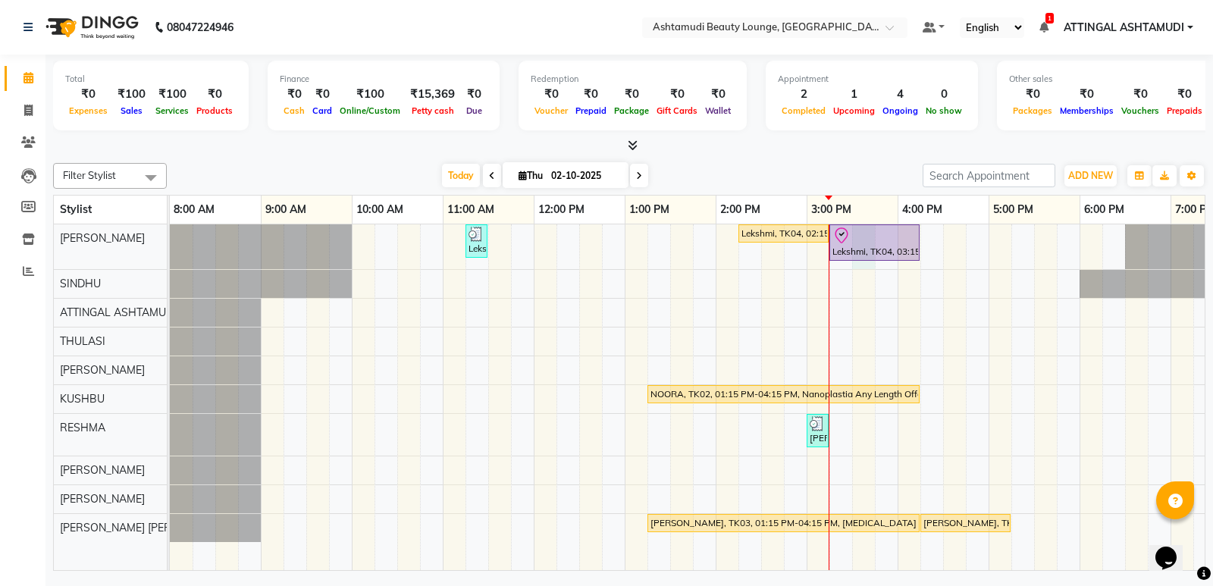
click at [859, 264] on div "Lekshmi, TK01, 11:15 AM-11:30 AM, Eyebrows Threading Lekshmi, TK04, 02:15 PM-03…" at bounding box center [761, 397] width 1182 height 346
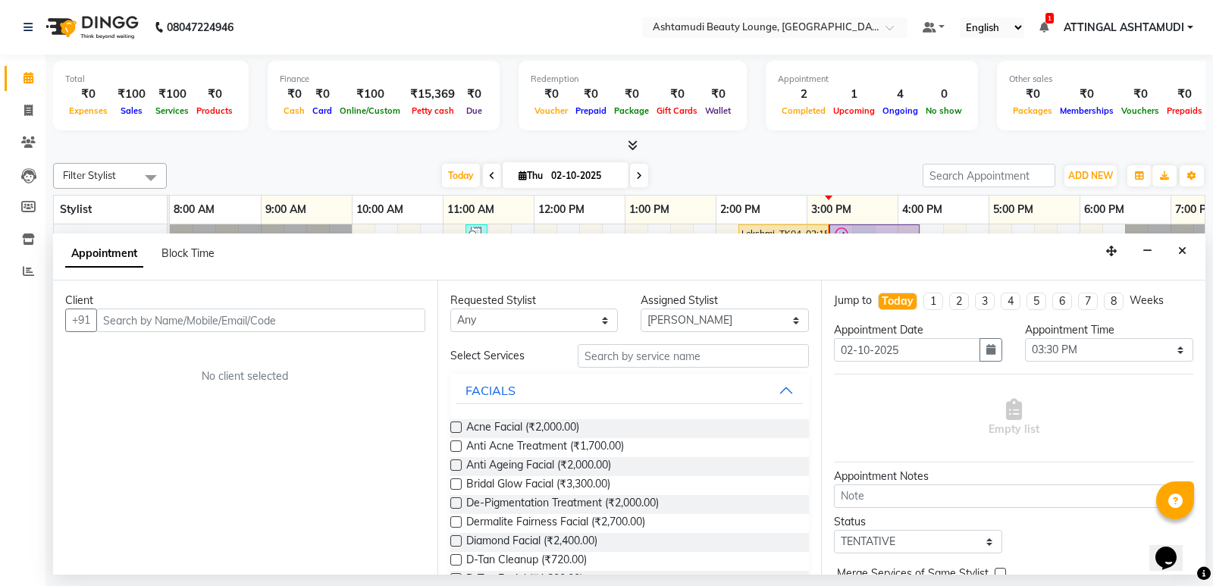
click at [143, 321] on input "text" at bounding box center [260, 319] width 329 height 23
click at [412, 318] on span "Add Client" at bounding box center [393, 320] width 51 height 14
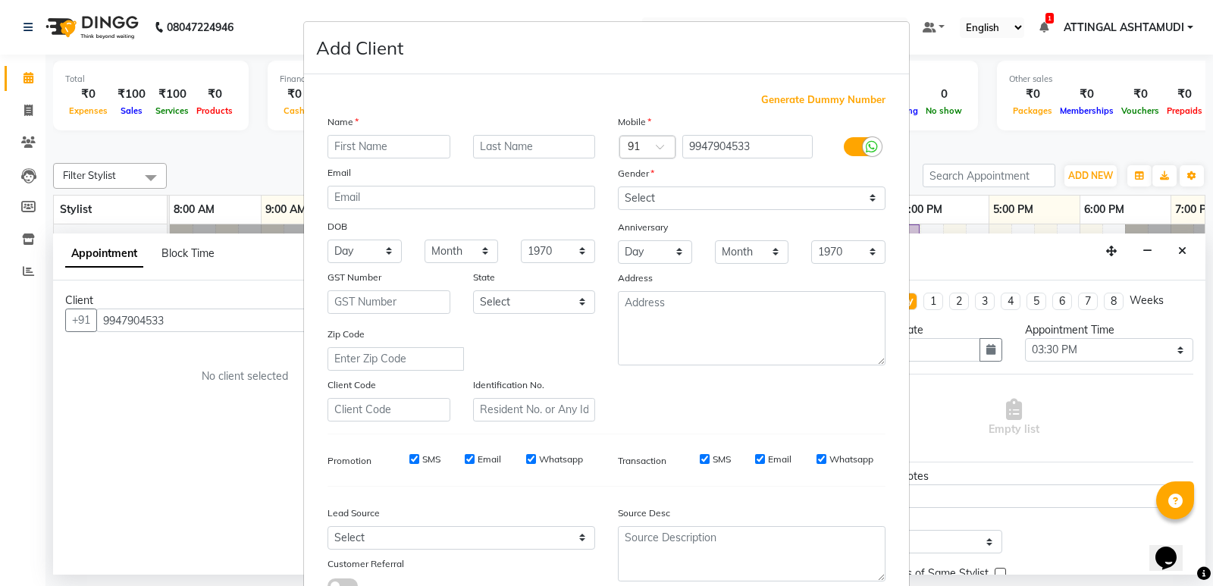
click at [368, 143] on input "text" at bounding box center [388, 146] width 123 height 23
click at [646, 195] on select "Select [DEMOGRAPHIC_DATA] [DEMOGRAPHIC_DATA] Other Prefer Not To Say" at bounding box center [752, 197] width 268 height 23
click at [618, 186] on select "Select [DEMOGRAPHIC_DATA] [DEMOGRAPHIC_DATA] Other Prefer Not To Say" at bounding box center [752, 197] width 268 height 23
click at [377, 256] on select "Day 01 02 03 04 05 06 07 08 09 10 11 12 13 14 15 16 17 18 19 20 21 22 23 24 25 …" at bounding box center [364, 250] width 74 height 23
click at [327, 239] on select "Day 01 02 03 04 05 06 07 08 09 10 11 12 13 14 15 16 17 18 19 20 21 22 23 24 25 …" at bounding box center [364, 250] width 74 height 23
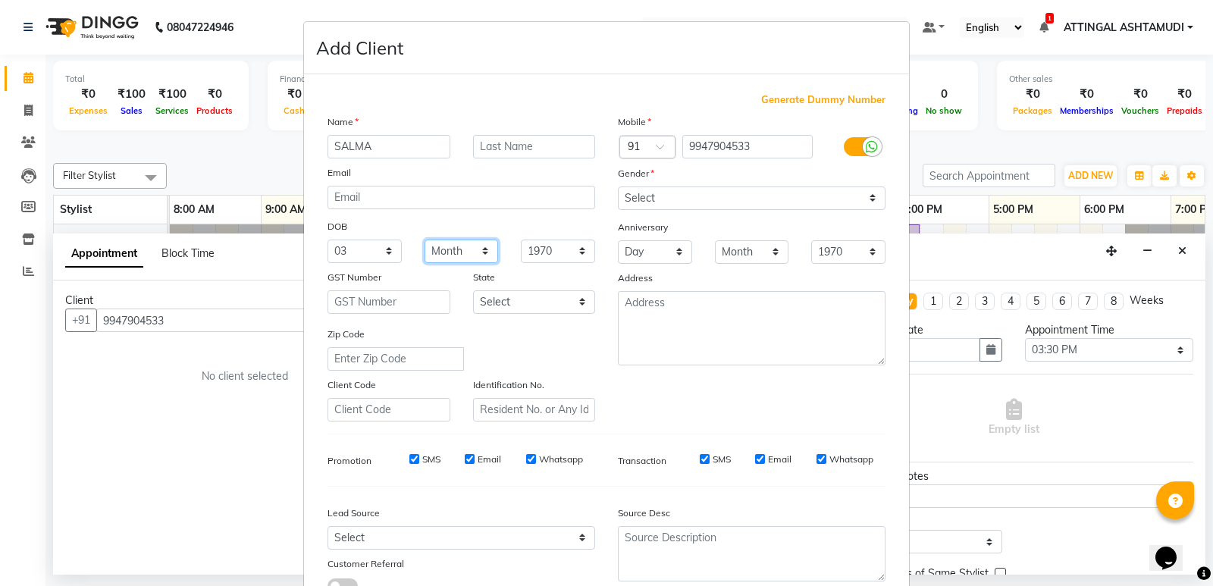
click at [473, 255] on select "Month January February March April May June July August September October Novem…" at bounding box center [461, 250] width 74 height 23
click at [424, 239] on select "Month January February March April May June July August September October Novem…" at bounding box center [461, 250] width 74 height 23
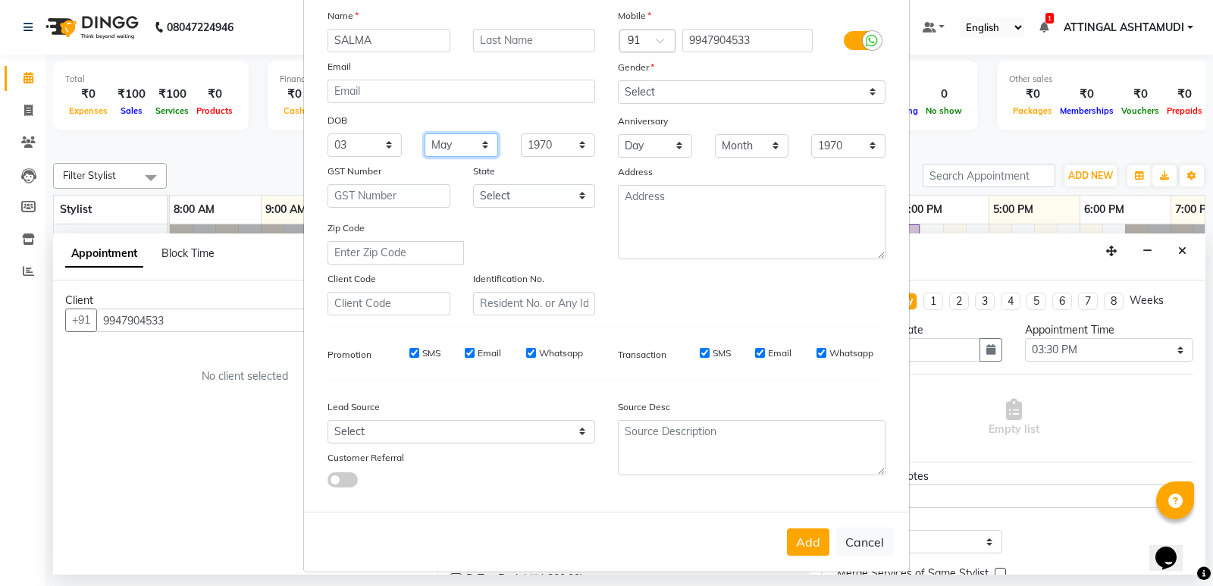
scroll to position [114, 0]
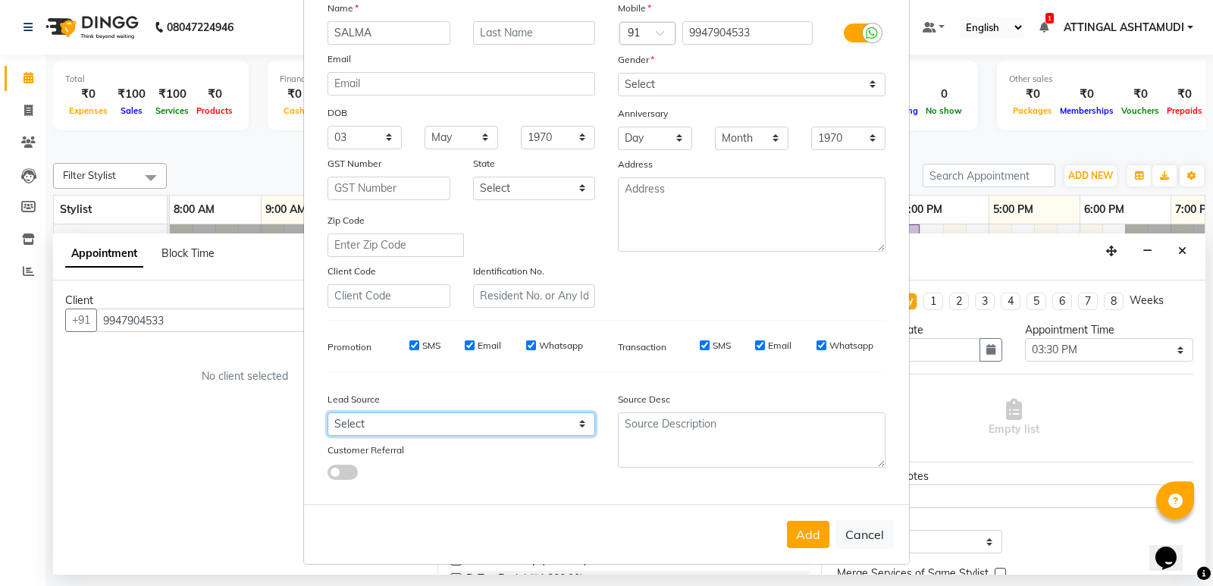
click at [575, 421] on select "Select Walk-in Referral Internet Friend Word of Mouth Advertisement Facebook Ju…" at bounding box center [461, 423] width 268 height 23
click at [327, 412] on select "Select Walk-in Referral Internet Friend Word of Mouth Advertisement Facebook Ju…" at bounding box center [461, 423] width 268 height 23
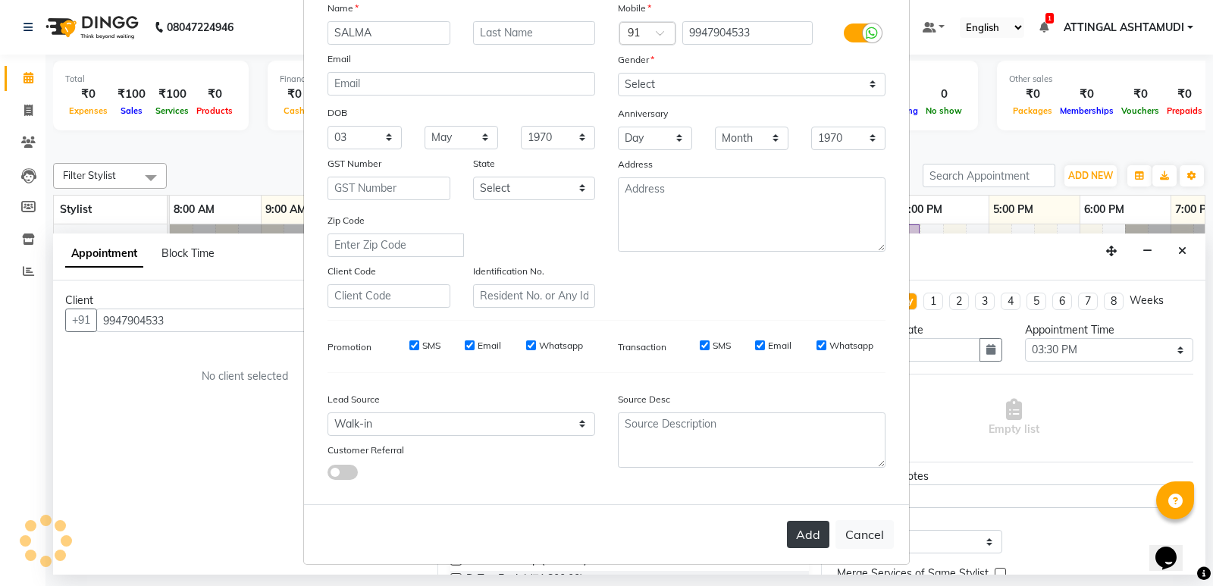
click at [809, 538] on button "Add" at bounding box center [808, 534] width 42 height 27
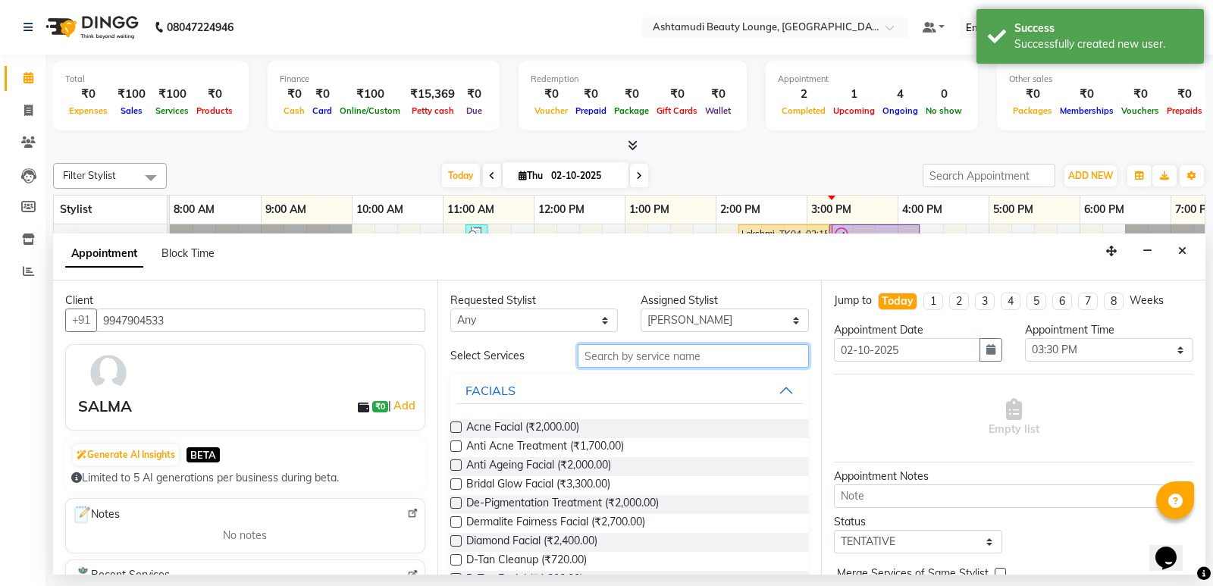
click at [609, 359] on input "text" at bounding box center [693, 355] width 232 height 23
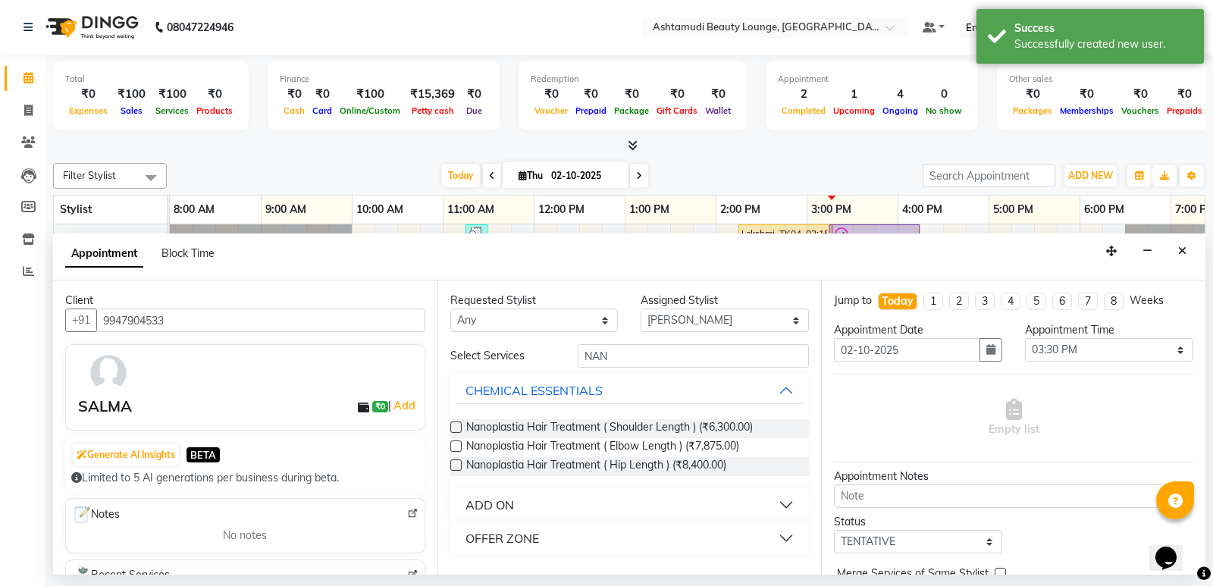
click at [504, 531] on div "OFFER ZONE" at bounding box center [502, 538] width 74 height 18
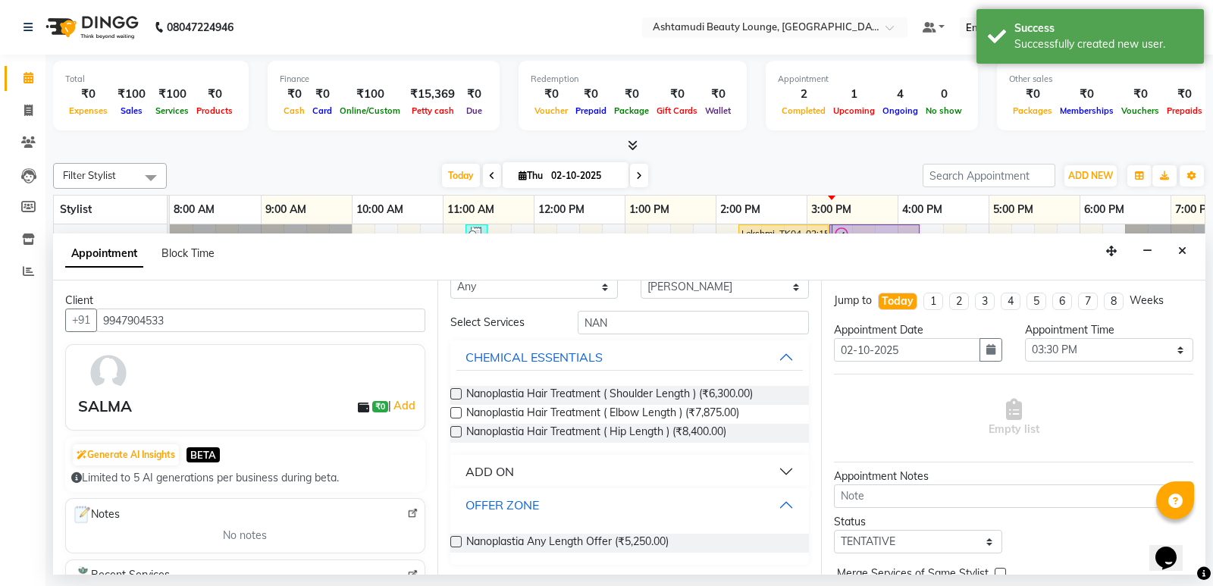
scroll to position [36, 0]
click at [456, 537] on label at bounding box center [455, 539] width 11 height 11
click at [456, 537] on input "checkbox" at bounding box center [455, 541] width 10 height 10
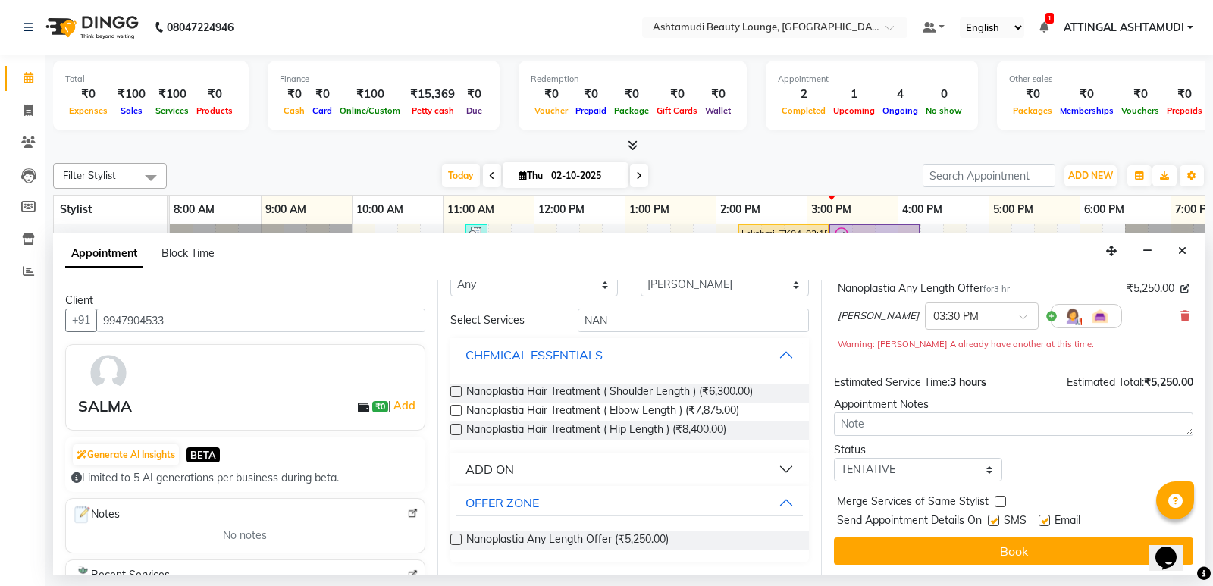
scroll to position [106, 0]
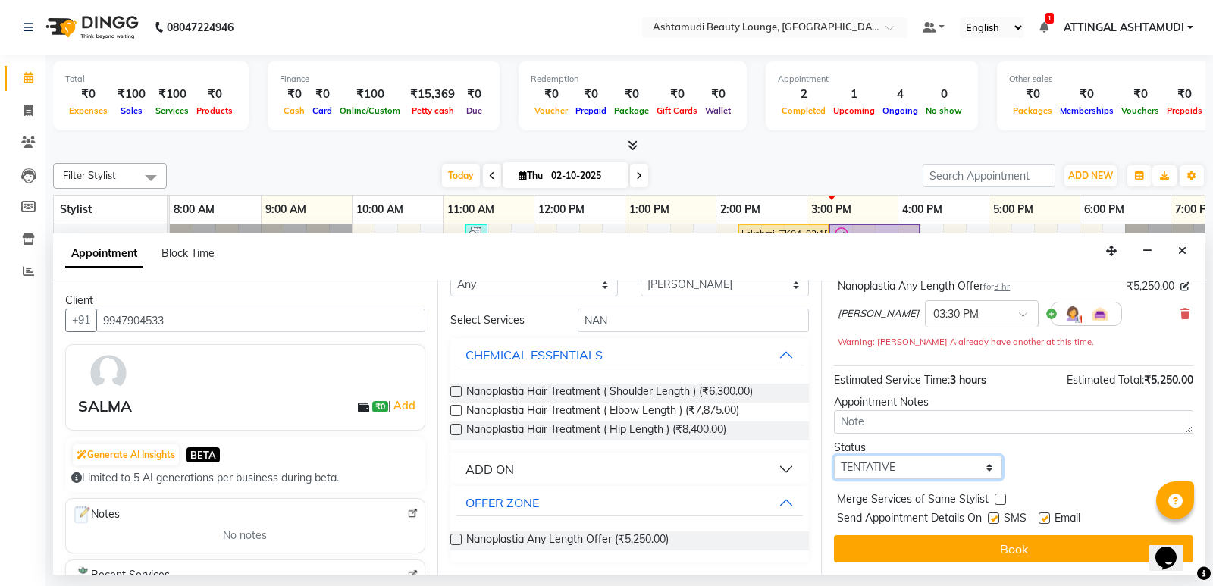
click at [964, 466] on select "Select TENTATIVE CONFIRM CHECK-IN UPCOMING" at bounding box center [918, 466] width 168 height 23
click at [834, 455] on select "Select TENTATIVE CONFIRM CHECK-IN UPCOMING" at bounding box center [918, 466] width 168 height 23
click at [992, 516] on label at bounding box center [992, 517] width 11 height 11
click at [992, 516] on input "checkbox" at bounding box center [992, 520] width 10 height 10
click at [1044, 516] on label at bounding box center [1043, 517] width 11 height 11
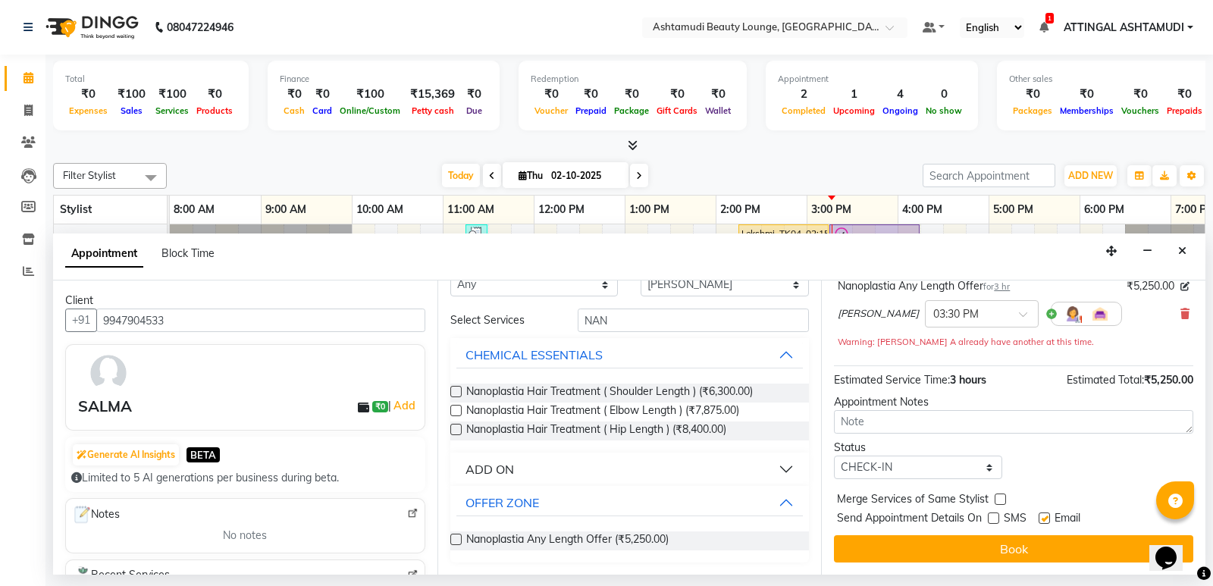
click at [1044, 516] on input "checkbox" at bounding box center [1043, 520] width 10 height 10
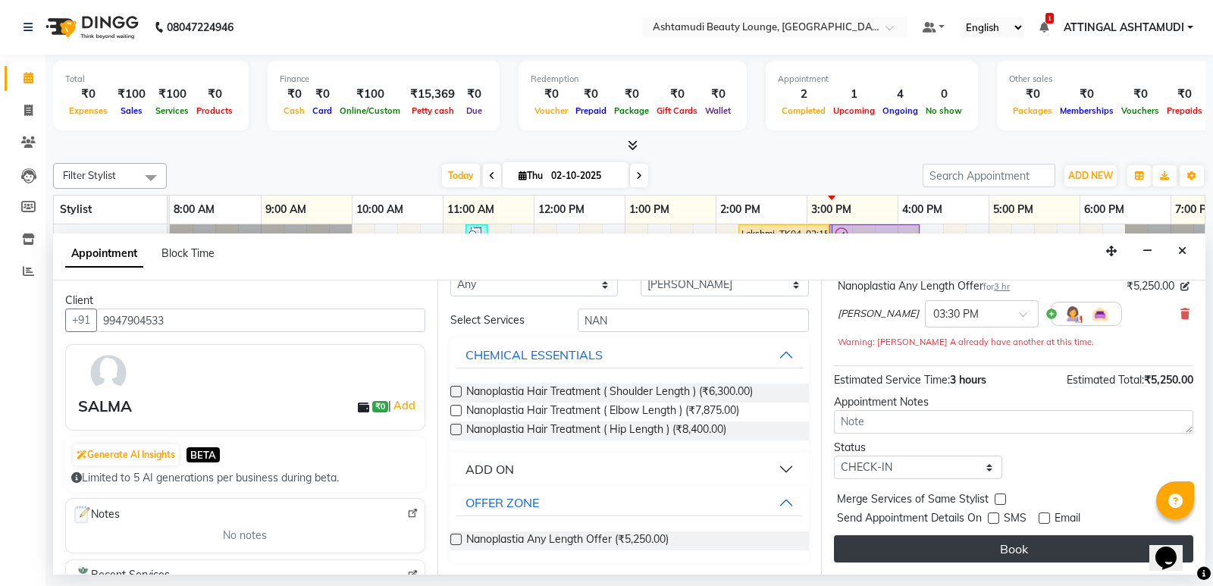
click at [1012, 546] on button "Book" at bounding box center [1013, 548] width 359 height 27
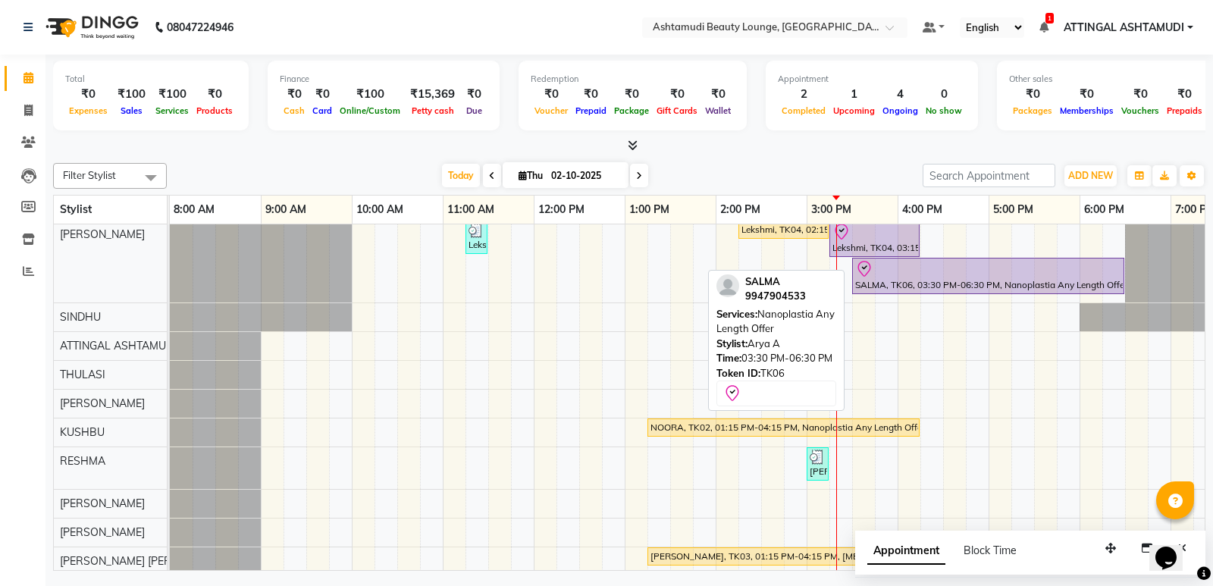
scroll to position [0, 0]
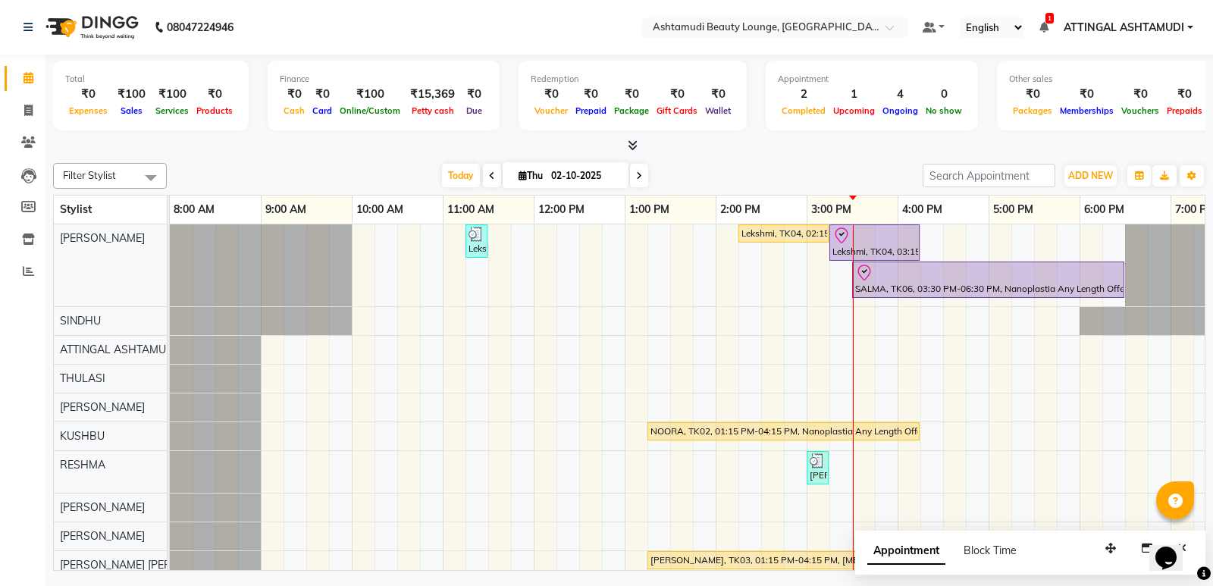
click at [1178, 546] on icon "Opens Chat This icon Opens the chat window." at bounding box center [1165, 558] width 24 height 24
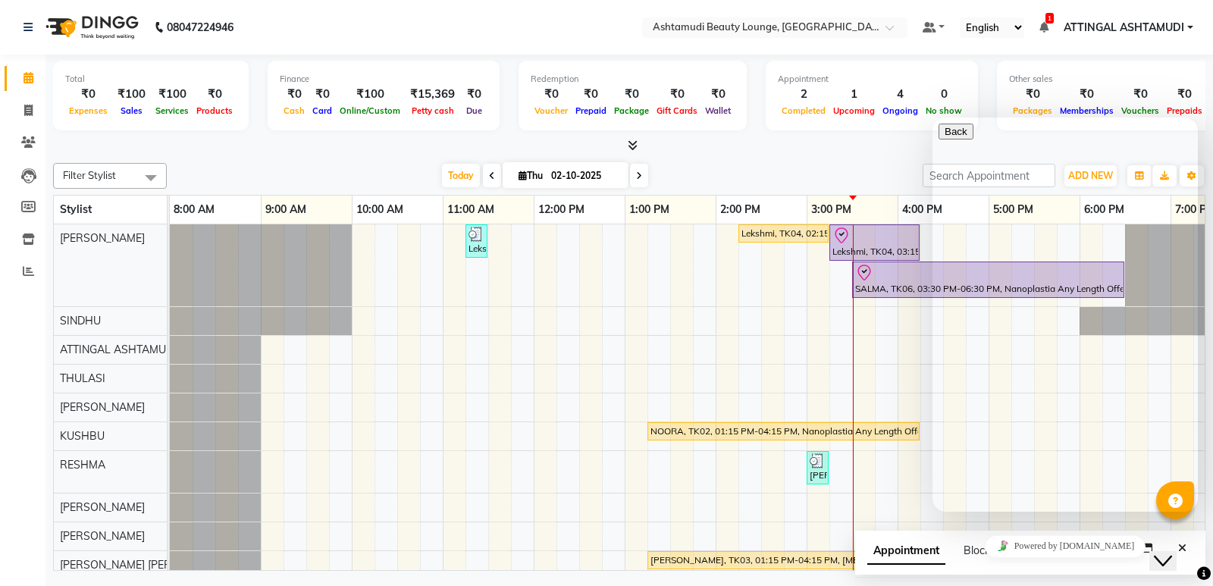
click at [1172, 556] on icon "Chat widget" at bounding box center [1162, 561] width 18 height 11
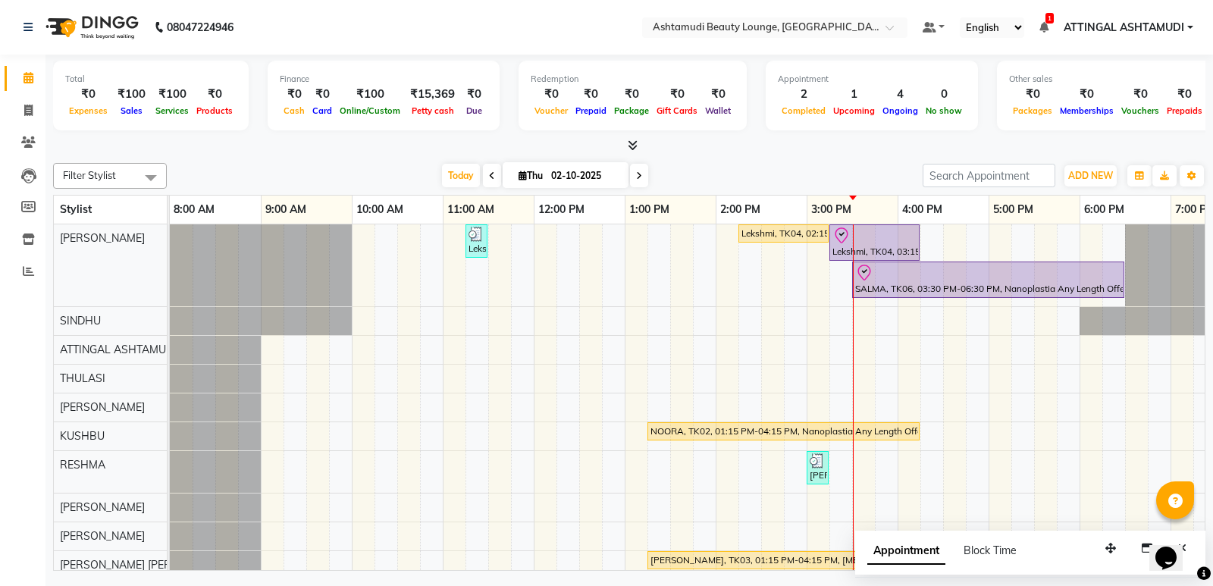
click at [1176, 547] on icon "Chat widget" at bounding box center [1165, 557] width 21 height 23
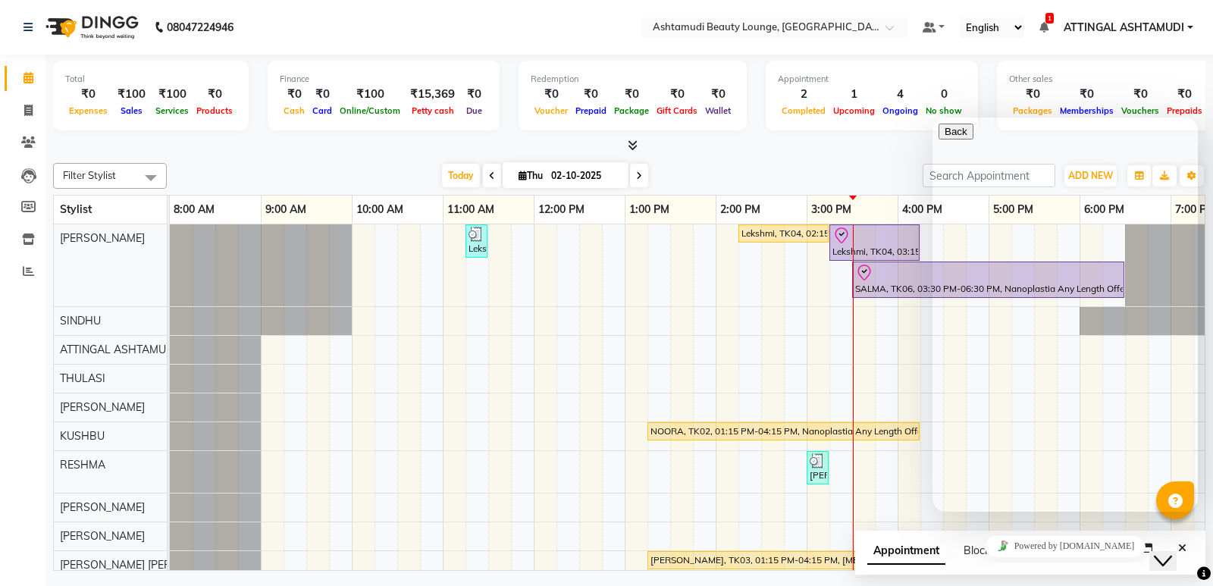
click at [661, 358] on div "Lekshmi, TK01, 11:15 AM-11:30 AM, Eyebrows Threading Lekshmi, TK04, 02:15 PM-03…" at bounding box center [761, 401] width 1182 height 355
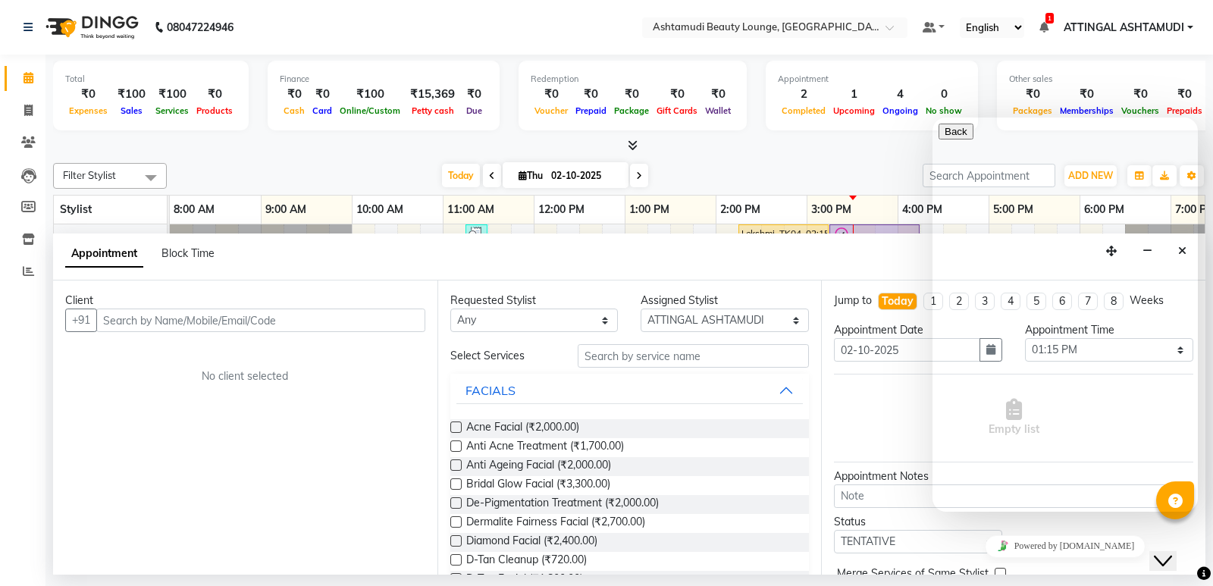
click at [846, 370] on div "Appointment Date [DATE]" at bounding box center [917, 348] width 191 height 52
click at [845, 370] on div "Appointment Date [DATE]" at bounding box center [917, 348] width 191 height 52
click at [1093, 546] on div "Hi there" at bounding box center [1064, 572] width 253 height 52
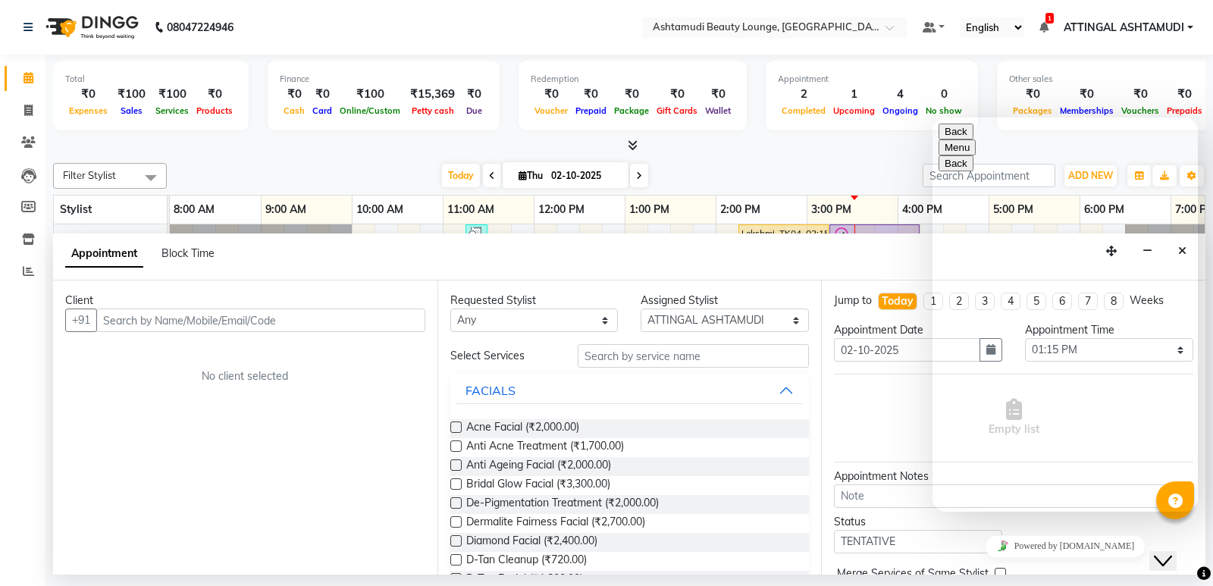
click at [959, 139] on button "Back" at bounding box center [955, 132] width 35 height 16
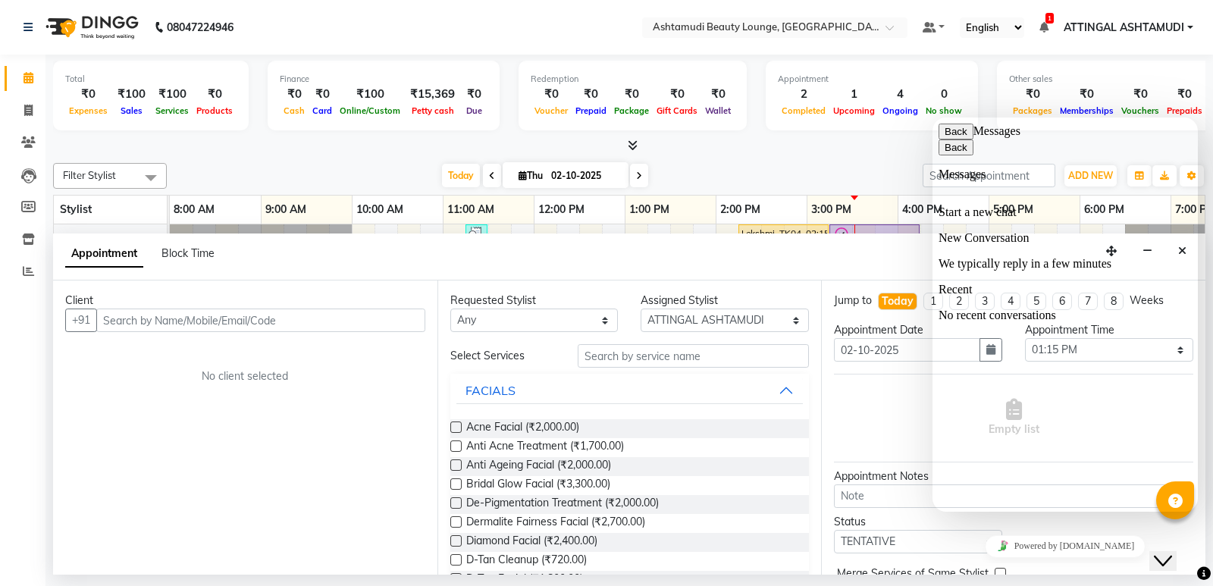
click at [954, 139] on button "Back" at bounding box center [955, 132] width 35 height 16
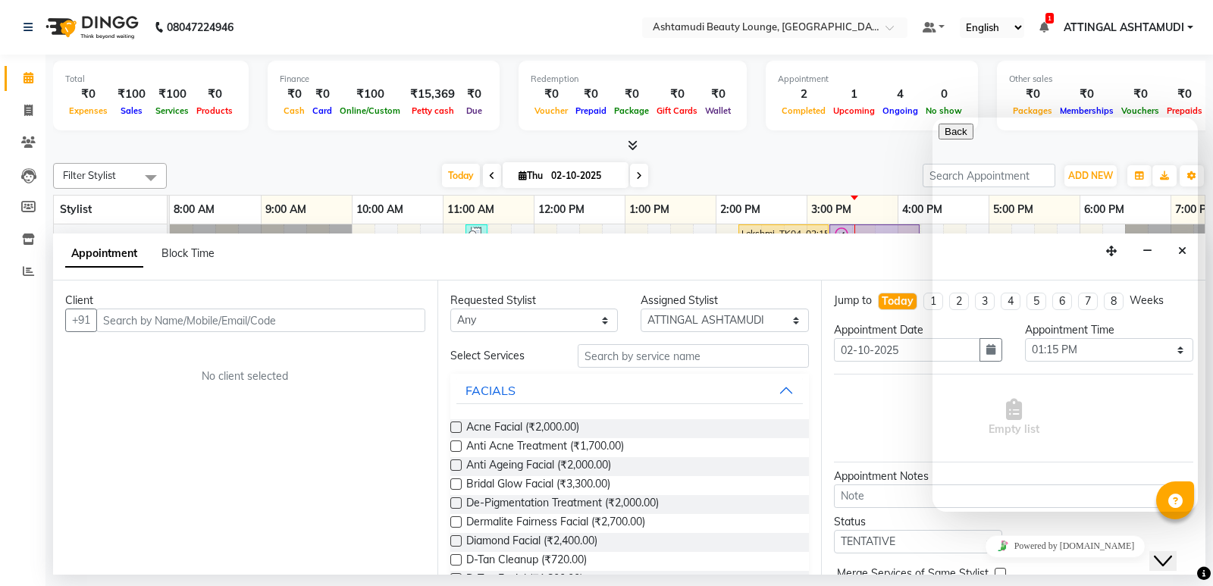
drag, startPoint x: 1026, startPoint y: 139, endPoint x: 1027, endPoint y: 235, distance: 95.5
drag, startPoint x: 1006, startPoint y: 147, endPoint x: 972, endPoint y: 148, distance: 34.1
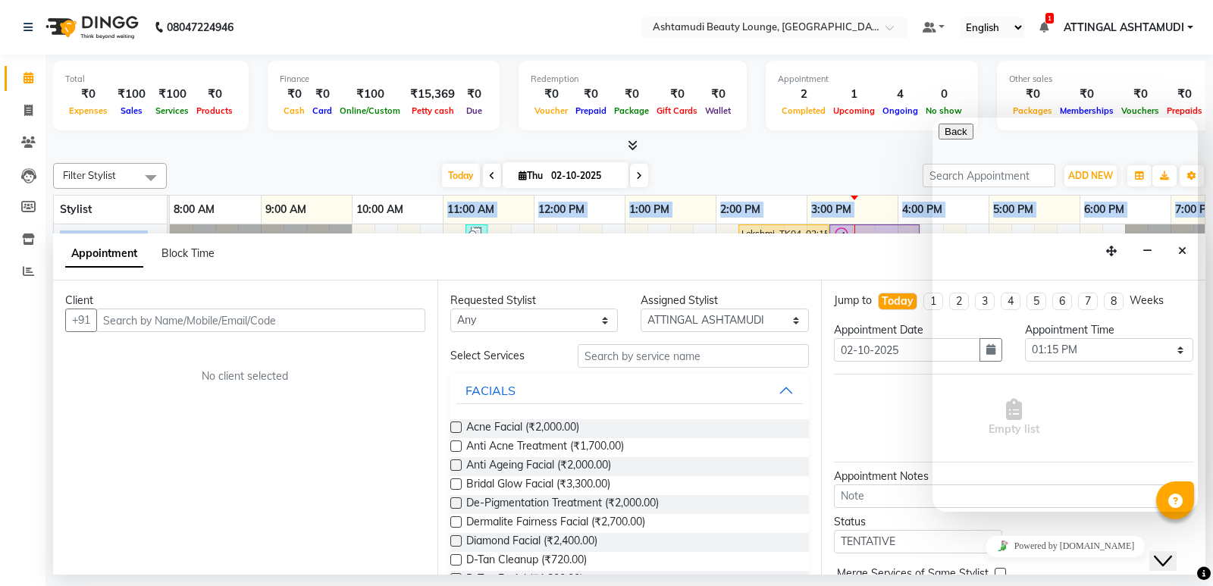
click at [408, 224] on table "Stylist 8:00 AM 9:00 AM 10:00 AM 11:00 AM 12:00 PM 1:00 PM 2:00 PM 3:00 PM 4:00…" at bounding box center [629, 383] width 1152 height 376
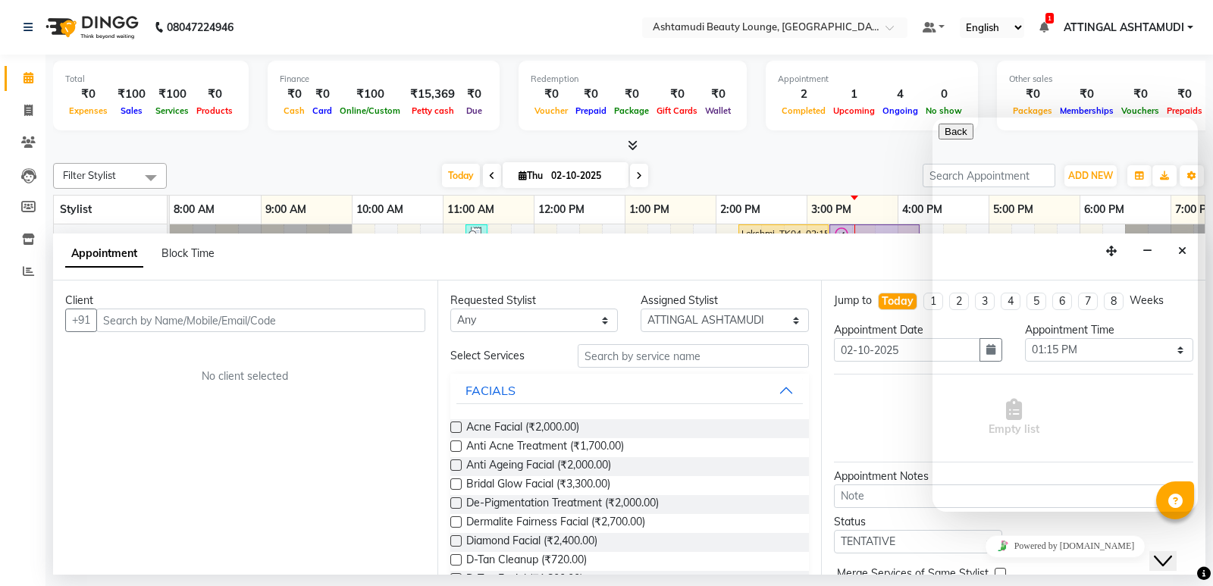
click at [569, 255] on div "Appointment Block Time" at bounding box center [629, 256] width 1152 height 47
drag, startPoint x: 1141, startPoint y: 164, endPoint x: 1054, endPoint y: 193, distance: 91.3
click at [1054, 546] on div "Hi there" at bounding box center [1064, 572] width 253 height 52
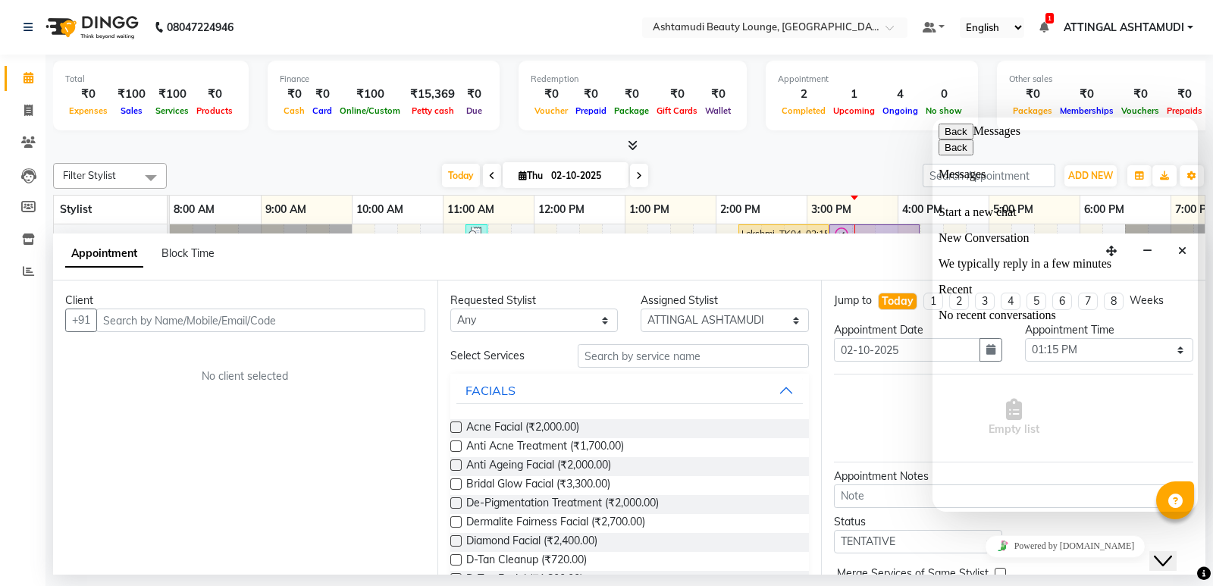
drag, startPoint x: 1170, startPoint y: 124, endPoint x: 1019, endPoint y: 133, distance: 151.1
click at [1169, 125] on div "Back Messages" at bounding box center [1064, 132] width 253 height 16
click at [962, 139] on button "Back" at bounding box center [955, 132] width 35 height 16
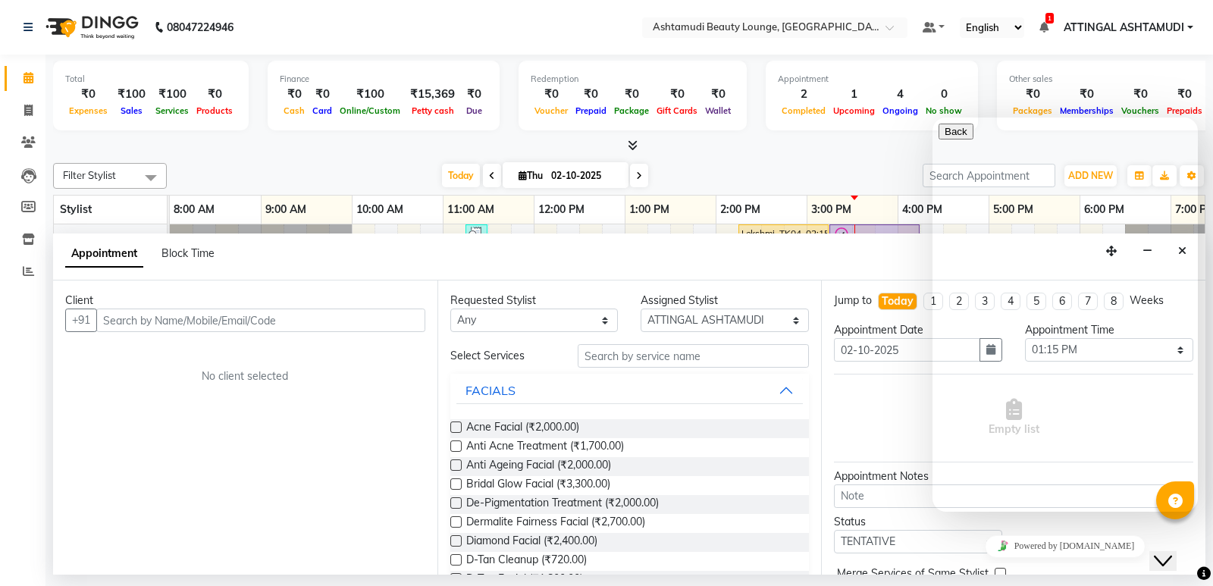
click at [853, 393] on div "Empty list" at bounding box center [1013, 417] width 359 height 75
click at [1172, 552] on icon "Close Chat This icon closes the chat window." at bounding box center [1162, 561] width 18 height 18
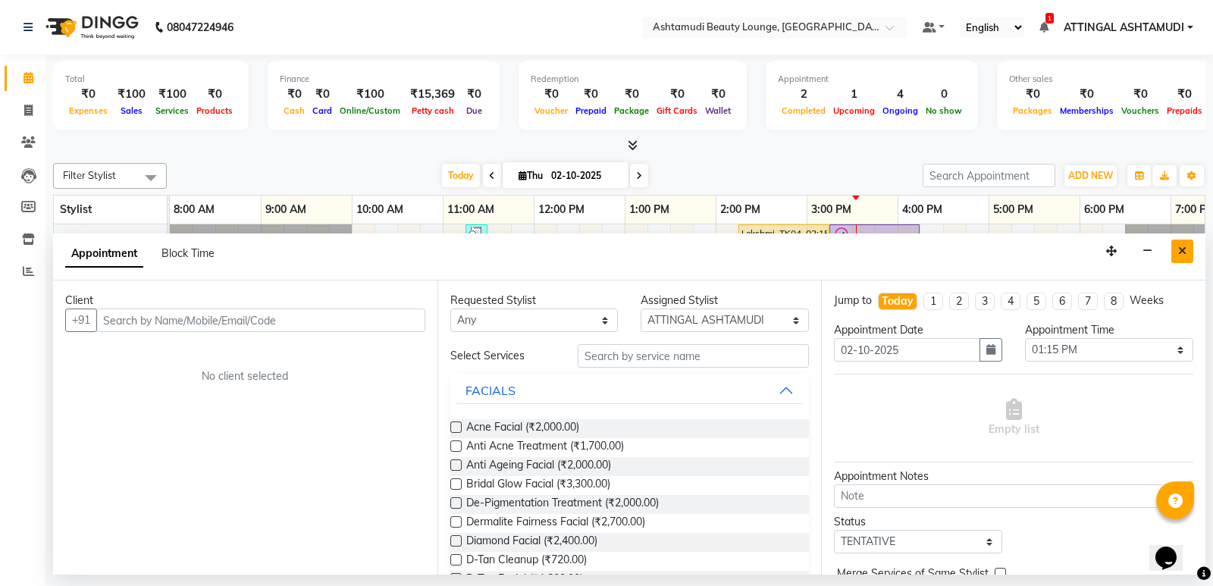
click at [1175, 243] on button "Close" at bounding box center [1182, 250] width 22 height 23
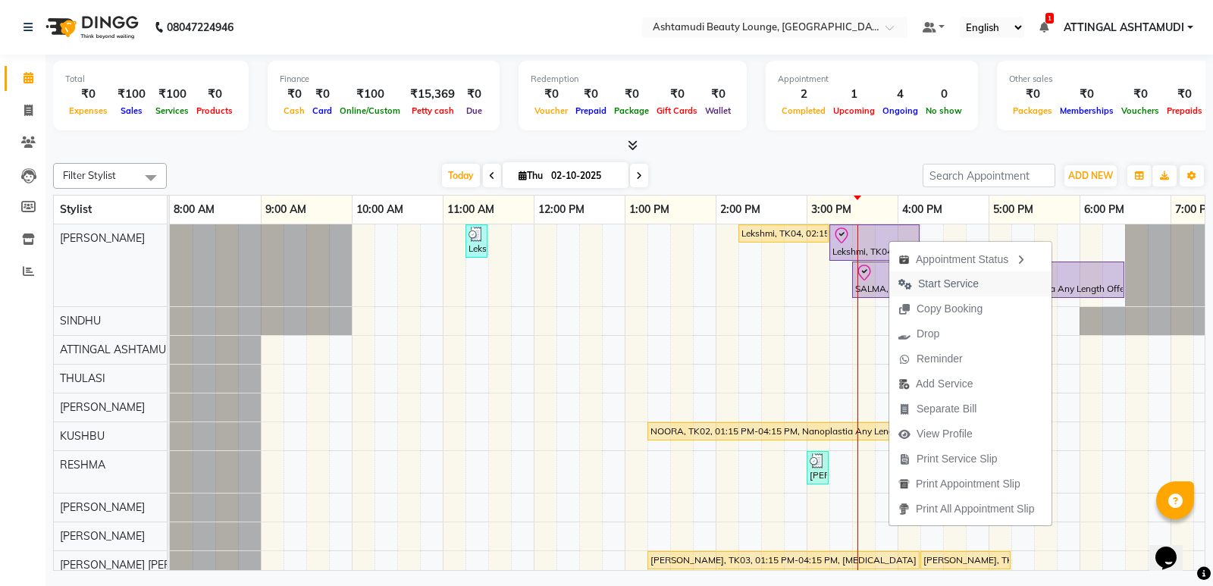
click at [956, 280] on span "Start Service" at bounding box center [948, 284] width 61 height 16
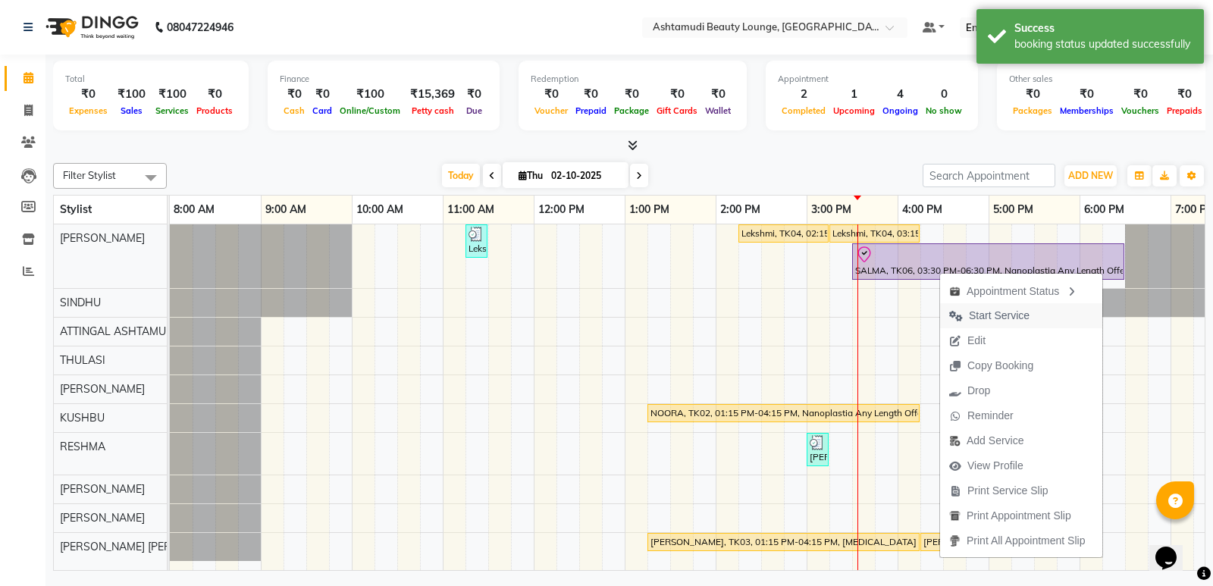
click at [986, 315] on span "Start Service" at bounding box center [999, 316] width 61 height 16
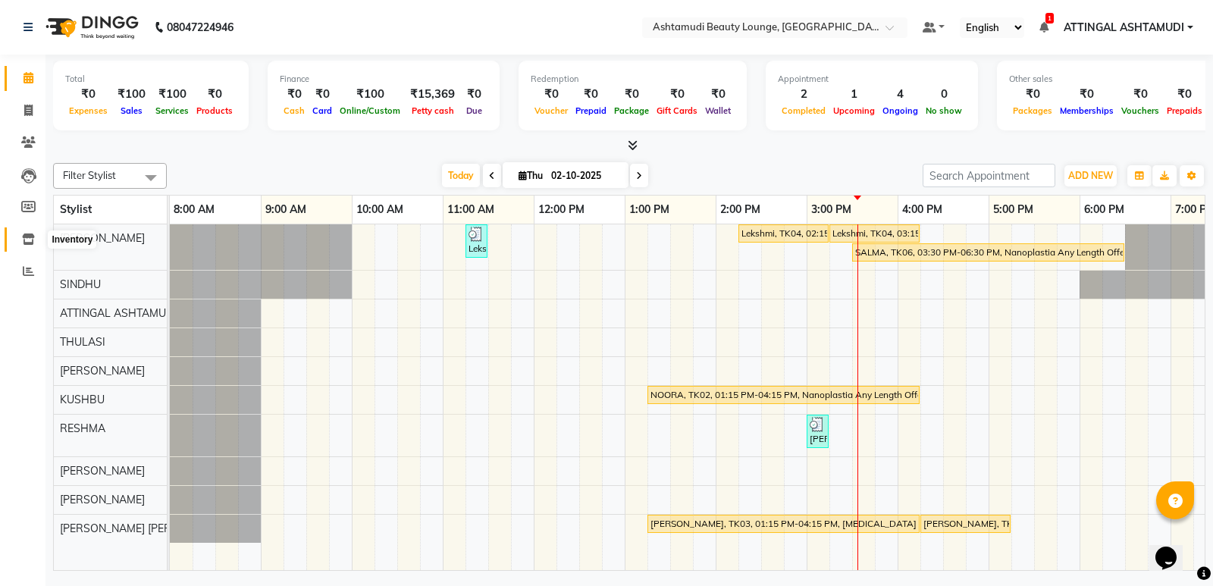
click at [28, 238] on icon at bounding box center [28, 238] width 13 height 11
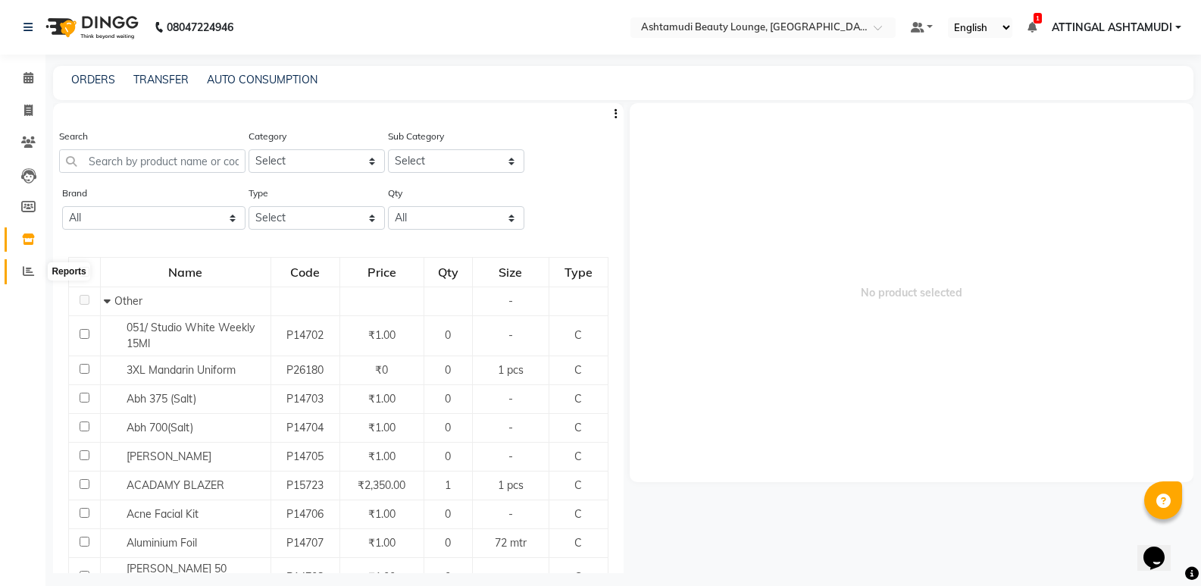
click at [23, 264] on span at bounding box center [28, 271] width 27 height 17
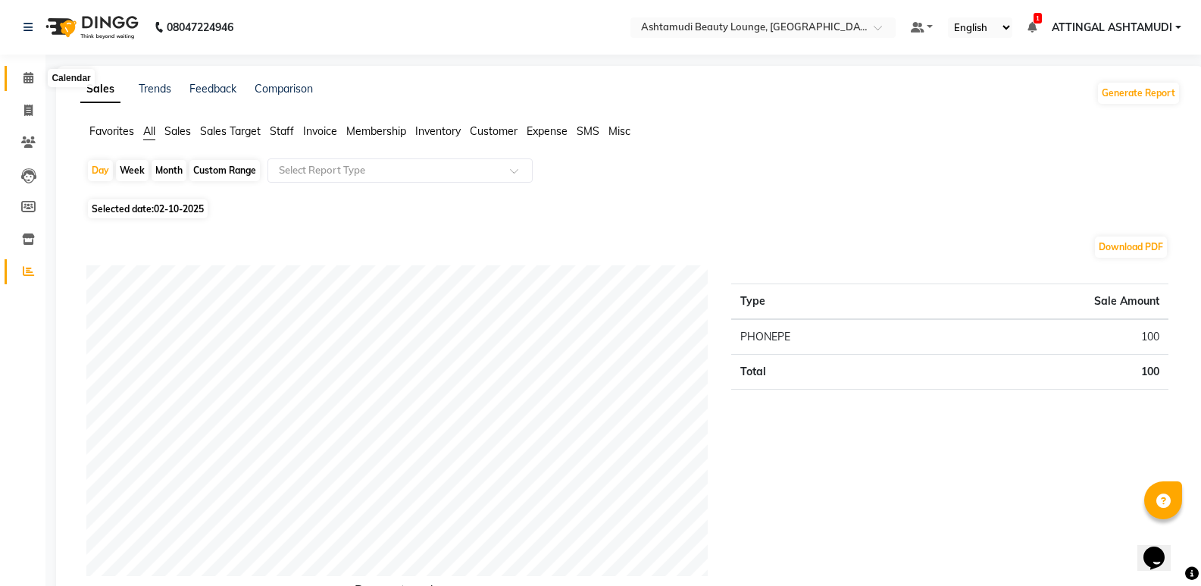
click at [27, 76] on icon at bounding box center [28, 77] width 10 height 11
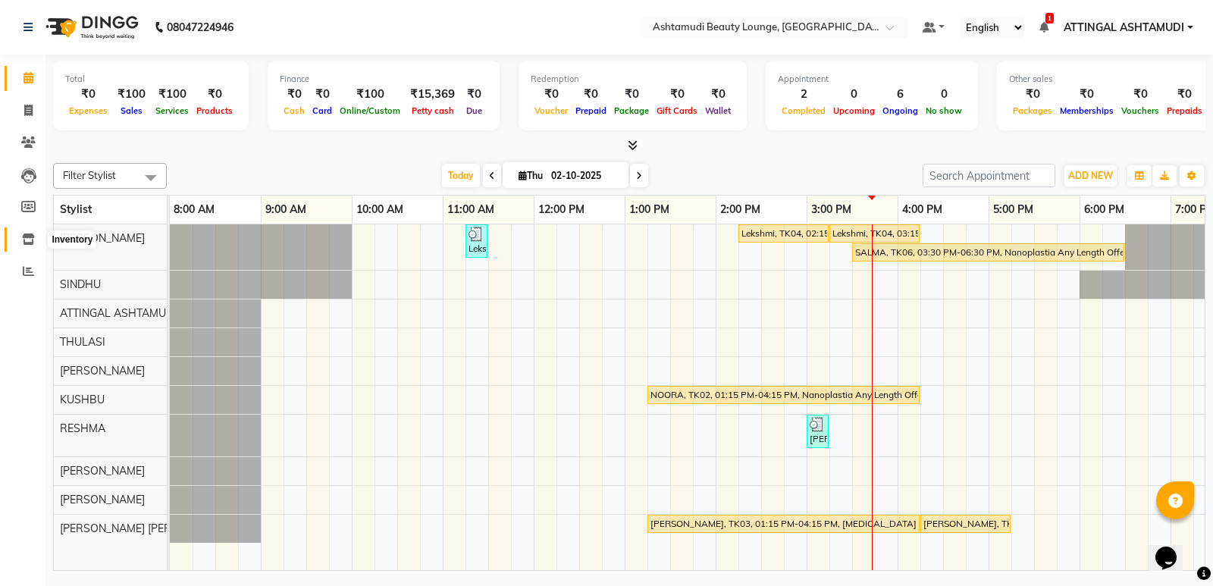
click at [27, 243] on icon at bounding box center [28, 238] width 13 height 11
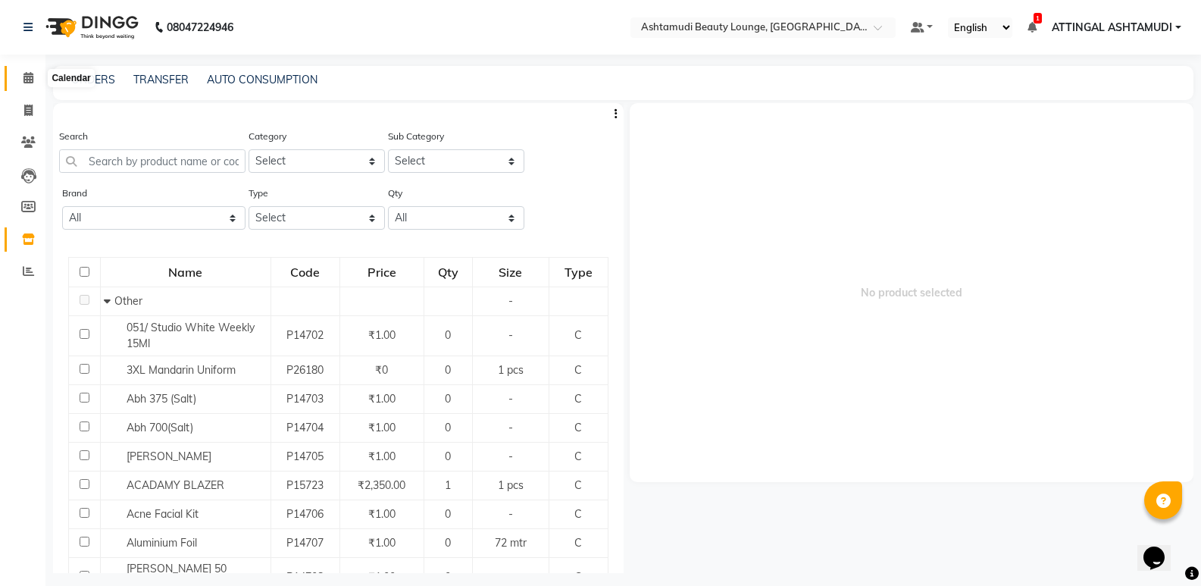
click at [27, 76] on icon at bounding box center [28, 77] width 10 height 11
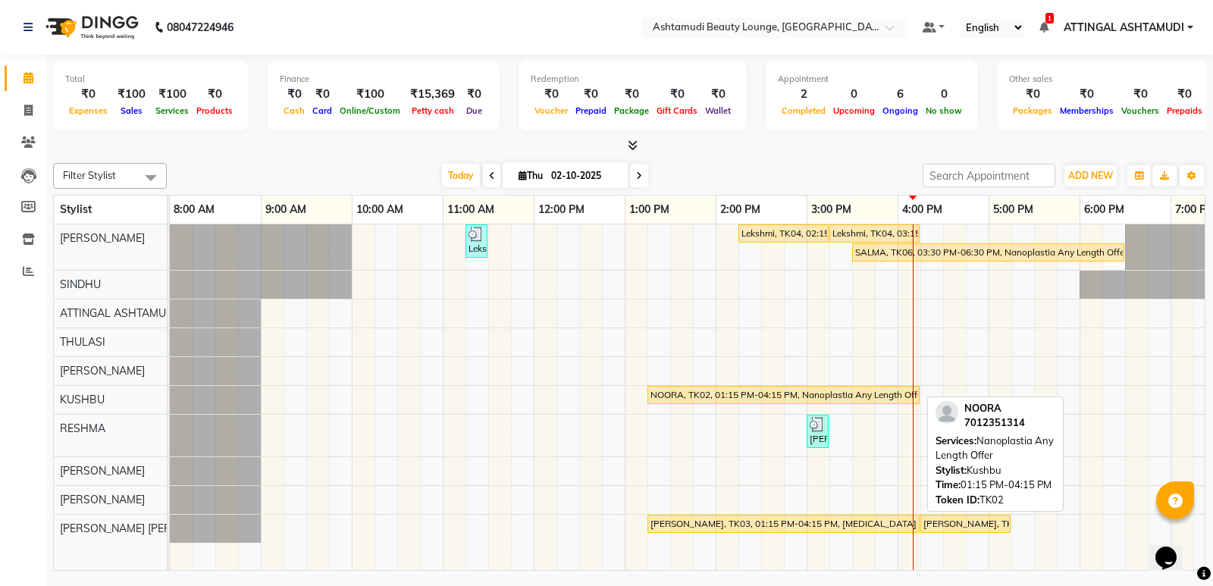
click at [768, 395] on div "NOORA, TK02, 01:15 PM-04:15 PM, Nanoplastia Any Length Offer" at bounding box center [783, 395] width 269 height 14
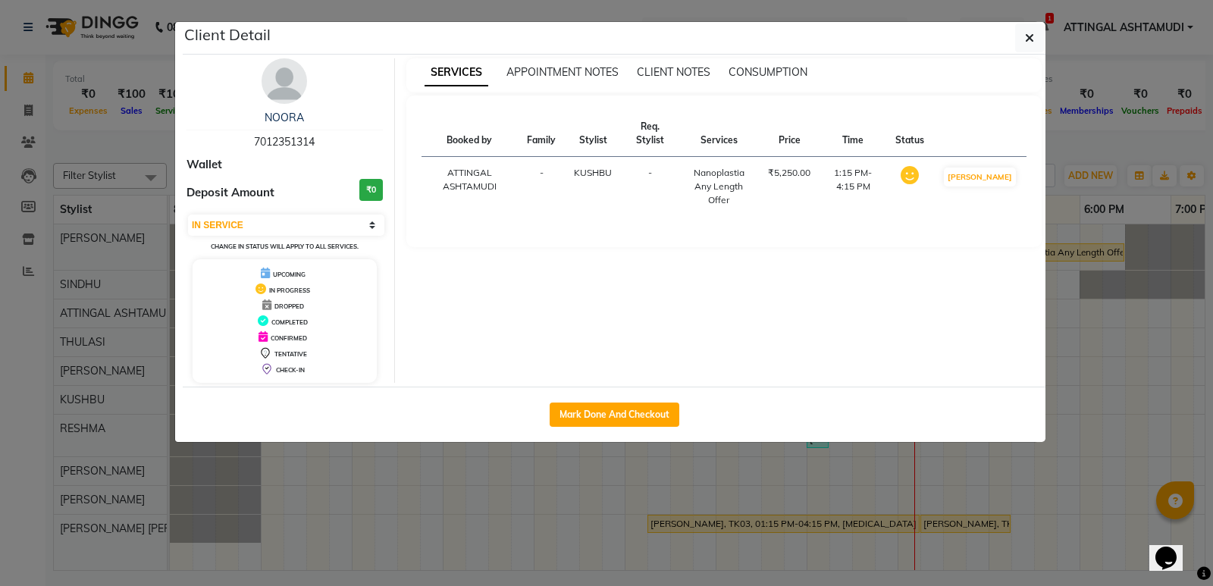
click at [556, 477] on ngb-modal-window "Client Detail NOORA 7012351314 Wallet Deposit Amount ₹0 Select IN SERVICE CONFI…" at bounding box center [606, 293] width 1213 height 586
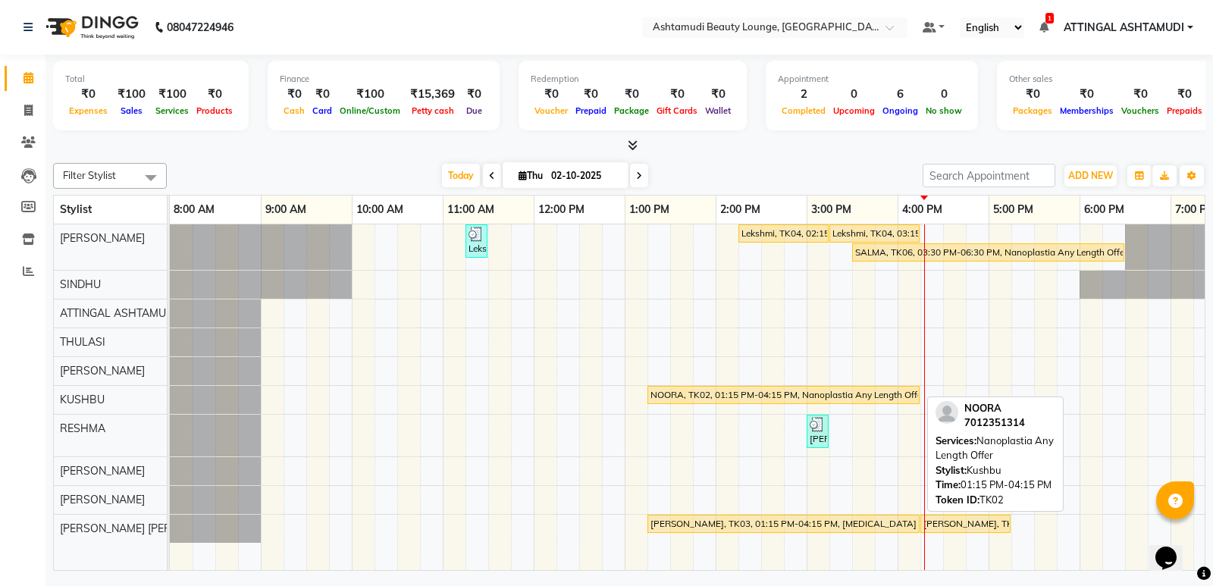
click at [761, 399] on div "NOORA, TK02, 01:15 PM-04:15 PM, Nanoplastia Any Length Offer" at bounding box center [783, 395] width 269 height 14
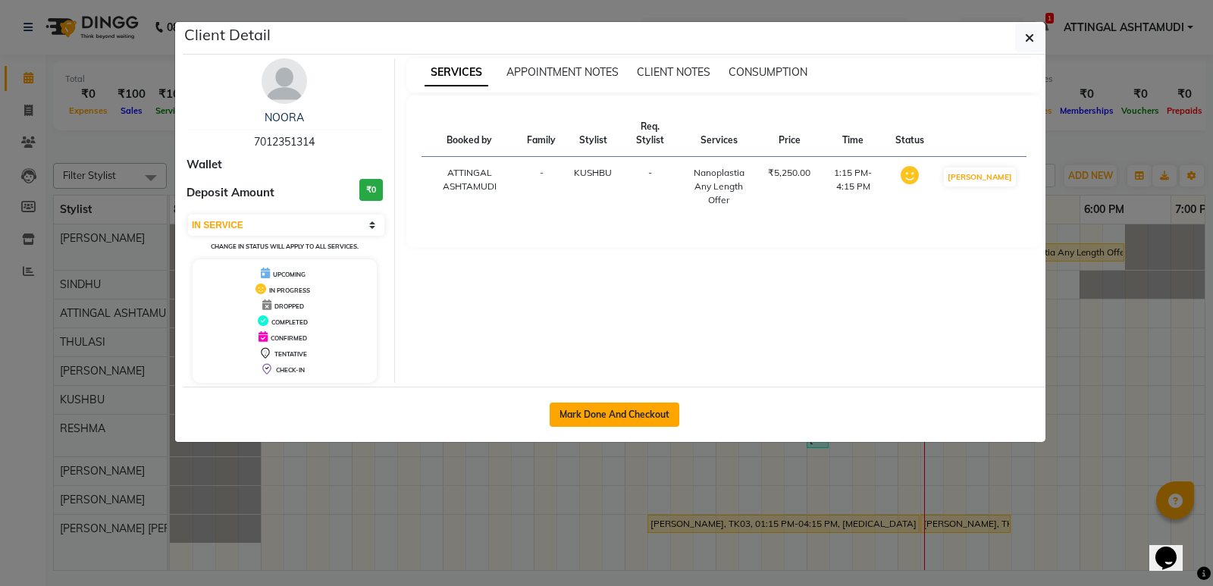
click at [627, 407] on button "Mark Done And Checkout" at bounding box center [614, 414] width 130 height 24
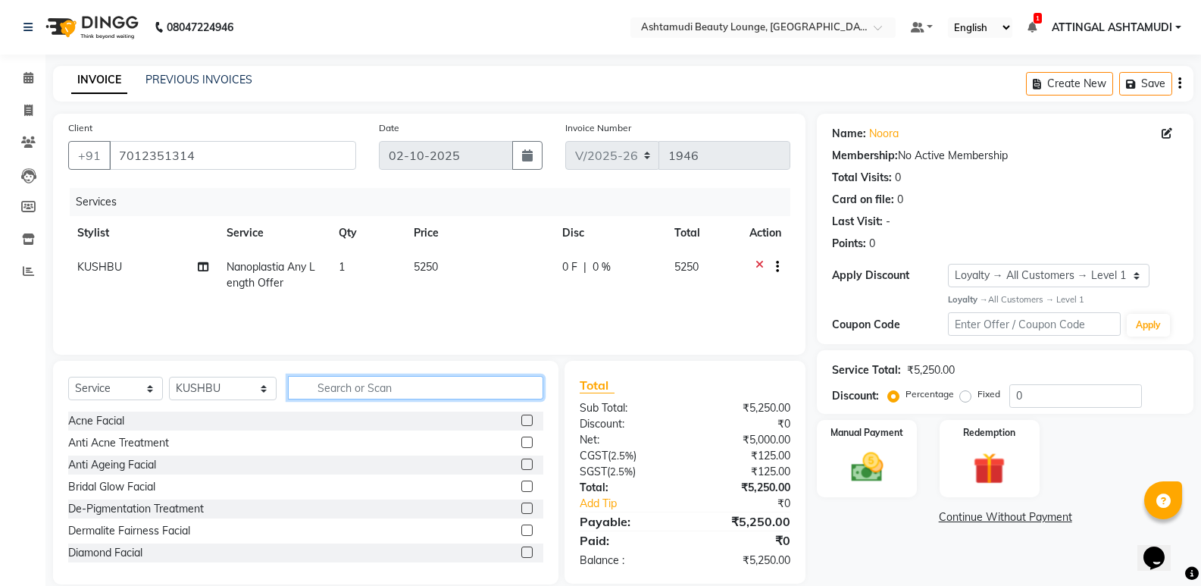
click at [368, 388] on input "text" at bounding box center [415, 387] width 255 height 23
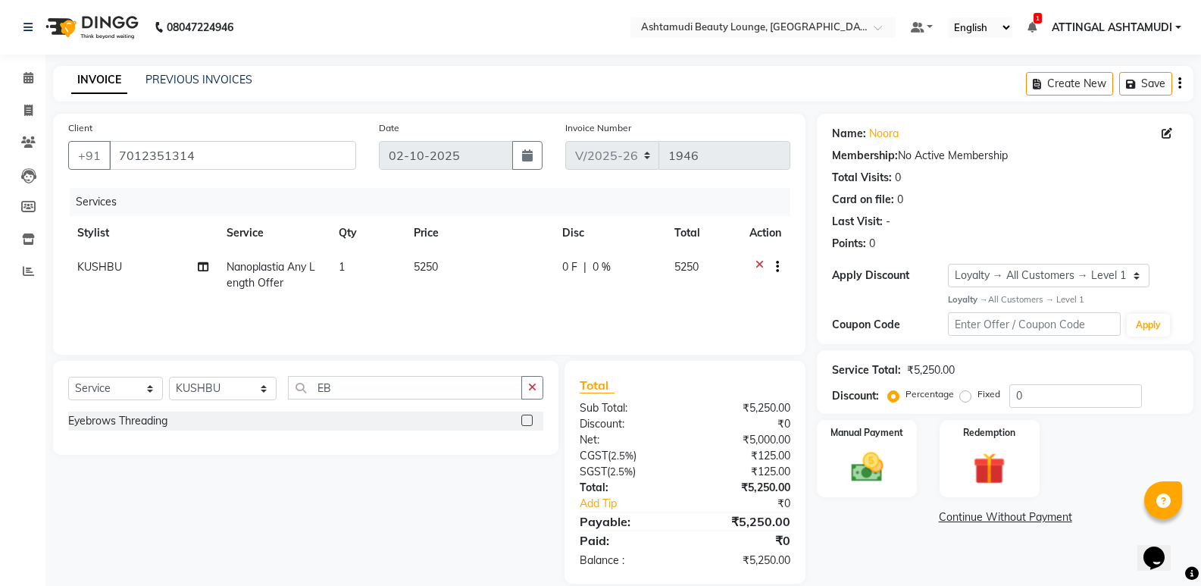
click at [531, 421] on label at bounding box center [526, 420] width 11 height 11
click at [531, 421] on input "checkbox" at bounding box center [526, 421] width 10 height 10
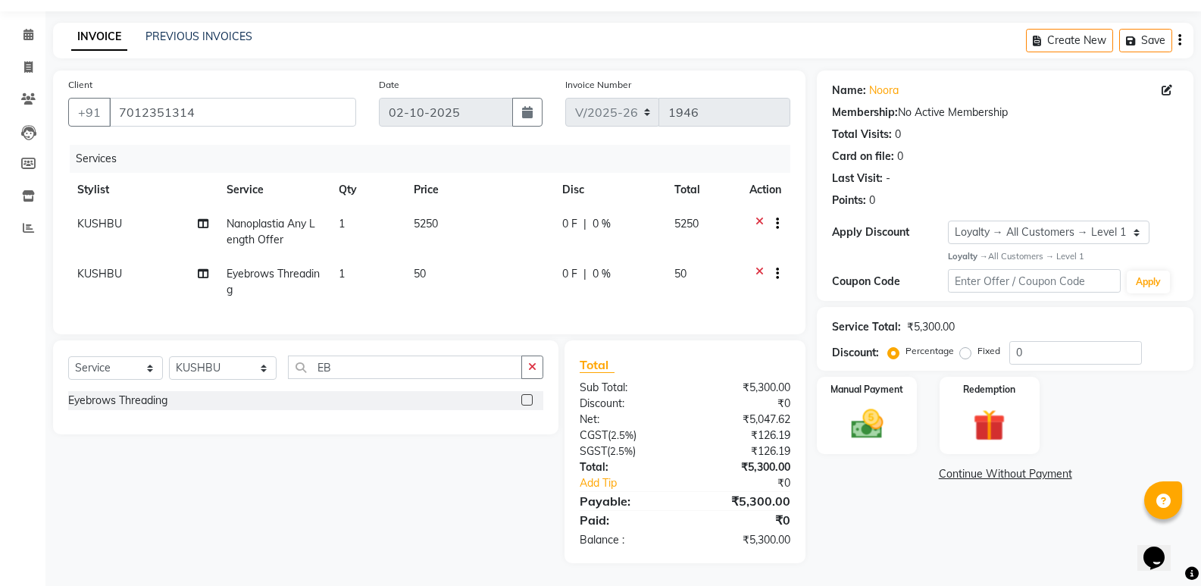
scroll to position [55, 0]
click at [23, 29] on icon at bounding box center [28, 34] width 10 height 11
click at [385, 370] on input "EB" at bounding box center [405, 366] width 234 height 23
click at [528, 399] on label at bounding box center [526, 399] width 11 height 11
click at [528, 399] on input "checkbox" at bounding box center [526, 401] width 10 height 10
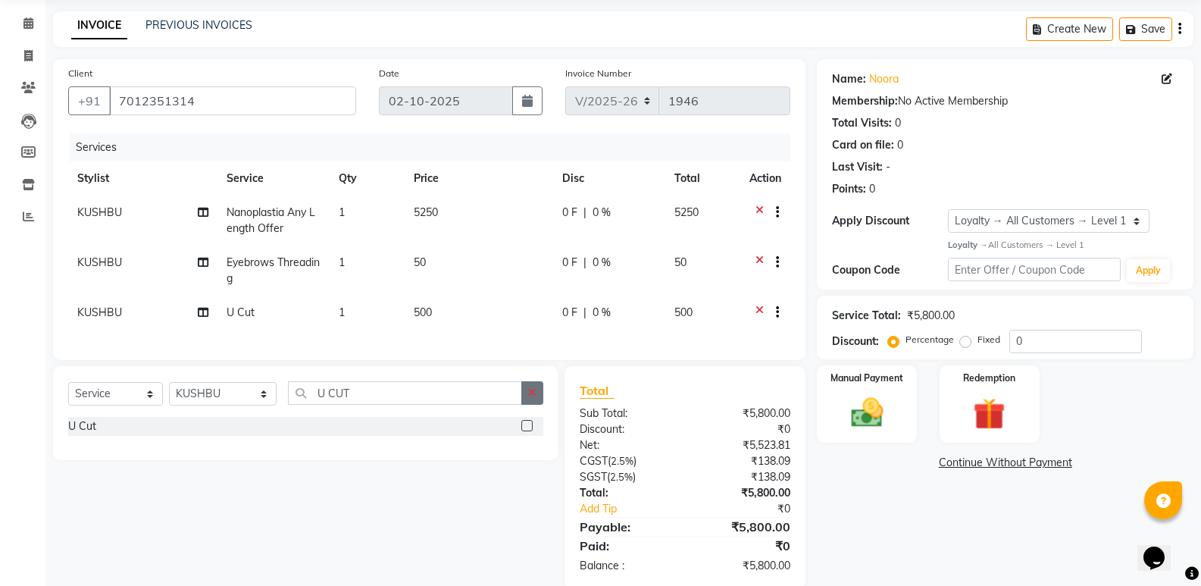
click at [533, 398] on icon "button" at bounding box center [532, 392] width 8 height 11
click at [523, 431] on label at bounding box center [526, 425] width 11 height 11
click at [523, 431] on input "checkbox" at bounding box center [526, 426] width 10 height 10
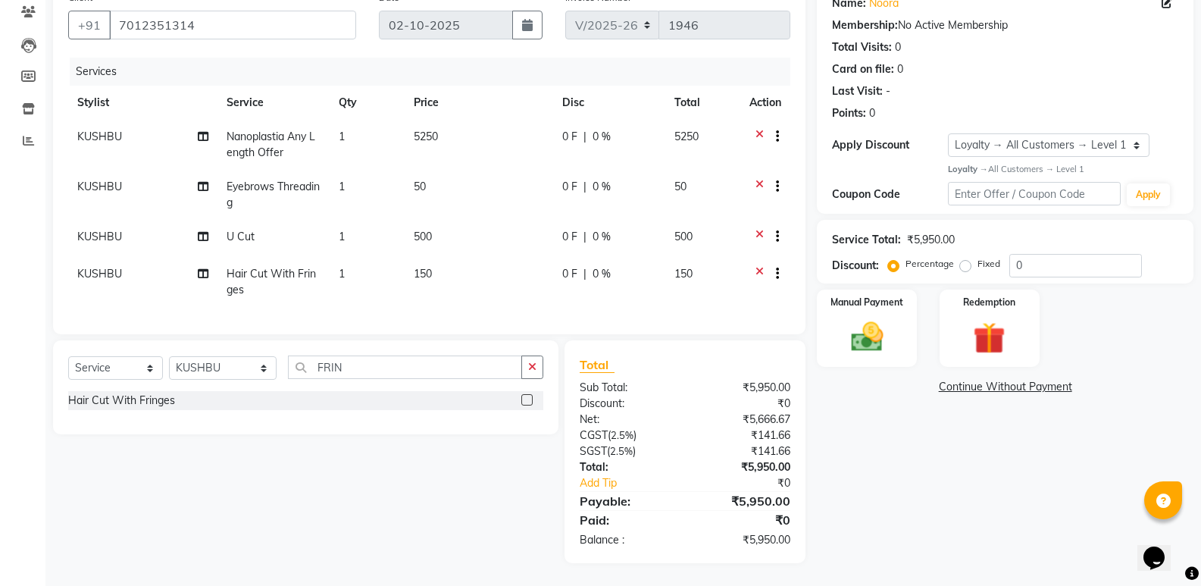
scroll to position [142, 0]
click at [857, 330] on img at bounding box center [867, 337] width 54 height 39
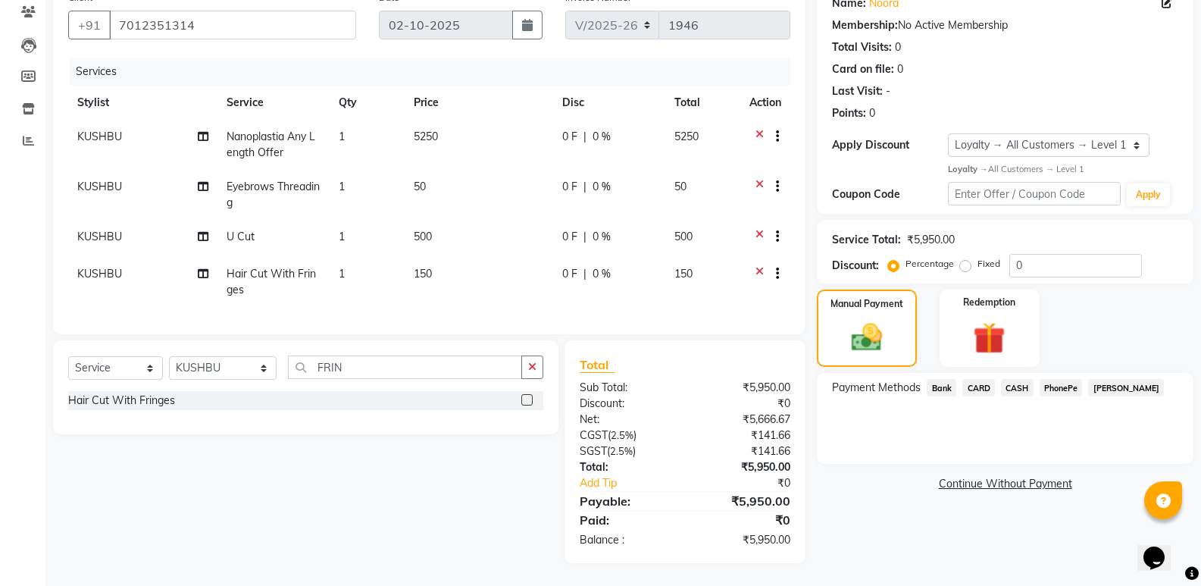
click at [1018, 379] on span "CASH" at bounding box center [1017, 387] width 33 height 17
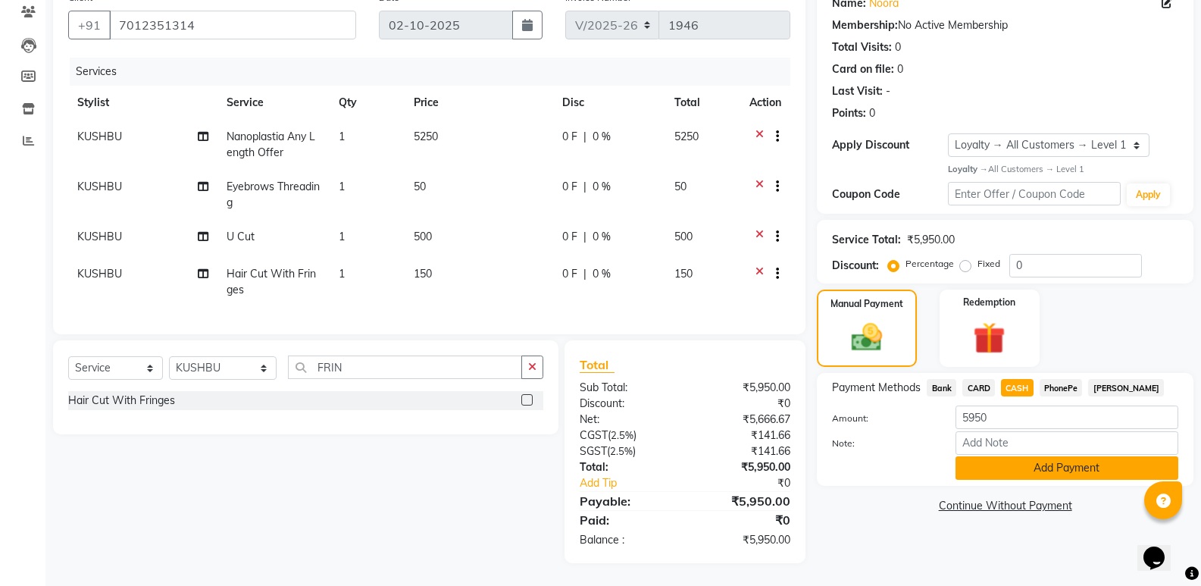
click at [1038, 456] on button "Add Payment" at bounding box center [1067, 467] width 223 height 23
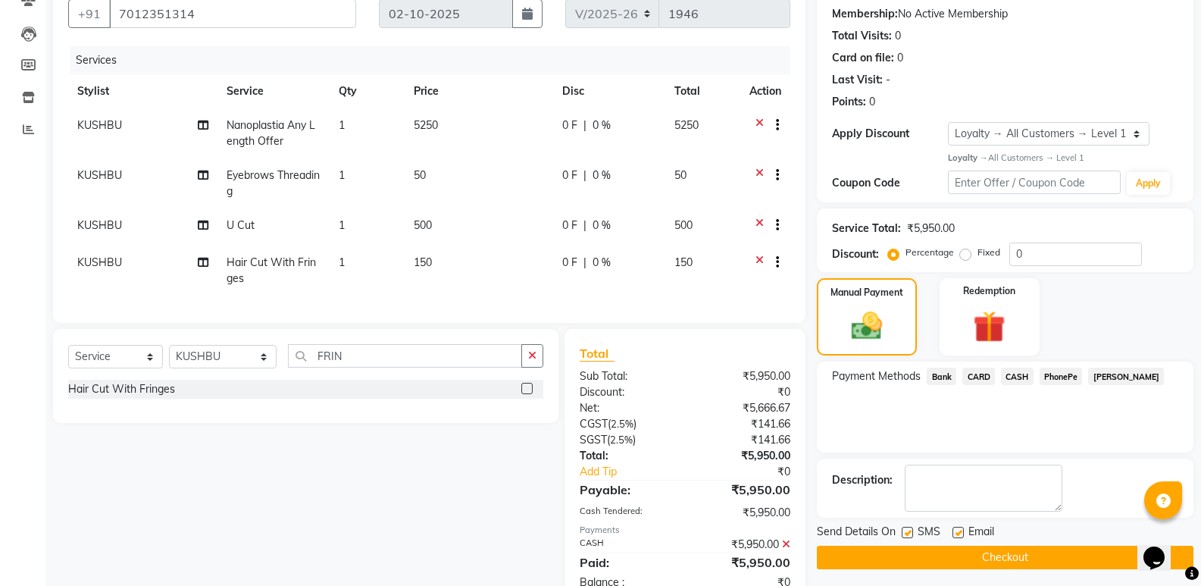
click at [956, 527] on label at bounding box center [958, 532] width 11 height 11
click at [956, 528] on input "checkbox" at bounding box center [958, 533] width 10 height 10
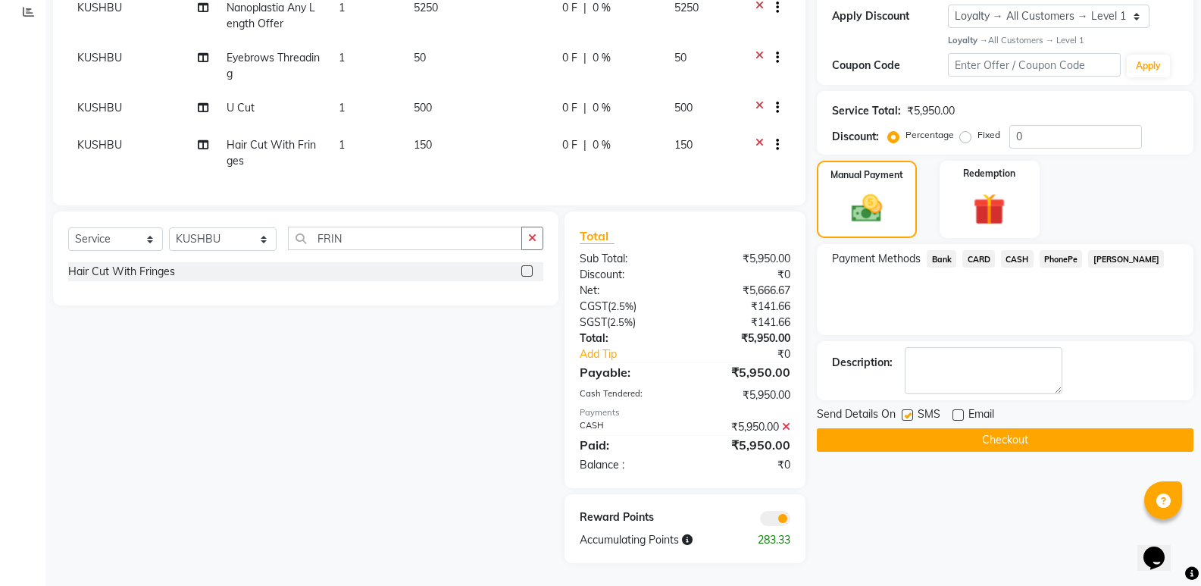
scroll to position [271, 0]
click at [1032, 435] on button "Checkout" at bounding box center [1005, 439] width 377 height 23
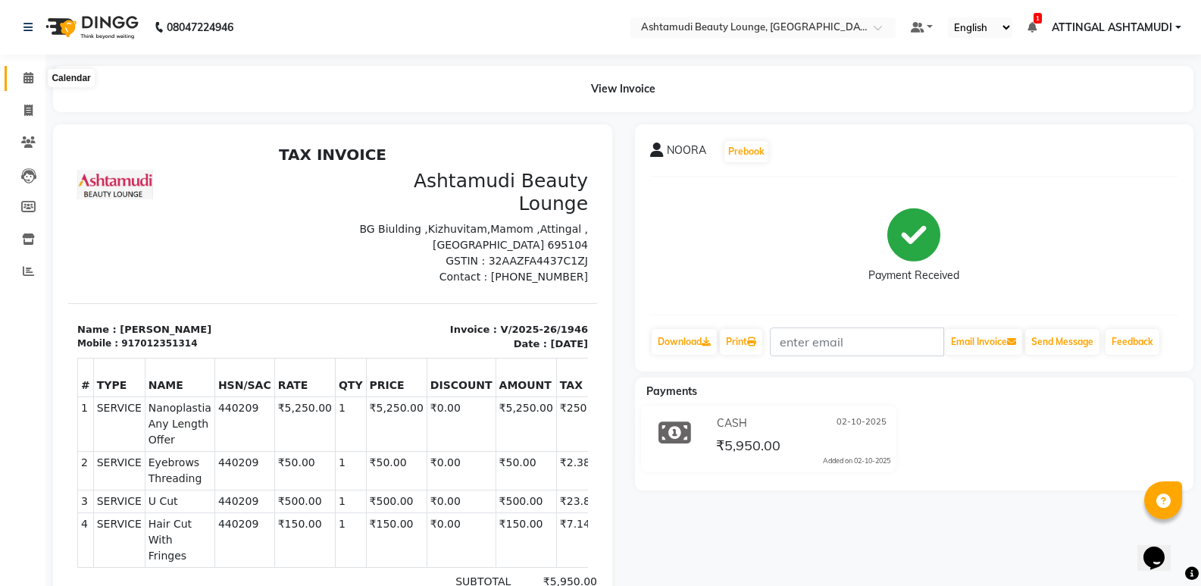
click at [28, 76] on icon at bounding box center [28, 77] width 10 height 11
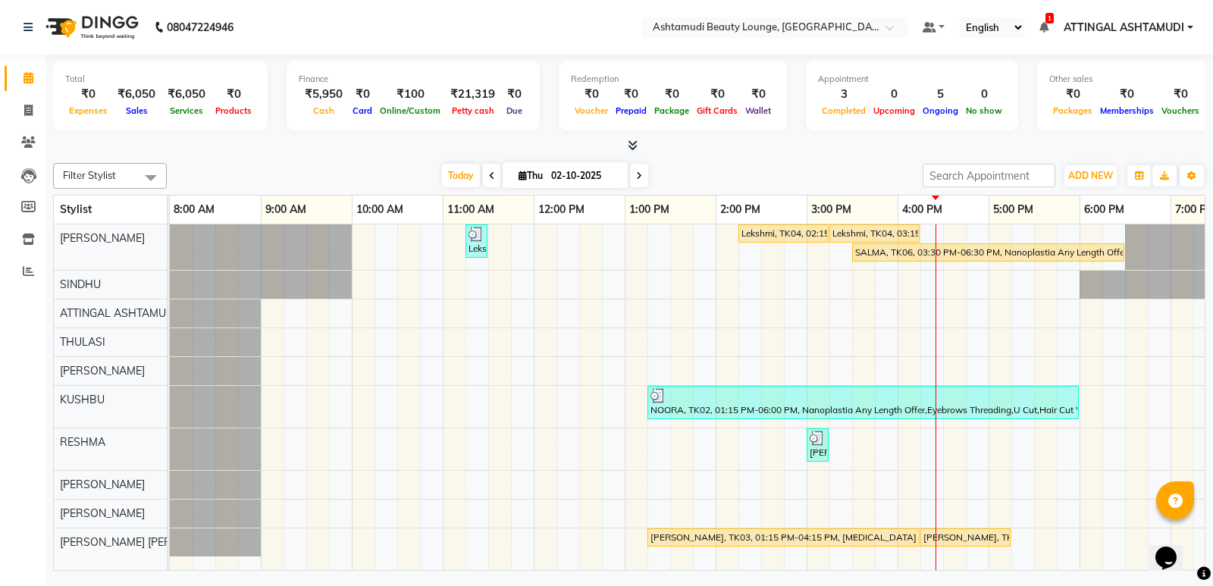
click at [928, 552] on div "Lekshmi, TK01, 11:15 AM-11:30 AM, Eyebrows Threading Lekshmi, TK04, 02:15 PM-03…" at bounding box center [761, 397] width 1182 height 346
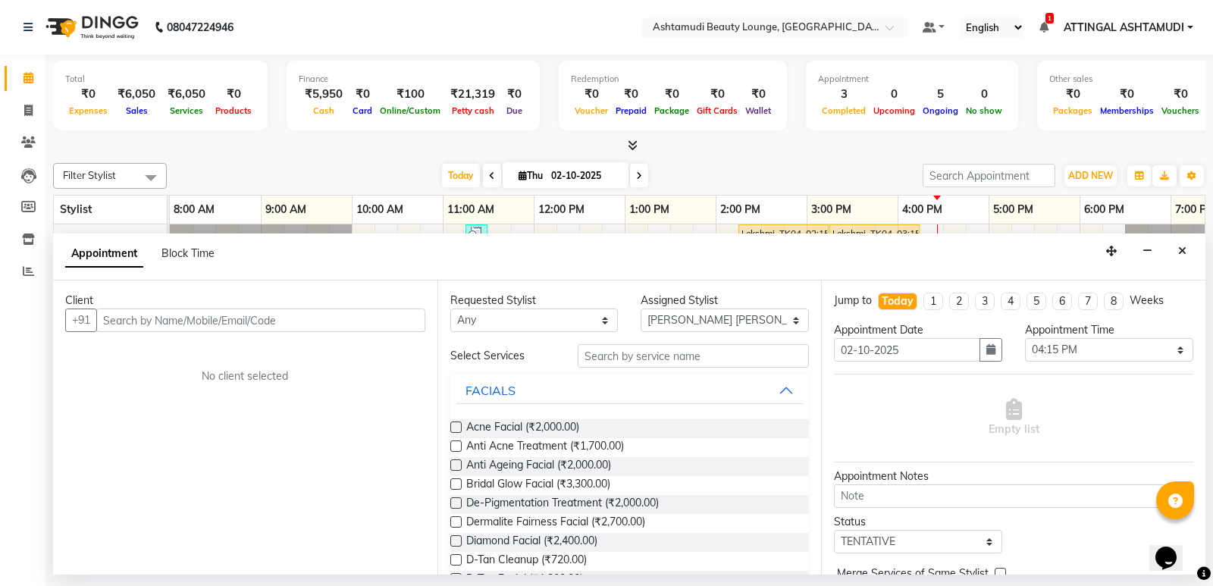
click at [127, 323] on input "text" at bounding box center [260, 319] width 329 height 23
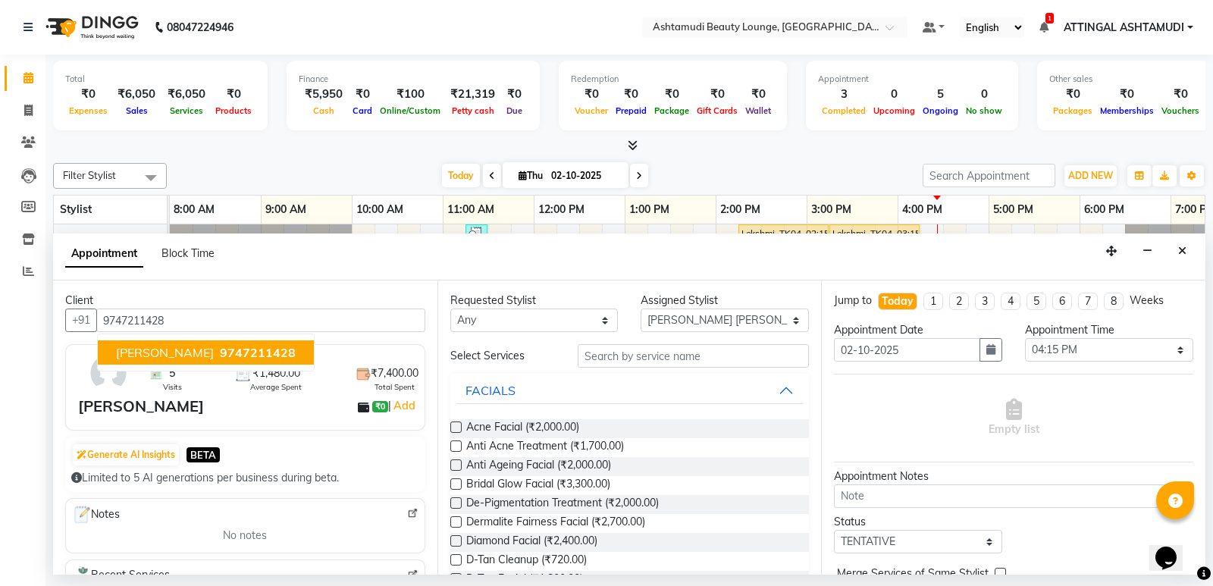
click at [161, 353] on span "[PERSON_NAME]" at bounding box center [165, 352] width 98 height 15
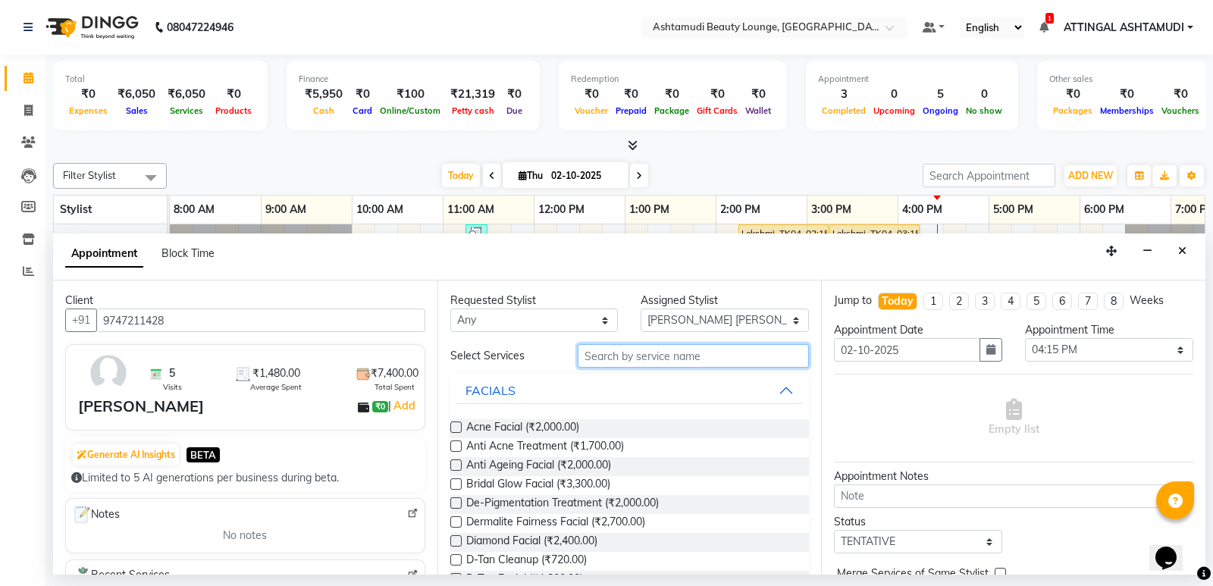
click at [609, 360] on input "text" at bounding box center [693, 355] width 232 height 23
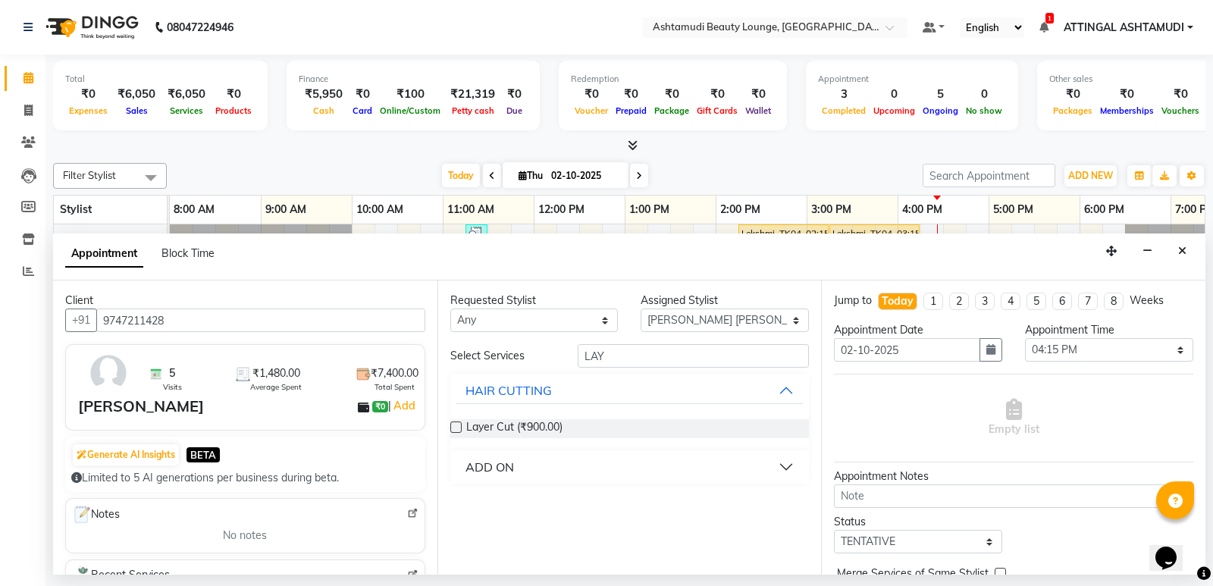
click at [456, 426] on label at bounding box center [455, 426] width 11 height 11
click at [456, 426] on input "checkbox" at bounding box center [455, 429] width 10 height 10
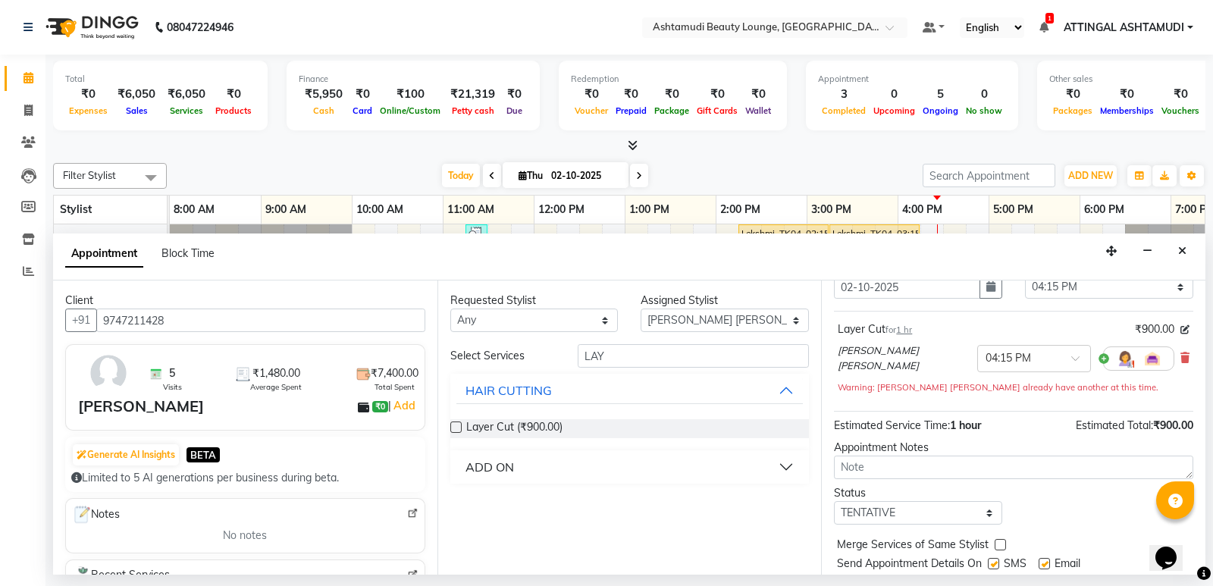
scroll to position [106, 0]
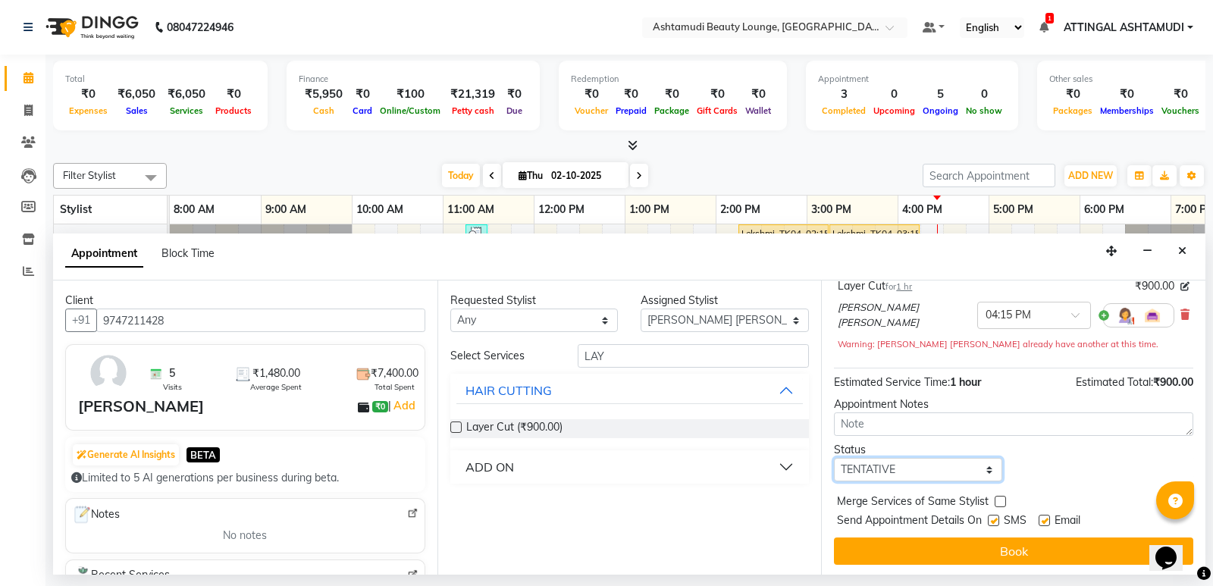
click at [978, 465] on select "Select TENTATIVE CONFIRM CHECK-IN UPCOMING" at bounding box center [918, 469] width 168 height 23
click at [834, 458] on select "Select TENTATIVE CONFIRM CHECK-IN UPCOMING" at bounding box center [918, 469] width 168 height 23
click at [997, 520] on label at bounding box center [992, 520] width 11 height 11
click at [997, 520] on input "checkbox" at bounding box center [992, 522] width 10 height 10
click at [1046, 515] on label at bounding box center [1043, 520] width 11 height 11
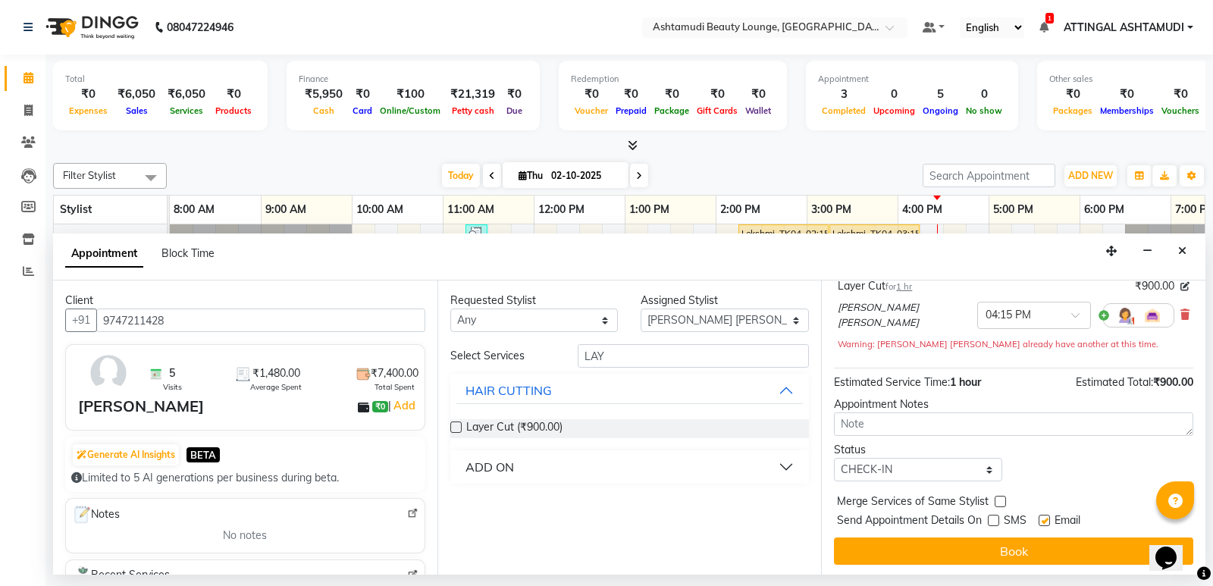
click at [1046, 517] on input "checkbox" at bounding box center [1043, 522] width 10 height 10
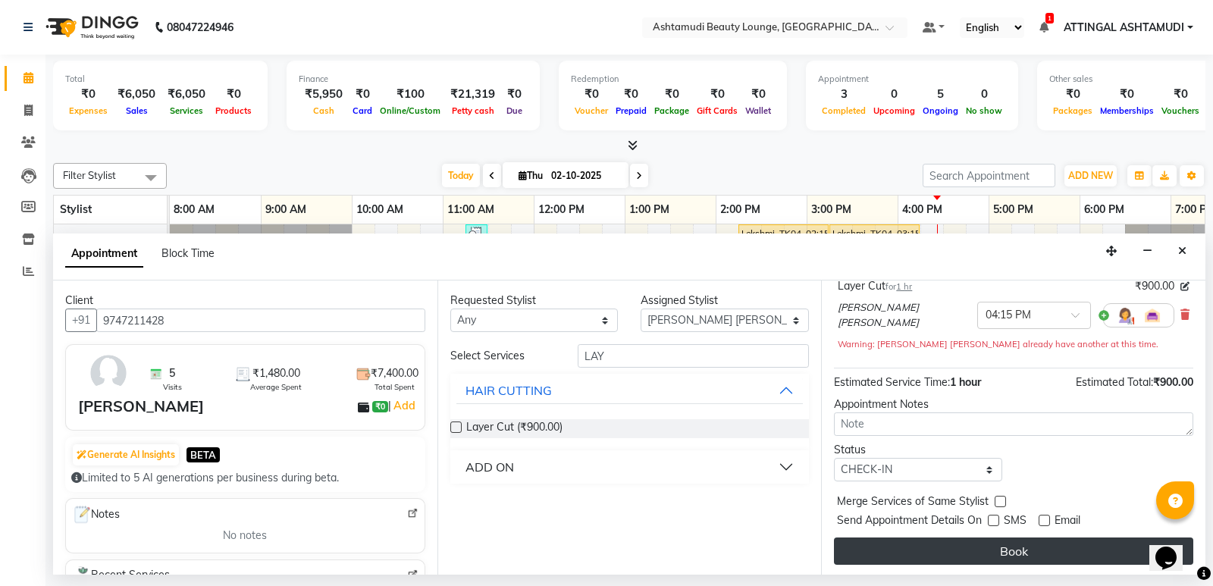
click at [1016, 550] on button "Book" at bounding box center [1013, 550] width 359 height 27
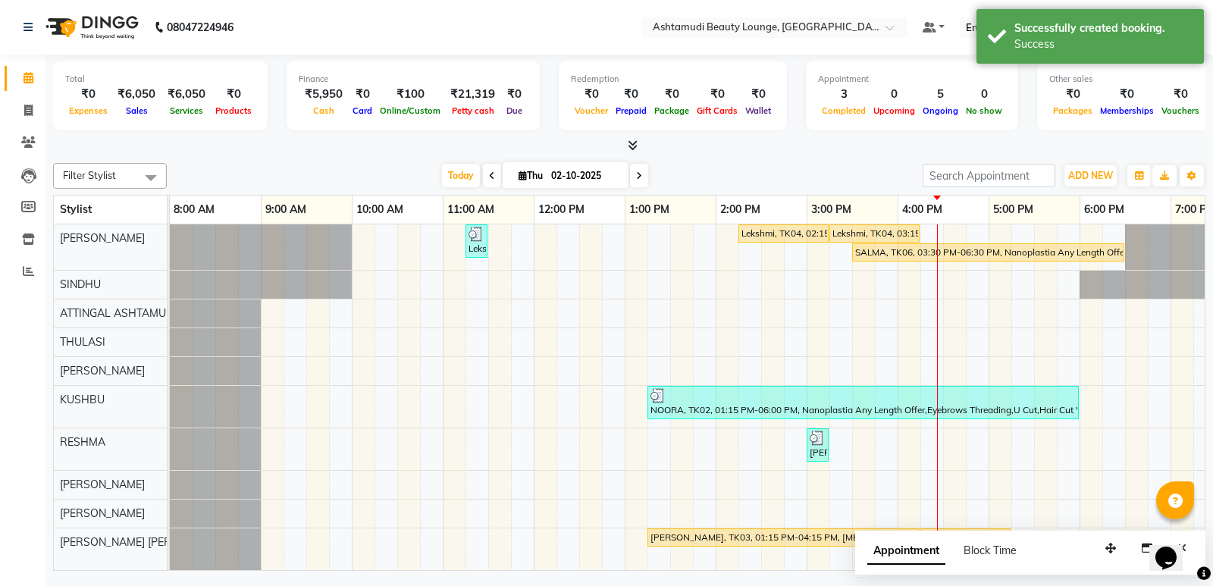
scroll to position [33, 0]
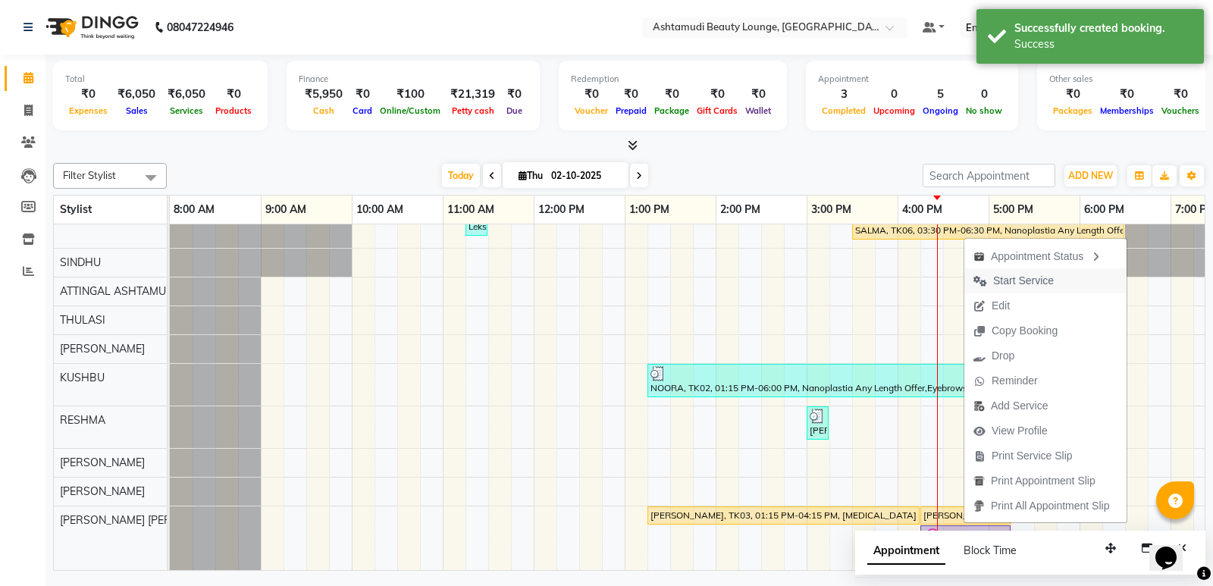
click at [1019, 277] on span "Start Service" at bounding box center [1023, 281] width 61 height 16
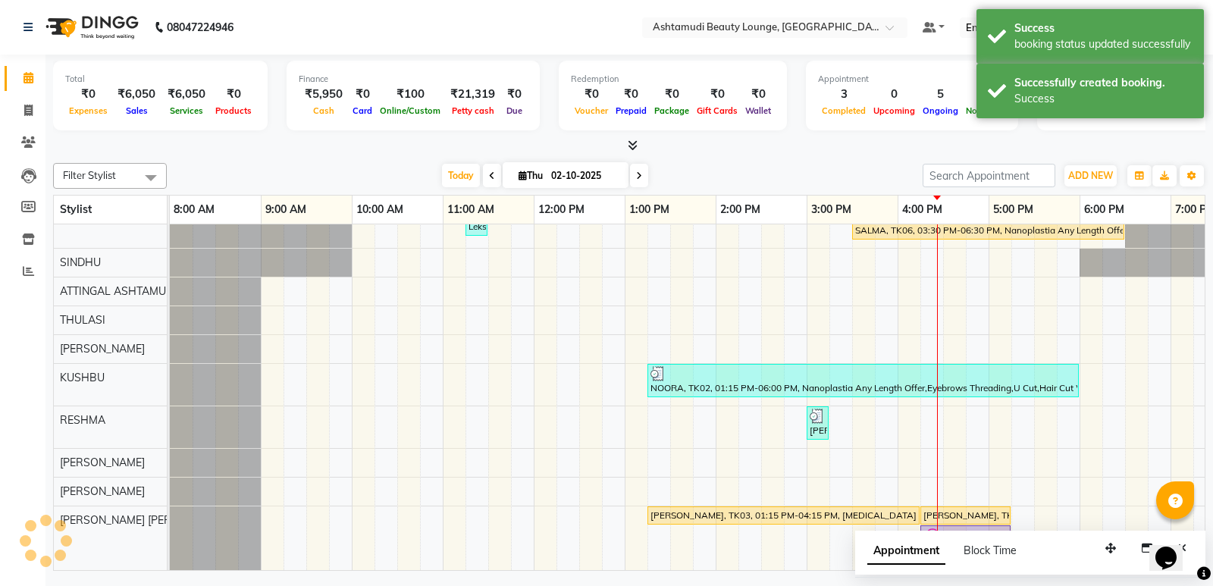
scroll to position [15, 0]
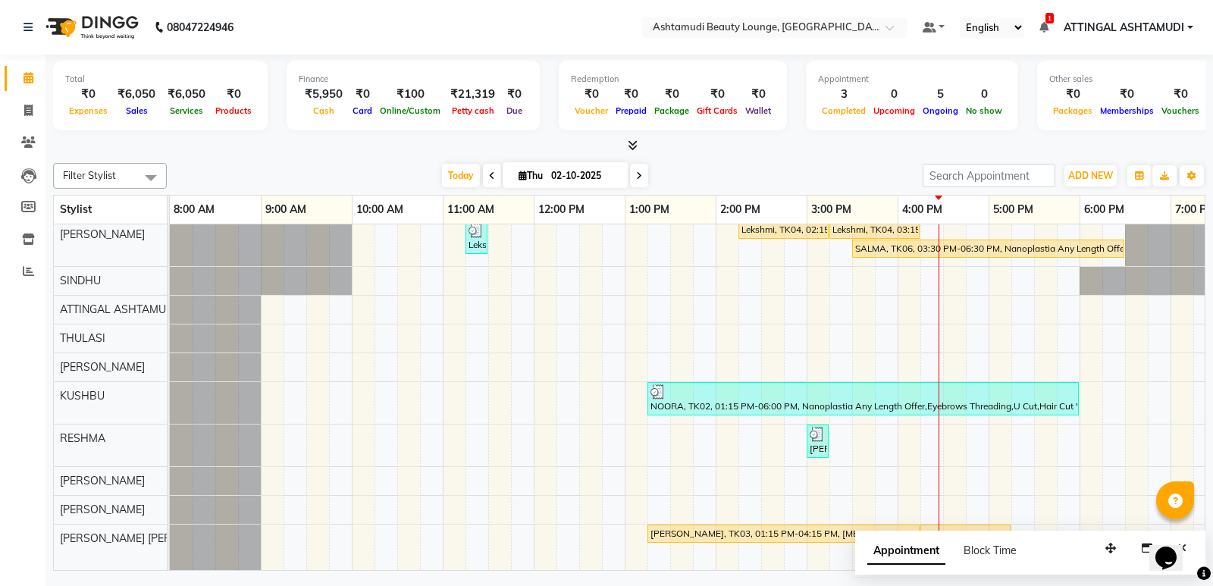
click at [934, 436] on div "Lekshmi, TK01, 11:15 AM-11:30 AM, Eyebrows Threading Lekshmi, TK04, 02:15 PM-03…" at bounding box center [761, 395] width 1182 height 349
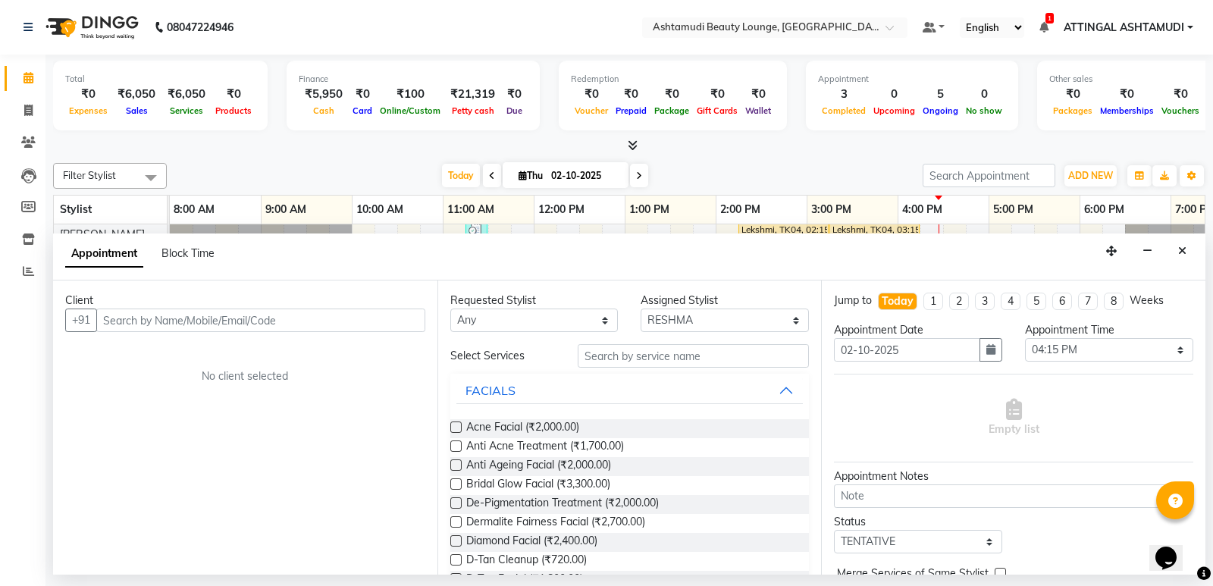
click at [120, 315] on input "text" at bounding box center [260, 319] width 329 height 23
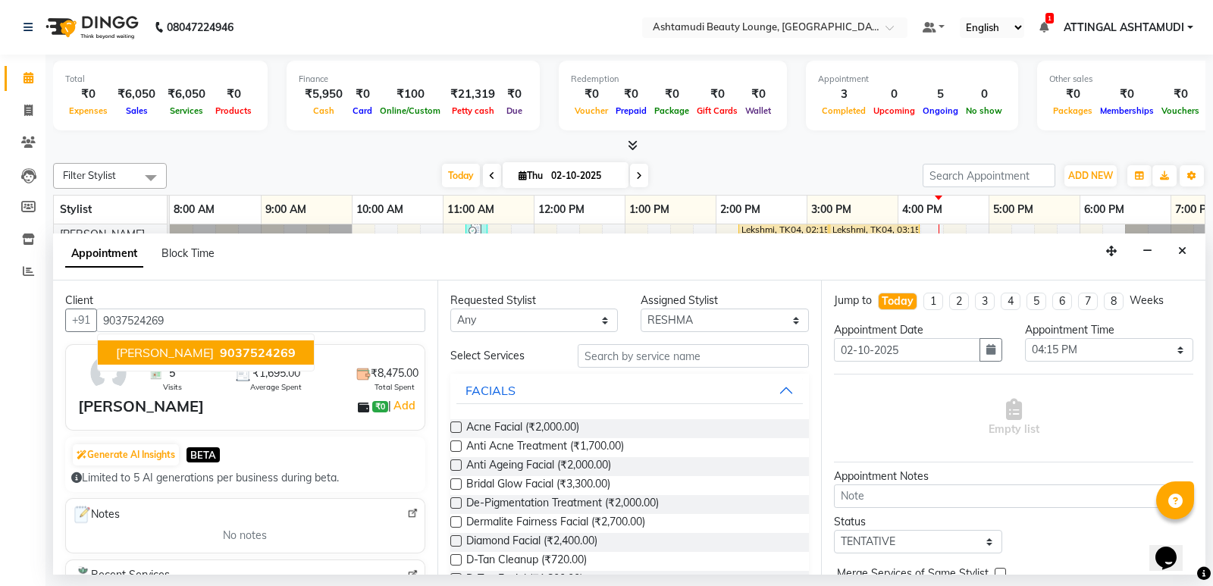
click at [121, 349] on span "[PERSON_NAME]" at bounding box center [165, 352] width 98 height 15
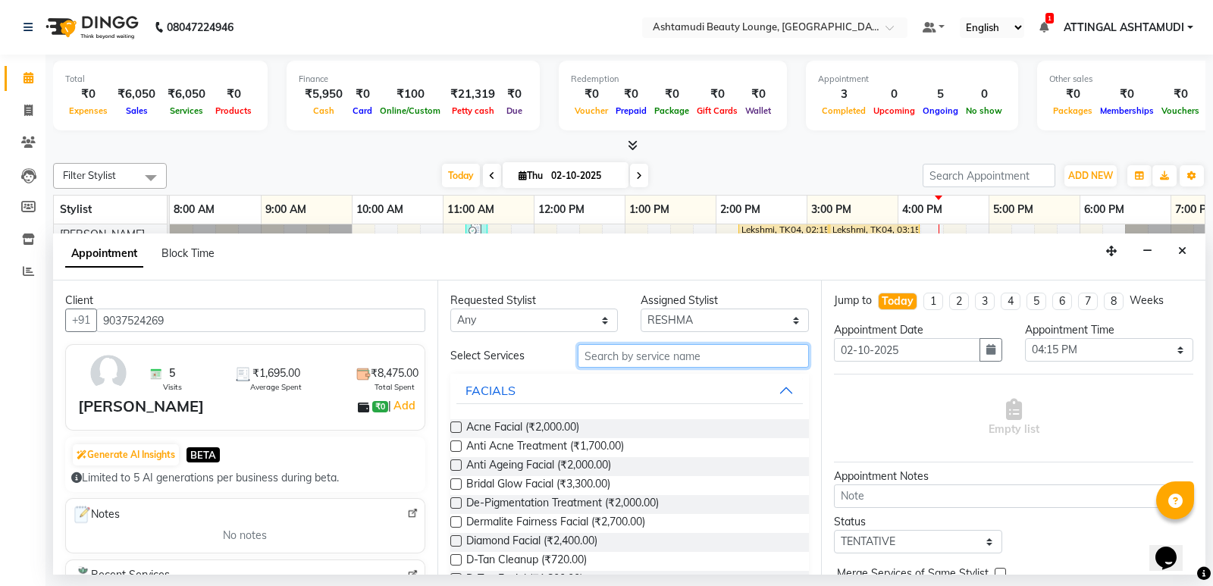
click at [668, 359] on input "text" at bounding box center [693, 355] width 232 height 23
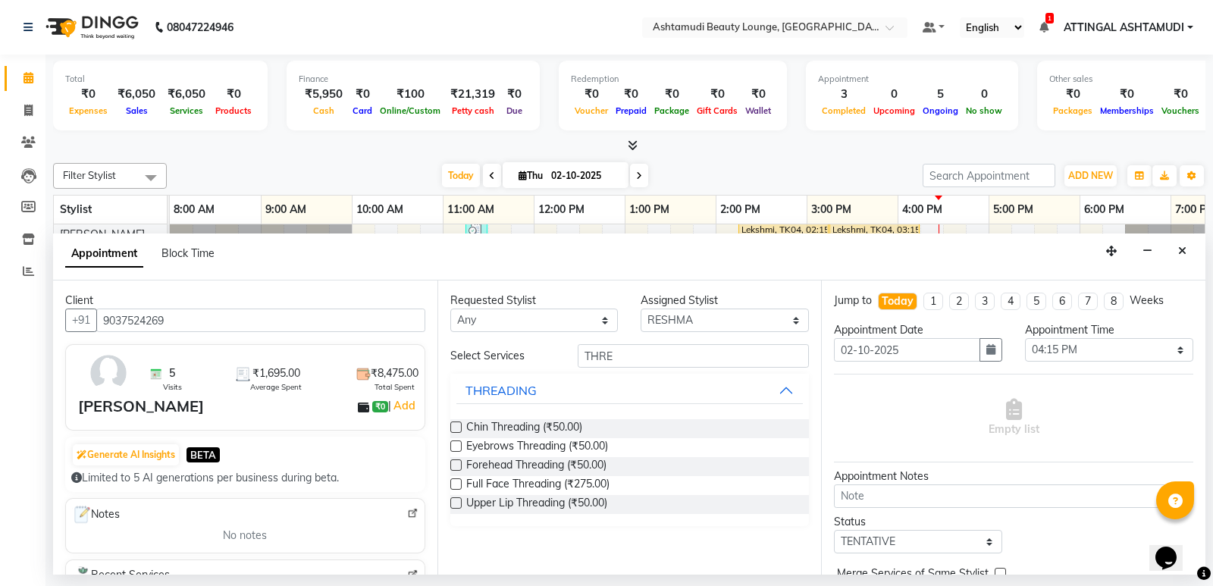
click at [455, 444] on label at bounding box center [455, 445] width 11 height 11
click at [455, 444] on input "checkbox" at bounding box center [455, 448] width 10 height 10
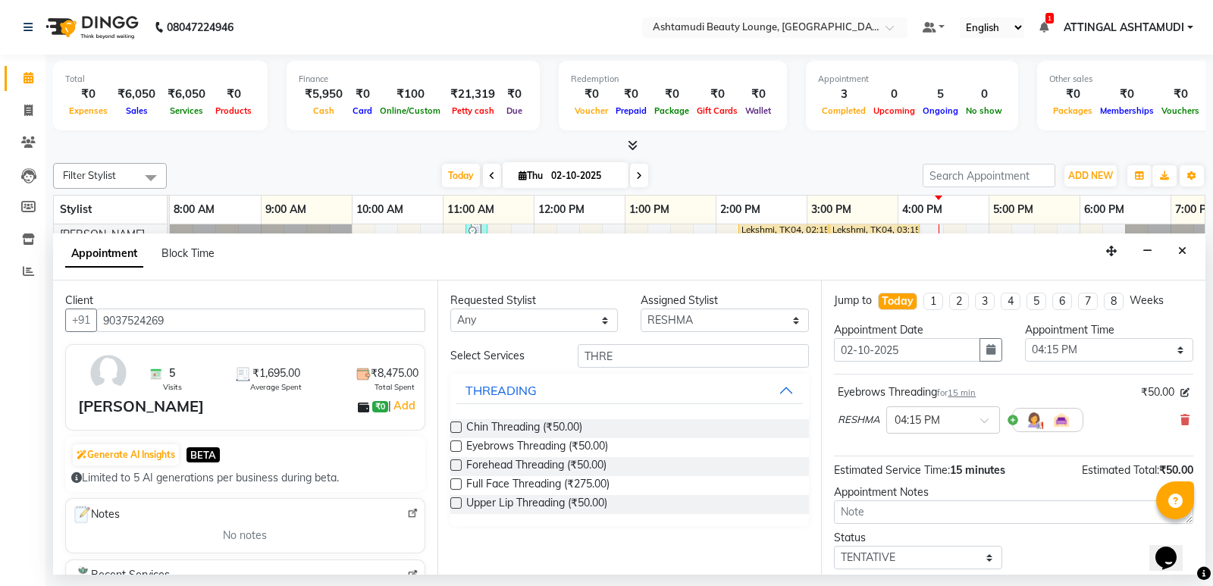
scroll to position [90, 0]
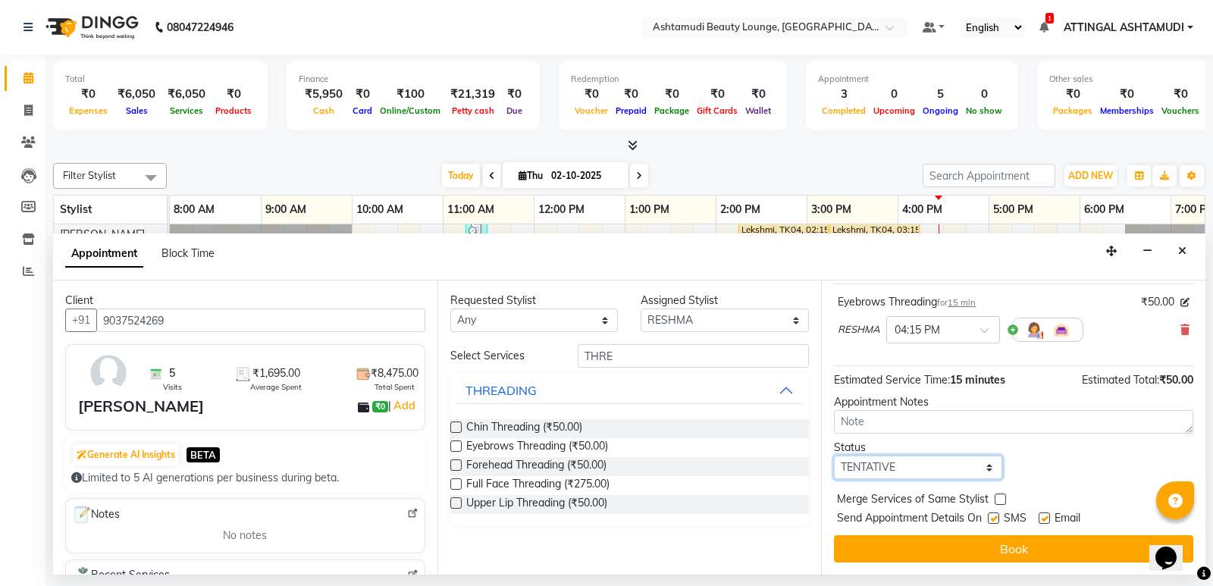
click at [978, 468] on select "Select TENTATIVE CONFIRM CHECK-IN UPCOMING" at bounding box center [918, 466] width 168 height 23
click at [834, 455] on select "Select TENTATIVE CONFIRM CHECK-IN UPCOMING" at bounding box center [918, 466] width 168 height 23
click at [993, 519] on label at bounding box center [992, 517] width 11 height 11
click at [993, 519] on input "checkbox" at bounding box center [992, 520] width 10 height 10
click at [1047, 516] on label at bounding box center [1043, 517] width 11 height 11
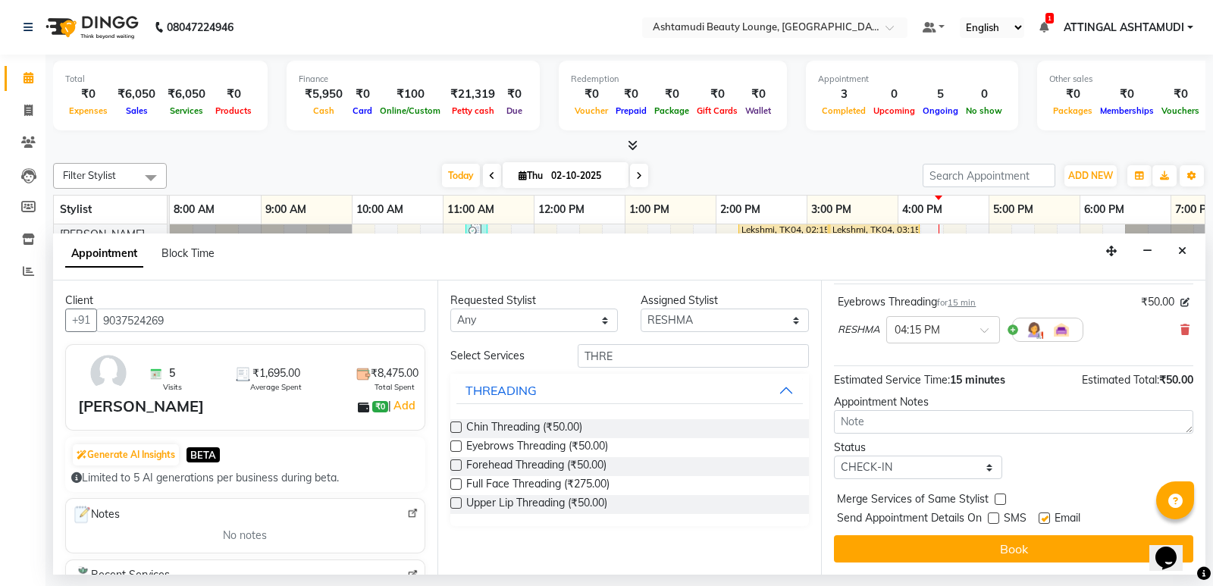
click at [1047, 516] on input "checkbox" at bounding box center [1043, 520] width 10 height 10
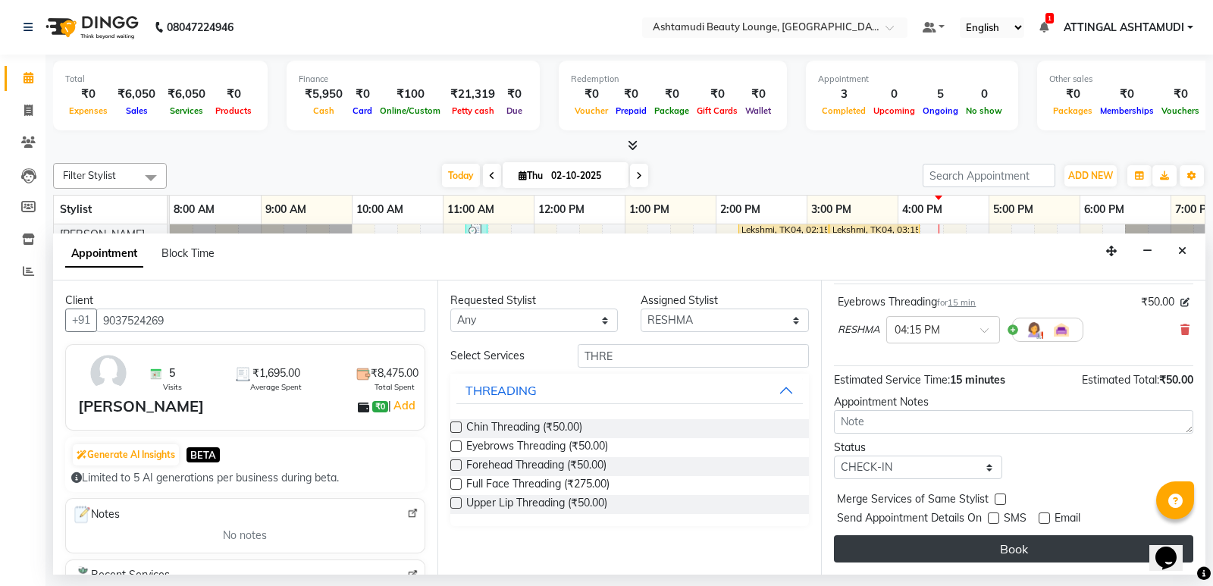
click at [1016, 554] on button "Book" at bounding box center [1013, 548] width 359 height 27
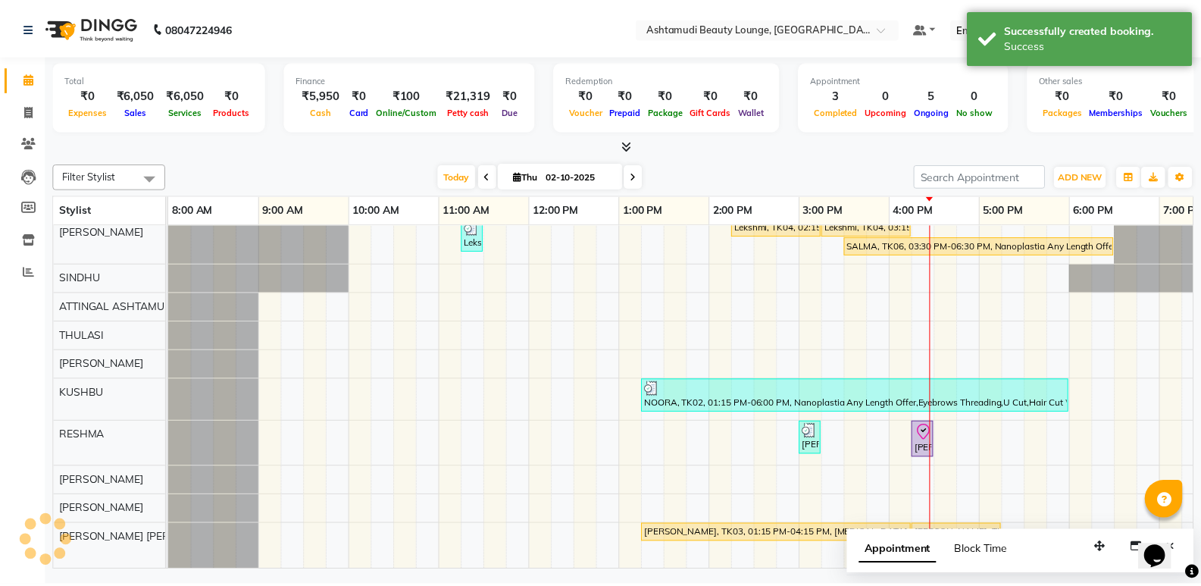
scroll to position [18, 0]
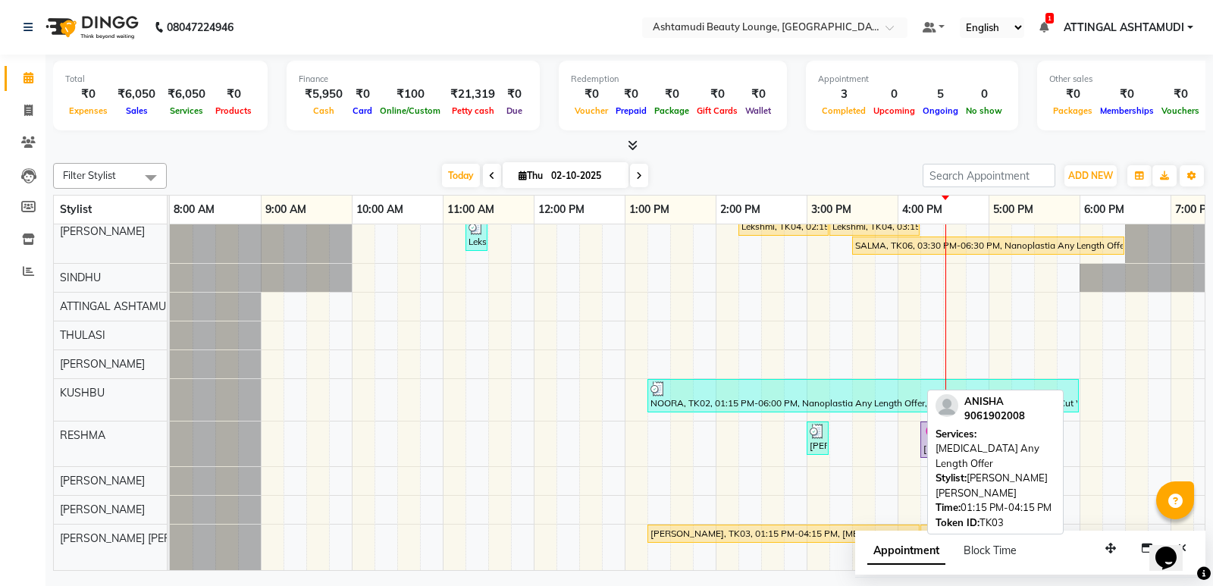
click at [703, 527] on div "[PERSON_NAME], TK03, 01:15 PM-04:15 PM, [MEDICAL_DATA] Any Length Offer" at bounding box center [783, 534] width 269 height 14
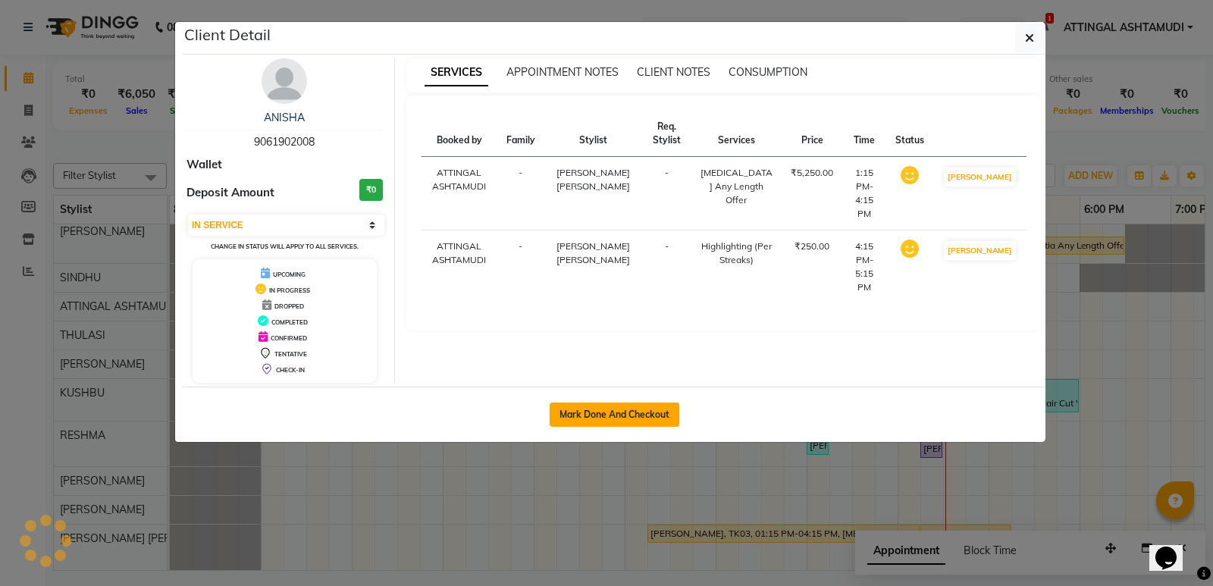
click at [621, 415] on button "Mark Done And Checkout" at bounding box center [614, 414] width 130 height 24
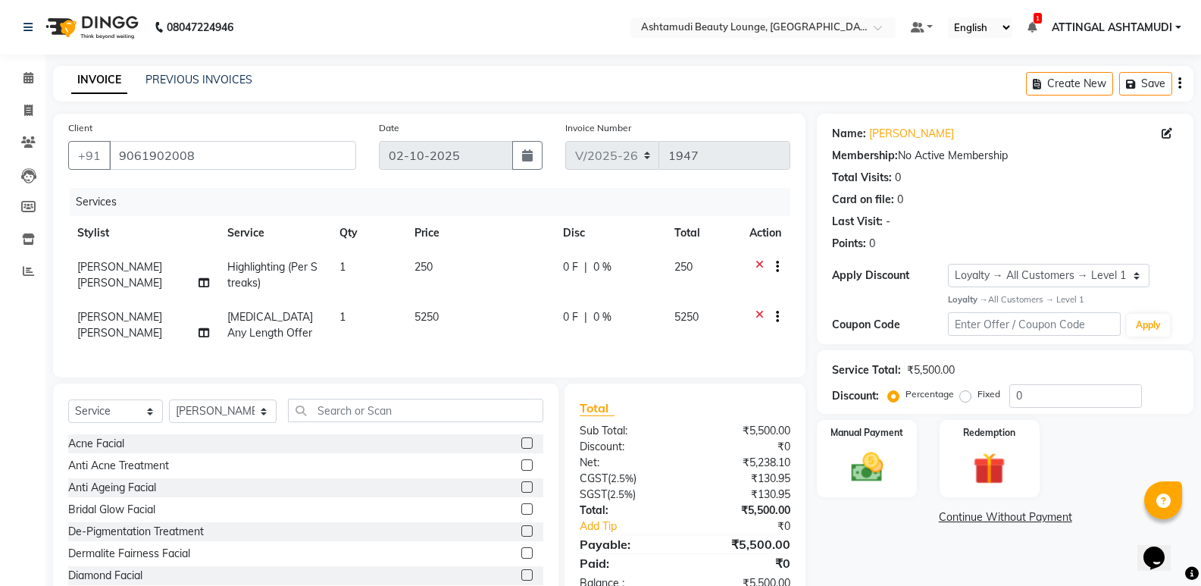
click at [349, 263] on td "1" at bounding box center [367, 275] width 75 height 50
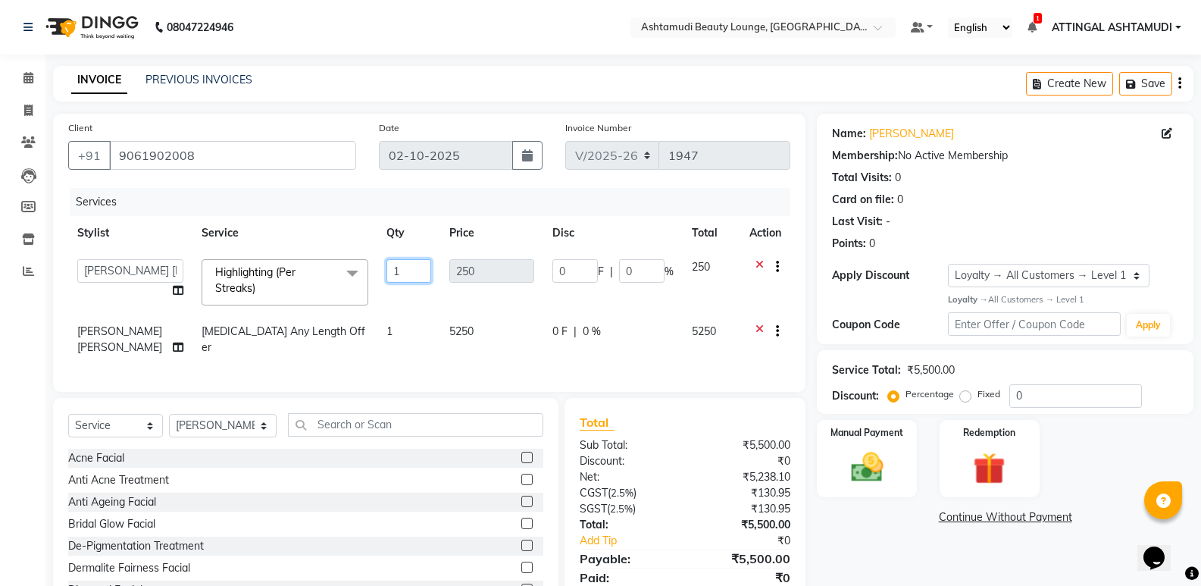
click at [388, 277] on input "1" at bounding box center [409, 270] width 45 height 23
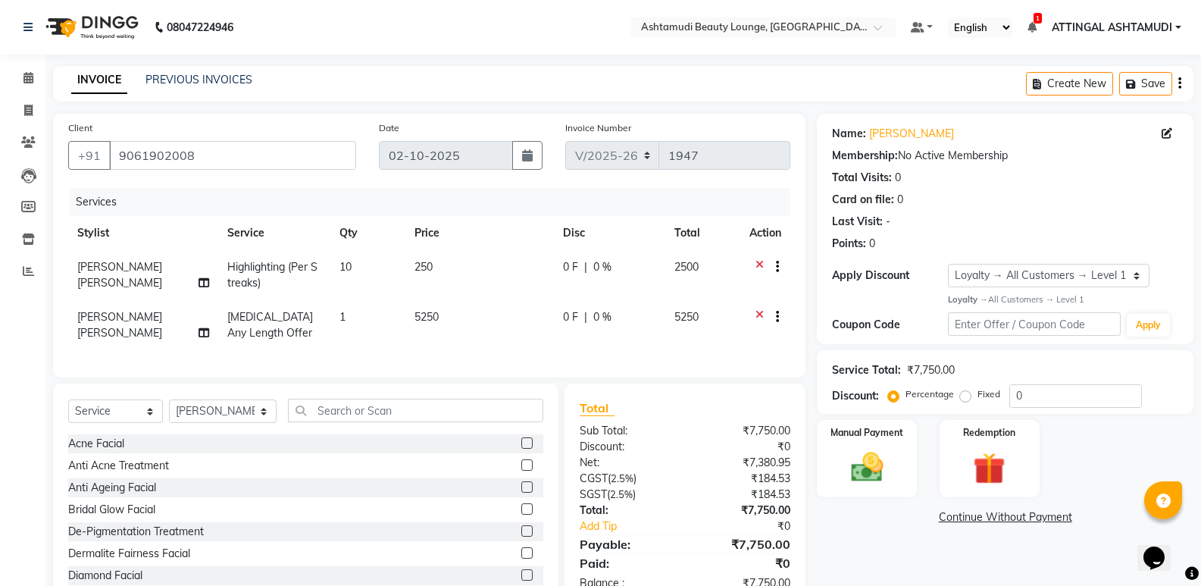
click at [396, 342] on td "1" at bounding box center [367, 325] width 75 height 50
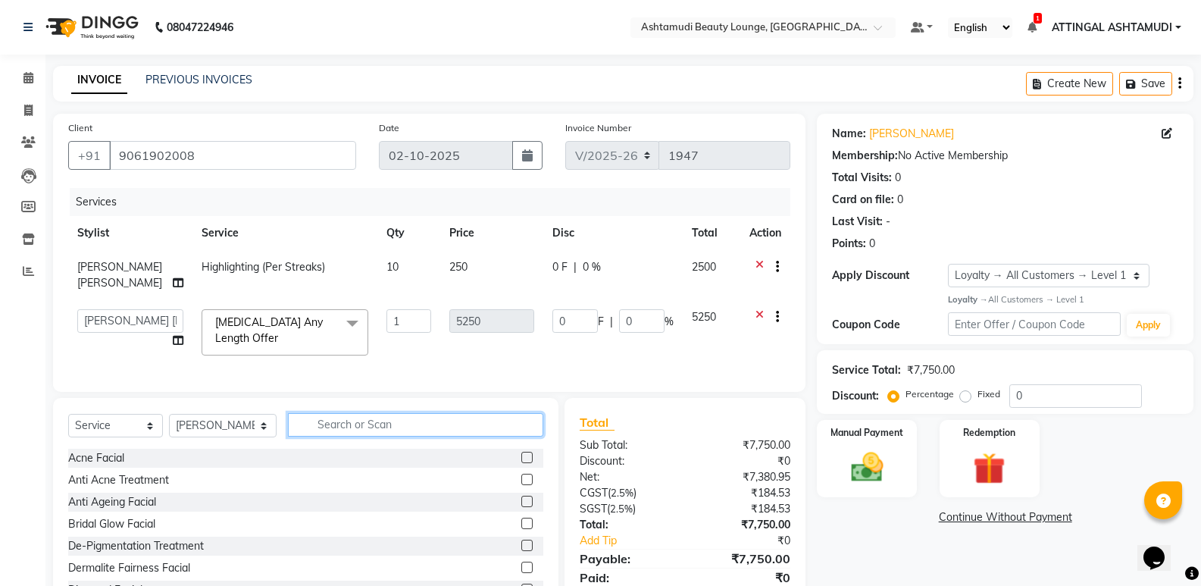
click at [344, 418] on input "text" at bounding box center [415, 424] width 255 height 23
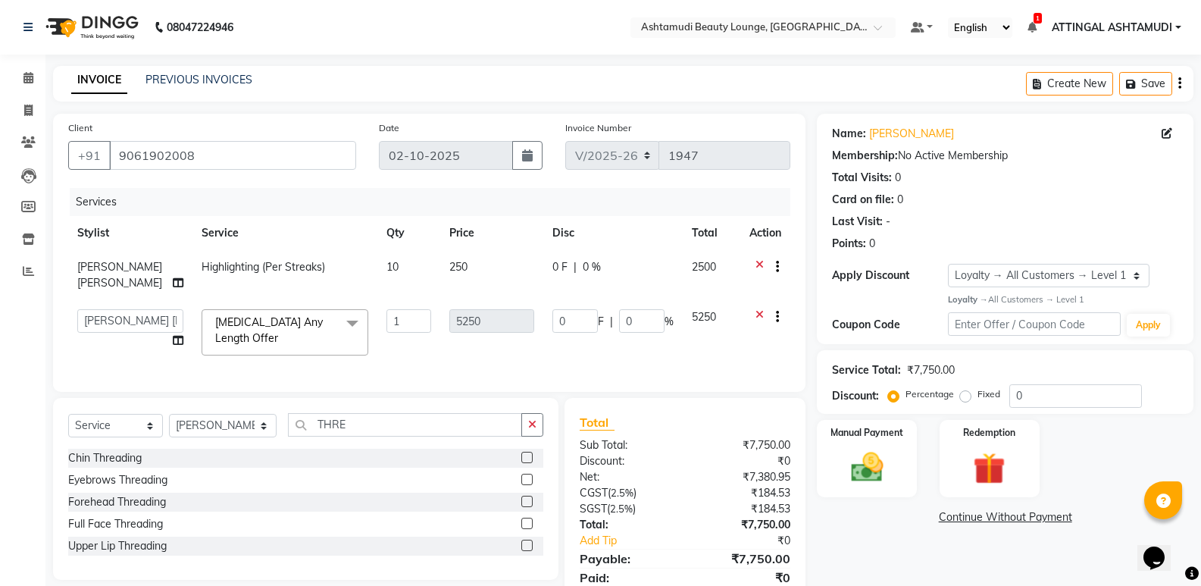
click at [527, 474] on label at bounding box center [526, 479] width 11 height 11
click at [527, 475] on input "checkbox" at bounding box center [526, 480] width 10 height 10
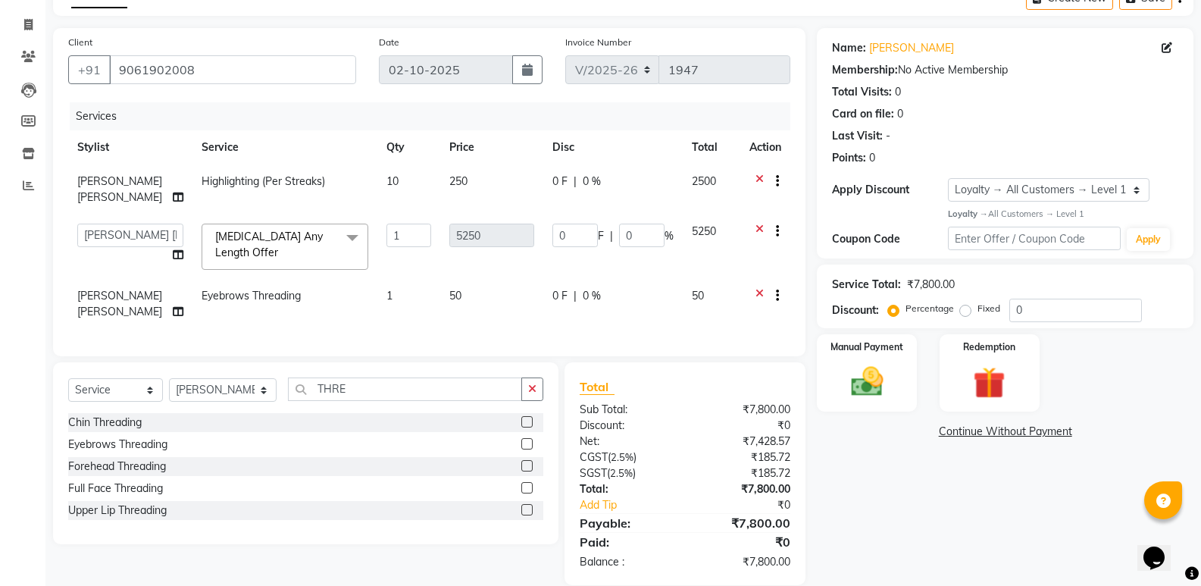
scroll to position [86, 0]
click at [853, 365] on img at bounding box center [867, 380] width 54 height 39
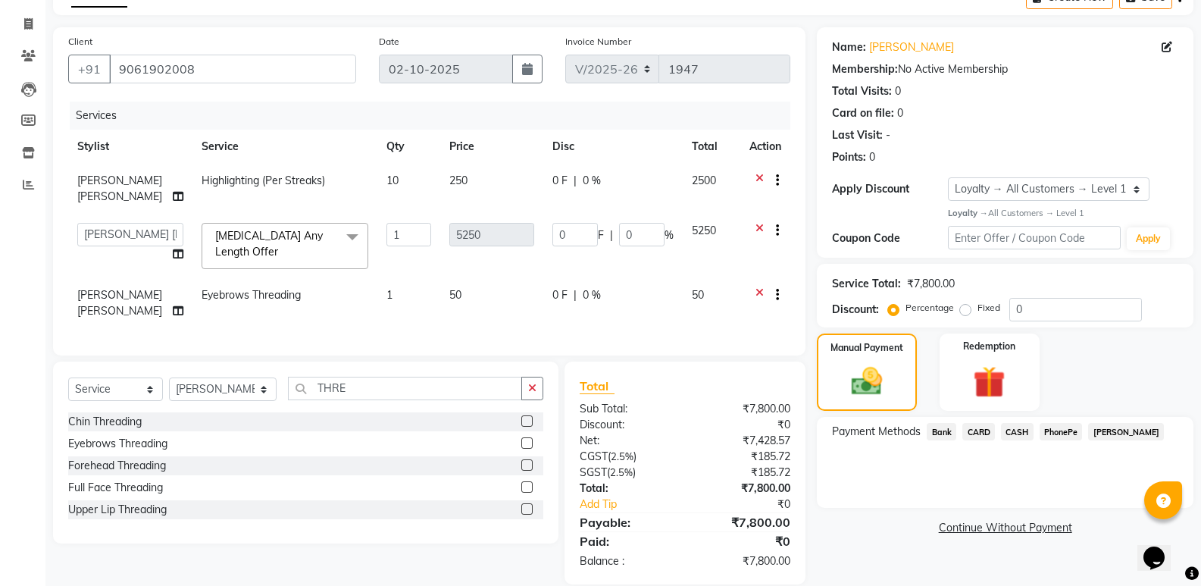
click at [1012, 424] on span "CASH" at bounding box center [1017, 431] width 33 height 17
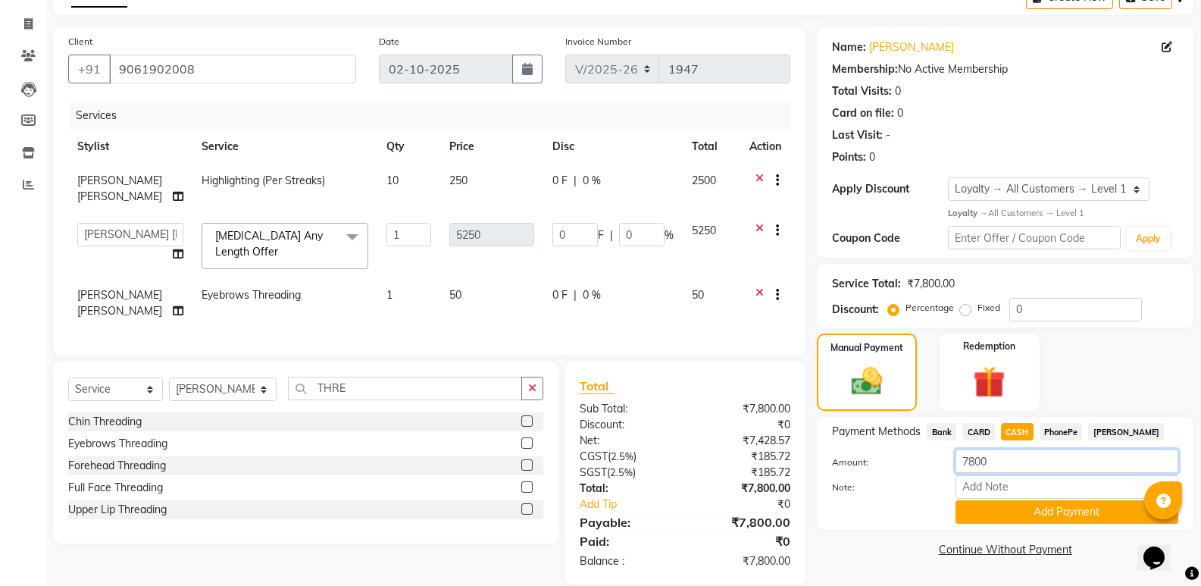
click at [1003, 458] on input "7800" at bounding box center [1067, 460] width 223 height 23
click at [1042, 488] on input "Note:" at bounding box center [1067, 486] width 223 height 23
click at [1036, 512] on button "Add Payment" at bounding box center [1067, 511] width 223 height 23
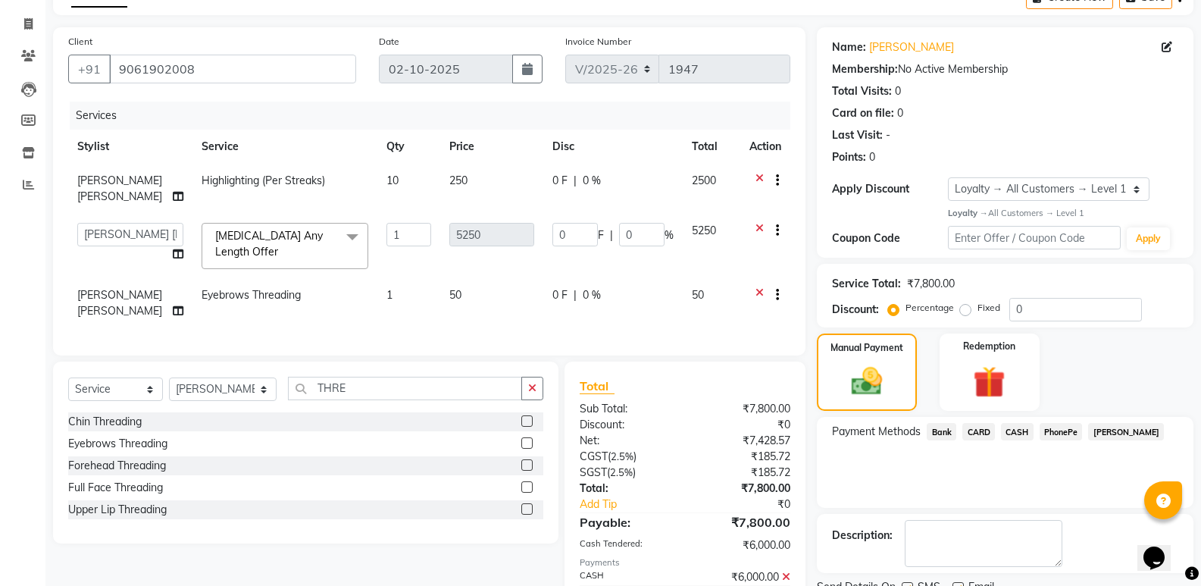
click at [1059, 432] on span "PhonePe" at bounding box center [1061, 431] width 43 height 17
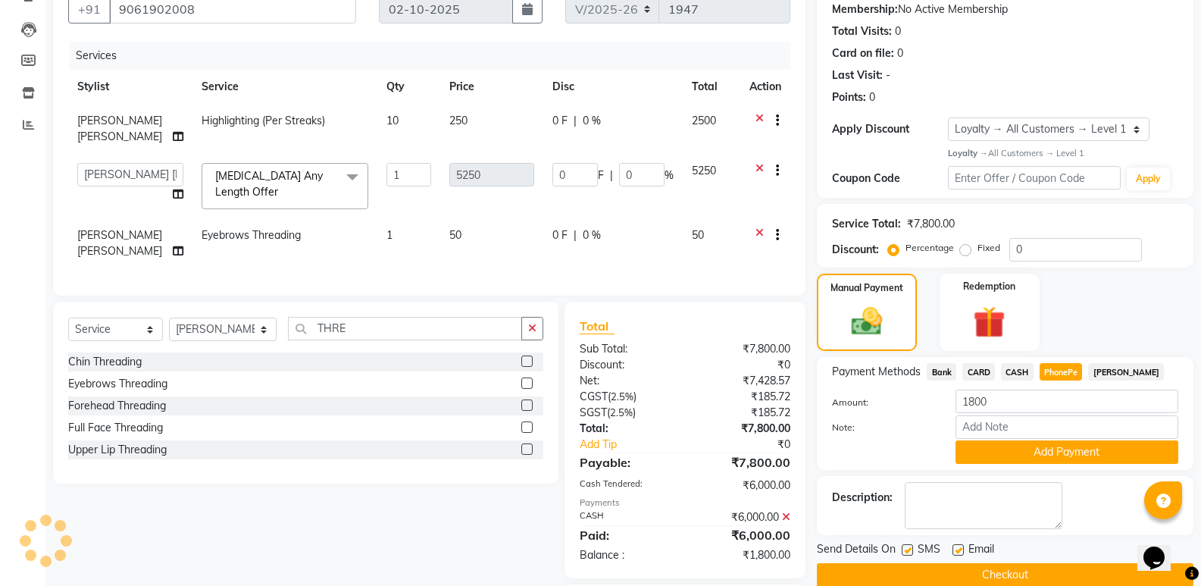
scroll to position [215, 0]
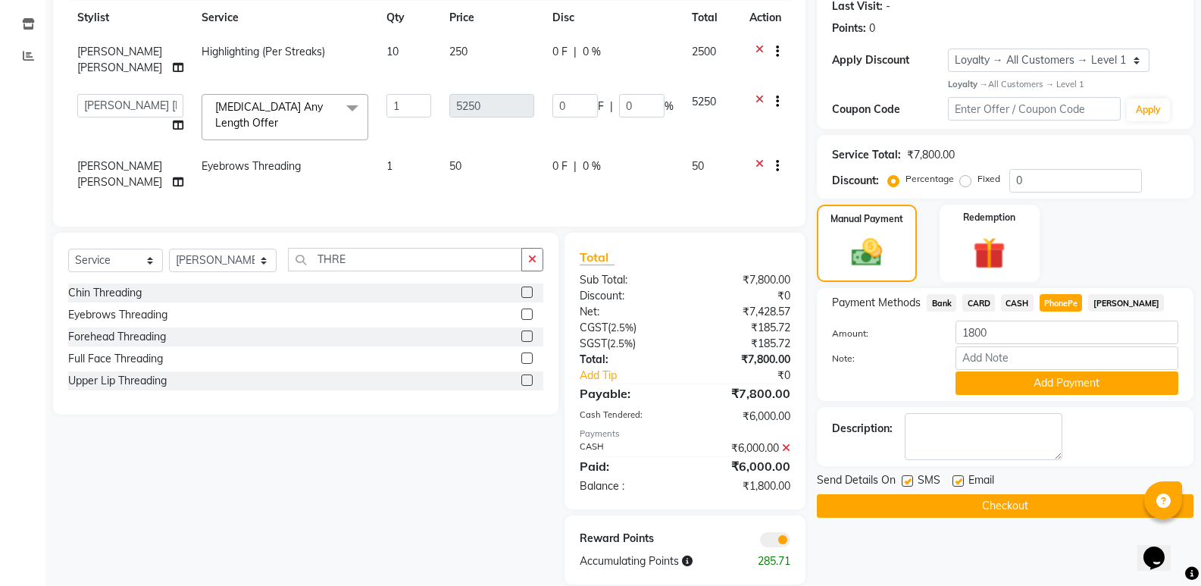
click at [959, 482] on label at bounding box center [958, 480] width 11 height 11
click at [959, 482] on input "checkbox" at bounding box center [958, 482] width 10 height 10
click at [950, 510] on button "Checkout" at bounding box center [1005, 505] width 377 height 23
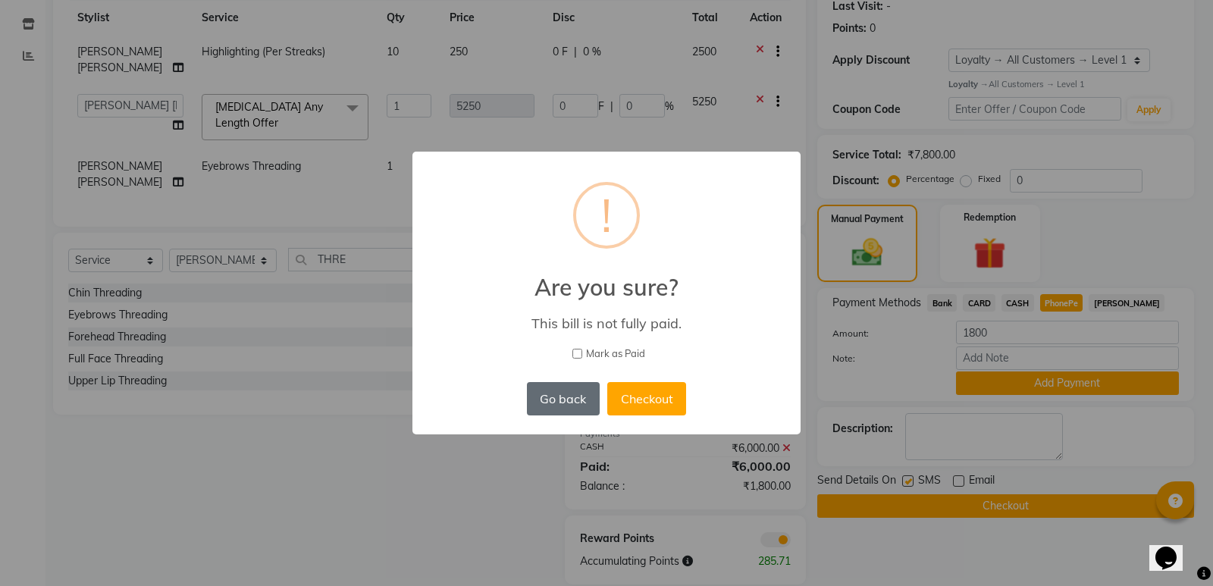
click at [577, 395] on button "Go back" at bounding box center [563, 398] width 73 height 33
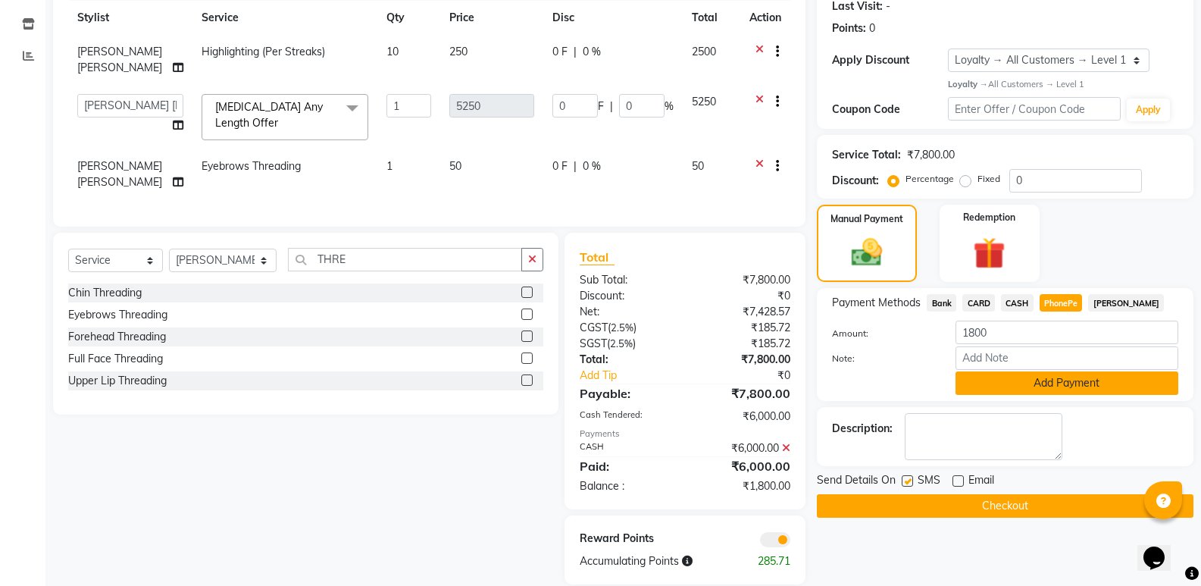
click at [1088, 380] on button "Add Payment" at bounding box center [1067, 382] width 223 height 23
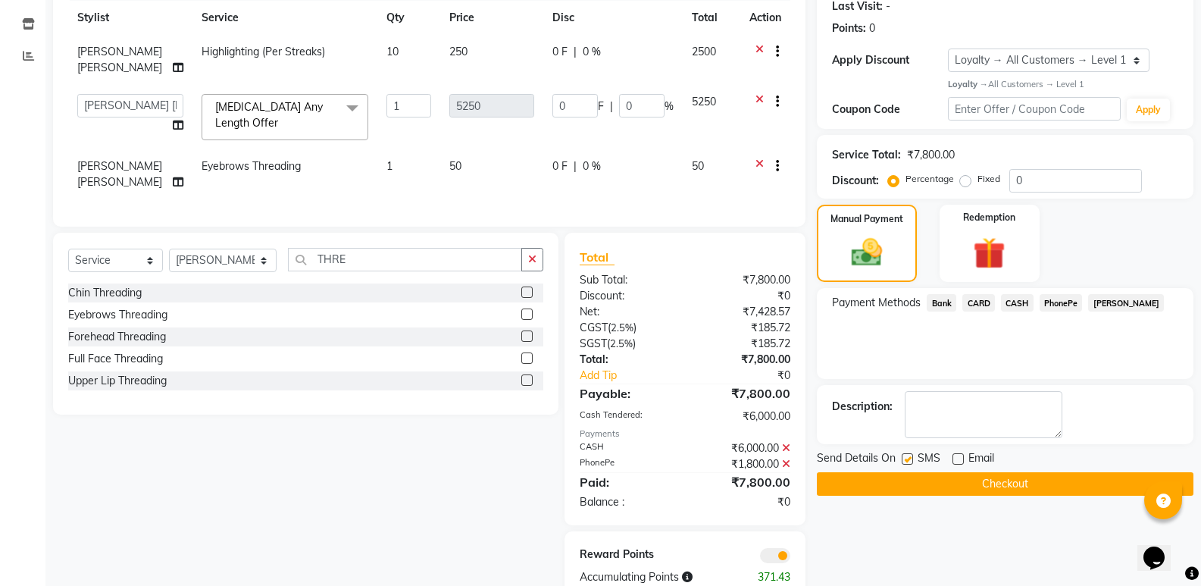
click at [963, 488] on button "Checkout" at bounding box center [1005, 483] width 377 height 23
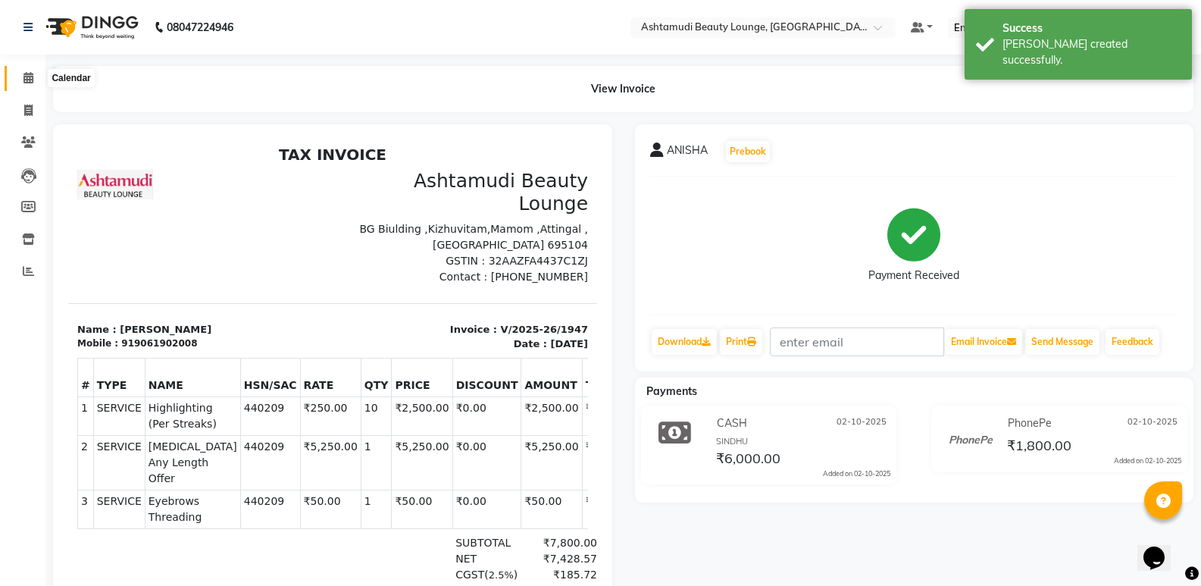
click at [20, 78] on span at bounding box center [28, 78] width 27 height 17
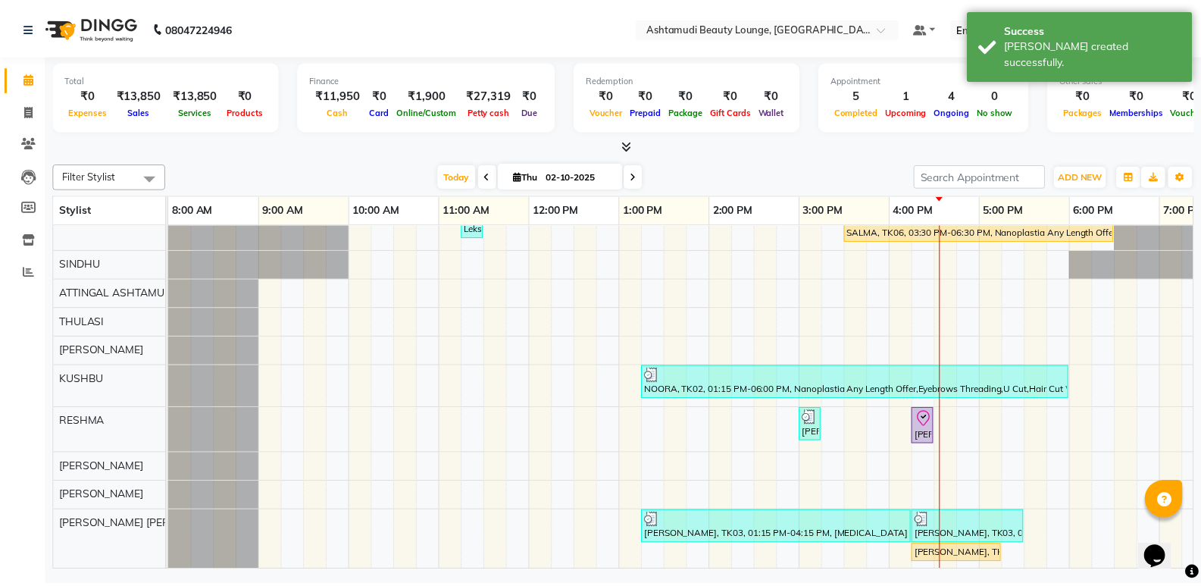
scroll to position [33, 0]
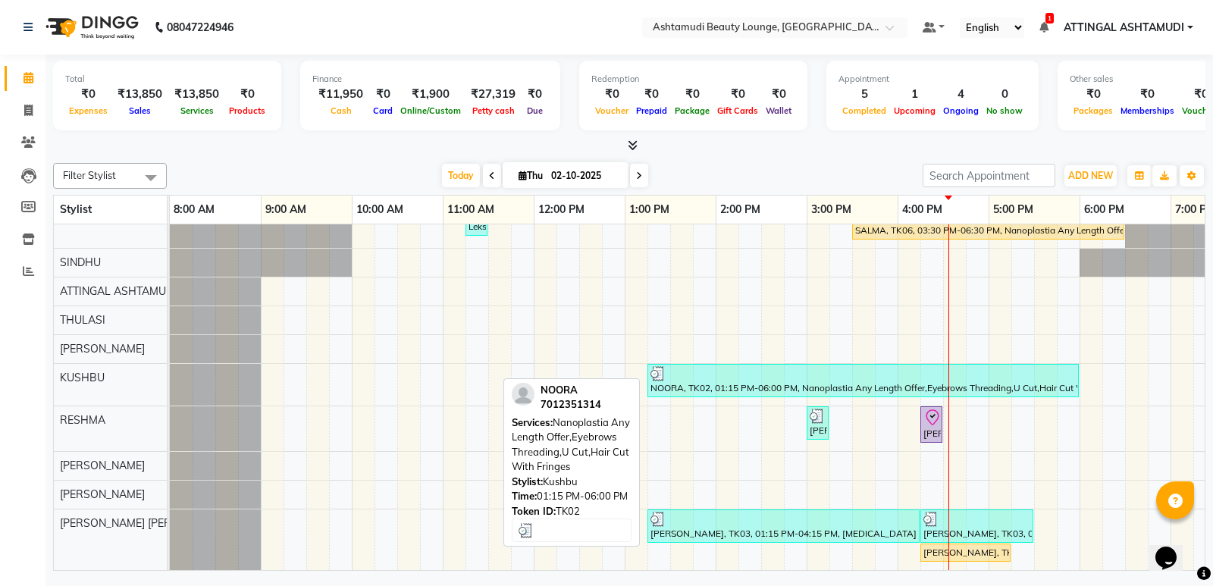
click at [746, 367] on div at bounding box center [862, 373] width 425 height 15
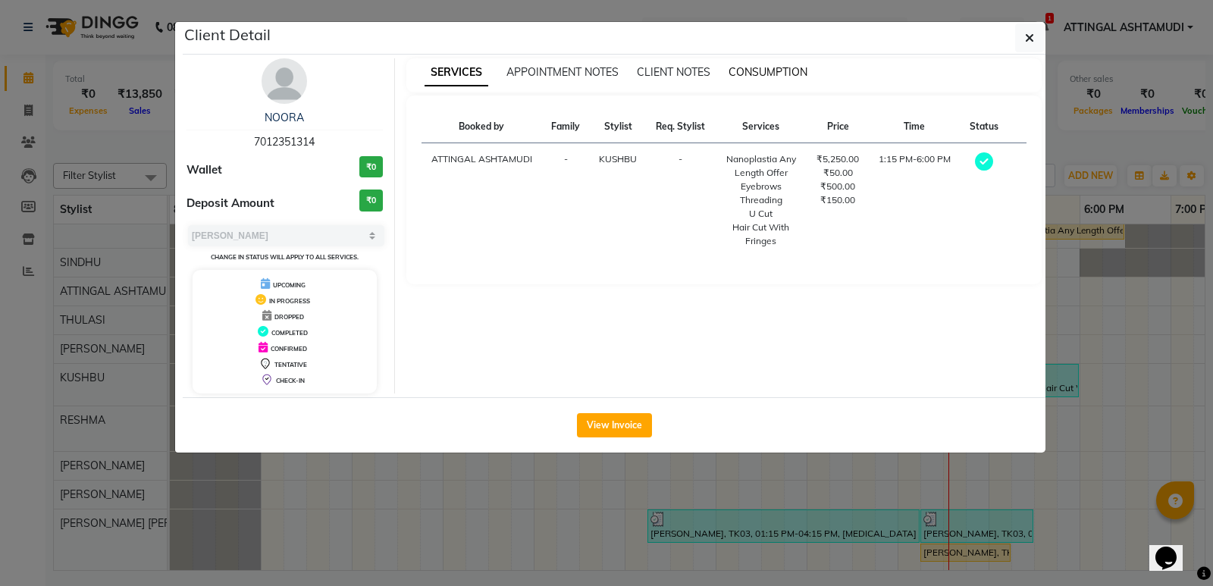
click at [772, 68] on span "CONSUMPTION" at bounding box center [767, 72] width 79 height 14
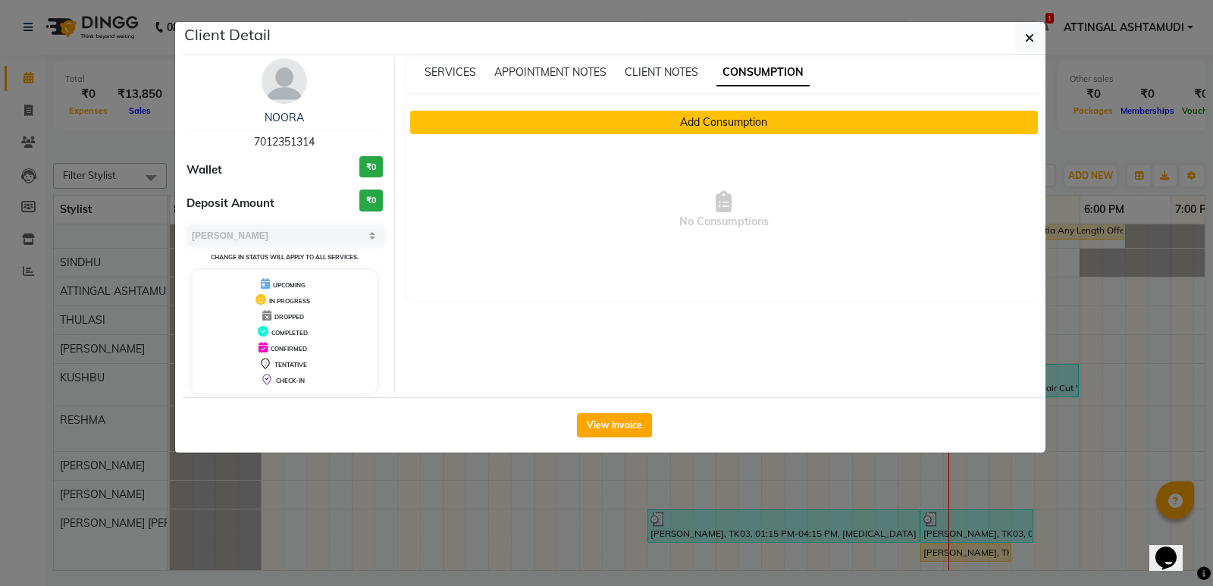
click at [718, 129] on button "Add Consumption" at bounding box center [724, 122] width 628 height 23
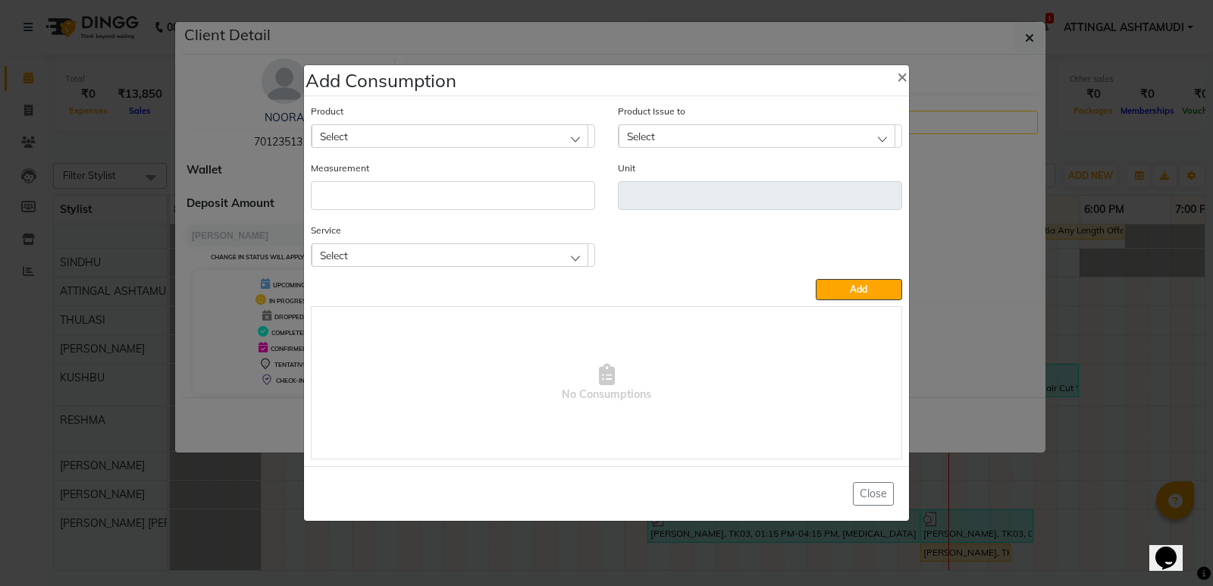
click at [494, 246] on div "Select" at bounding box center [449, 254] width 277 height 23
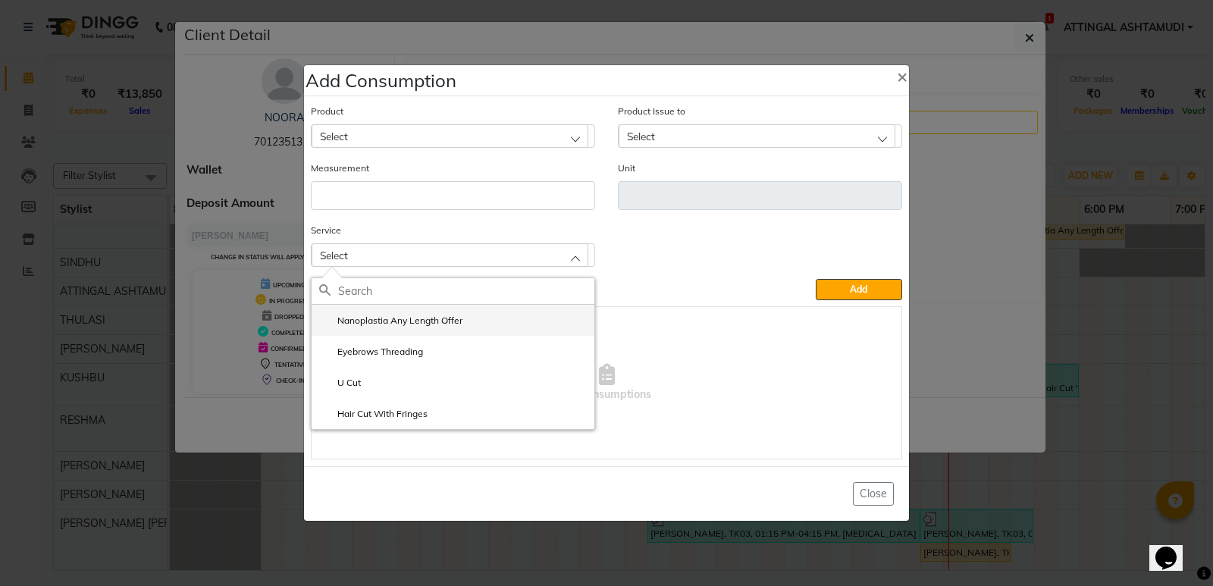
click at [449, 323] on label "Nanoplastia Any Length Offer" at bounding box center [390, 321] width 143 height 14
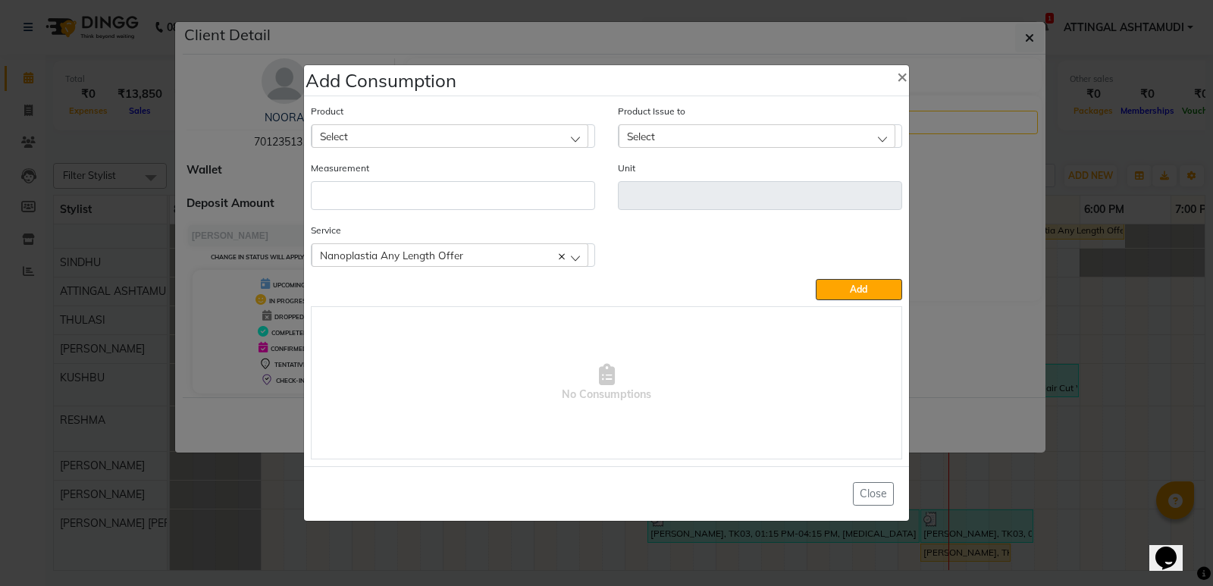
click at [419, 129] on div "Select" at bounding box center [449, 135] width 277 height 23
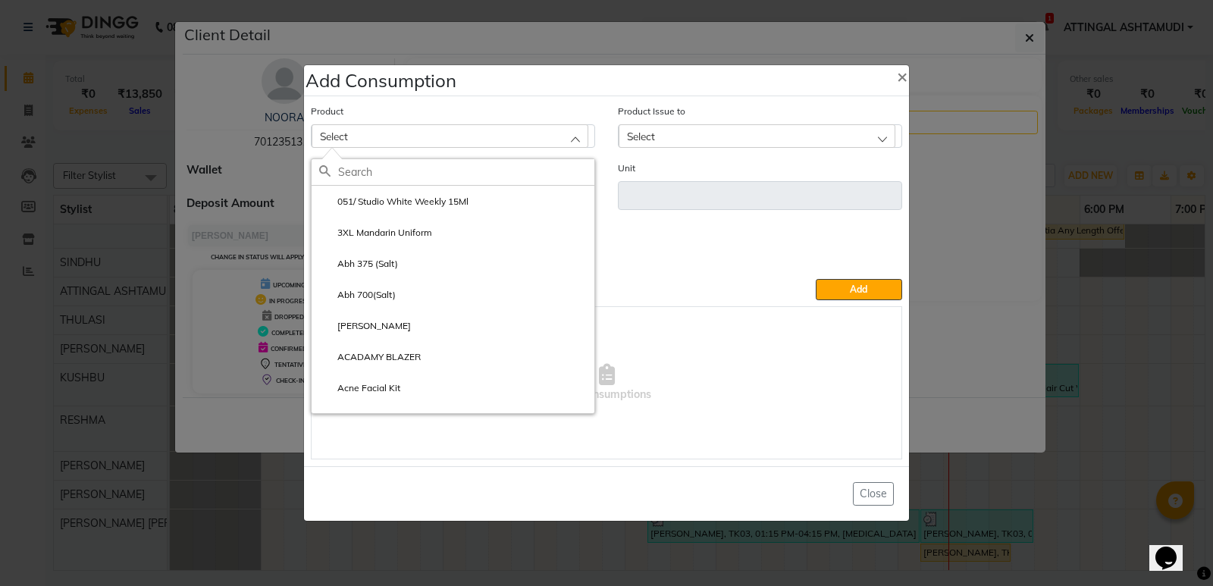
click at [401, 167] on input "text" at bounding box center [466, 172] width 256 height 26
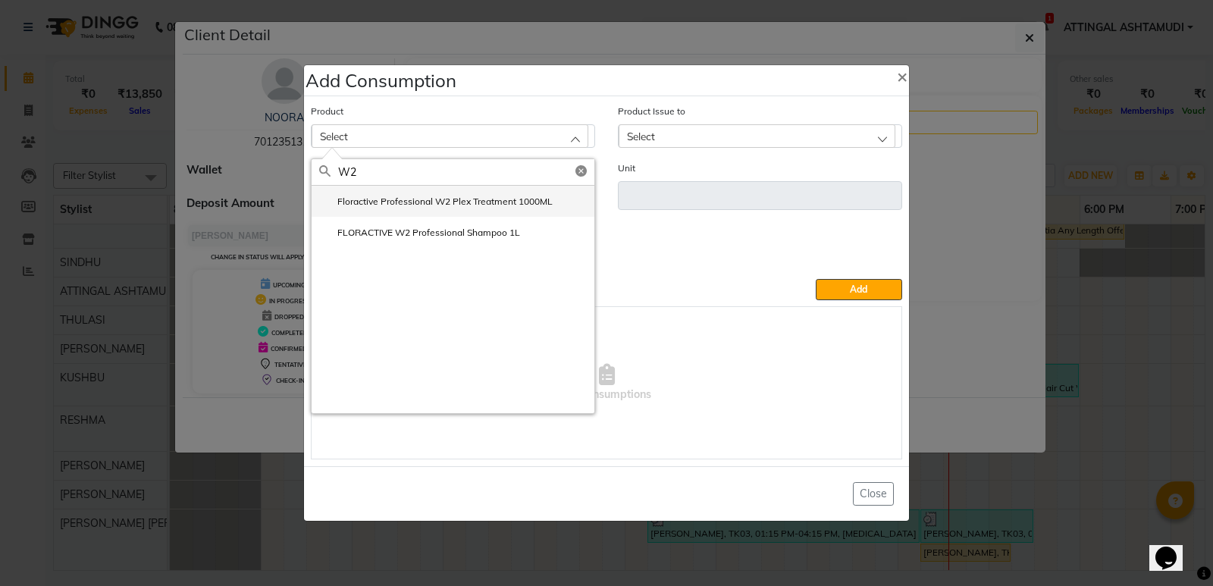
click at [412, 204] on label "Floractive Professional W2 Plex Treatment 1000ML" at bounding box center [435, 202] width 233 height 14
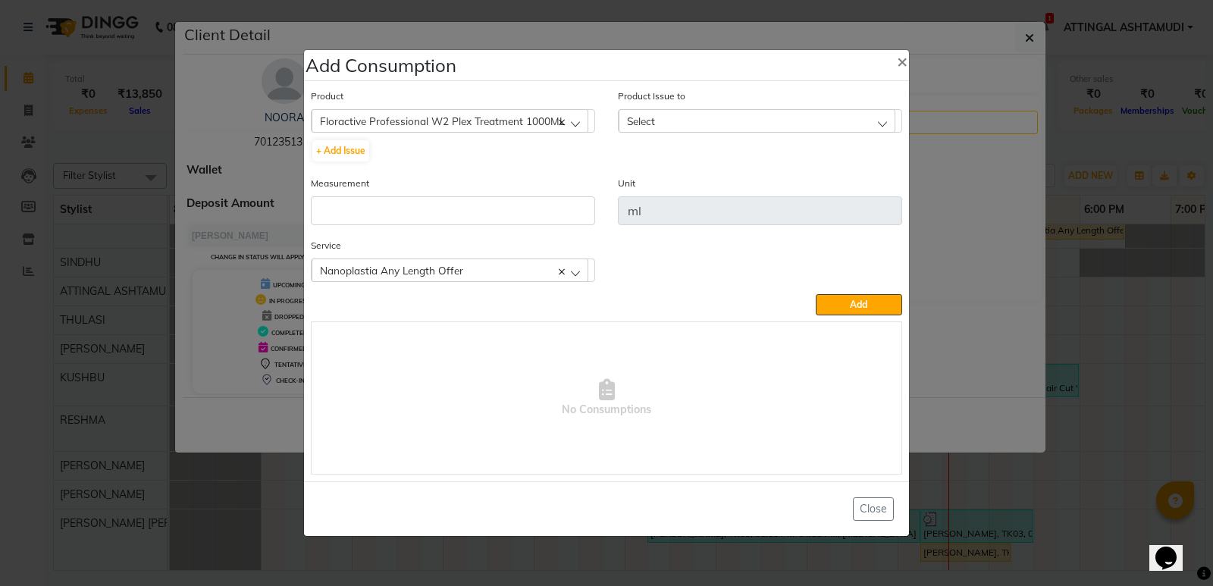
click at [657, 113] on div "Select" at bounding box center [756, 120] width 277 height 23
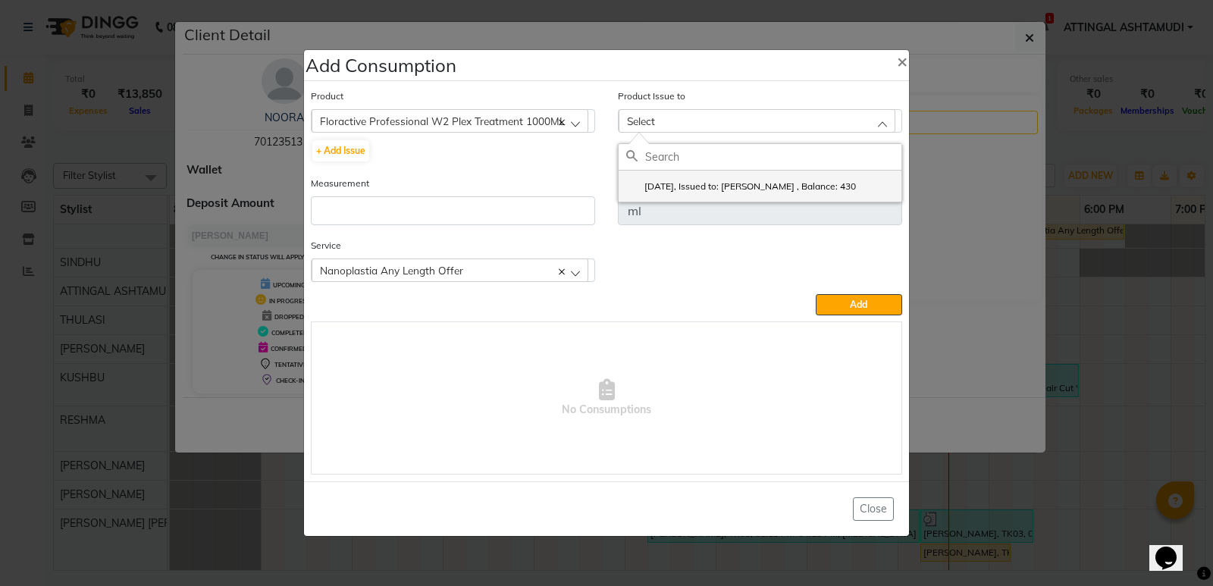
click at [667, 183] on label "[DATE], Issued to: [PERSON_NAME] , Balance: 430" at bounding box center [741, 187] width 230 height 14
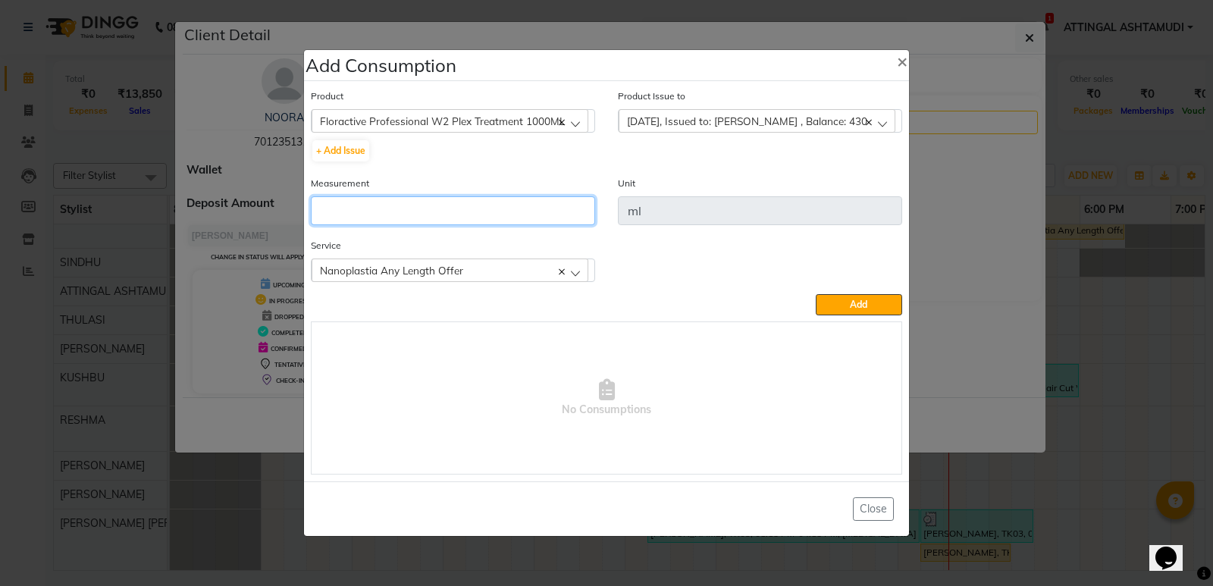
click at [388, 215] on input "number" at bounding box center [453, 210] width 284 height 29
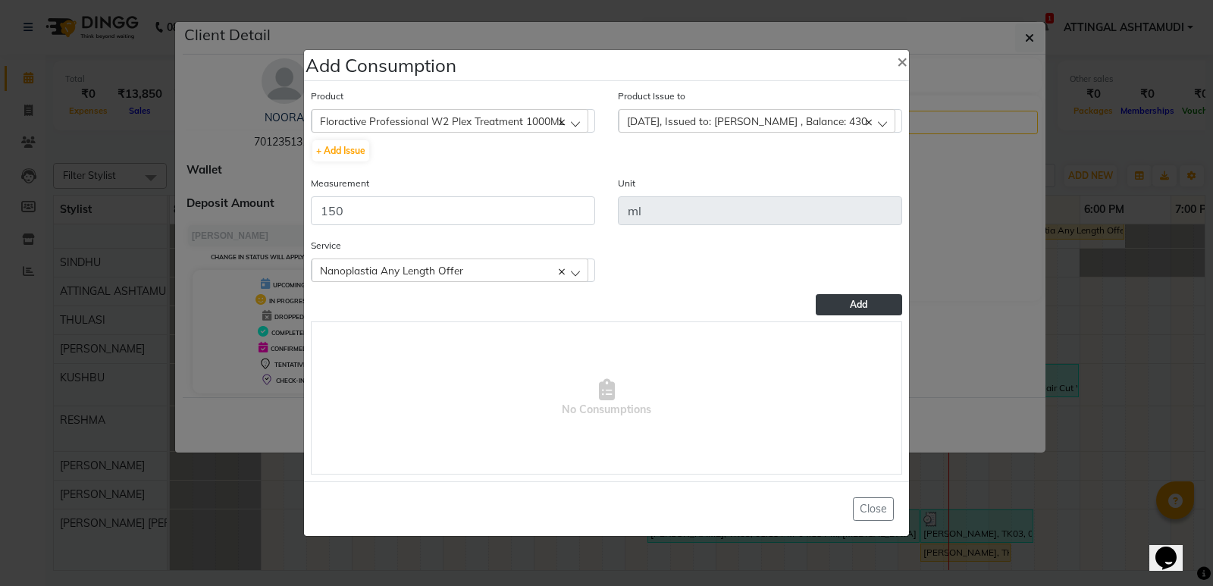
click at [875, 308] on button "Add" at bounding box center [858, 304] width 86 height 21
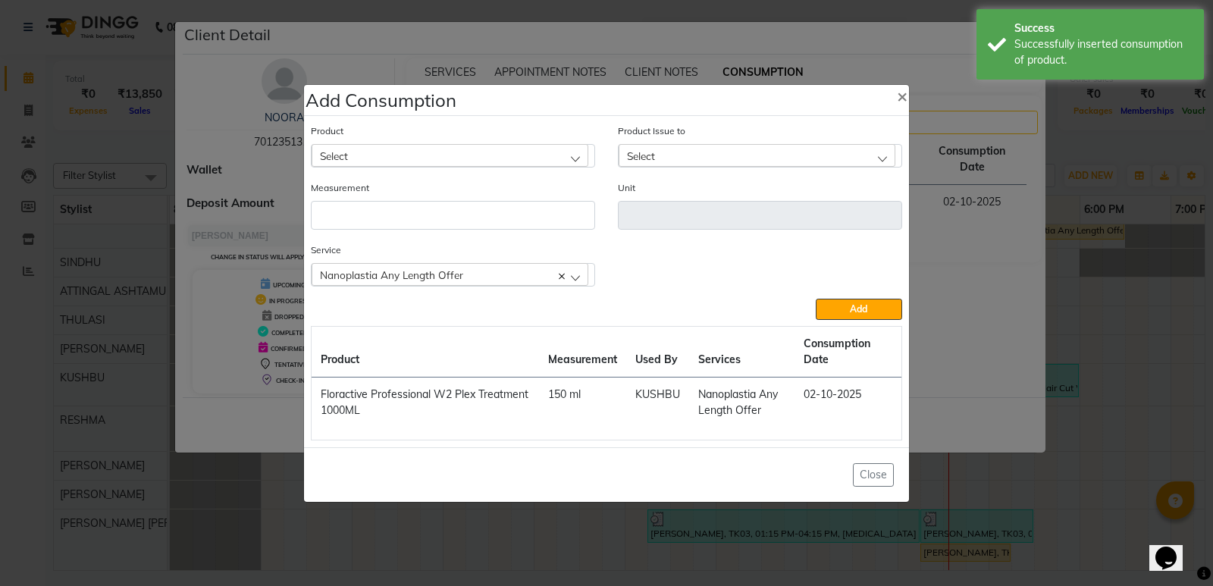
click at [396, 158] on div "Select" at bounding box center [449, 155] width 277 height 23
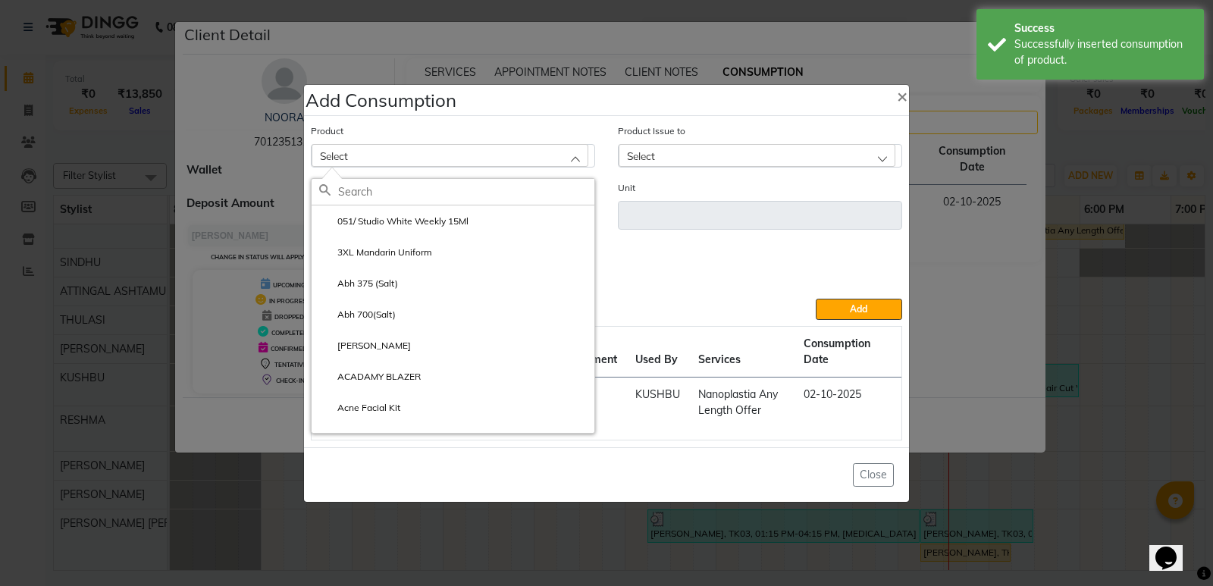
click at [361, 190] on input "text" at bounding box center [466, 192] width 256 height 26
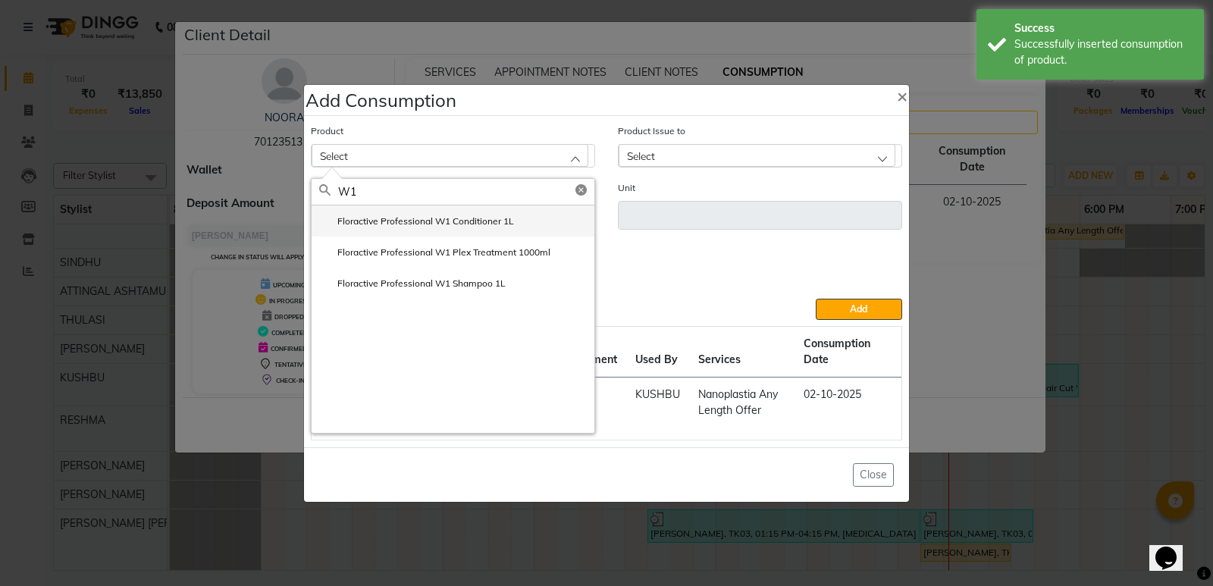
click at [386, 218] on label "Floractive Professional W1 Conditioner 1L" at bounding box center [416, 221] width 195 height 14
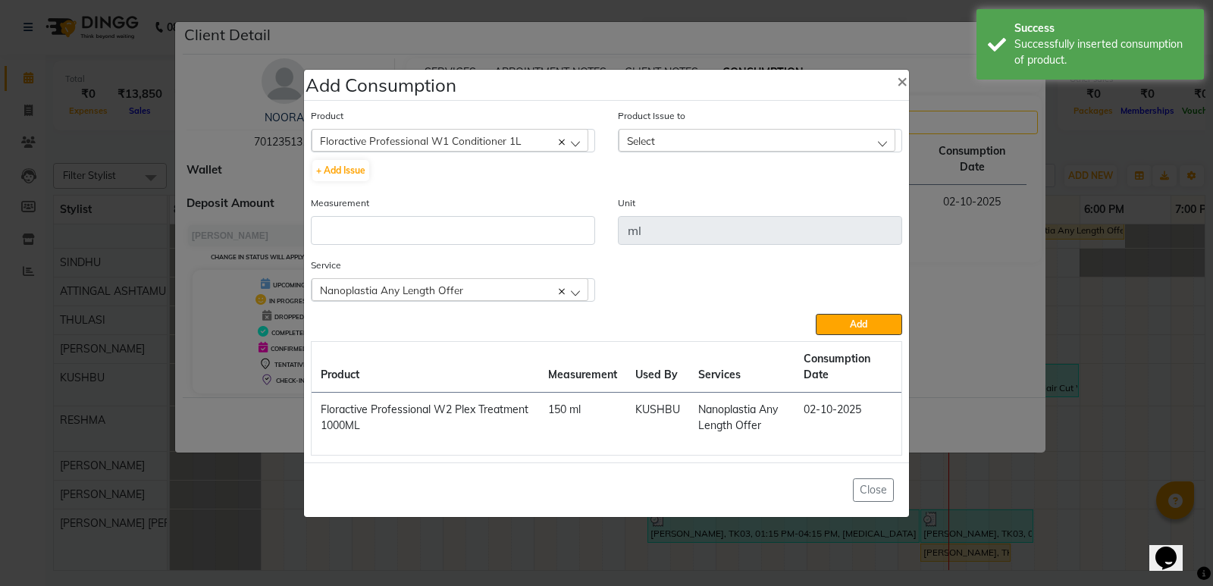
click at [671, 141] on div "Select" at bounding box center [756, 140] width 277 height 23
click at [693, 199] on label "[DATE], Issued to: [PERSON_NAME] , Balance: 590" at bounding box center [741, 206] width 230 height 14
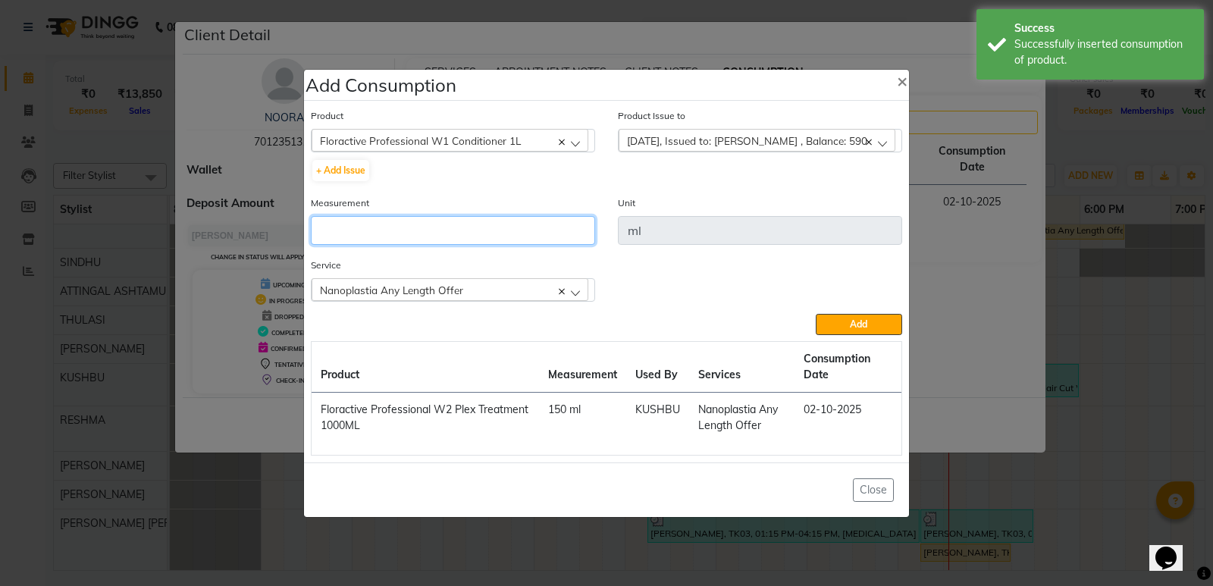
click at [455, 236] on input "number" at bounding box center [453, 230] width 284 height 29
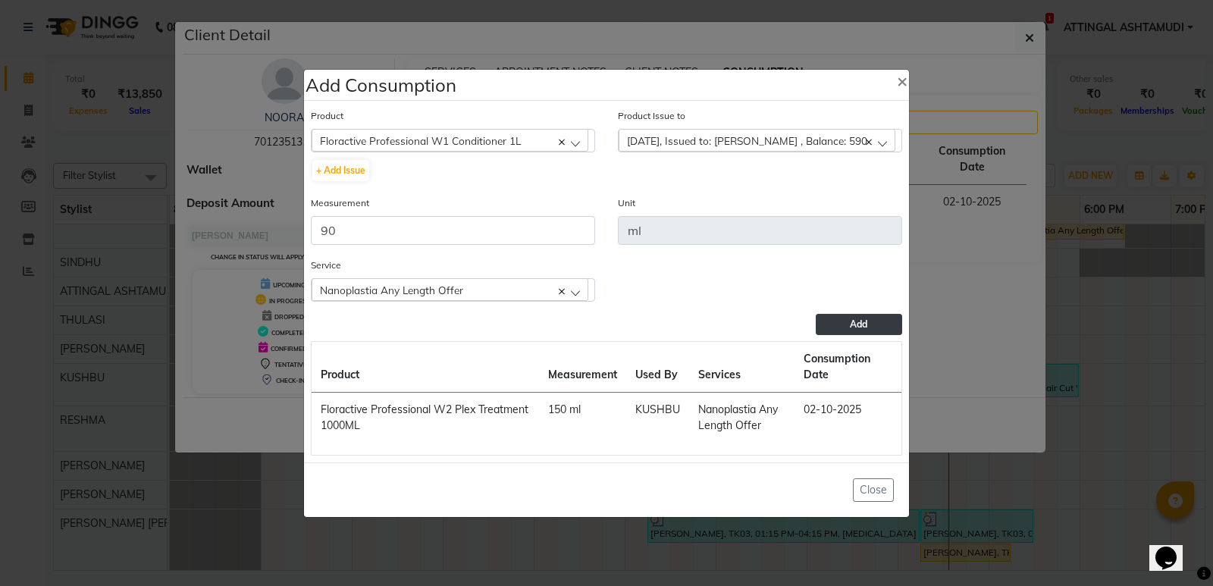
click at [868, 320] on button "Add" at bounding box center [858, 324] width 86 height 21
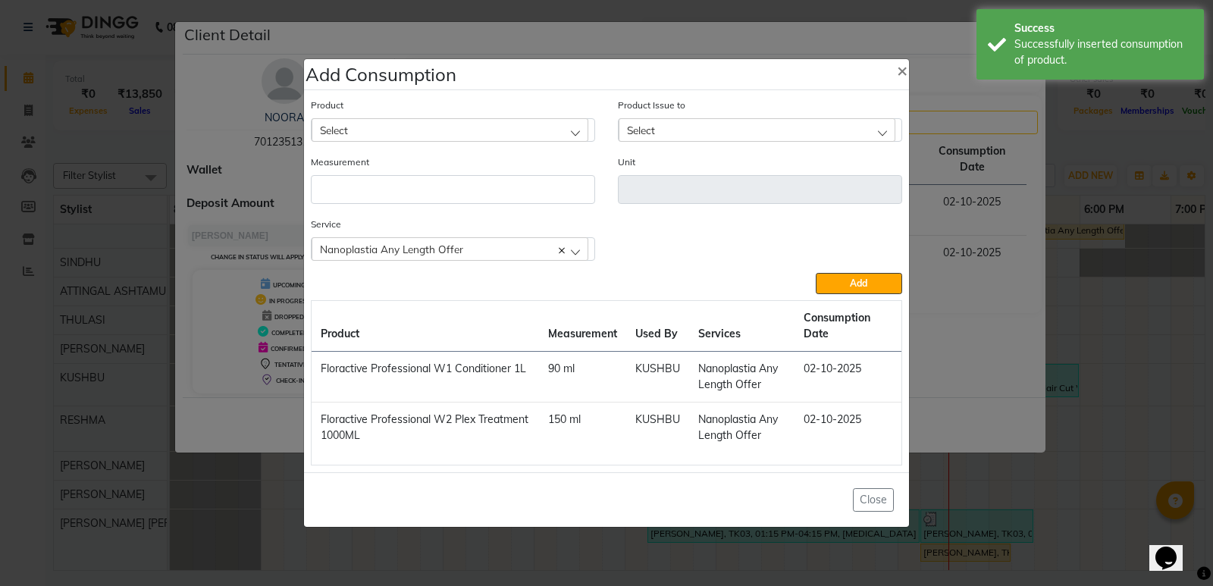
click at [379, 127] on div "Select" at bounding box center [449, 129] width 277 height 23
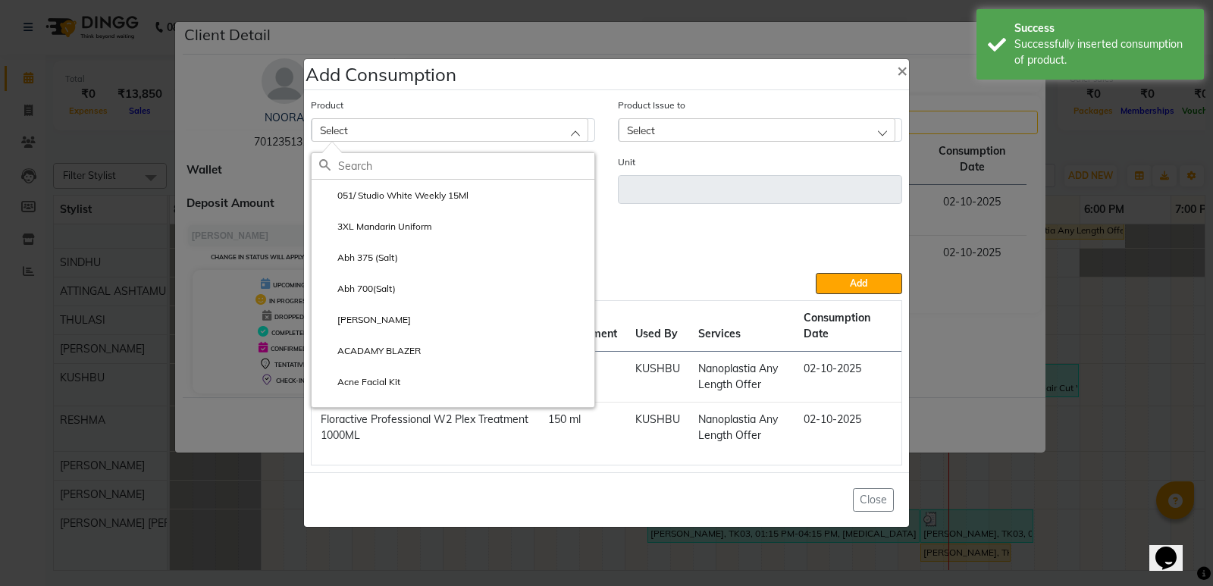
click at [370, 164] on input "text" at bounding box center [466, 166] width 256 height 26
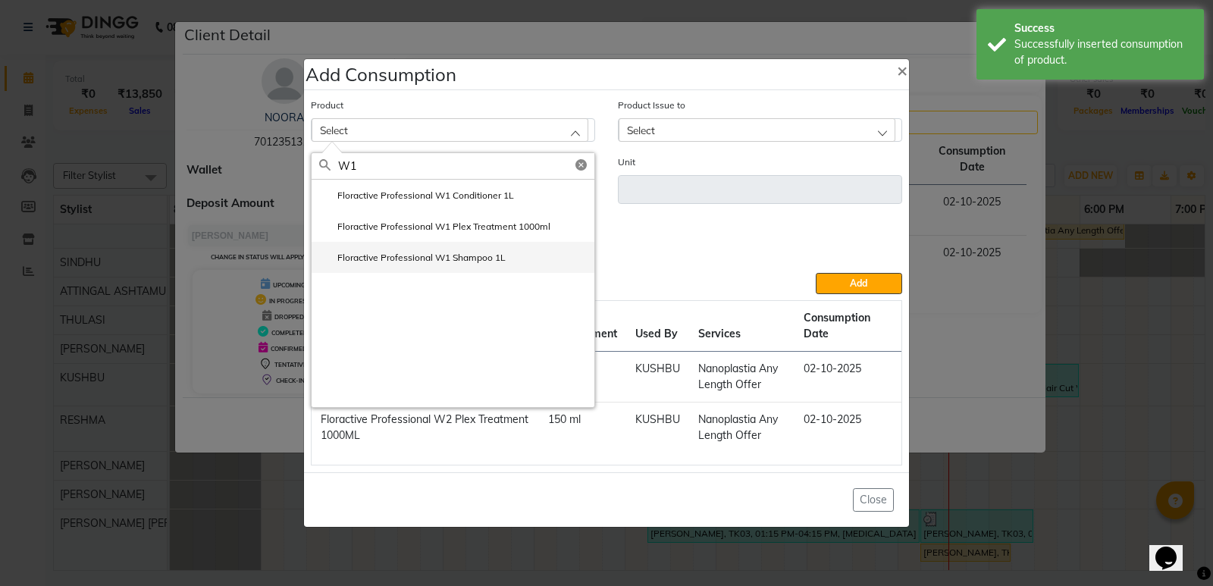
click at [421, 248] on li "Floractive Professional W1 Shampoo 1L" at bounding box center [452, 257] width 283 height 31
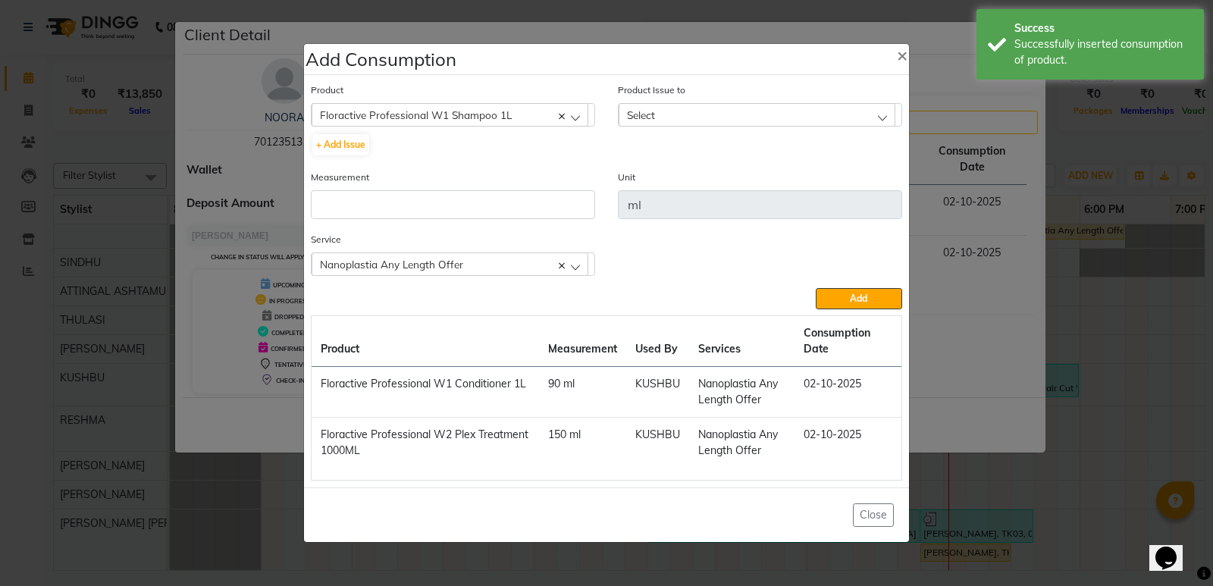
click at [644, 114] on span "Select" at bounding box center [641, 114] width 28 height 13
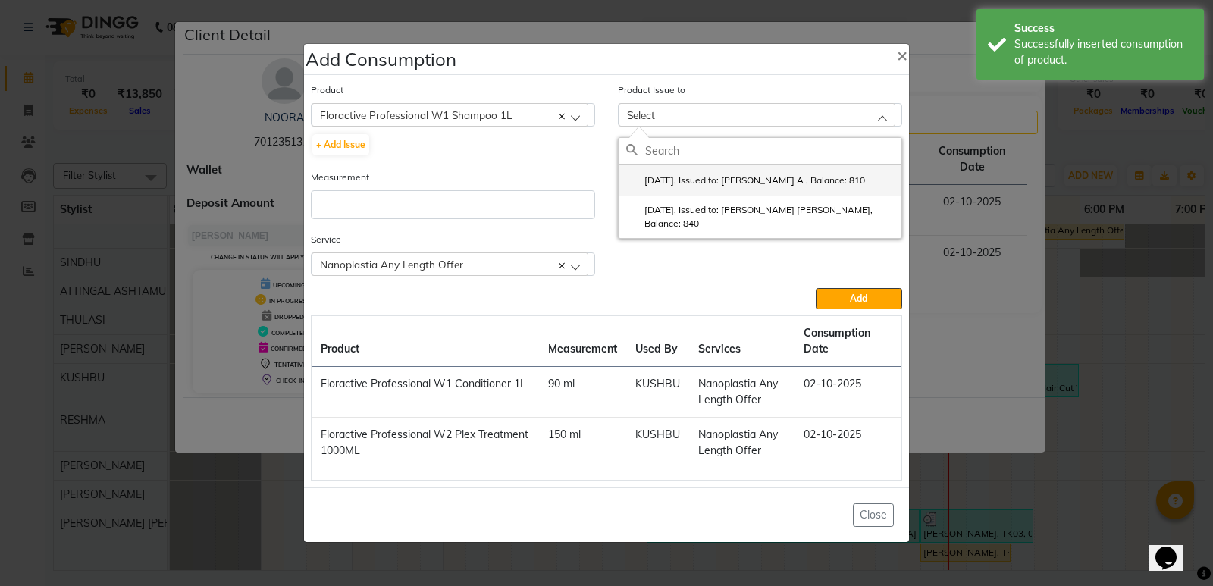
click at [682, 177] on label "[DATE], Issued to: [PERSON_NAME] A , Balance: 810" at bounding box center [745, 181] width 239 height 14
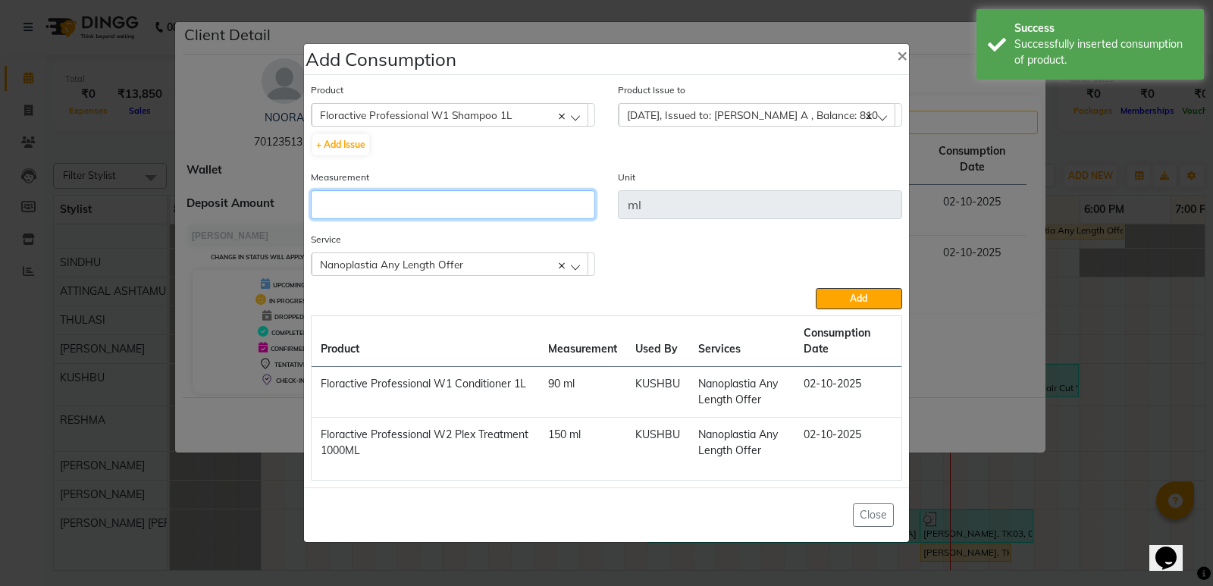
click at [401, 210] on input "number" at bounding box center [453, 204] width 284 height 29
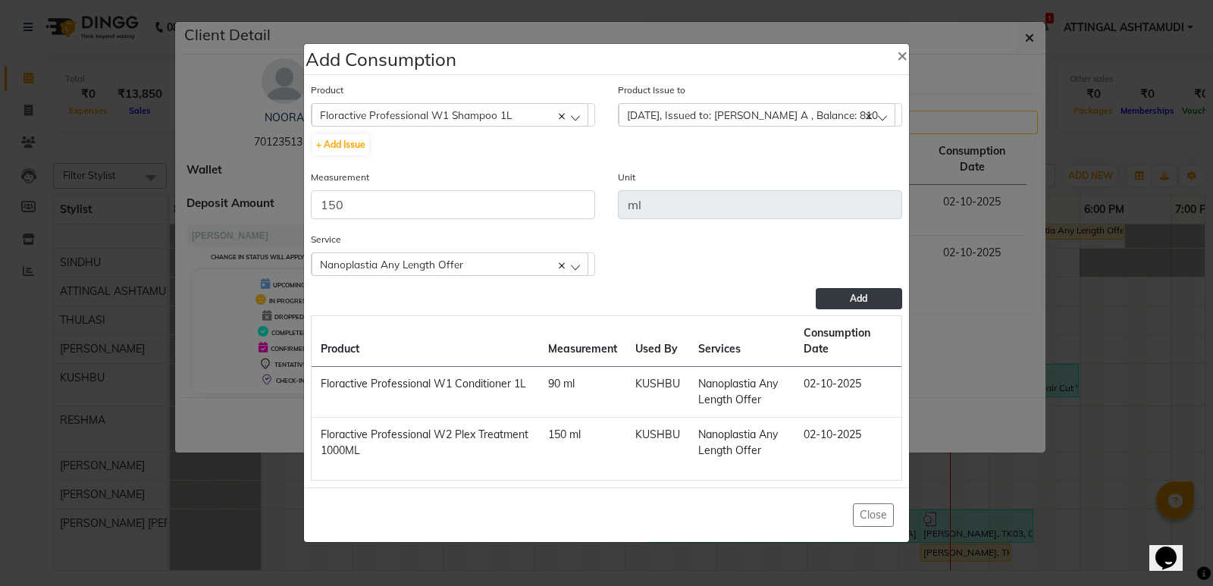
click at [854, 299] on span "Add" at bounding box center [858, 298] width 17 height 11
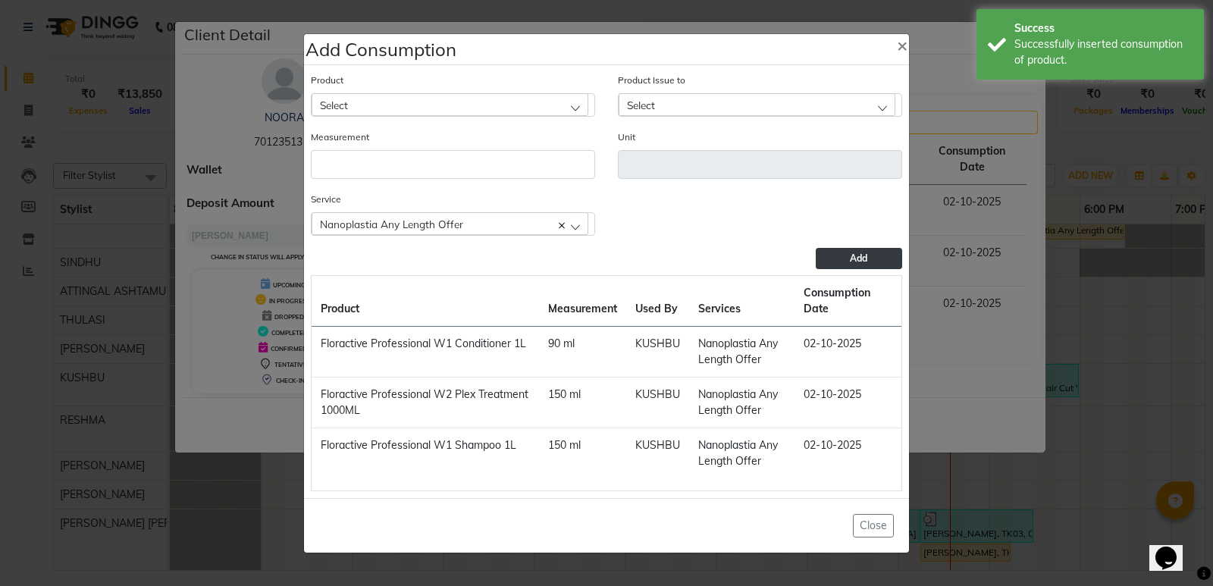
click at [512, 221] on div "Nanoplastia Any Length Offer" at bounding box center [449, 223] width 277 height 23
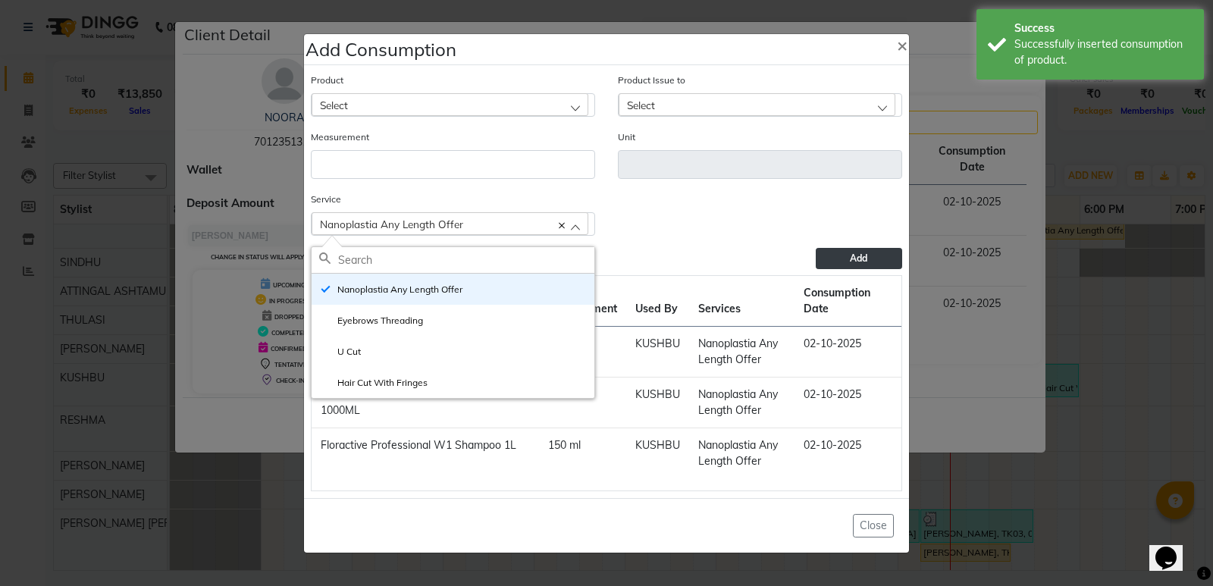
click at [1077, 343] on ngb-modal-window "Add Consumption × Product Select 051/ Studio White Weekly 15Ml Product Issue to…" at bounding box center [606, 293] width 1213 height 586
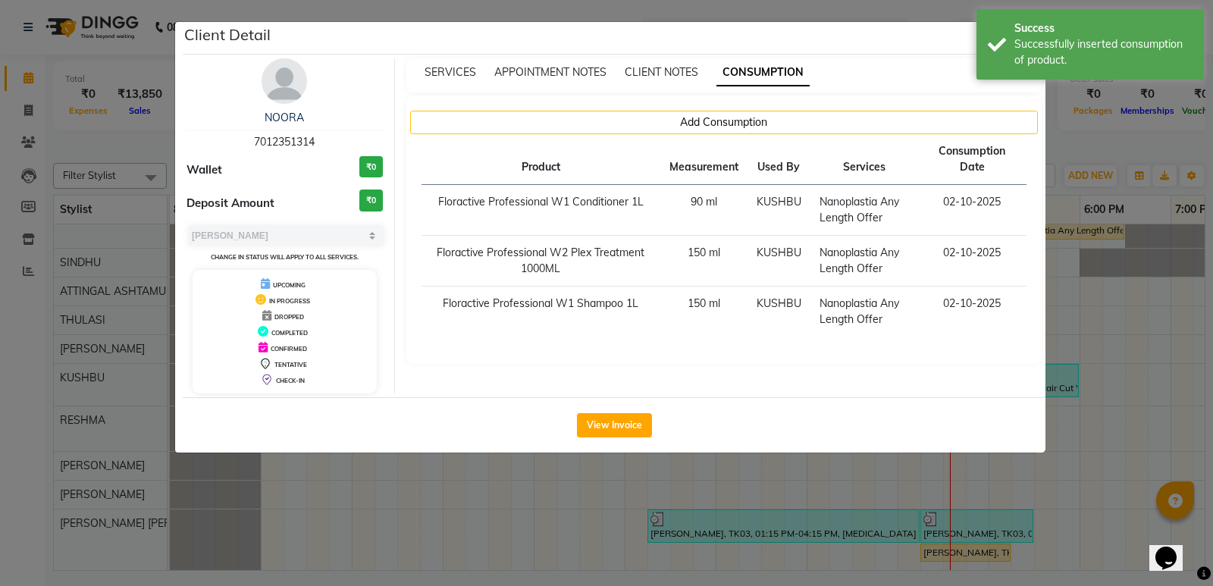
click at [1078, 336] on ngb-modal-window "Client Detail NOORA 7012351314 Wallet ₹0 Deposit Amount ₹0 Select MARK DONE UPC…" at bounding box center [606, 293] width 1213 height 586
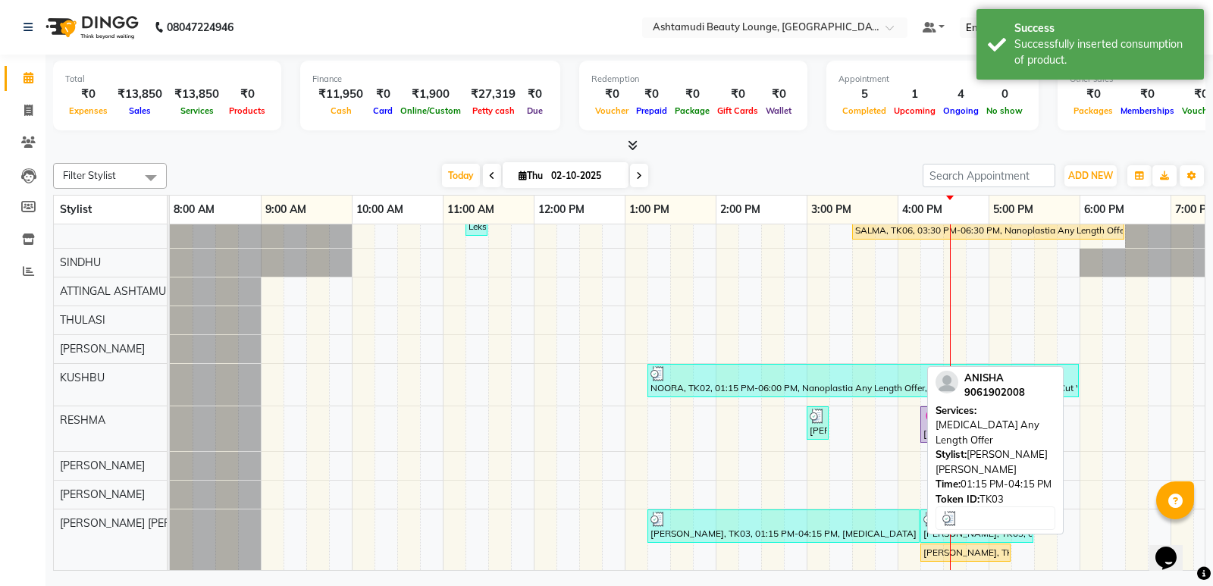
click at [800, 512] on div at bounding box center [783, 519] width 266 height 15
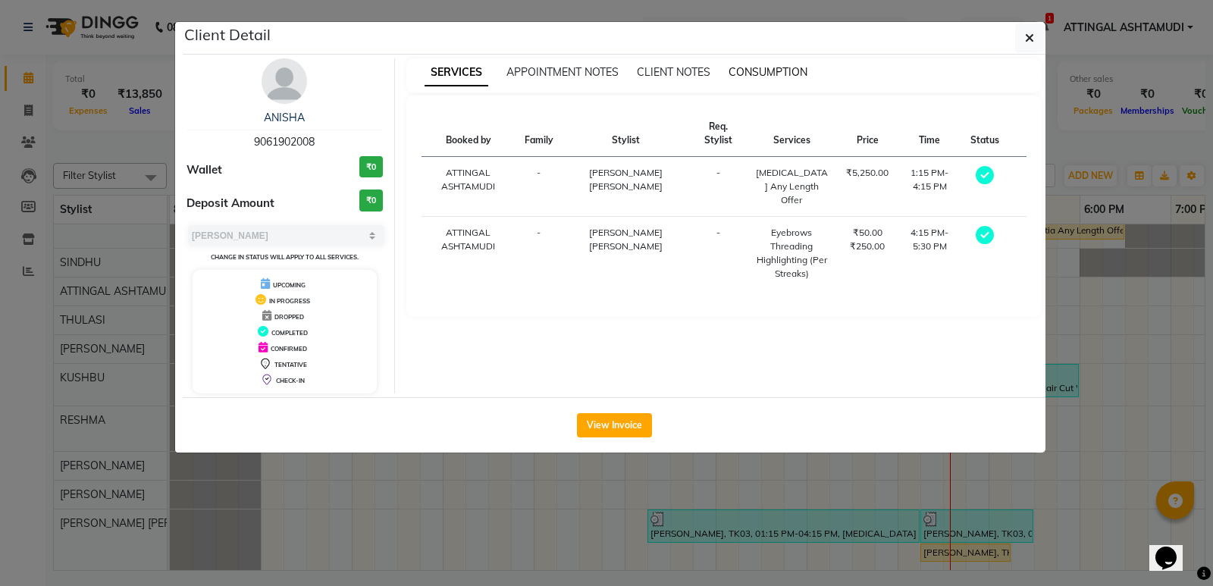
click at [765, 70] on span "CONSUMPTION" at bounding box center [767, 72] width 79 height 14
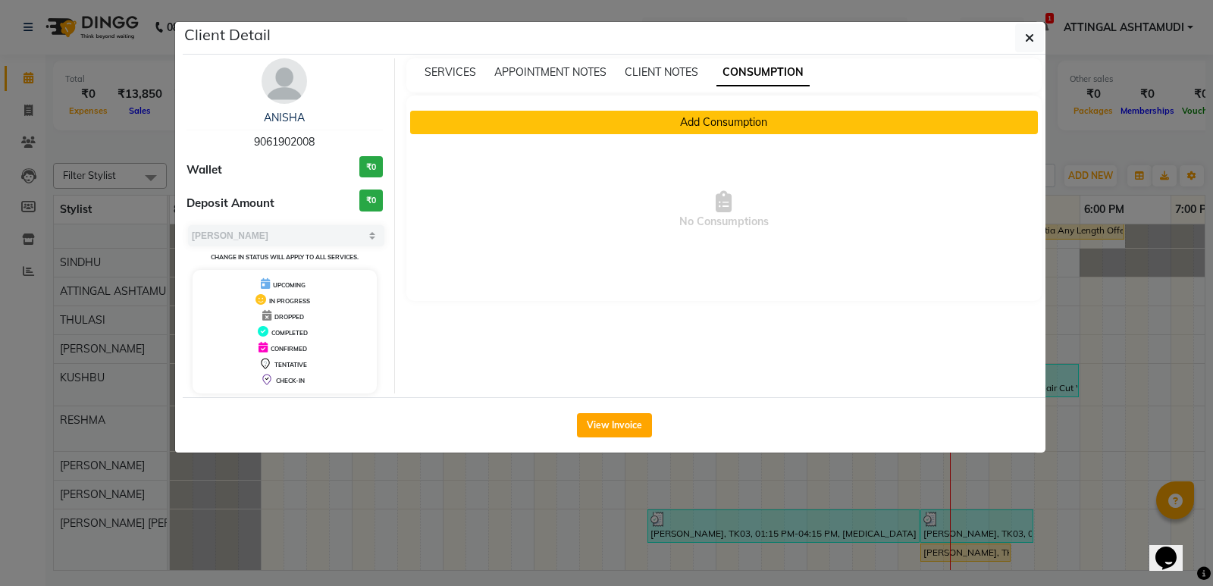
click at [678, 124] on button "Add Consumption" at bounding box center [724, 122] width 628 height 23
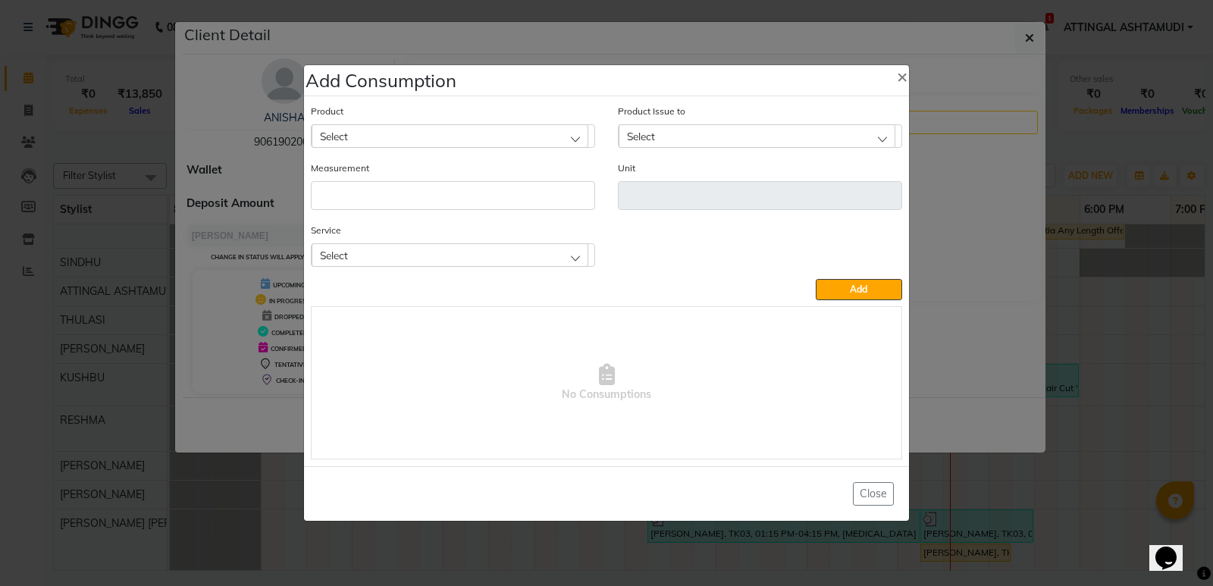
click at [429, 136] on div "Select" at bounding box center [449, 135] width 277 height 23
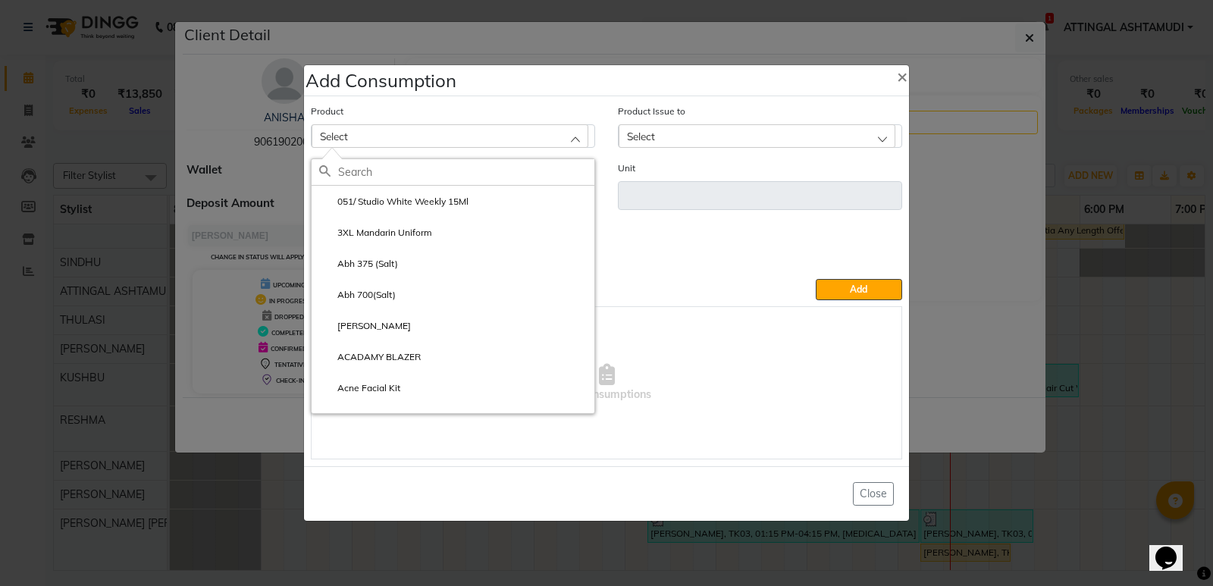
click at [412, 176] on input "text" at bounding box center [466, 172] width 256 height 26
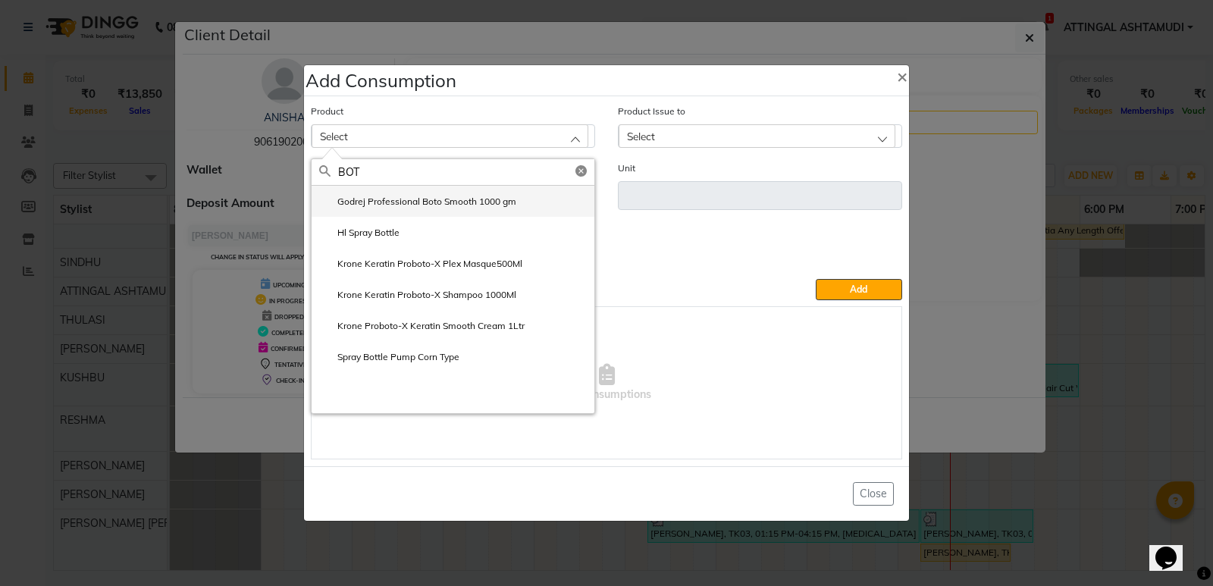
click at [389, 194] on li "Godrej Professional Boto Smooth 1000 gm" at bounding box center [452, 201] width 283 height 31
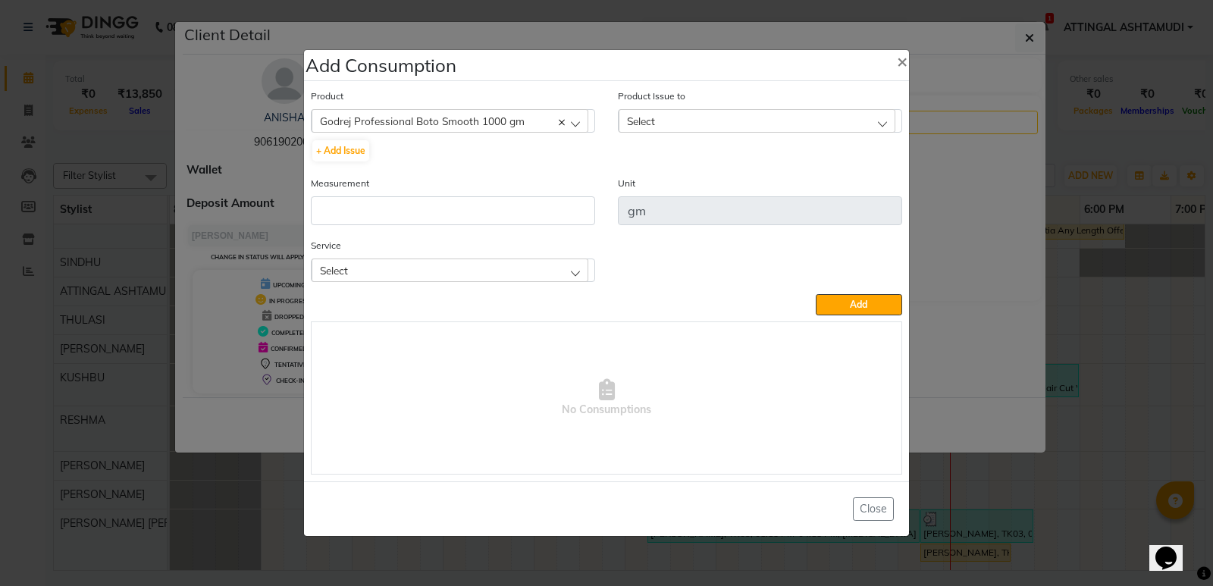
click at [637, 117] on span "Select" at bounding box center [641, 120] width 28 height 13
click at [668, 192] on label "[DATE], Issued to: [PERSON_NAME] [PERSON_NAME], Balance: 620" at bounding box center [760, 191] width 268 height 27
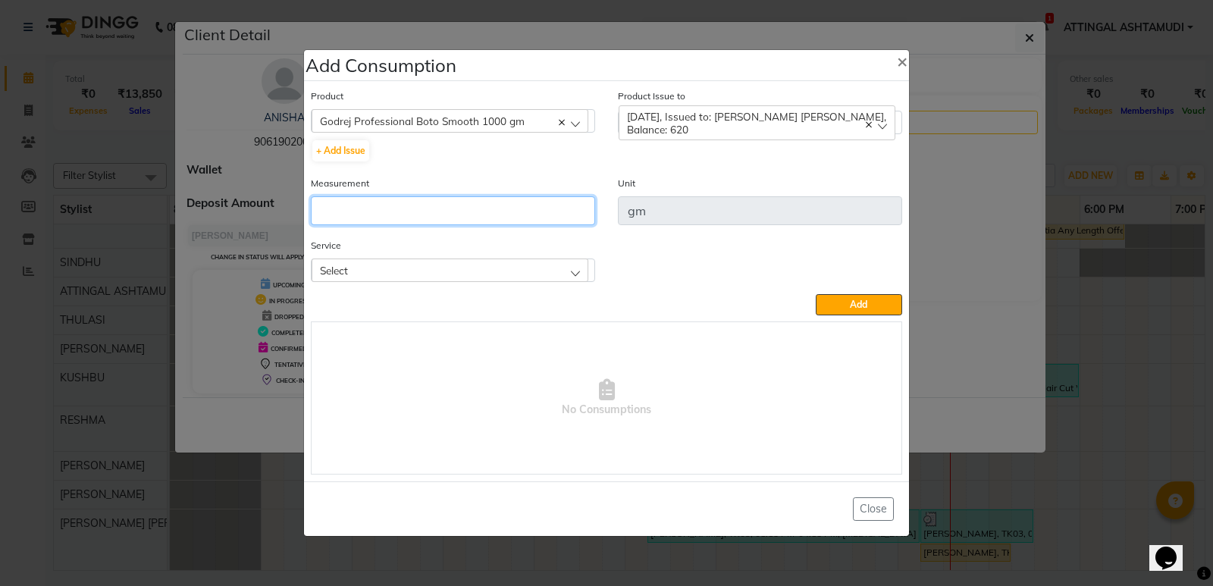
click at [372, 207] on input "number" at bounding box center [453, 210] width 284 height 29
click at [402, 265] on div "Select" at bounding box center [449, 269] width 277 height 23
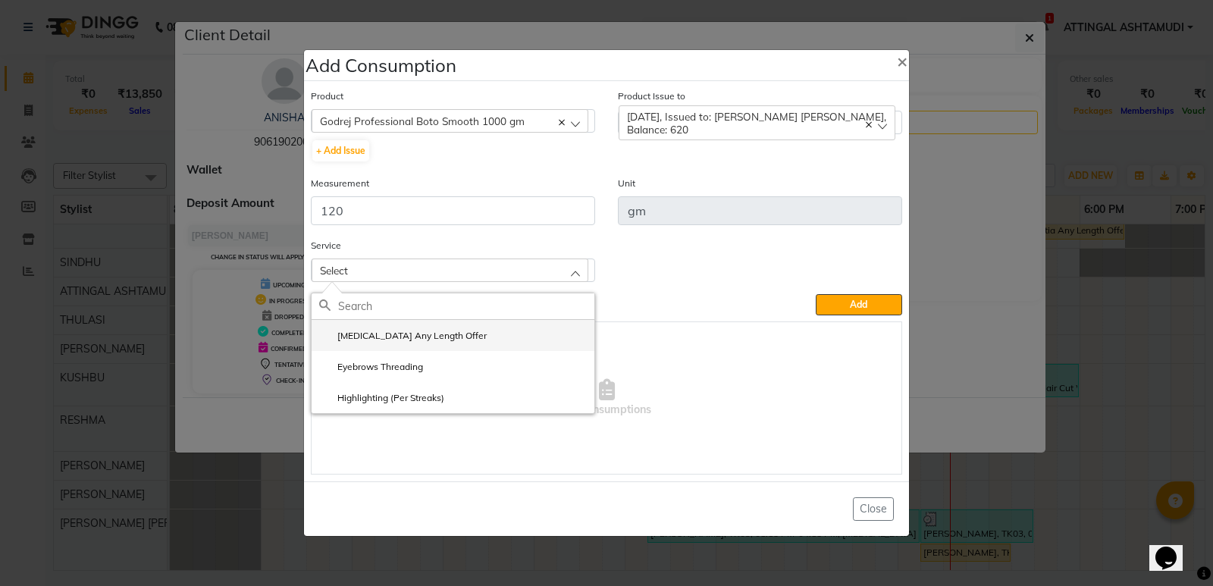
click at [393, 335] on label "[MEDICAL_DATA] Any Length Offer" at bounding box center [402, 336] width 167 height 14
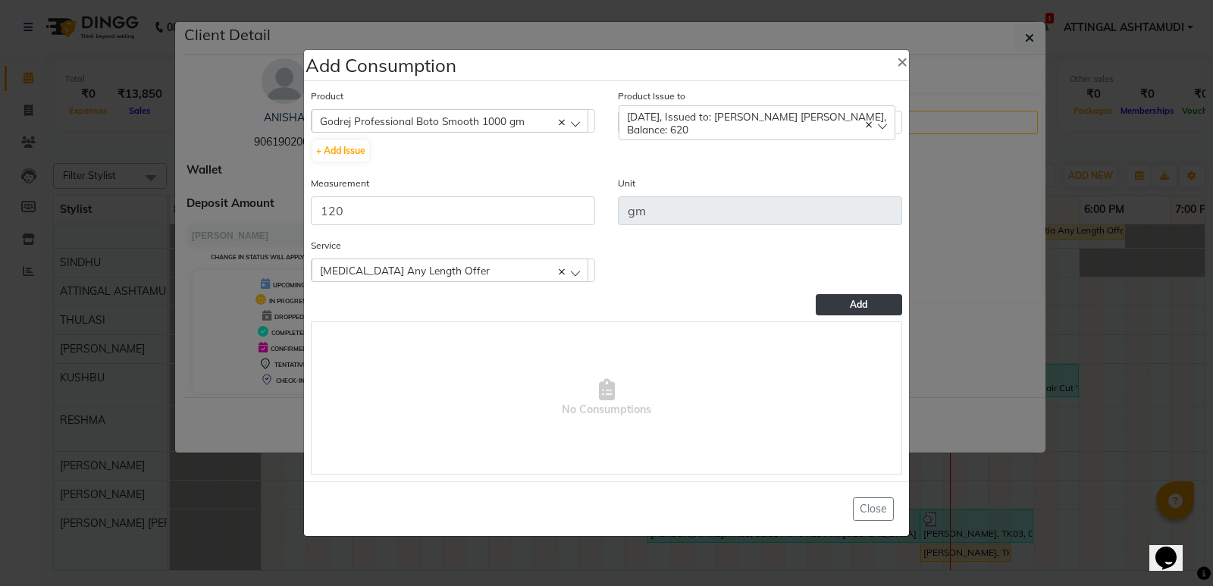
click at [853, 300] on span "Add" at bounding box center [858, 304] width 17 height 11
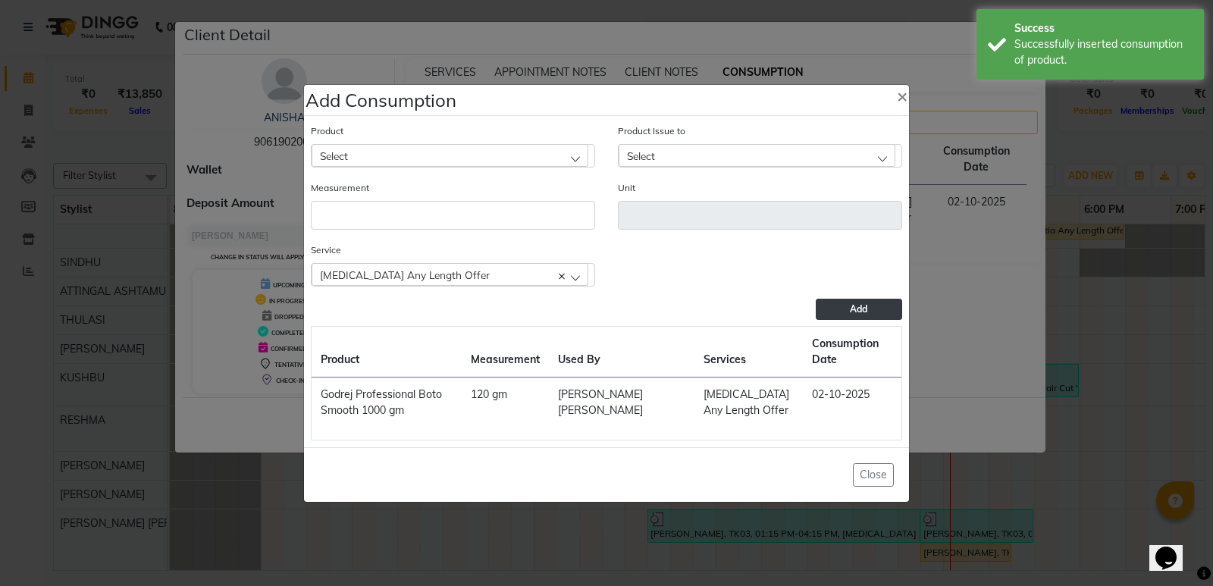
click at [393, 155] on div "Select" at bounding box center [449, 155] width 277 height 23
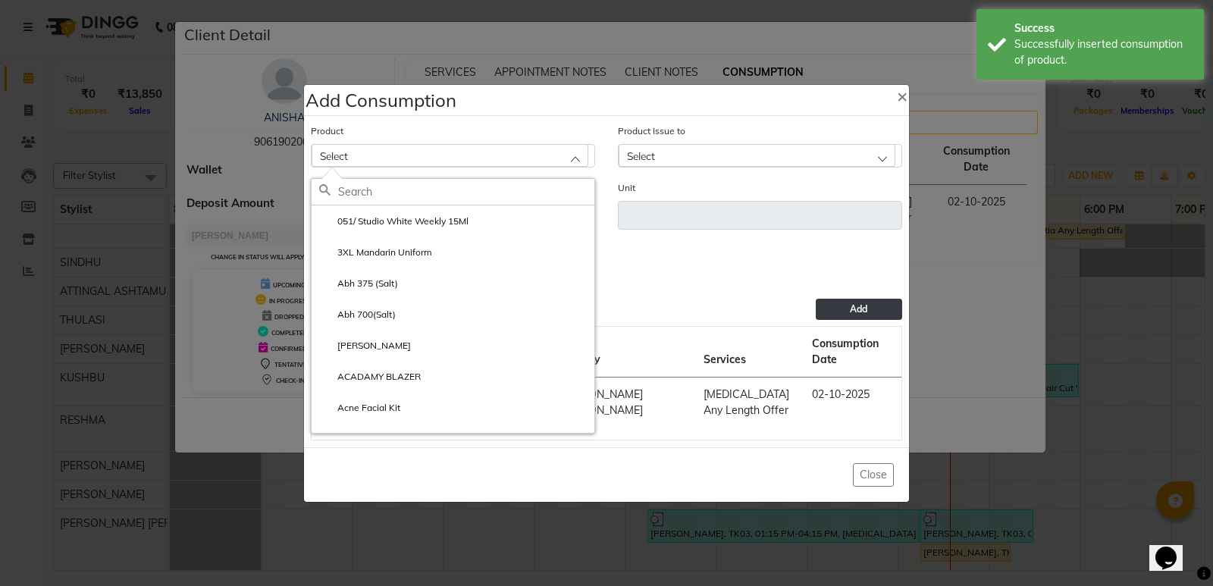
click at [356, 192] on input "text" at bounding box center [466, 192] width 256 height 26
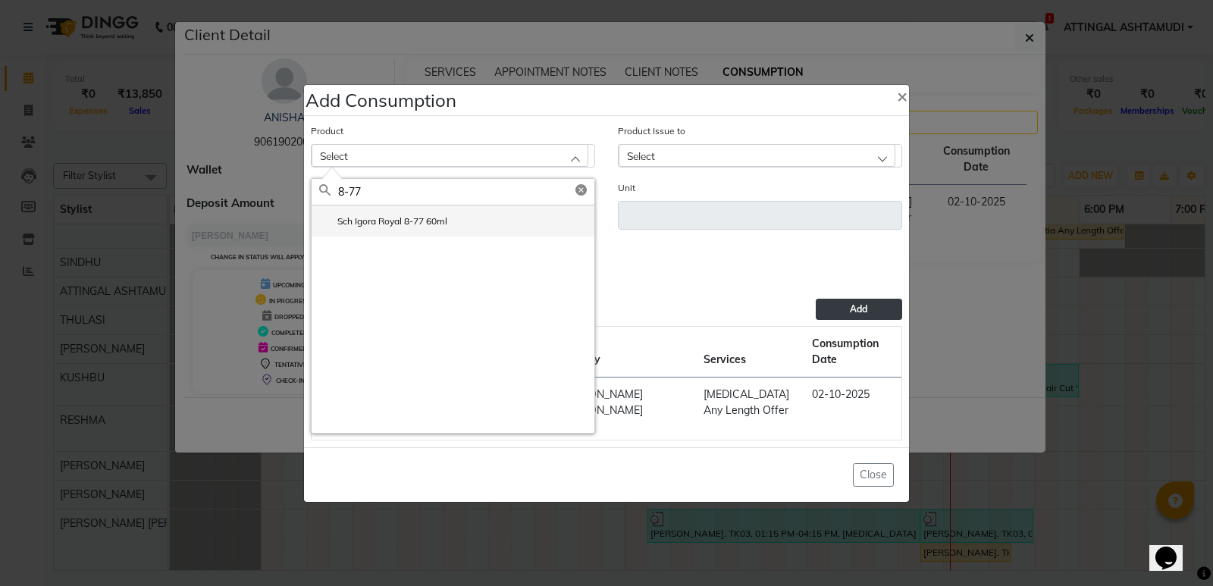
click at [452, 224] on li "Sch Igora Royal 8-77 60ml" at bounding box center [452, 220] width 283 height 31
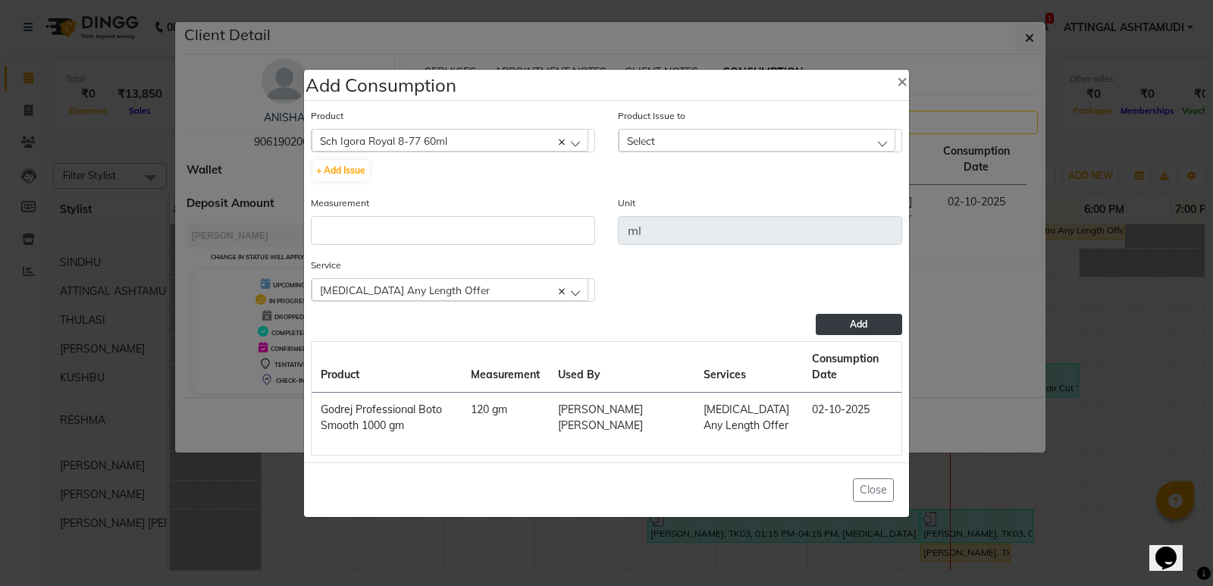
click at [671, 146] on div "Select" at bounding box center [756, 140] width 277 height 23
click at [693, 210] on label "[DATE], Issued to: KUSHBU, Balance: 60" at bounding box center [719, 206] width 186 height 14
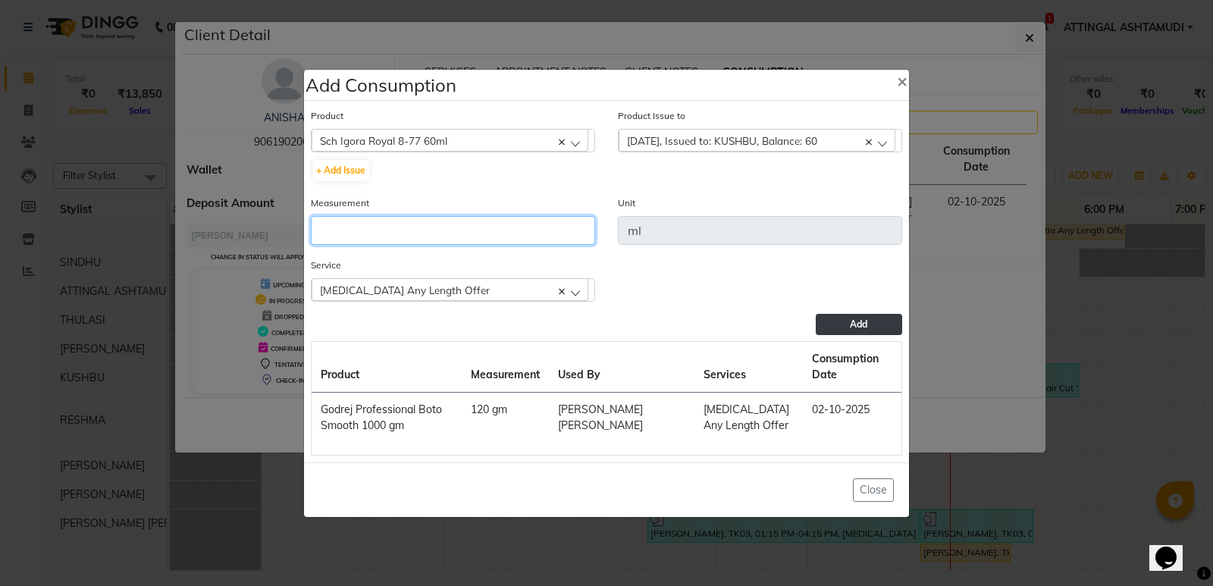
click at [416, 231] on input "number" at bounding box center [453, 230] width 284 height 29
click at [859, 332] on button "Add" at bounding box center [858, 324] width 86 height 21
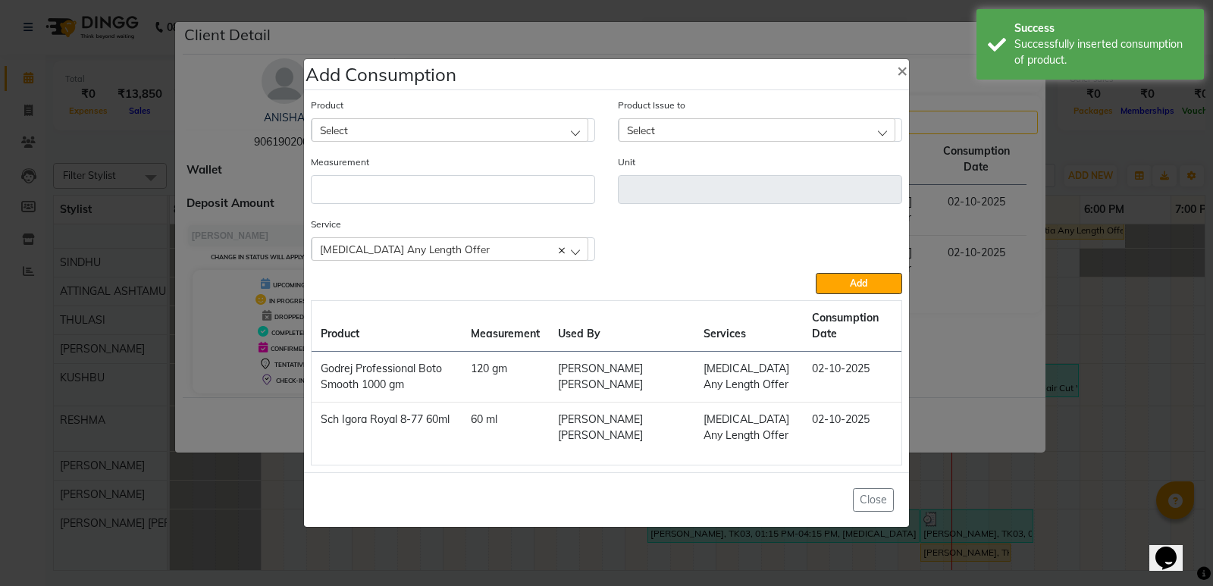
click at [385, 130] on div "Select" at bounding box center [449, 129] width 277 height 23
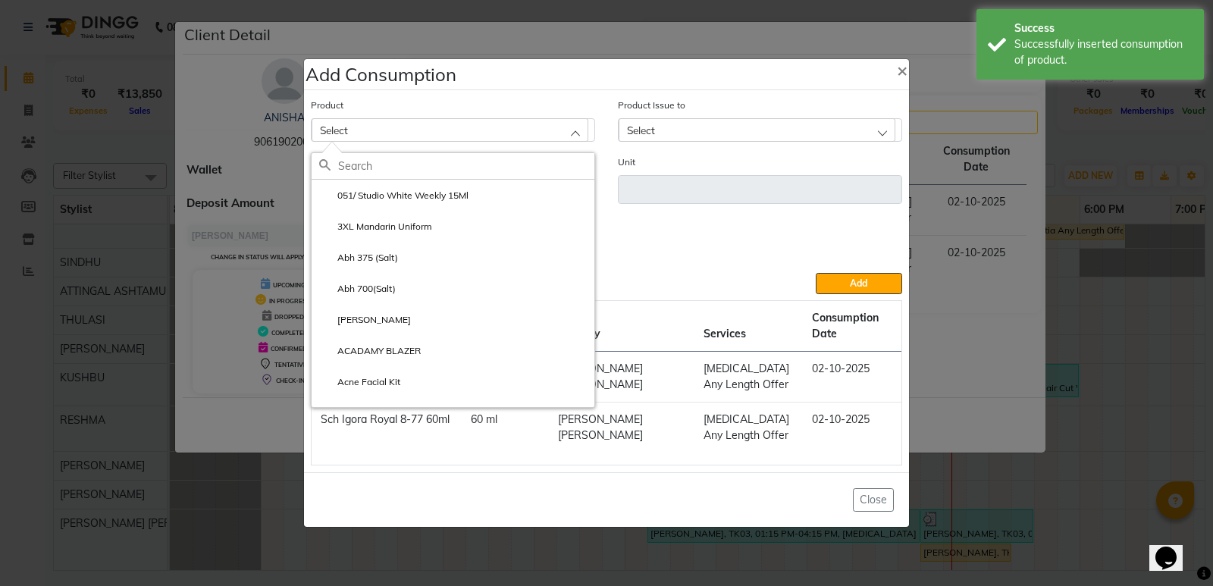
click at [380, 171] on input "text" at bounding box center [466, 166] width 256 height 26
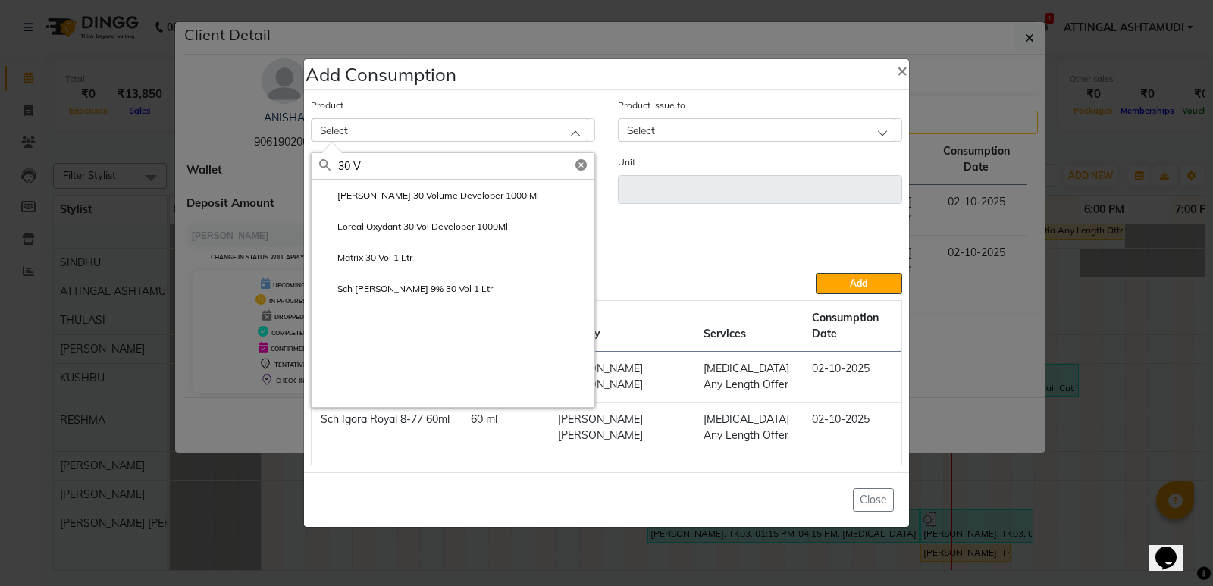
click at [377, 289] on label "Sch [PERSON_NAME] 9% 30 Vol 1 Ltr" at bounding box center [406, 289] width 174 height 14
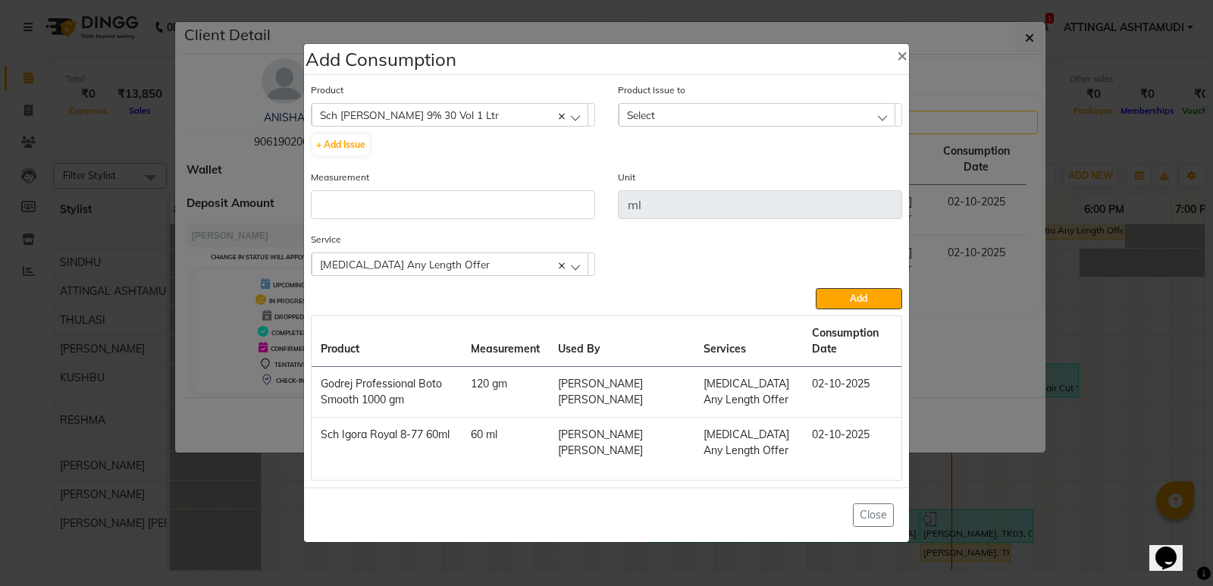
click at [654, 114] on span "Select" at bounding box center [641, 114] width 28 height 13
click at [672, 186] on label "[DATE], Issued to: KUSHBU, Balance: 700" at bounding box center [722, 181] width 192 height 14
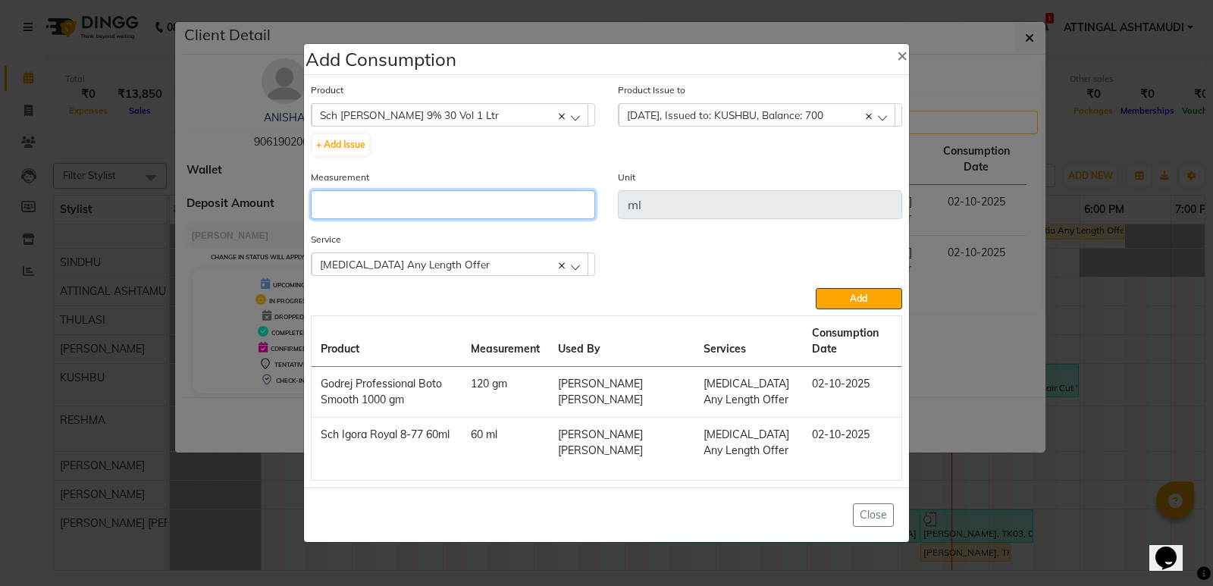
click at [368, 202] on input "number" at bounding box center [453, 204] width 284 height 29
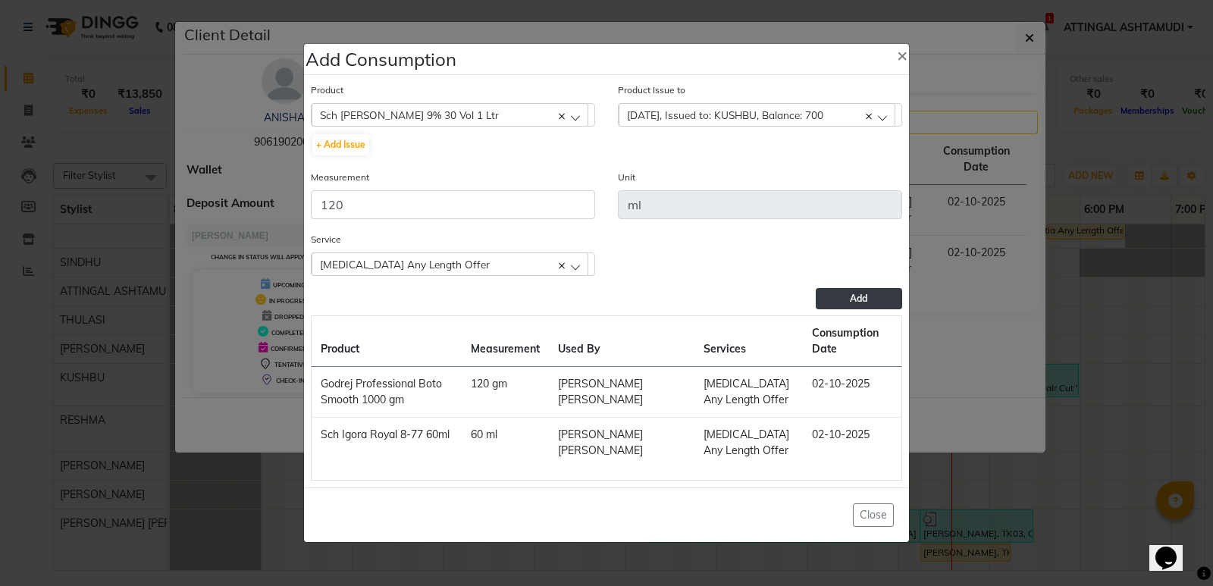
click at [867, 299] on span "Add" at bounding box center [858, 298] width 17 height 11
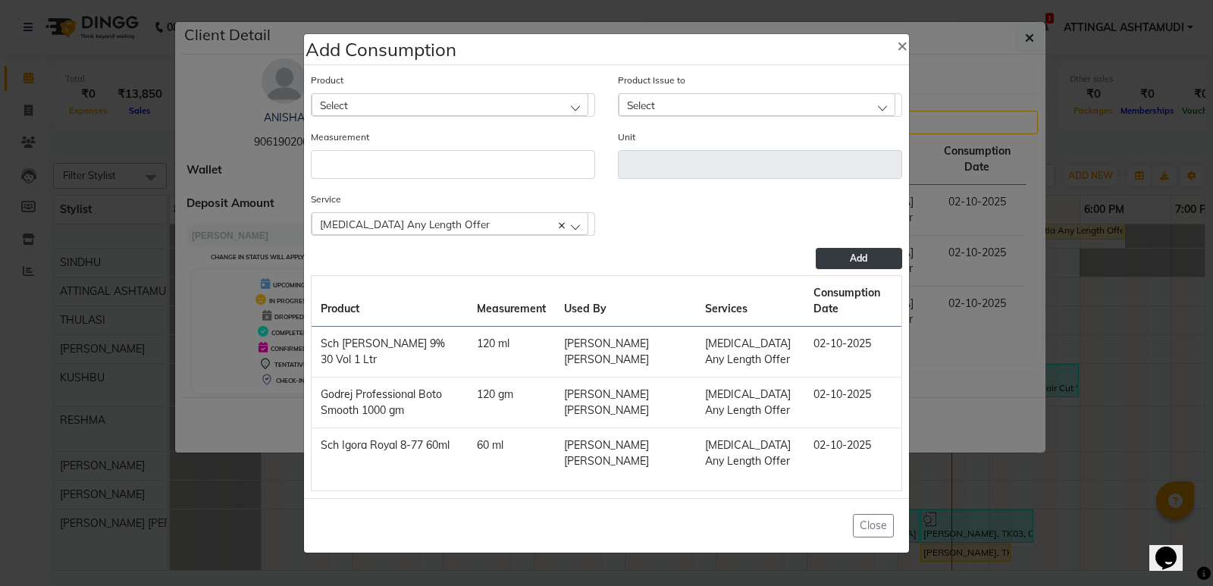
click at [1117, 455] on ngb-modal-window "Add Consumption × Product Select 051/ Studio White Weekly 15Ml Product Issue to…" at bounding box center [606, 293] width 1213 height 586
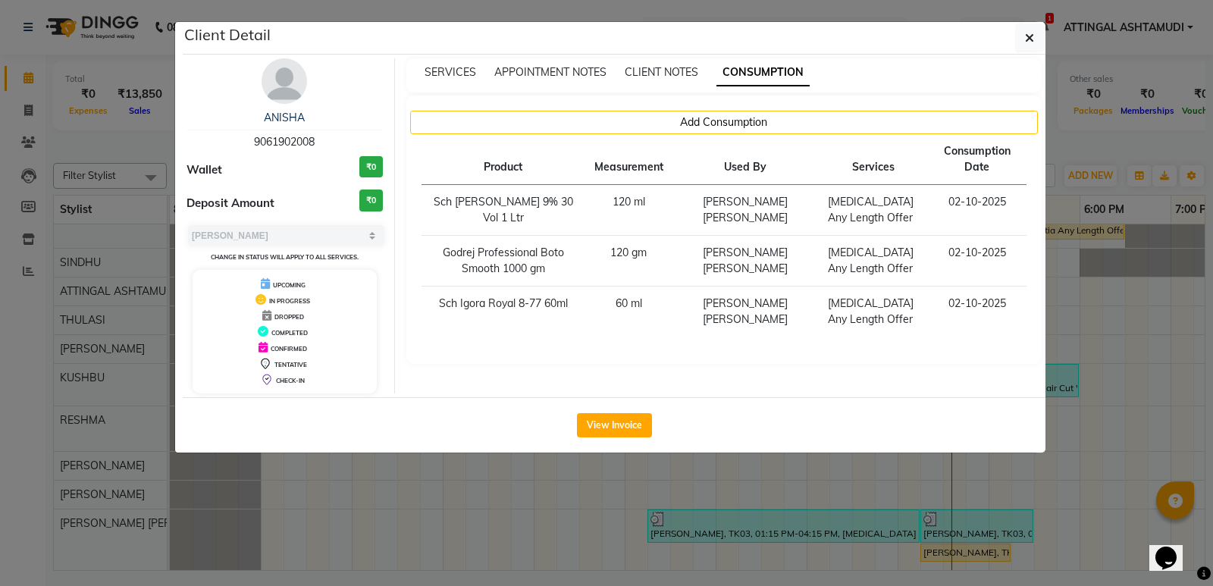
click at [1092, 453] on ngb-modal-window "Client Detail [PERSON_NAME] 9061902008 Wallet ₹0 Deposit Amount ₹0 Select MARK …" at bounding box center [606, 293] width 1213 height 586
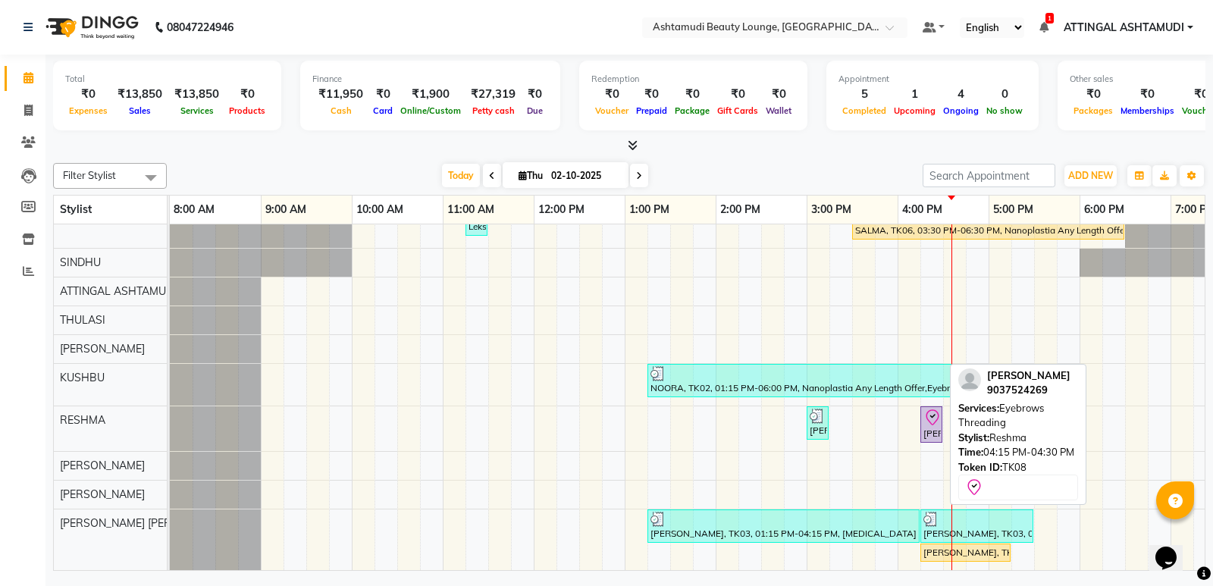
click at [926, 417] on div "[PERSON_NAME], TK08, 04:15 PM-04:30 PM, Eyebrows Threading" at bounding box center [931, 424] width 19 height 32
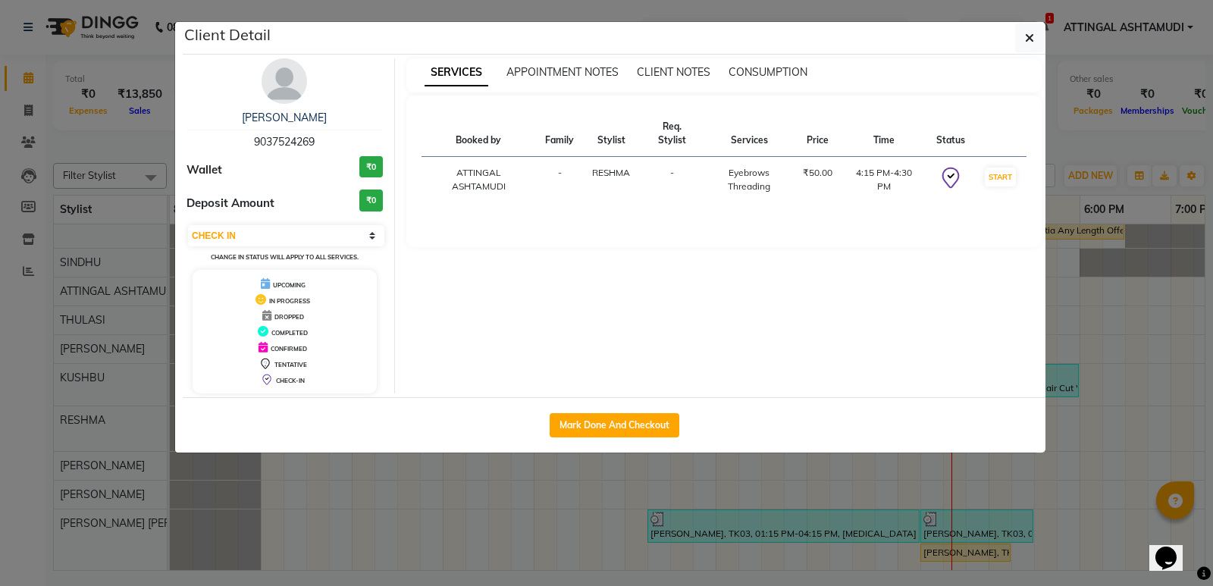
click at [574, 417] on button "Mark Done And Checkout" at bounding box center [614, 425] width 130 height 24
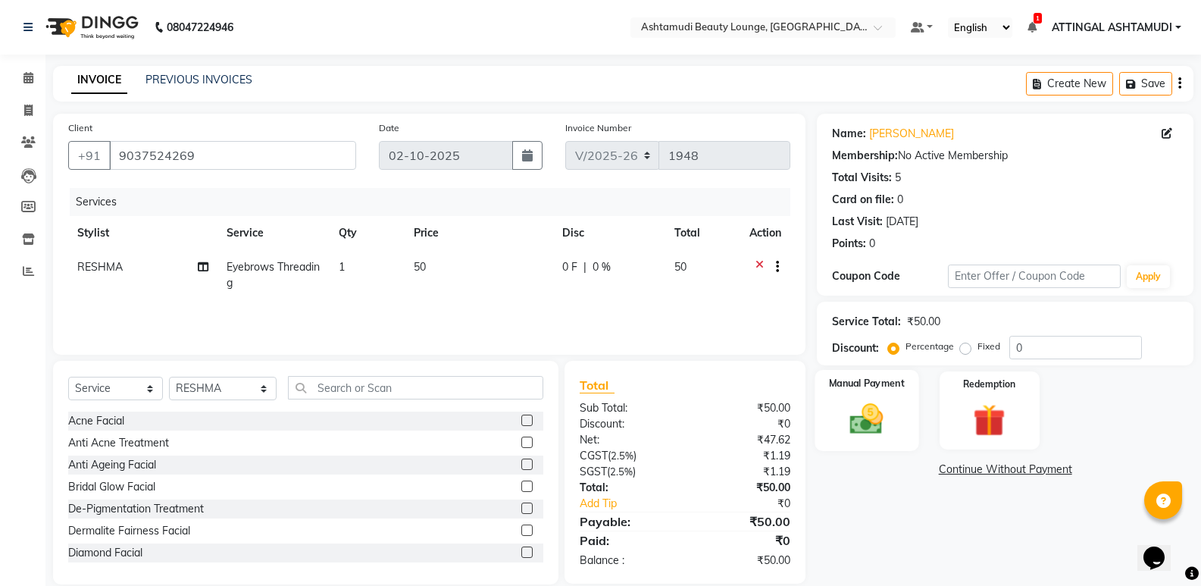
click at [855, 409] on img at bounding box center [867, 418] width 54 height 39
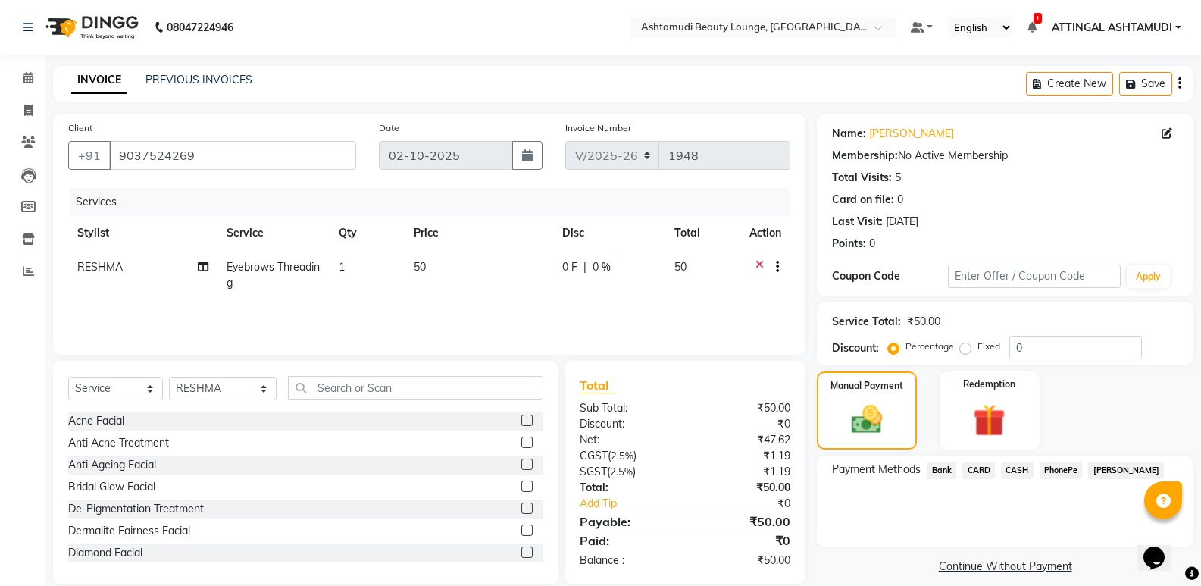
click at [1063, 467] on span "PhonePe" at bounding box center [1061, 470] width 43 height 17
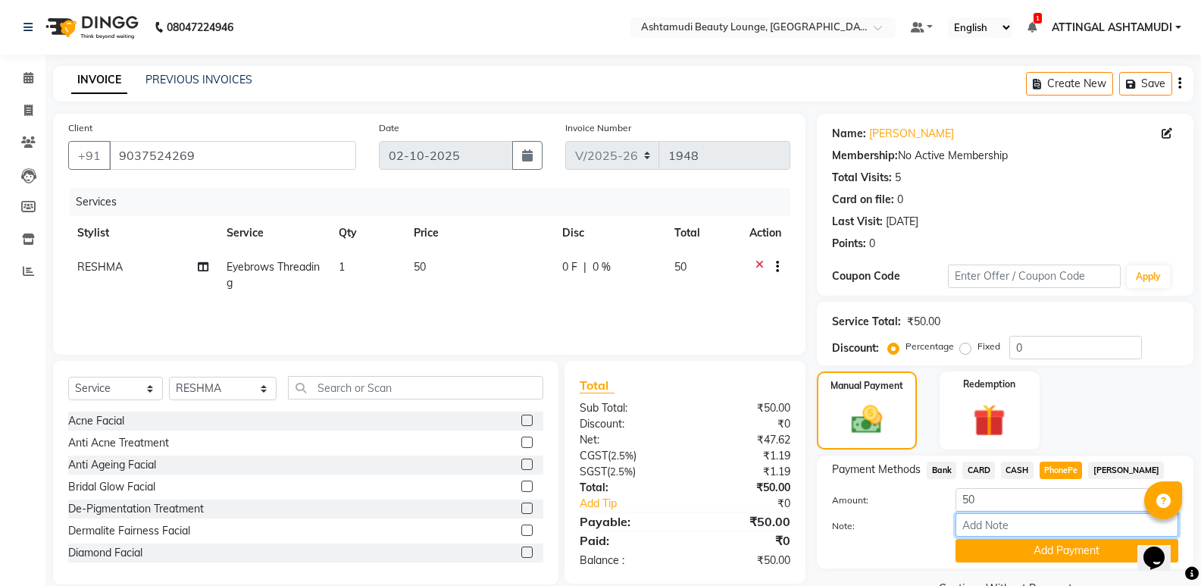
click at [1009, 529] on input "Note:" at bounding box center [1067, 524] width 223 height 23
click at [1039, 551] on button "Add Payment" at bounding box center [1067, 550] width 223 height 23
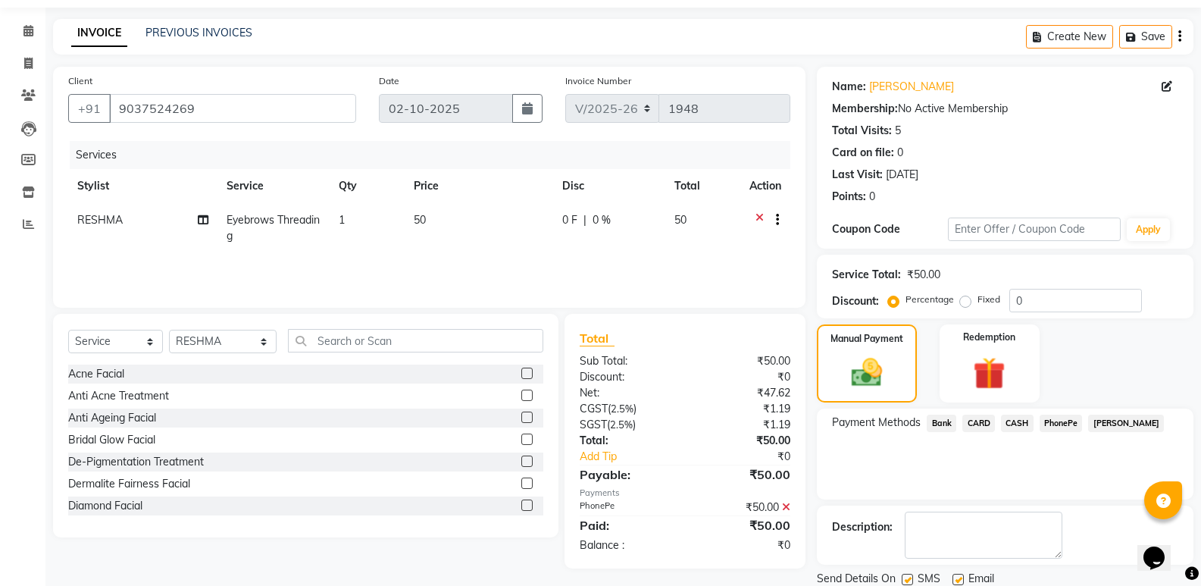
scroll to position [100, 0]
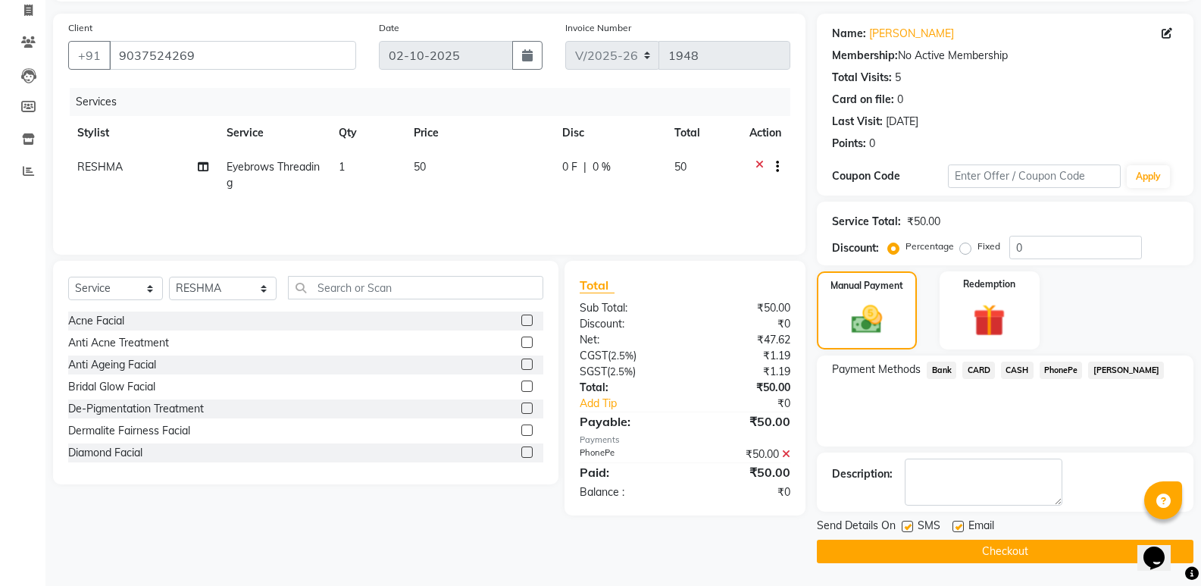
click at [959, 527] on label at bounding box center [958, 526] width 11 height 11
click at [959, 527] on input "checkbox" at bounding box center [958, 527] width 10 height 10
click at [950, 554] on button "Checkout" at bounding box center [1005, 551] width 377 height 23
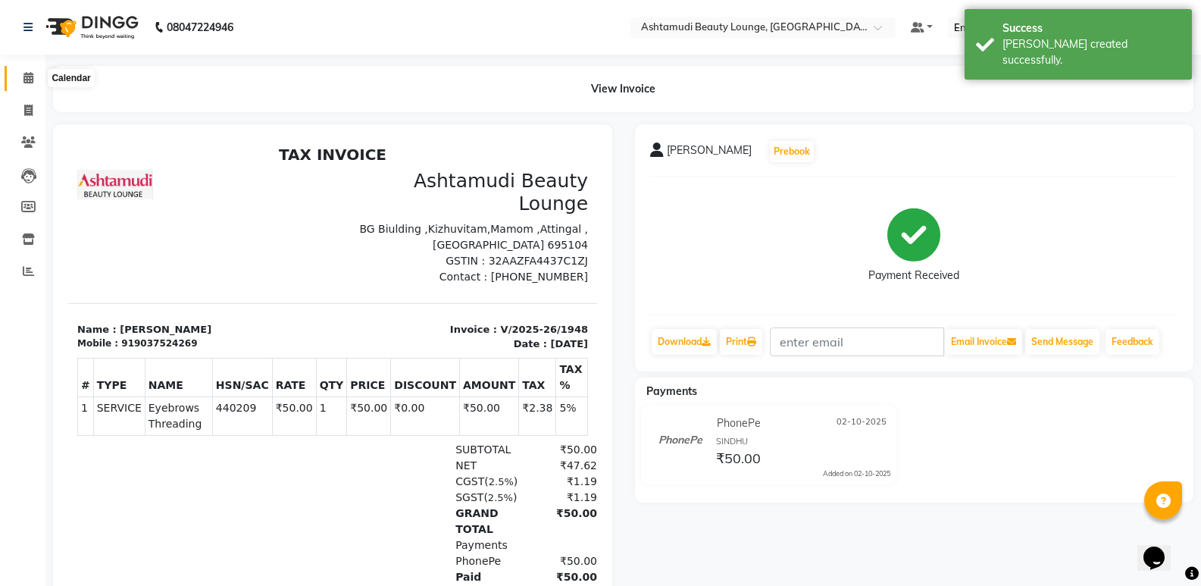
click at [30, 77] on icon at bounding box center [28, 77] width 10 height 11
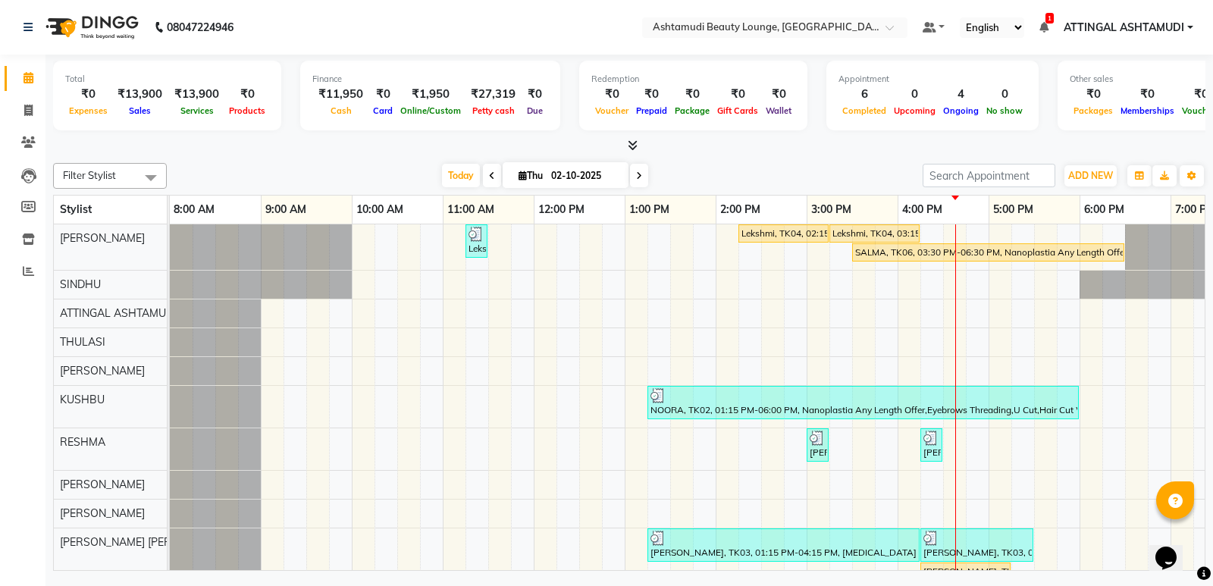
click at [489, 173] on icon at bounding box center [492, 175] width 6 height 9
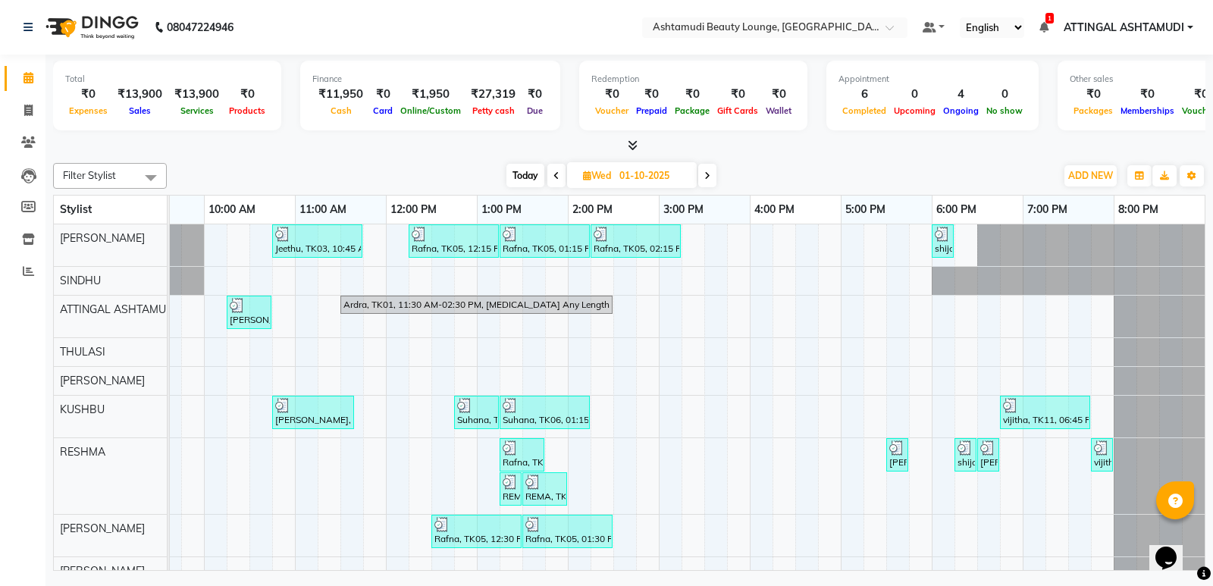
scroll to position [0, 159]
click at [711, 173] on span at bounding box center [707, 175] width 18 height 23
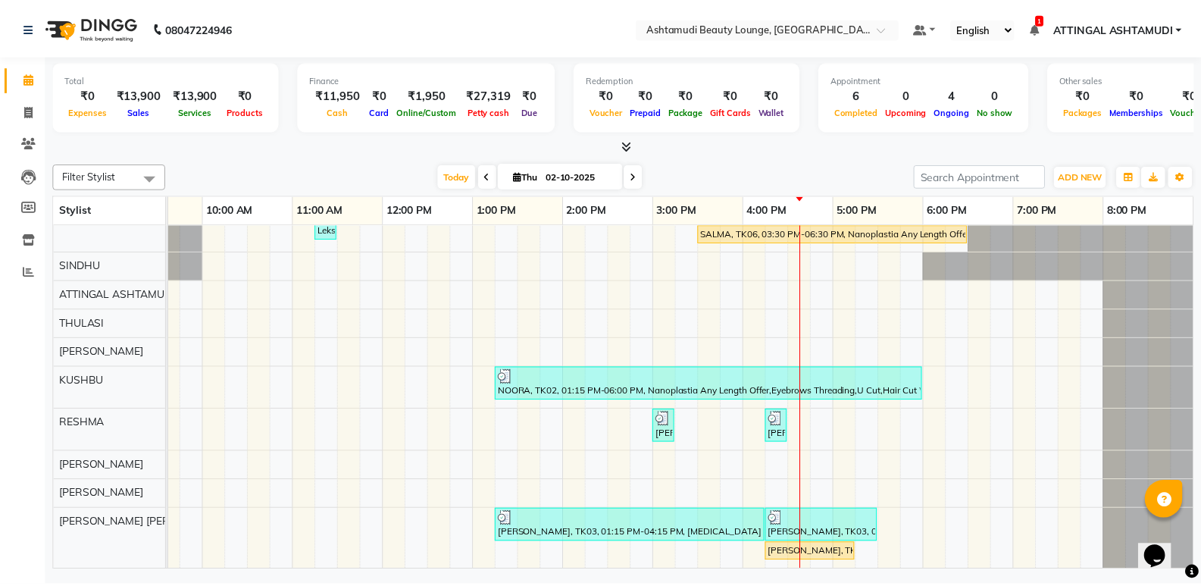
scroll to position [30, 0]
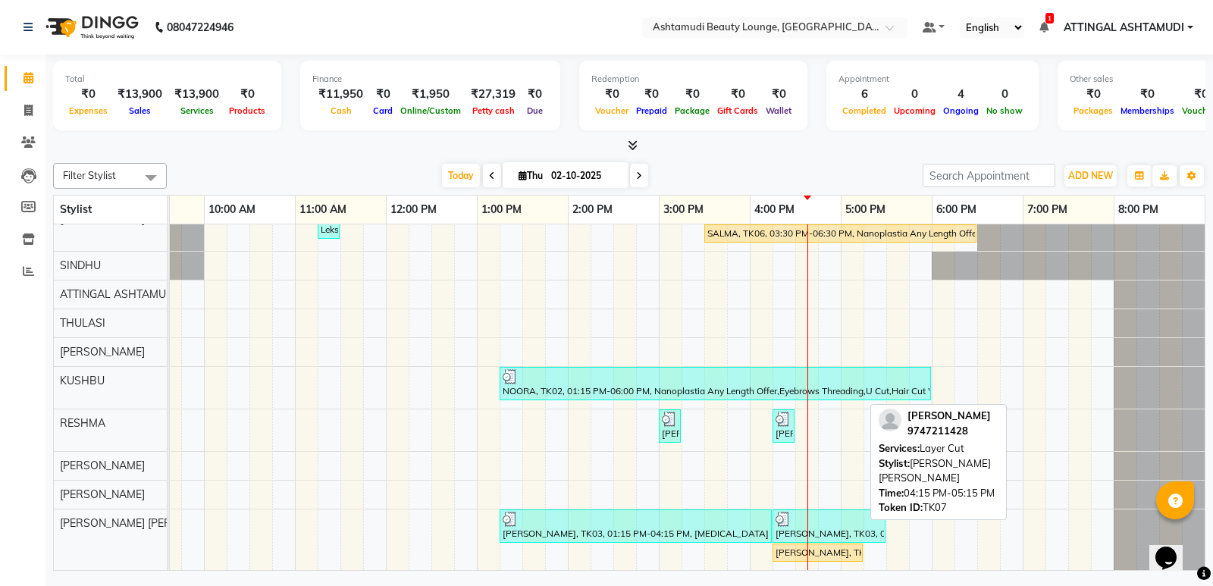
click at [845, 546] on div "[PERSON_NAME], TK07, 04:15 PM-05:15 PM, Layer Cut" at bounding box center [817, 553] width 87 height 14
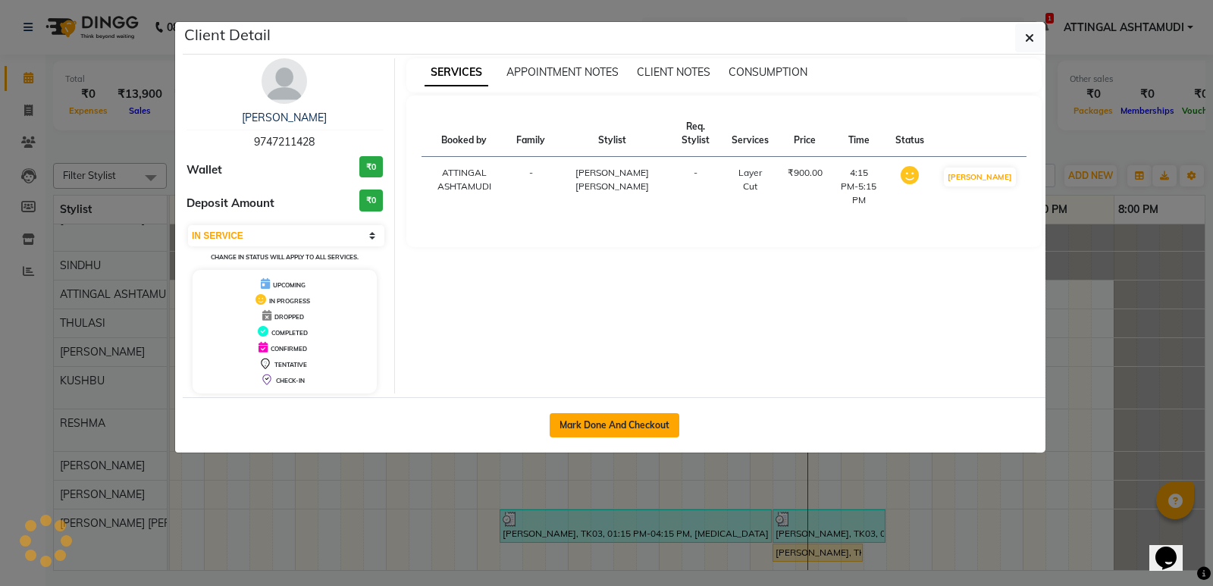
click at [615, 422] on button "Mark Done And Checkout" at bounding box center [614, 425] width 130 height 24
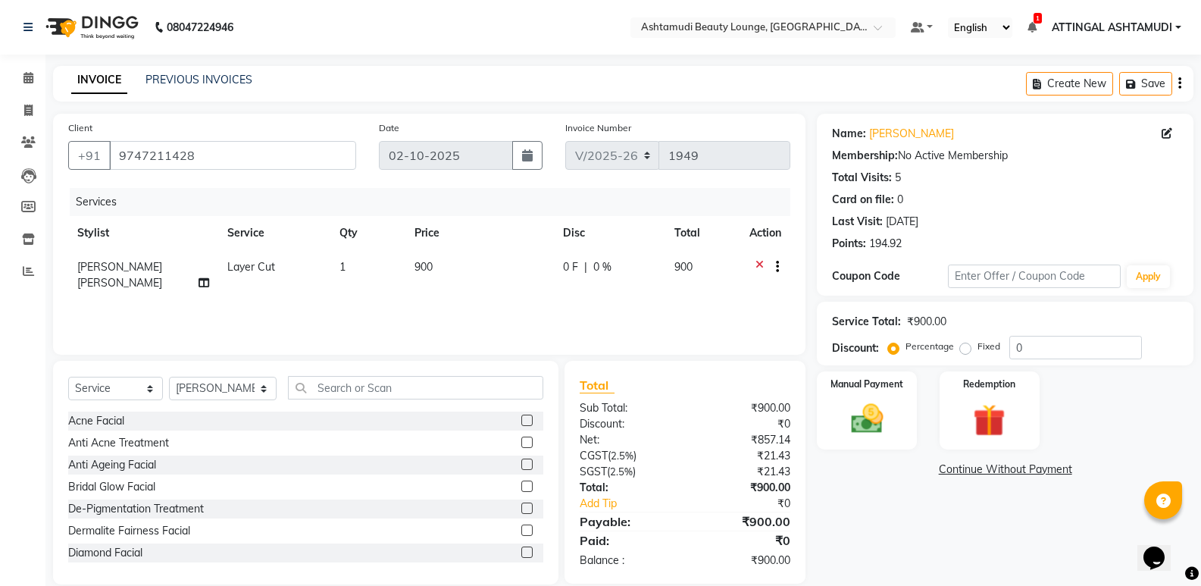
scroll to position [21, 0]
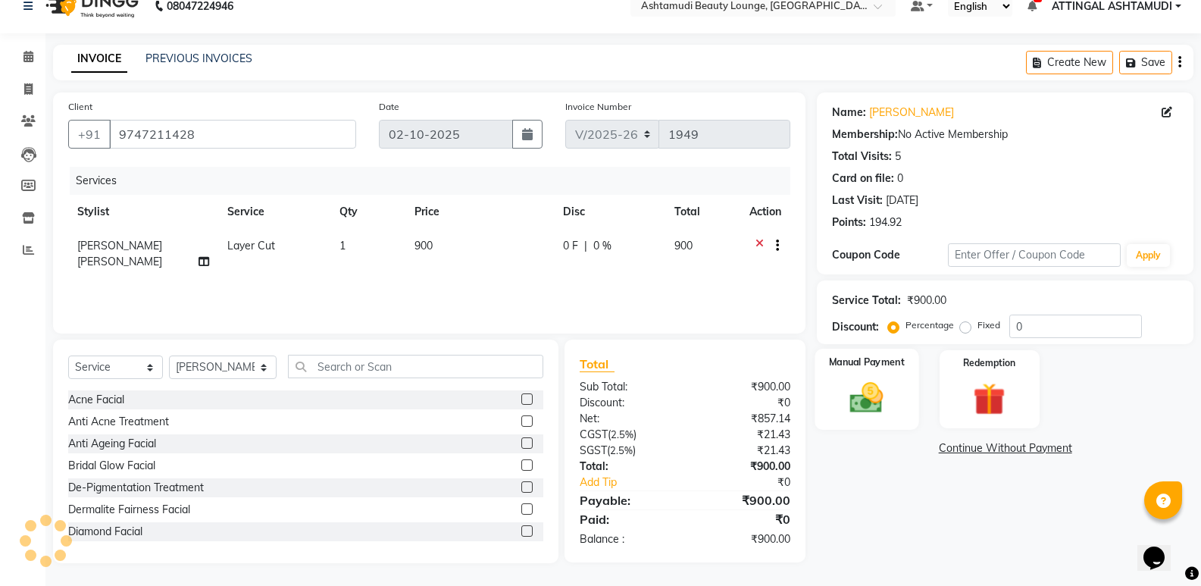
click at [884, 403] on img at bounding box center [867, 397] width 54 height 39
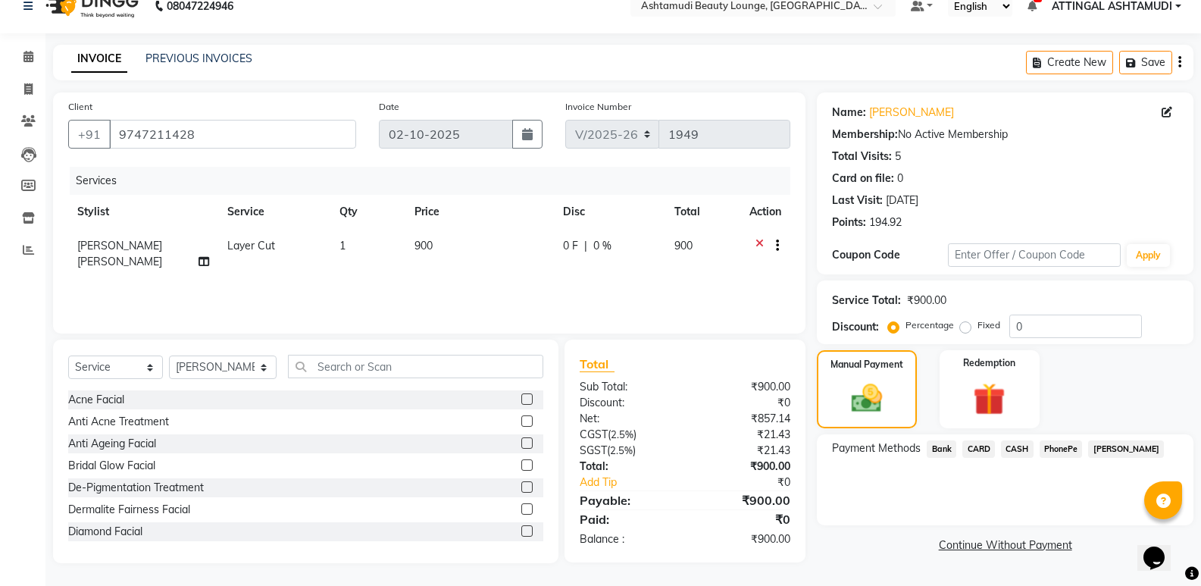
click at [1020, 448] on span "CASH" at bounding box center [1017, 448] width 33 height 17
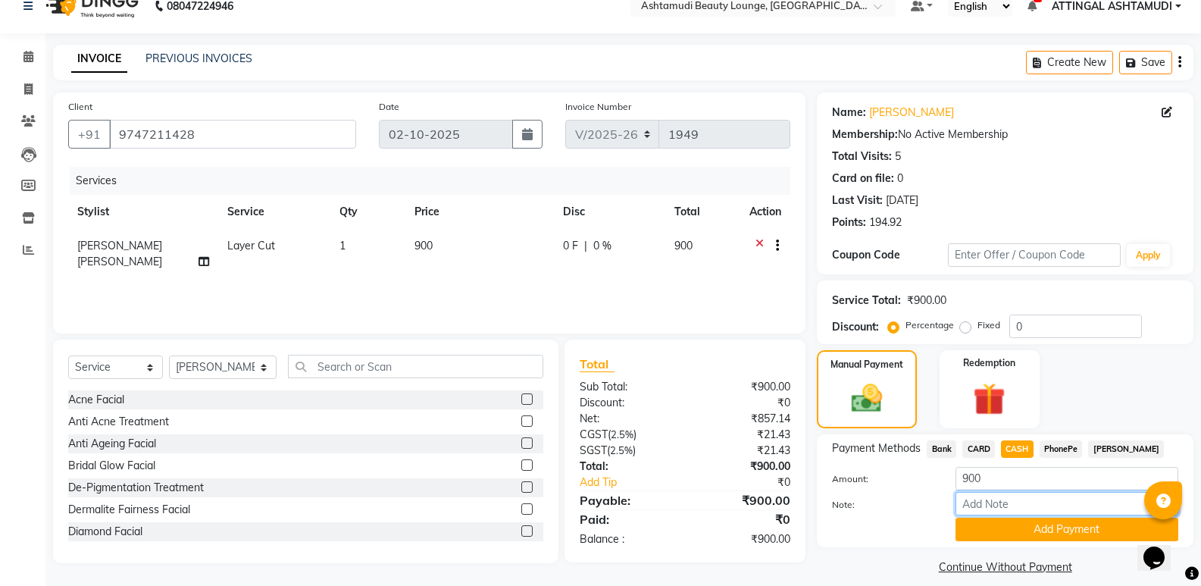
click at [1022, 504] on input "Note:" at bounding box center [1067, 503] width 223 height 23
click at [144, 371] on select "Select Service Product Membership Package Voucher Prepaid Gift Card" at bounding box center [115, 366] width 95 height 23
click at [68, 355] on select "Select Service Product Membership Package Voucher Prepaid Gift Card" at bounding box center [115, 366] width 95 height 23
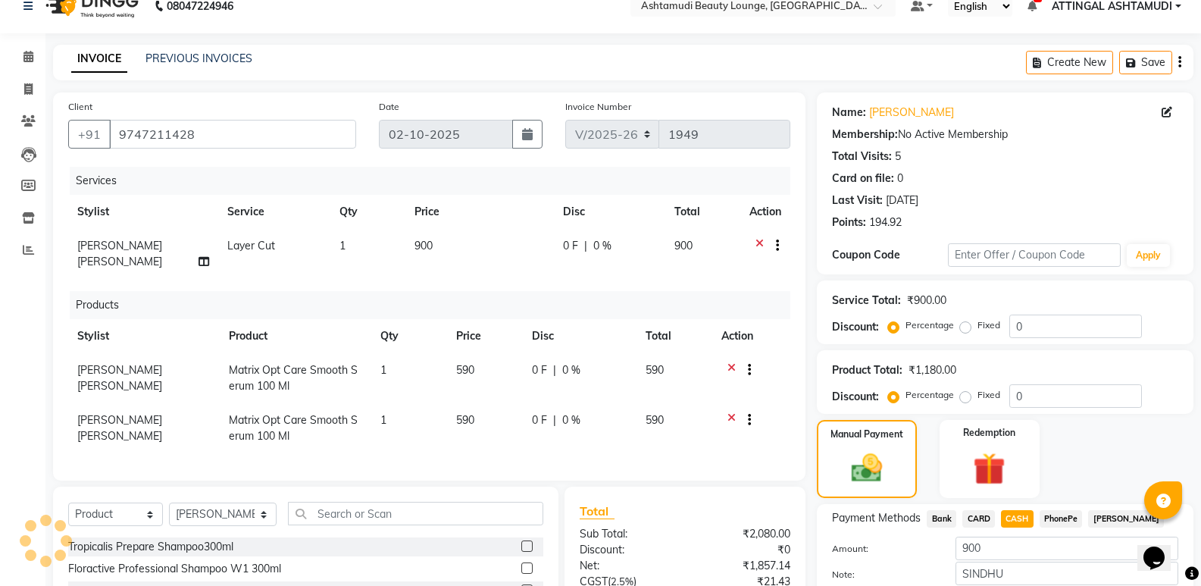
click at [731, 412] on icon at bounding box center [732, 421] width 8 height 19
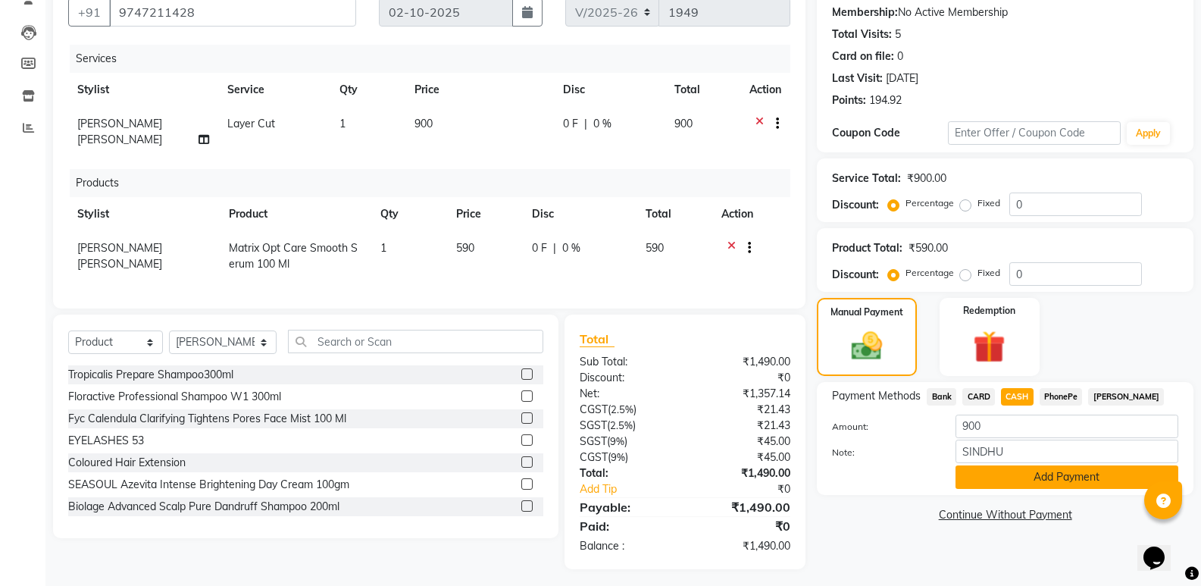
scroll to position [148, 0]
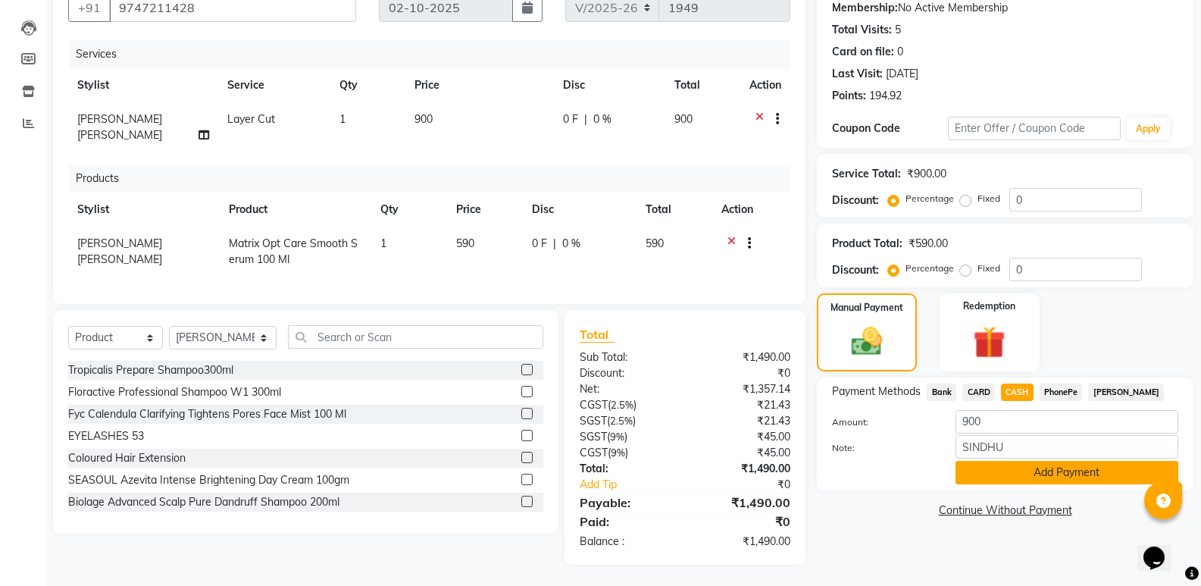
click at [1054, 473] on button "Add Payment" at bounding box center [1067, 472] width 223 height 23
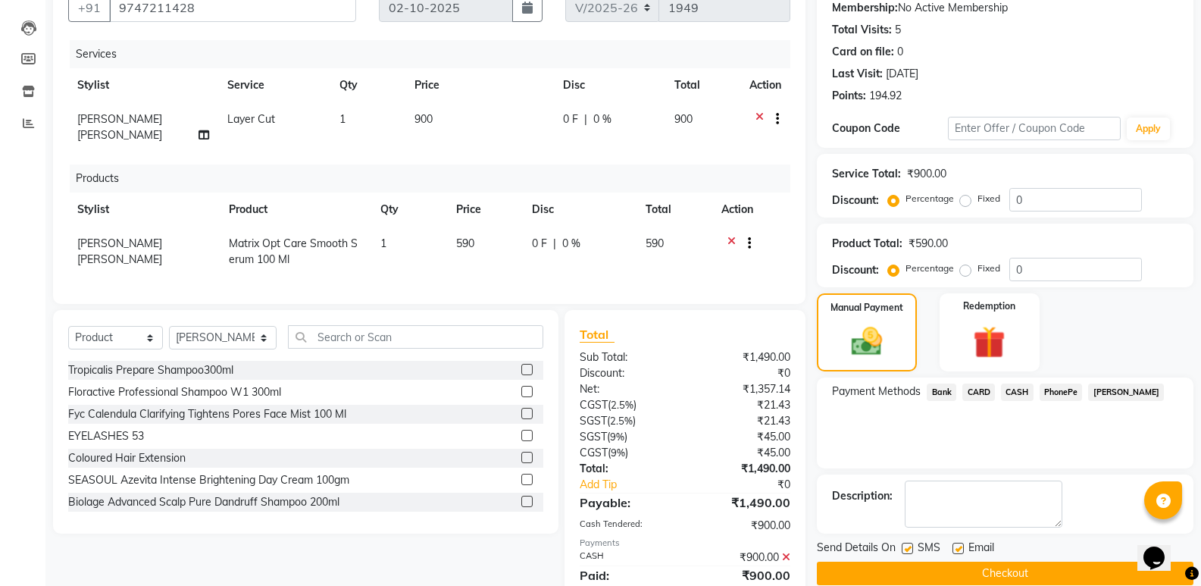
click at [958, 547] on label at bounding box center [958, 548] width 11 height 11
click at [958, 547] on input "checkbox" at bounding box center [958, 549] width 10 height 10
click at [944, 572] on button "Checkout" at bounding box center [1005, 573] width 377 height 23
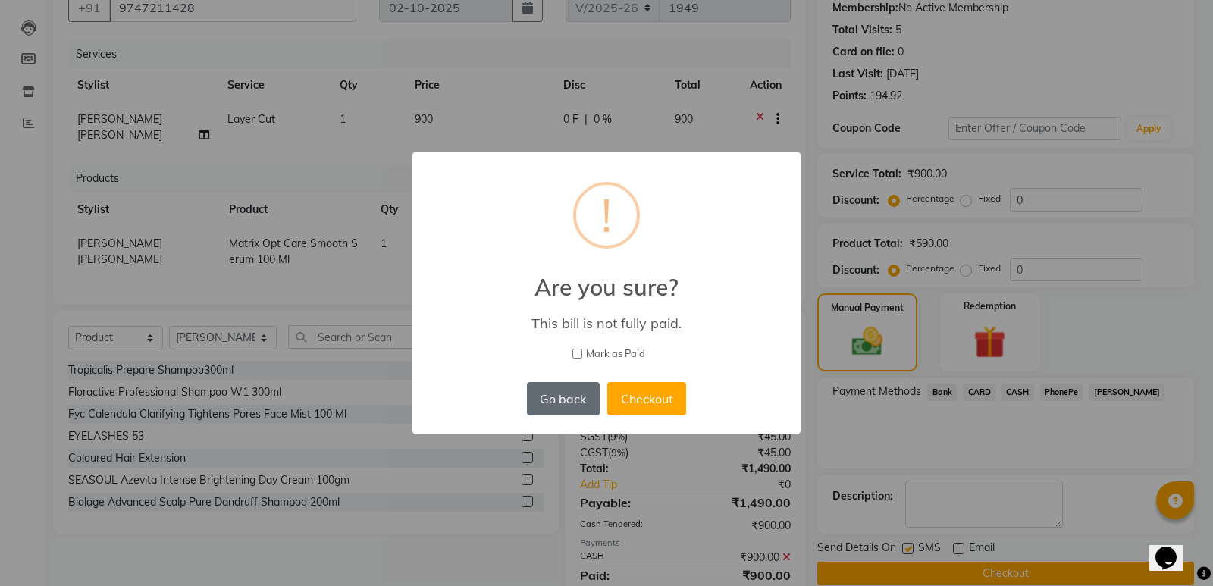
click at [566, 394] on button "Go back" at bounding box center [563, 398] width 73 height 33
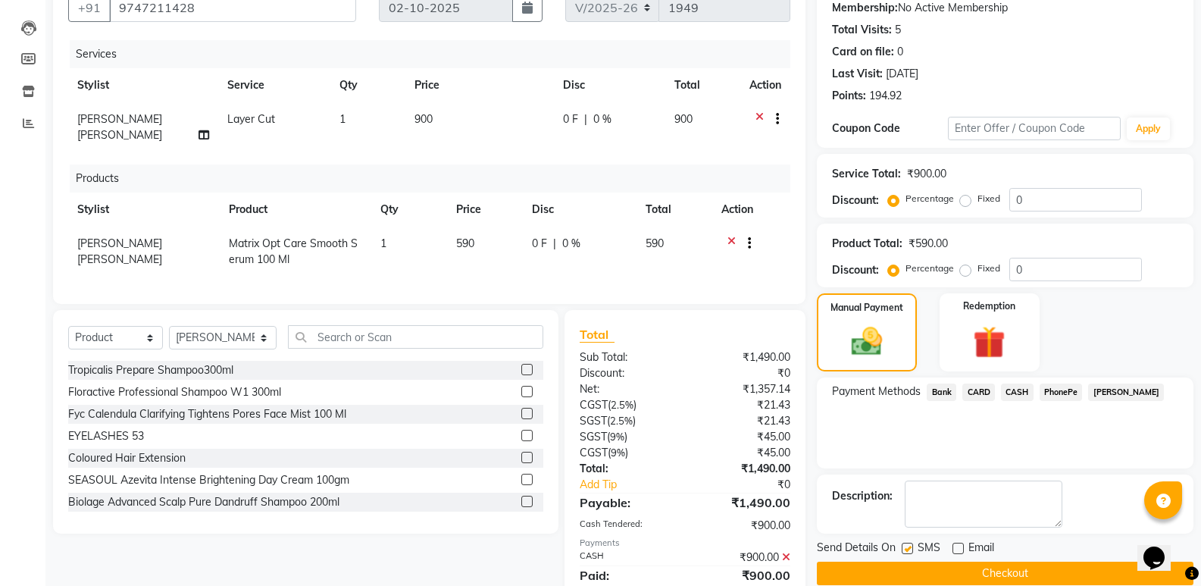
click at [1019, 388] on span "CASH" at bounding box center [1017, 391] width 33 height 17
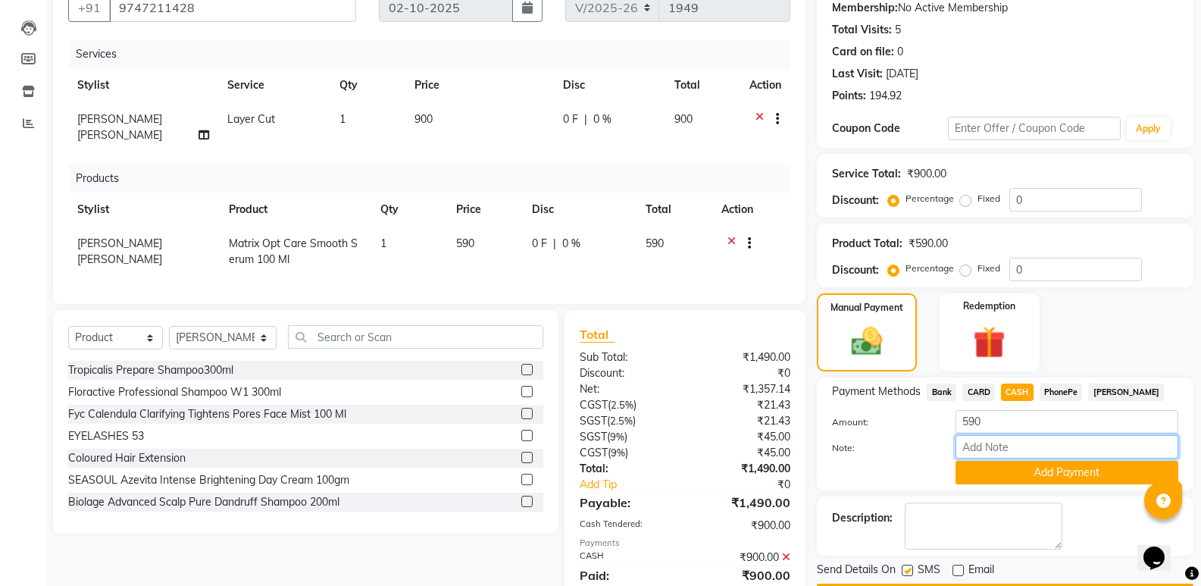
click at [1022, 449] on input "Note:" at bounding box center [1067, 446] width 223 height 23
click at [1090, 467] on button "Add Payment" at bounding box center [1067, 472] width 223 height 23
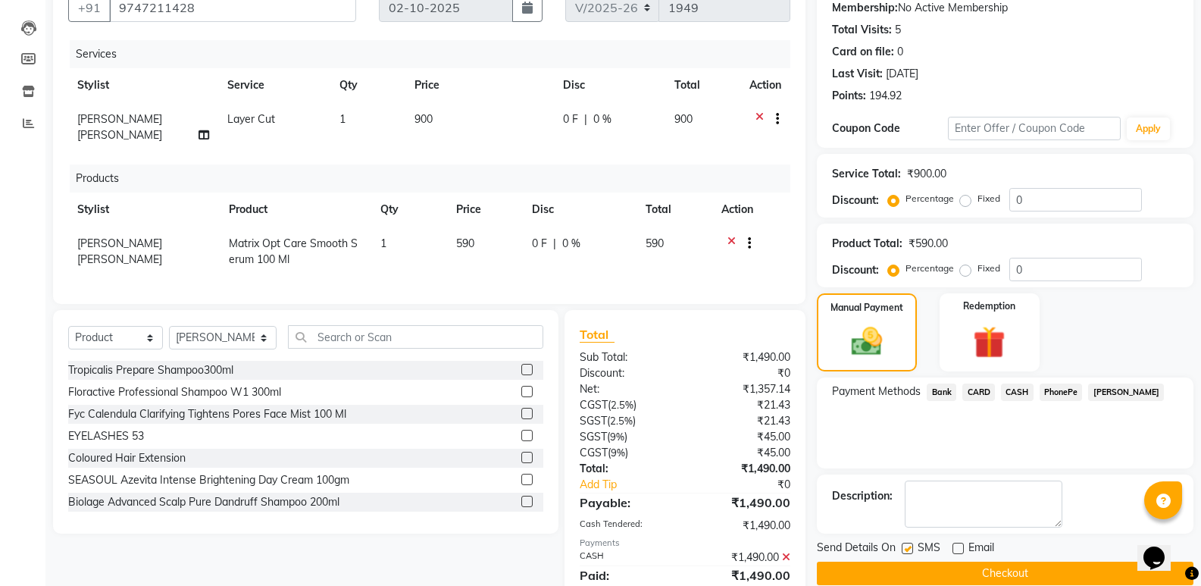
click at [984, 575] on button "Checkout" at bounding box center [1005, 573] width 377 height 23
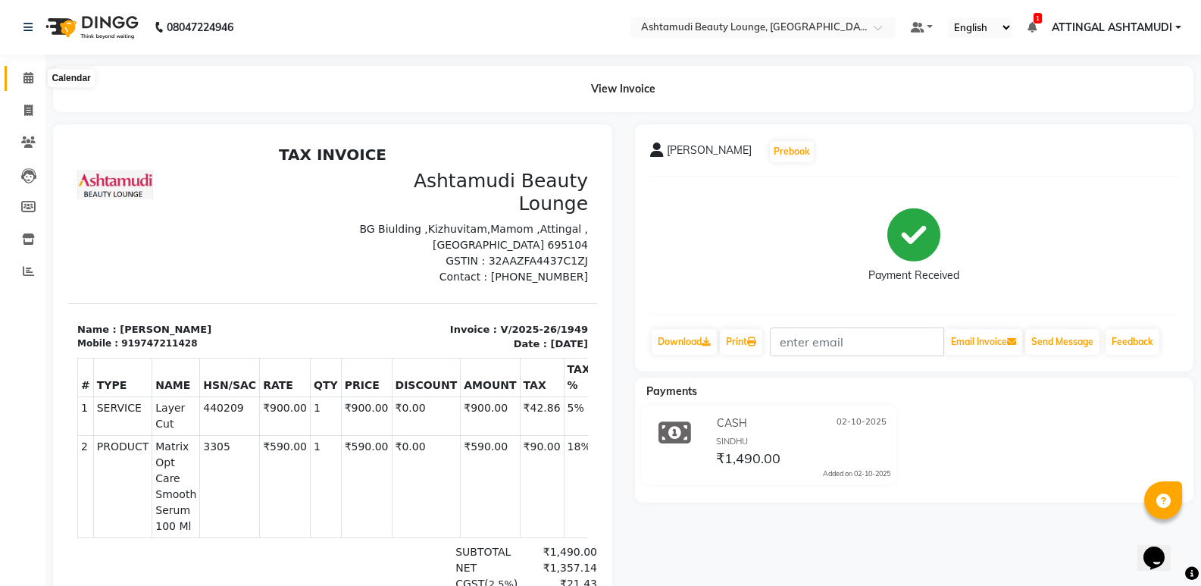
click at [20, 76] on span at bounding box center [28, 78] width 27 height 17
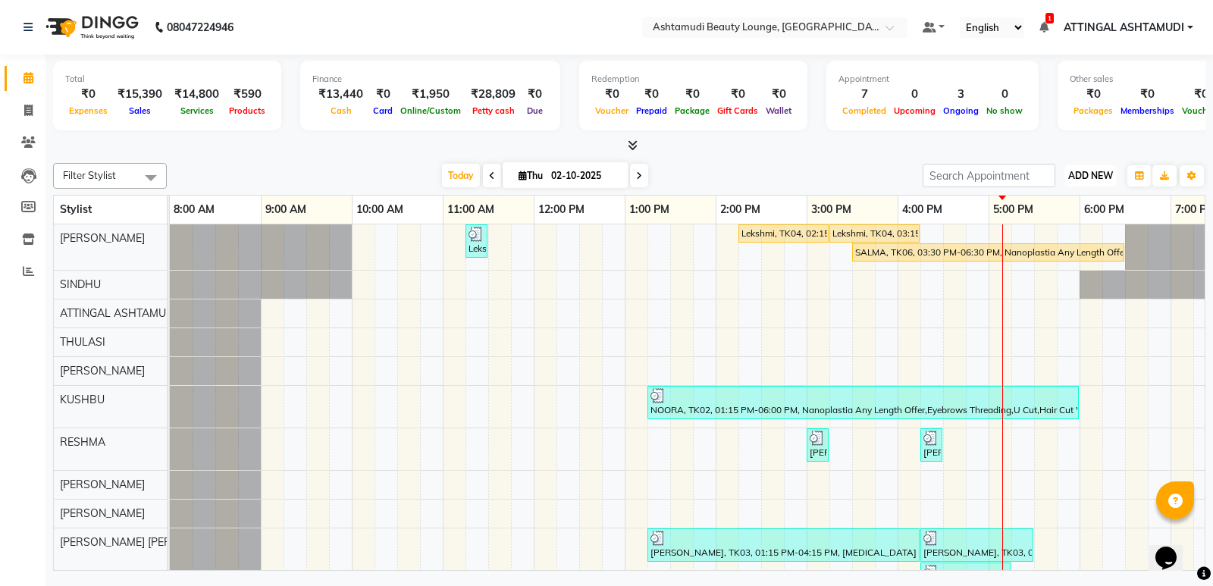
click at [1085, 172] on span "ADD NEW" at bounding box center [1090, 175] width 45 height 11
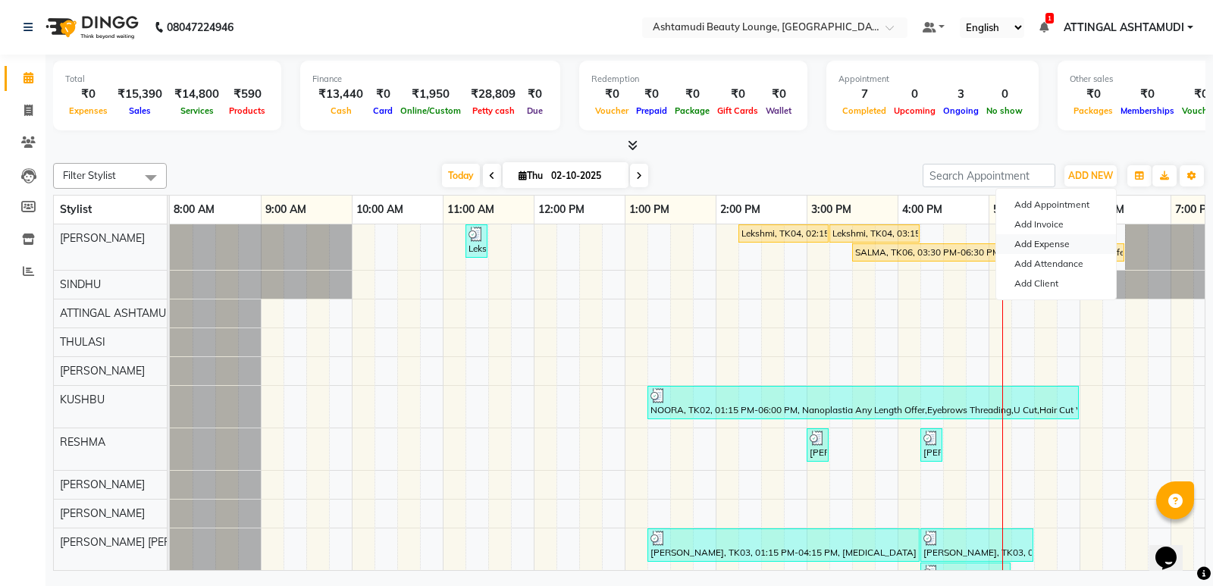
click at [1069, 241] on link "Add Expense" at bounding box center [1056, 244] width 120 height 20
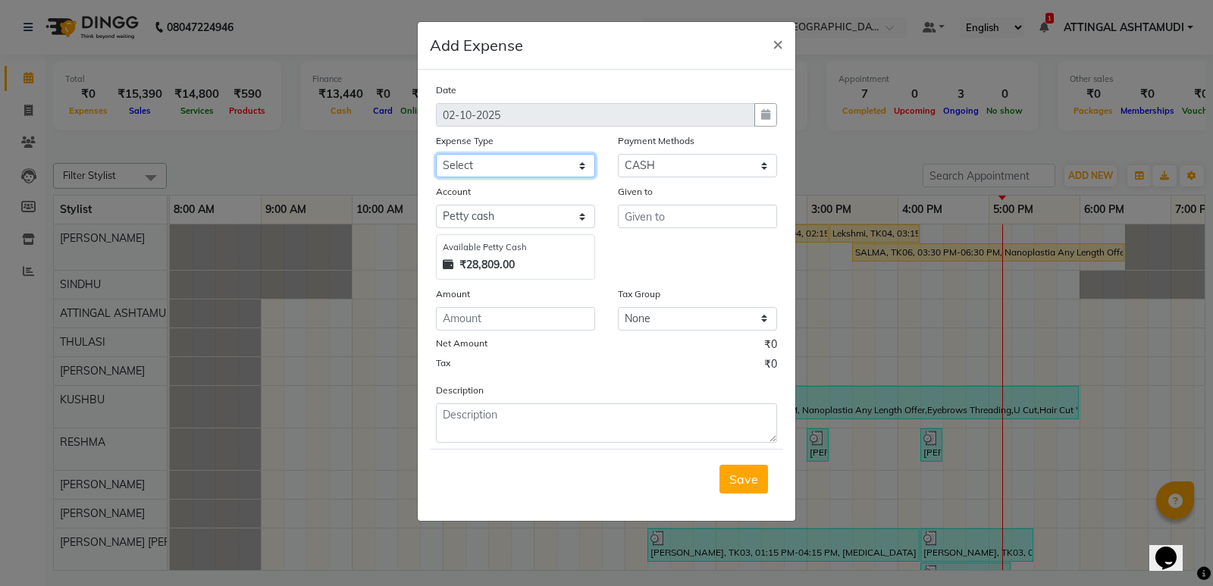
click at [502, 158] on select "Select ACCOMODATION EXPENSES ADVERTISEMENT SALES PROMOTIONAL EXPENSES Bonus BRI…" at bounding box center [515, 165] width 159 height 23
click at [516, 161] on select "Select ACCOMODATION EXPENSES ADVERTISEMENT SALES PROMOTIONAL EXPENSES Bonus BRI…" at bounding box center [515, 165] width 159 height 23
click at [436, 154] on select "Select ACCOMODATION EXPENSES ADVERTISEMENT SALES PROMOTIONAL EXPENSES Bonus BRI…" at bounding box center [515, 165] width 159 height 23
click at [645, 219] on input "text" at bounding box center [697, 216] width 159 height 23
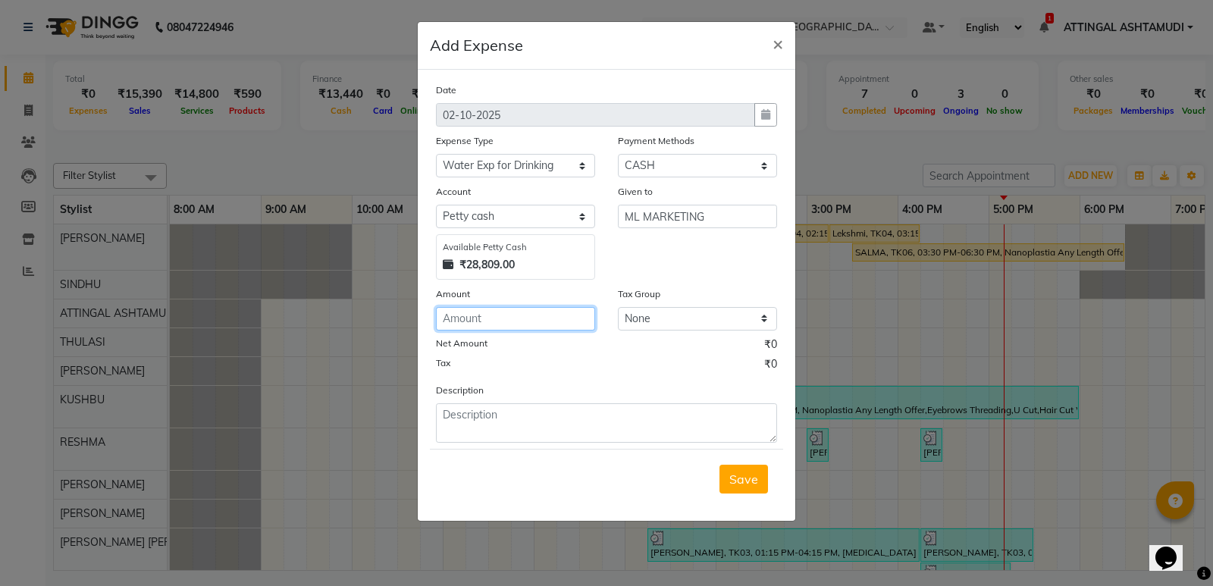
click at [468, 320] on input "number" at bounding box center [515, 318] width 159 height 23
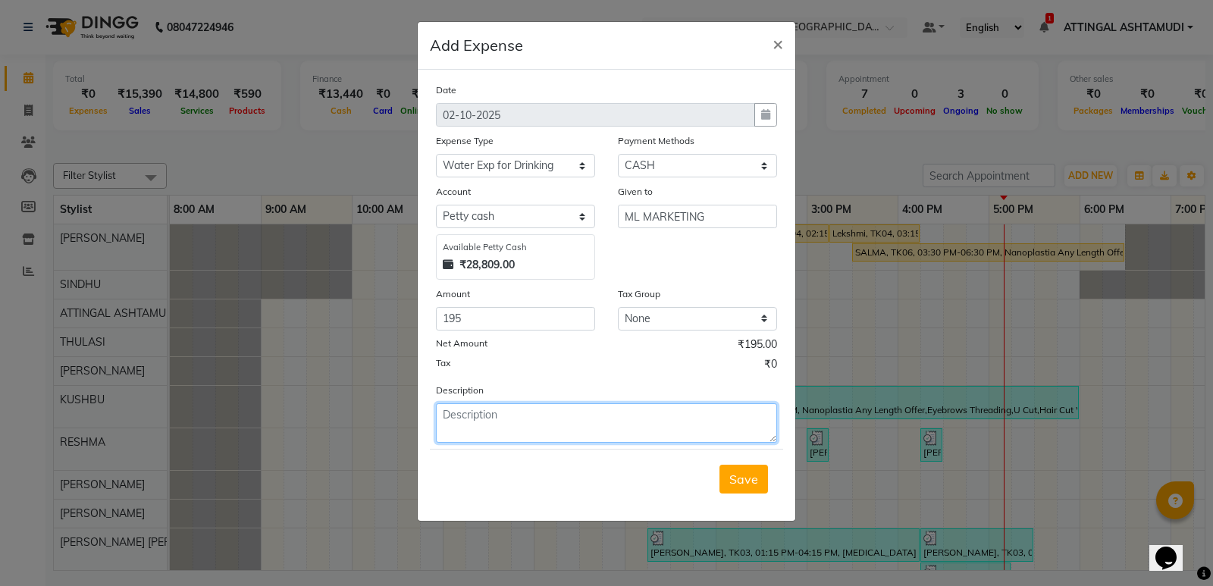
click at [469, 412] on textarea at bounding box center [606, 422] width 341 height 39
click at [738, 478] on span "Save" at bounding box center [743, 478] width 29 height 15
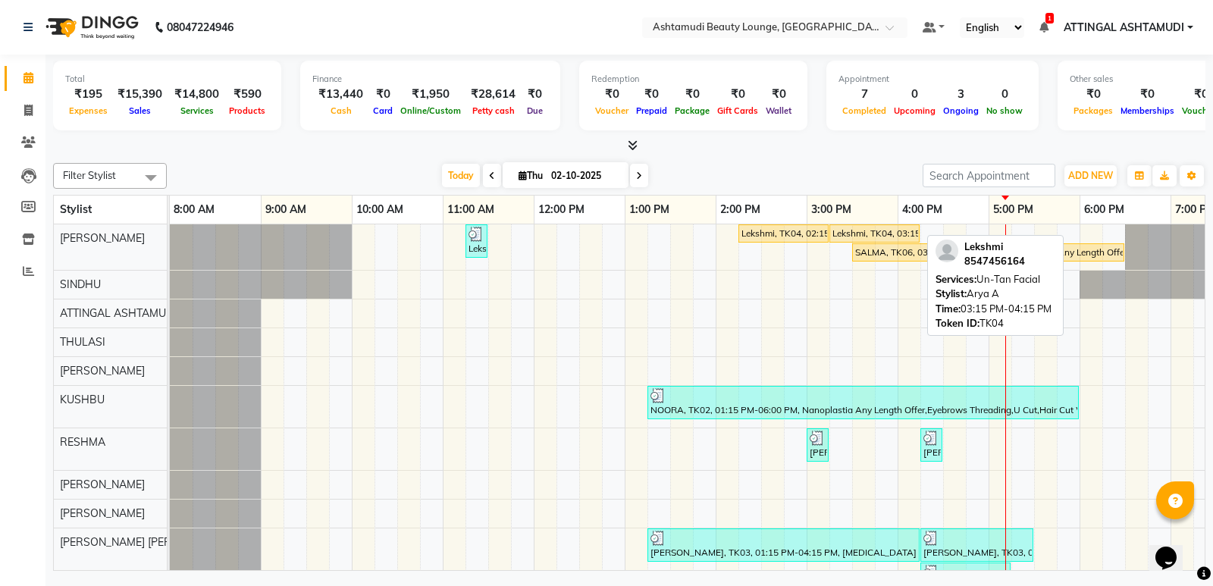
click at [831, 229] on div "Lekshmi, TK04, 03:15 PM-04:15 PM, Un-Tan Facial" at bounding box center [874, 234] width 87 height 14
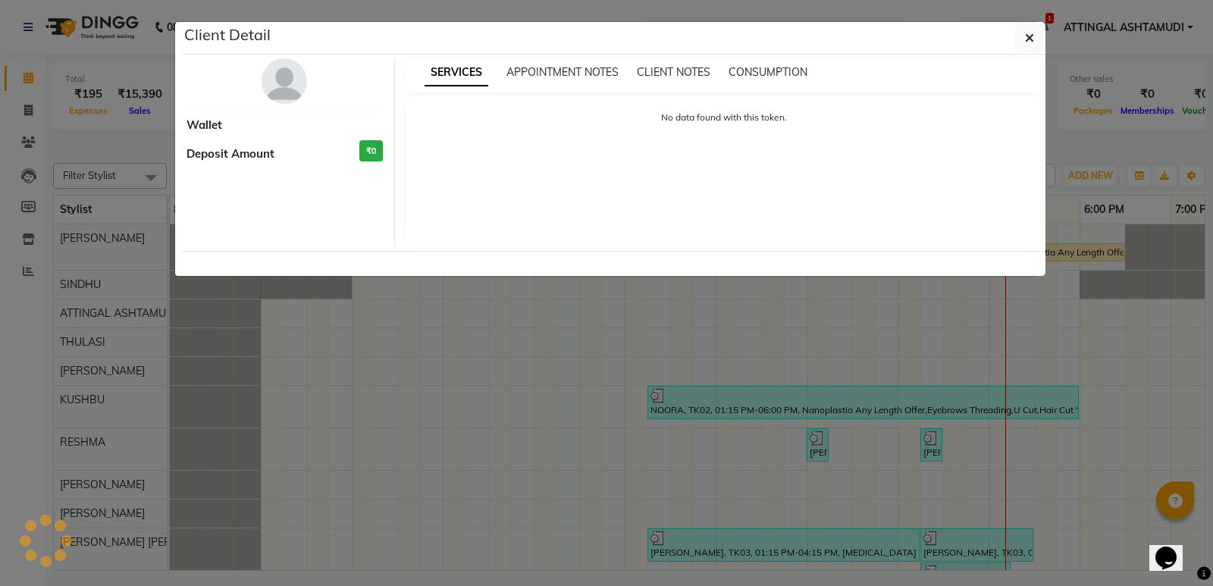
select select "1"
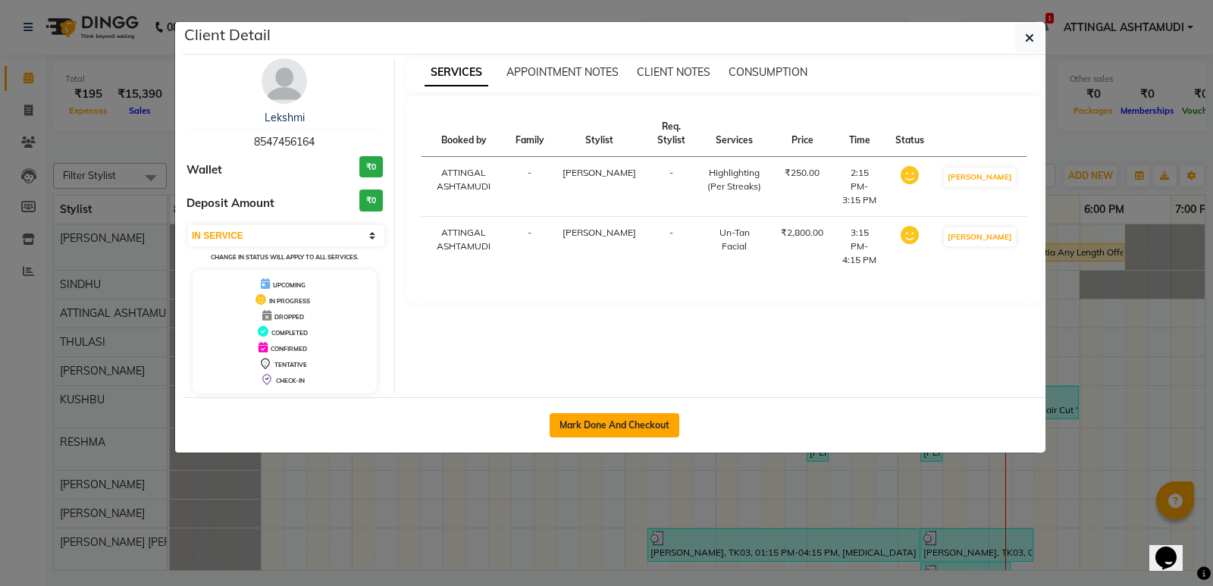
click at [630, 432] on button "Mark Done And Checkout" at bounding box center [614, 425] width 130 height 24
select select "service"
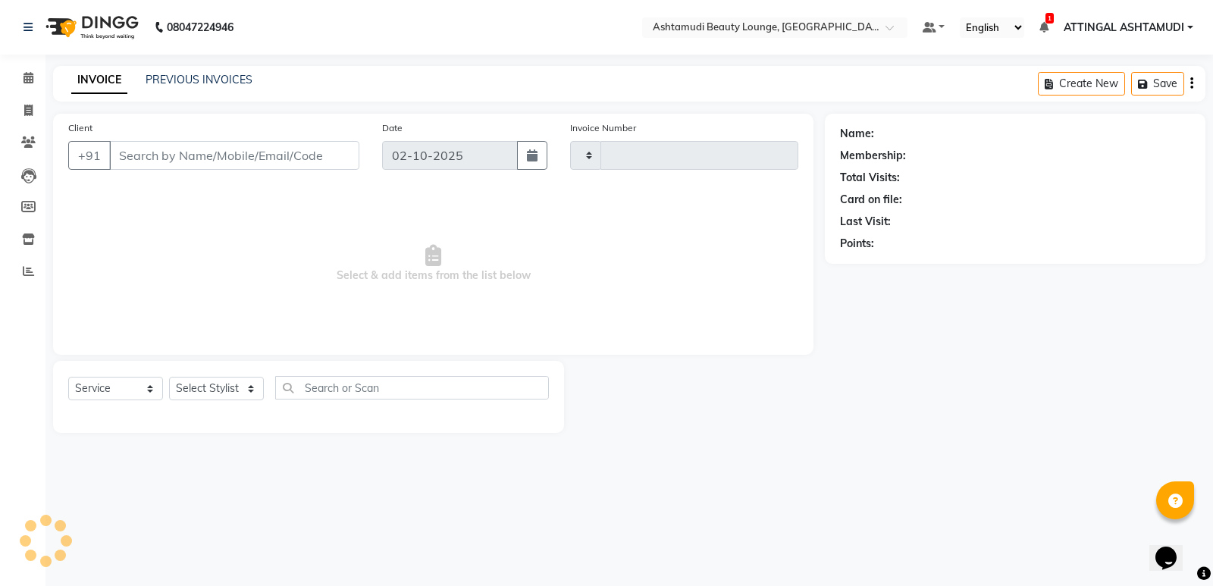
type input "1950"
select select "4628"
type input "8547456164"
select select "27403"
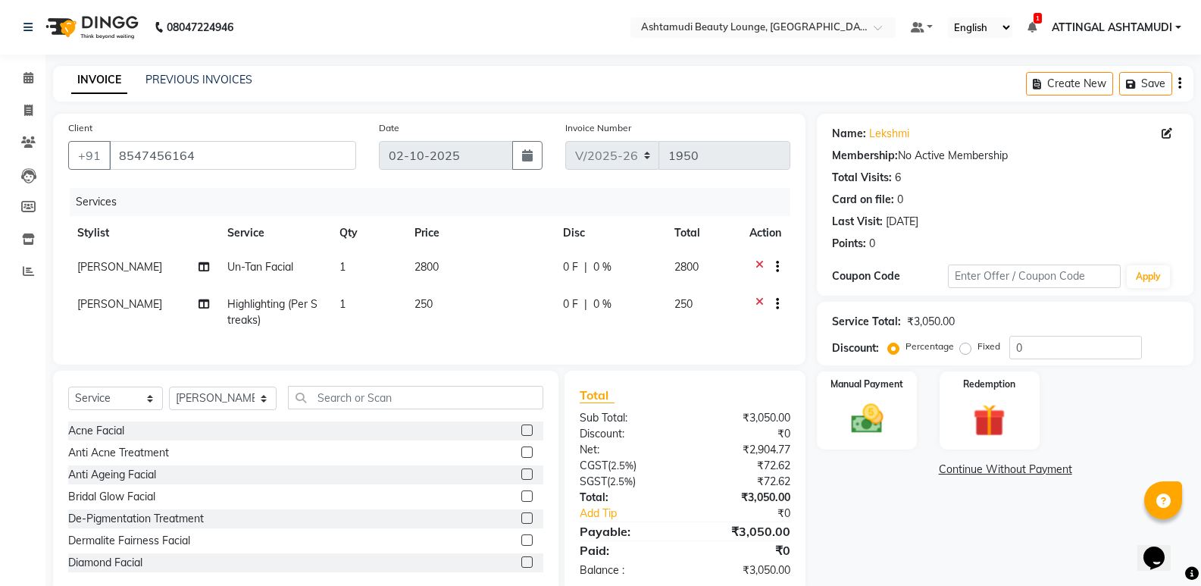
click at [358, 263] on td "1" at bounding box center [367, 268] width 75 height 37
select select "27403"
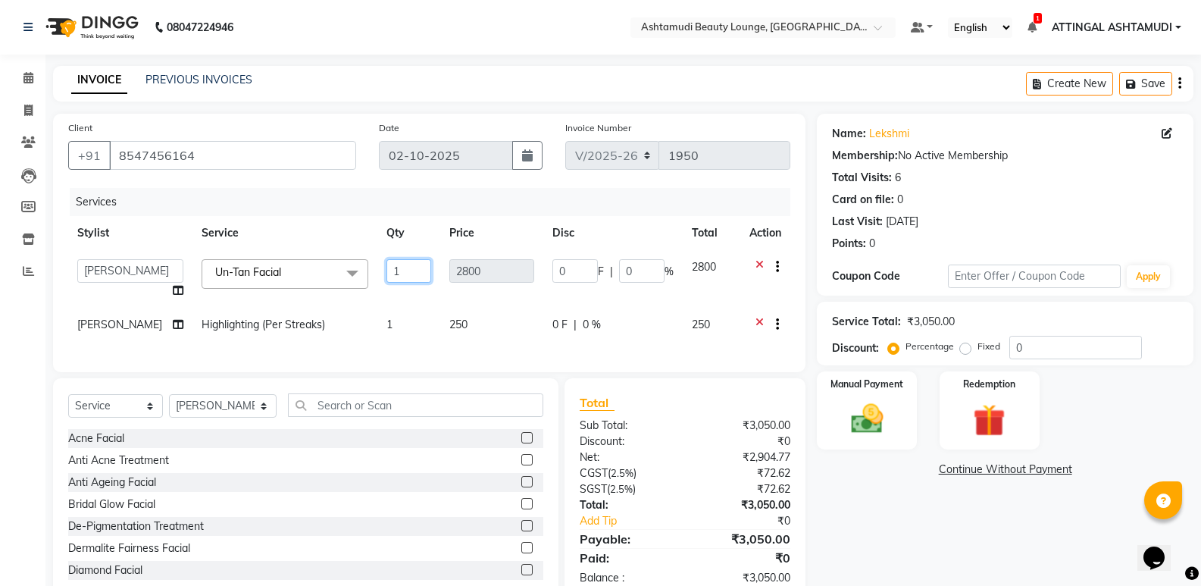
click at [396, 276] on input "1" at bounding box center [409, 270] width 45 height 23
type input "10"
click at [433, 346] on div "Services Stylist Service Qty Price Disc Total Action ABHIRAMI THAMPI ARYA A ARY…" at bounding box center [429, 272] width 722 height 169
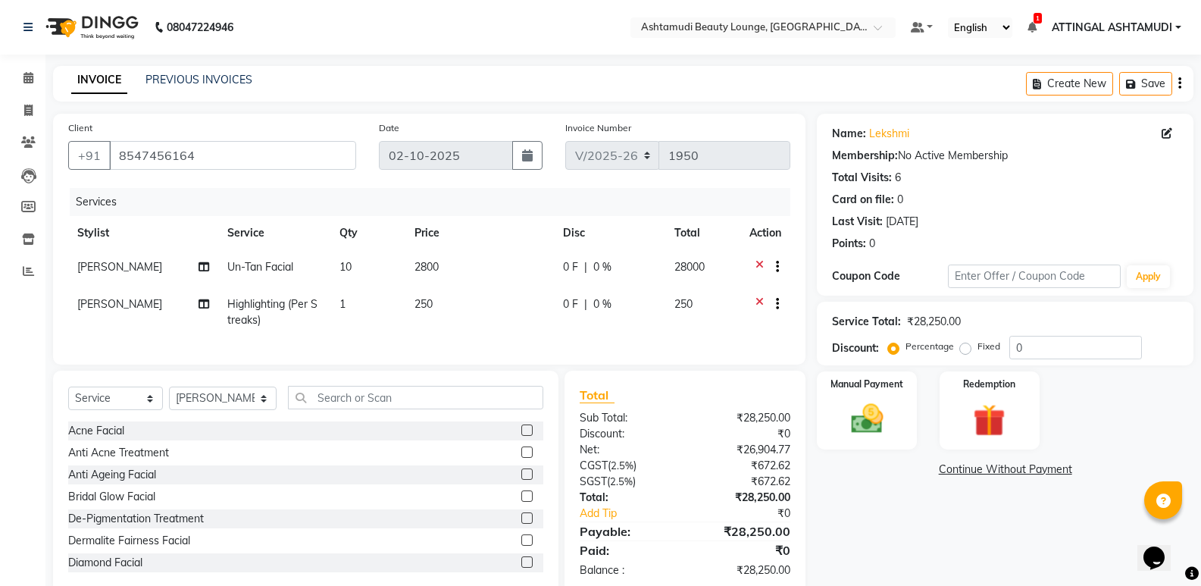
click at [361, 271] on td "10" at bounding box center [367, 268] width 75 height 37
select select "27403"
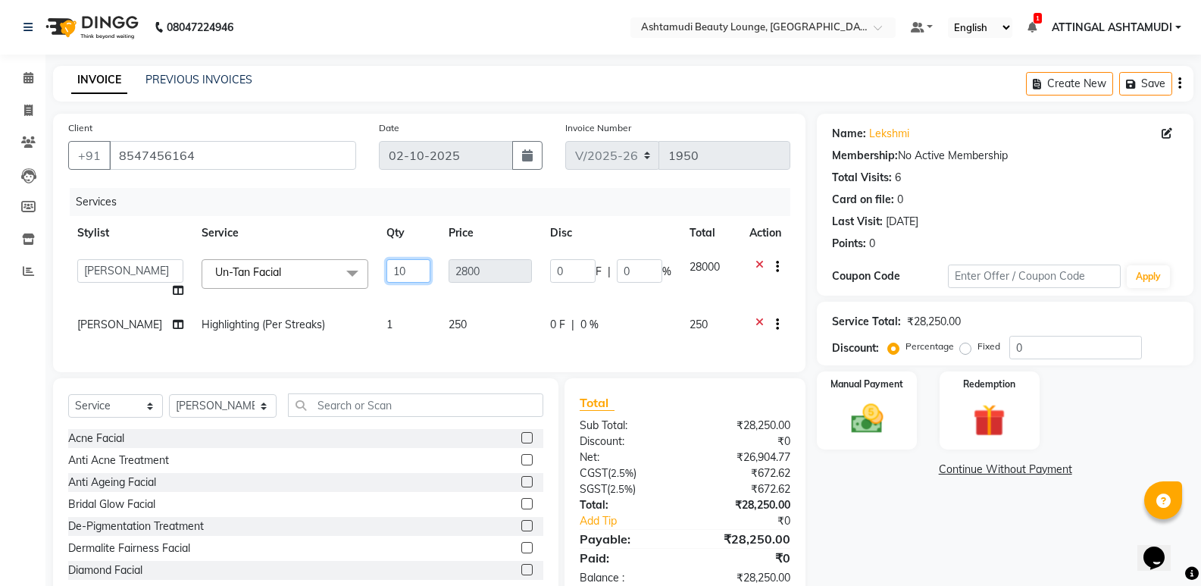
click at [398, 274] on input "10" at bounding box center [409, 270] width 44 height 23
type input "1"
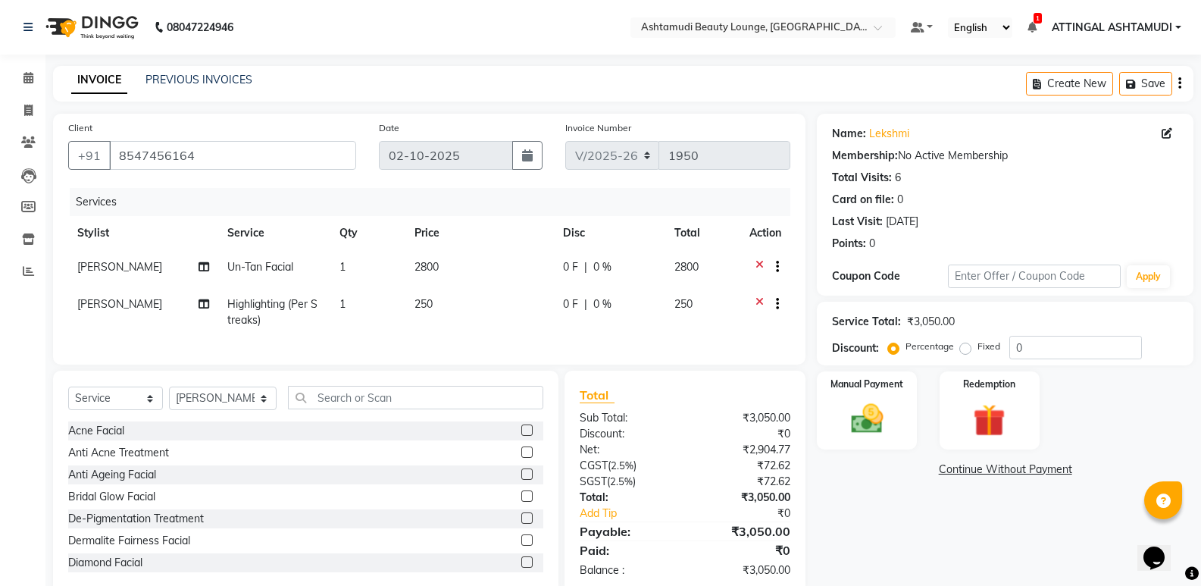
click at [392, 319] on td "1" at bounding box center [367, 312] width 75 height 50
select select "27403"
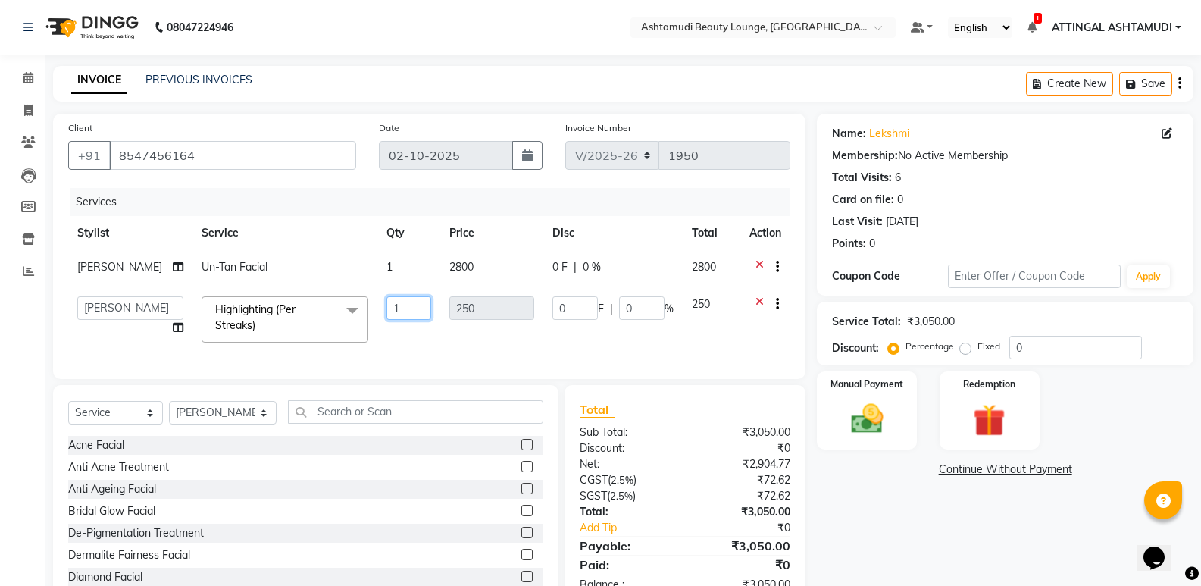
click at [390, 308] on input "1" at bounding box center [409, 307] width 45 height 23
type input "10"
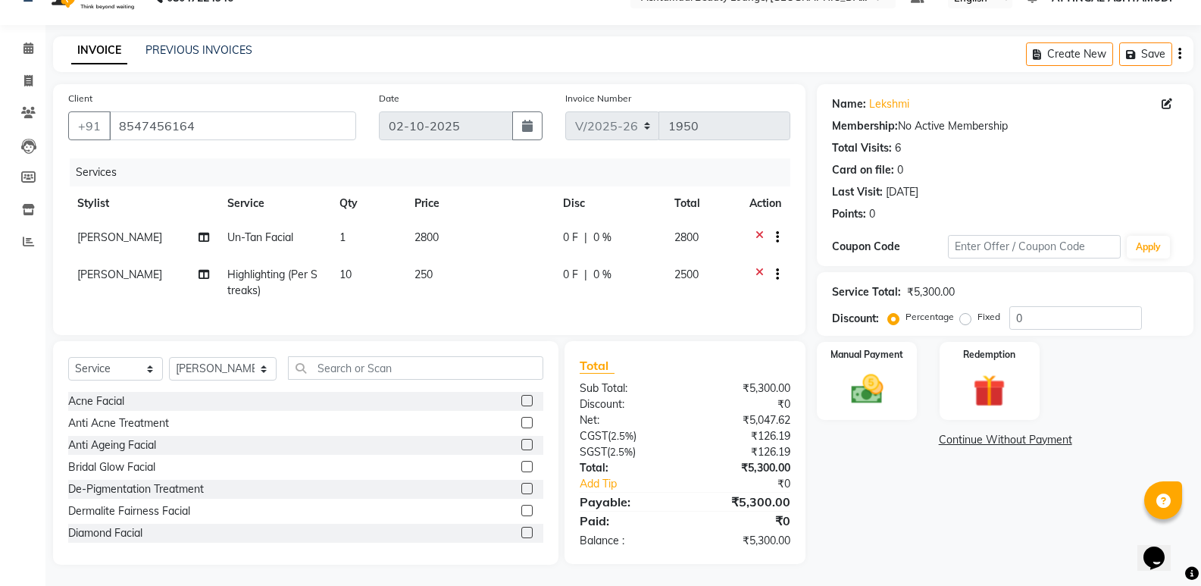
scroll to position [42, 0]
click at [855, 368] on img at bounding box center [867, 387] width 54 height 39
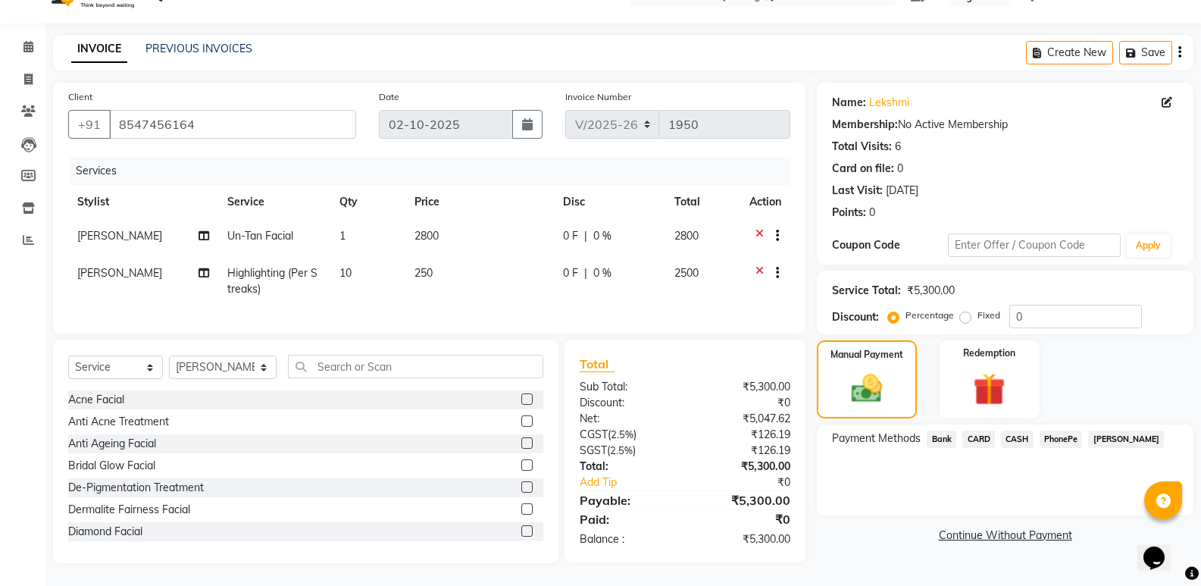
click at [1059, 430] on span "PhonePe" at bounding box center [1061, 438] width 43 height 17
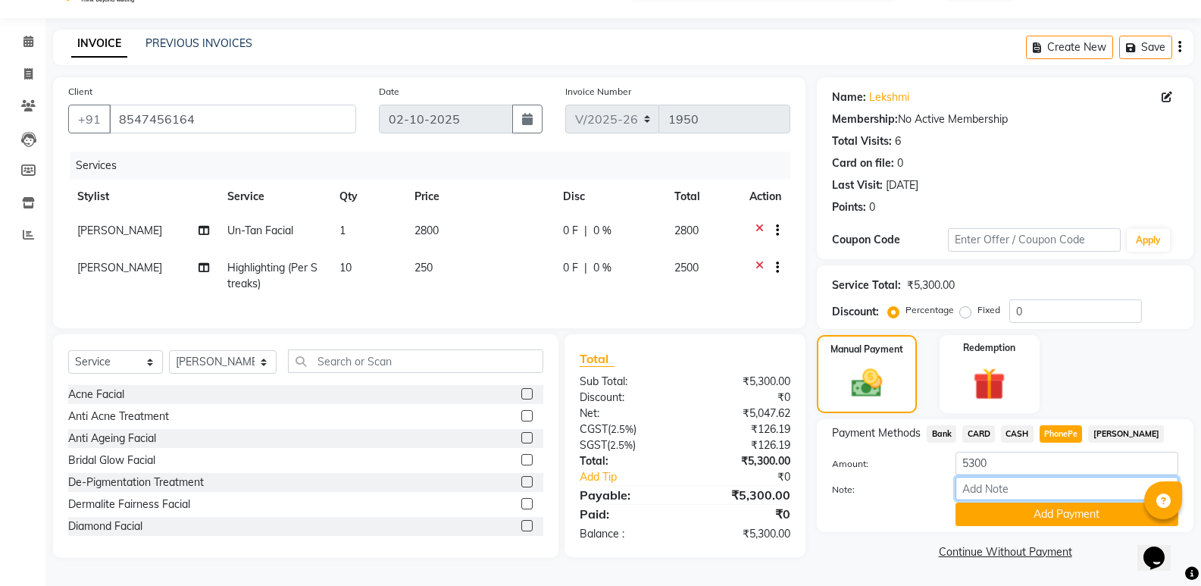
click at [1041, 480] on input "Note:" at bounding box center [1067, 488] width 223 height 23
type input "SINDHU"
click at [1041, 518] on button "Add Payment" at bounding box center [1067, 513] width 223 height 23
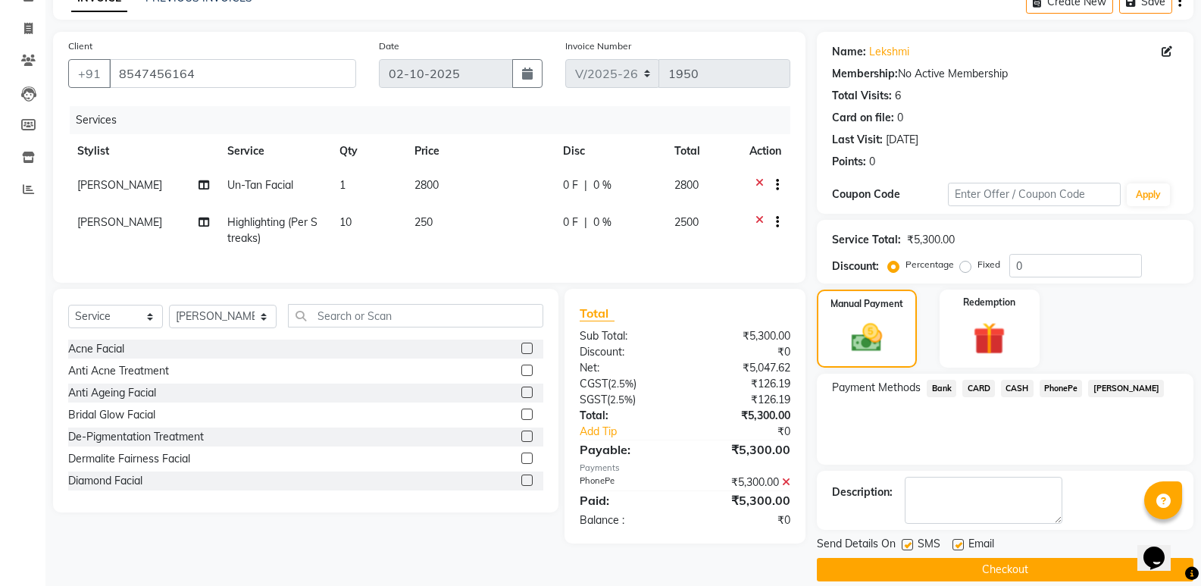
scroll to position [100, 0]
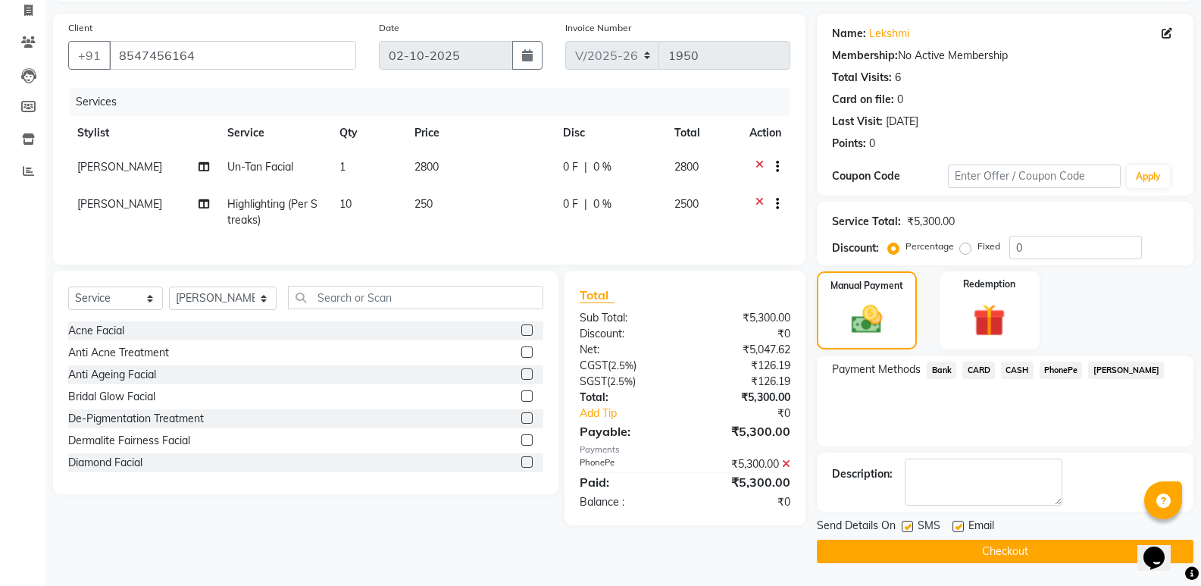
click at [962, 527] on label at bounding box center [958, 526] width 11 height 11
click at [962, 527] on input "checkbox" at bounding box center [958, 527] width 10 height 10
checkbox input "false"
click at [909, 553] on button "Checkout" at bounding box center [1005, 551] width 377 height 23
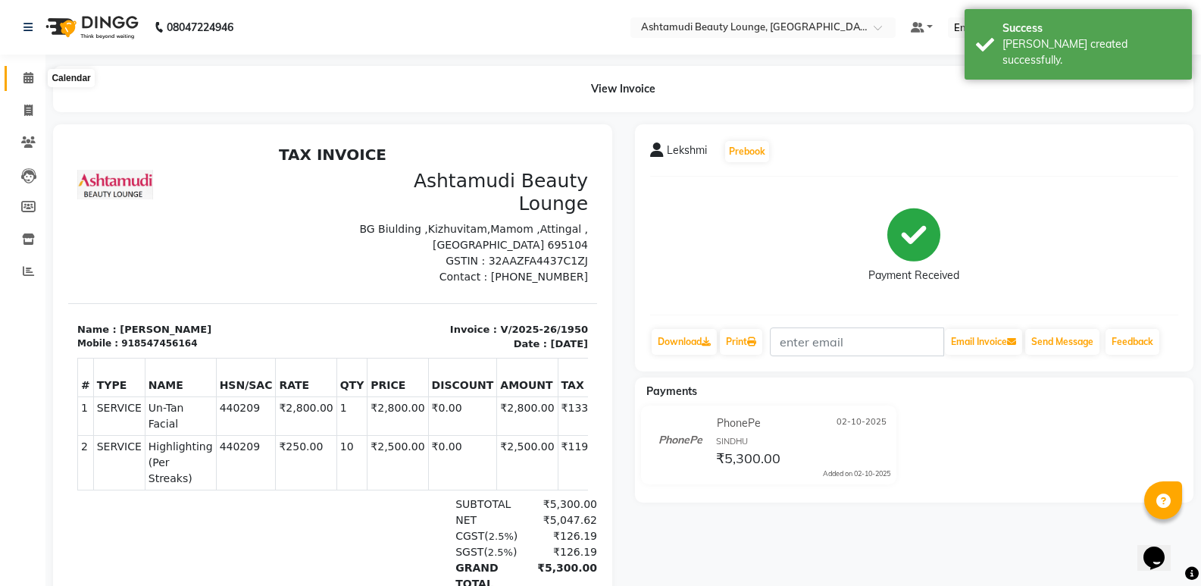
click at [22, 73] on span at bounding box center [28, 78] width 27 height 17
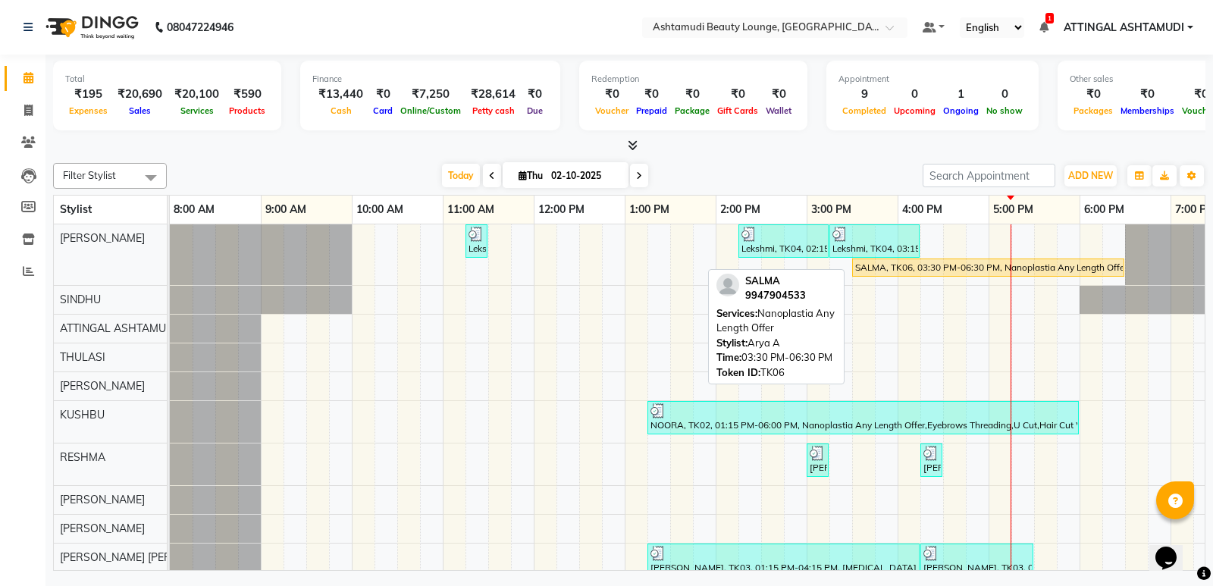
click at [951, 264] on div "SALMA, TK06, 03:30 PM-06:30 PM, Nanoplastia Any Length Offer" at bounding box center [987, 268] width 269 height 14
select select "1"
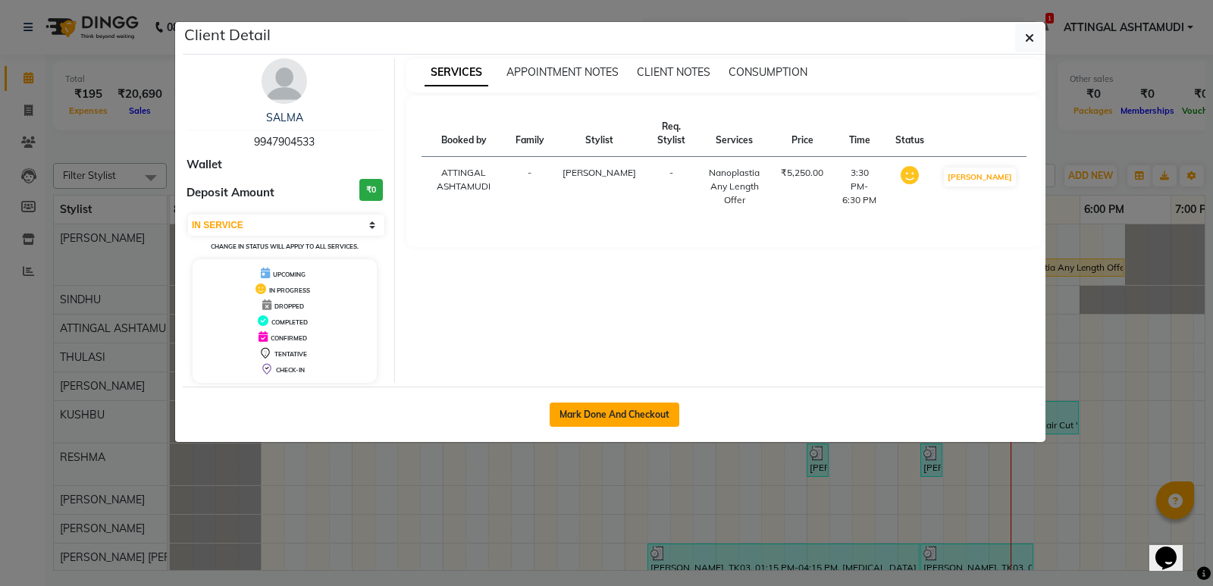
click at [637, 415] on button "Mark Done And Checkout" at bounding box center [614, 414] width 130 height 24
select select "service"
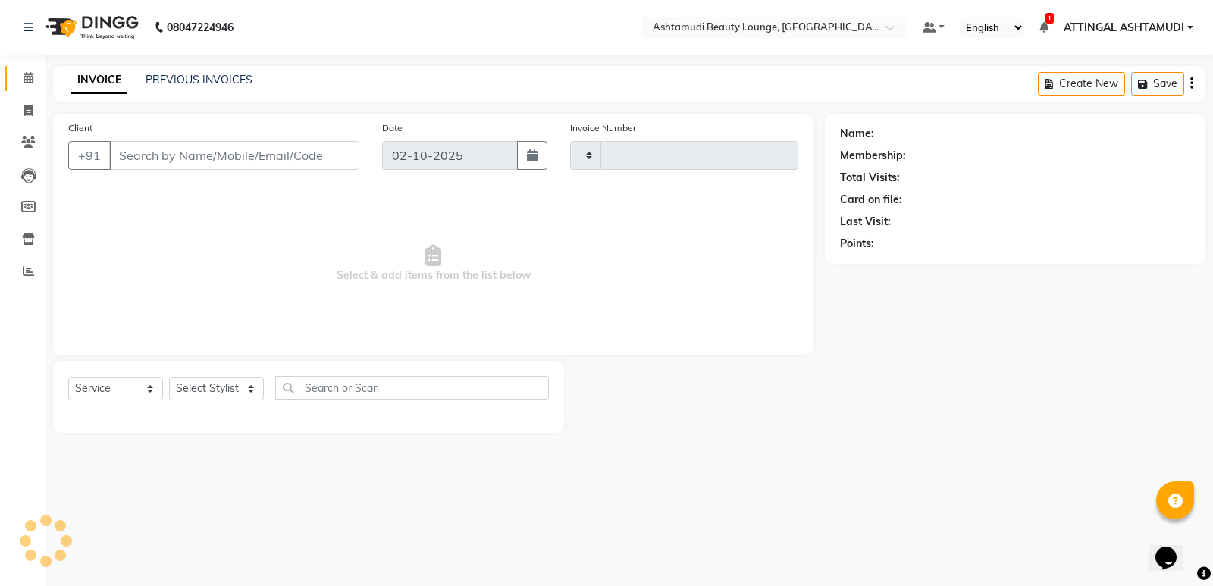
type input "1951"
select select "4628"
type input "9947904533"
select select "27403"
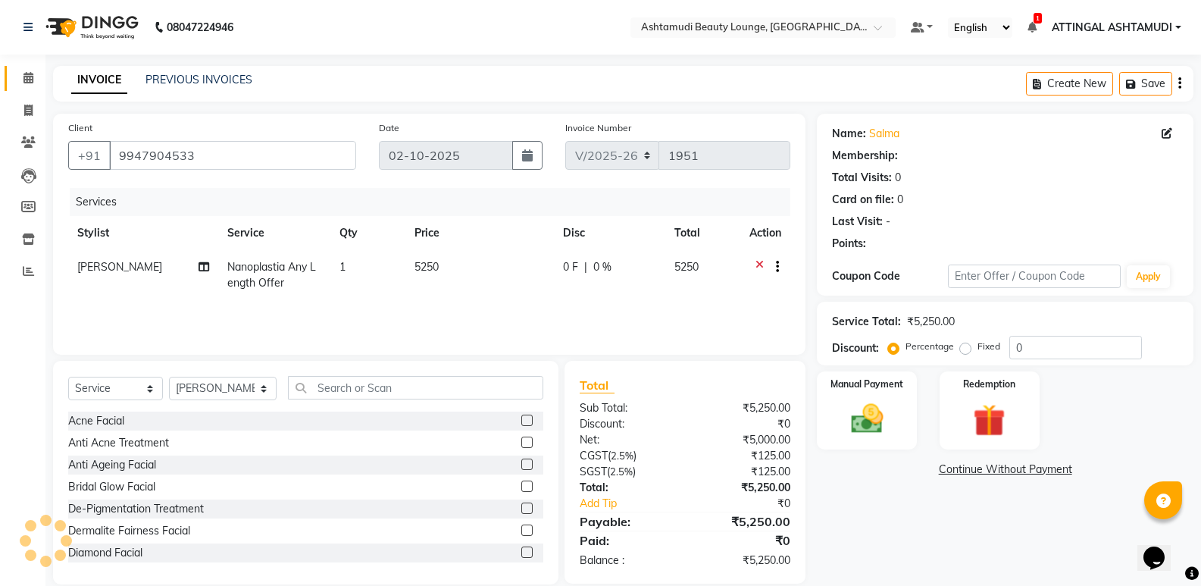
select select "1: Object"
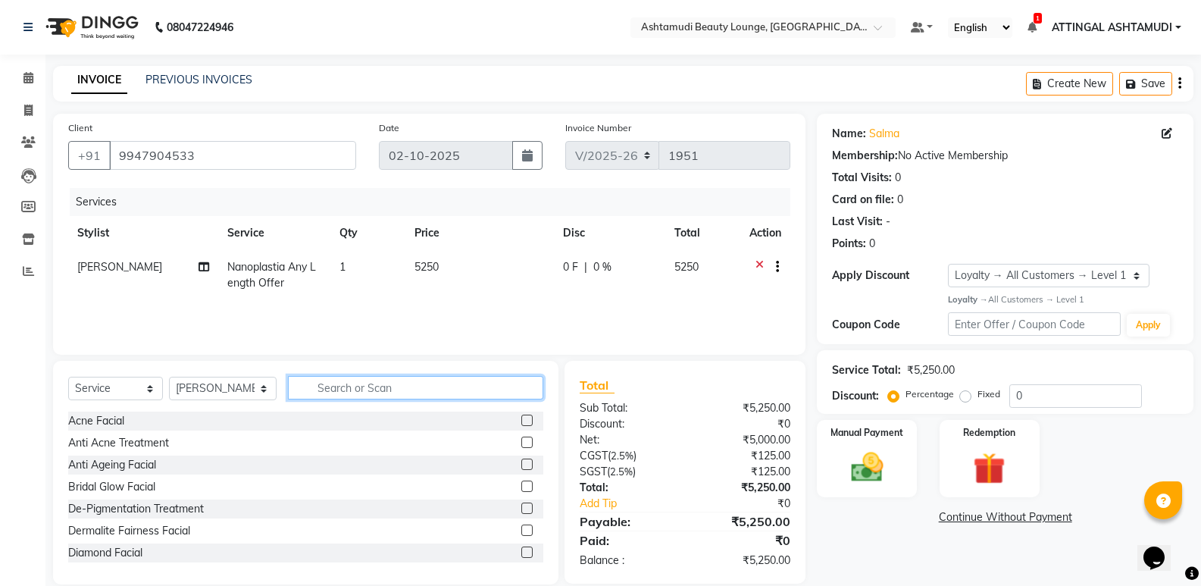
click at [316, 390] on input "text" at bounding box center [415, 387] width 255 height 23
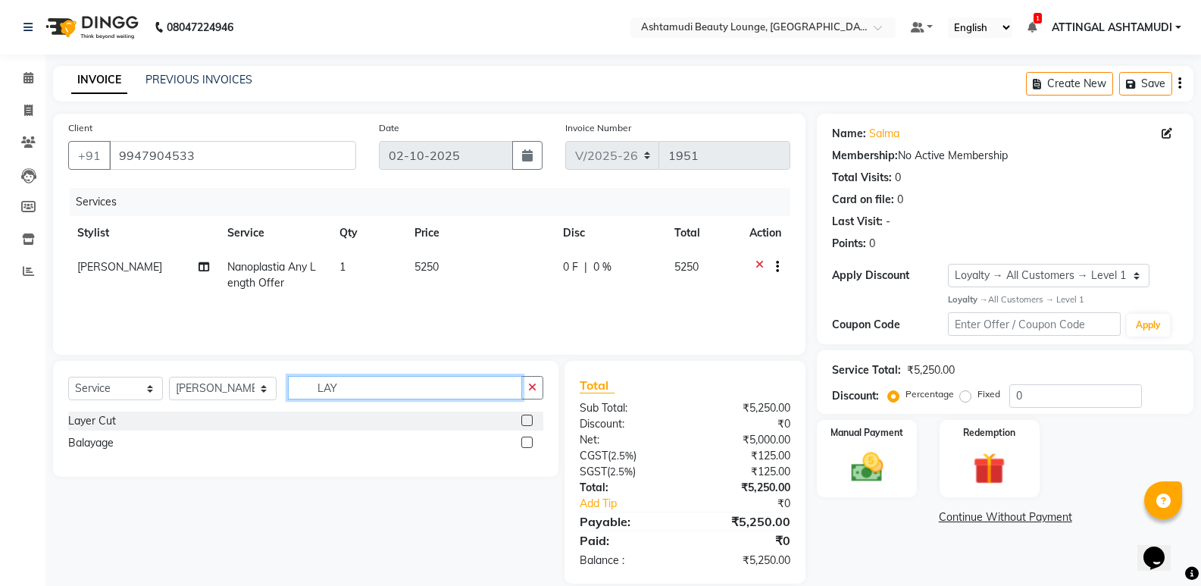
type input "LAY"
click at [527, 419] on label at bounding box center [526, 420] width 11 height 11
click at [527, 419] on input "checkbox" at bounding box center [526, 421] width 10 height 10
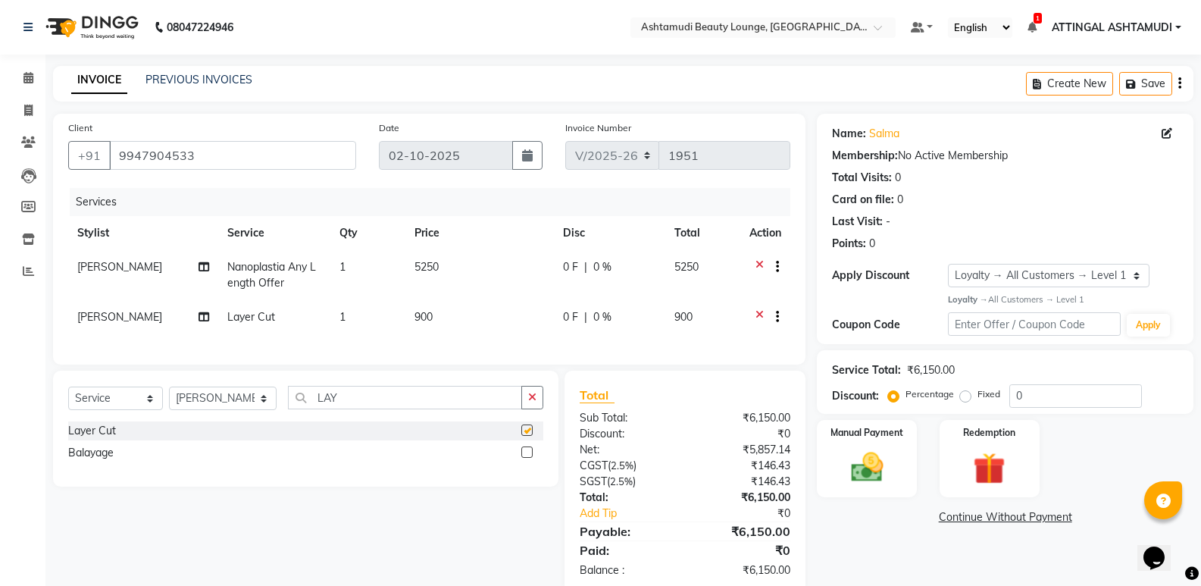
checkbox input "false"
click at [253, 410] on select "Select Stylist ABHIRAMI THAMPI ARYA A ARYA G ATTINGAL ASHTAMUDI KUSHBU Leena Jo…" at bounding box center [223, 398] width 108 height 23
select select "71739"
click at [169, 398] on select "Select Stylist ABHIRAMI THAMPI ARYA A ARYA G ATTINGAL ASHTAMUDI KUSHBU Leena Jo…" at bounding box center [223, 398] width 108 height 23
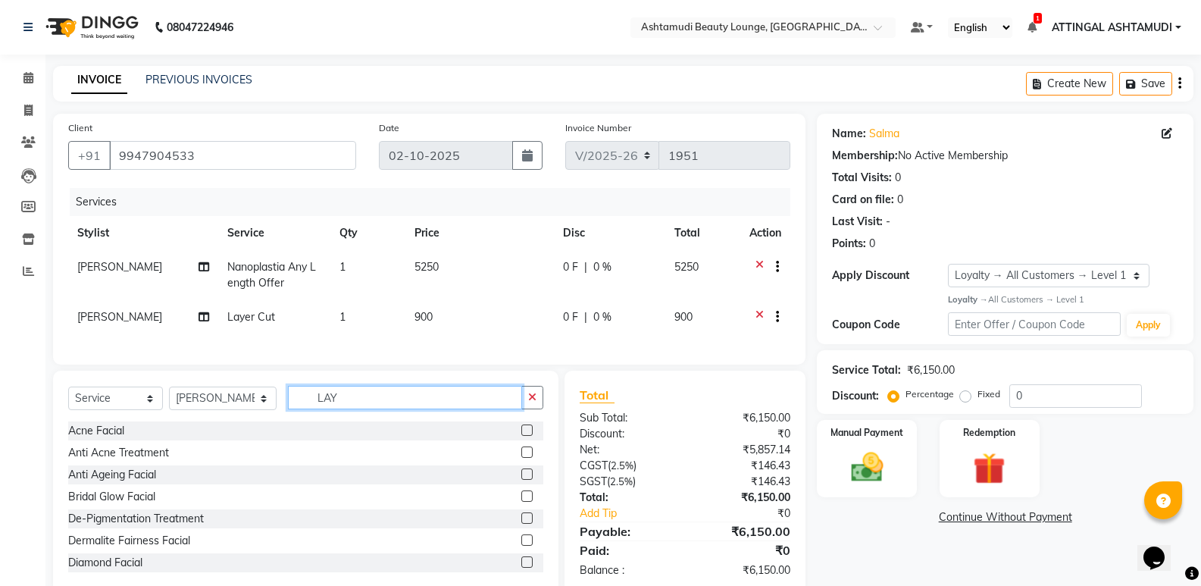
click at [348, 409] on input "LAY" at bounding box center [405, 397] width 234 height 23
type input "L"
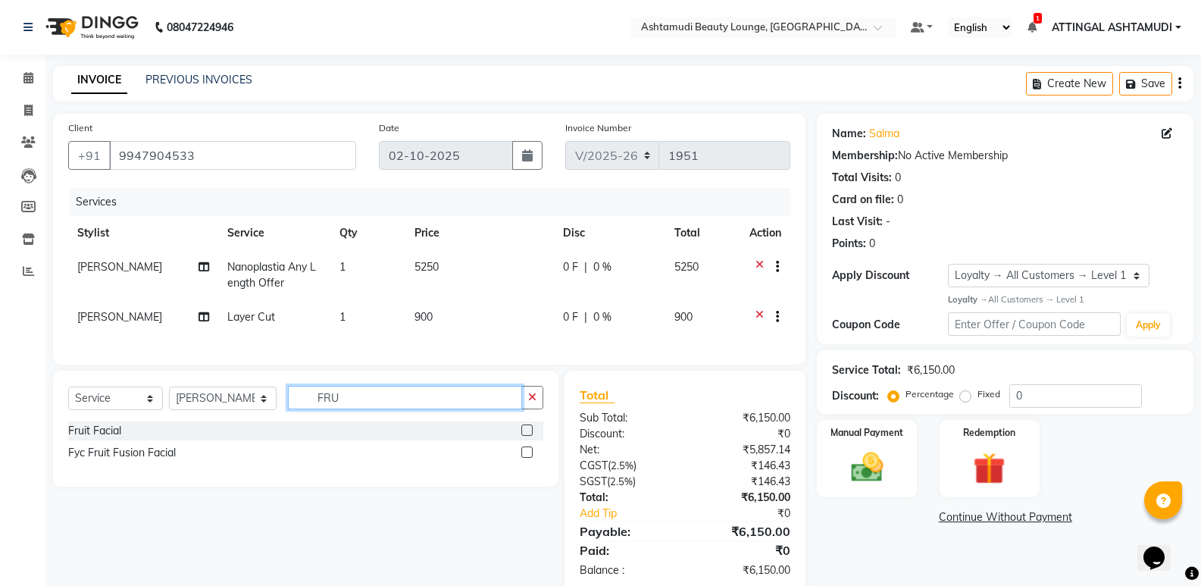
type input "FRU"
click at [527, 458] on label at bounding box center [526, 451] width 11 height 11
click at [527, 458] on input "checkbox" at bounding box center [526, 453] width 10 height 10
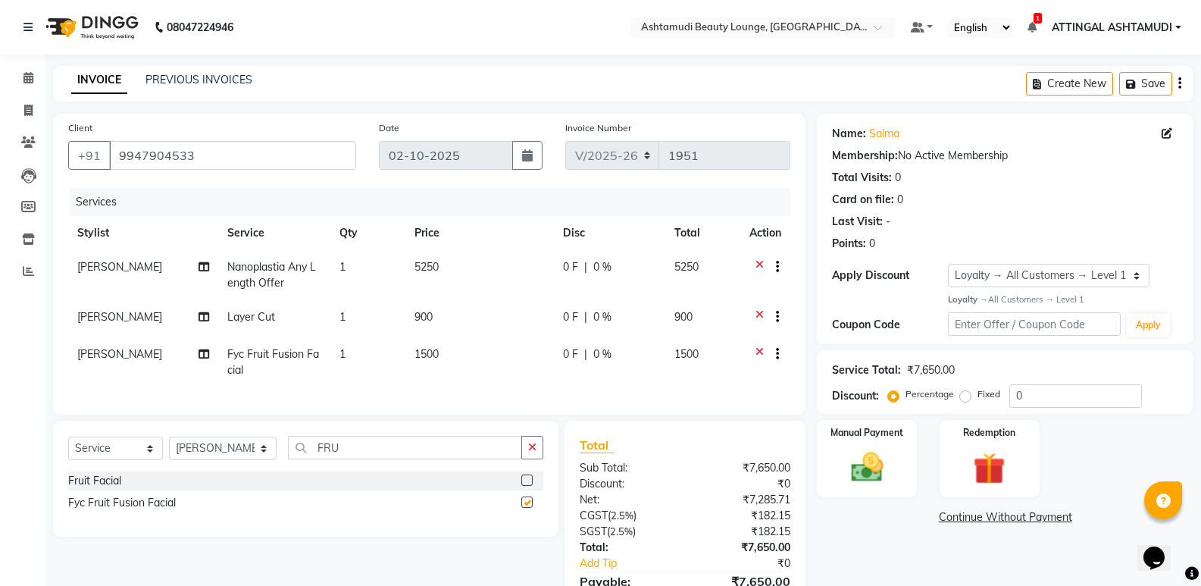
checkbox input "false"
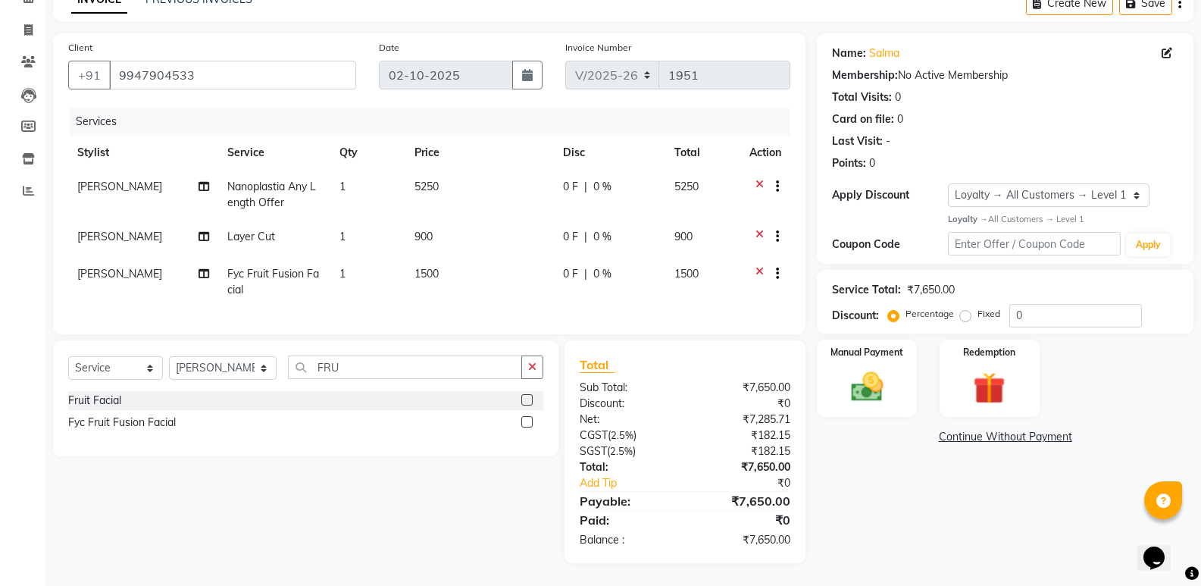
scroll to position [92, 0]
click at [865, 368] on img at bounding box center [867, 387] width 54 height 39
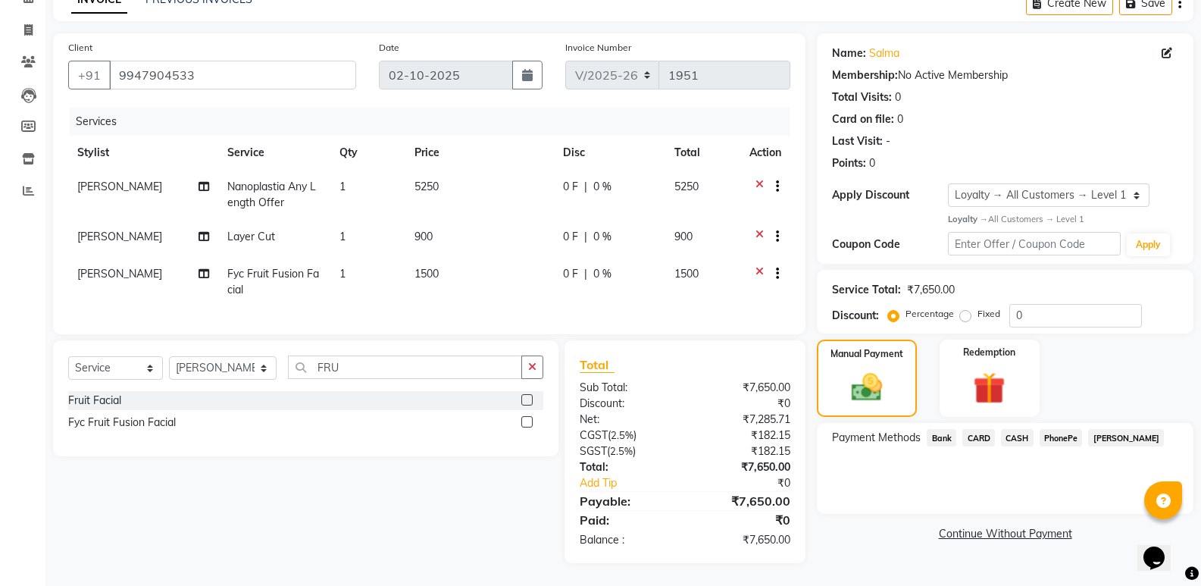
click at [1053, 429] on span "PhonePe" at bounding box center [1061, 437] width 43 height 17
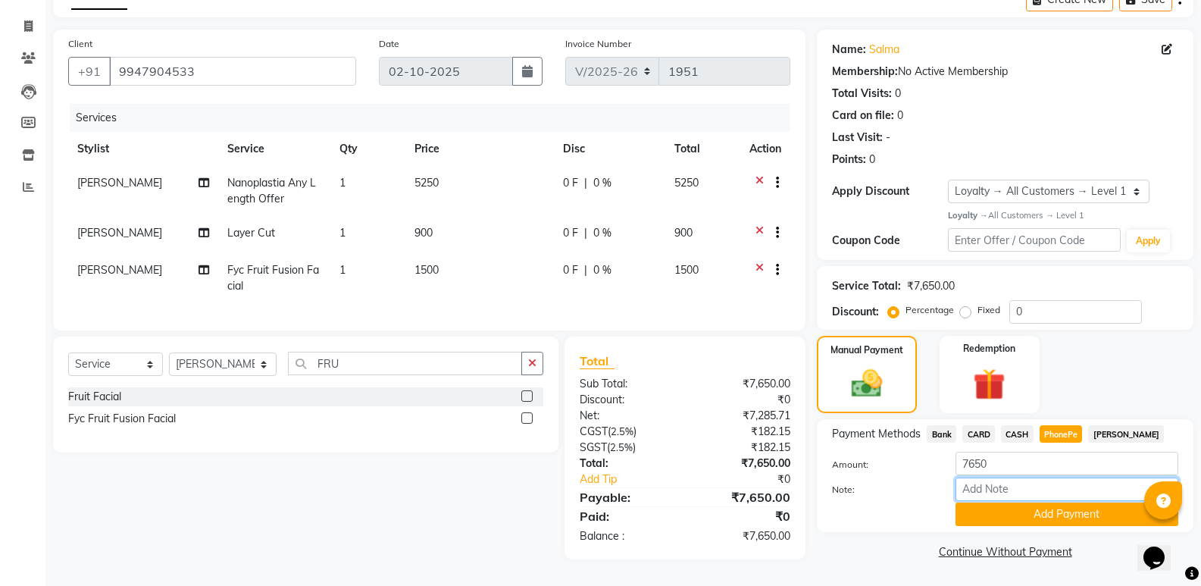
click at [1023, 477] on input "Note:" at bounding box center [1067, 488] width 223 height 23
type input "SINDHU"
click at [1006, 511] on button "Add Payment" at bounding box center [1067, 513] width 223 height 23
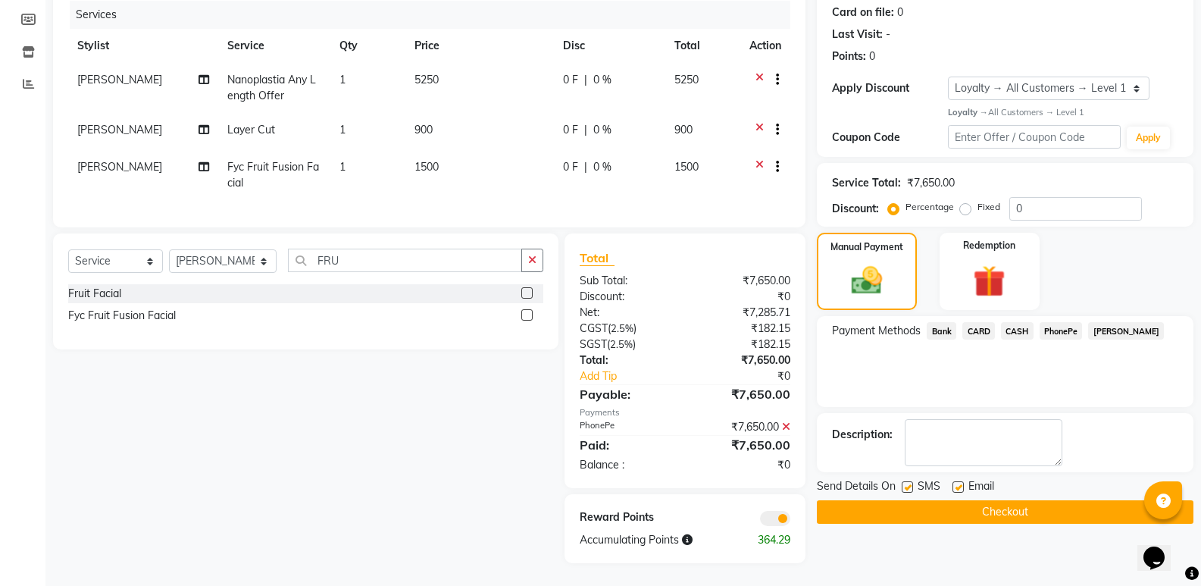
scroll to position [199, 0]
drag, startPoint x: 959, startPoint y: 471, endPoint x: 945, endPoint y: 484, distance: 19.8
click at [959, 481] on label at bounding box center [958, 486] width 11 height 11
click at [959, 483] on input "checkbox" at bounding box center [958, 488] width 10 height 10
checkbox input "false"
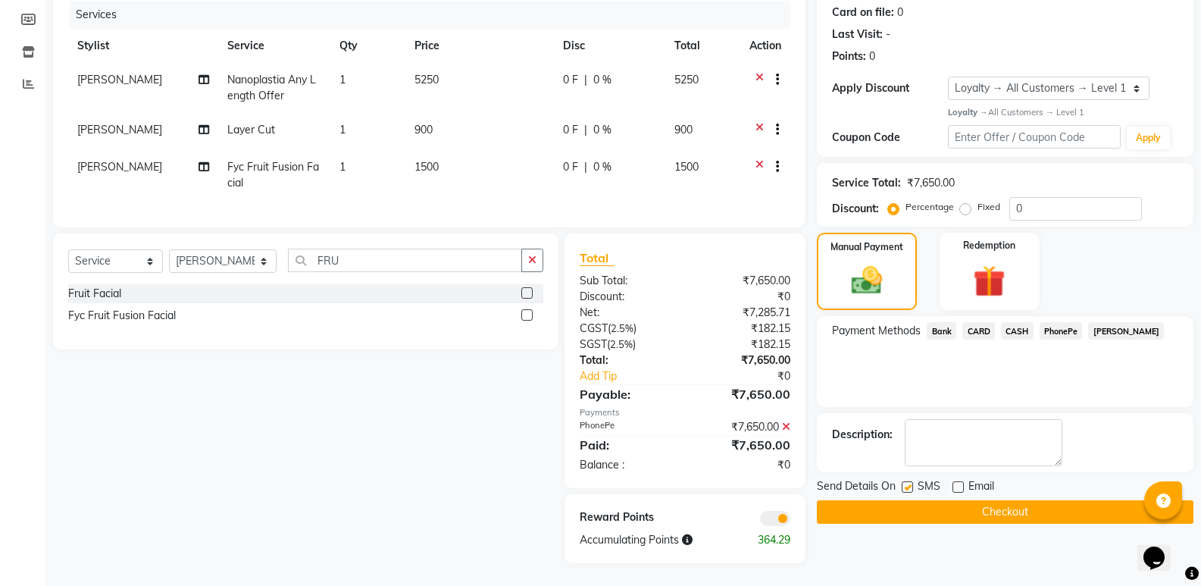
click at [996, 500] on button "Checkout" at bounding box center [1005, 511] width 377 height 23
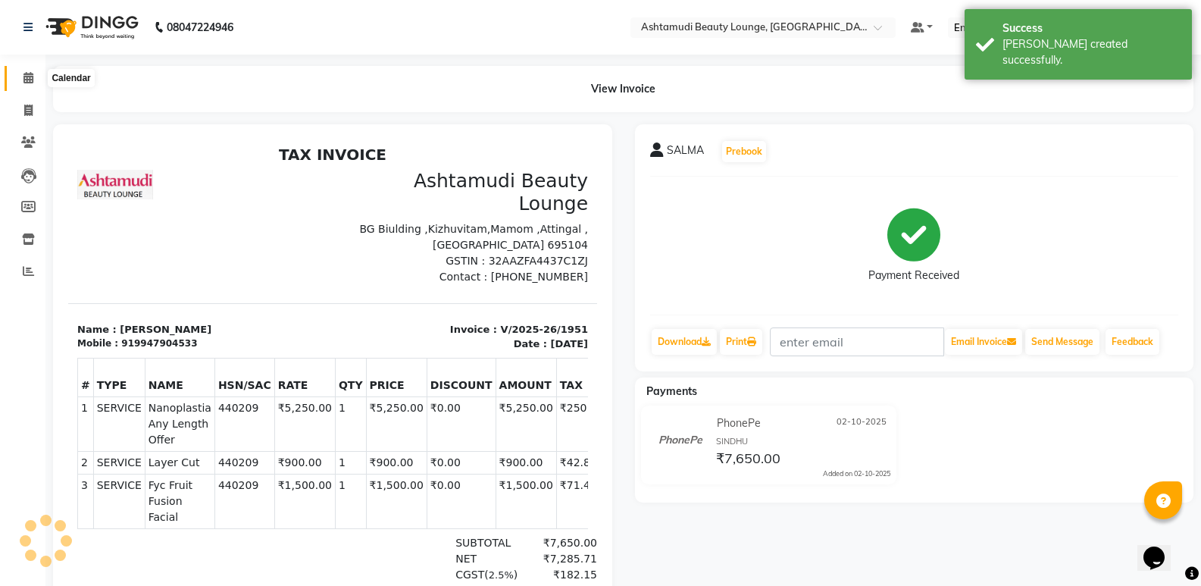
click at [28, 72] on icon at bounding box center [28, 77] width 10 height 11
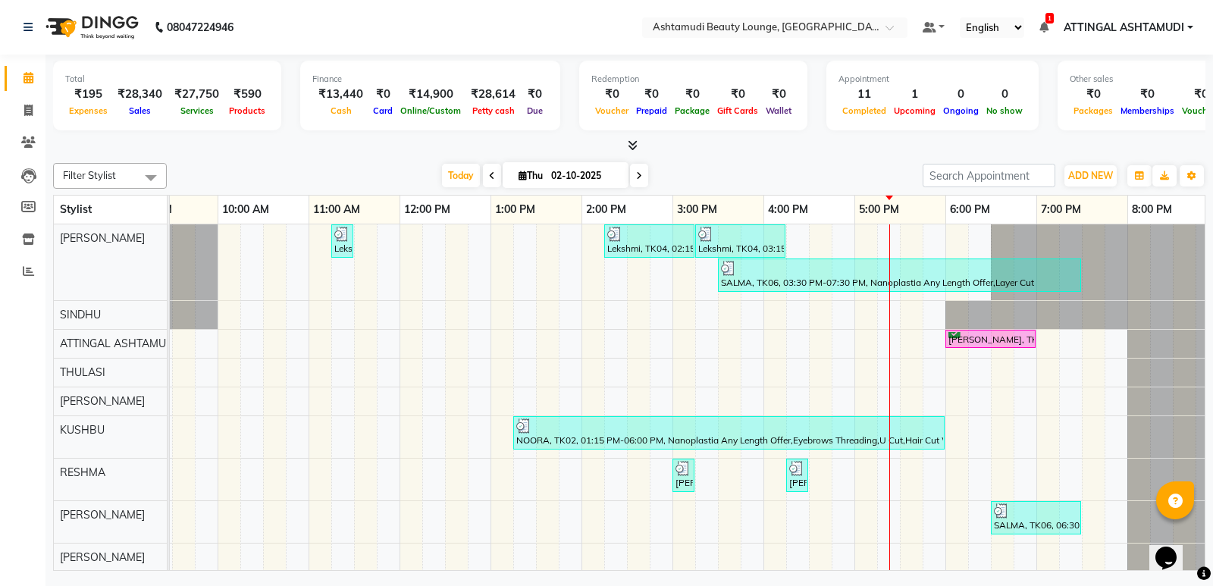
scroll to position [0, 148]
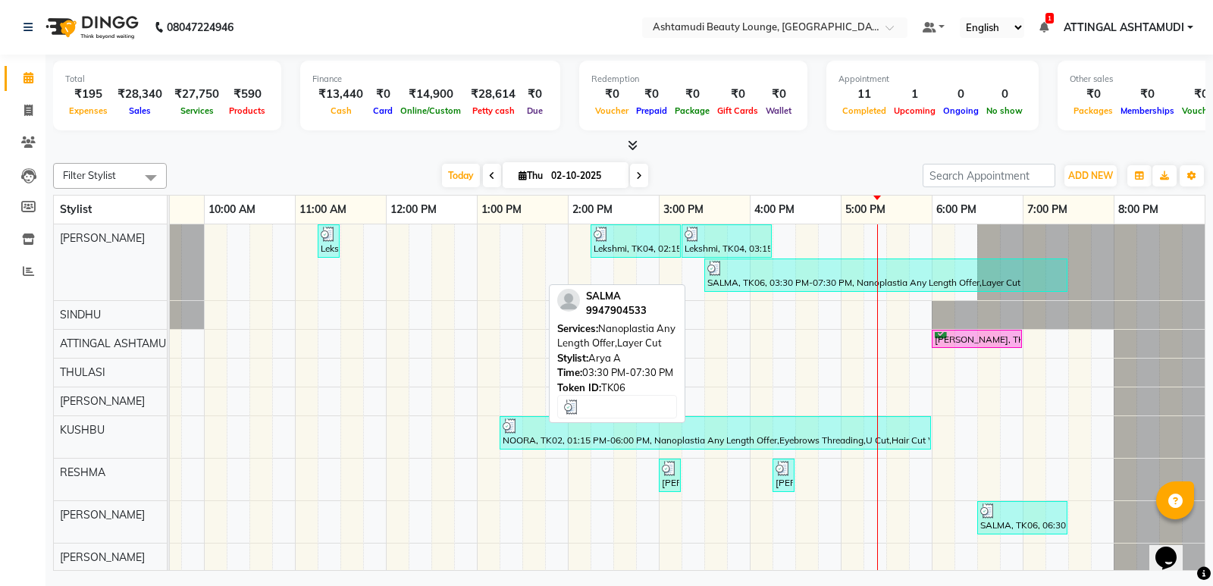
click at [811, 267] on div at bounding box center [885, 268] width 357 height 15
select select "3"
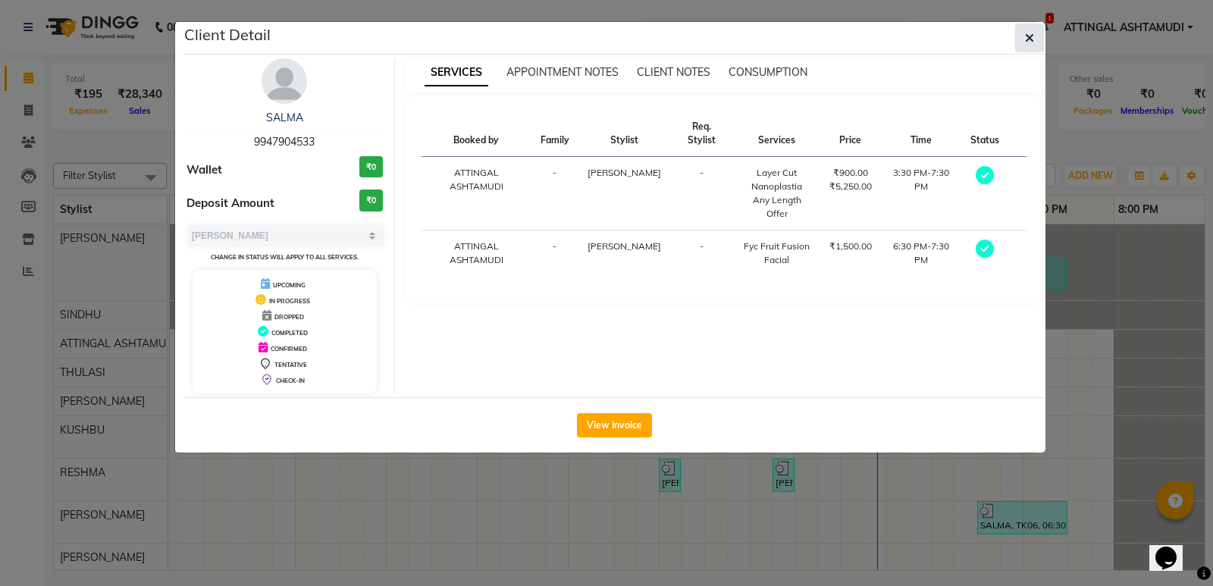
click at [1028, 39] on icon "button" at bounding box center [1029, 38] width 9 height 12
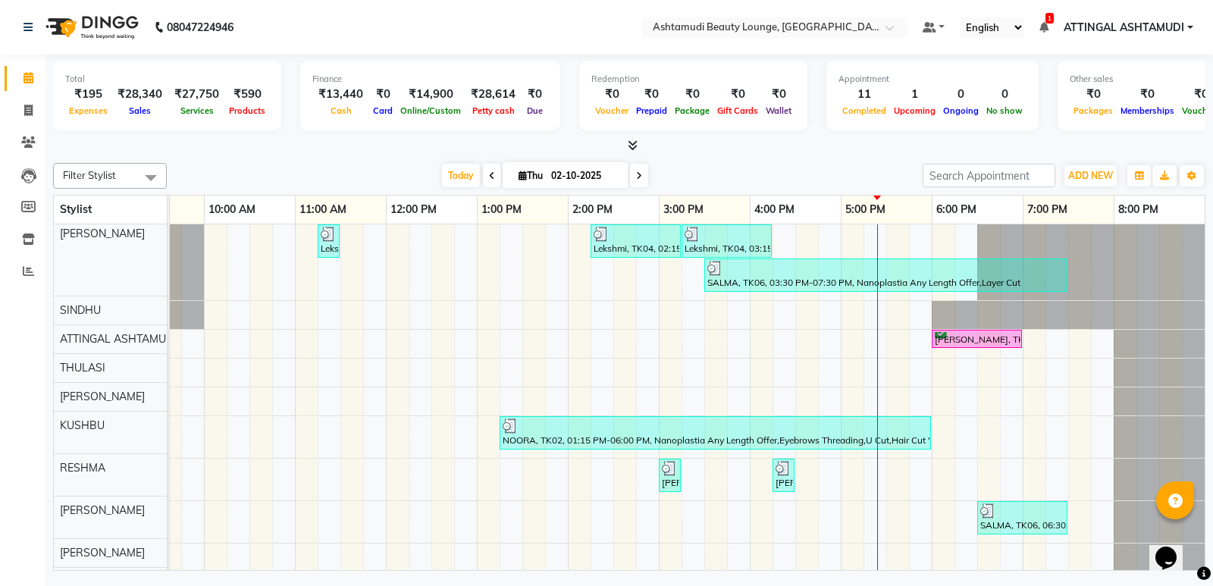
scroll to position [0, 0]
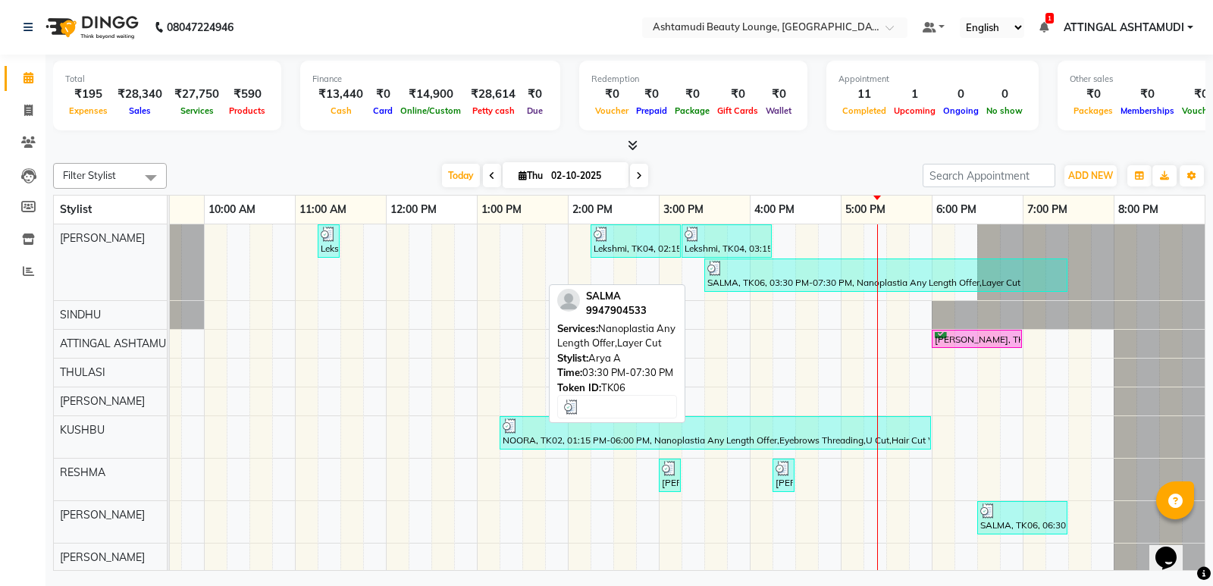
click at [783, 275] on div "SALMA, TK06, 03:30 PM-07:30 PM, Nanoplastia Any Length Offer,Layer Cut" at bounding box center [886, 275] width 360 height 29
select select "3"
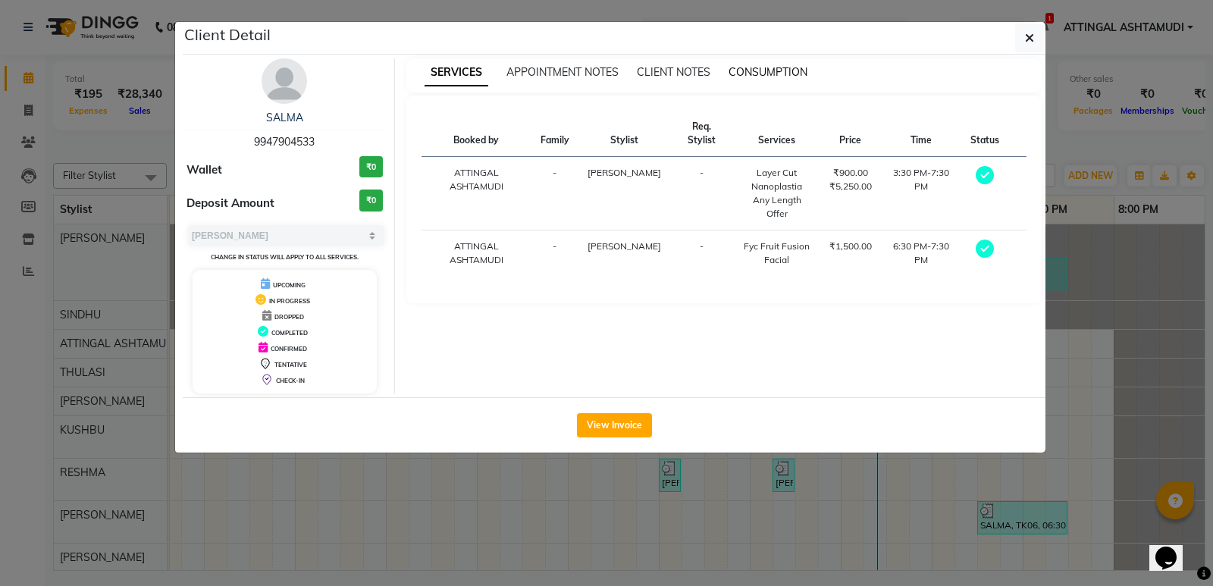
click at [765, 74] on span "CONSUMPTION" at bounding box center [767, 72] width 79 height 14
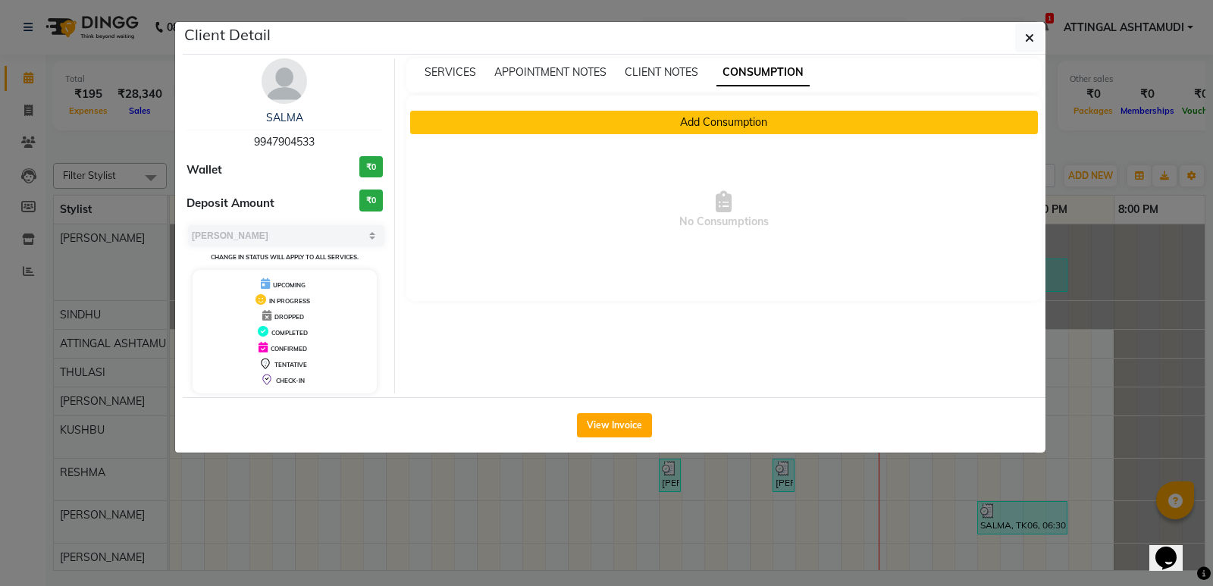
click at [751, 126] on button "Add Consumption" at bounding box center [724, 122] width 628 height 23
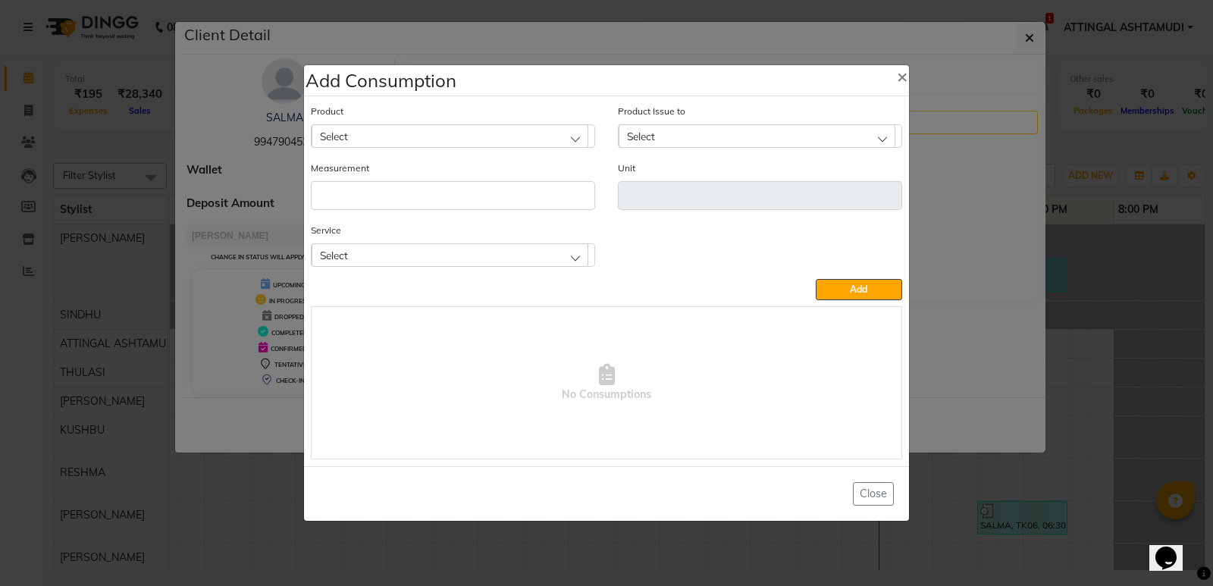
click at [373, 130] on div "Select" at bounding box center [449, 135] width 277 height 23
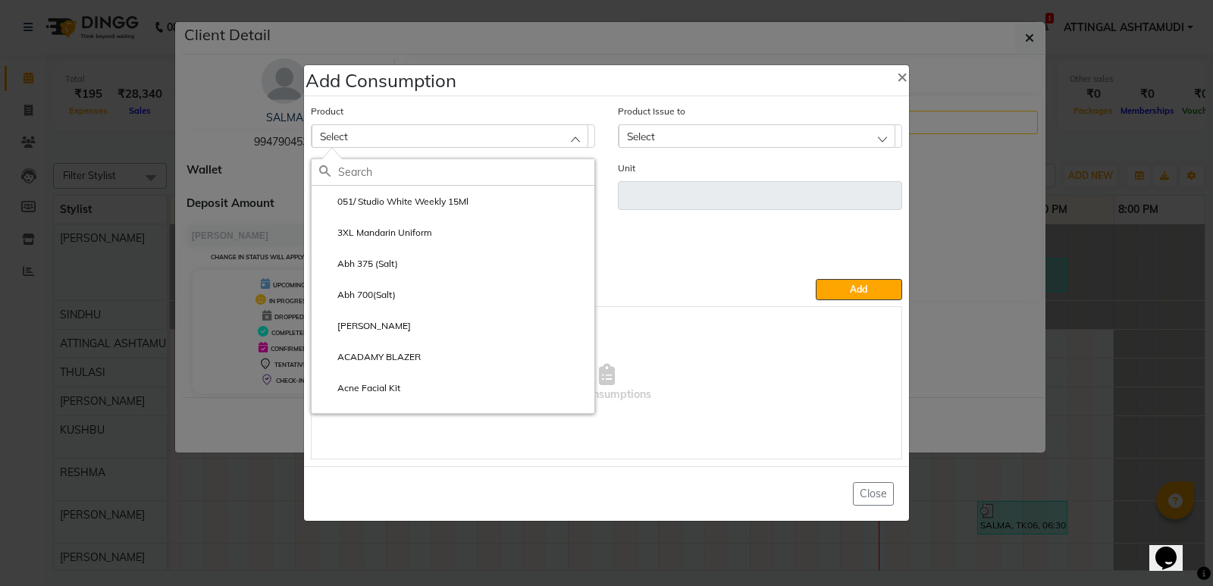
click at [380, 177] on input "text" at bounding box center [466, 172] width 256 height 26
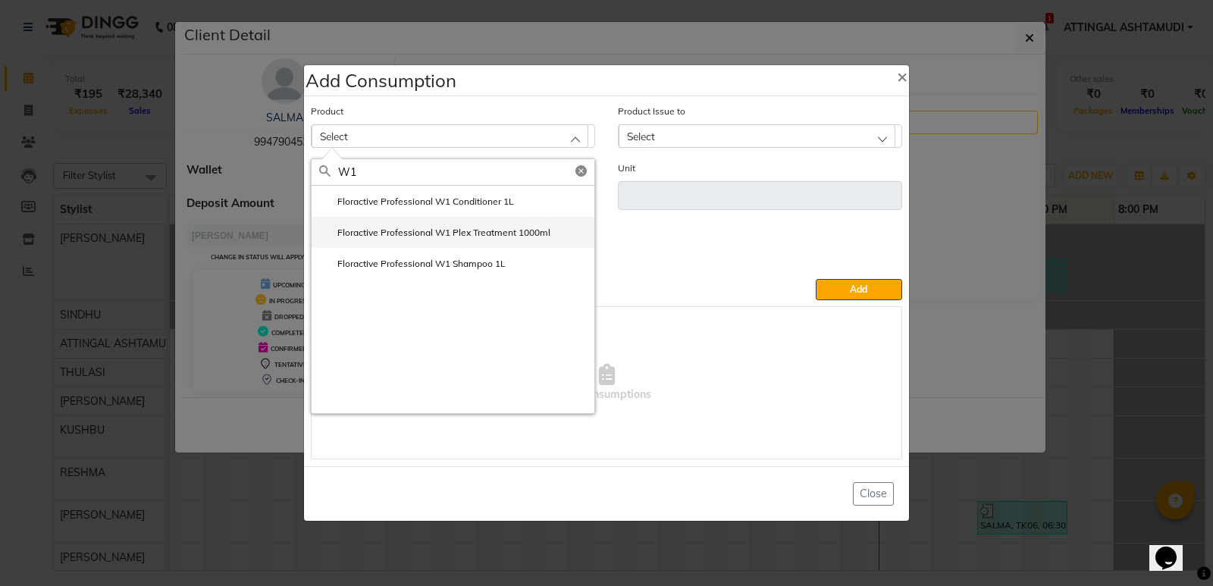
type input "W1"
click at [411, 228] on label "Floractive Professional W1 Plex Treatment 1000ml" at bounding box center [434, 233] width 231 height 14
type input "ml"
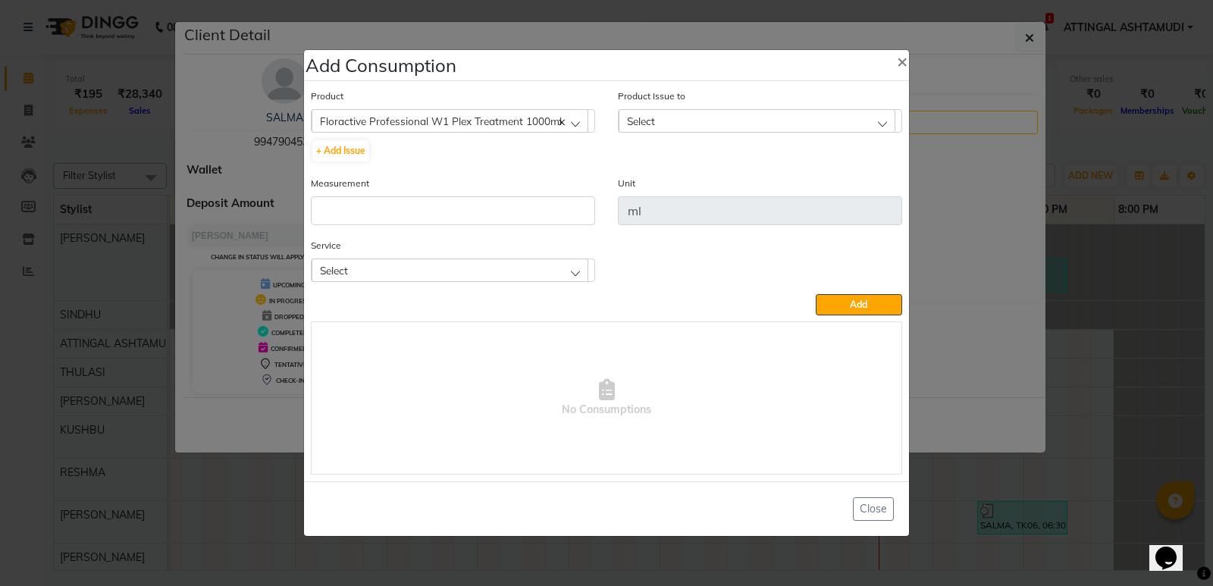
click at [635, 117] on span "Select" at bounding box center [641, 120] width 28 height 13
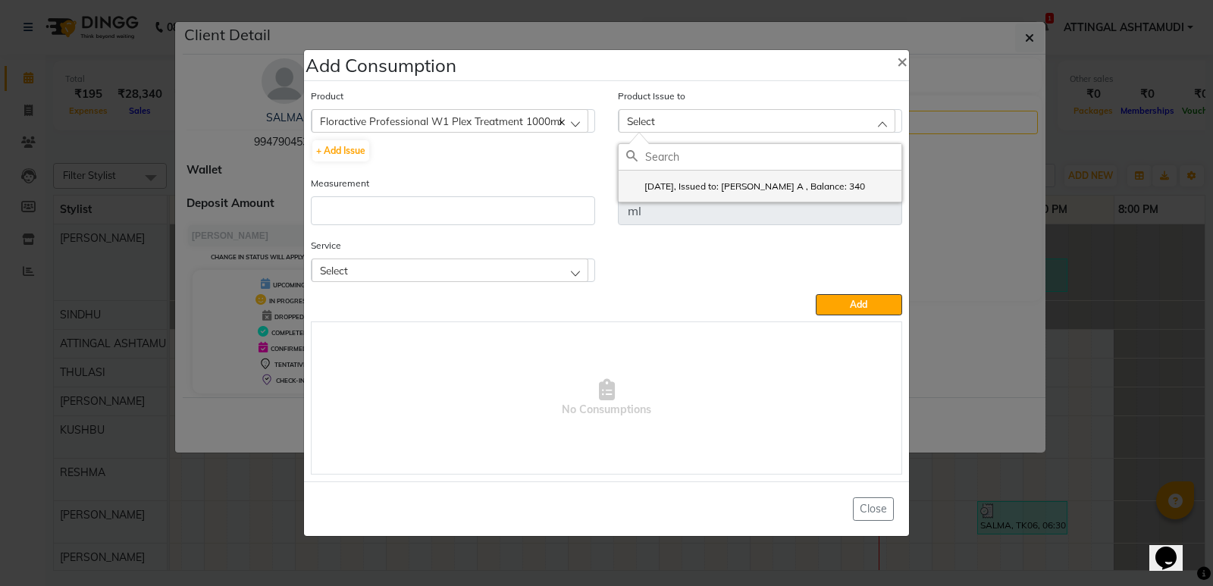
click at [678, 182] on label "2025-09-22, Issued to: ARYA A , Balance: 340" at bounding box center [745, 187] width 239 height 14
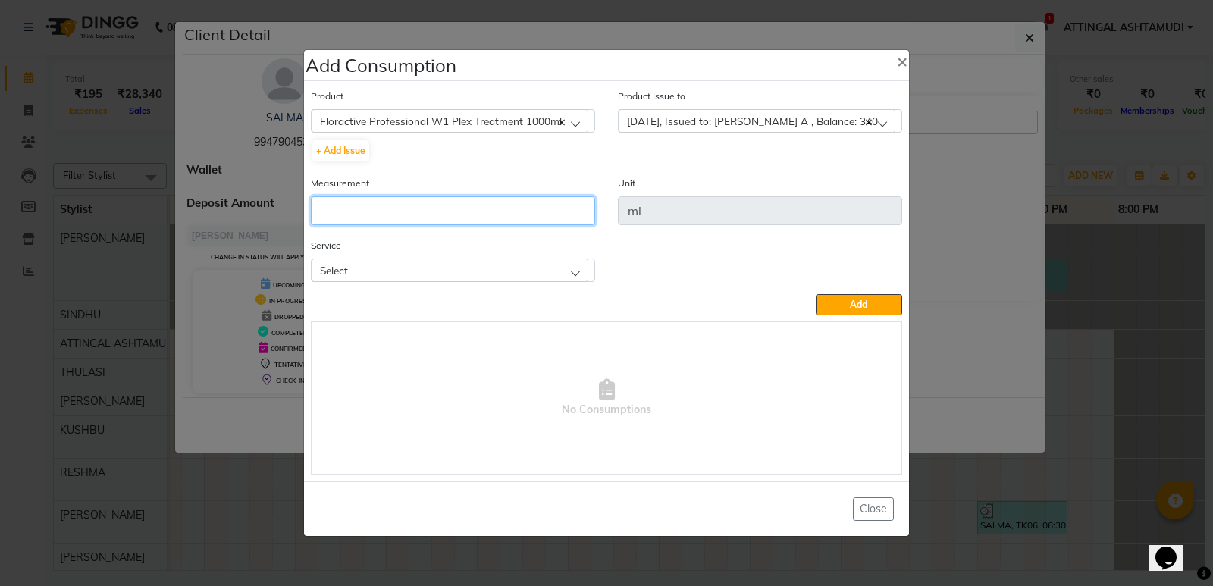
click at [371, 216] on input "number" at bounding box center [453, 210] width 284 height 29
type input "150"
click at [368, 270] on div "Select" at bounding box center [449, 269] width 277 height 23
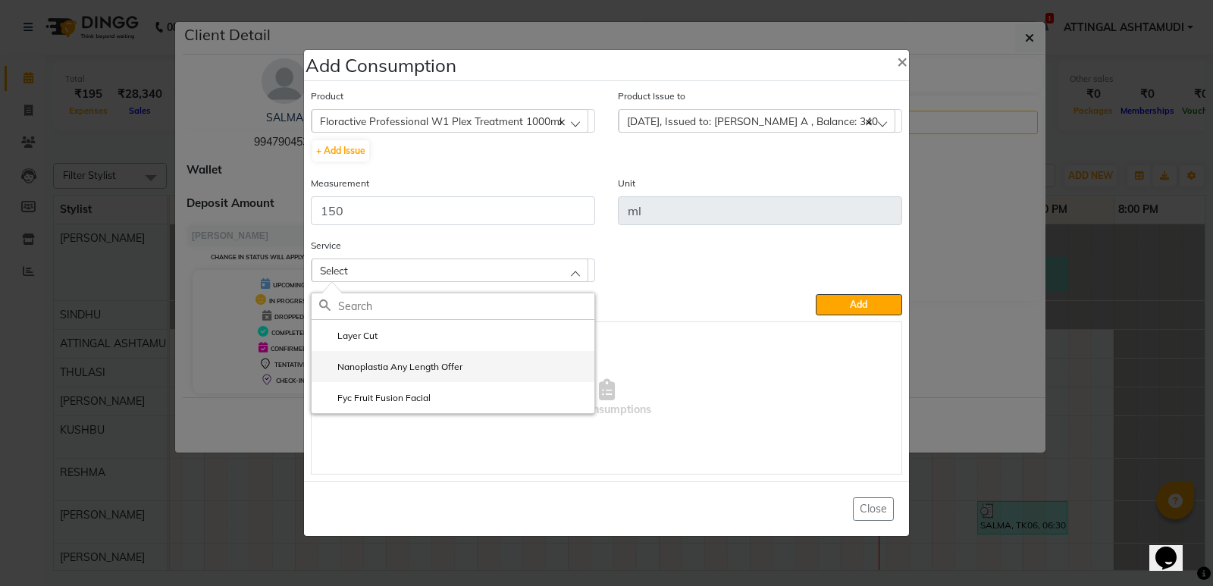
click at [380, 361] on label "Nanoplastia Any Length Offer" at bounding box center [390, 367] width 143 height 14
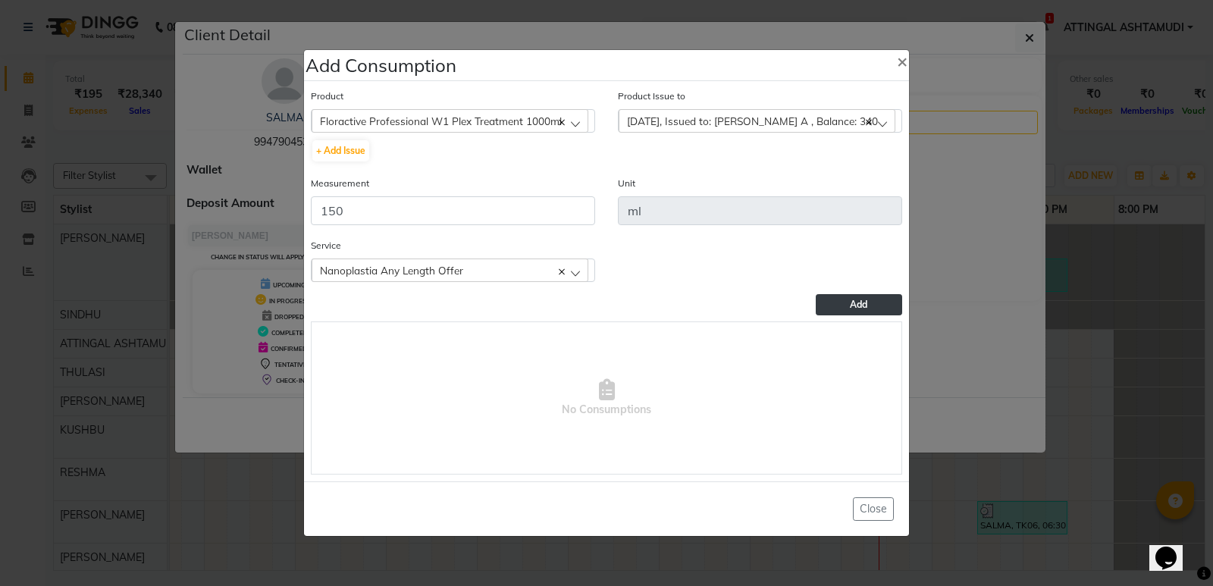
click at [863, 303] on span "Add" at bounding box center [858, 304] width 17 height 11
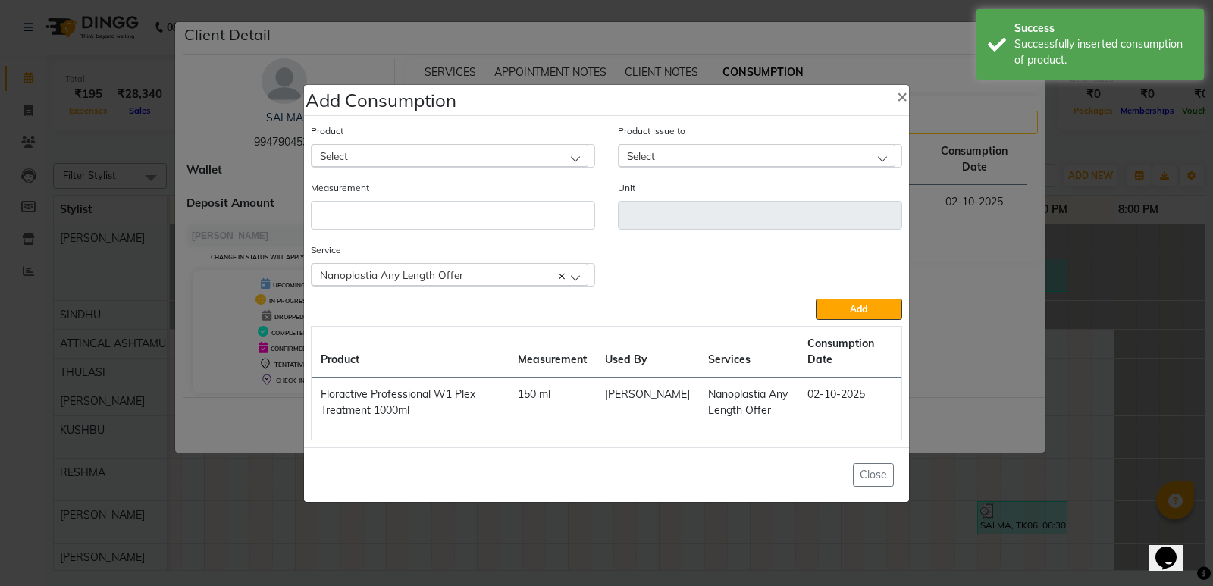
click at [395, 146] on div "Select" at bounding box center [449, 155] width 277 height 23
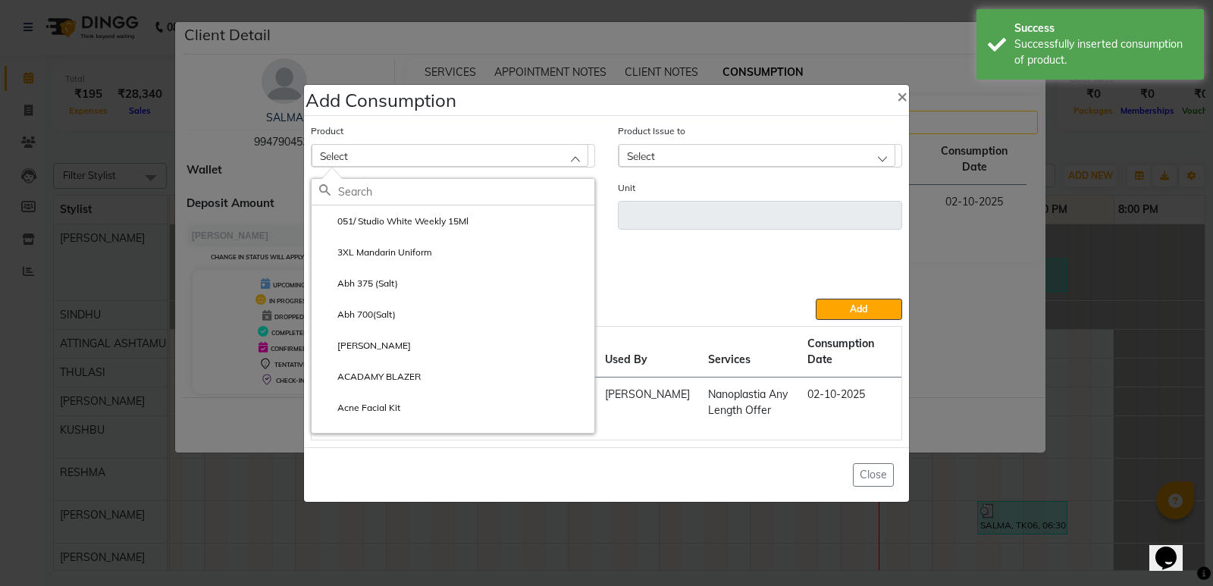
click at [387, 189] on input "text" at bounding box center [466, 192] width 256 height 26
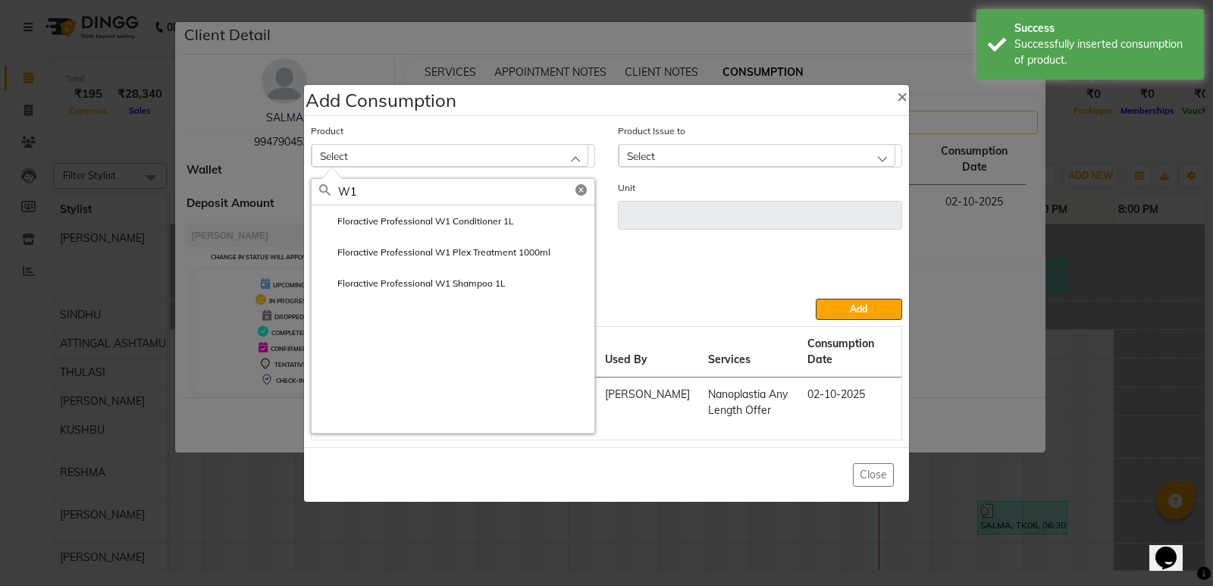
type input "W1"
click at [403, 215] on label "Floractive Professional W1 Conditioner 1L" at bounding box center [416, 221] width 195 height 14
type input "ml"
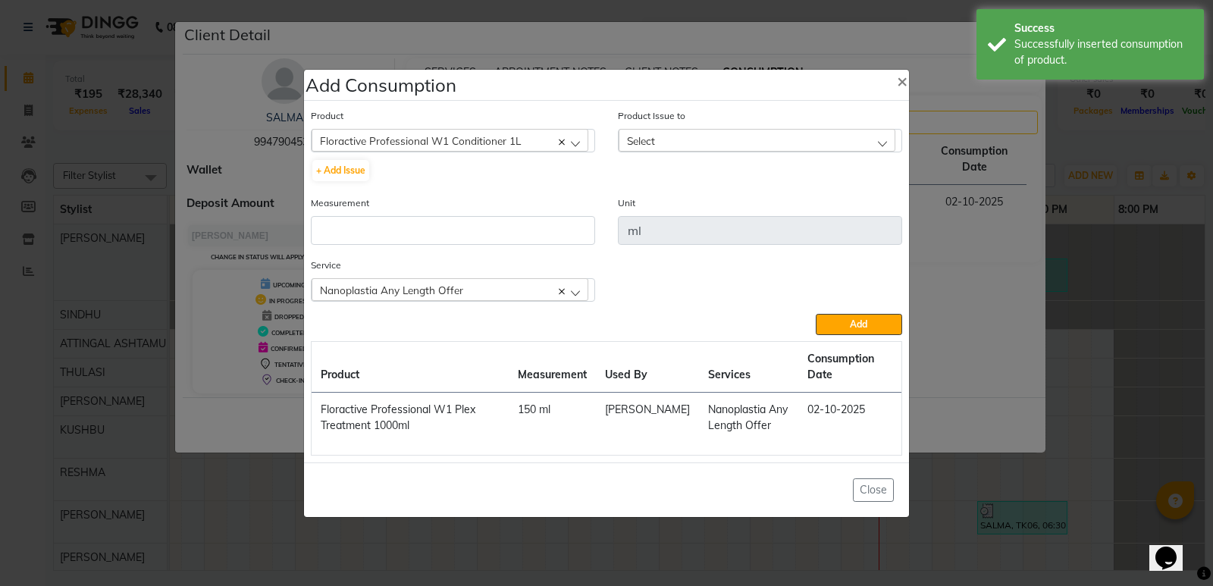
click at [634, 143] on span "Select" at bounding box center [641, 140] width 28 height 13
drag, startPoint x: 664, startPoint y: 205, endPoint x: 537, endPoint y: 216, distance: 127.8
click at [664, 205] on label "2025-09-15, Issued to: ARYA A , Balance: 500" at bounding box center [745, 206] width 239 height 14
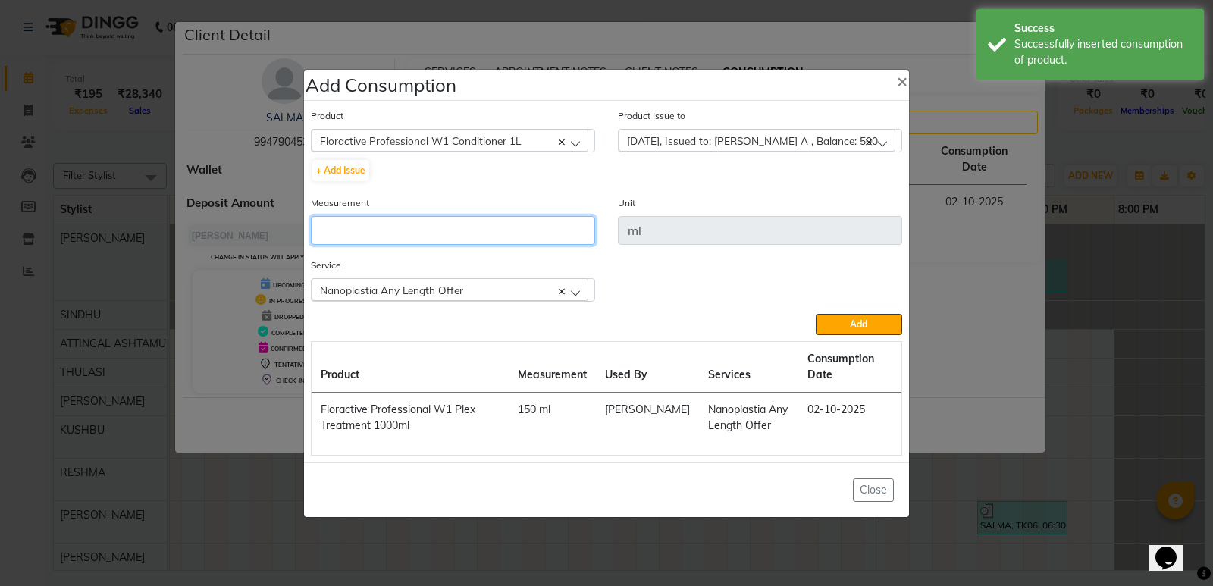
click at [375, 234] on input "number" at bounding box center [453, 230] width 284 height 29
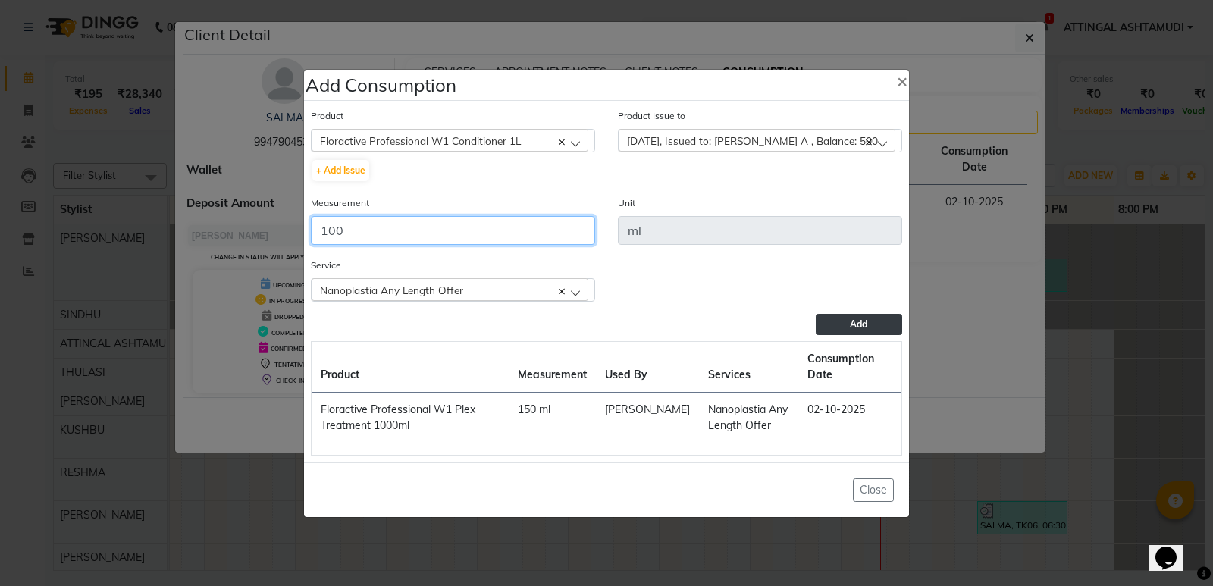
type input "100"
click at [852, 325] on span "Add" at bounding box center [858, 323] width 17 height 11
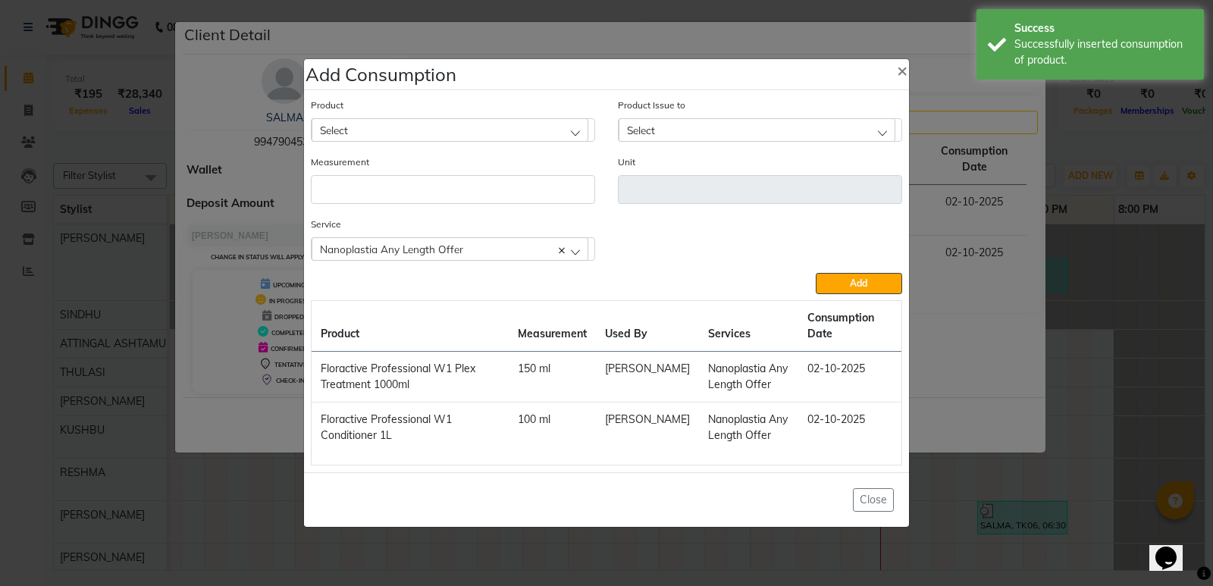
click at [482, 127] on div "Select" at bounding box center [449, 129] width 277 height 23
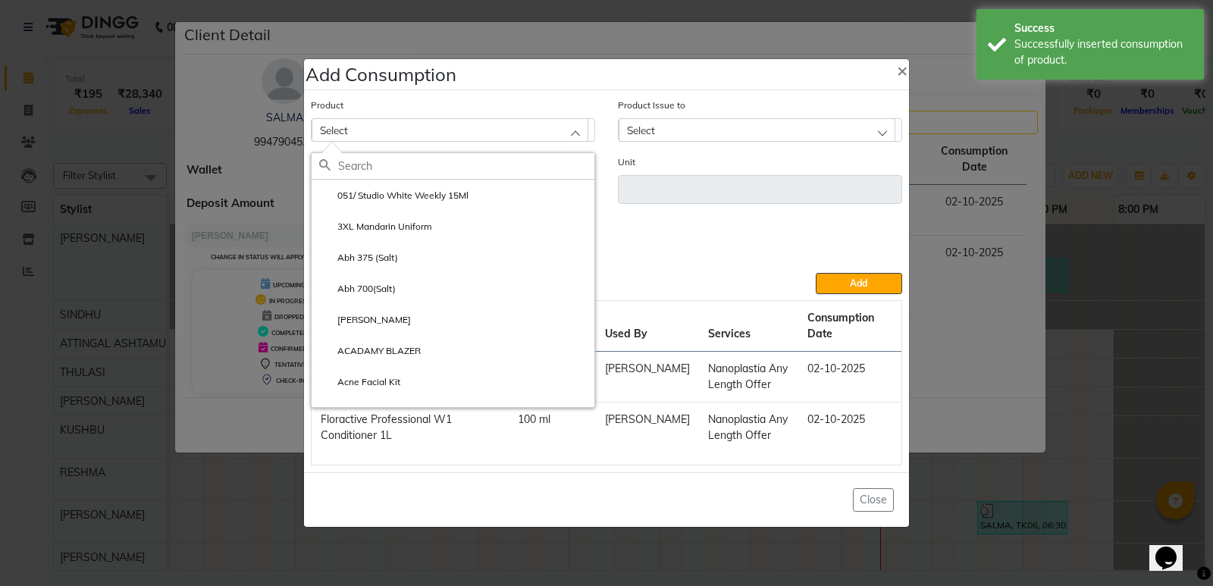
click at [426, 170] on input "text" at bounding box center [466, 166] width 256 height 26
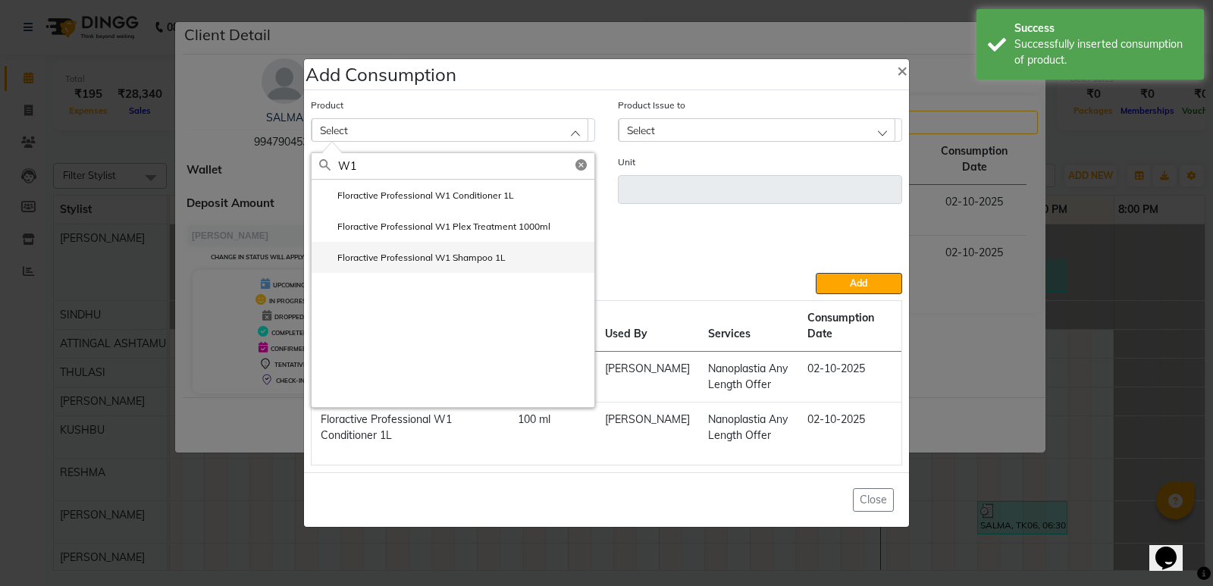
type input "W1"
click at [436, 252] on label "Floractive Professional W1 Shampoo 1L" at bounding box center [412, 258] width 186 height 14
type input "ml"
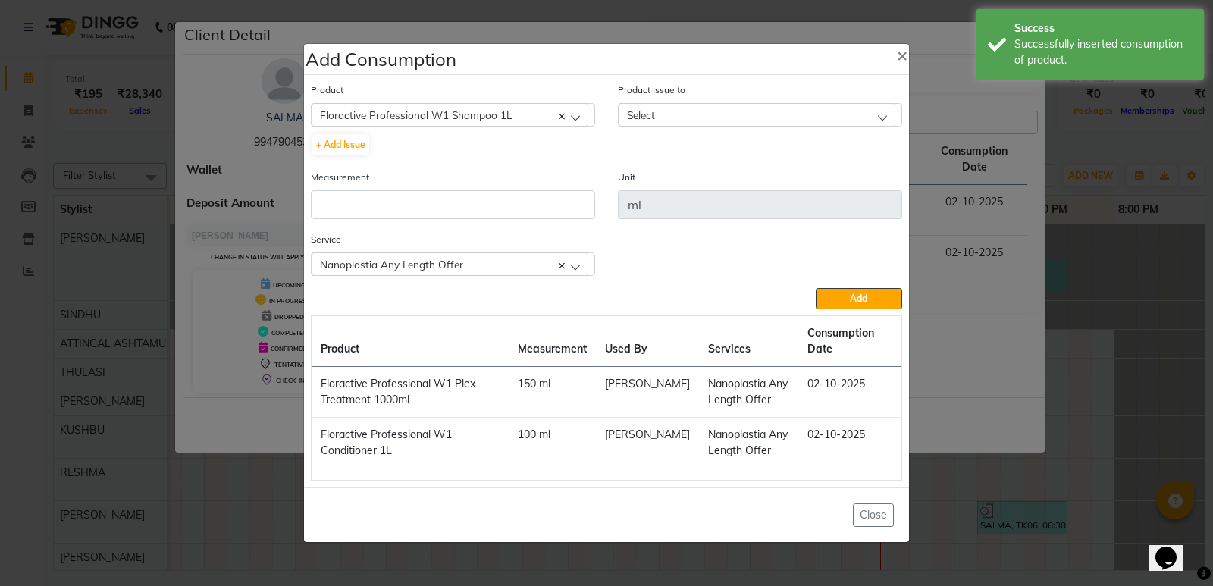
click at [628, 115] on span "Select" at bounding box center [641, 114] width 28 height 13
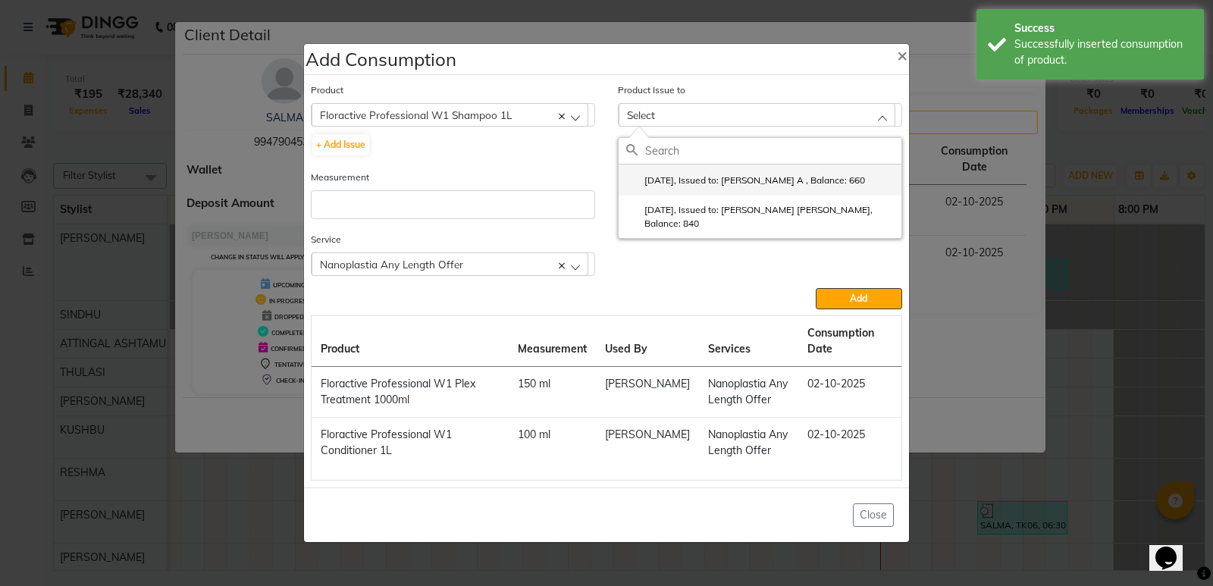
drag, startPoint x: 660, startPoint y: 181, endPoint x: 476, endPoint y: 194, distance: 184.6
click at [660, 183] on label "2025-09-17, Issued to: ARYA A , Balance: 660" at bounding box center [745, 181] width 239 height 14
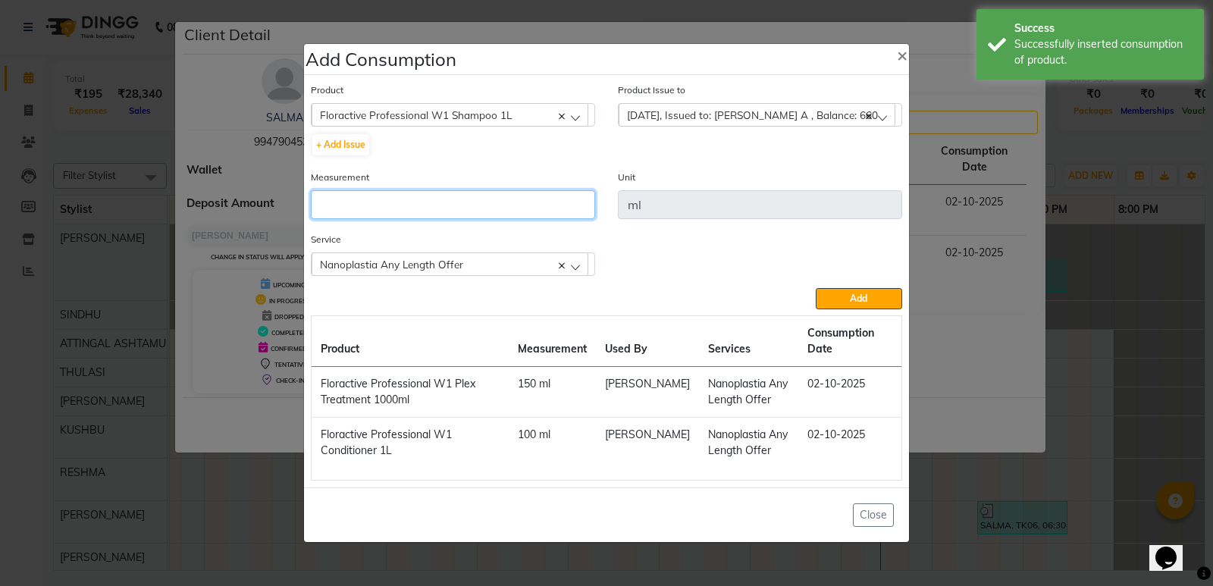
click at [380, 213] on input "number" at bounding box center [453, 204] width 284 height 29
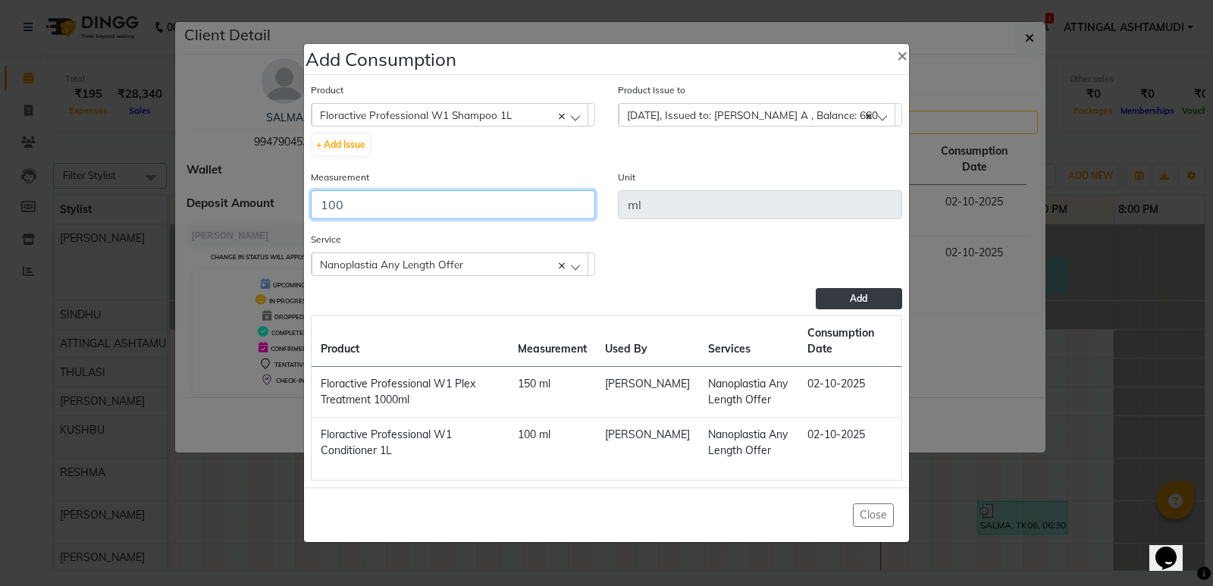
type input "100"
click at [853, 295] on span "Add" at bounding box center [858, 298] width 17 height 11
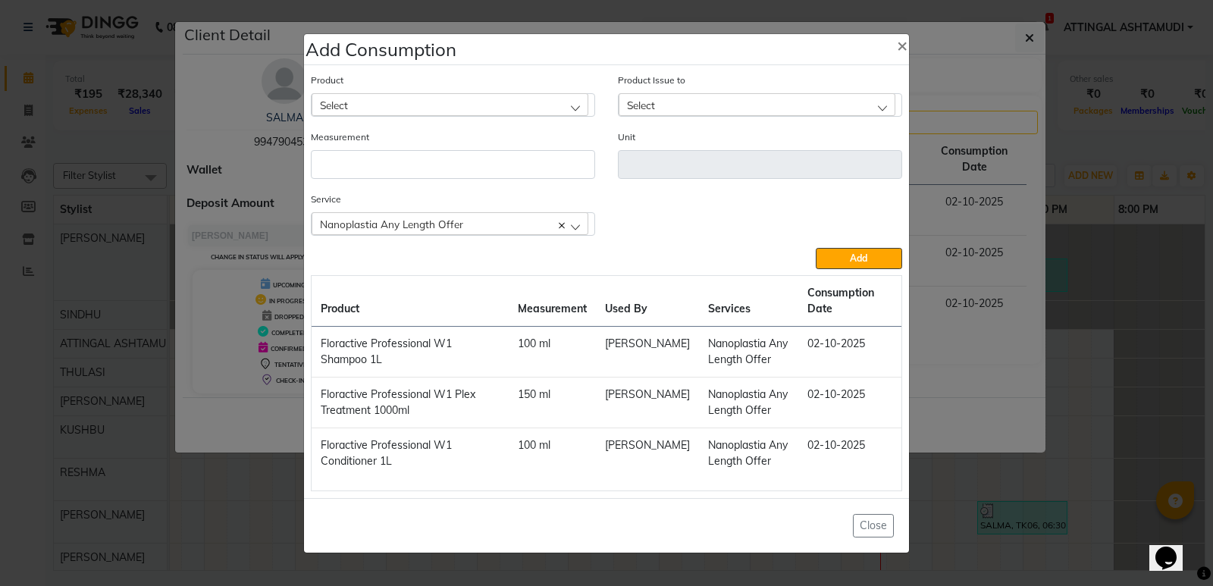
click at [536, 224] on div "Nanoplastia Any Length Offer" at bounding box center [449, 223] width 277 height 23
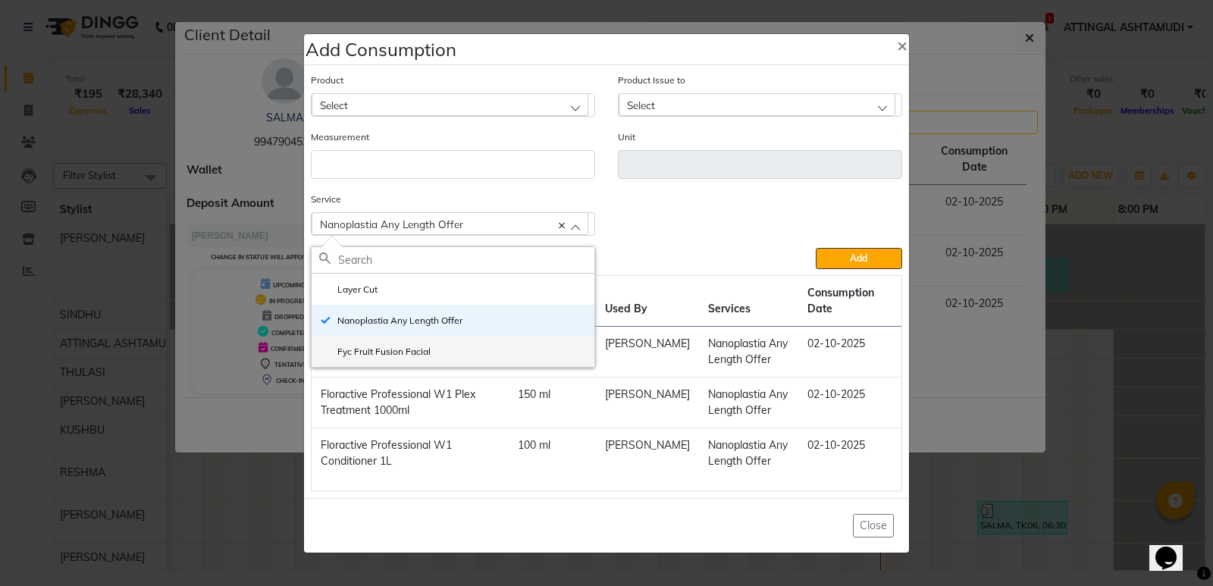
click at [453, 346] on li "Fyc Fruit Fusion Facial" at bounding box center [452, 351] width 283 height 31
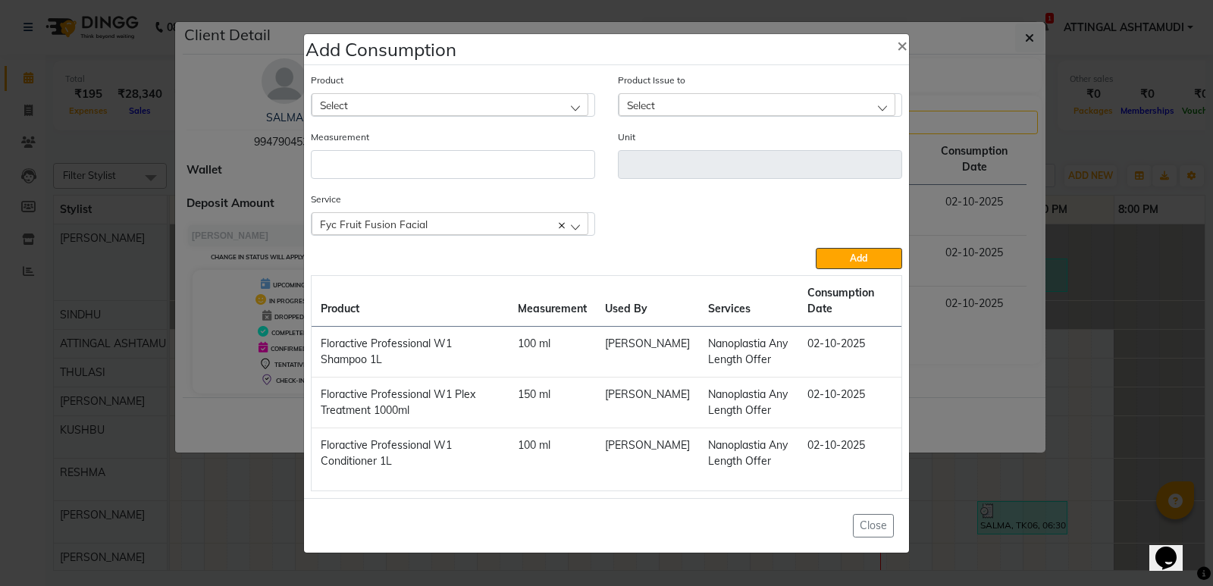
click at [393, 104] on div "Select" at bounding box center [449, 104] width 277 height 23
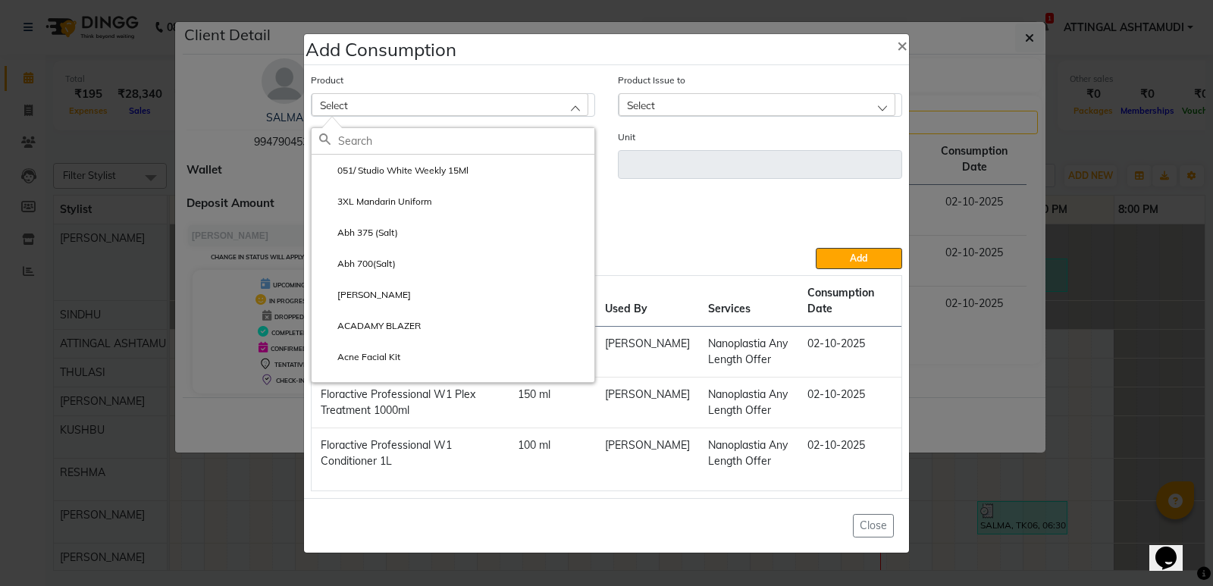
click at [374, 142] on input "text" at bounding box center [466, 141] width 256 height 26
type input "FRU"
click at [392, 165] on label "Fyc Fruit Fusion Facial Kit" at bounding box center [381, 171] width 125 height 14
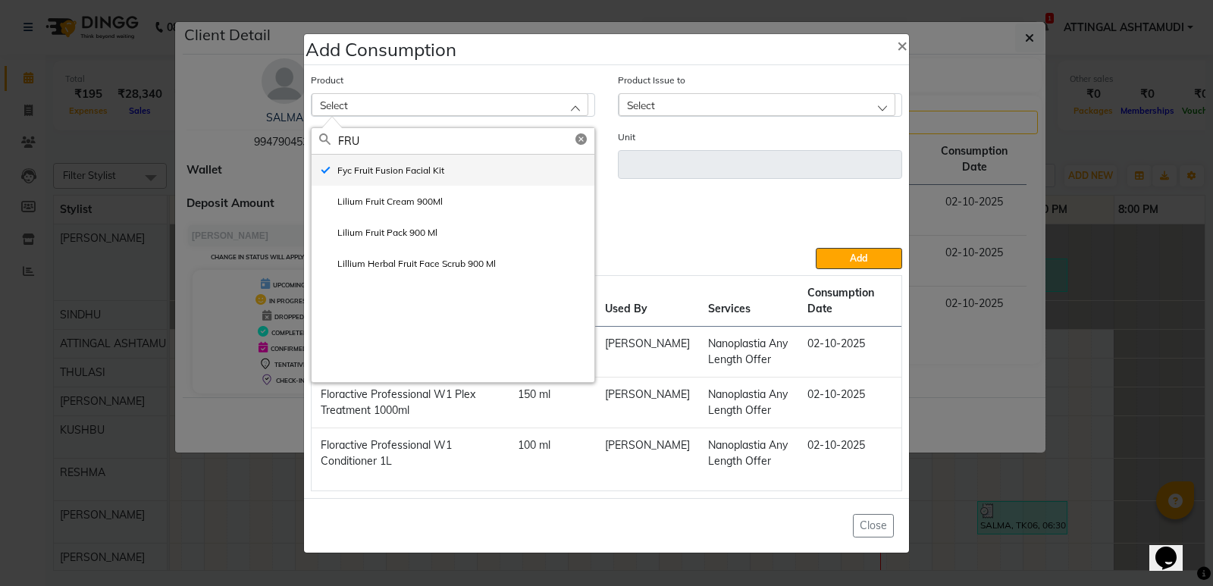
type input "gm"
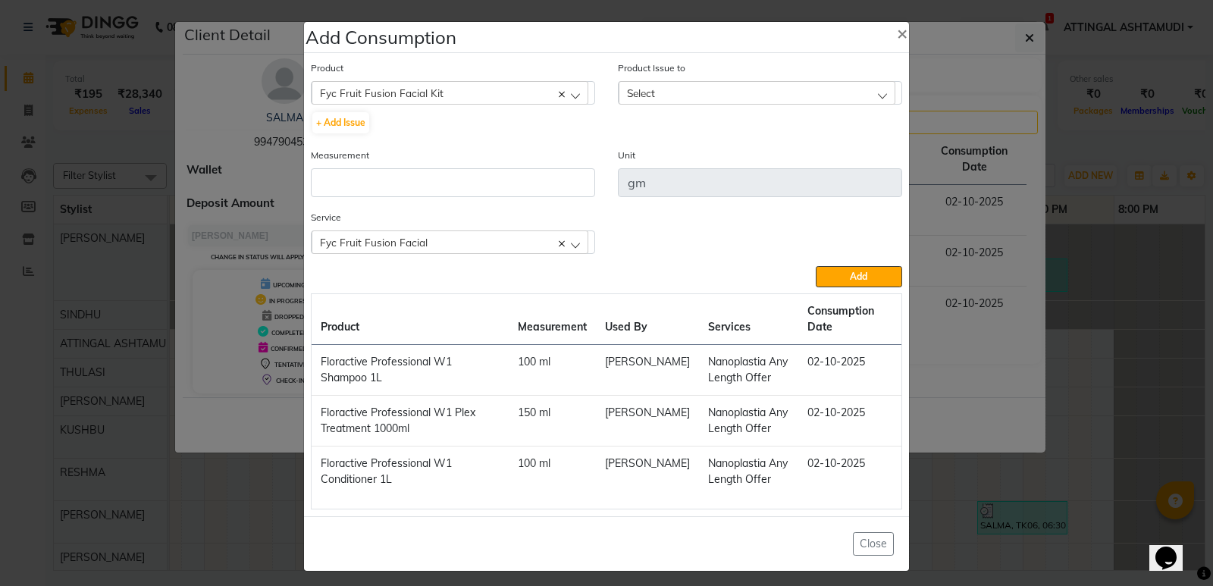
click at [659, 90] on div "Select" at bounding box center [756, 92] width 277 height 23
click at [680, 155] on label "2025-09-06, Issued to: Leena Jose, Balance: 140" at bounding box center [760, 163] width 268 height 27
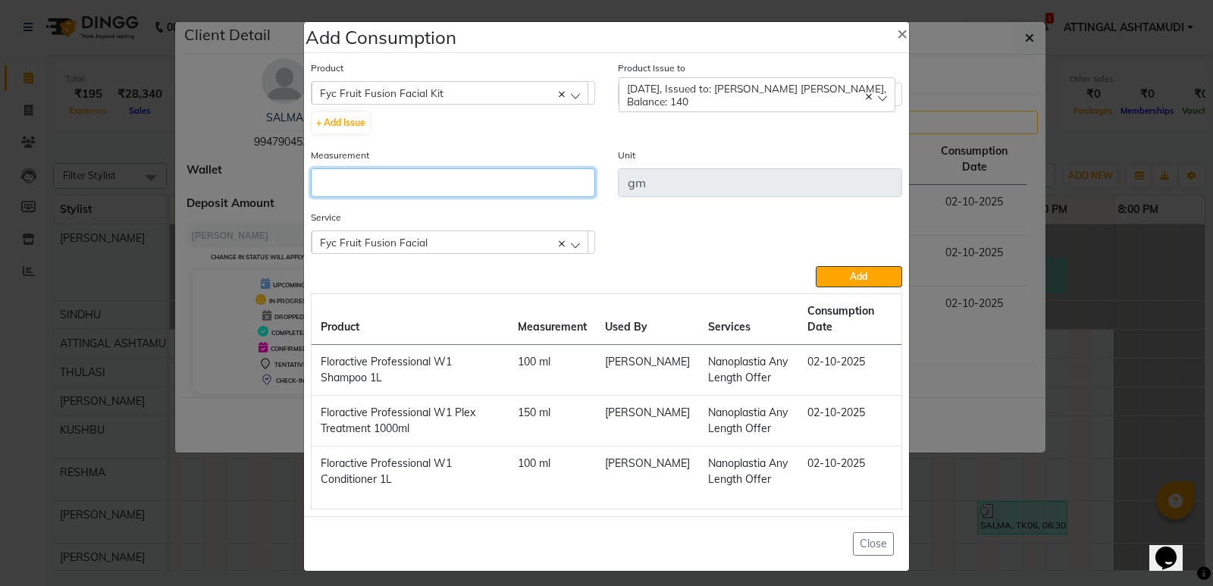
click at [396, 186] on input "number" at bounding box center [453, 182] width 284 height 29
type input "20"
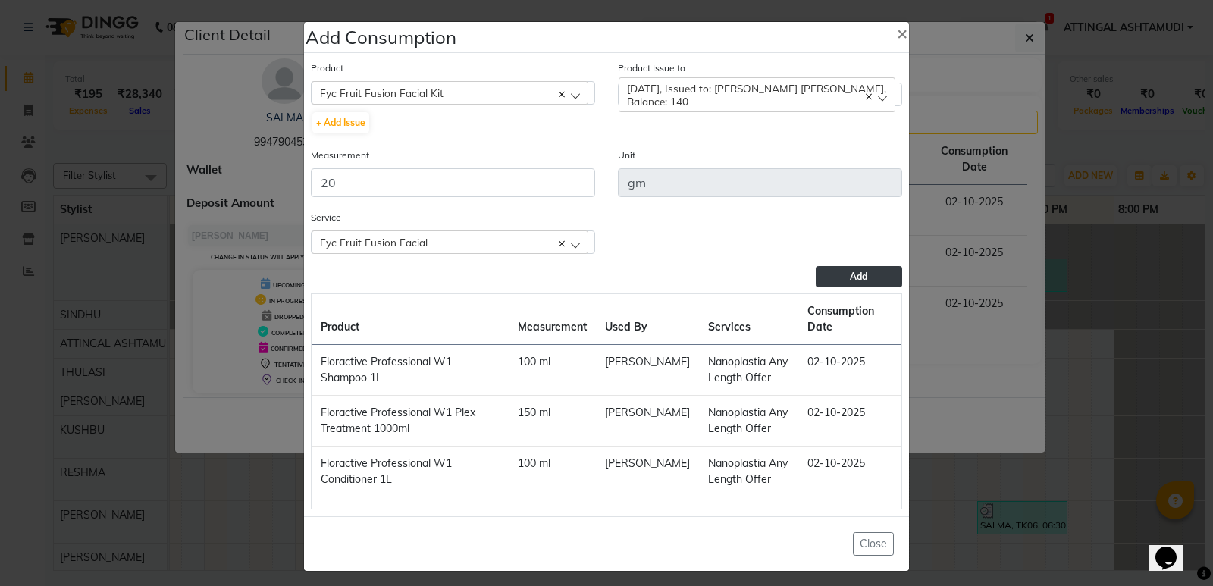
click at [865, 276] on button "Add" at bounding box center [858, 276] width 86 height 21
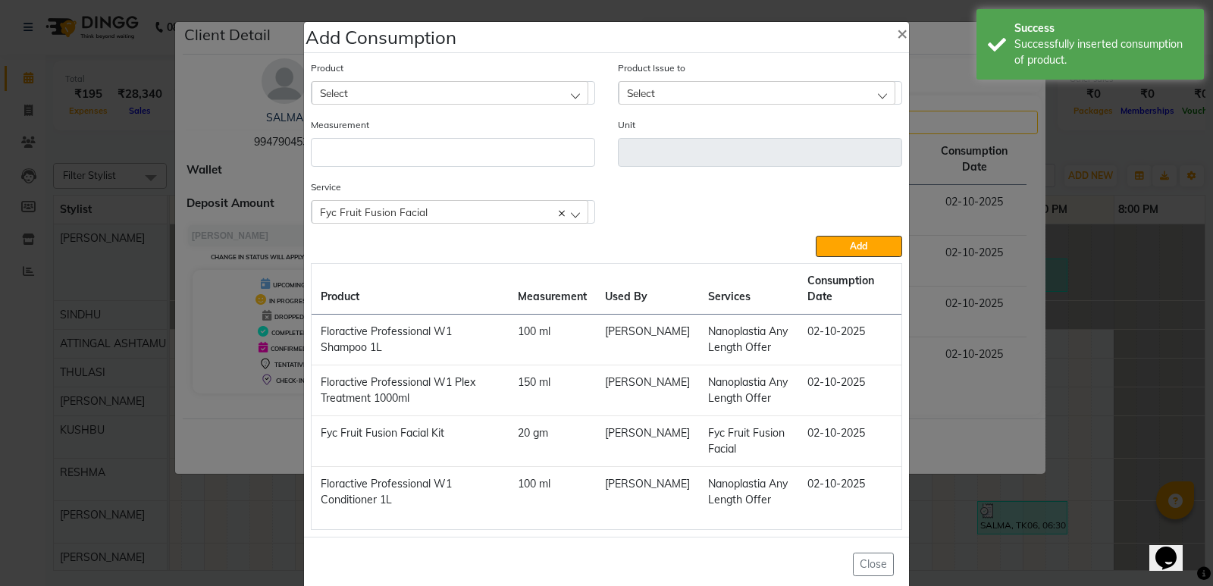
click at [1103, 343] on ngb-modal-window "Add Consumption × Product Select 051/ Studio White Weekly 15Ml Product Issue to…" at bounding box center [606, 293] width 1213 height 586
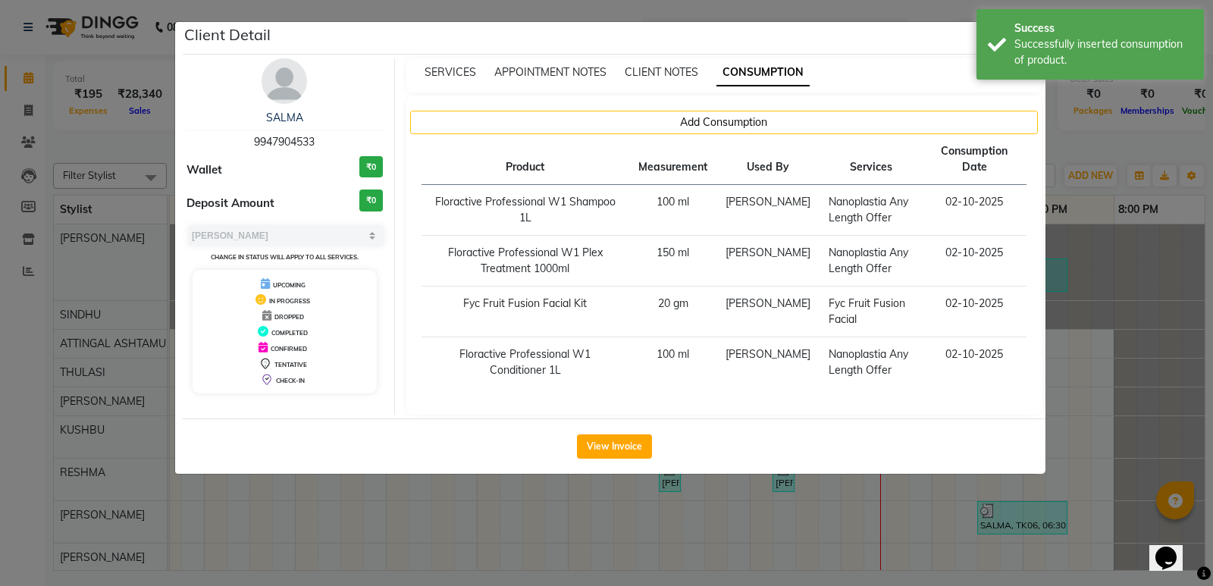
click at [1103, 346] on ngb-modal-window "Client Detail SALMA 9947904533 Wallet ₹0 Deposit Amount ₹0 Select MARK DONE UPC…" at bounding box center [606, 293] width 1213 height 586
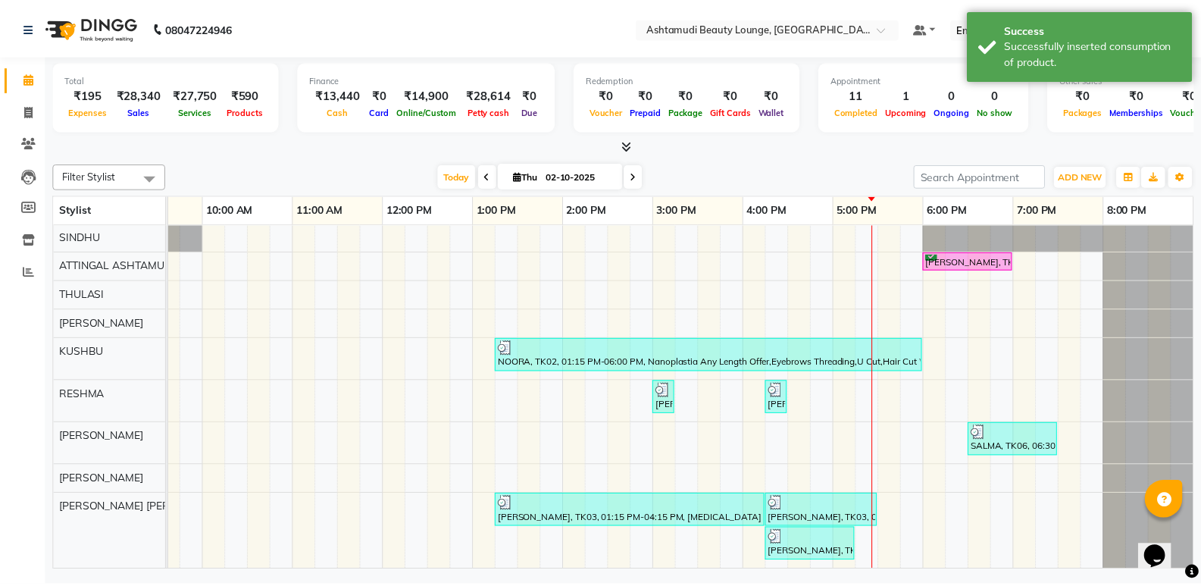
scroll to position [89, 0]
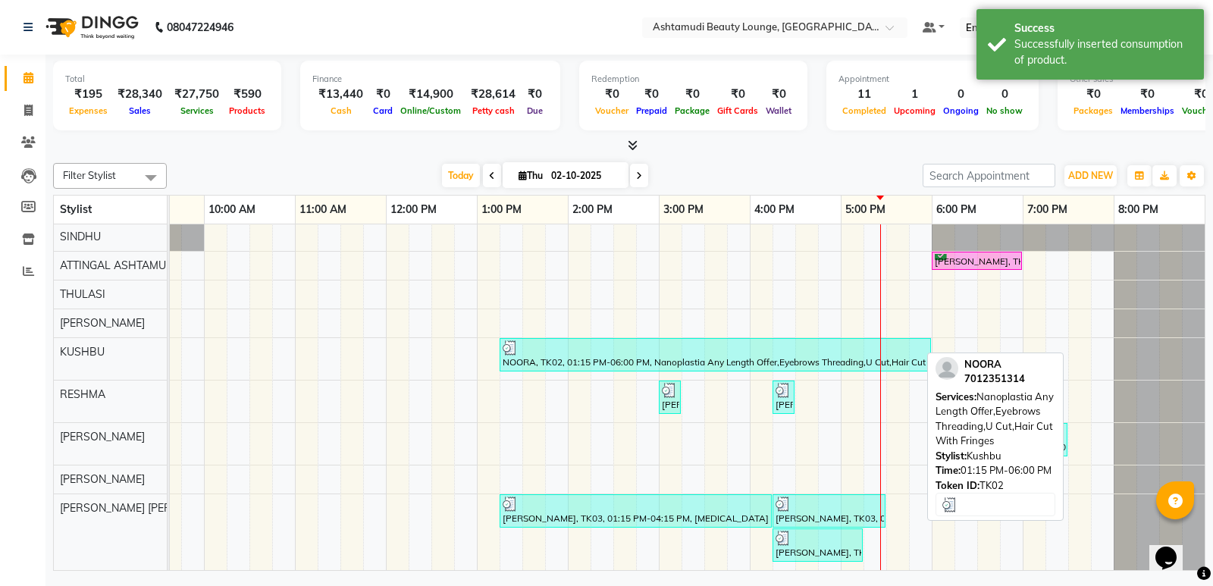
click at [654, 343] on div at bounding box center [714, 347] width 425 height 15
select select "3"
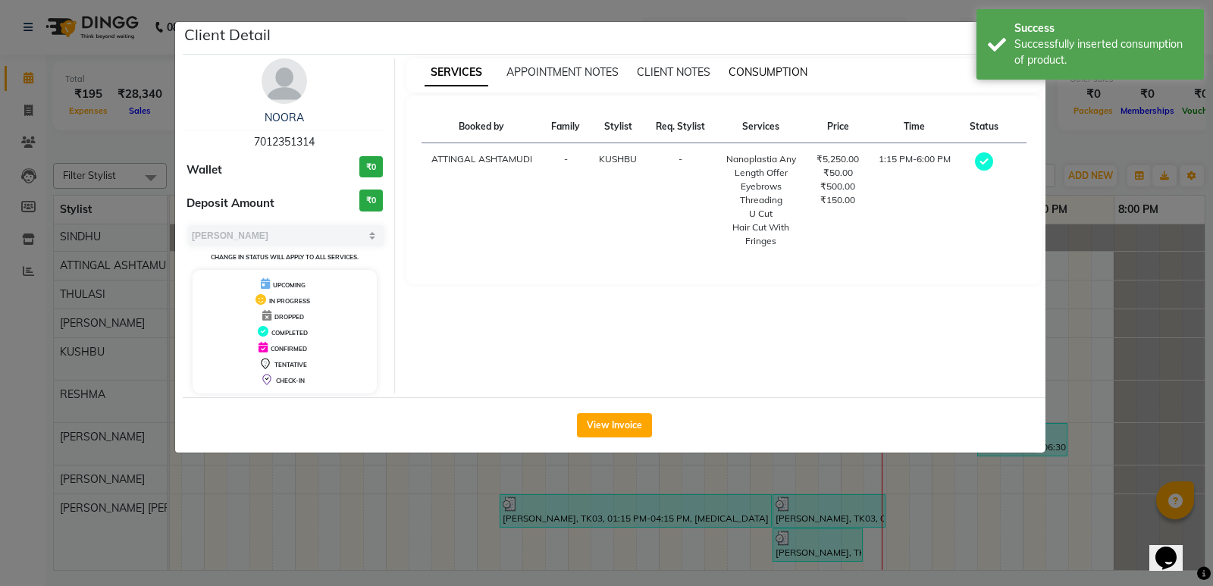
click at [771, 72] on span "CONSUMPTION" at bounding box center [767, 72] width 79 height 14
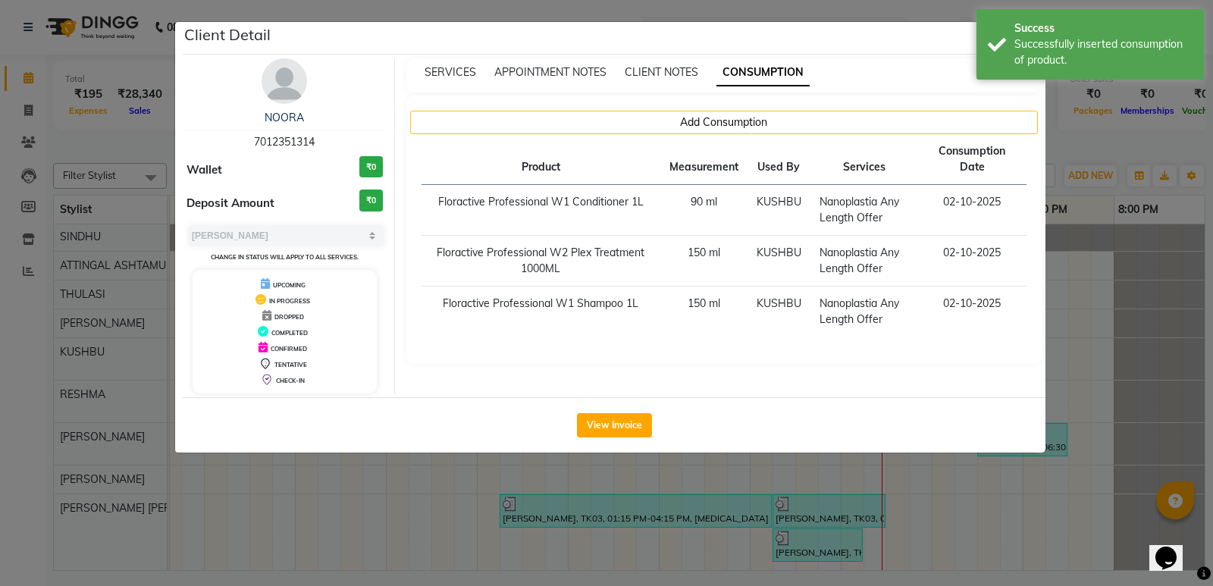
click at [1100, 305] on ngb-modal-window "Client Detail NOORA 7012351314 Wallet ₹0 Deposit Amount ₹0 Select MARK DONE UPC…" at bounding box center [606, 293] width 1213 height 586
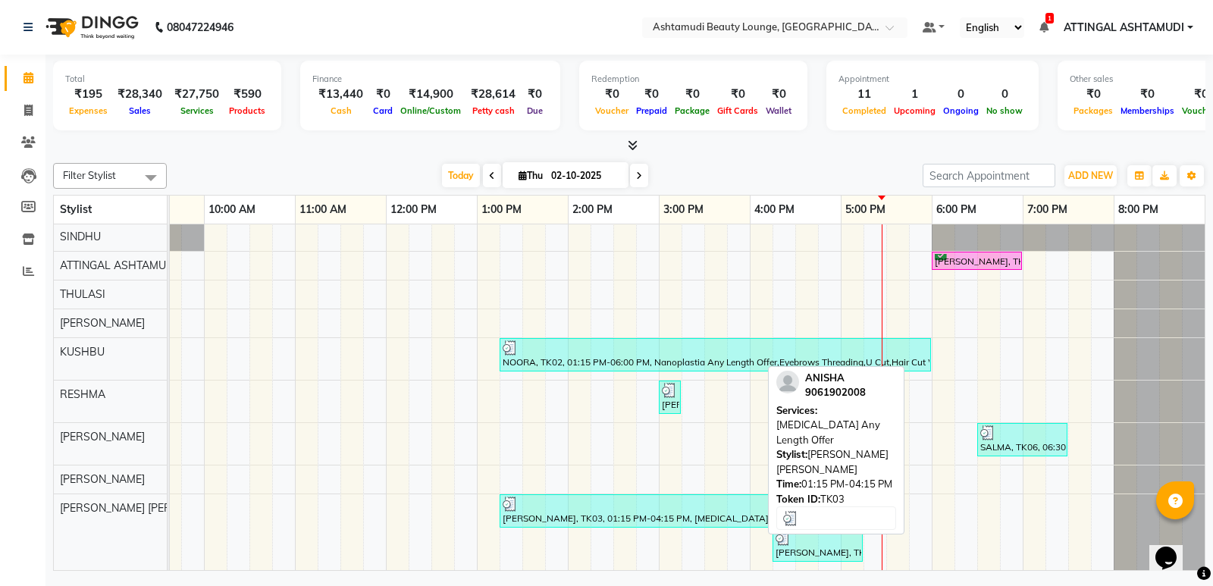
click at [671, 509] on div "[PERSON_NAME], TK03, 01:15 PM-04:15 PM, [MEDICAL_DATA] Any Length Offer" at bounding box center [635, 510] width 269 height 29
select select "3"
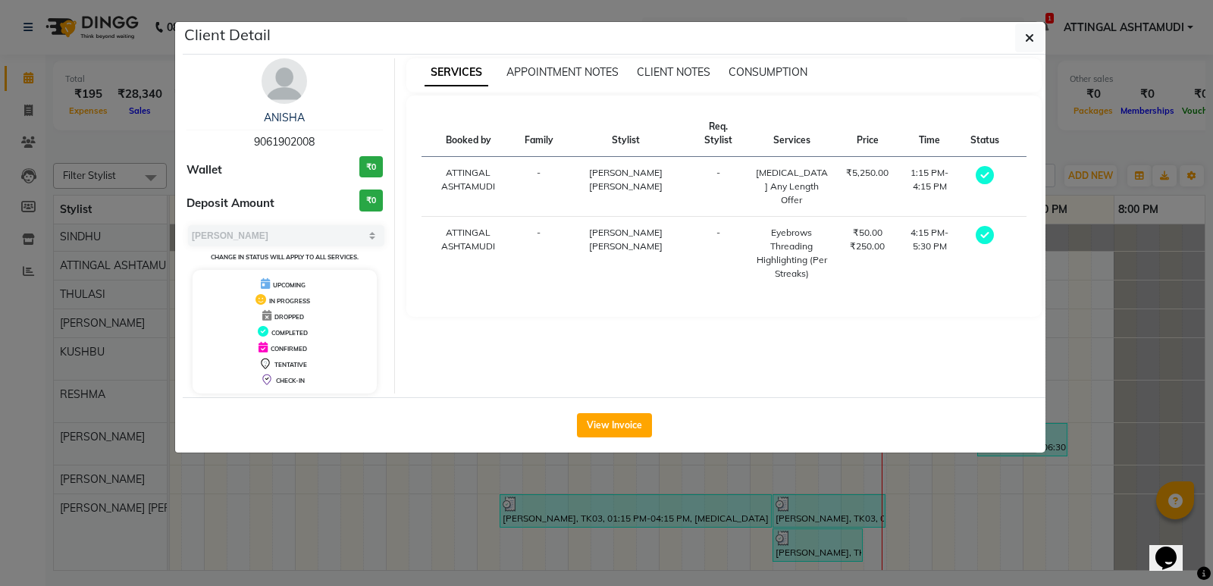
click at [771, 64] on div "CONSUMPTION" at bounding box center [767, 72] width 79 height 16
click at [770, 70] on span "CONSUMPTION" at bounding box center [767, 72] width 79 height 14
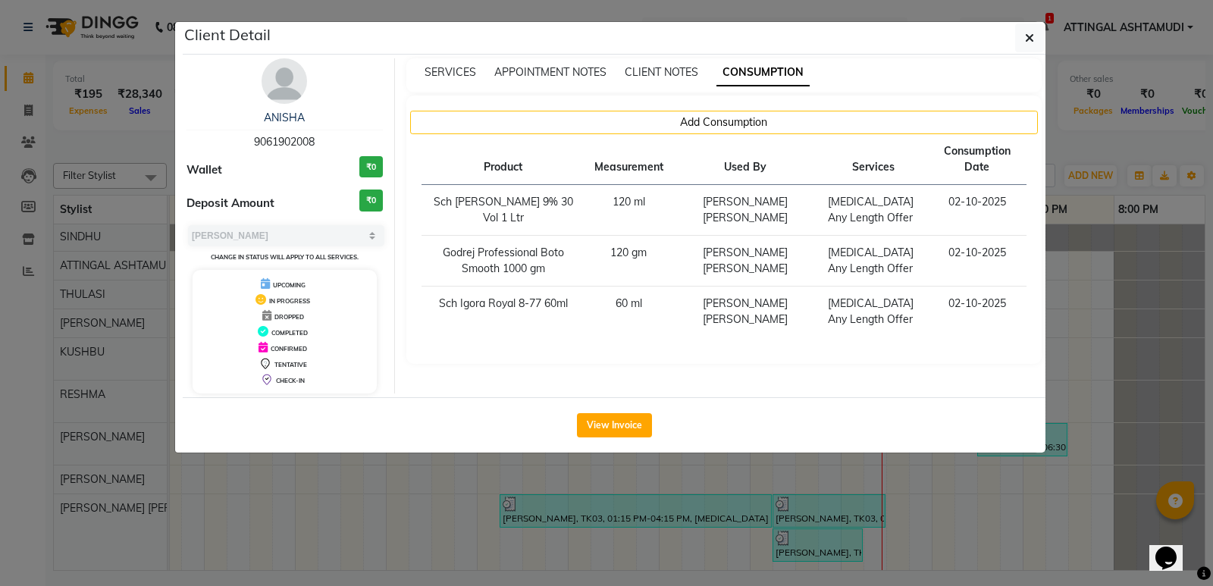
click at [1126, 319] on ngb-modal-window "Client Detail [PERSON_NAME] 9061902008 Wallet ₹0 Deposit Amount ₹0 Select MARK …" at bounding box center [606, 293] width 1213 height 586
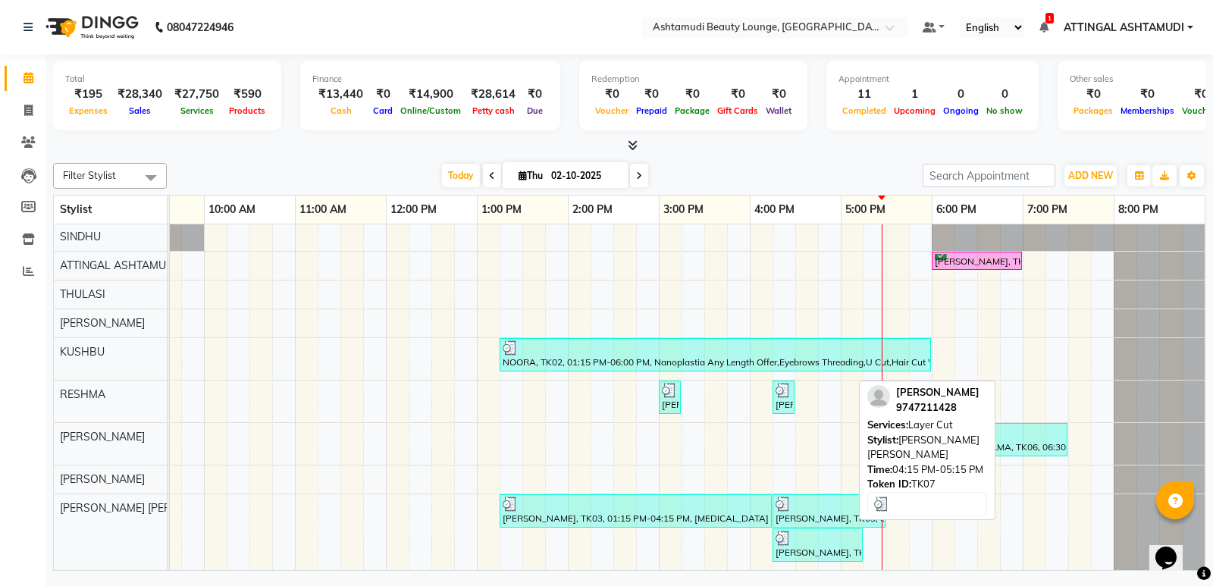
click at [800, 538] on div "[PERSON_NAME], TK07, 04:15 PM-05:15 PM, Layer Cut" at bounding box center [817, 544] width 87 height 29
select select "3"
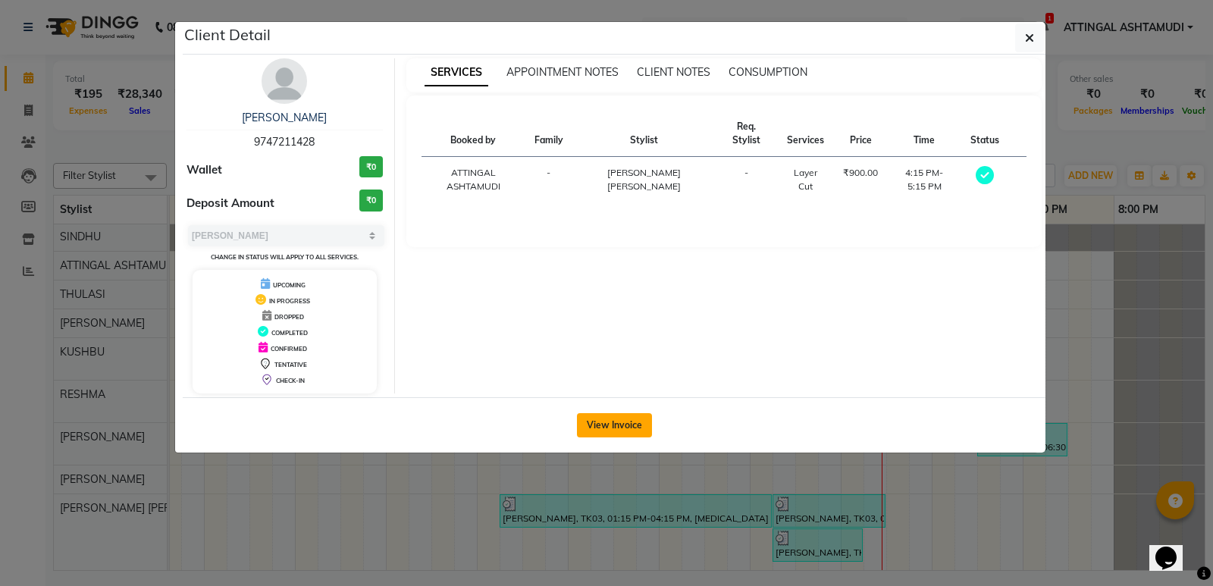
click at [597, 434] on button "View Invoice" at bounding box center [614, 425] width 75 height 24
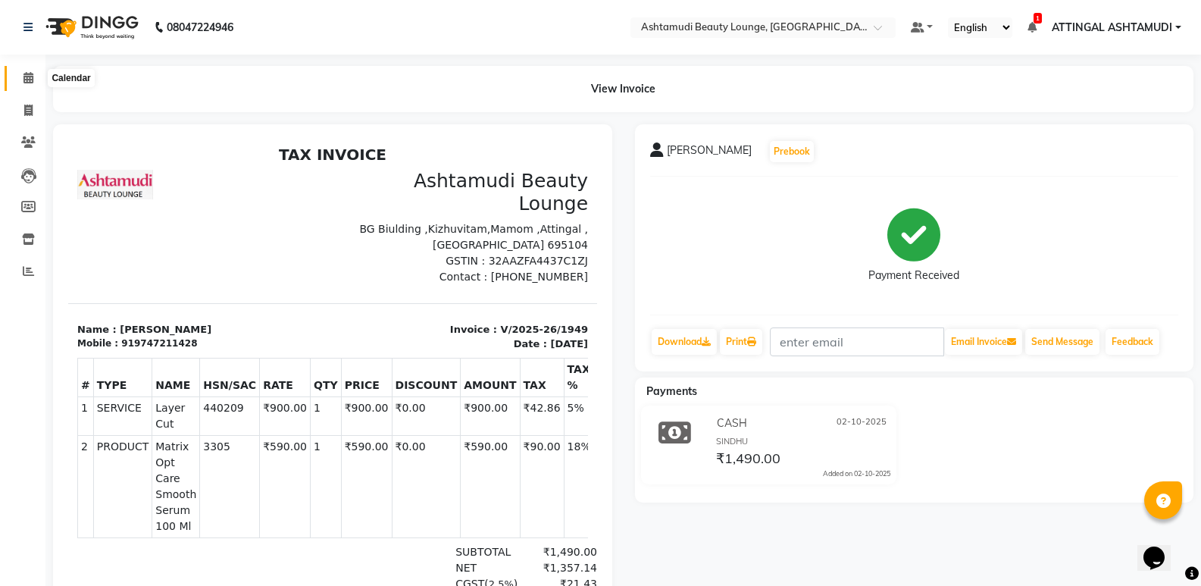
click at [23, 74] on icon at bounding box center [28, 77] width 10 height 11
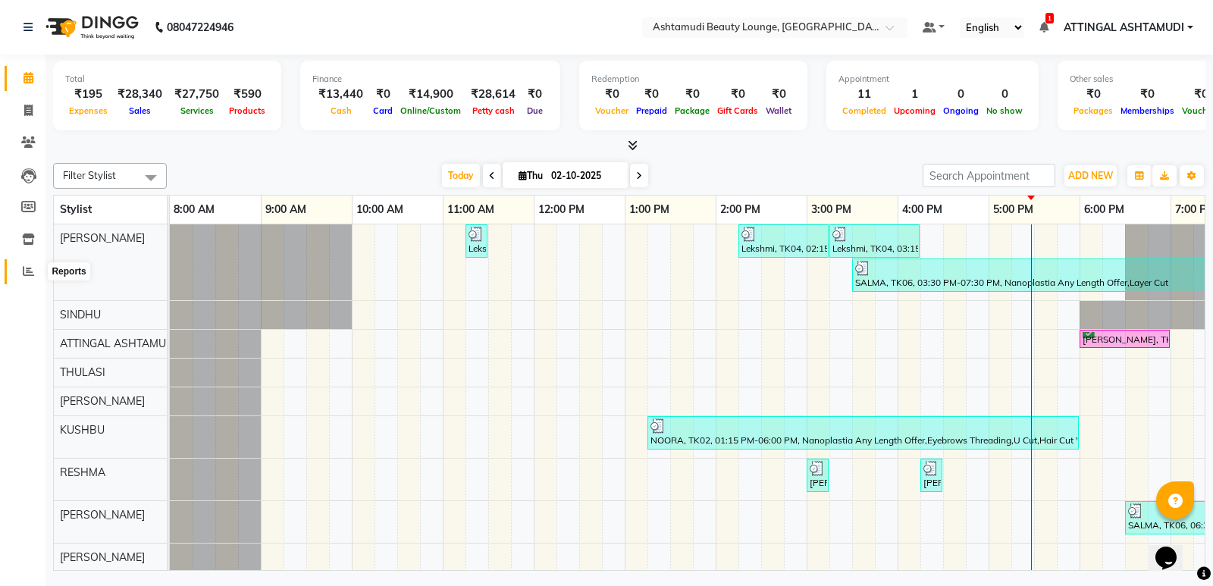
click at [24, 268] on icon at bounding box center [28, 270] width 11 height 11
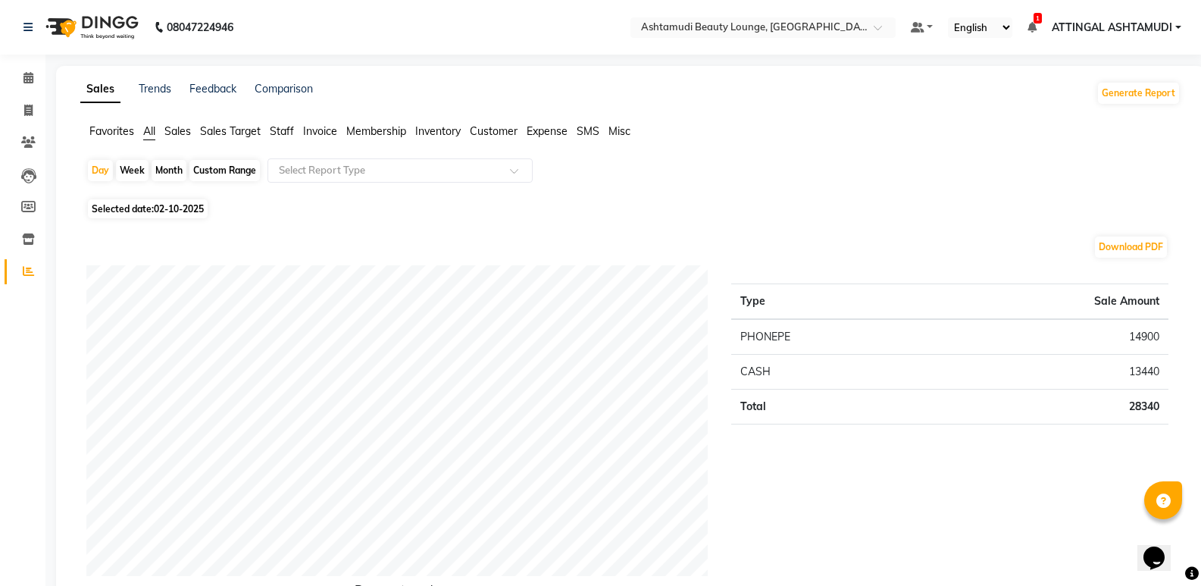
click at [543, 127] on span "Expense" at bounding box center [547, 131] width 41 height 14
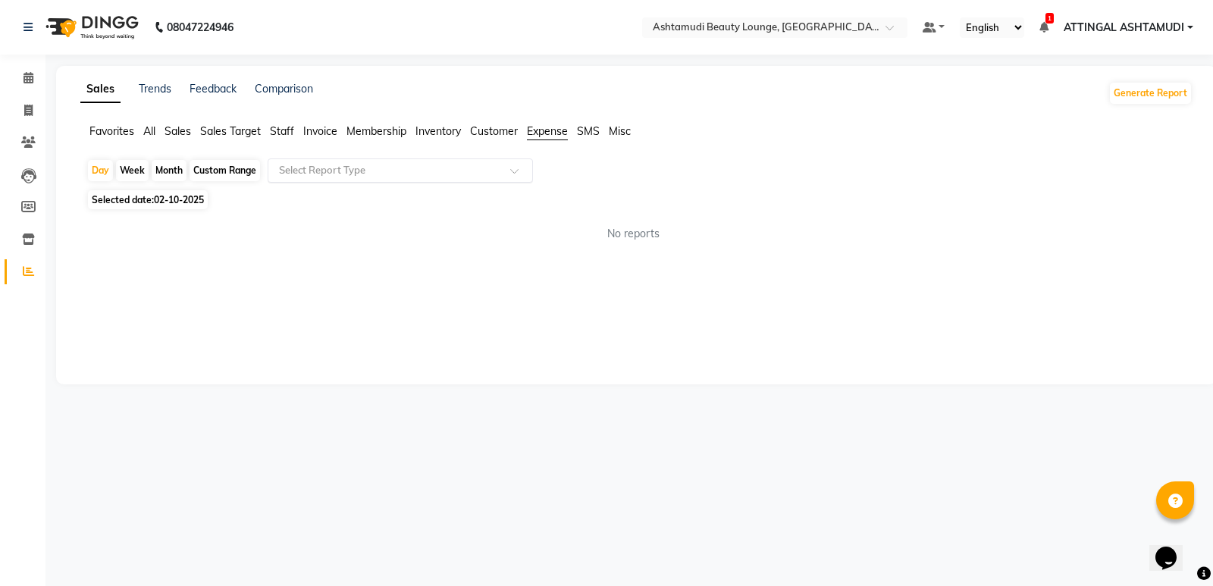
click at [421, 173] on input "text" at bounding box center [385, 170] width 218 height 15
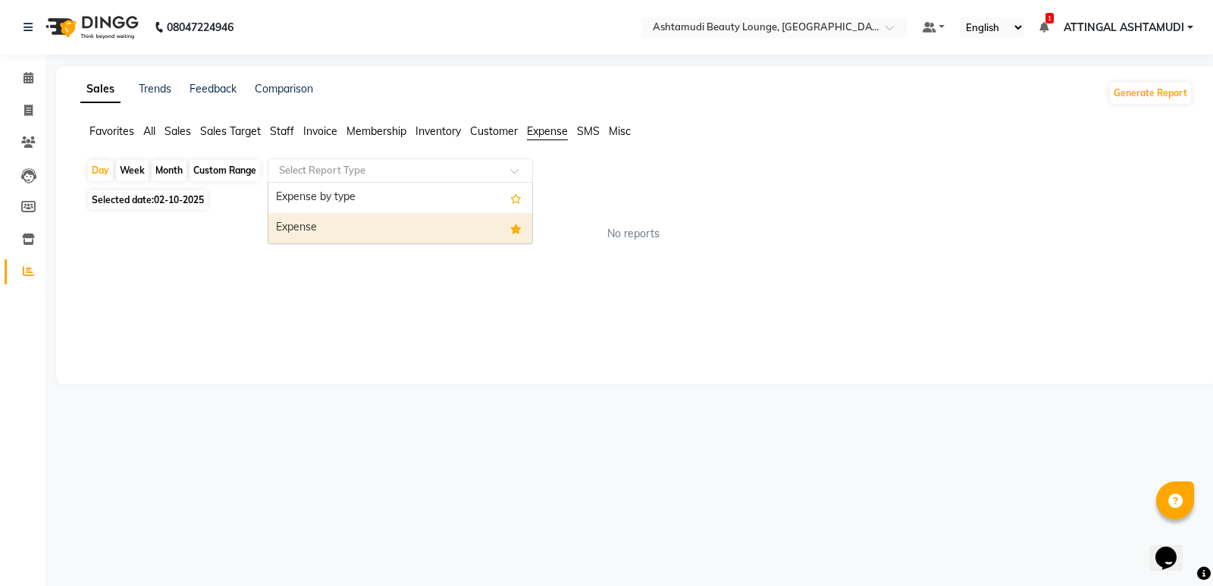
click at [398, 230] on div "Expense" at bounding box center [400, 228] width 264 height 30
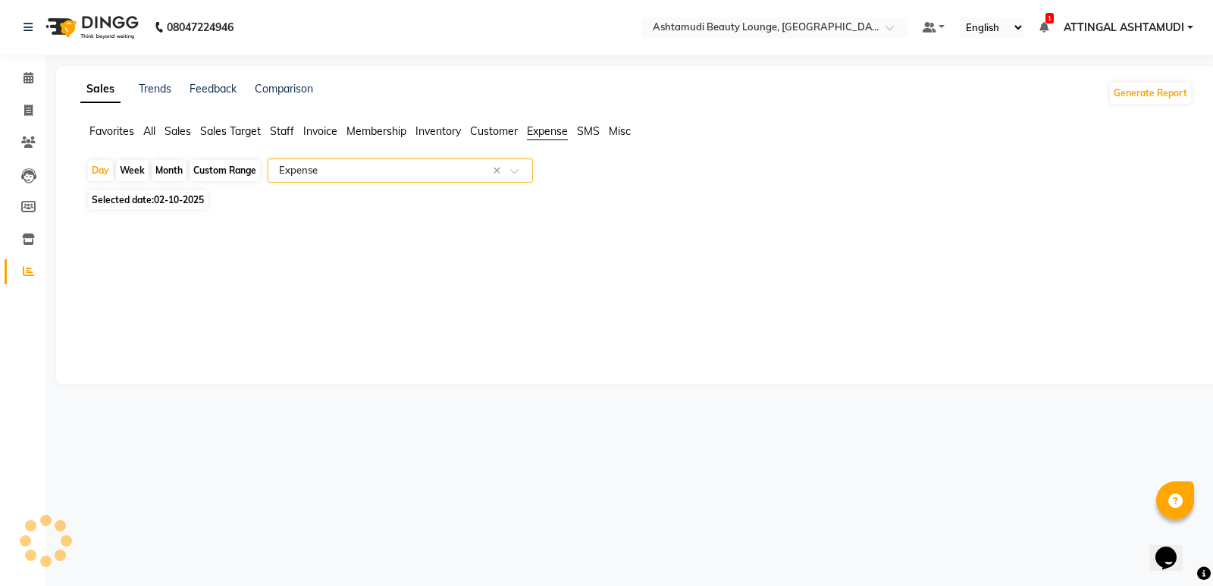
select select "full_report"
select select "csv"
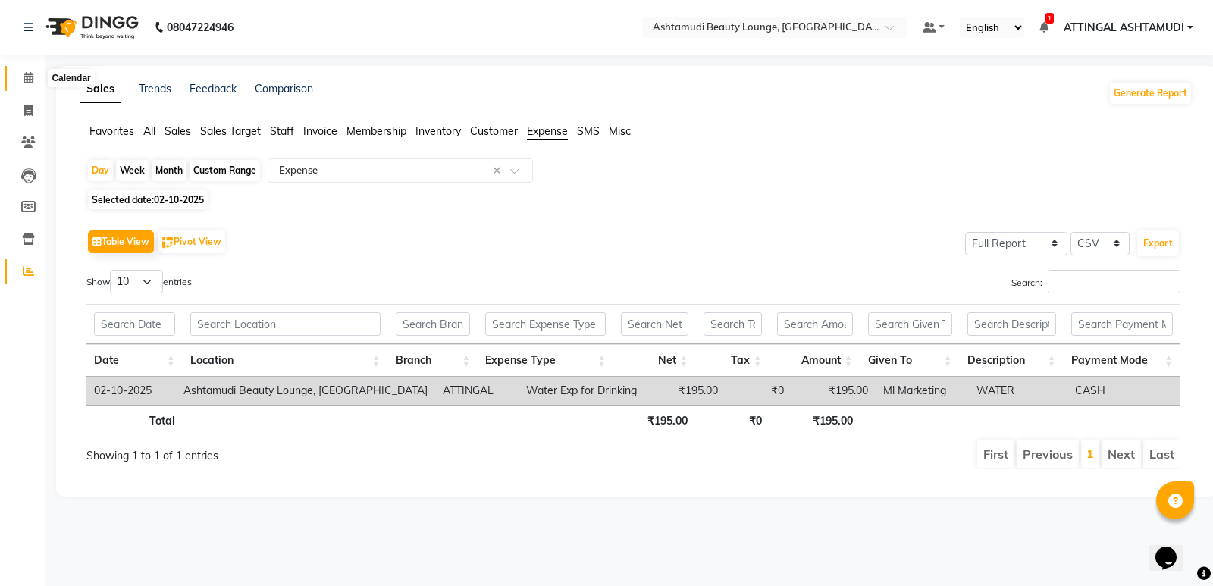
click at [33, 78] on icon at bounding box center [28, 77] width 10 height 11
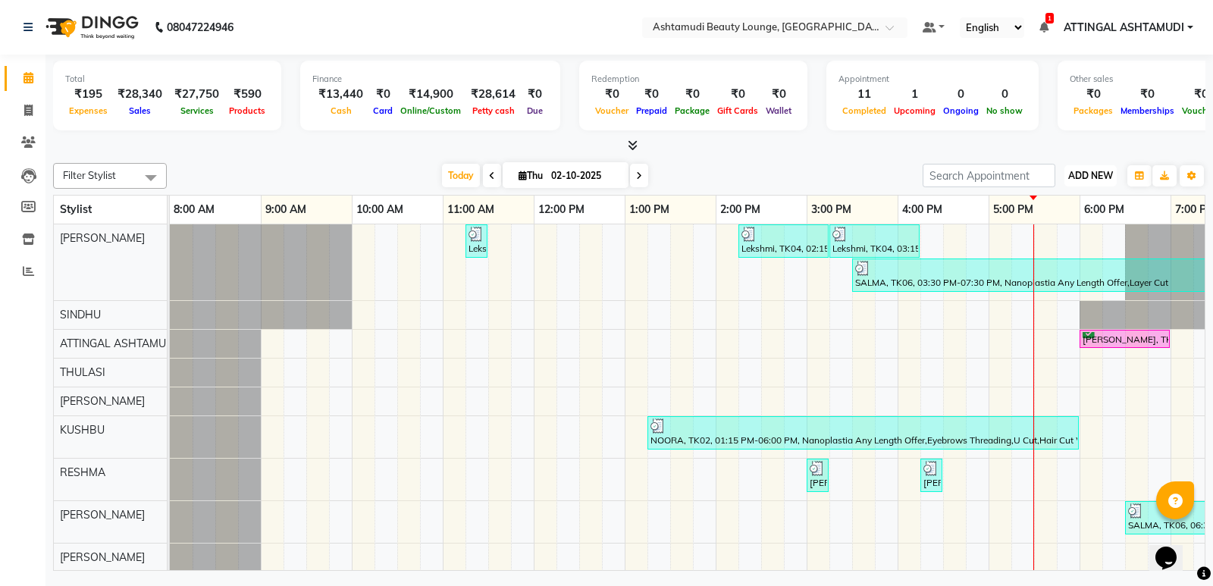
click at [1094, 171] on span "ADD NEW" at bounding box center [1090, 175] width 45 height 11
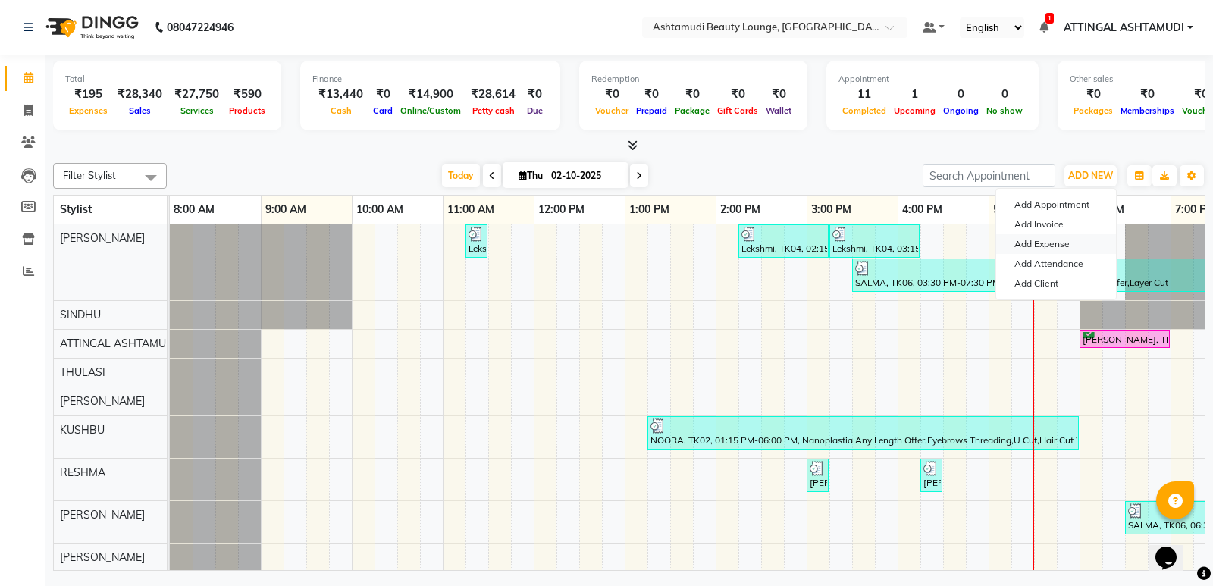
click at [1034, 243] on link "Add Expense" at bounding box center [1056, 244] width 120 height 20
select select "3460"
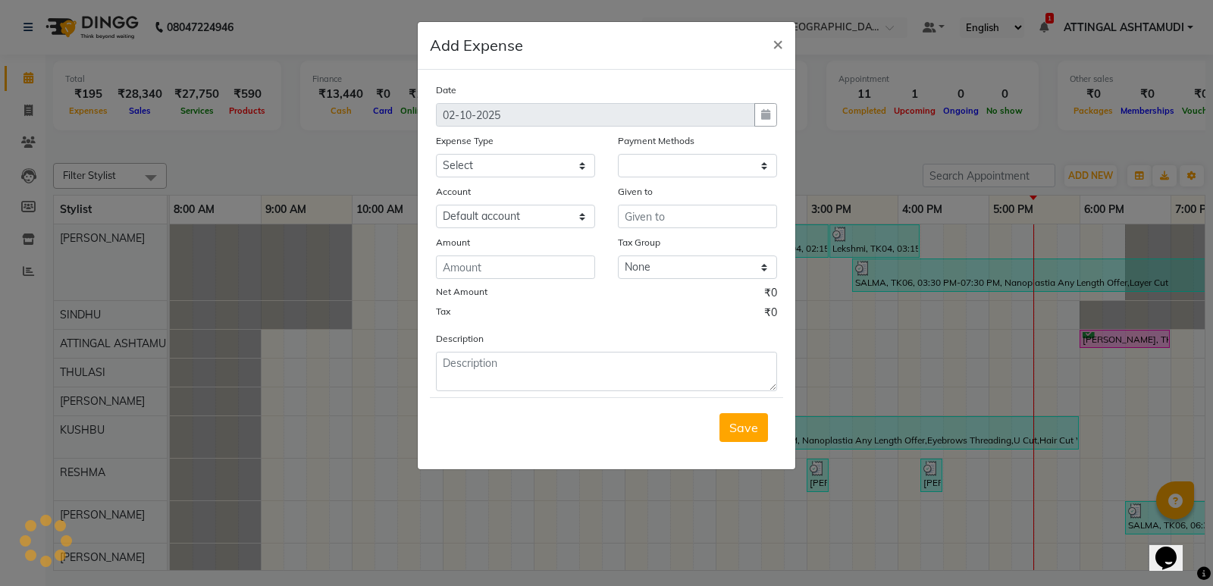
select select "1"
select select "3459"
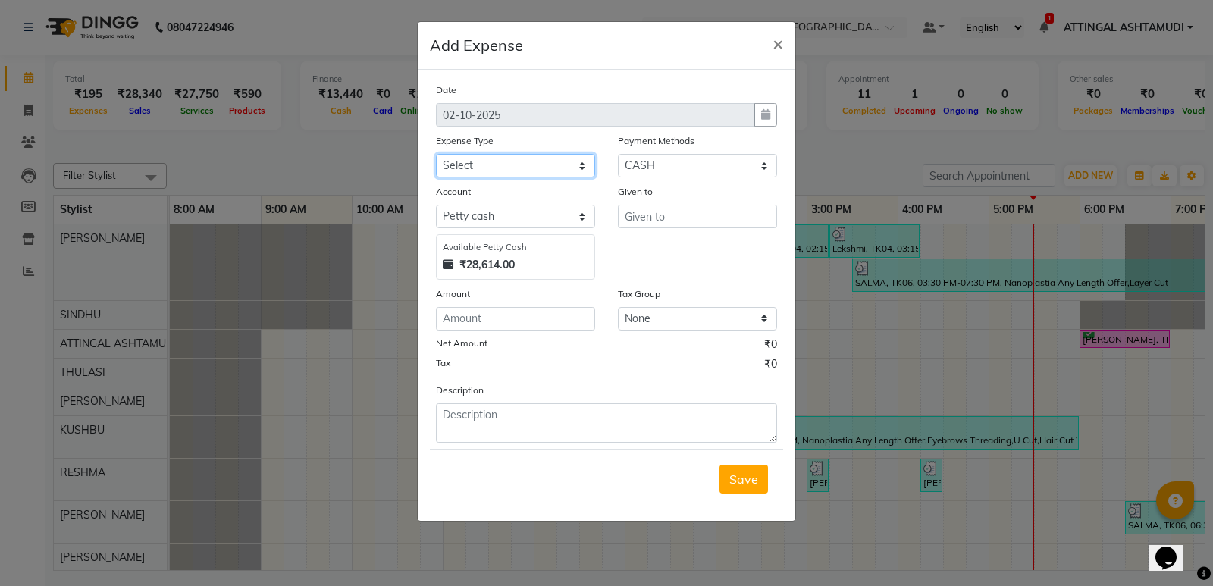
click at [505, 165] on select "Select ACCOMODATION EXPENSES ADVERTISEMENT SALES PROMOTIONAL EXPENSES Bonus BRI…" at bounding box center [515, 165] width 159 height 23
select select "6226"
click at [436, 154] on select "Select ACCOMODATION EXPENSES ADVERTISEMENT SALES PROMOTIONAL EXPENSES Bonus BRI…" at bounding box center [515, 165] width 159 height 23
click at [468, 318] on input "number" at bounding box center [515, 318] width 159 height 23
type input "60"
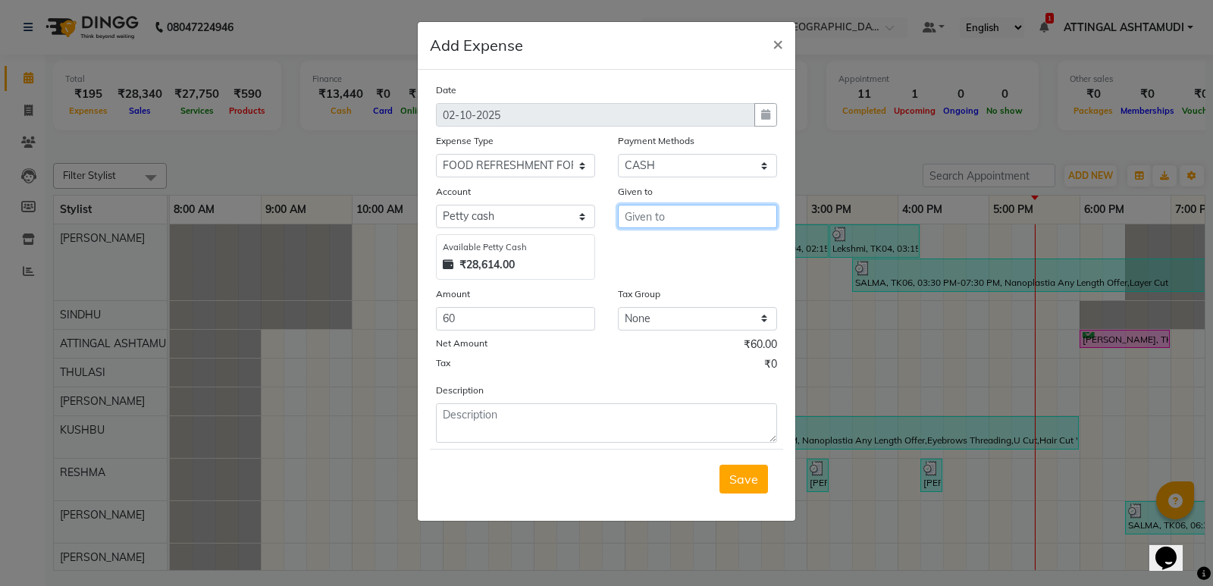
click at [643, 217] on input "text" at bounding box center [697, 216] width 159 height 23
click at [642, 243] on span "THU" at bounding box center [650, 248] width 26 height 15
type input "THULASI"
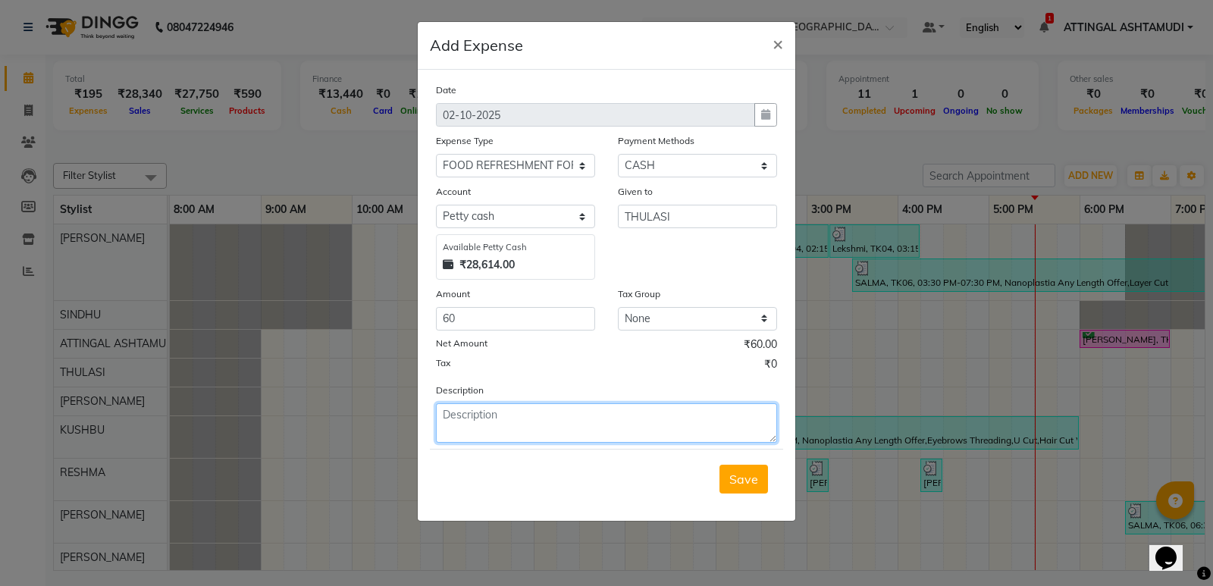
click at [462, 414] on textarea at bounding box center [606, 422] width 341 height 39
type textarea "MILK"
click at [735, 480] on span "Save" at bounding box center [743, 478] width 29 height 15
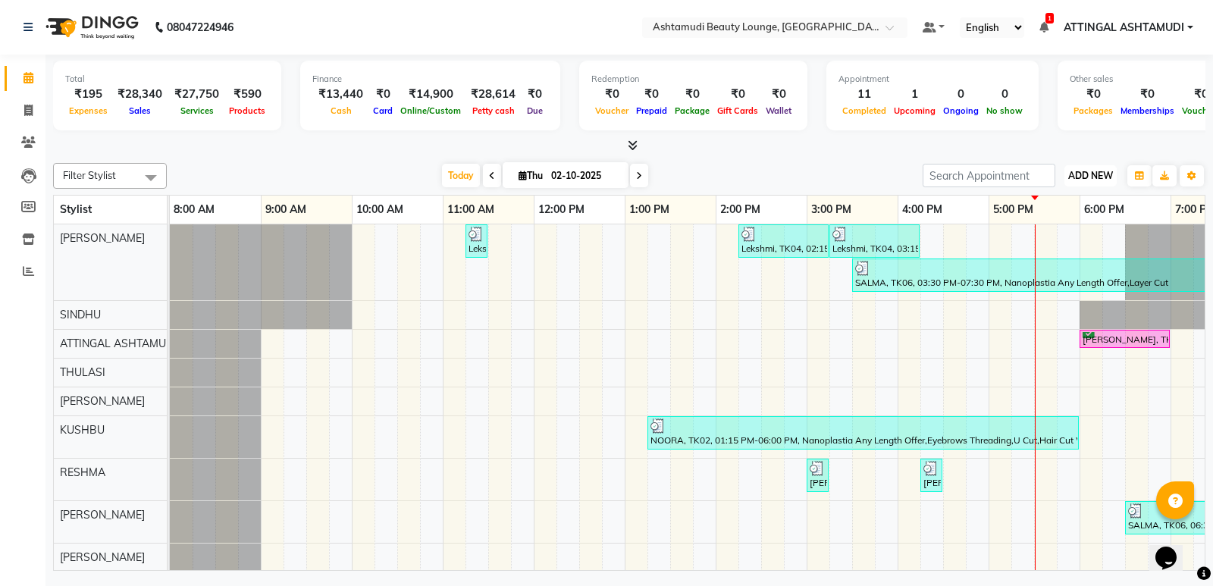
click at [1084, 177] on span "ADD NEW" at bounding box center [1090, 175] width 45 height 11
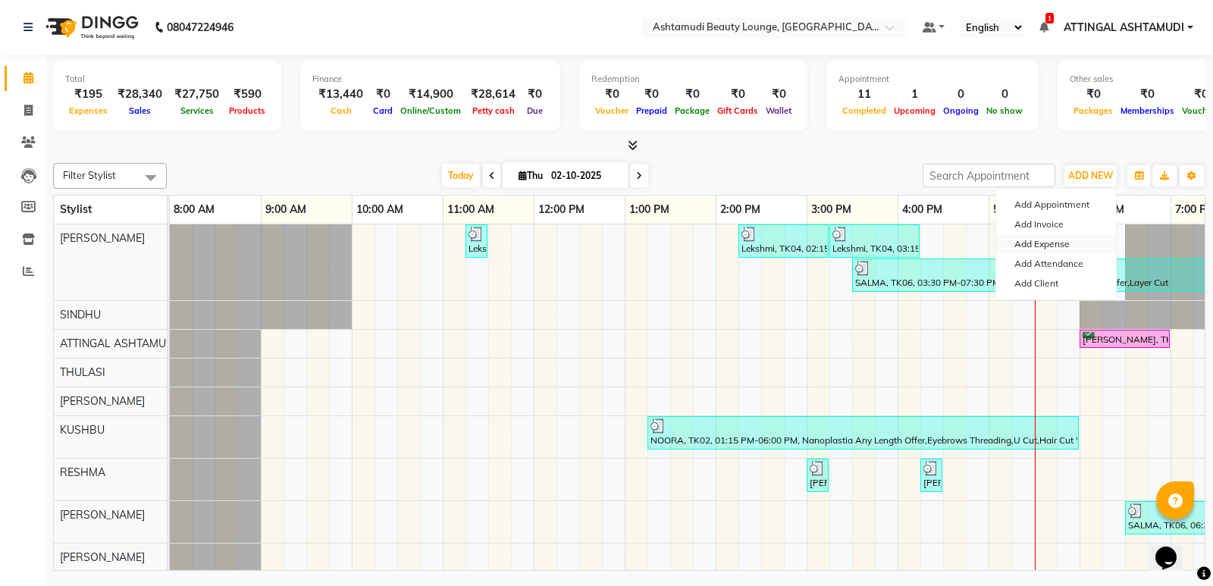
click at [1050, 243] on link "Add Expense" at bounding box center [1056, 244] width 120 height 20
select select "1"
select select "3459"
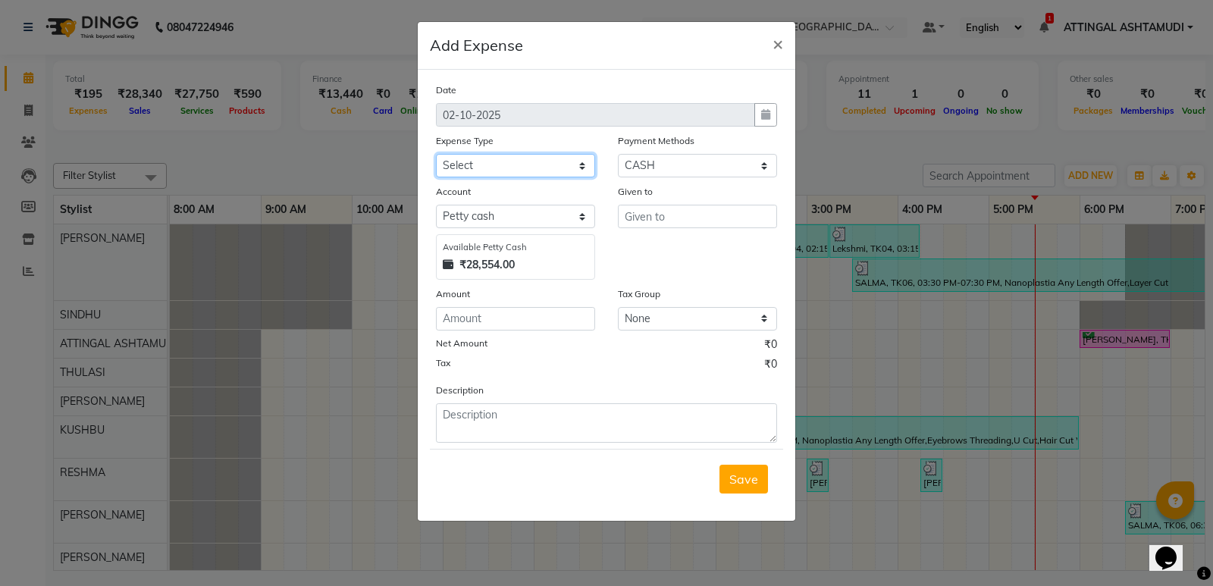
click at [500, 166] on select "Select ACCOMODATION EXPENSES ADVERTISEMENT SALES PROMOTIONAL EXPENSES Bonus BRI…" at bounding box center [515, 165] width 159 height 23
select select "6236"
click at [436, 154] on select "Select ACCOMODATION EXPENSES ADVERTISEMENT SALES PROMOTIONAL EXPENSES Bonus BRI…" at bounding box center [515, 165] width 159 height 23
click at [464, 319] on input "number" at bounding box center [515, 318] width 159 height 23
type input "20"
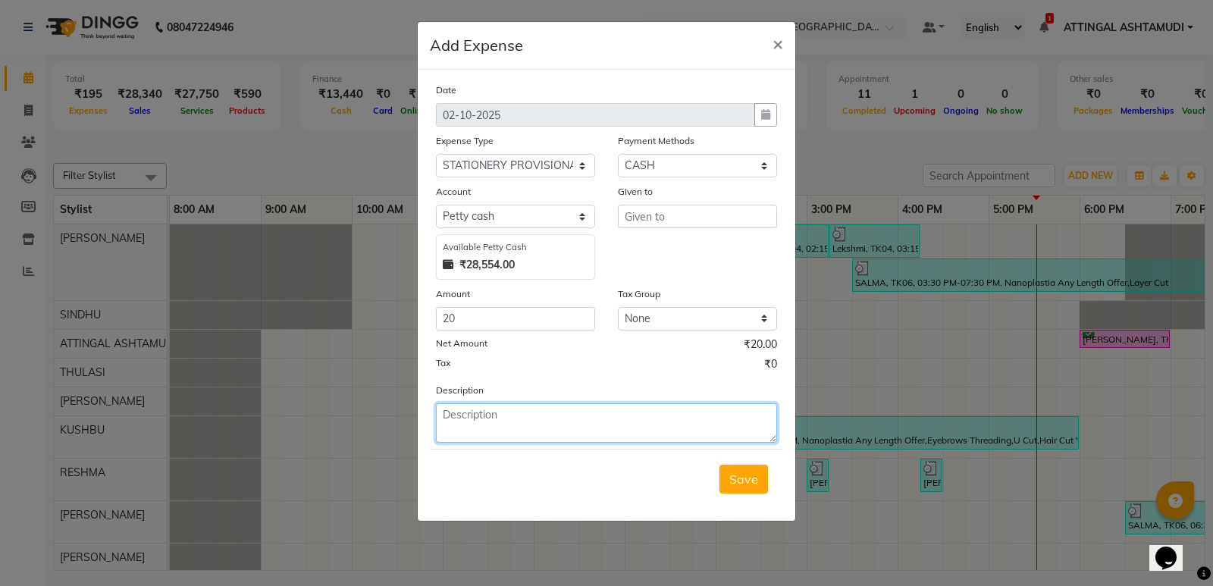
click at [455, 418] on textarea at bounding box center [606, 422] width 341 height 39
type textarea "LEMON FOR POOJA"
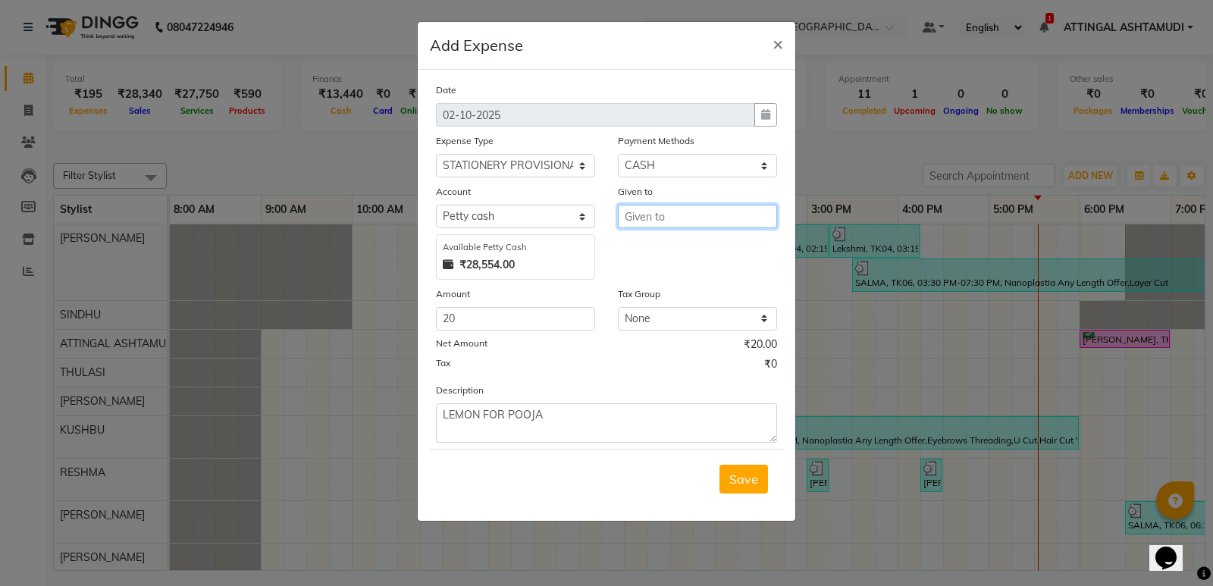
click at [668, 215] on input "text" at bounding box center [697, 216] width 159 height 23
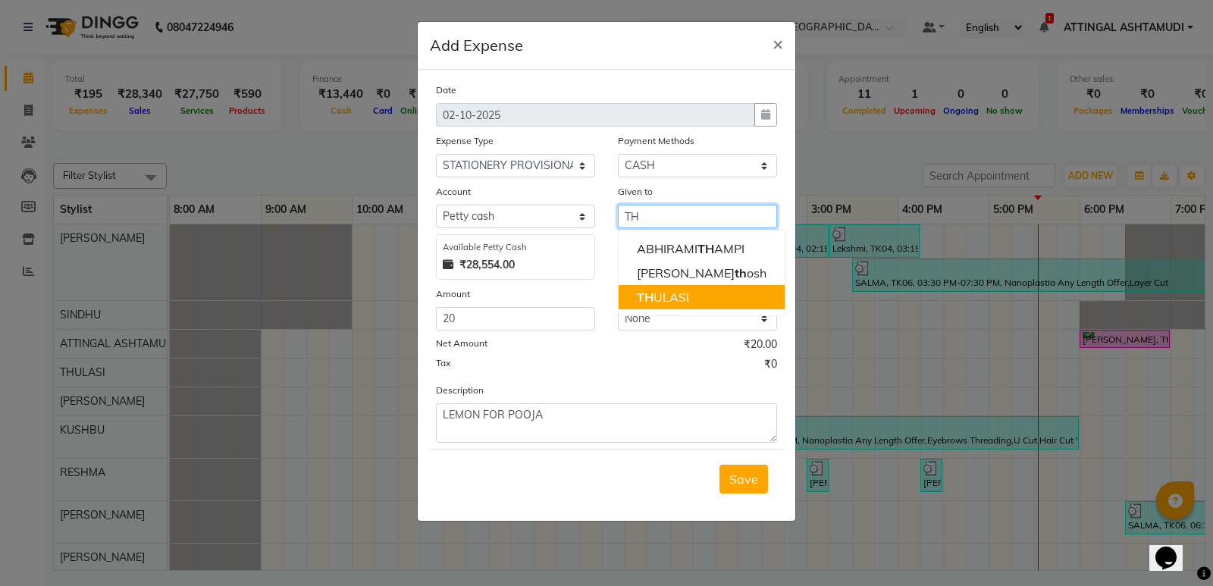
click at [661, 296] on ngb-highlight "TH ULASI" at bounding box center [663, 296] width 52 height 15
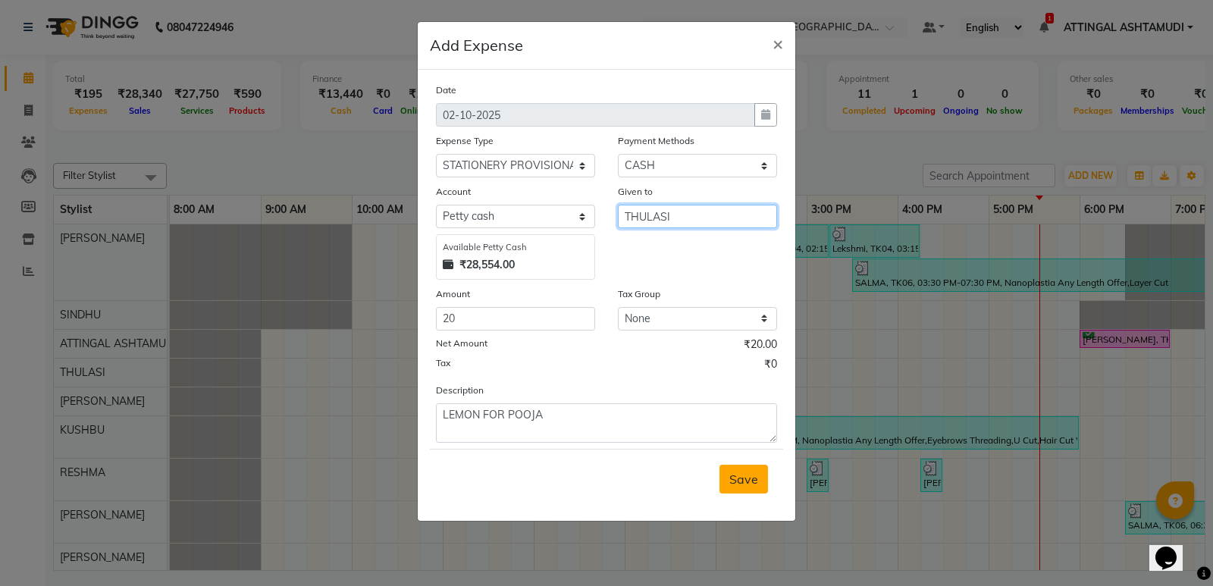
type input "THULASI"
click at [753, 479] on span "Save" at bounding box center [743, 478] width 29 height 15
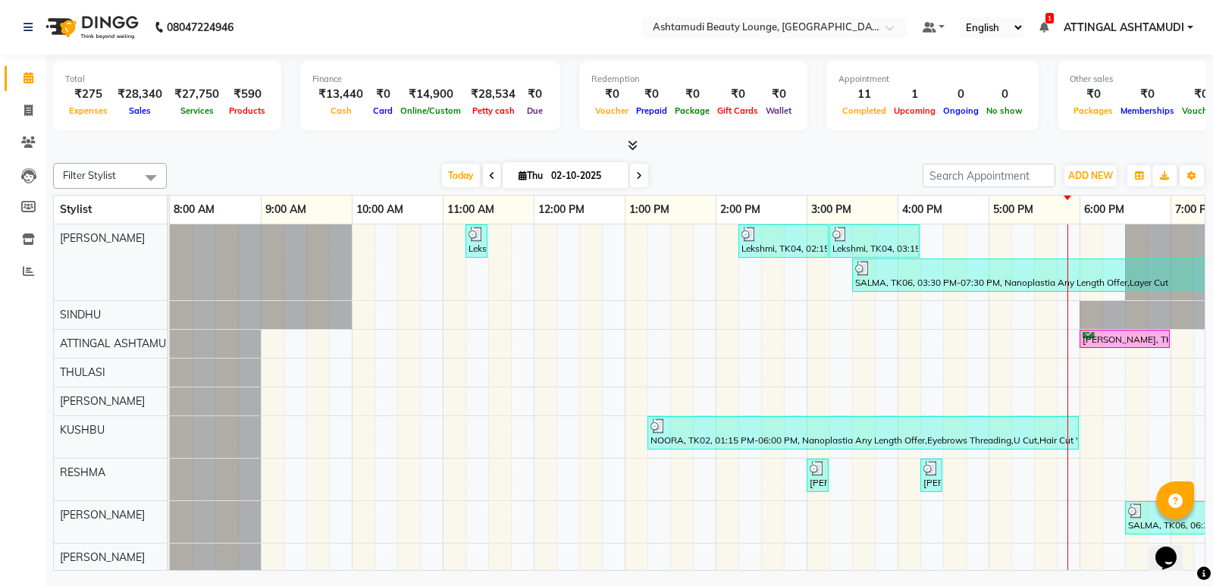
click at [650, 193] on div "Filter Stylist Select All ABHIRAMI THAMPI ARYA A ARYA G ATTINGAL ASHTAMUDI KUSH…" at bounding box center [629, 364] width 1152 height 414
click at [610, 205] on div "12:00 PM" at bounding box center [579, 210] width 90 height 28
click at [524, 208] on div "11:00 AM" at bounding box center [488, 210] width 90 height 28
click at [579, 301] on div "Lekshmi, TK01, 11:15 AM-11:30 AM, Eyebrows Threading Lekshmi, TK04, 02:15 PM-03…" at bounding box center [761, 436] width 1182 height 424
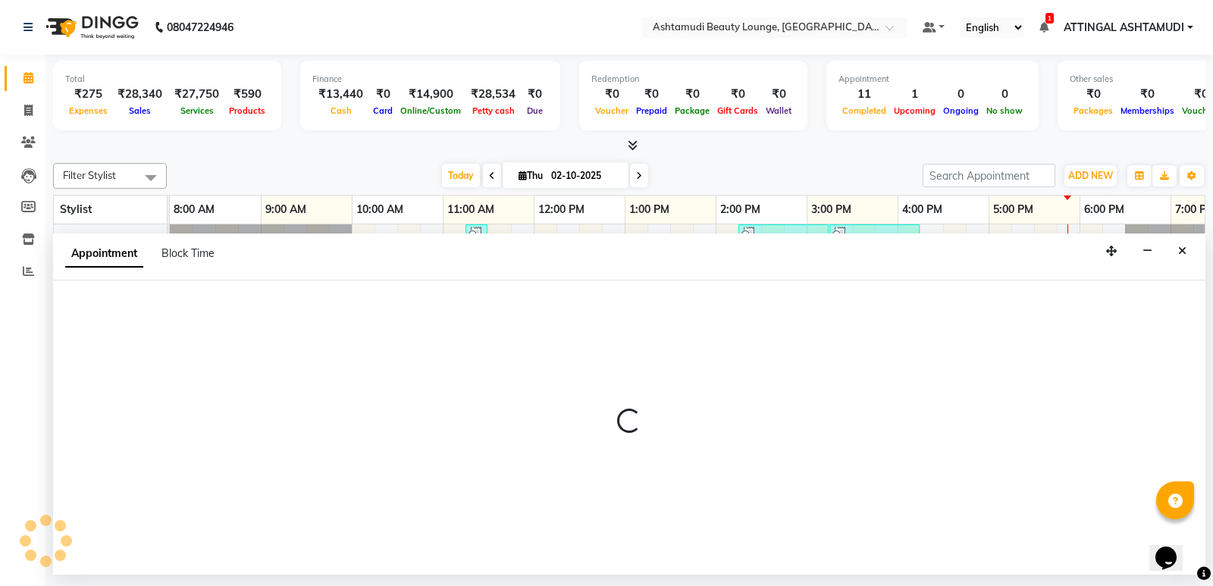
select select "27409"
select select "750"
select select "tentative"
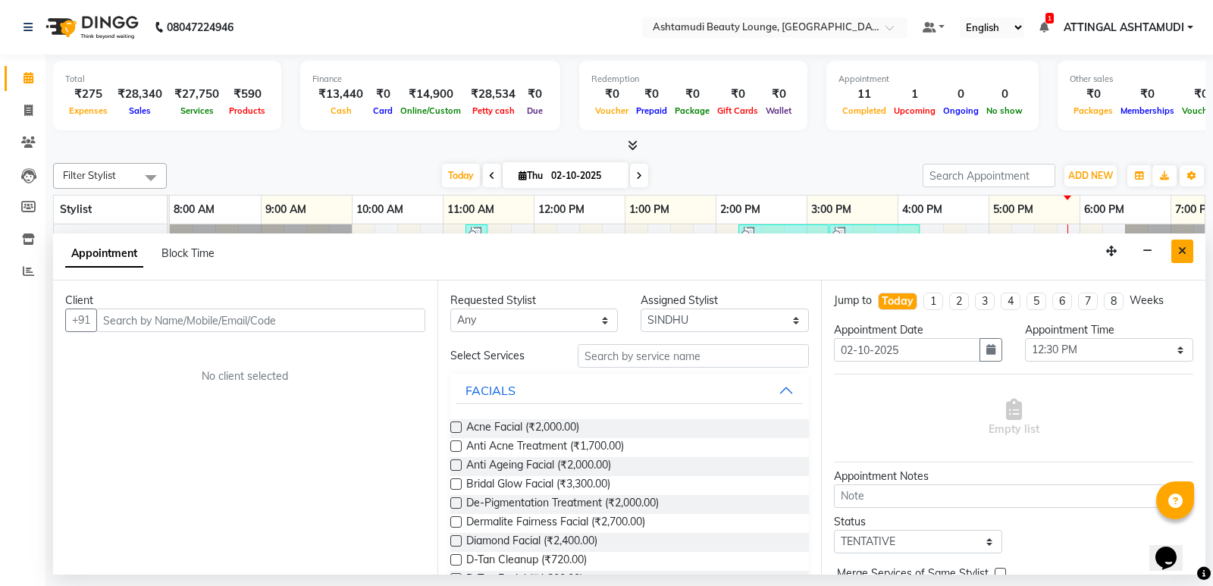
click at [1178, 246] on icon "Close" at bounding box center [1182, 251] width 8 height 11
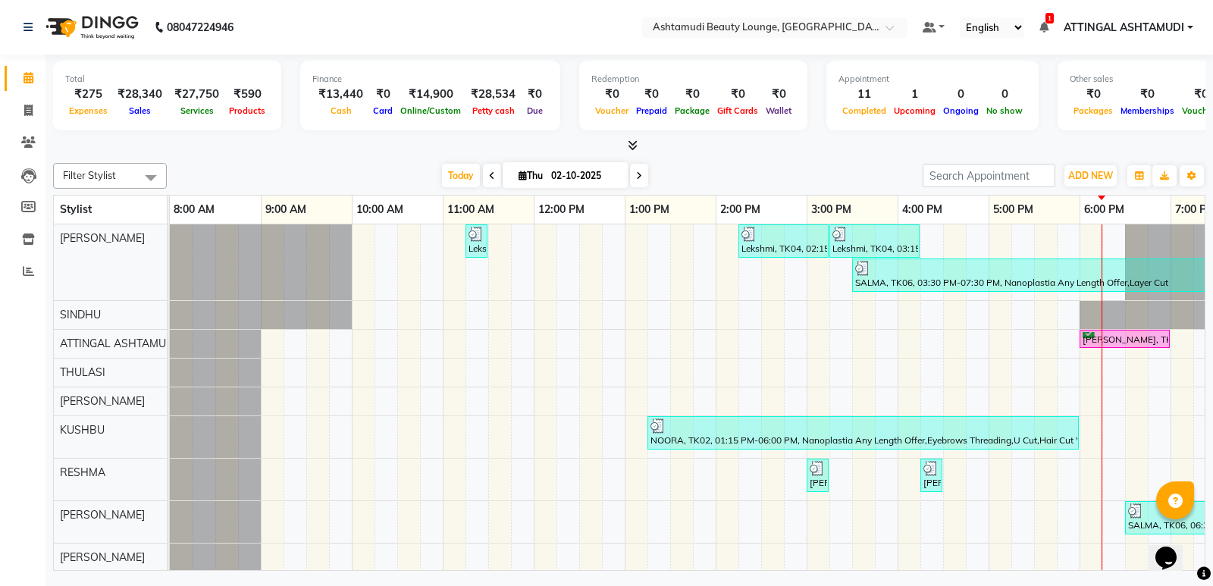
click at [634, 142] on icon at bounding box center [633, 144] width 10 height 11
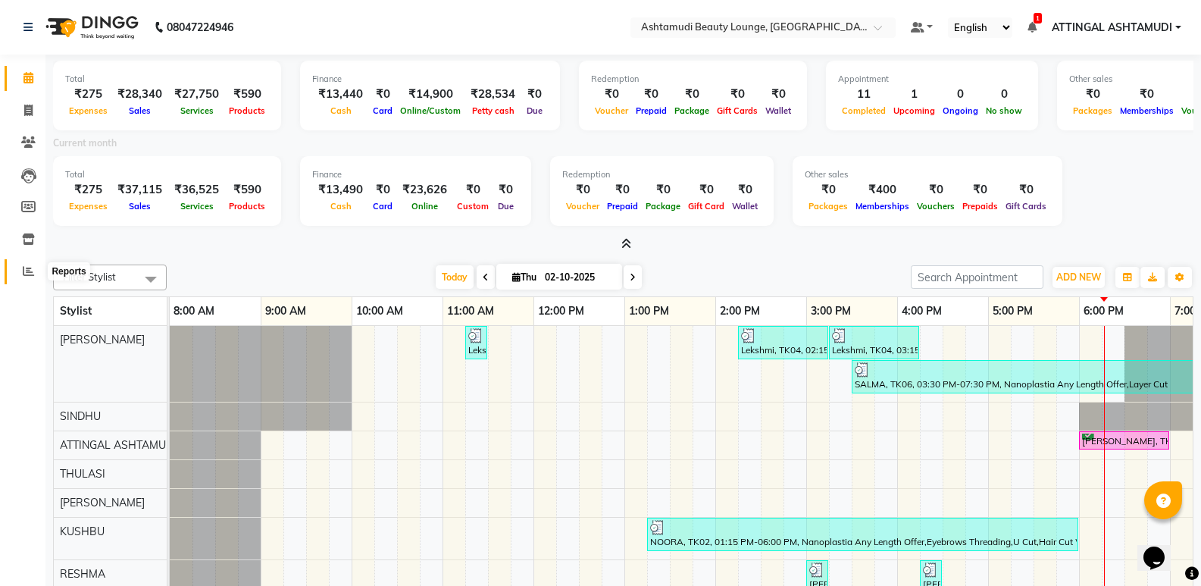
click at [23, 272] on icon at bounding box center [28, 270] width 11 height 11
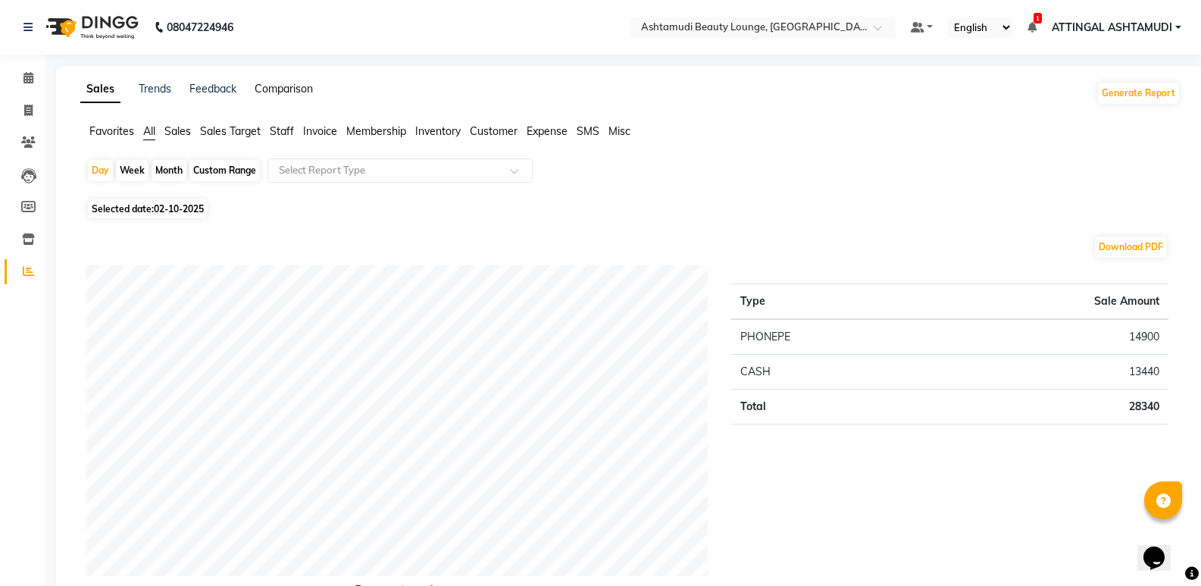
click at [268, 93] on link "Comparison" at bounding box center [284, 89] width 58 height 14
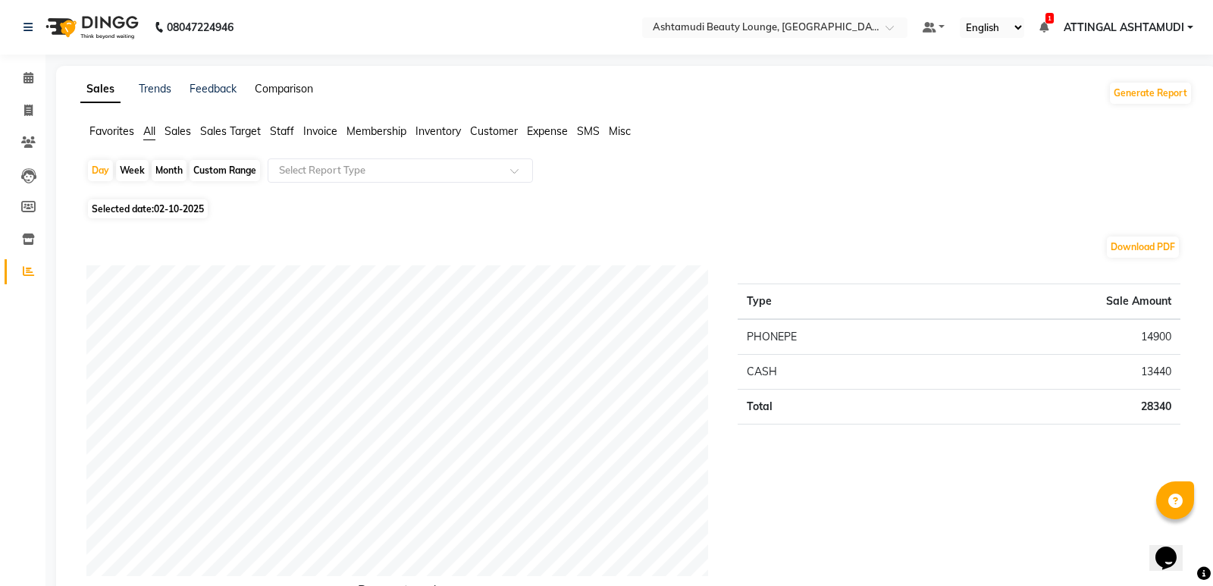
select select "single_date"
select select "single_date_dash"
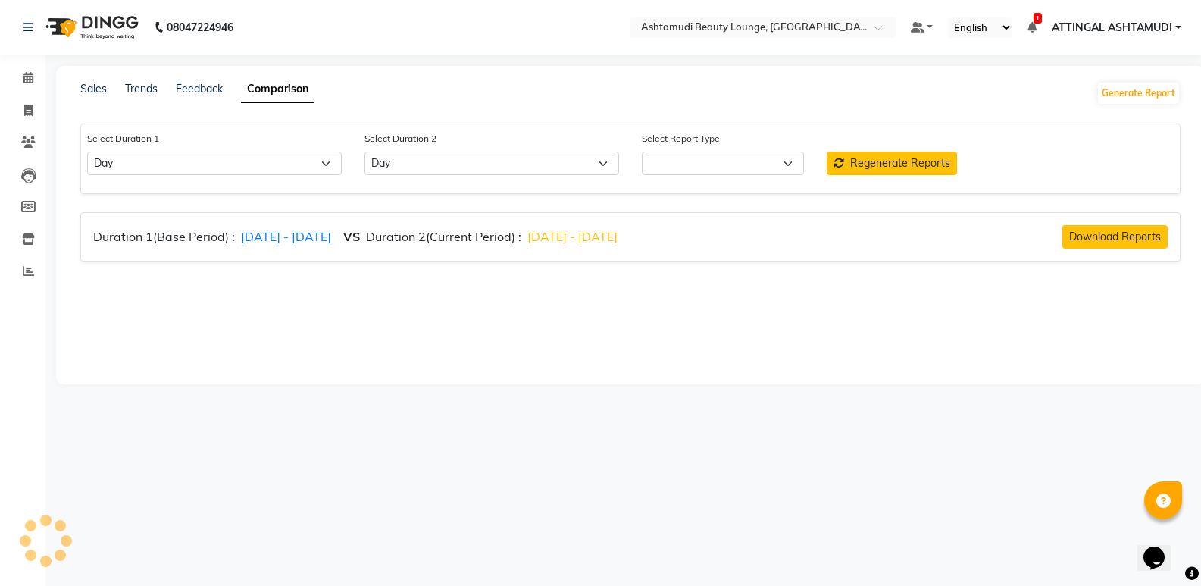
select select "comparison_report"
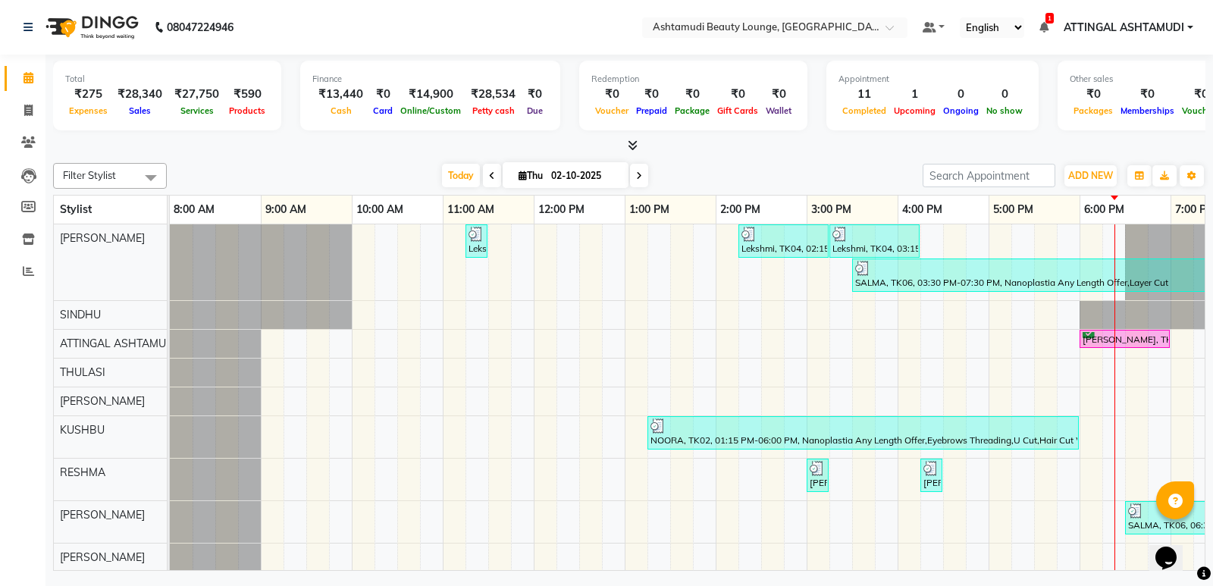
click at [631, 142] on icon at bounding box center [633, 144] width 10 height 11
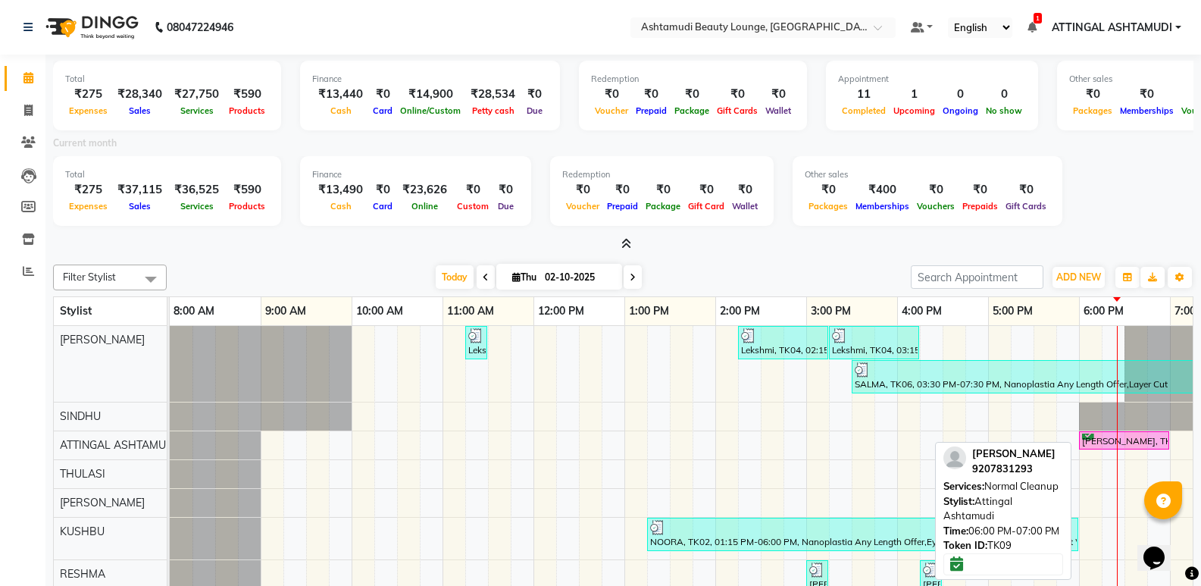
click at [1125, 441] on div "[PERSON_NAME], TK09, 06:00 PM-07:00 PM, Normal Cleanup" at bounding box center [1124, 440] width 87 height 14
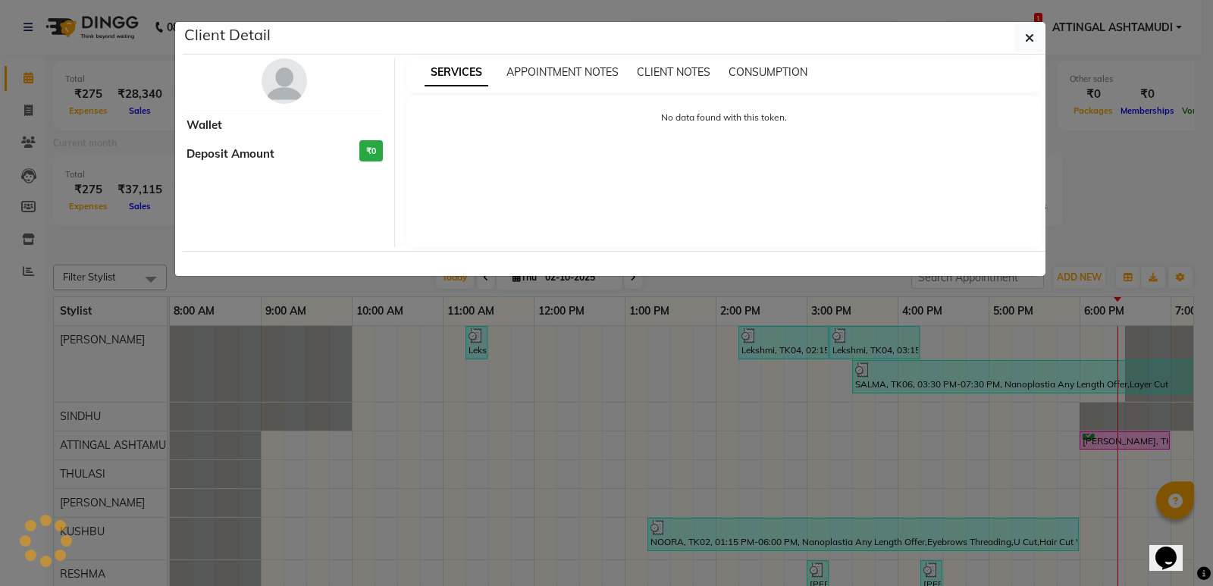
select select "6"
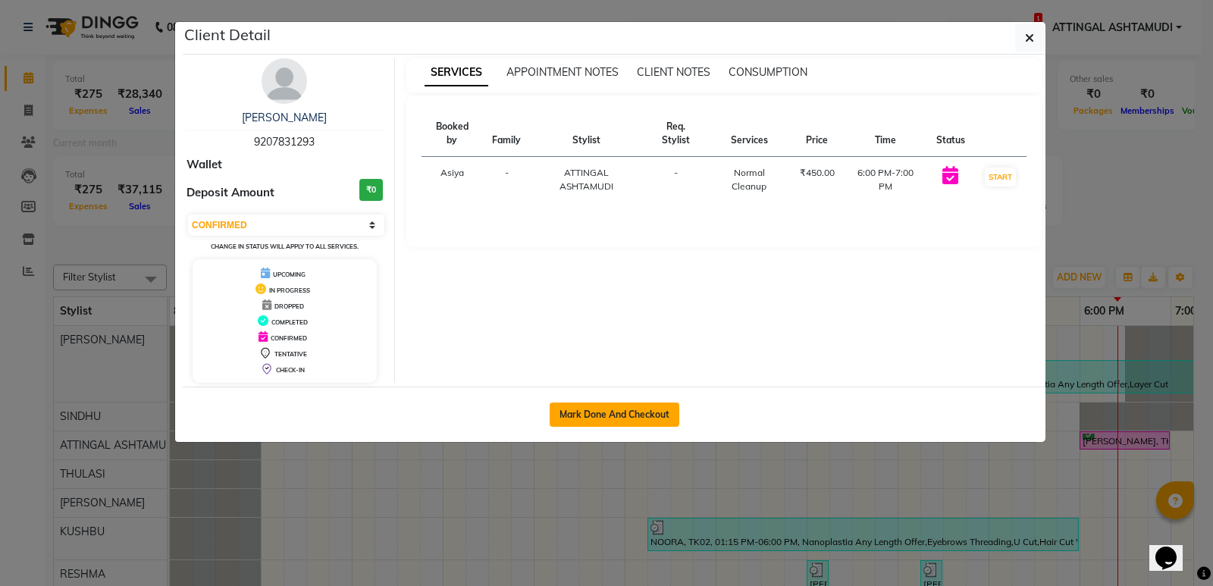
click at [593, 408] on button "Mark Done And Checkout" at bounding box center [614, 414] width 130 height 24
select select "service"
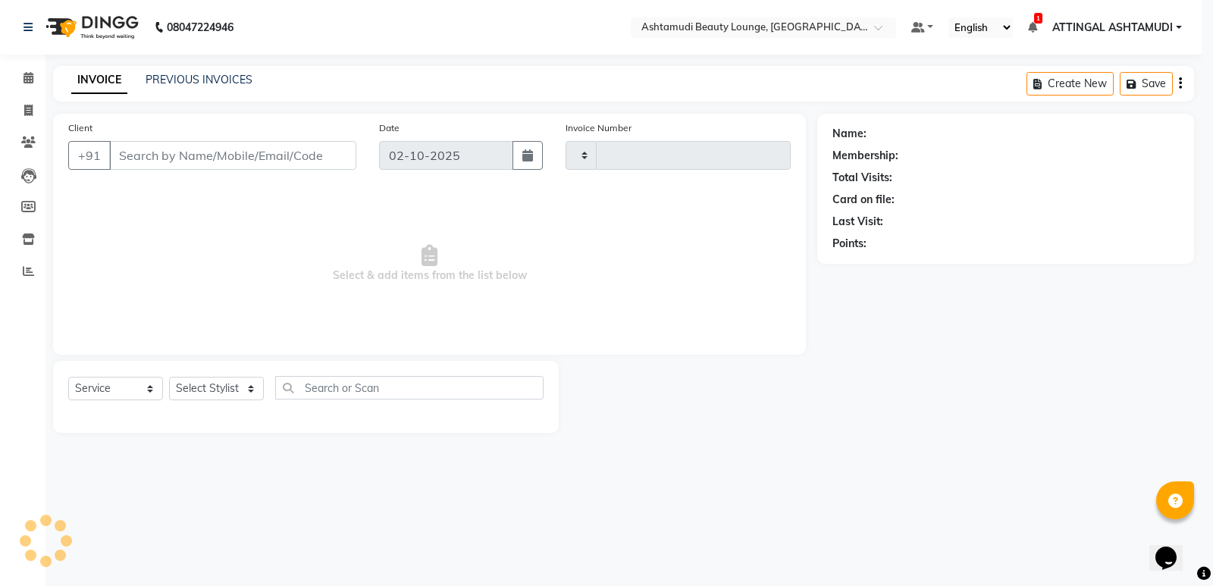
type input "1952"
select select "4628"
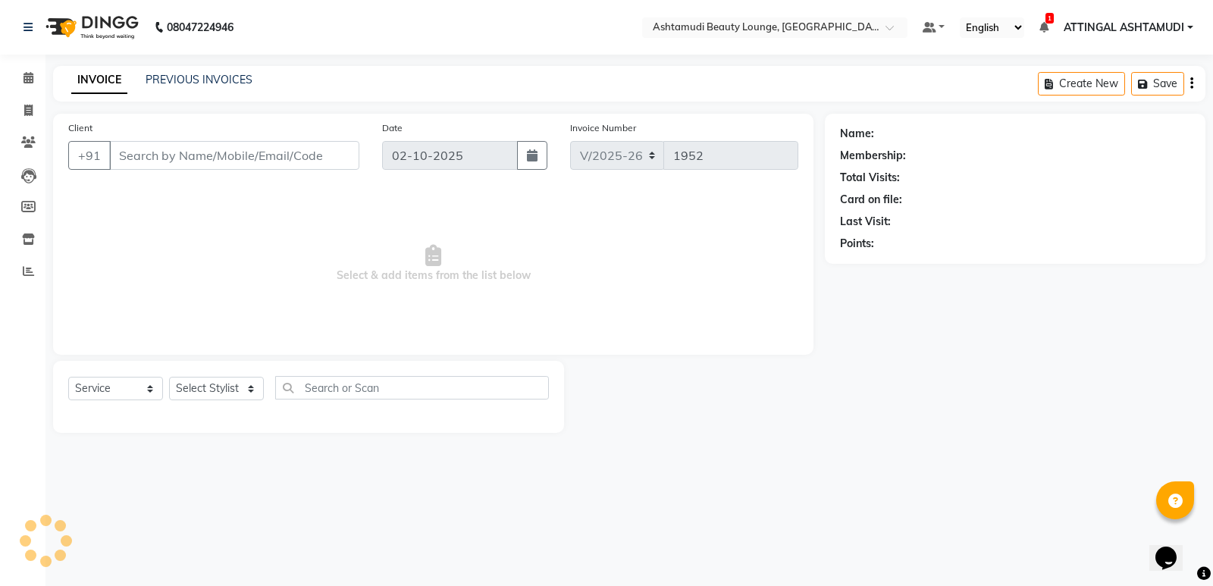
type input "9207831293"
select select "27460"
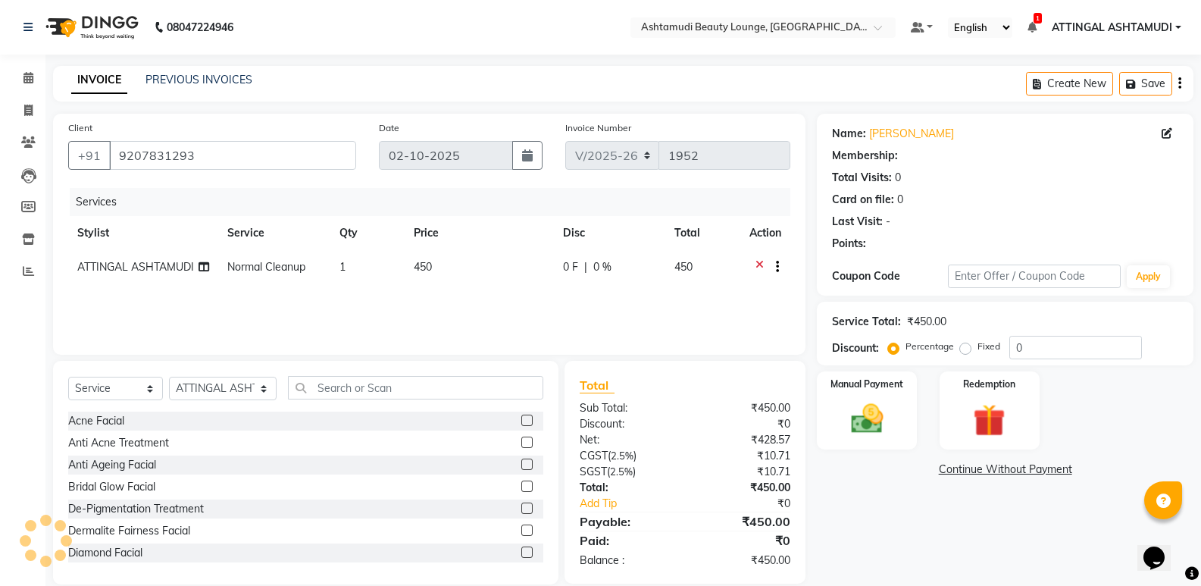
select select "1: Object"
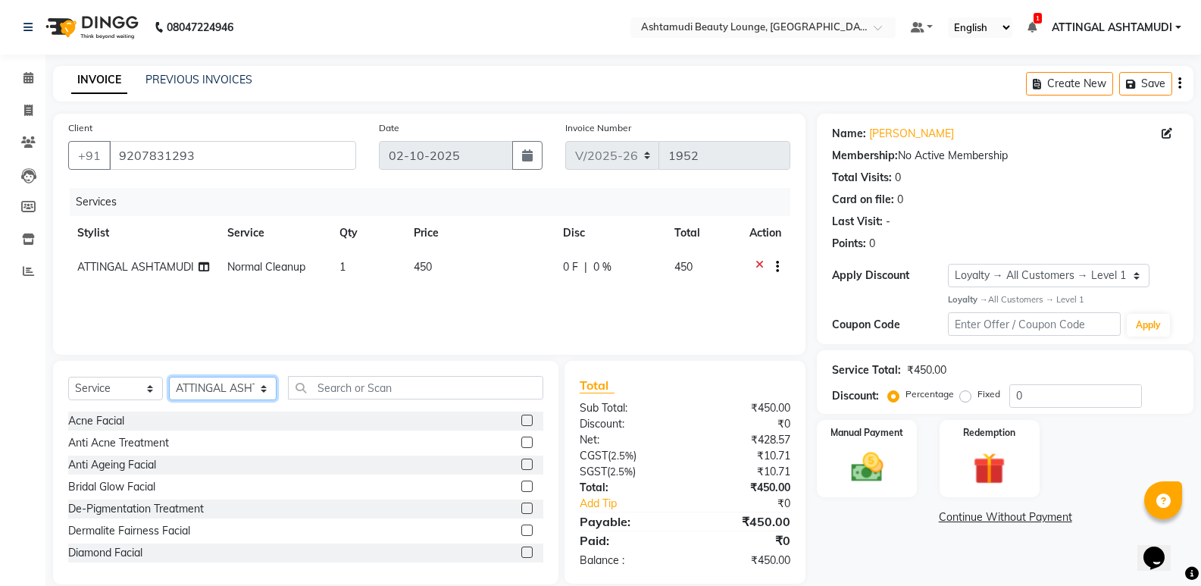
click at [254, 390] on select "Select Stylist ABHIRAMI THAMPI ARYA A ARYA G ATTINGAL ASHTAMUDI KUSHBU Leena Jo…" at bounding box center [223, 388] width 108 height 23
select select "61248"
click at [169, 377] on select "Select Stylist ABHIRAMI THAMPI ARYA A ARYA G ATTINGAL ASHTAMUDI KUSHBU Leena Jo…" at bounding box center [223, 388] width 108 height 23
click at [201, 266] on icon at bounding box center [204, 266] width 11 height 11
select select "27460"
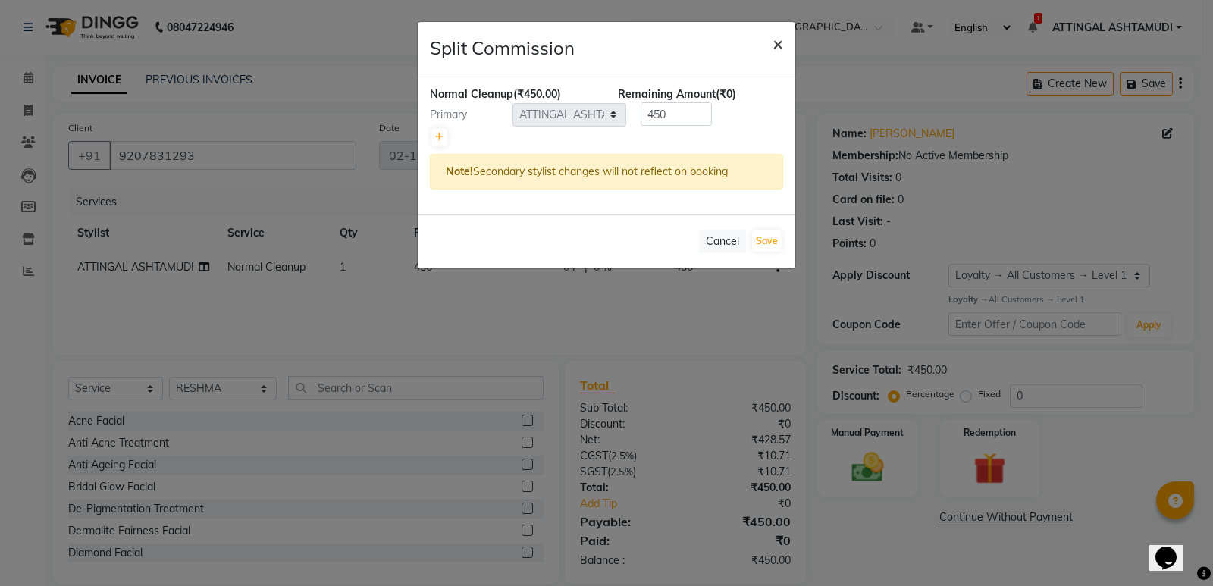
click at [774, 41] on span "×" at bounding box center [777, 43] width 11 height 23
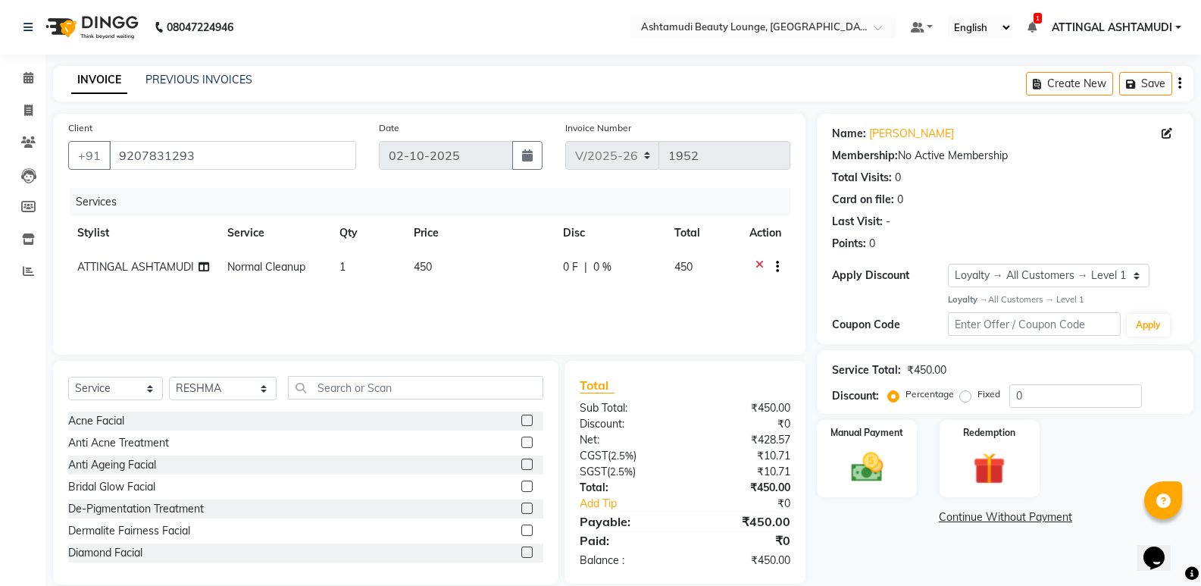
click at [136, 271] on span "ATTINGAL ASHTAMUDI" at bounding box center [135, 267] width 117 height 14
select select "27460"
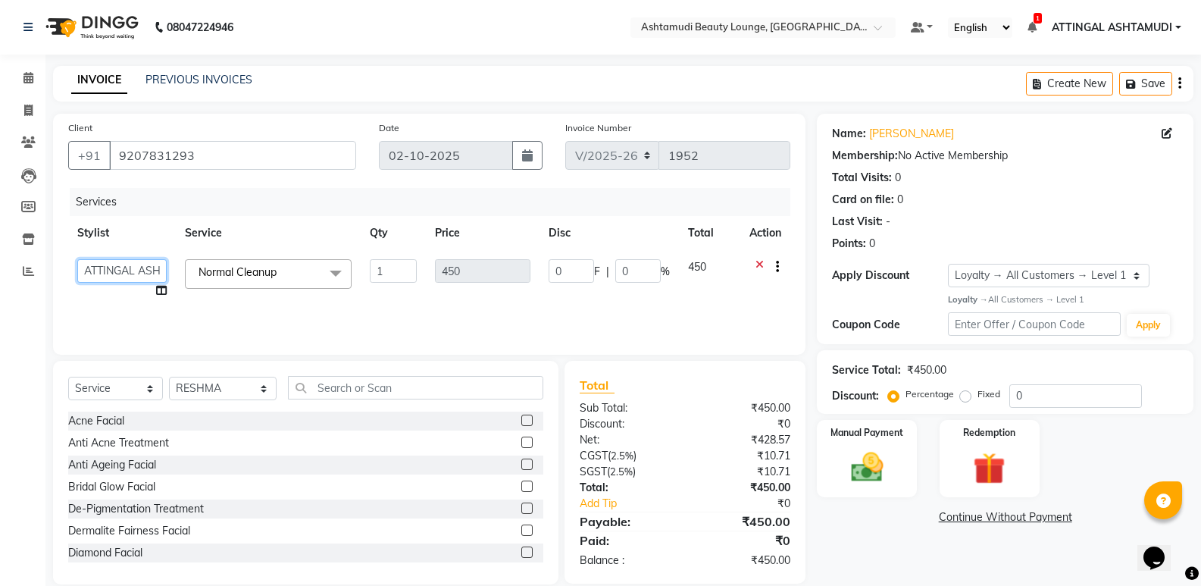
click at [142, 273] on select "ABHIRAMI THAMPI ARYA A ARYA G ATTINGAL ASHTAMUDI KUSHBU Leena Jose Radhika Sant…" at bounding box center [121, 270] width 89 height 23
select select "61248"
click at [315, 383] on input "text" at bounding box center [415, 387] width 255 height 23
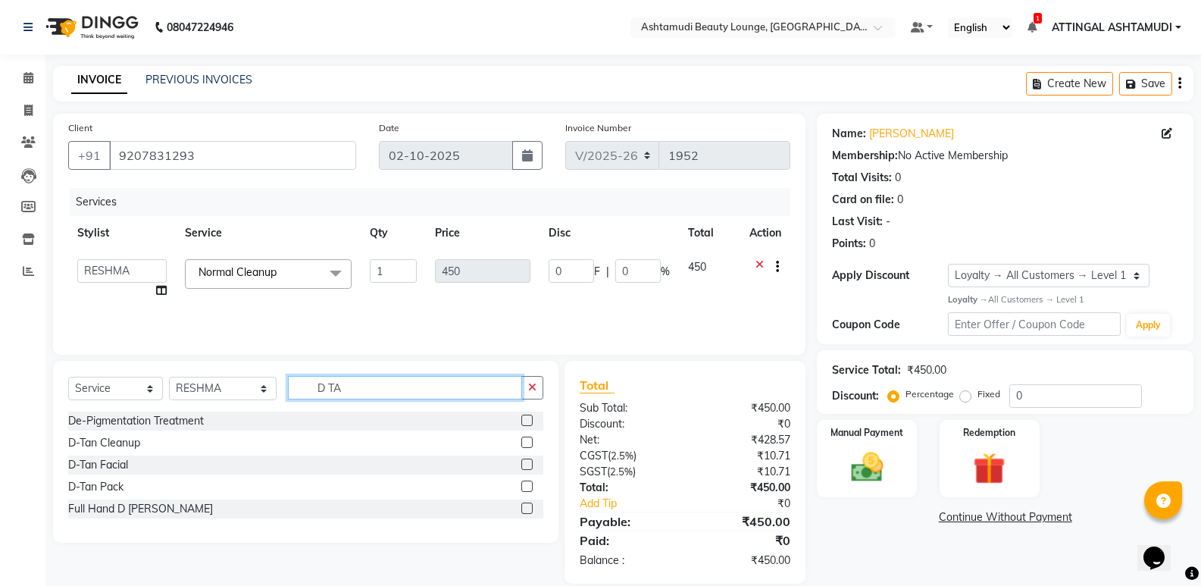
type input "D TA"
click at [524, 443] on label at bounding box center [526, 442] width 11 height 11
click at [524, 443] on input "checkbox" at bounding box center [526, 443] width 10 height 10
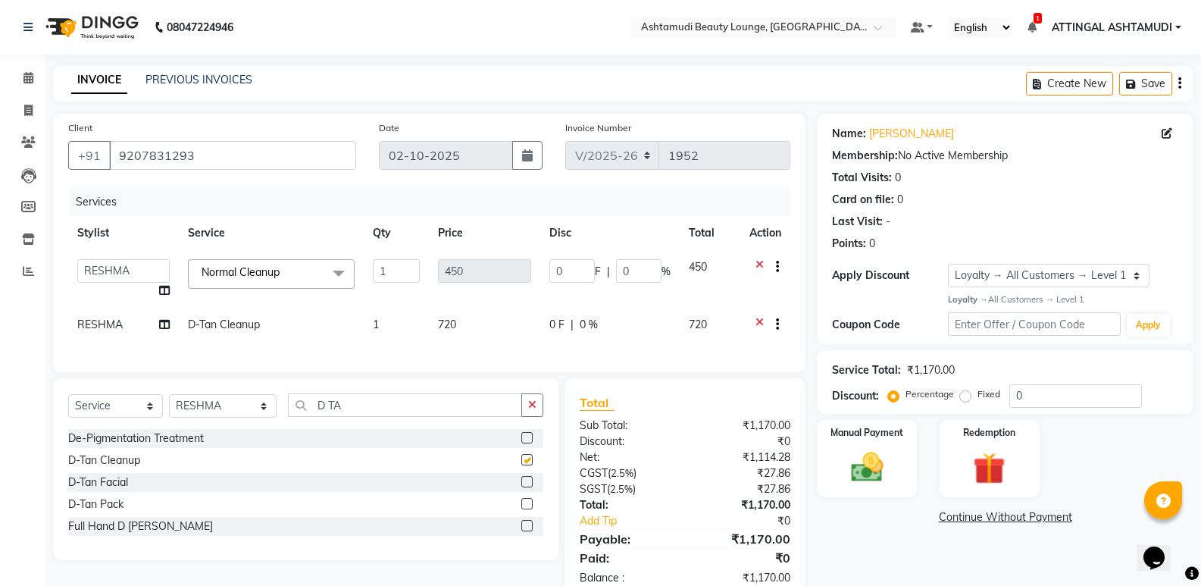
checkbox input "false"
click at [757, 263] on icon at bounding box center [760, 268] width 8 height 19
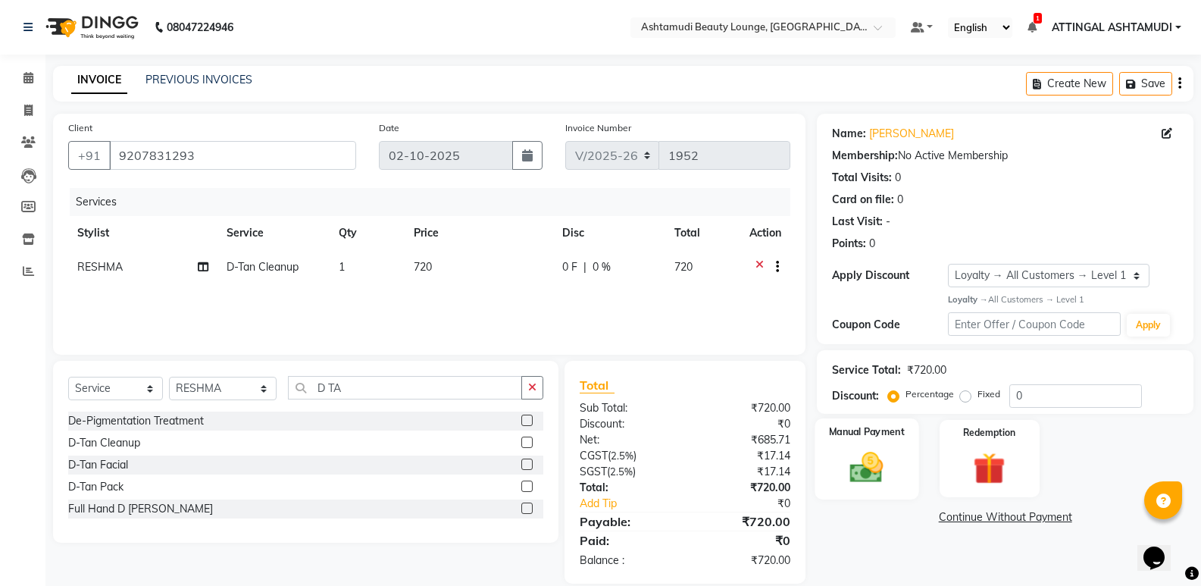
click at [851, 451] on img at bounding box center [867, 467] width 54 height 39
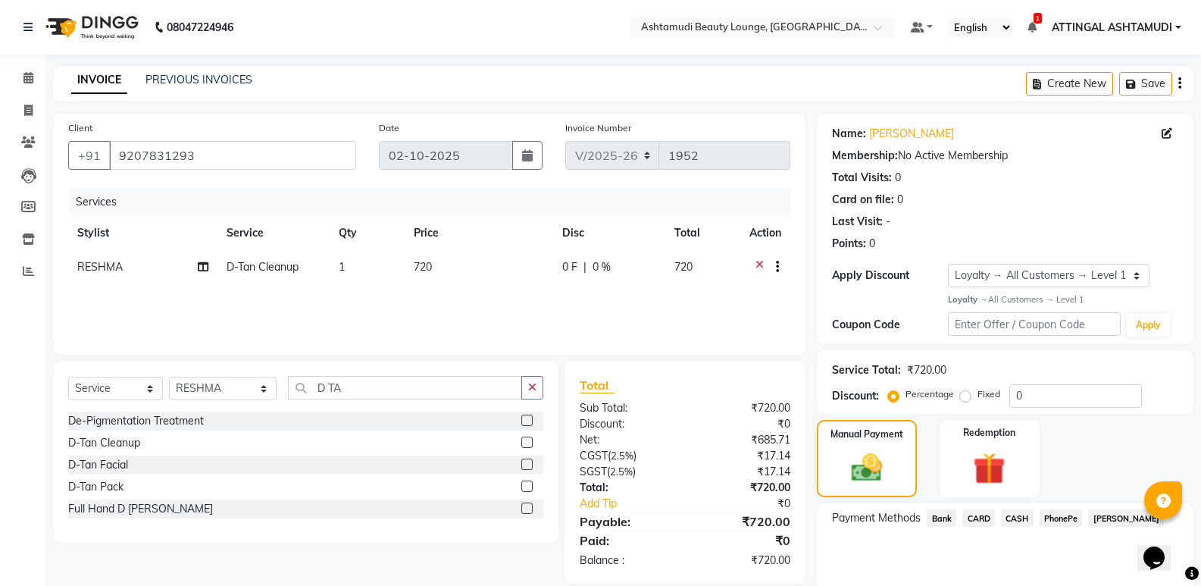
click at [1058, 516] on span "PhonePe" at bounding box center [1061, 517] width 43 height 17
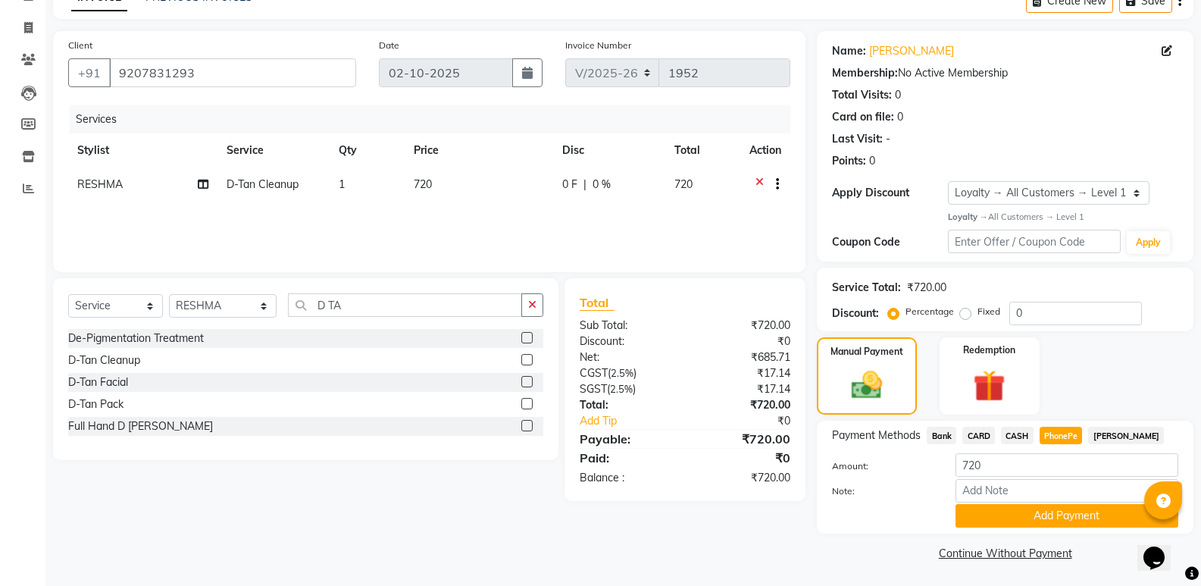
scroll to position [84, 0]
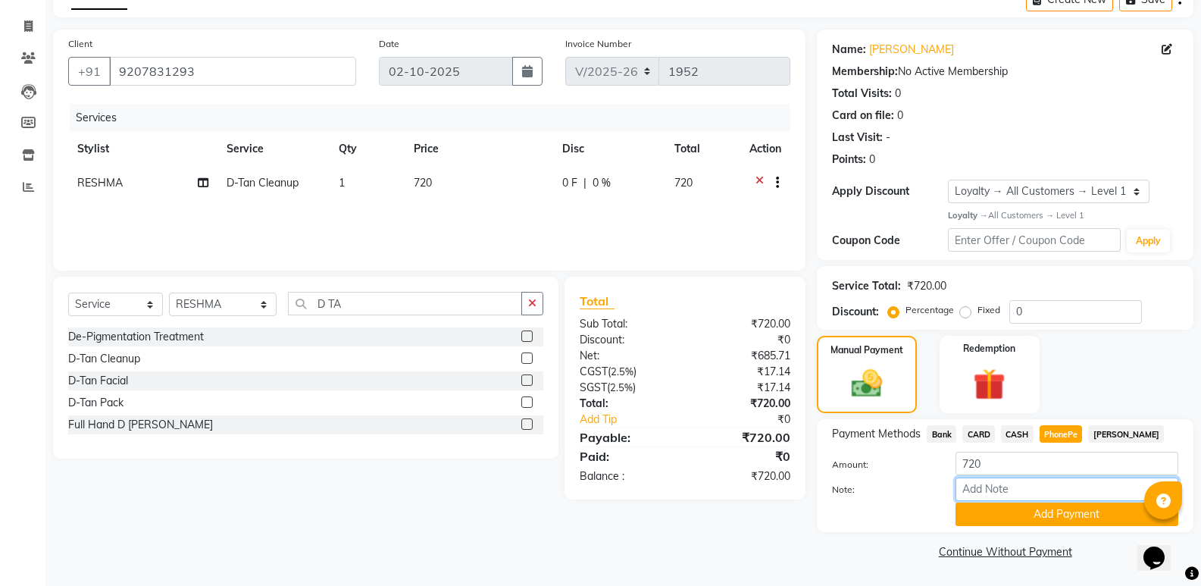
click at [1007, 488] on input "Note:" at bounding box center [1067, 488] width 223 height 23
type input "SINDHU"
click at [1047, 512] on button "Add Payment" at bounding box center [1067, 513] width 223 height 23
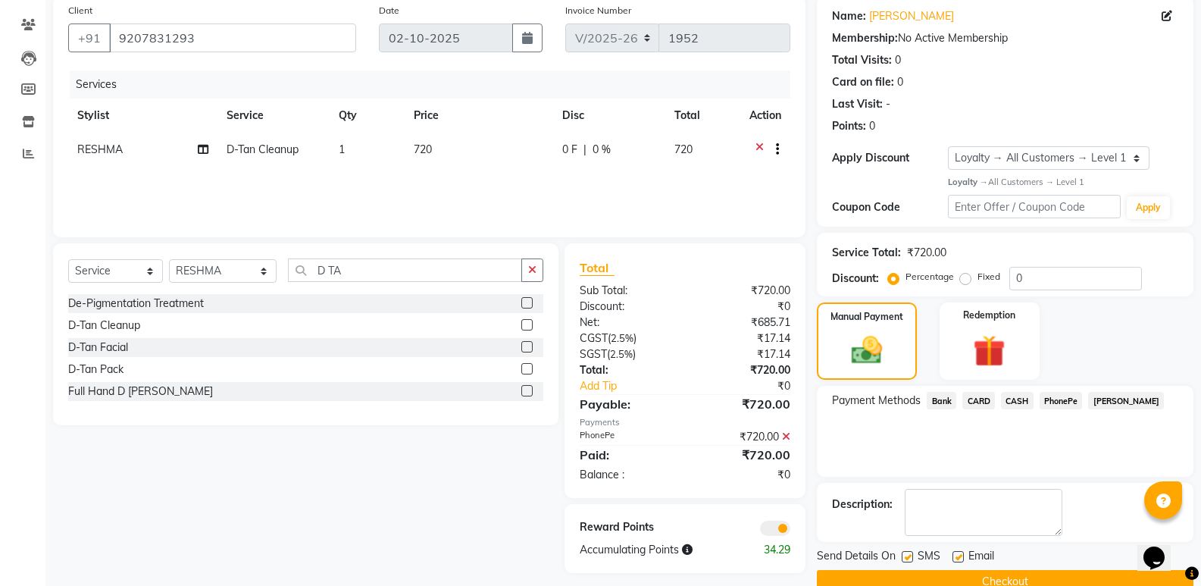
scroll to position [148, 0]
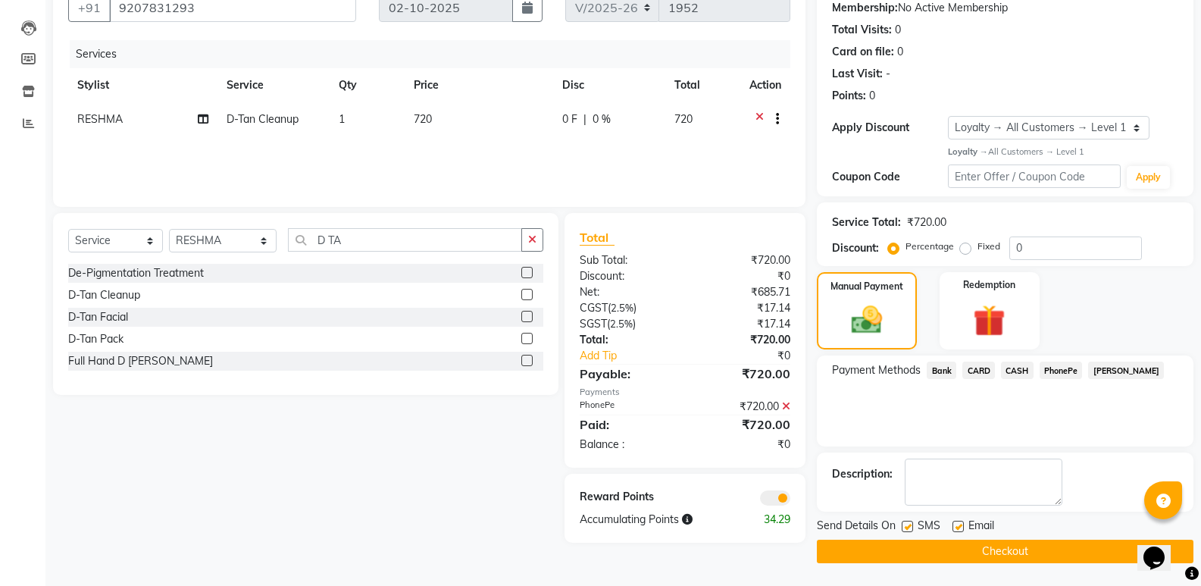
click at [961, 524] on label at bounding box center [958, 526] width 11 height 11
click at [961, 524] on input "checkbox" at bounding box center [958, 527] width 10 height 10
checkbox input "false"
click at [906, 548] on button "Checkout" at bounding box center [1005, 551] width 377 height 23
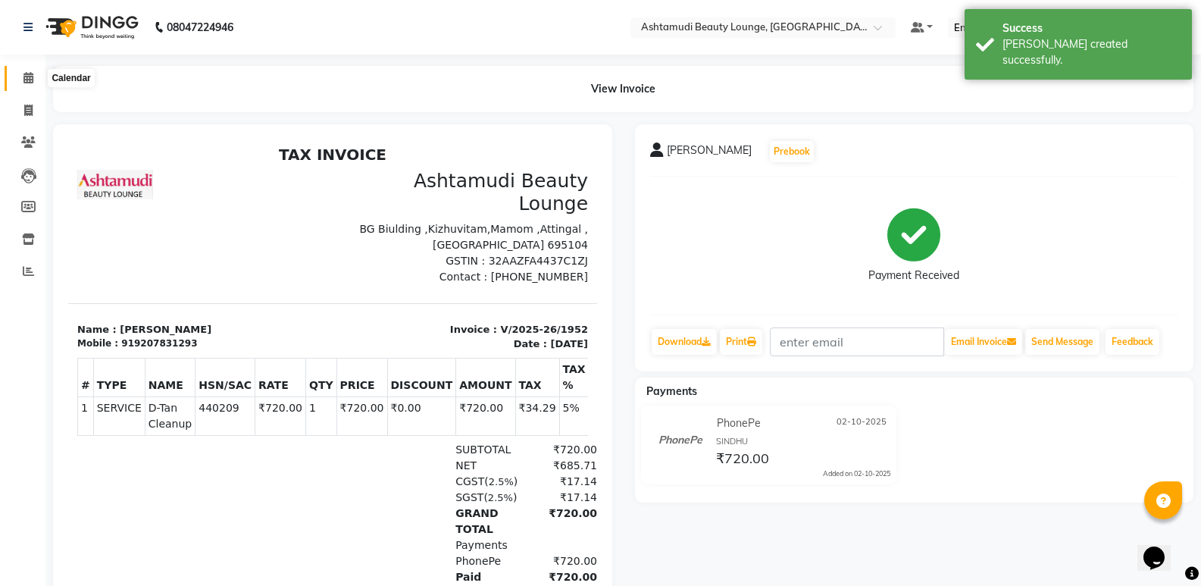
click at [23, 76] on icon at bounding box center [28, 77] width 10 height 11
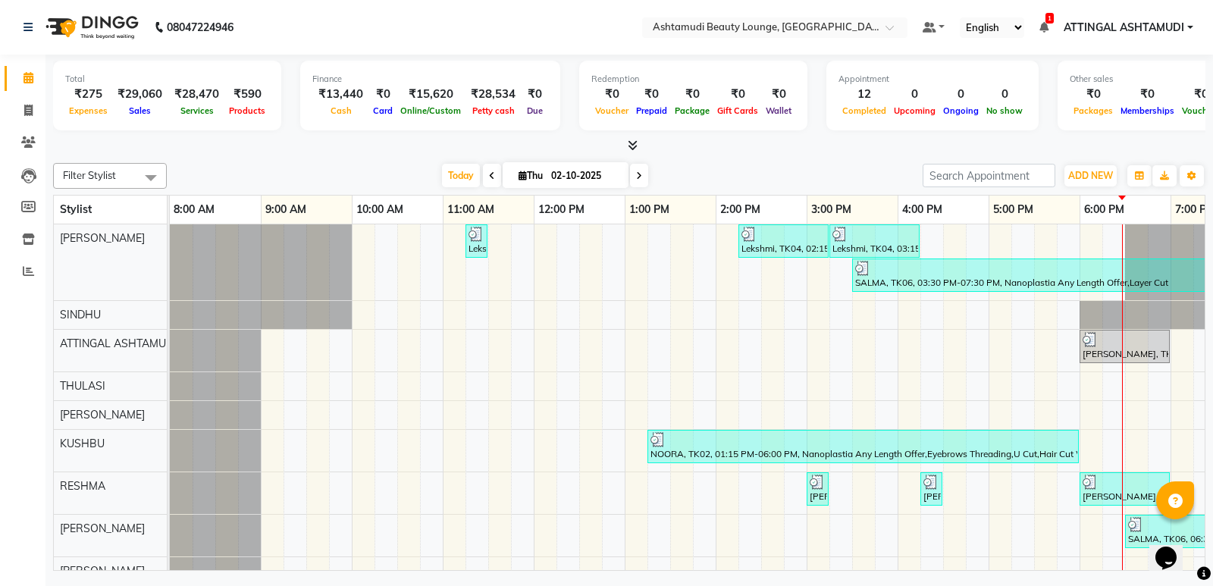
click at [631, 145] on icon at bounding box center [633, 144] width 10 height 11
